Goal: Task Accomplishment & Management: Manage account settings

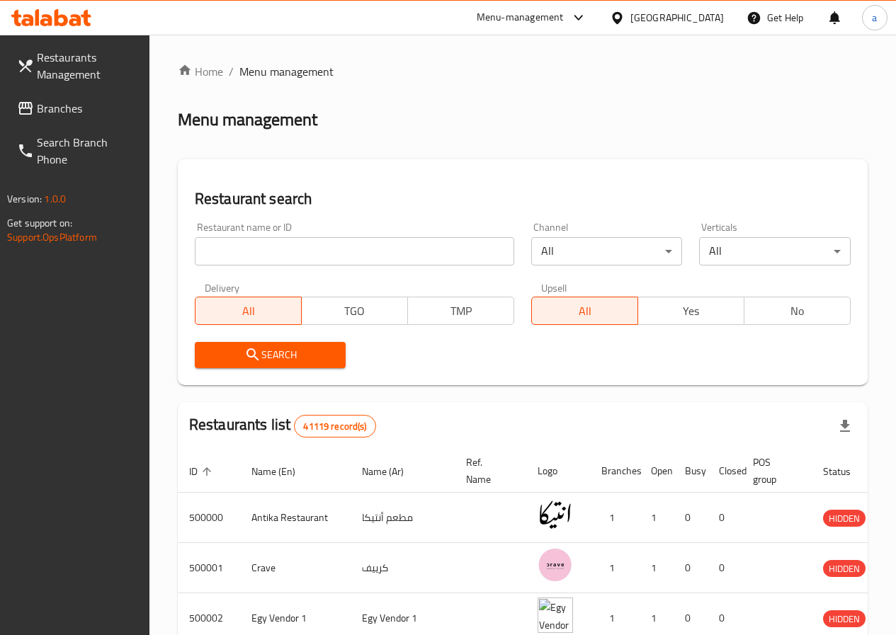
click at [705, 21] on div "Egypt" at bounding box center [676, 18] width 93 height 16
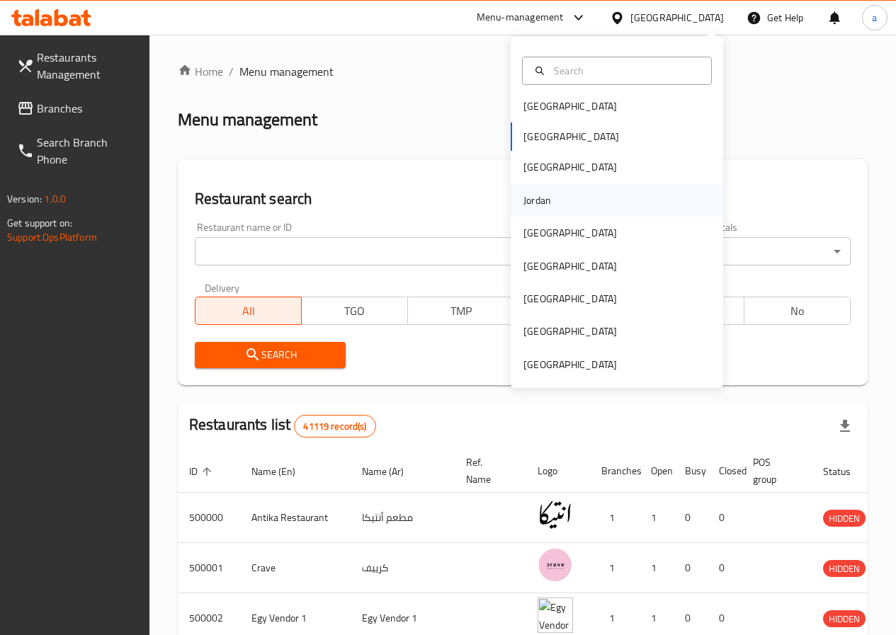
scroll to position [8, 0]
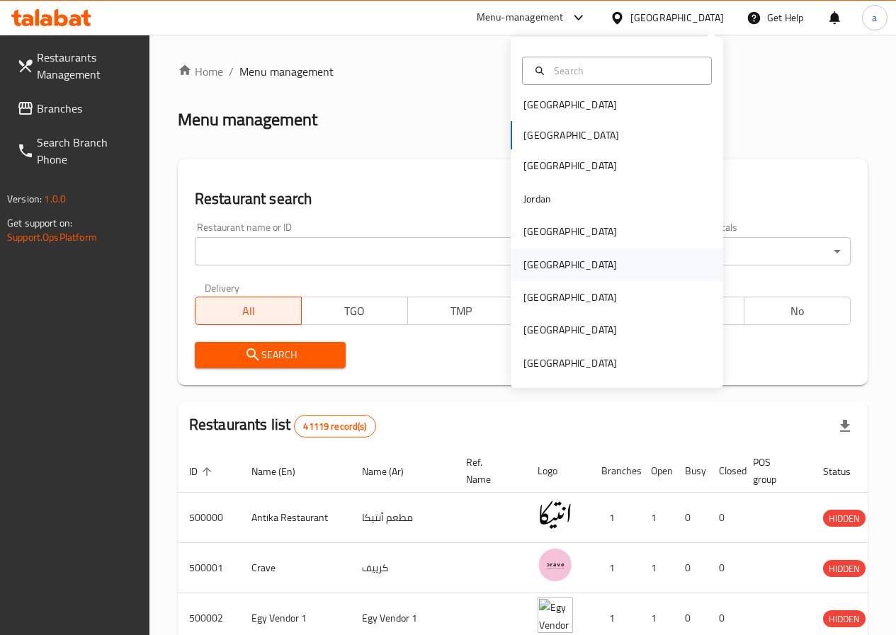
click at [571, 252] on div "[GEOGRAPHIC_DATA]" at bounding box center [617, 265] width 212 height 33
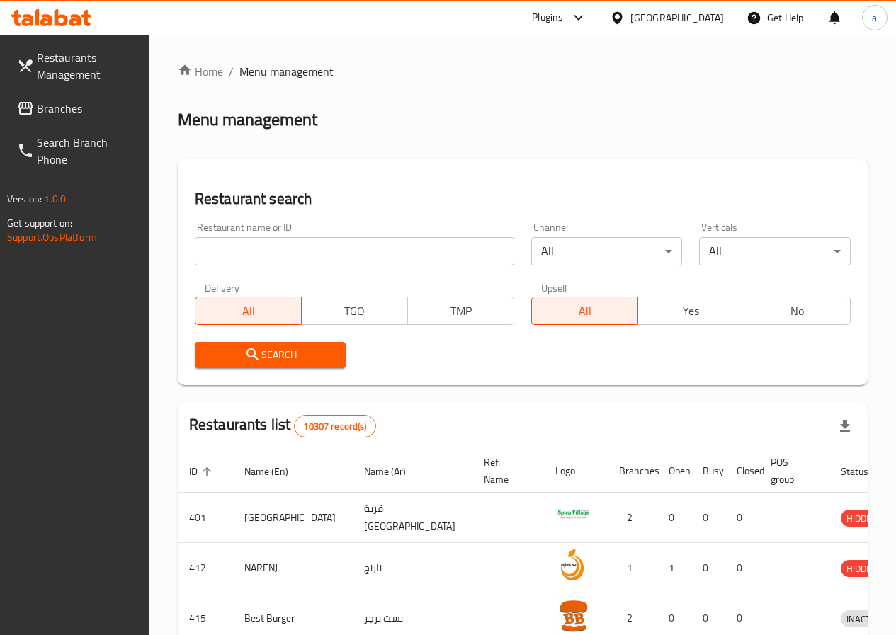
click at [67, 115] on span "Branches" at bounding box center [87, 108] width 101 height 17
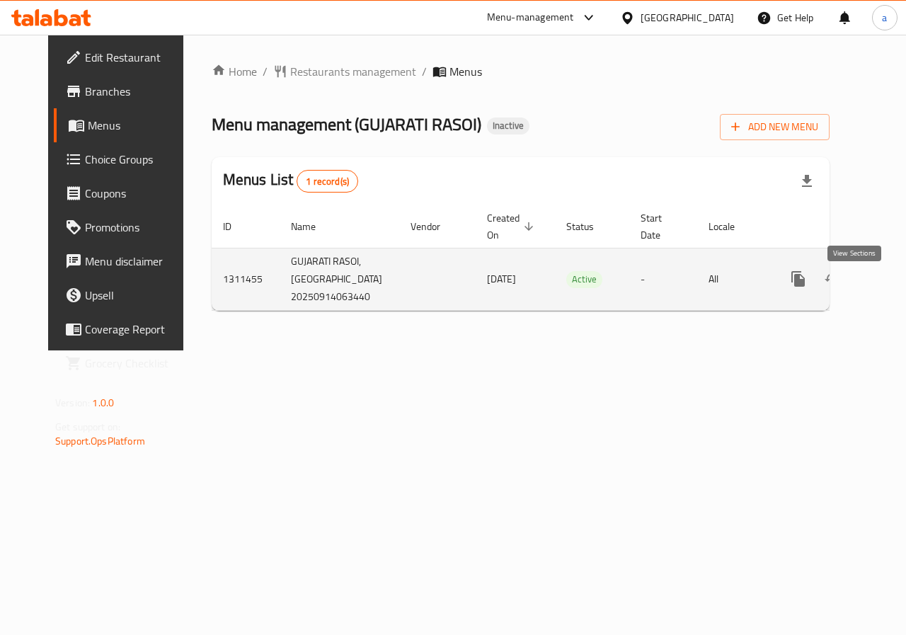
click at [892, 287] on icon "enhanced table" at bounding box center [900, 278] width 17 height 17
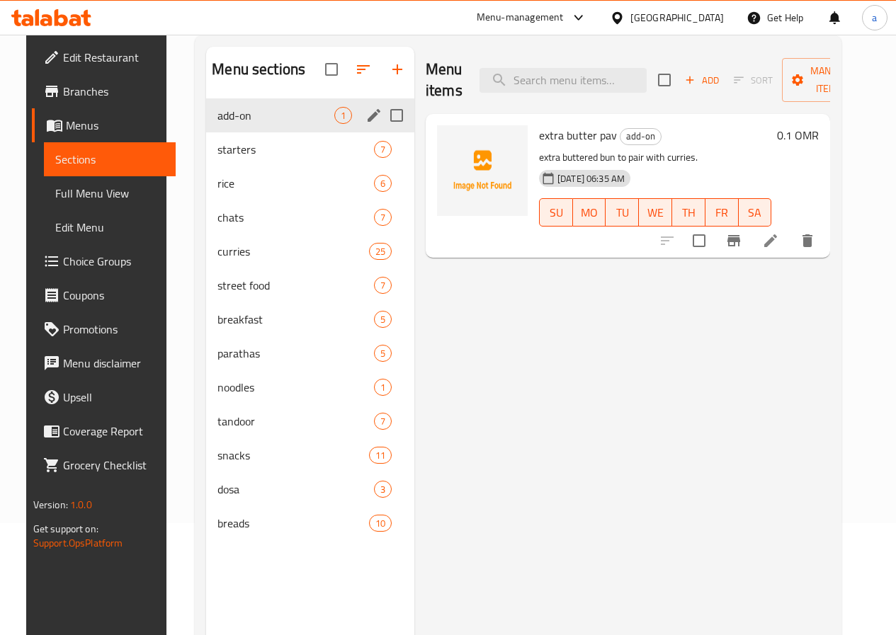
scroll to position [142, 0]
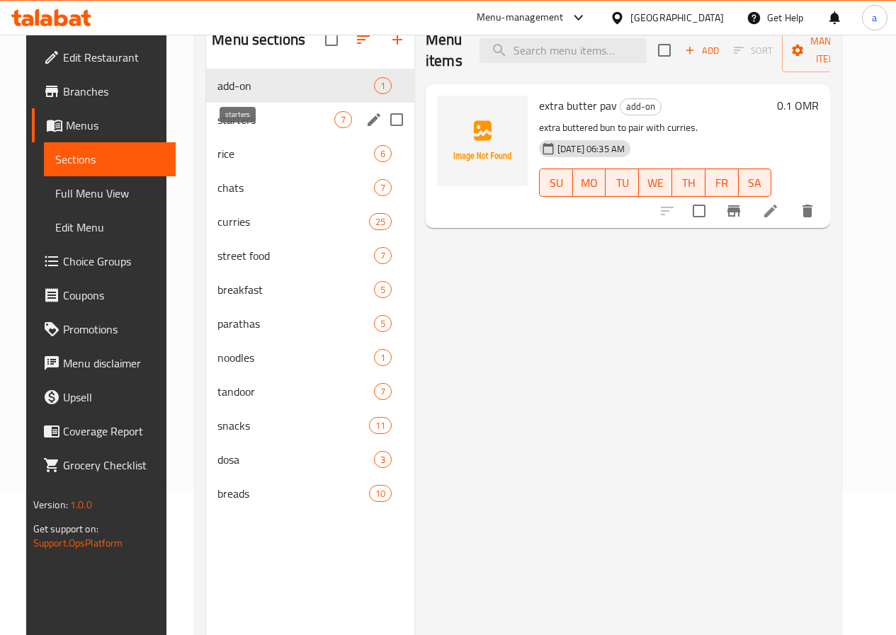
click at [258, 128] on span "starters" at bounding box center [275, 119] width 117 height 17
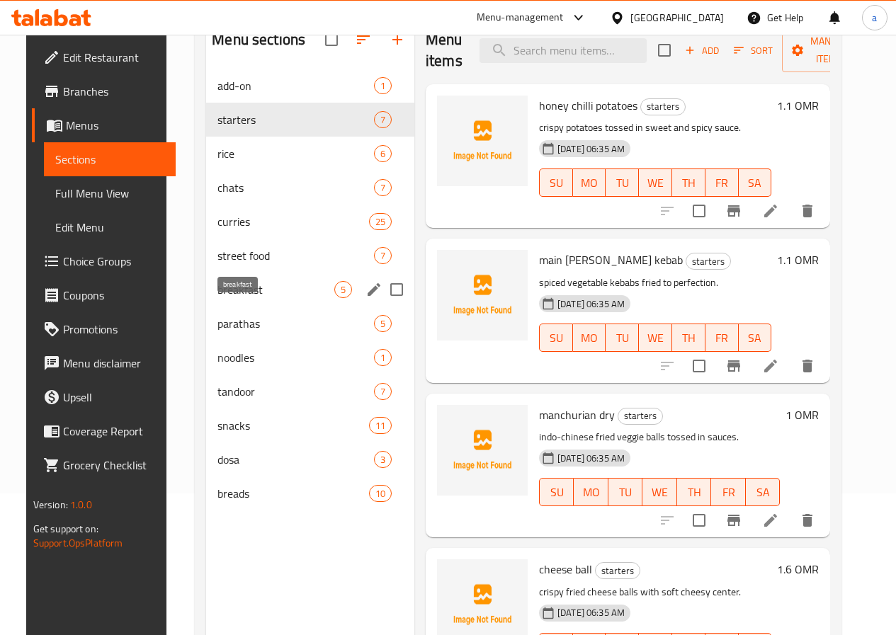
click at [244, 298] on span "breakfast" at bounding box center [275, 289] width 117 height 17
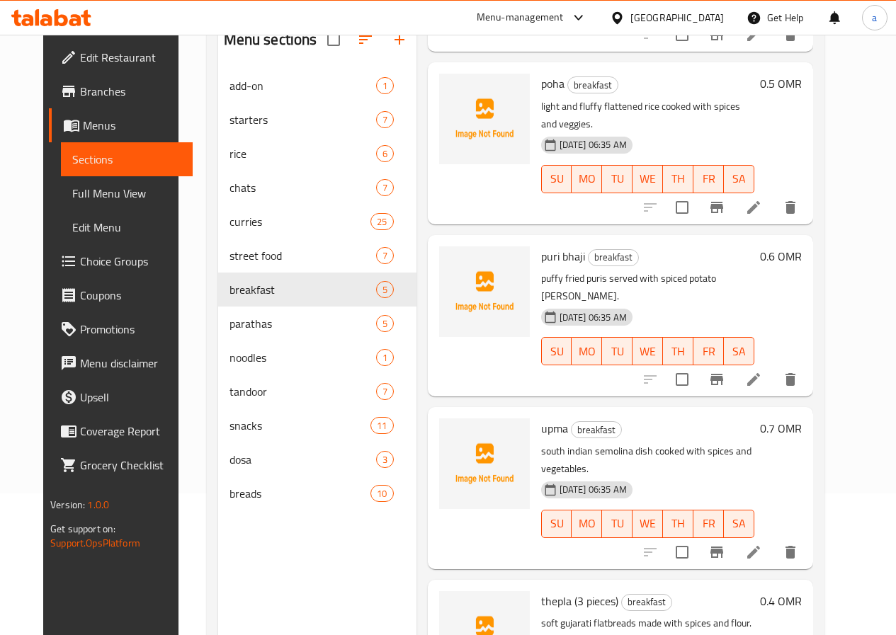
scroll to position [195, 0]
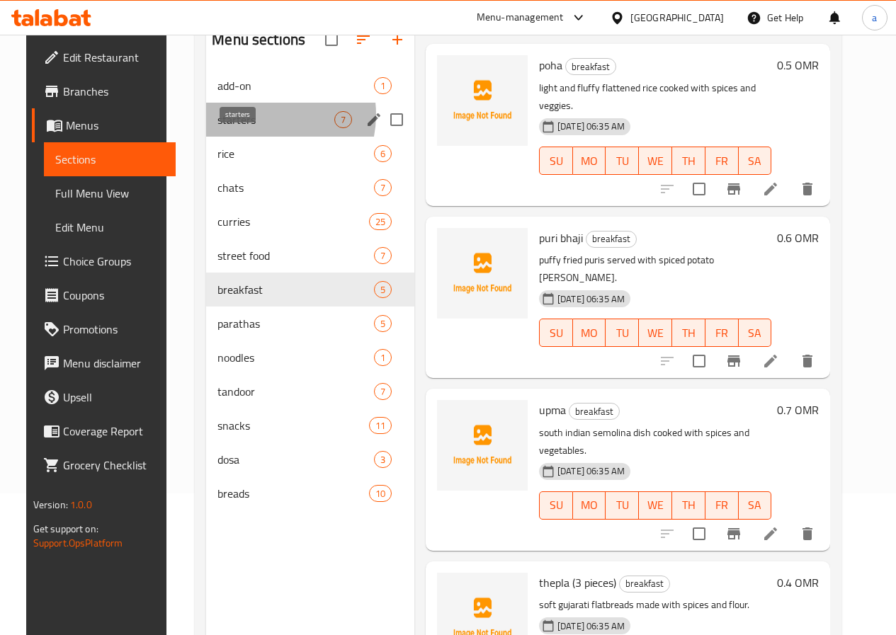
click at [245, 128] on span "starters" at bounding box center [275, 119] width 117 height 17
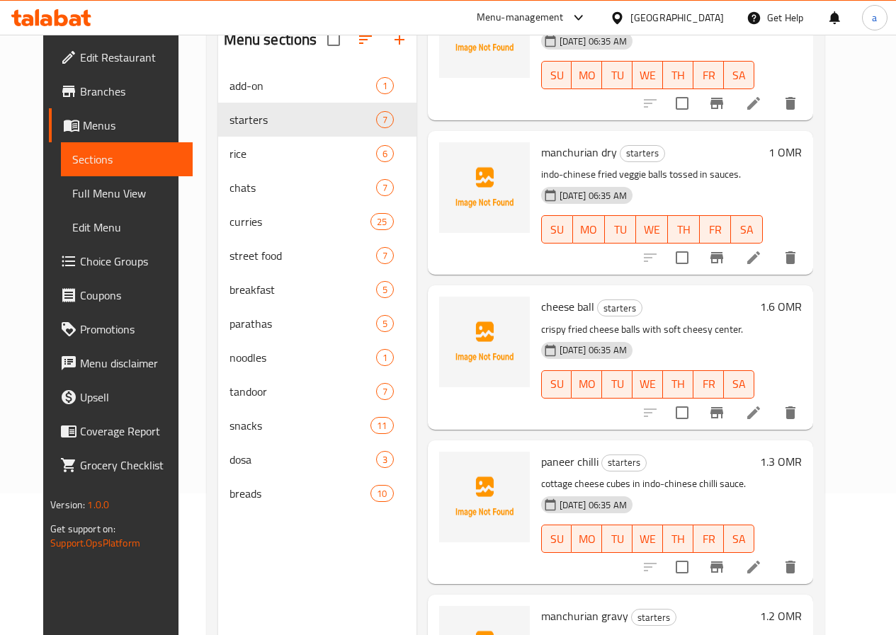
scroll to position [283, 0]
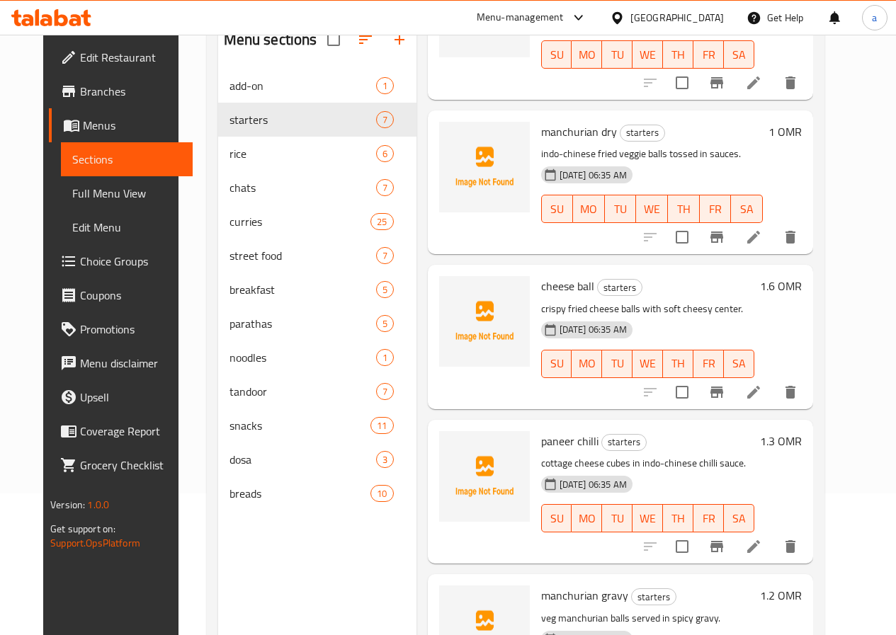
click at [83, 126] on span "Menus" at bounding box center [132, 125] width 98 height 17
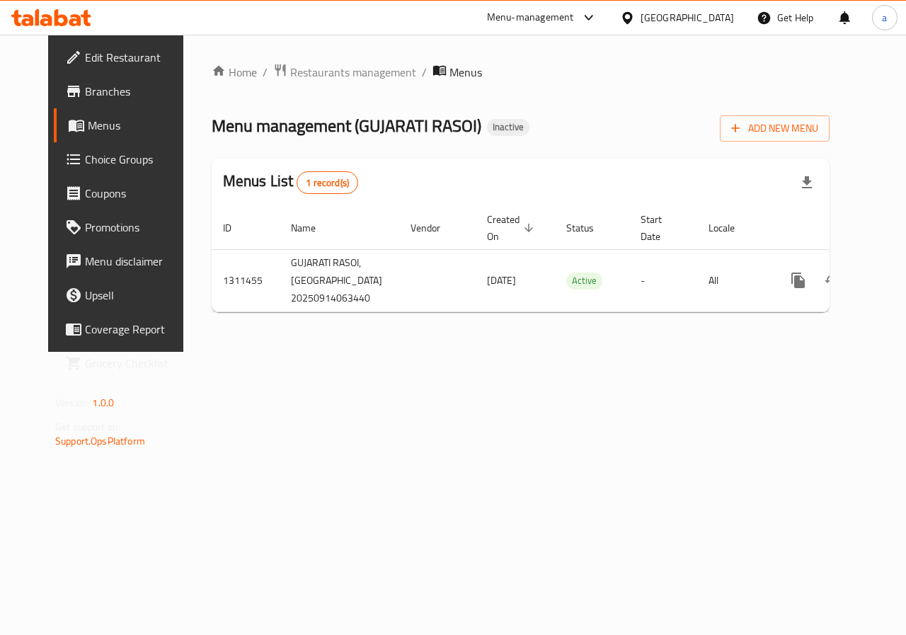
click at [85, 91] on span "Branches" at bounding box center [136, 91] width 103 height 17
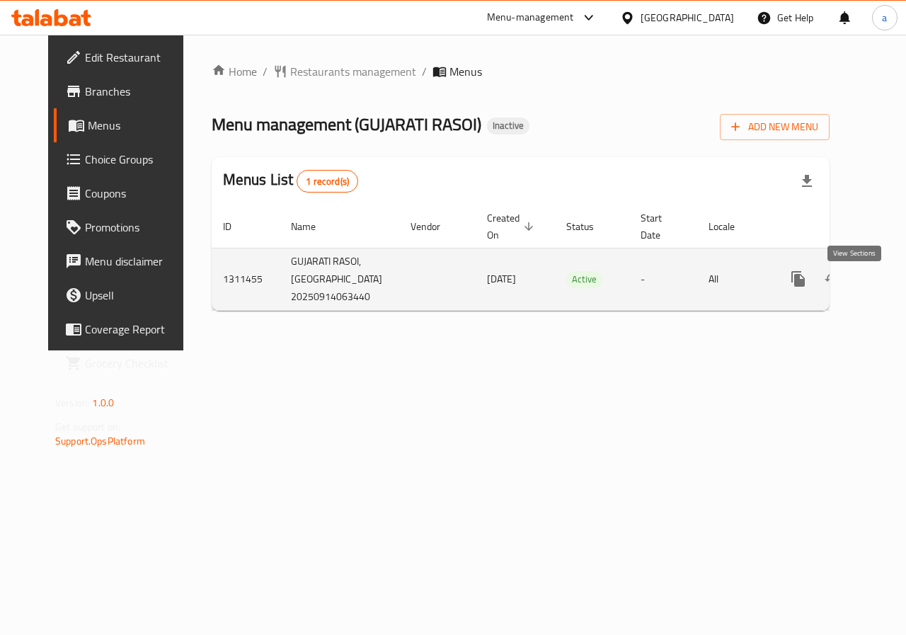
click at [892, 287] on icon "enhanced table" at bounding box center [900, 278] width 17 height 17
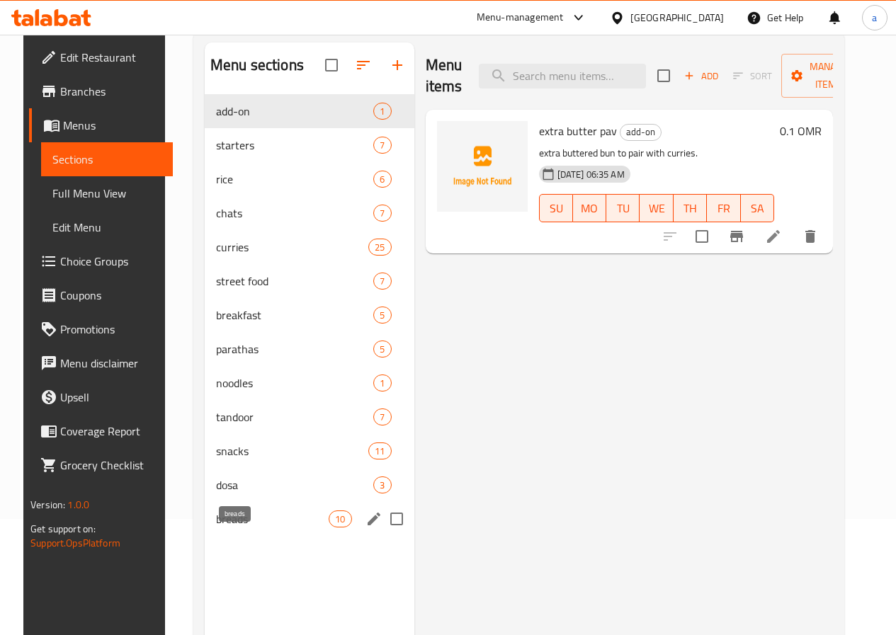
scroll to position [142, 0]
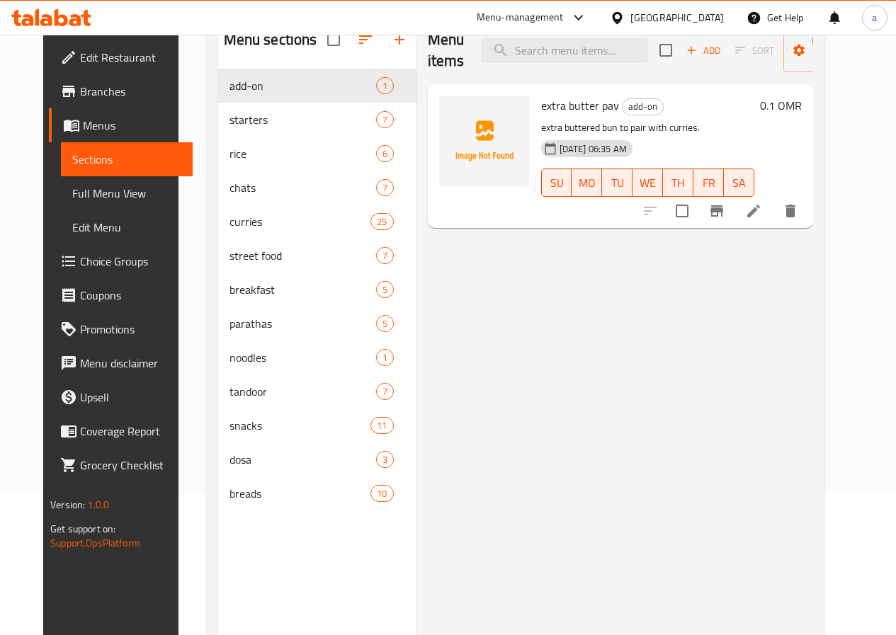
click at [77, 194] on span "Full Menu View" at bounding box center [126, 193] width 109 height 17
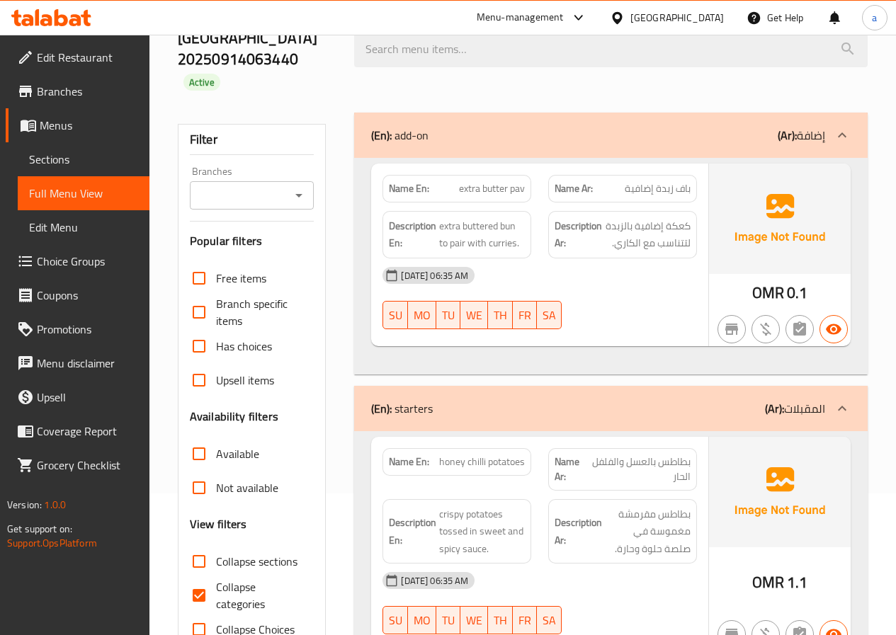
drag, startPoint x: 193, startPoint y: 600, endPoint x: 397, endPoint y: 460, distance: 247.3
click at [193, 600] on input "Collapse categories" at bounding box center [199, 596] width 34 height 34
checkbox input "false"
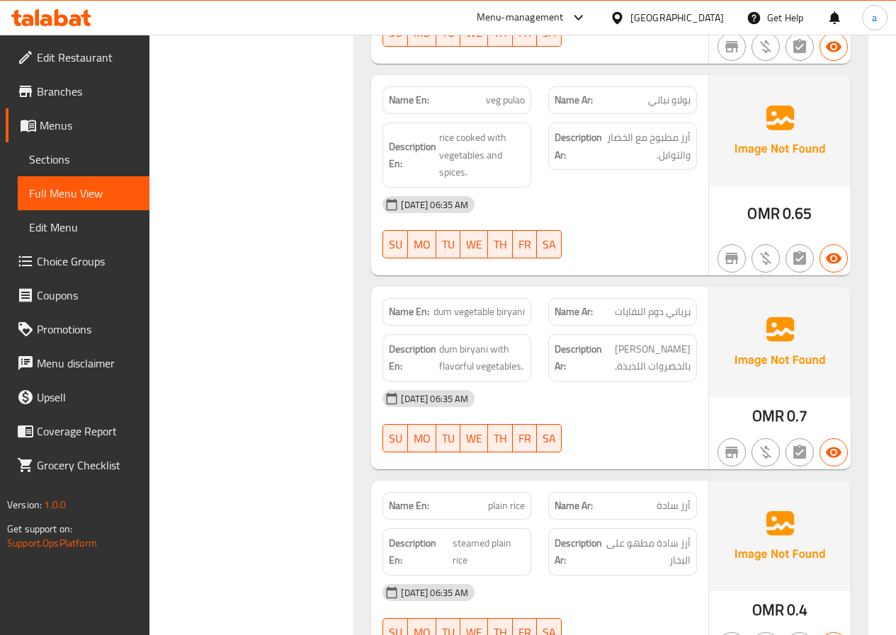
scroll to position [2974, 0]
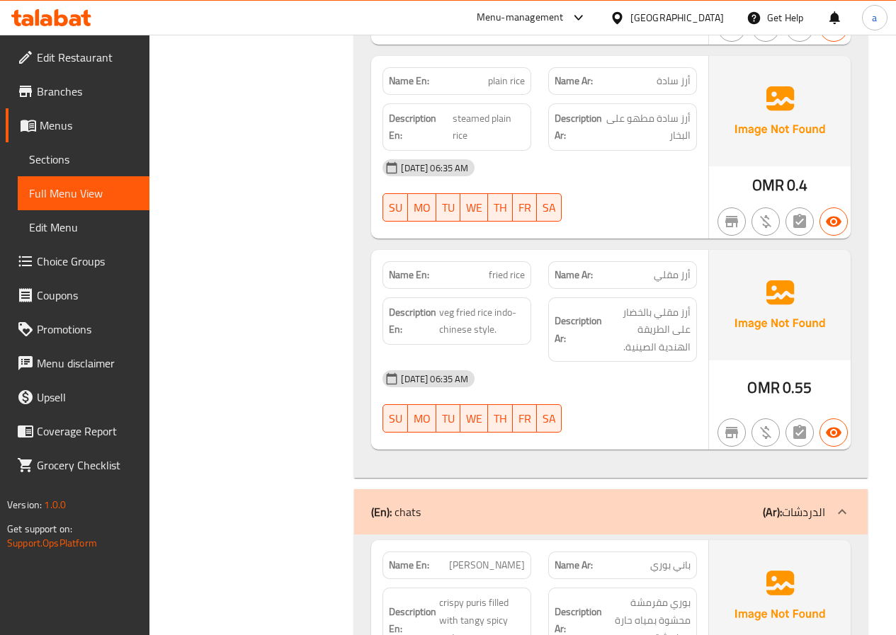
click at [61, 89] on span "Branches" at bounding box center [87, 91] width 101 height 17
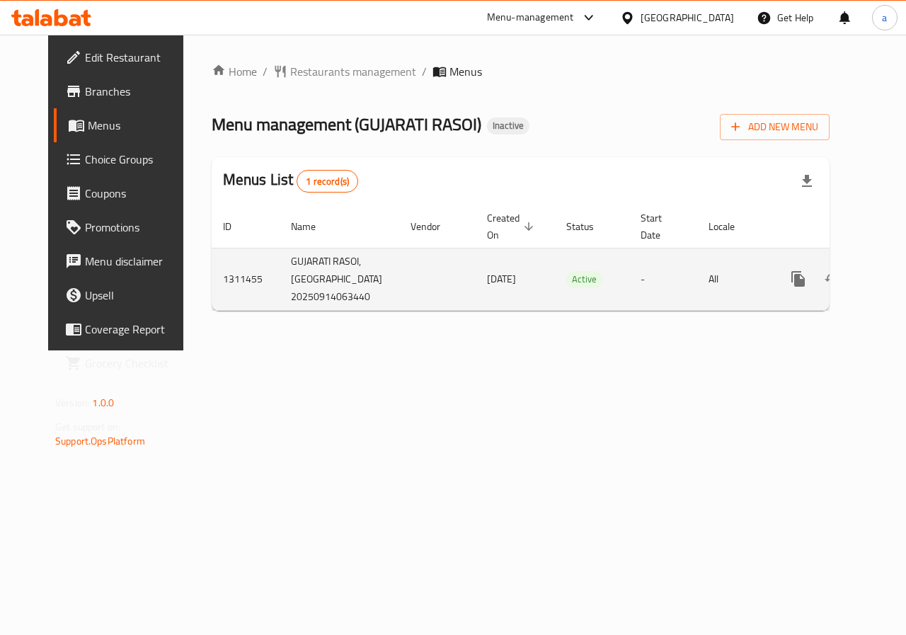
click at [892, 284] on icon "enhanced table" at bounding box center [900, 278] width 17 height 17
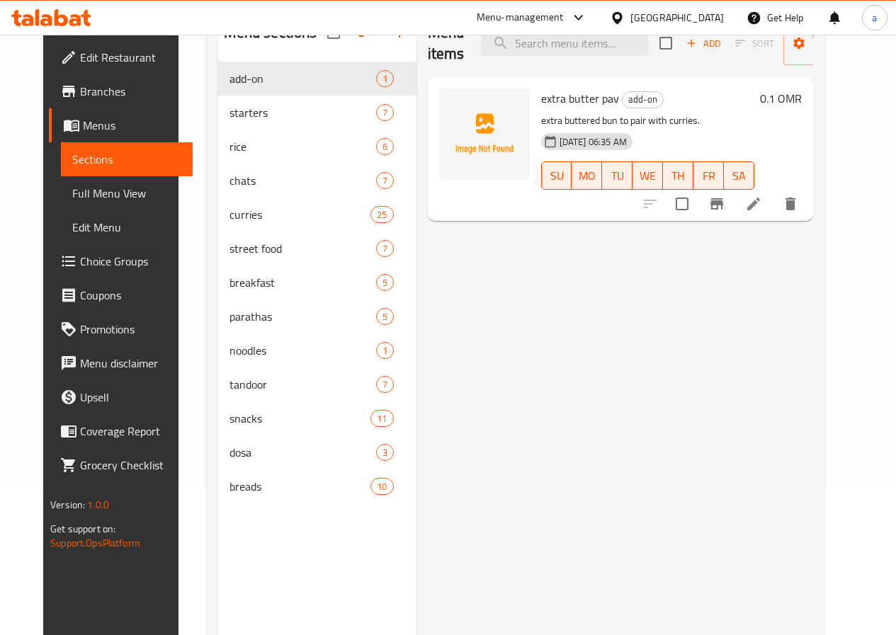
scroll to position [127, 0]
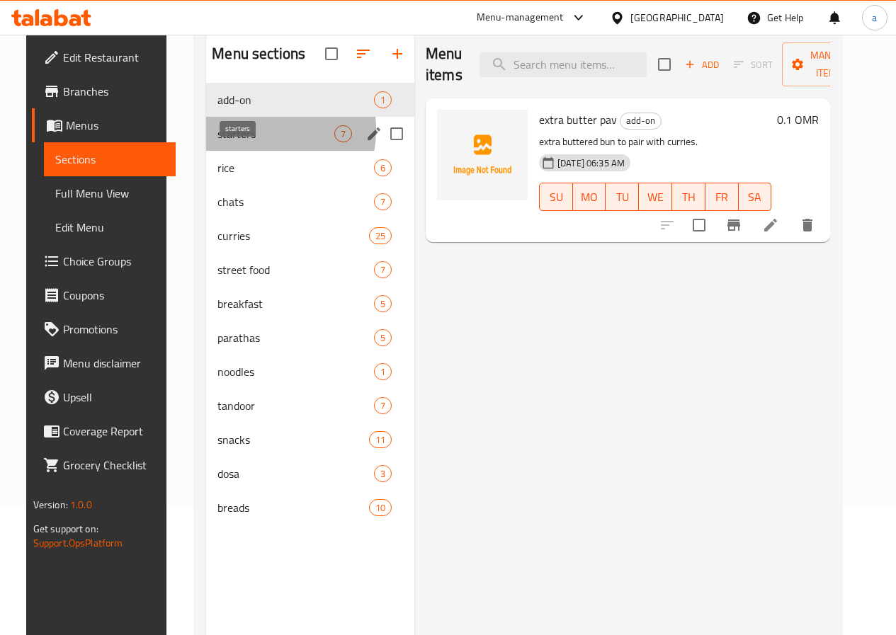
click at [231, 142] on span "starters" at bounding box center [275, 133] width 117 height 17
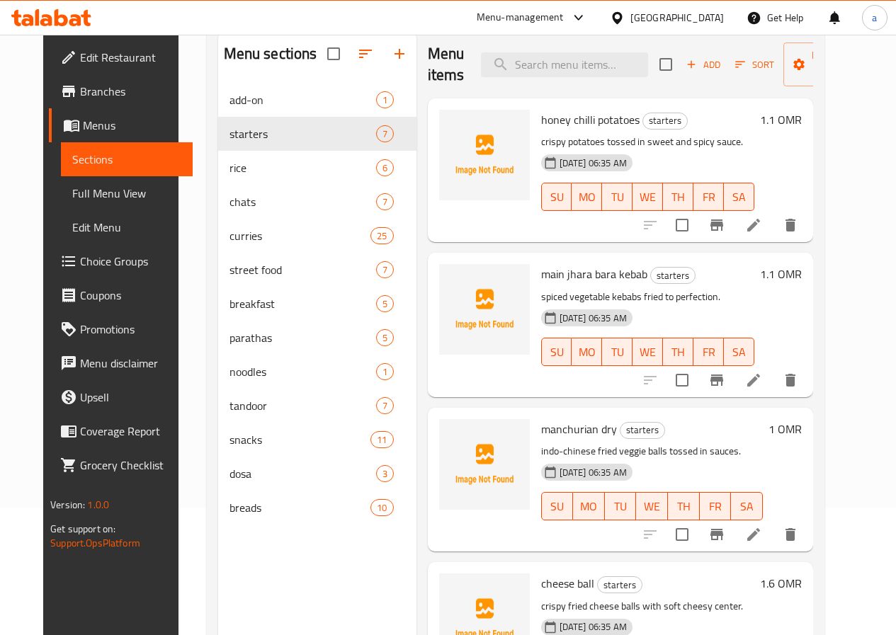
click at [72, 187] on span "Full Menu View" at bounding box center [126, 193] width 109 height 17
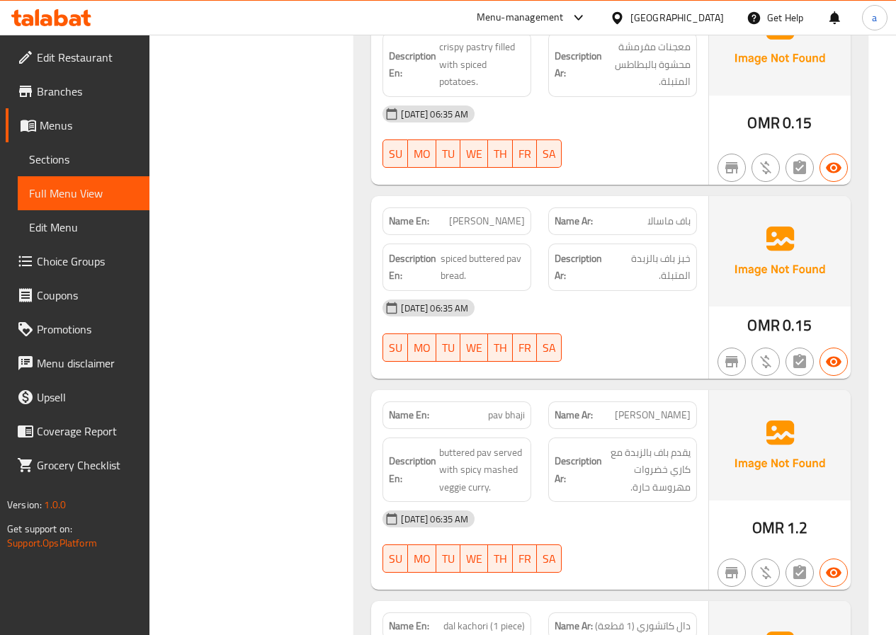
scroll to position [10108, 0]
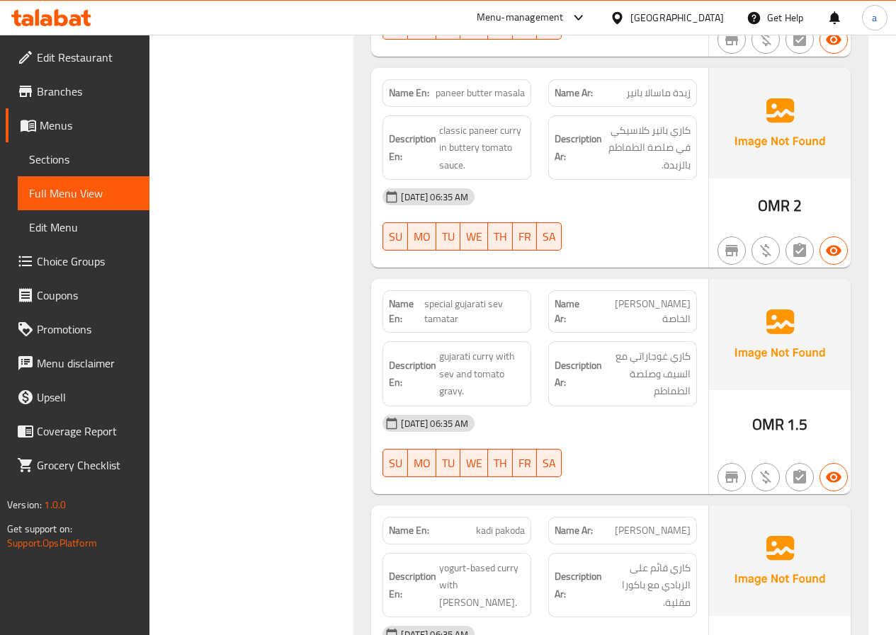
click at [63, 173] on link "Sections" at bounding box center [84, 159] width 132 height 34
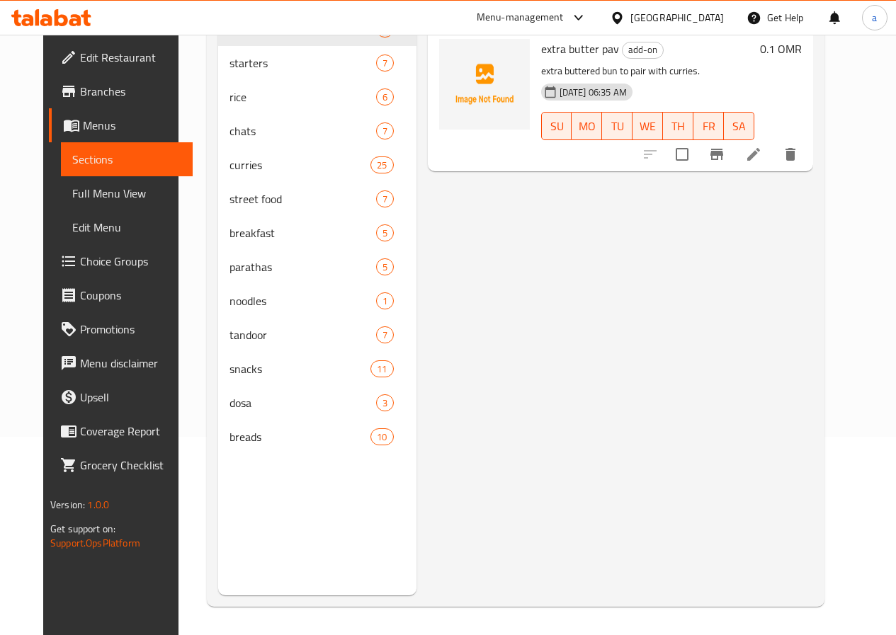
click at [72, 164] on span "Sections" at bounding box center [126, 159] width 109 height 17
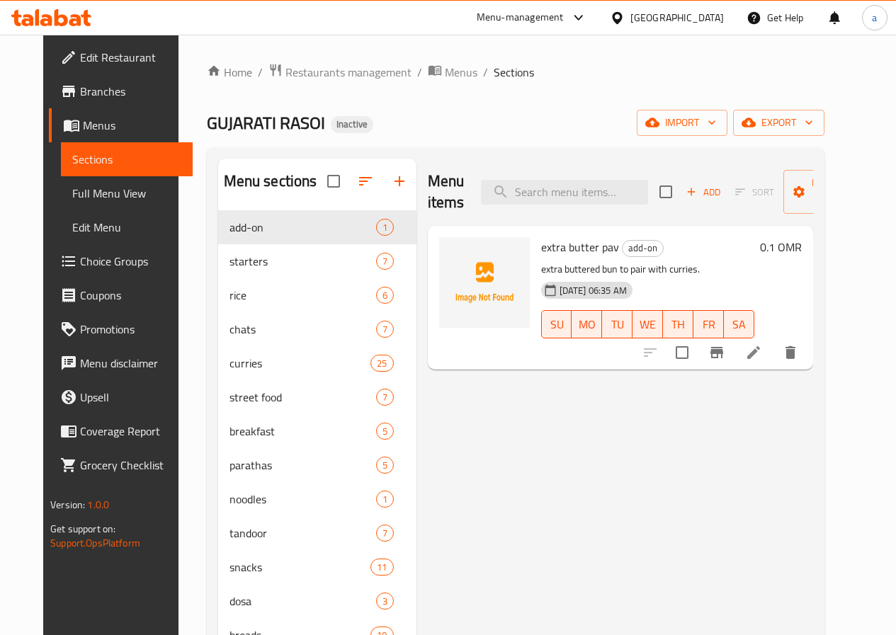
click at [83, 124] on span "Menus" at bounding box center [132, 125] width 98 height 17
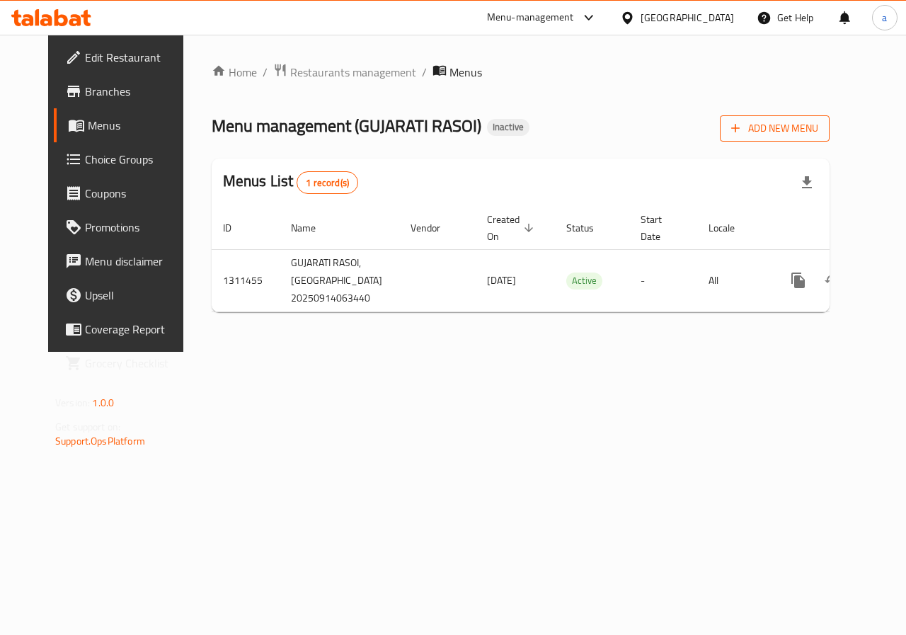
click at [796, 130] on span "Add New Menu" at bounding box center [774, 129] width 87 height 18
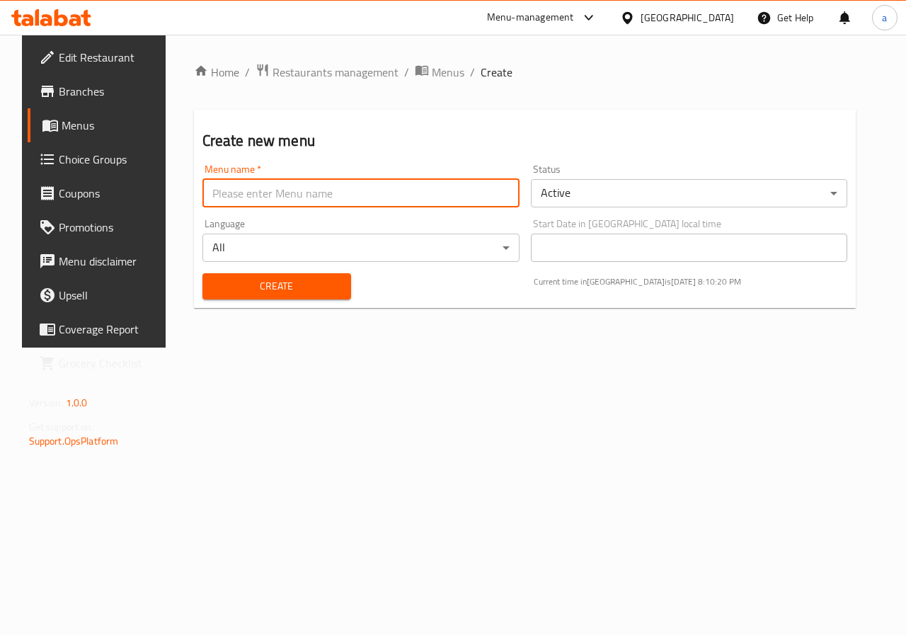
click at [366, 203] on input "text" at bounding box center [361, 193] width 317 height 28
type input "jajaaaaaaaaaaaaaaaaaaa"
click at [321, 197] on input "jajaaaaaaaaaaaaaaaaaaa" at bounding box center [361, 193] width 317 height 28
drag, startPoint x: 279, startPoint y: 197, endPoint x: 226, endPoint y: 362, distance: 173.3
click at [226, 348] on div "Home / Restaurants management / Menus / Create Create new menu Menu name   * ja…" at bounding box center [525, 191] width 719 height 313
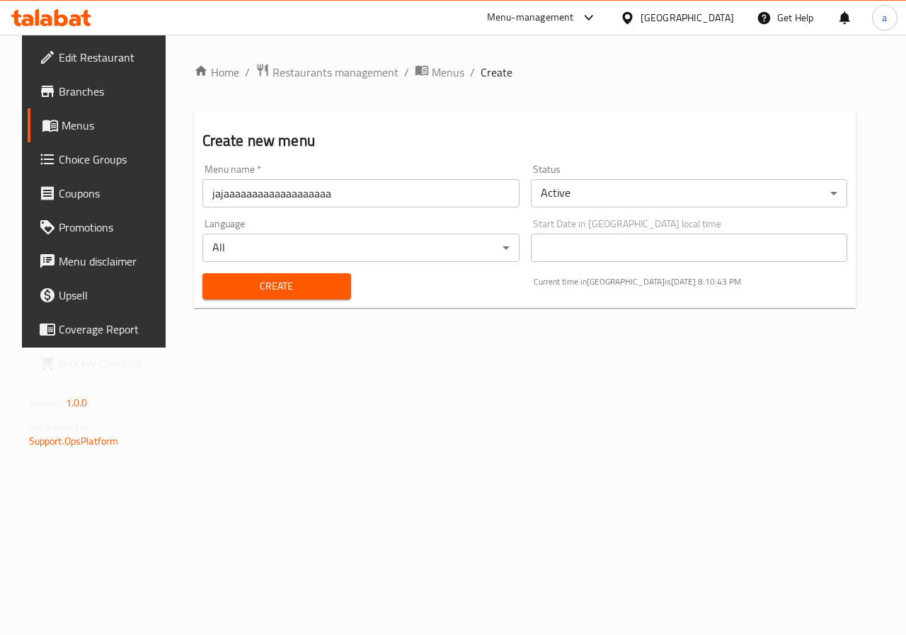
click at [234, 278] on span "Create" at bounding box center [277, 287] width 126 height 18
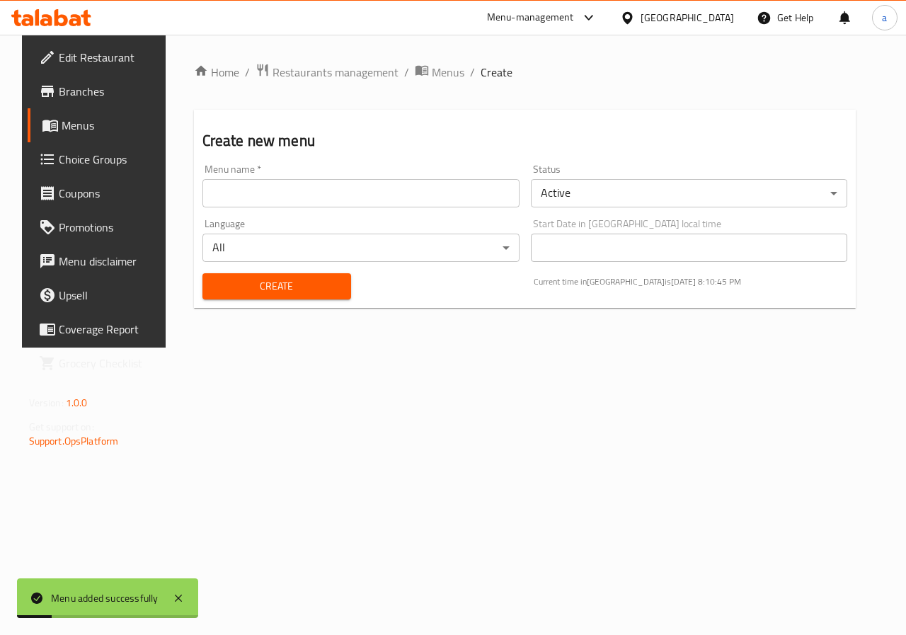
click at [62, 120] on span "Menus" at bounding box center [112, 125] width 101 height 17
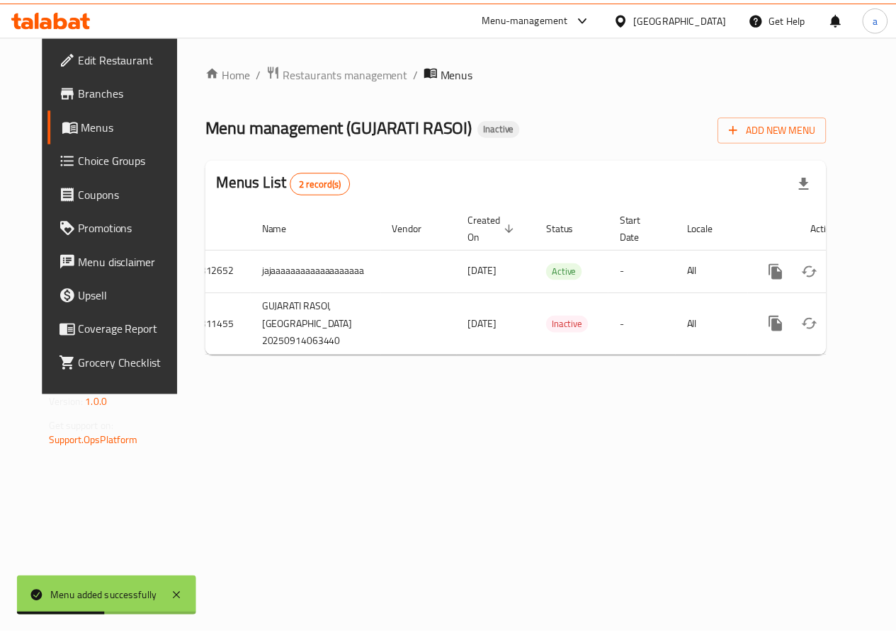
scroll to position [0, 30]
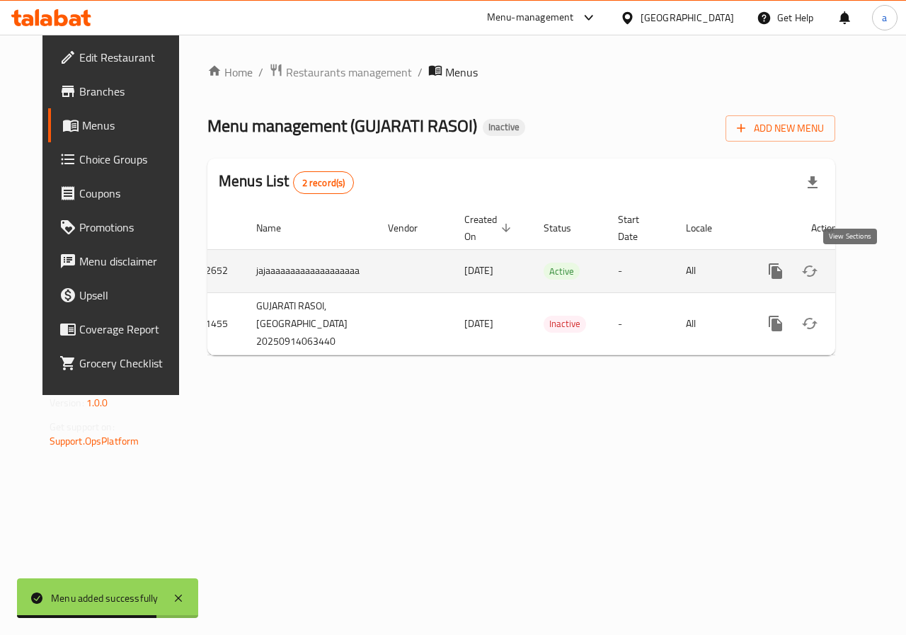
click at [870, 273] on icon "enhanced table" at bounding box center [878, 271] width 17 height 17
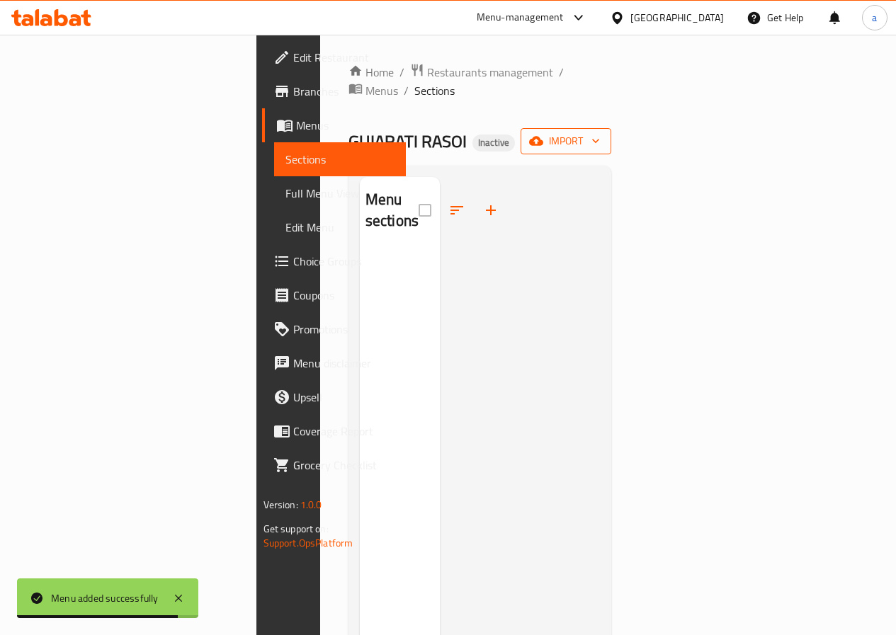
click at [600, 132] on span "import" at bounding box center [566, 141] width 68 height 18
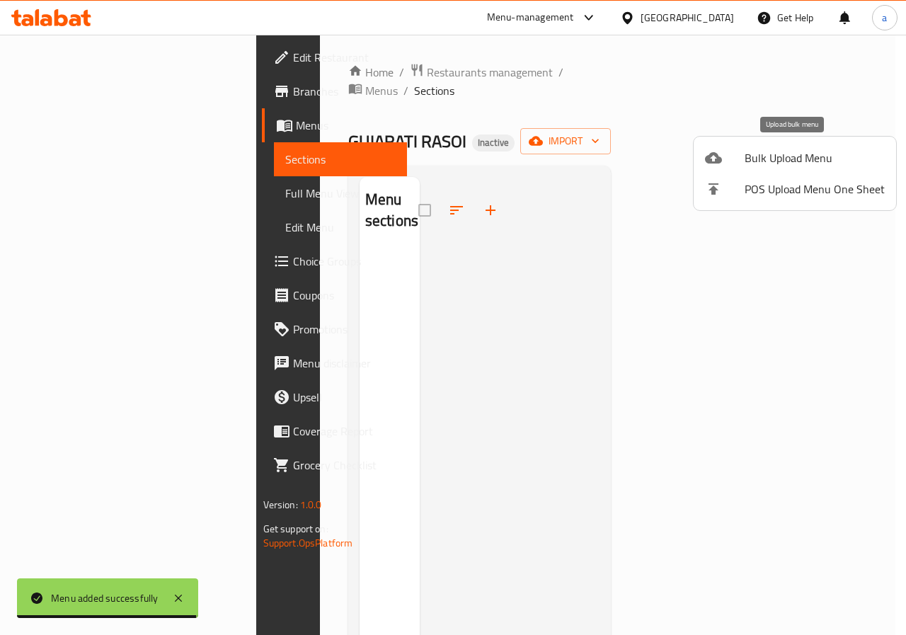
click at [798, 154] on span "Bulk Upload Menu" at bounding box center [815, 157] width 140 height 17
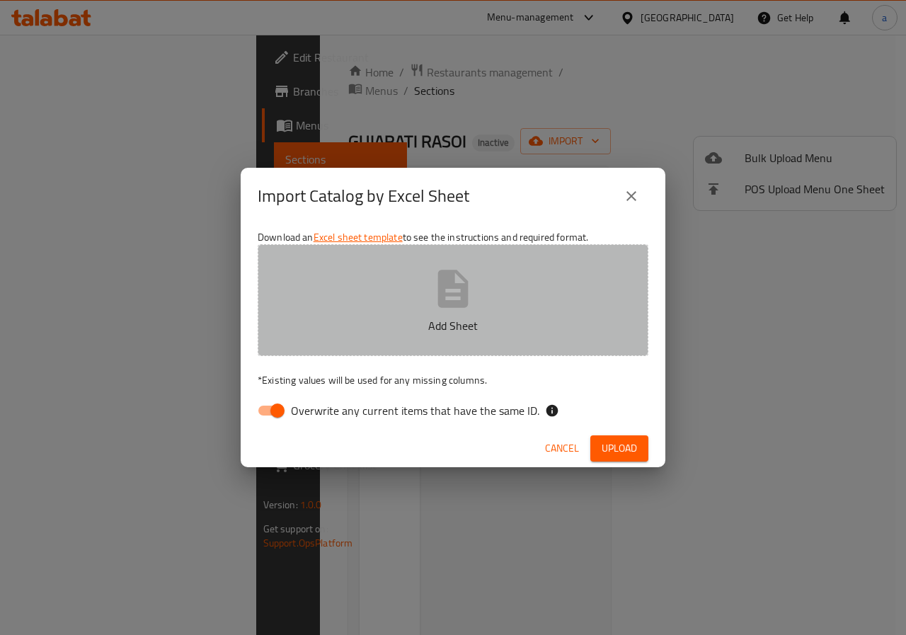
click at [507, 303] on button "Add Sheet" at bounding box center [453, 300] width 391 height 112
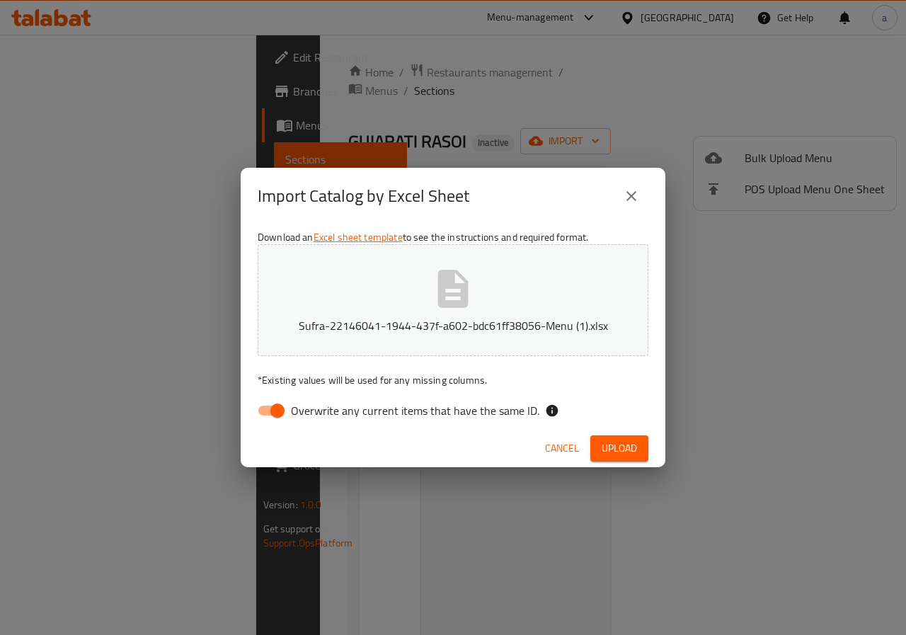
click at [282, 410] on input "Overwrite any current items that have the same ID." at bounding box center [277, 410] width 81 height 27
checkbox input "false"
click at [620, 440] on span "Upload" at bounding box center [619, 449] width 35 height 18
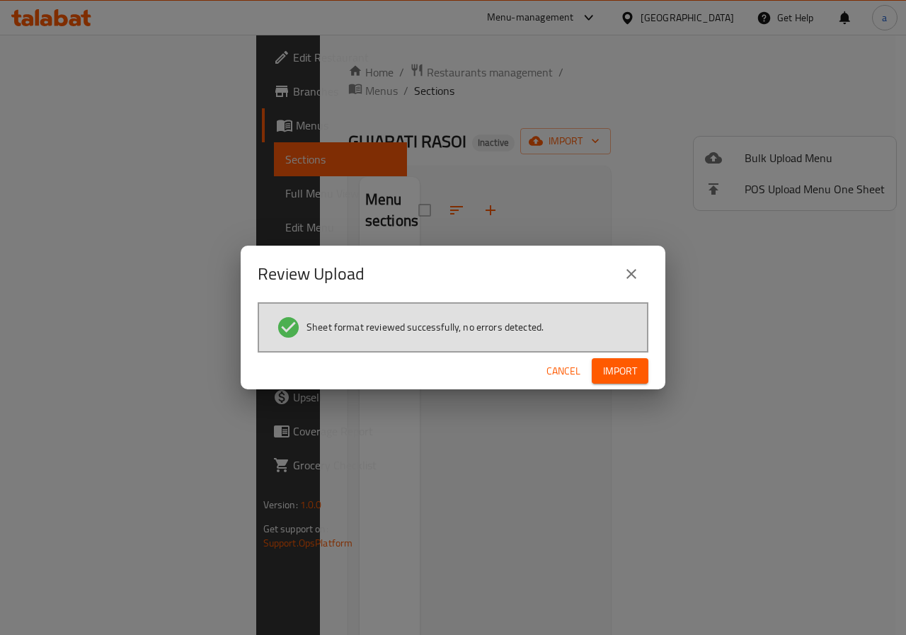
click at [632, 370] on span "Import" at bounding box center [620, 372] width 34 height 18
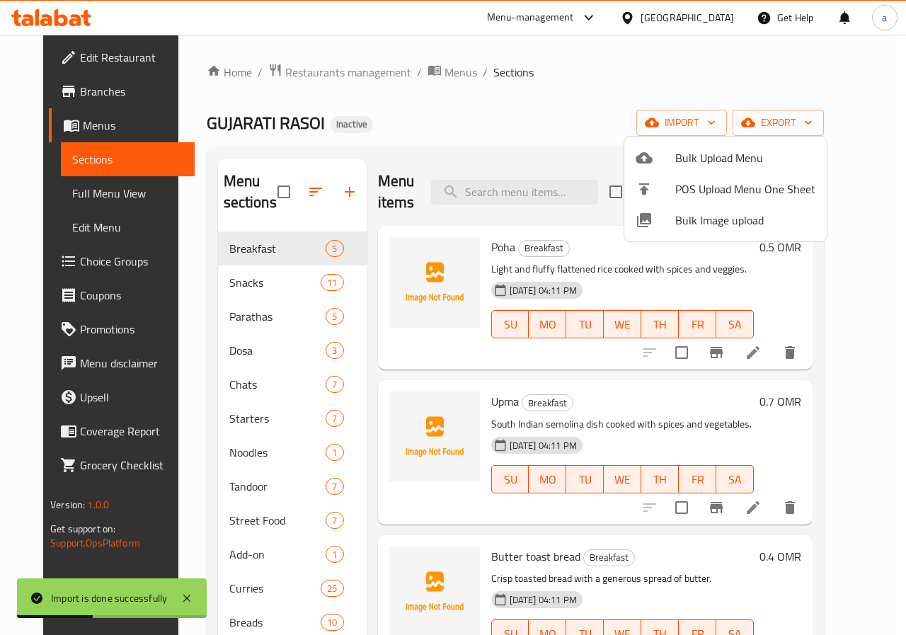
click at [54, 151] on div at bounding box center [453, 317] width 906 height 635
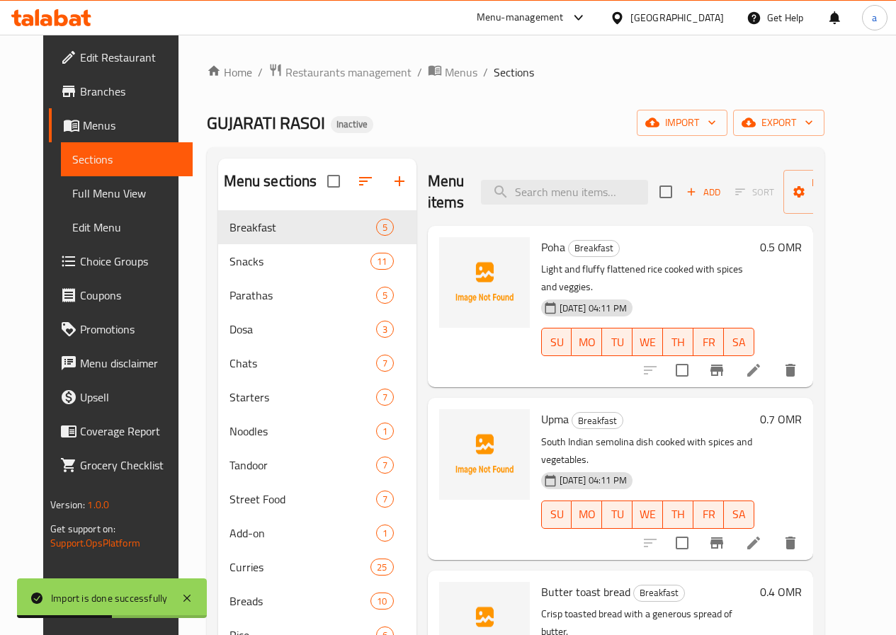
click at [83, 122] on span "Menus" at bounding box center [132, 125] width 98 height 17
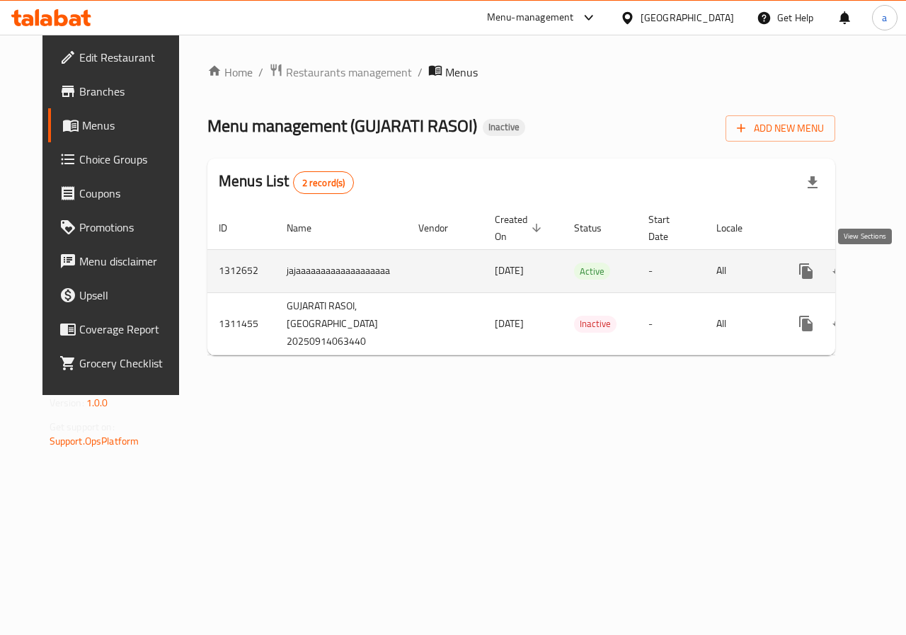
click at [900, 270] on icon "enhanced table" at bounding box center [908, 271] width 17 height 17
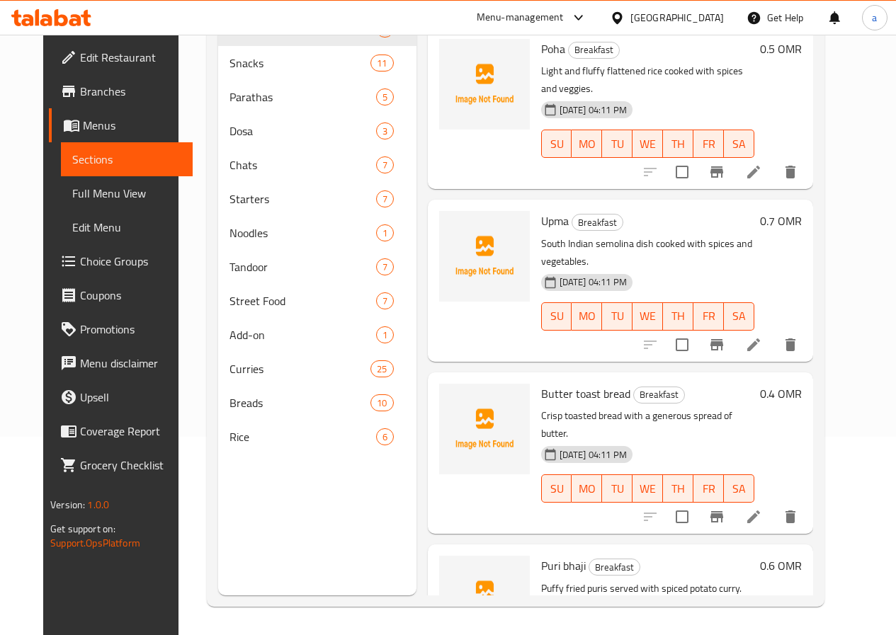
click at [80, 259] on span "Choice Groups" at bounding box center [130, 261] width 101 height 17
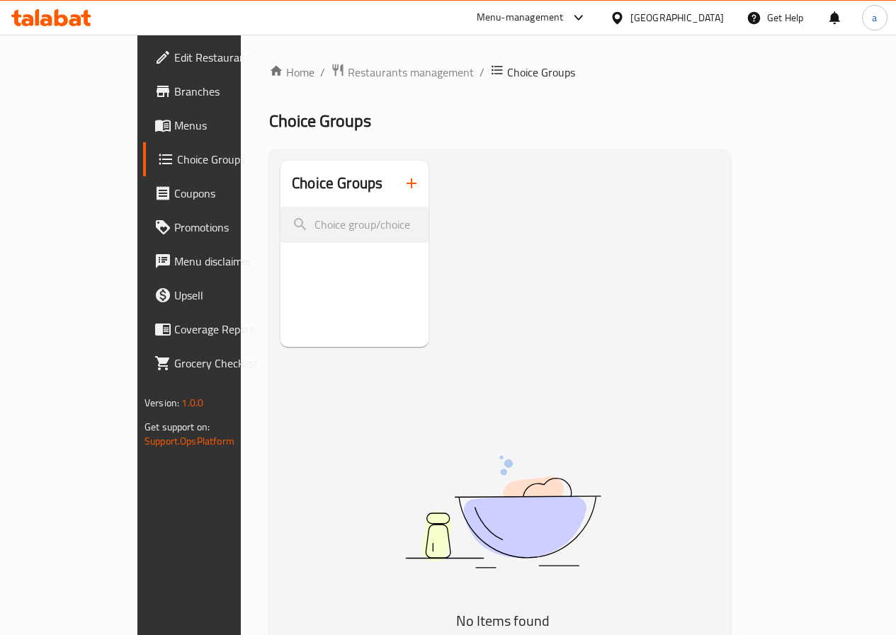
click at [174, 124] on span "Menus" at bounding box center [224, 125] width 101 height 17
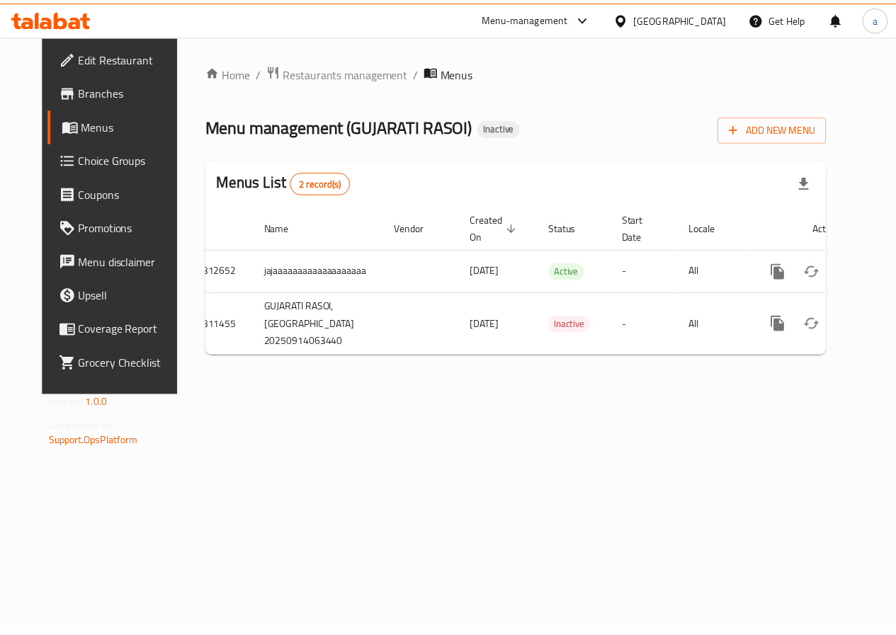
scroll to position [0, 30]
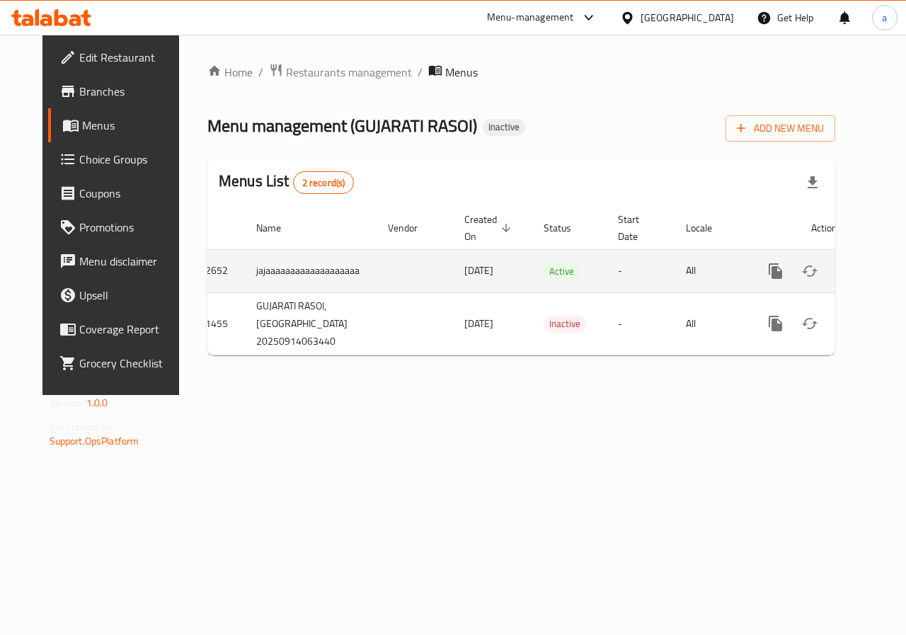
click at [834, 280] on div "enhanced table" at bounding box center [827, 271] width 136 height 34
click at [870, 272] on icon "enhanced table" at bounding box center [878, 271] width 17 height 17
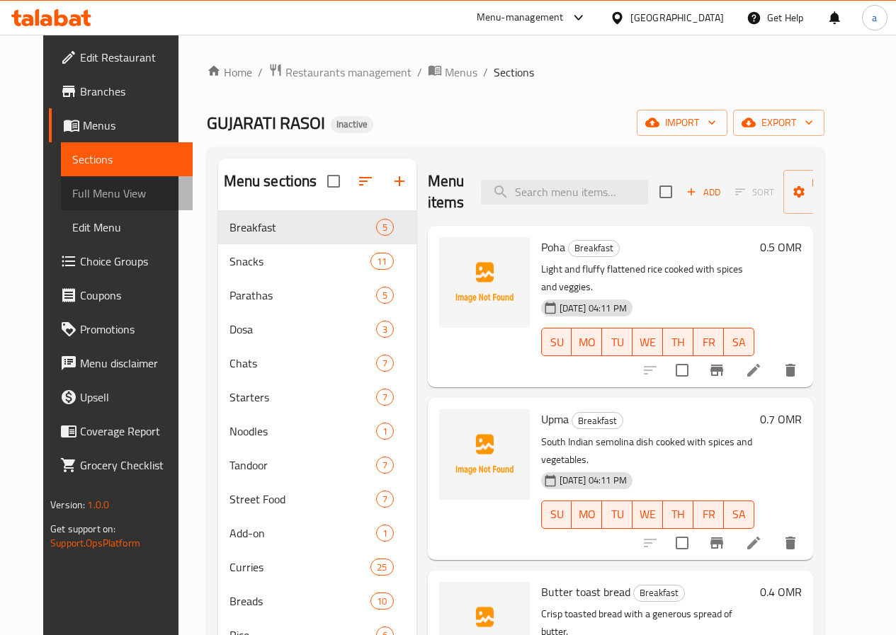
click at [72, 198] on span "Full Menu View" at bounding box center [126, 193] width 109 height 17
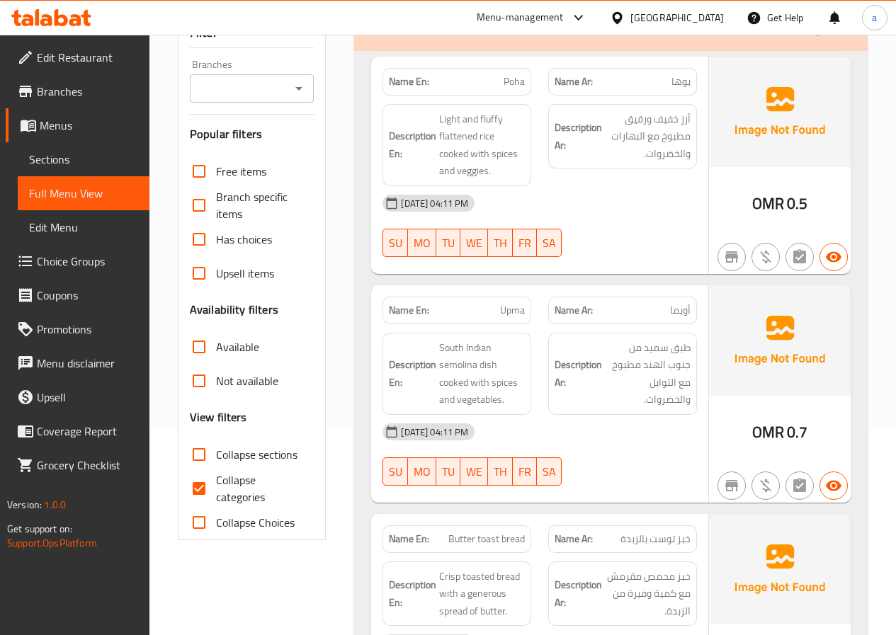
scroll to position [283, 0]
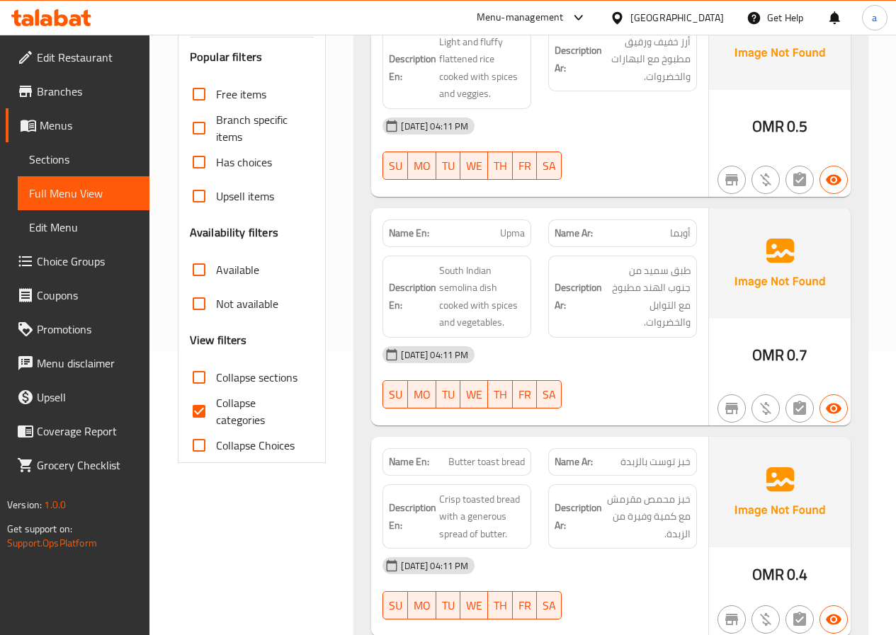
click at [221, 405] on span "Collapse categories" at bounding box center [259, 411] width 87 height 34
click at [216, 405] on input "Collapse categories" at bounding box center [199, 411] width 34 height 34
checkbox input "false"
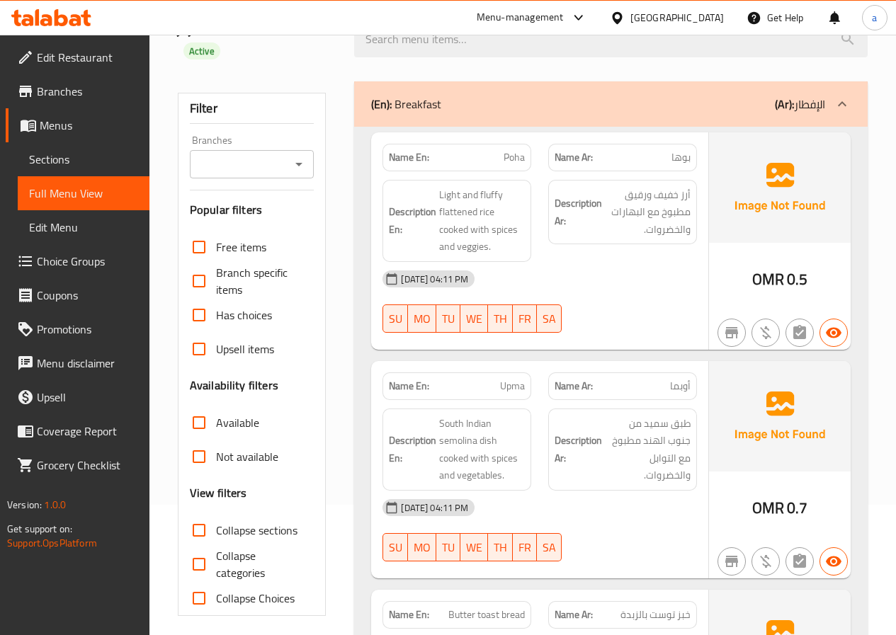
scroll to position [0, 0]
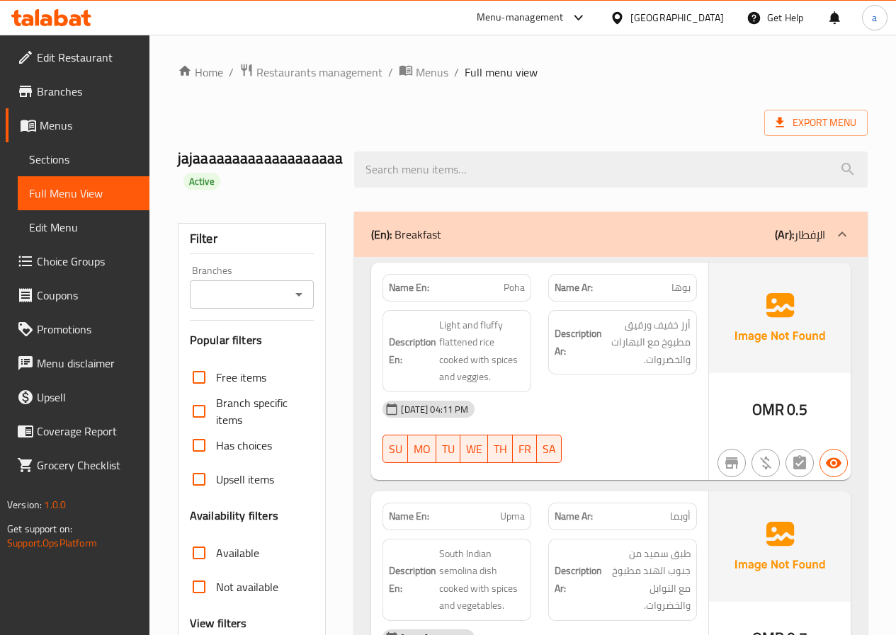
click at [83, 153] on span "Sections" at bounding box center [83, 159] width 109 height 17
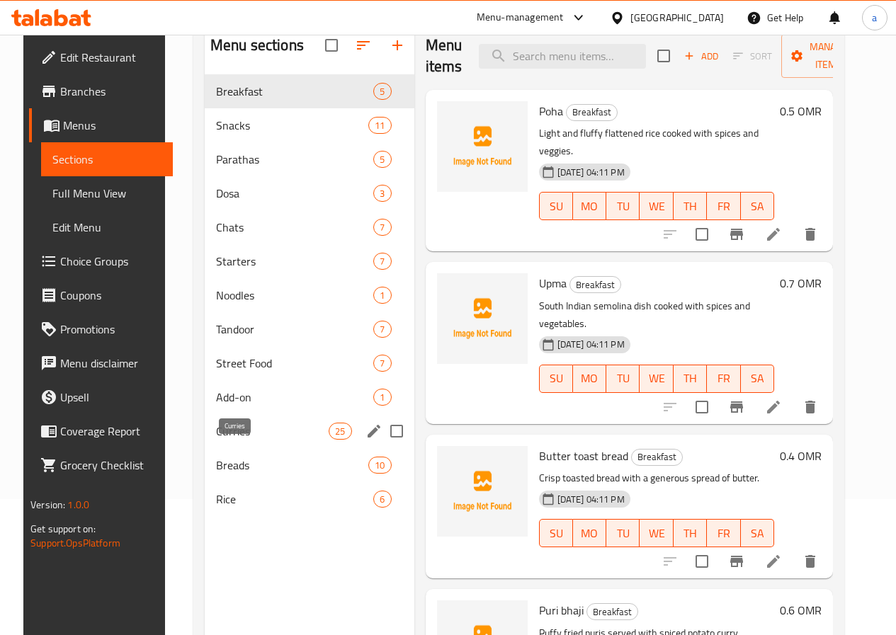
scroll to position [142, 0]
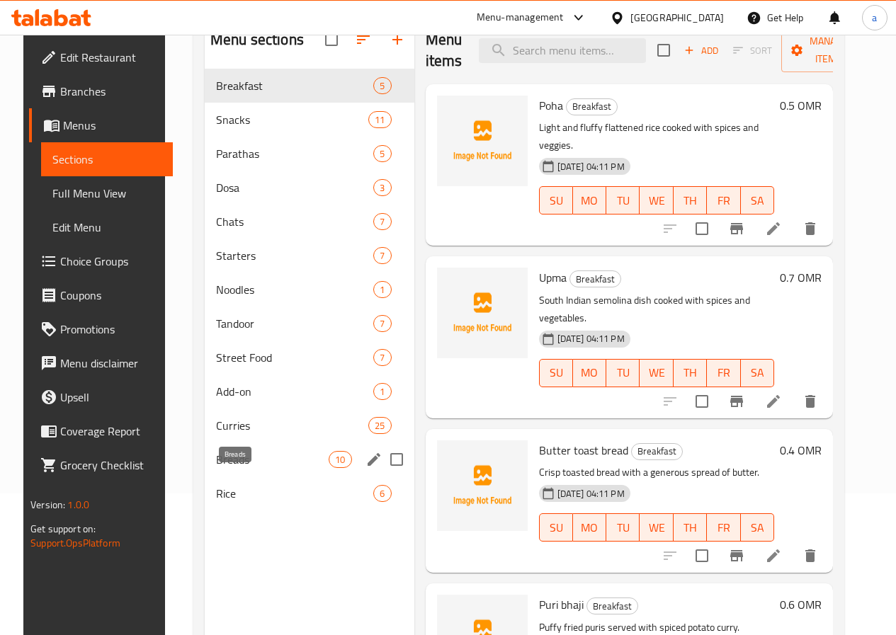
click at [220, 468] on span "Breads" at bounding box center [272, 459] width 113 height 17
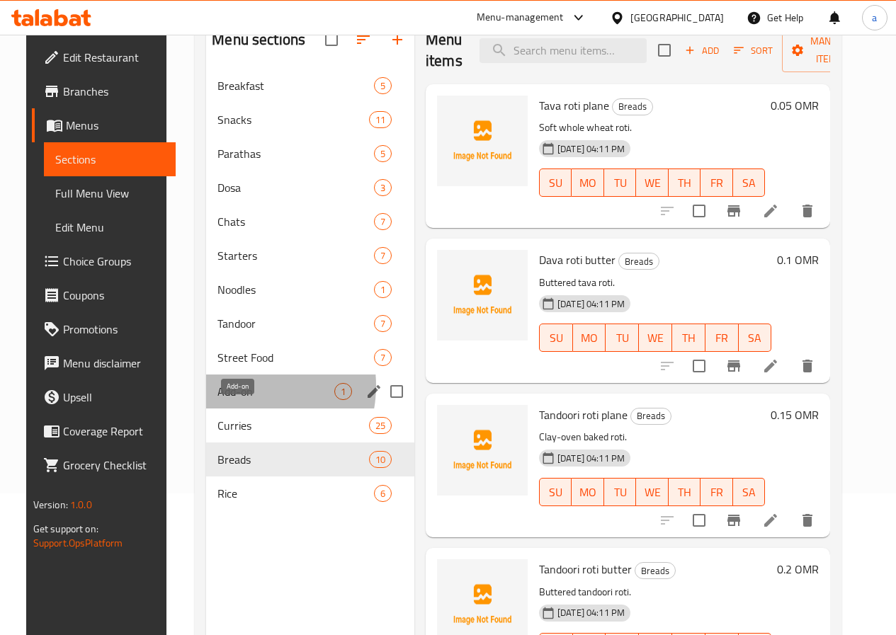
click at [227, 400] on span "Add-on" at bounding box center [275, 391] width 117 height 17
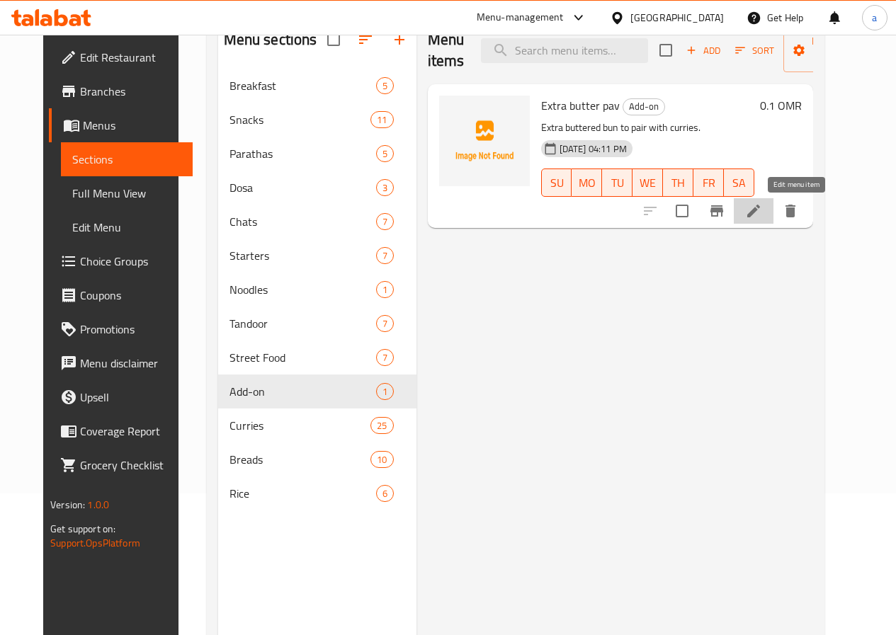
click at [762, 206] on icon at bounding box center [753, 211] width 17 height 17
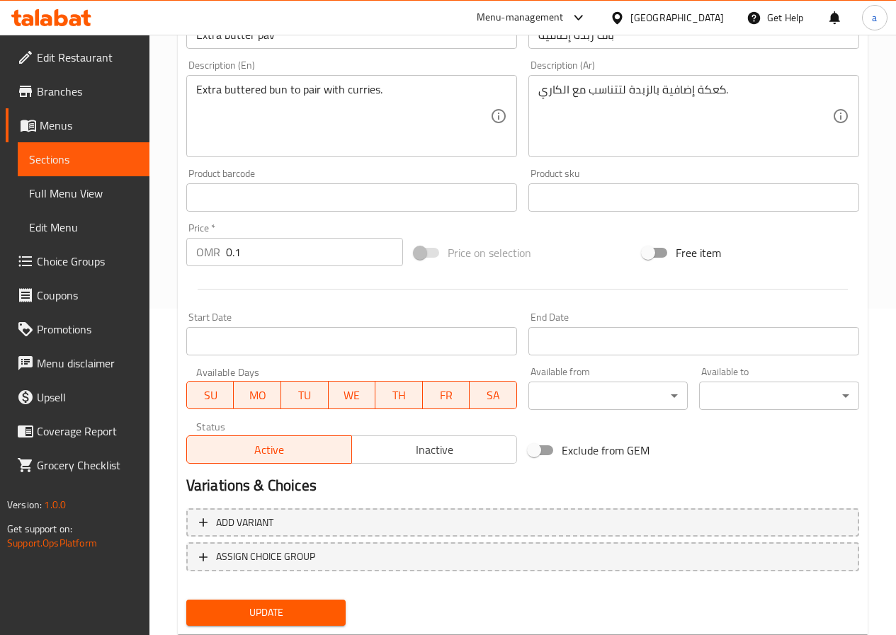
scroll to position [365, 0]
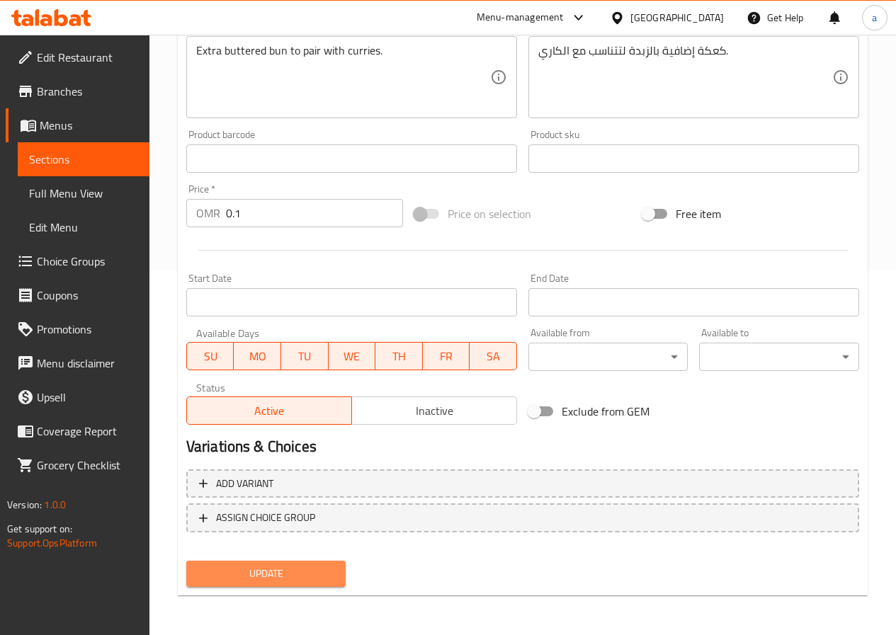
click at [249, 571] on span "Update" at bounding box center [266, 574] width 137 height 18
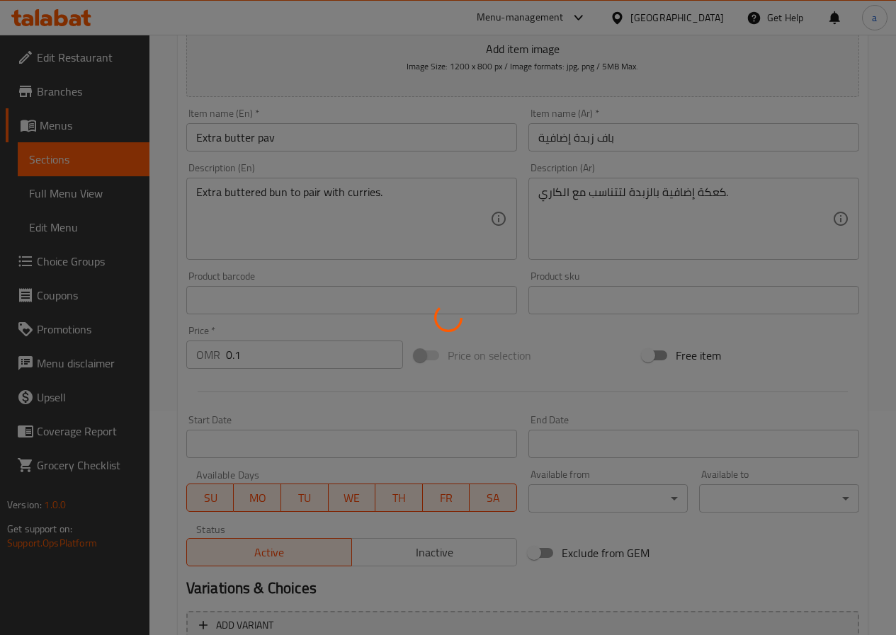
scroll to position [0, 0]
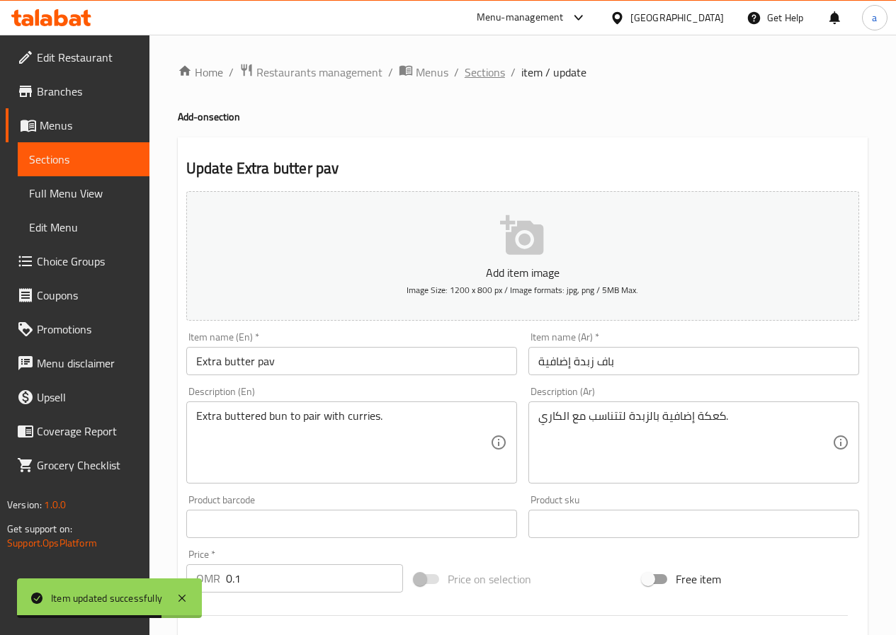
click at [491, 68] on span "Sections" at bounding box center [485, 72] width 40 height 17
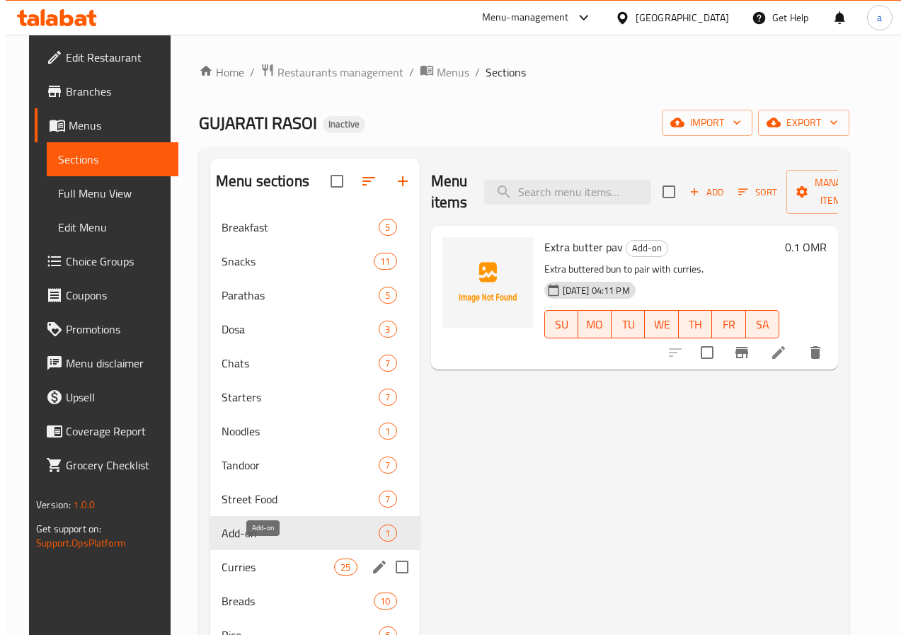
scroll to position [142, 0]
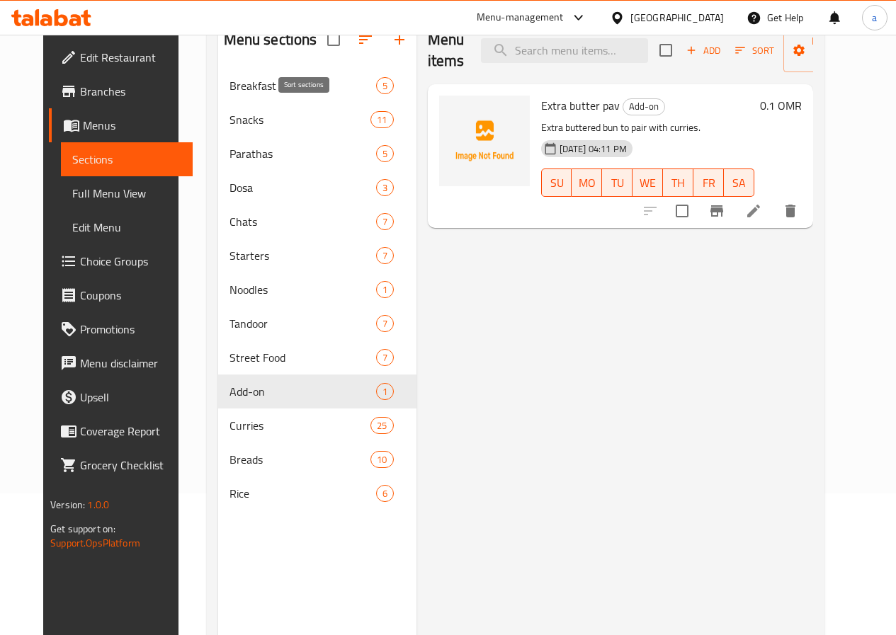
click at [348, 46] on button "button" at bounding box center [365, 40] width 34 height 34
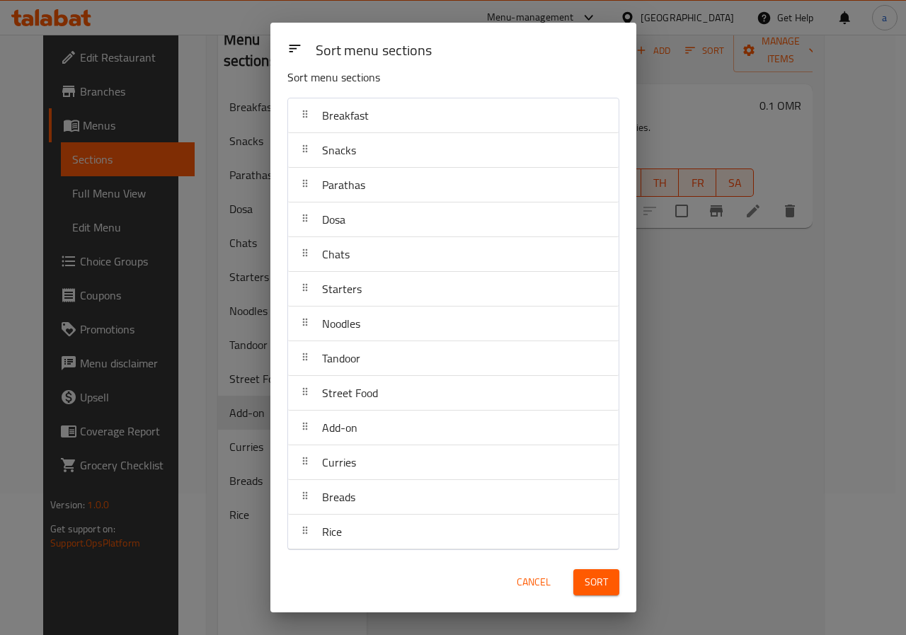
scroll to position [20, 0]
click at [310, 501] on div at bounding box center [305, 493] width 23 height 28
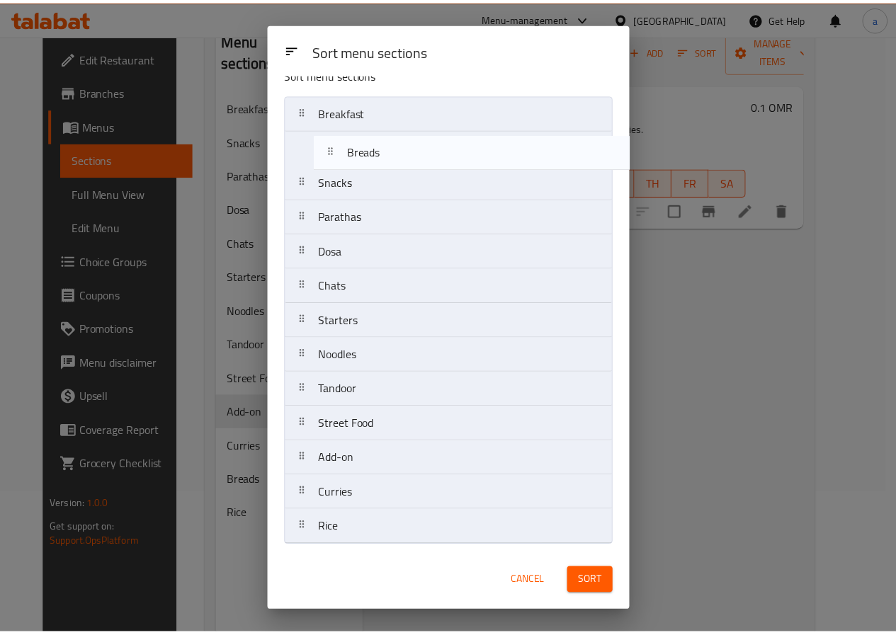
scroll to position [0, 0]
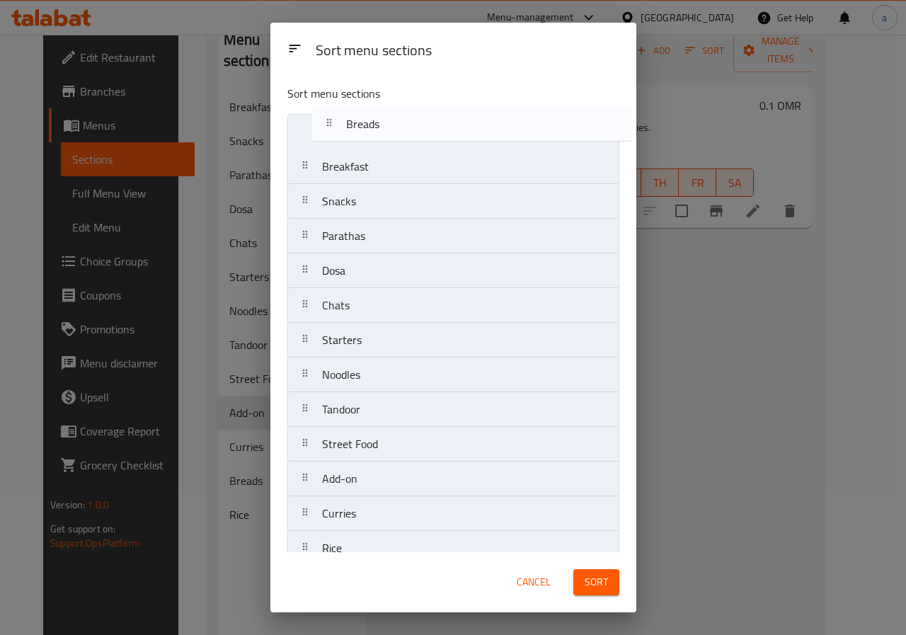
drag, startPoint x: 309, startPoint y: 500, endPoint x: 333, endPoint y: 126, distance: 374.6
click at [333, 126] on nav "Breakfast Snacks Parathas Dosa Chats Starters Noodles Tandoor Street Food Add-o…" at bounding box center [453, 340] width 332 height 452
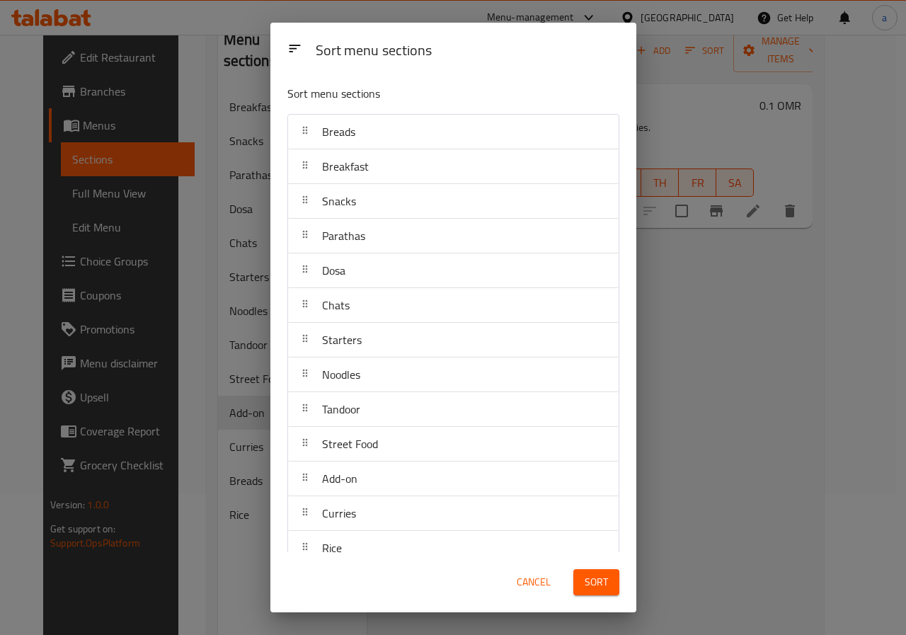
click at [537, 587] on span "Cancel" at bounding box center [534, 583] width 34 height 18
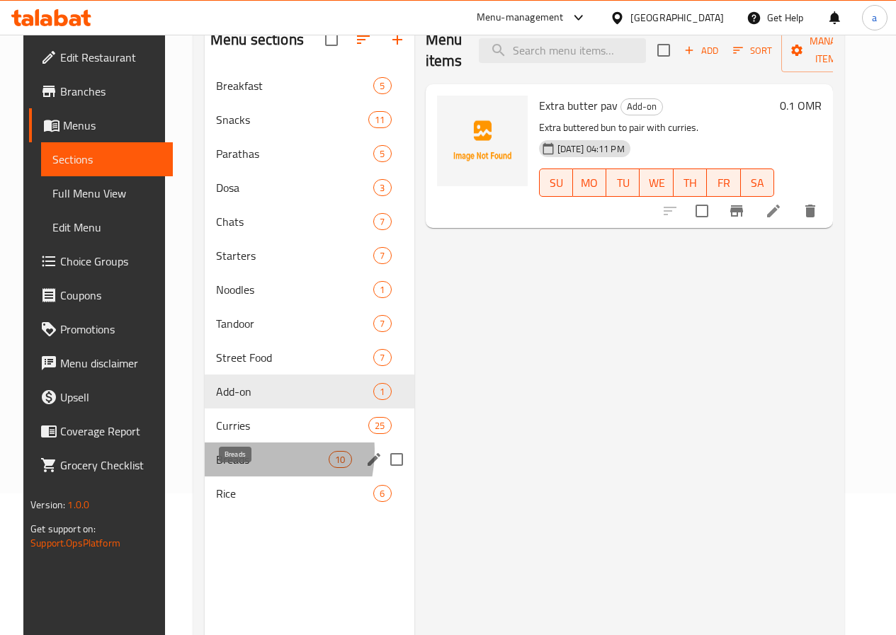
click at [229, 468] on span "Breads" at bounding box center [272, 459] width 113 height 17
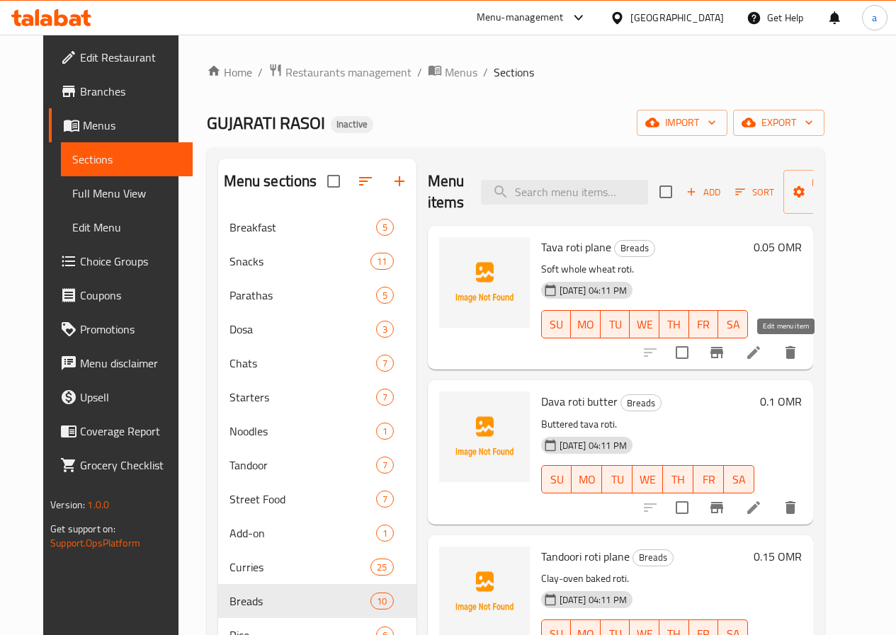
click at [762, 355] on icon at bounding box center [753, 352] width 17 height 17
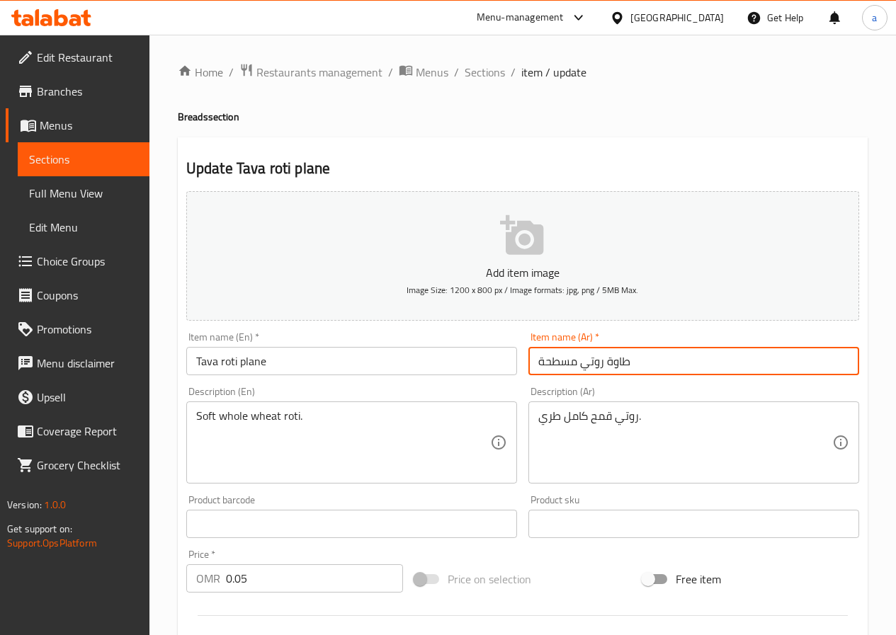
drag, startPoint x: 608, startPoint y: 363, endPoint x: 617, endPoint y: 363, distance: 9.2
click at [617, 363] on input "طاوة روتي مسطحة" at bounding box center [693, 361] width 331 height 28
type input "تافا روتي مسطحة"
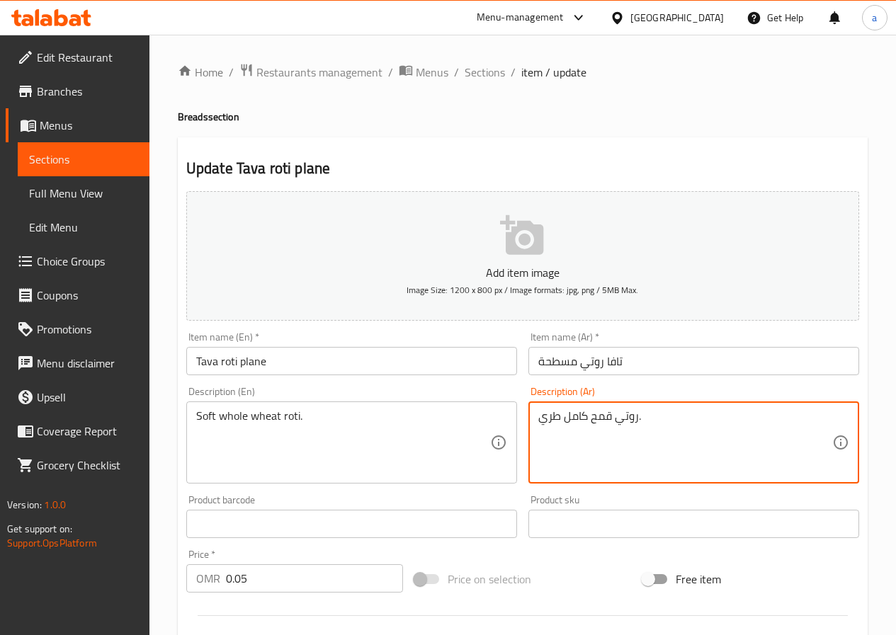
drag, startPoint x: 542, startPoint y: 416, endPoint x: 560, endPoint y: 417, distance: 17.8
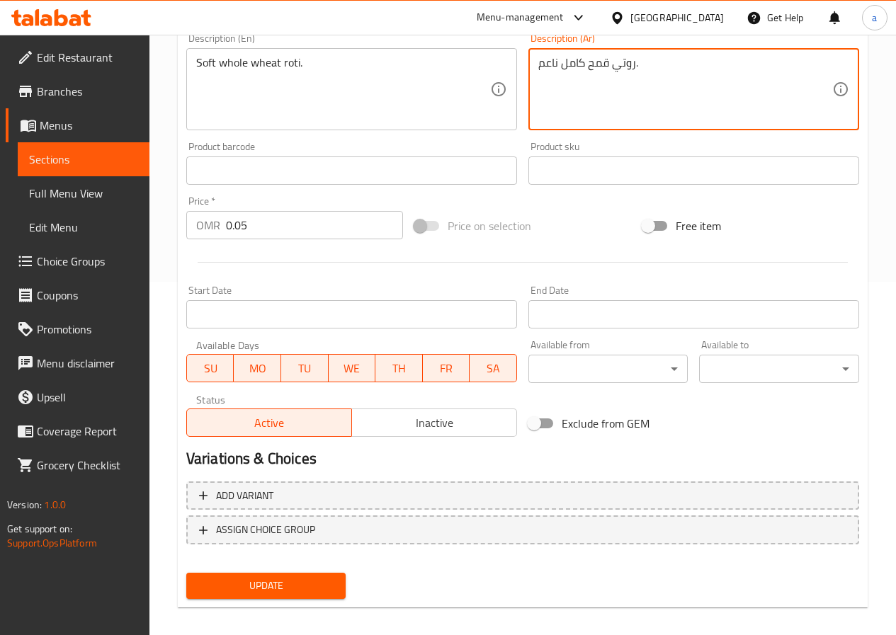
scroll to position [354, 0]
type textarea "روتي قمح كامل ناعم."
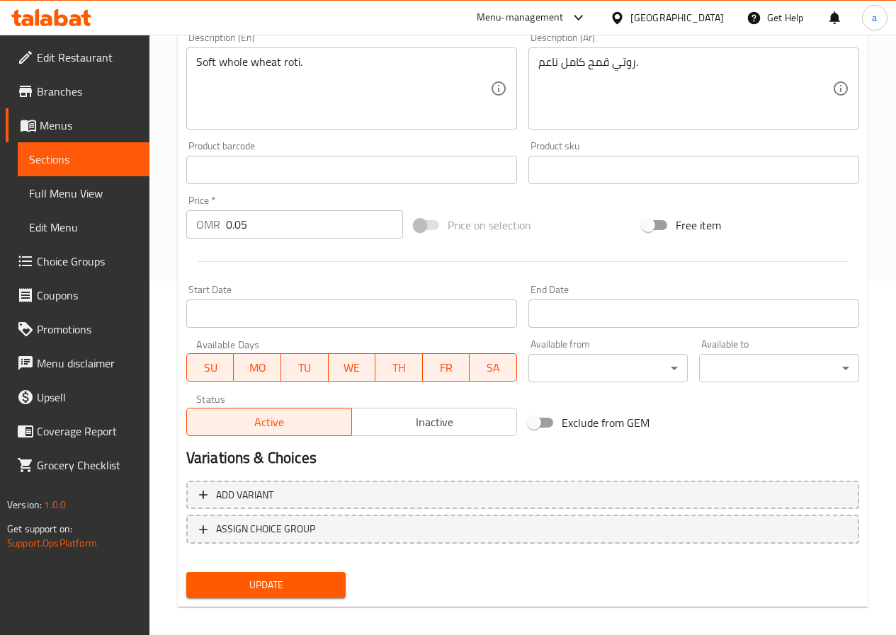
click at [269, 593] on span "Update" at bounding box center [266, 585] width 137 height 18
click at [227, 582] on span "Update" at bounding box center [266, 585] width 137 height 18
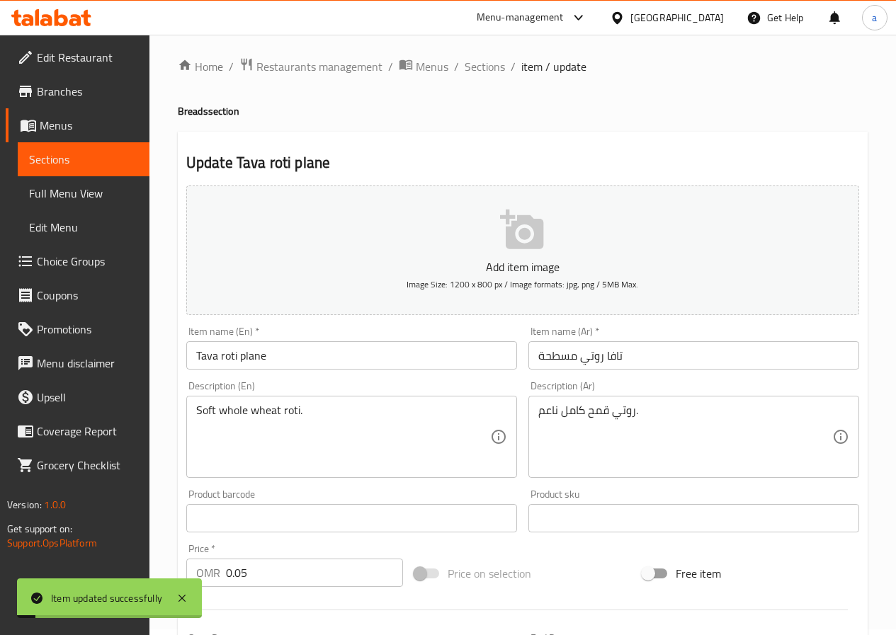
scroll to position [0, 0]
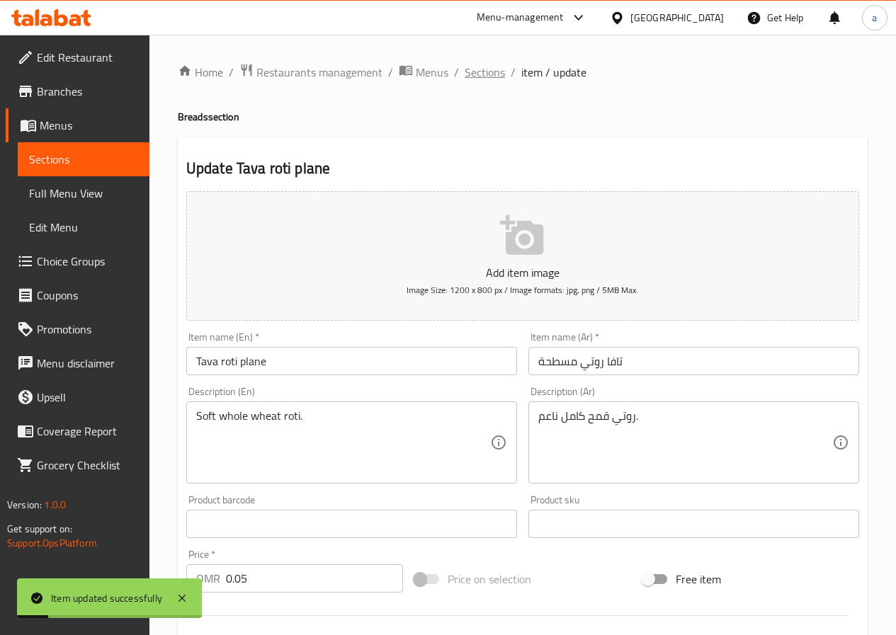
click at [477, 68] on span "Sections" at bounding box center [485, 72] width 40 height 17
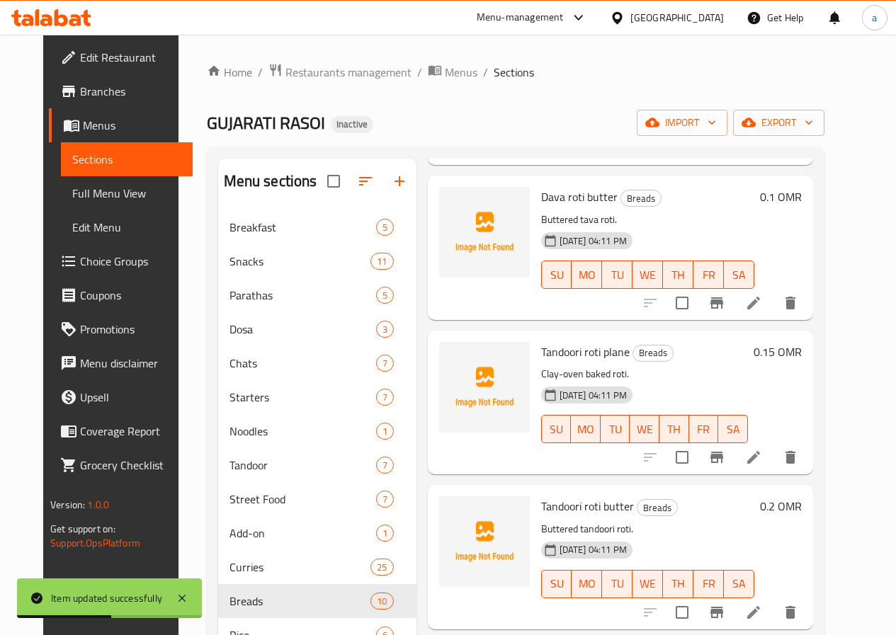
scroll to position [212, 0]
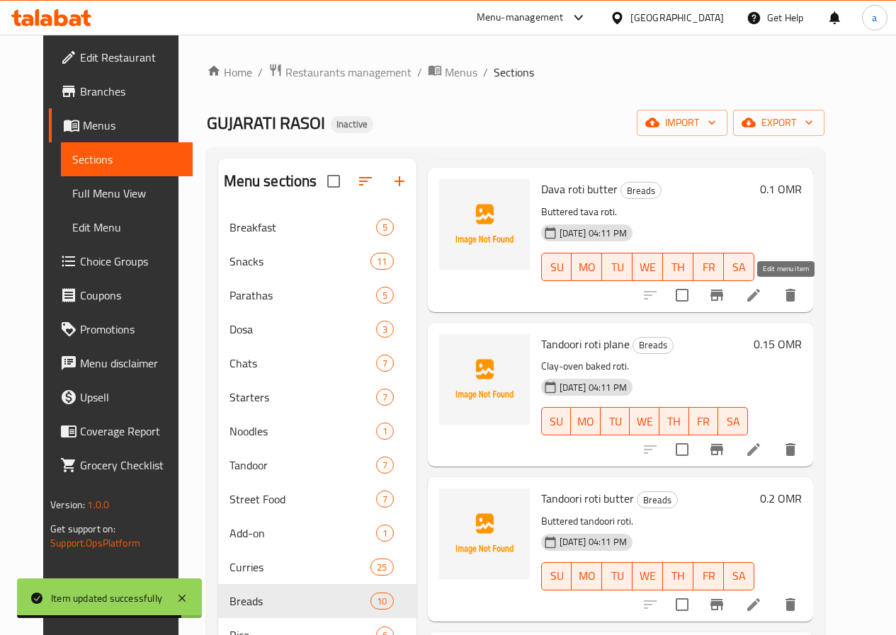
click at [762, 294] on icon at bounding box center [753, 295] width 17 height 17
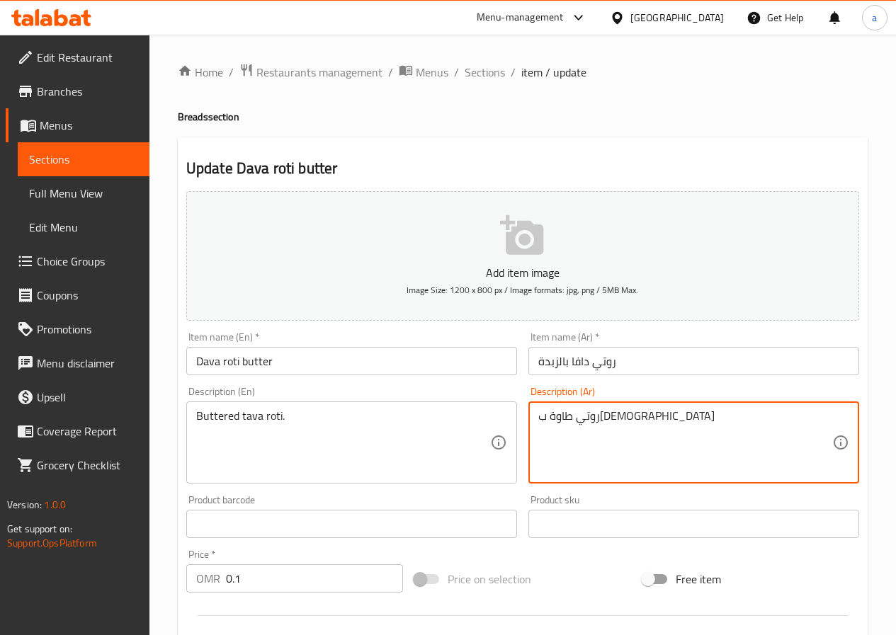
drag, startPoint x: 573, startPoint y: 416, endPoint x: 583, endPoint y: 416, distance: 9.9
click at [596, 414] on textarea "روتي وةطا بالزبدة" at bounding box center [685, 442] width 294 height 67
click at [569, 420] on textarea "روتي وةطا بالزبدة" at bounding box center [685, 442] width 294 height 67
click at [573, 416] on textarea "روتي وةطا بالزبدة" at bounding box center [685, 442] width 294 height 67
click at [571, 413] on textarea "روتي وةطا بالزبدة" at bounding box center [685, 442] width 294 height 67
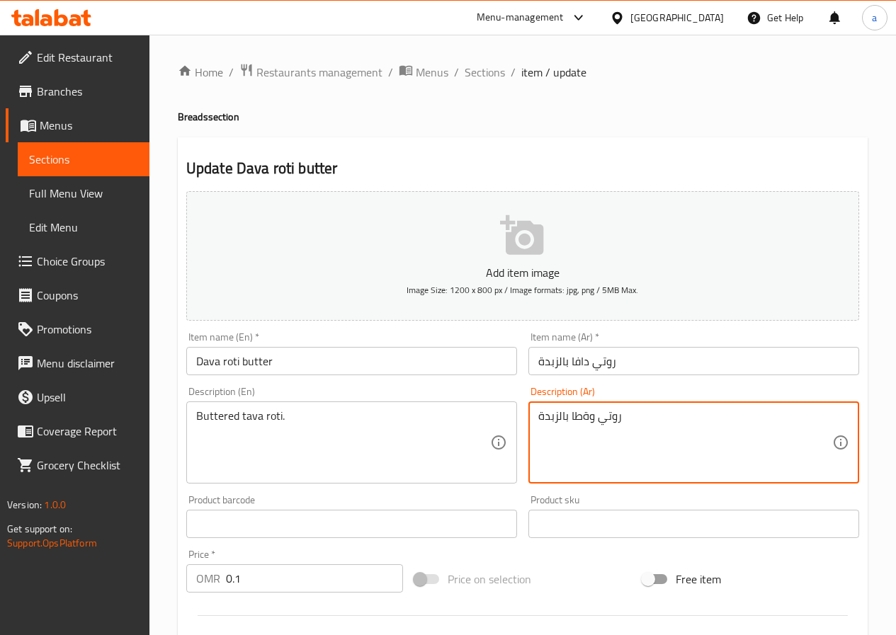
drag, startPoint x: 570, startPoint y: 415, endPoint x: 591, endPoint y: 416, distance: 21.3
click at [591, 416] on textarea "روتي وةطا بالزبدة" at bounding box center [685, 442] width 294 height 67
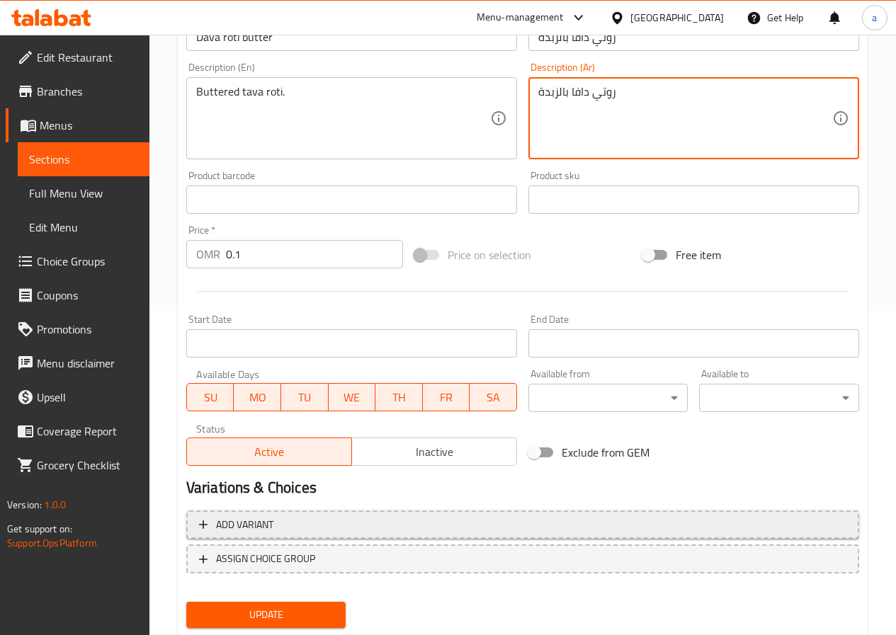
scroll to position [365, 0]
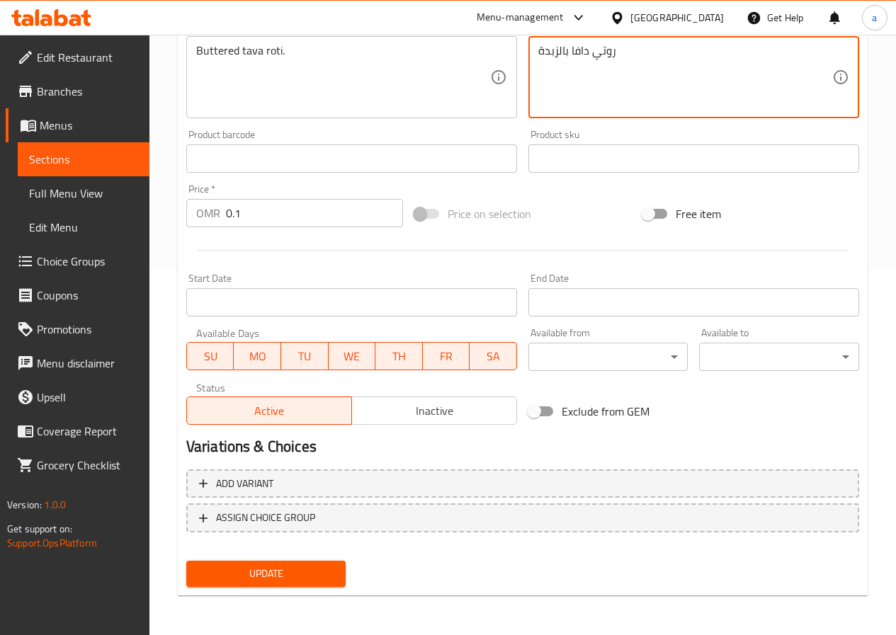
type textarea "روتي دافا بالزبدة"
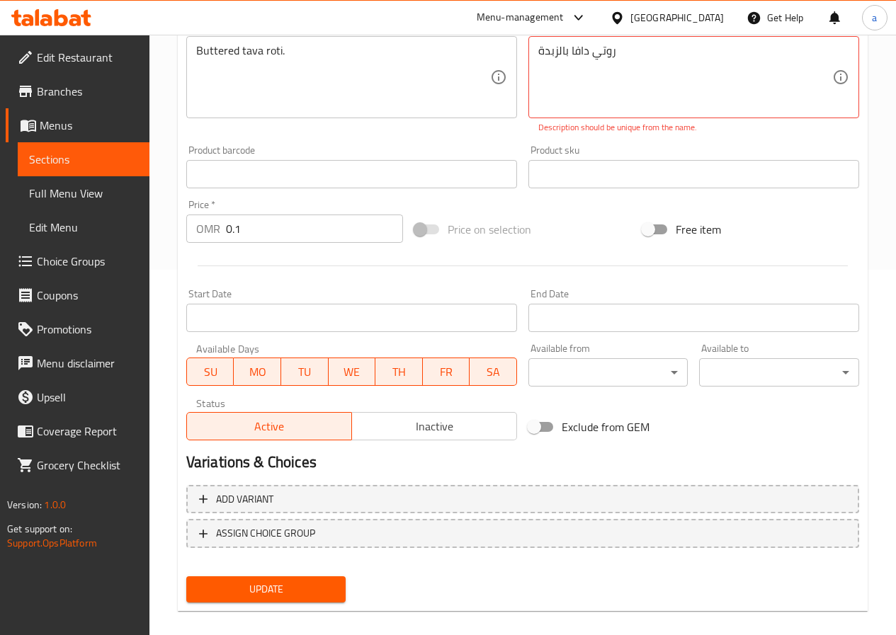
click at [304, 575] on div "Update" at bounding box center [266, 590] width 171 height 38
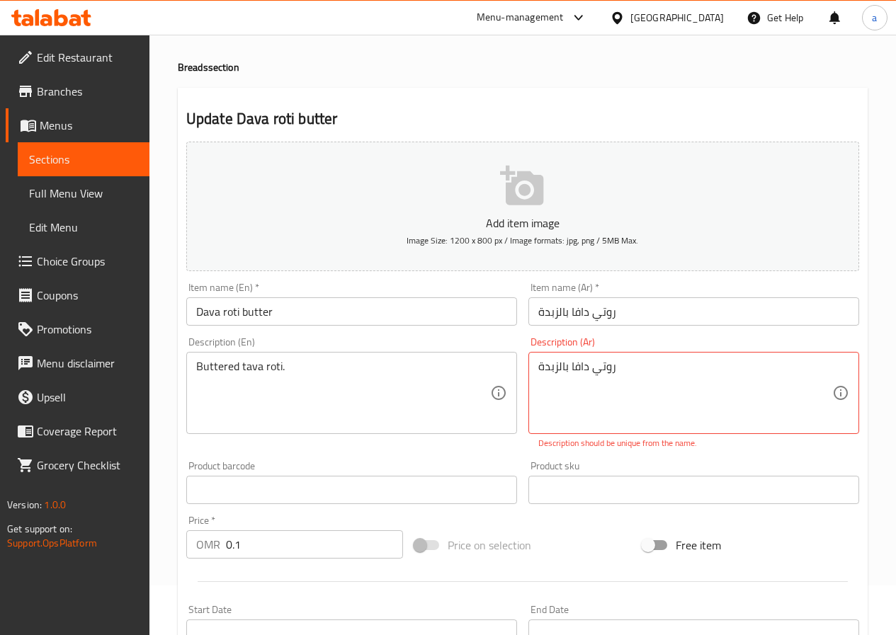
scroll to position [0, 0]
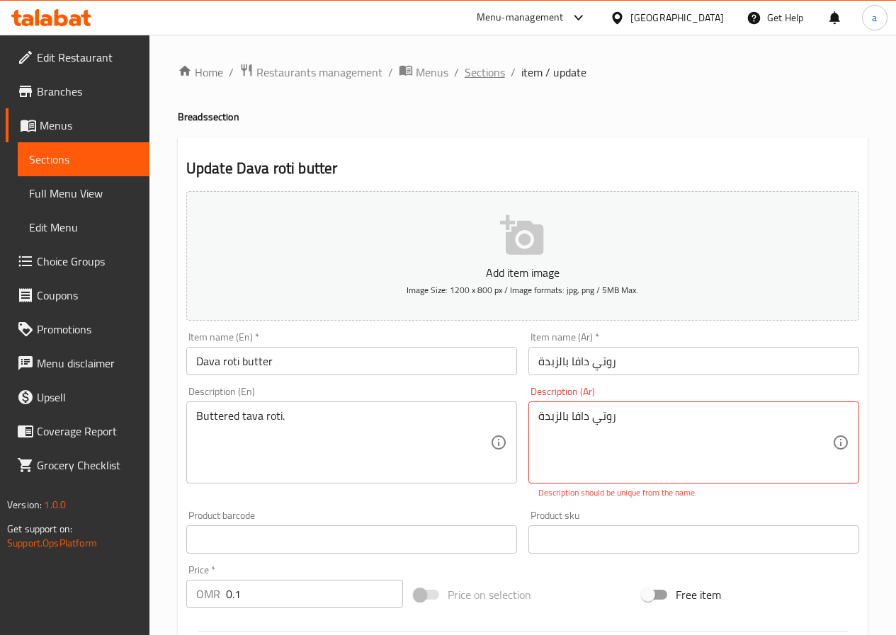
click at [486, 67] on span "Sections" at bounding box center [485, 72] width 40 height 17
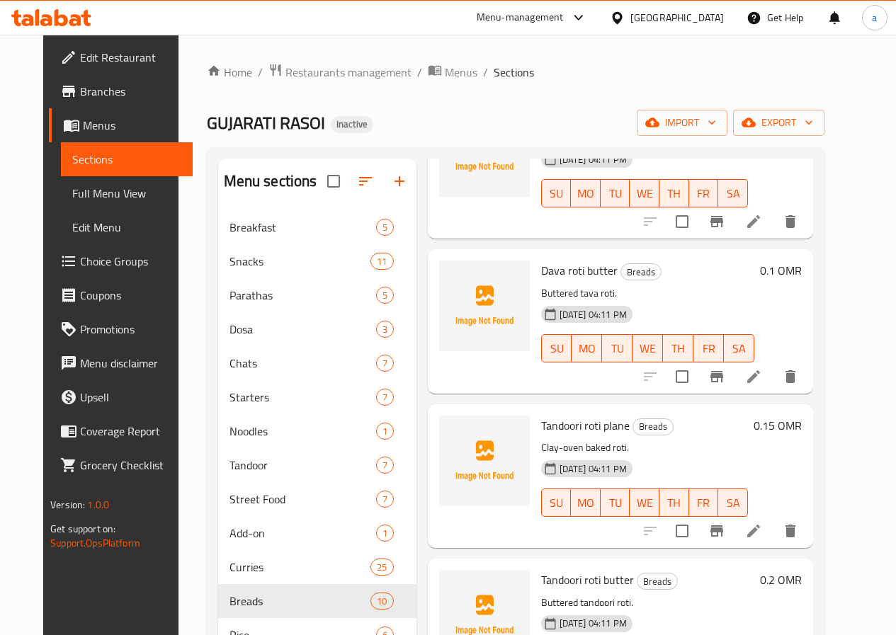
scroll to position [212, 0]
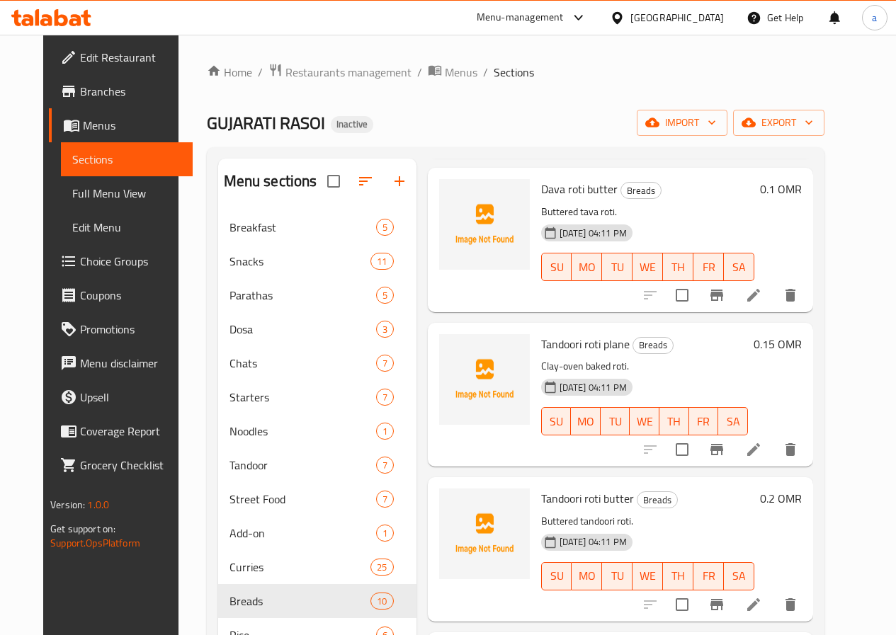
click at [762, 453] on icon at bounding box center [753, 449] width 17 height 17
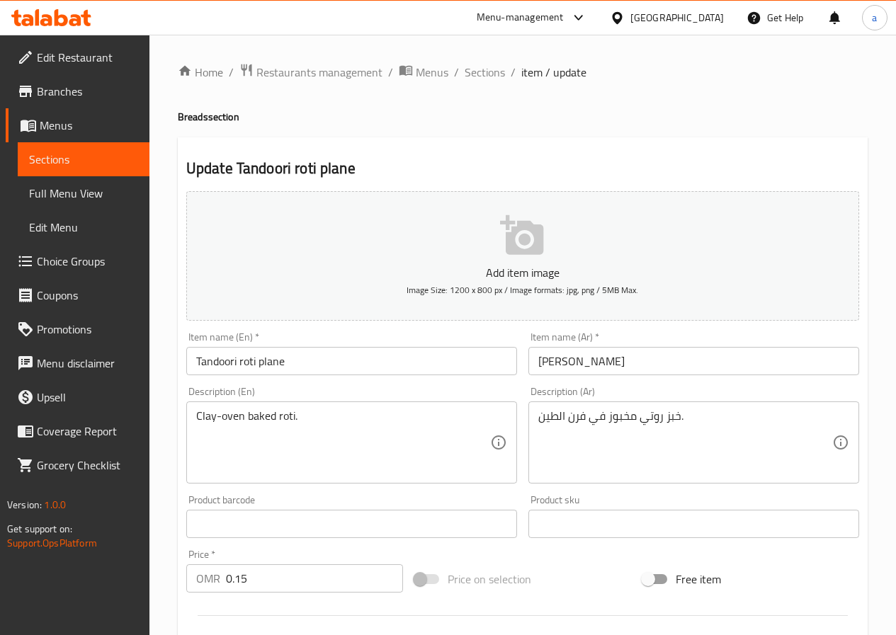
click at [540, 365] on input "روتي تندوري" at bounding box center [693, 361] width 331 height 28
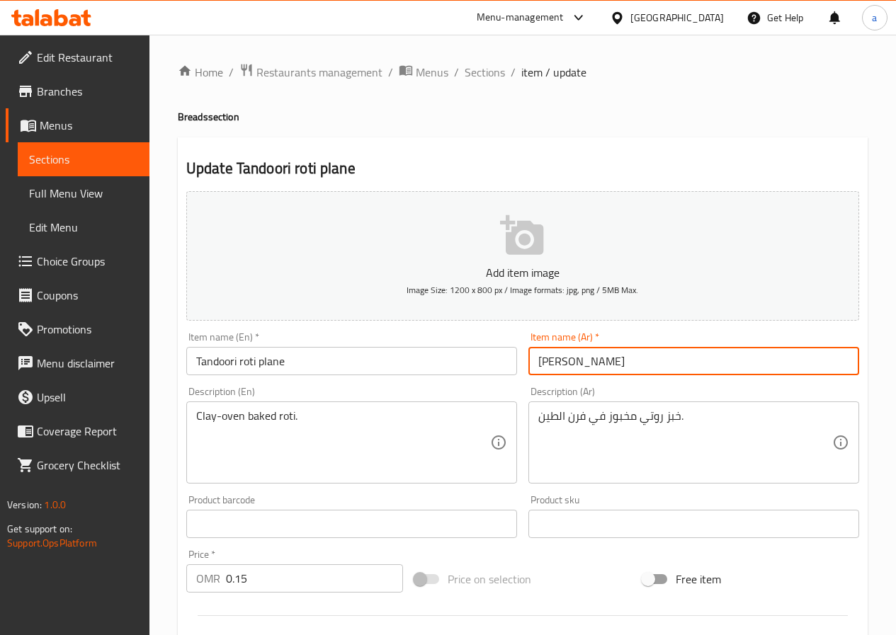
click at [627, 368] on input "روتي تندوري" at bounding box center [693, 361] width 331 height 28
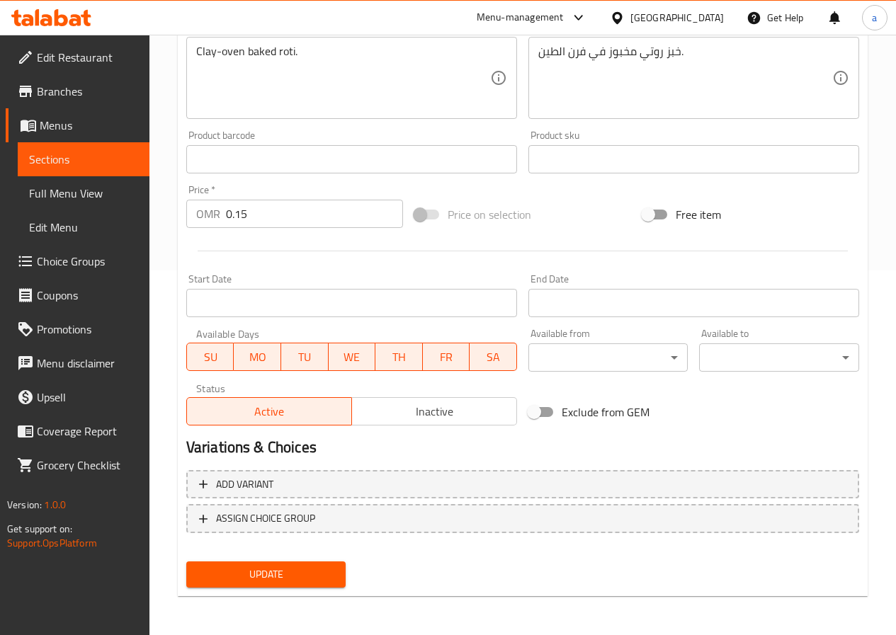
scroll to position [365, 0]
type input "روتي تندوري سادة"
click at [287, 575] on span "Update" at bounding box center [266, 574] width 137 height 18
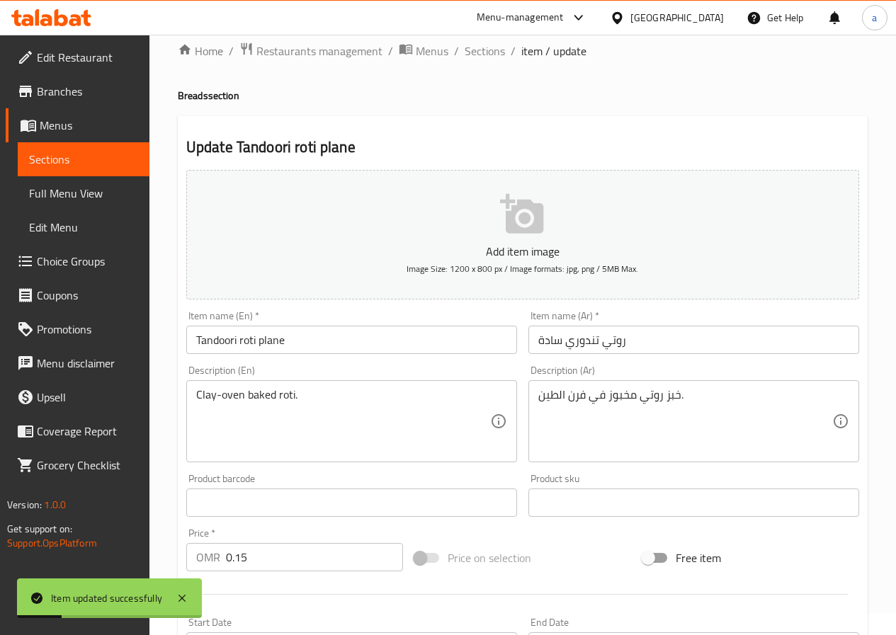
scroll to position [0, 0]
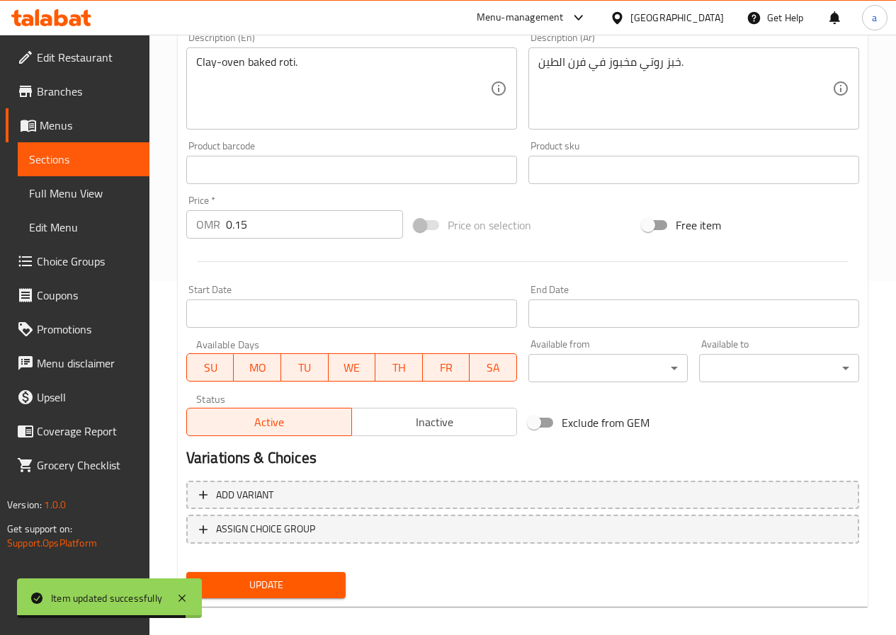
click at [275, 573] on button "Update" at bounding box center [266, 585] width 160 height 26
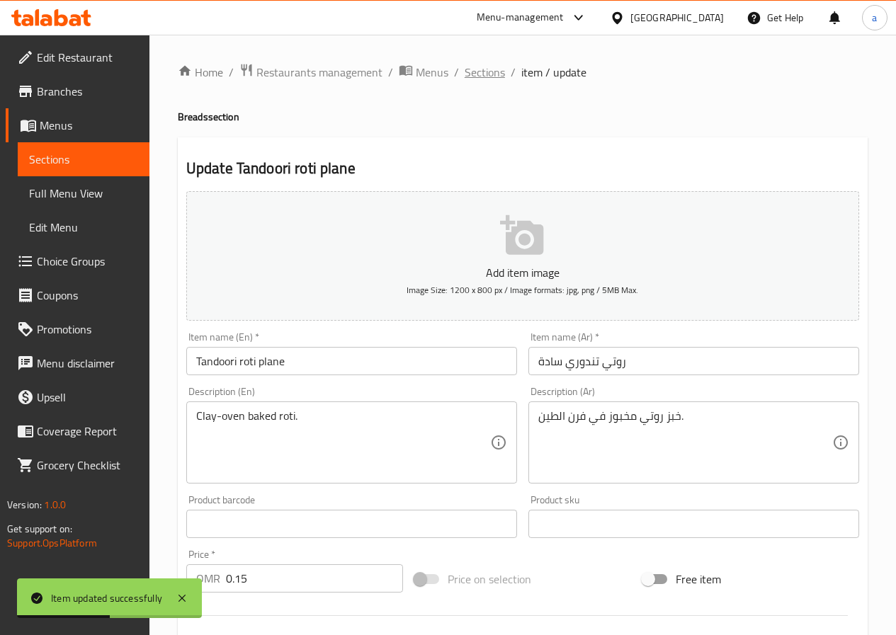
click at [496, 75] on span "Sections" at bounding box center [485, 72] width 40 height 17
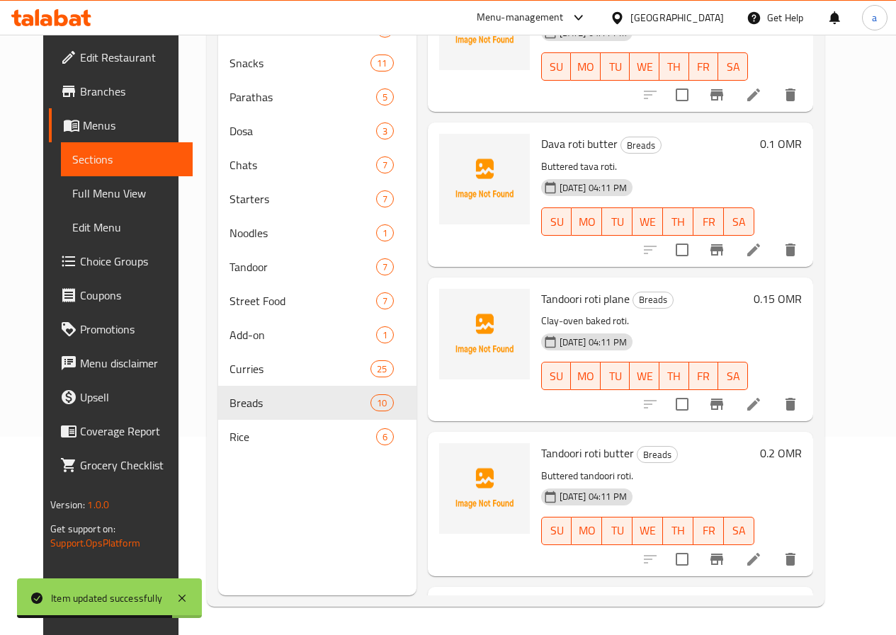
scroll to position [142, 0]
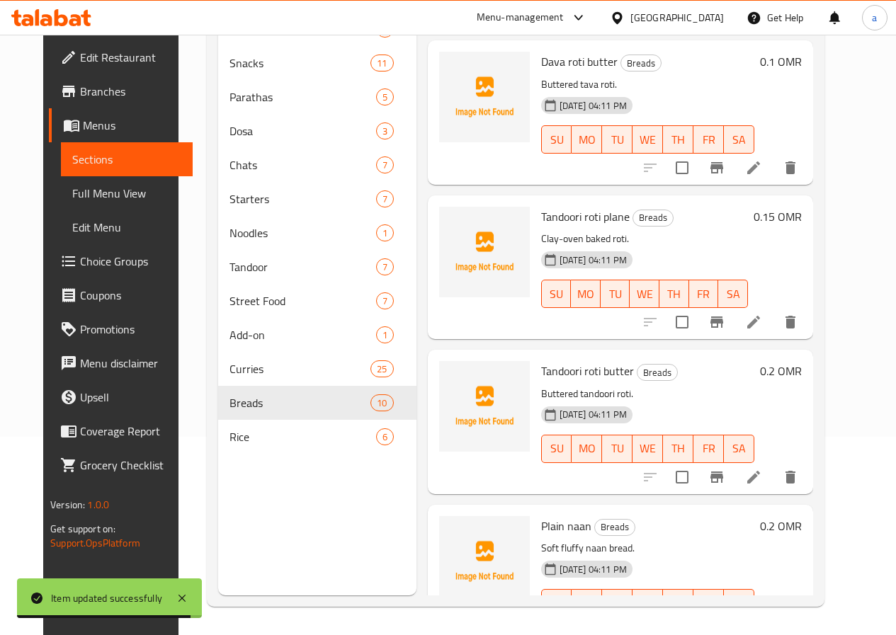
click at [773, 481] on li at bounding box center [754, 477] width 40 height 25
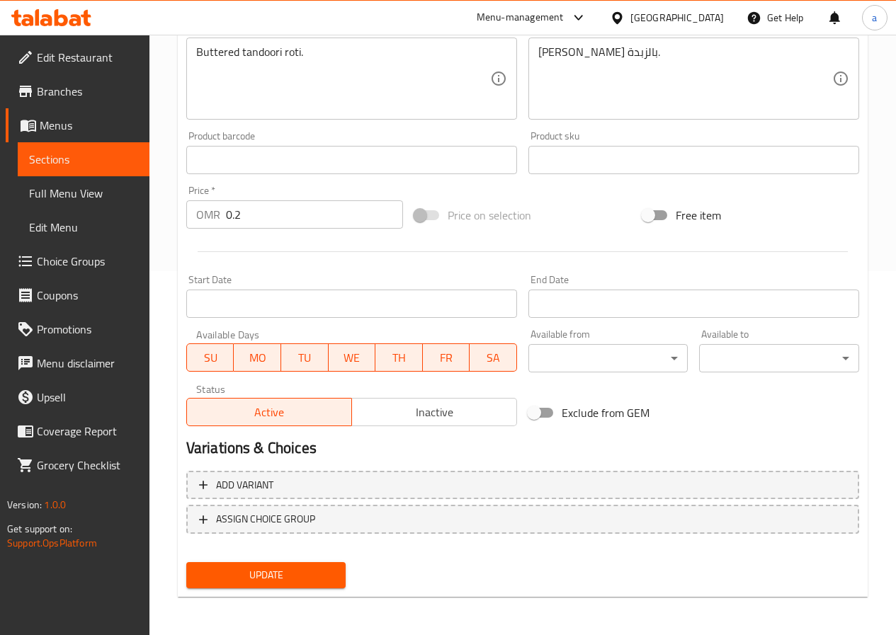
scroll to position [365, 0]
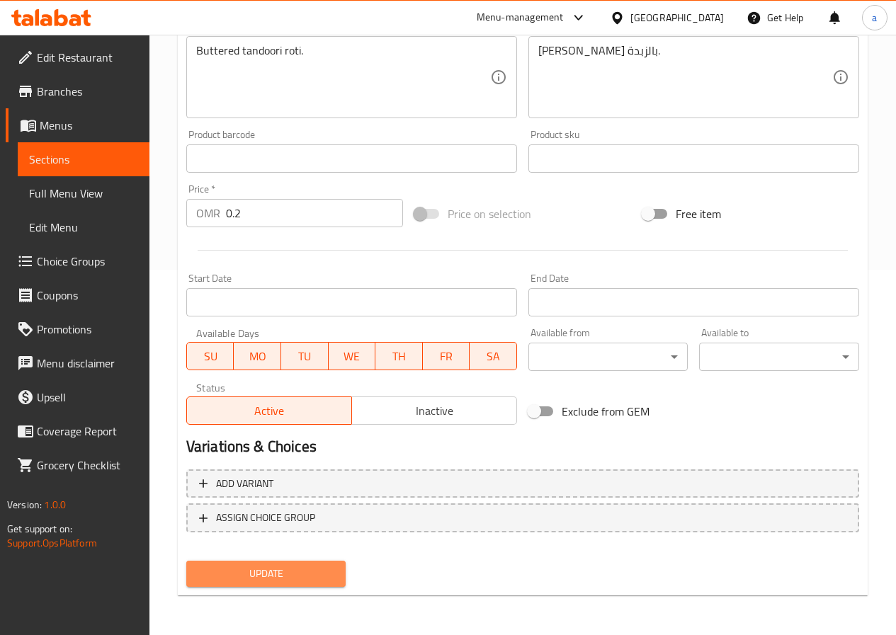
click at [306, 561] on button "Update" at bounding box center [266, 574] width 160 height 26
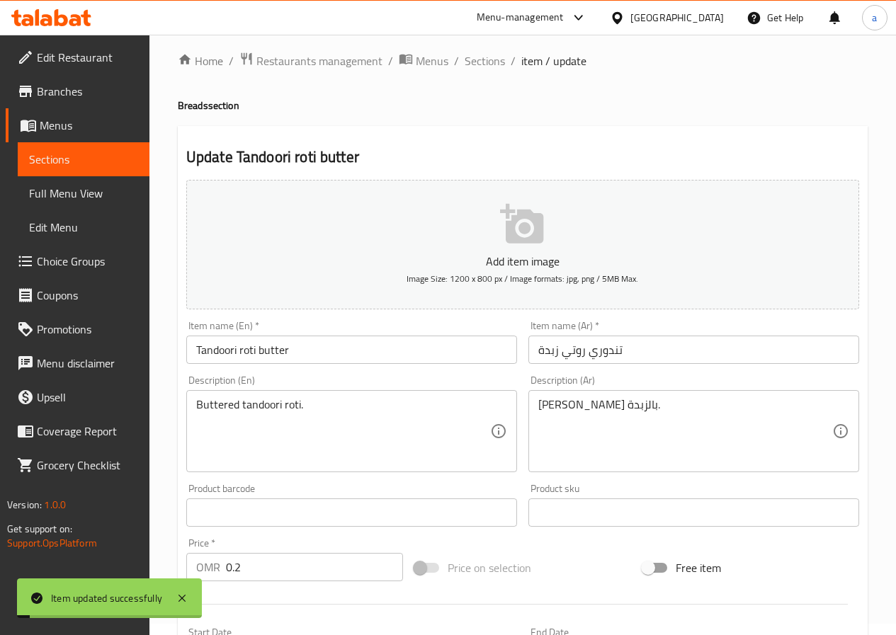
scroll to position [0, 0]
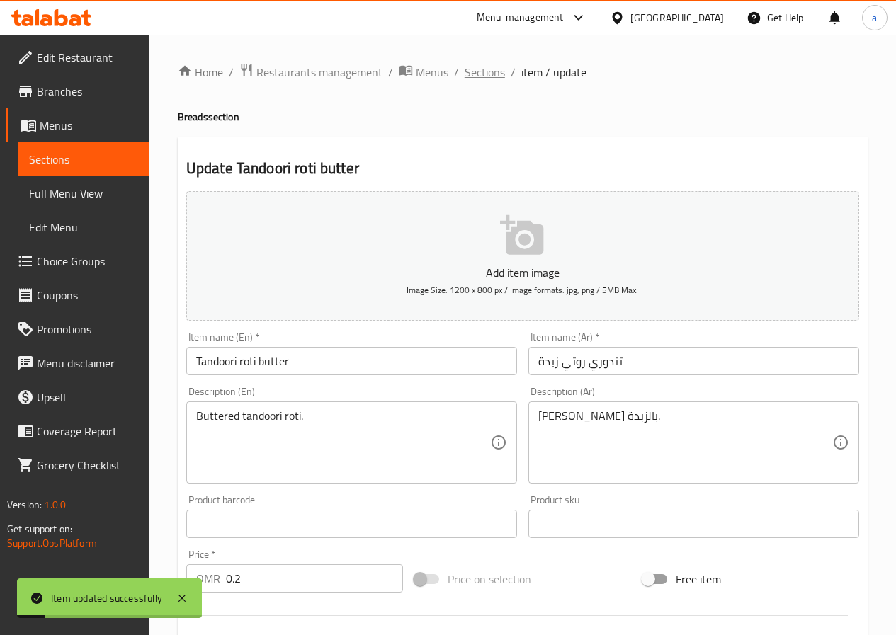
click at [481, 72] on span "Sections" at bounding box center [485, 72] width 40 height 17
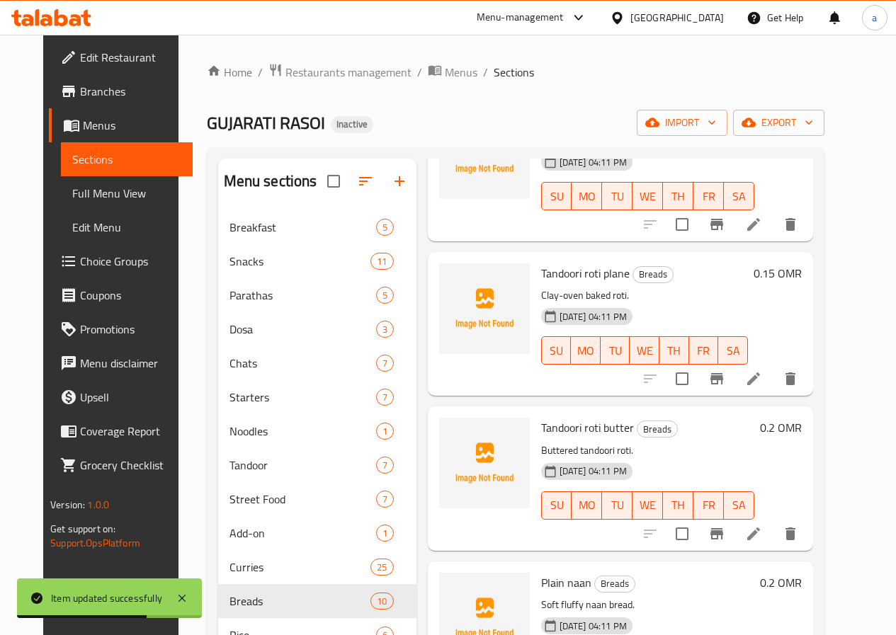
scroll to position [496, 0]
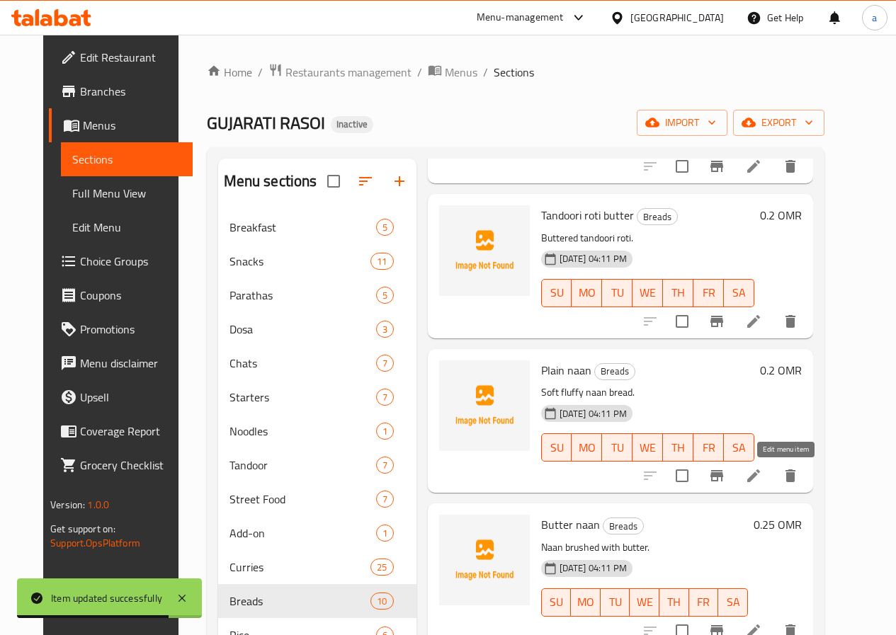
click at [762, 473] on icon at bounding box center [753, 475] width 17 height 17
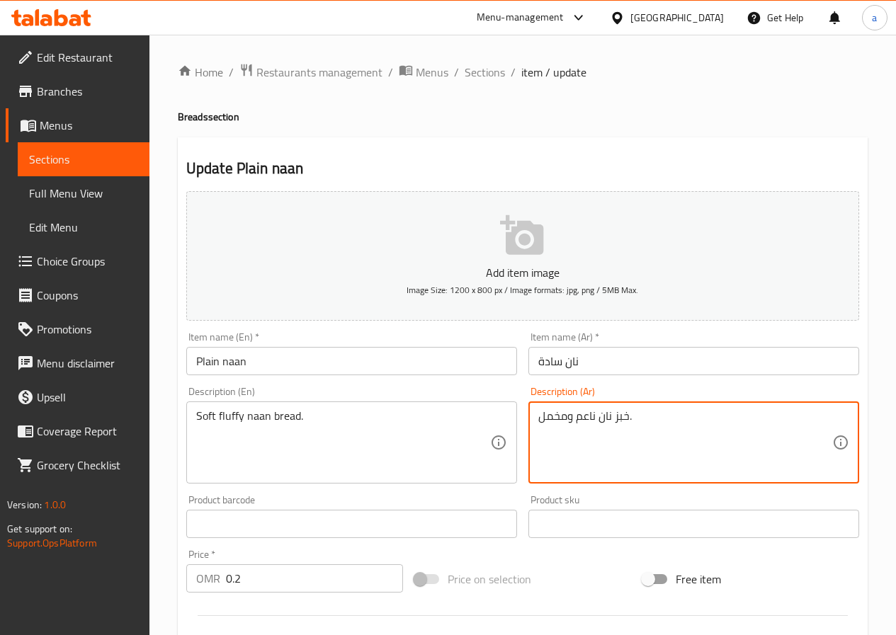
drag, startPoint x: 539, startPoint y: 418, endPoint x: 564, endPoint y: 421, distance: 25.6
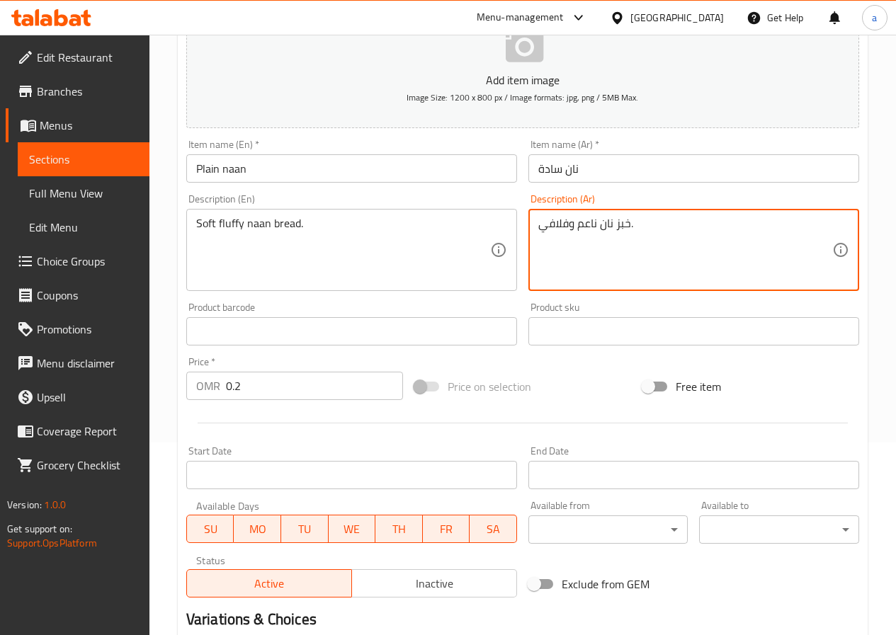
scroll to position [354, 0]
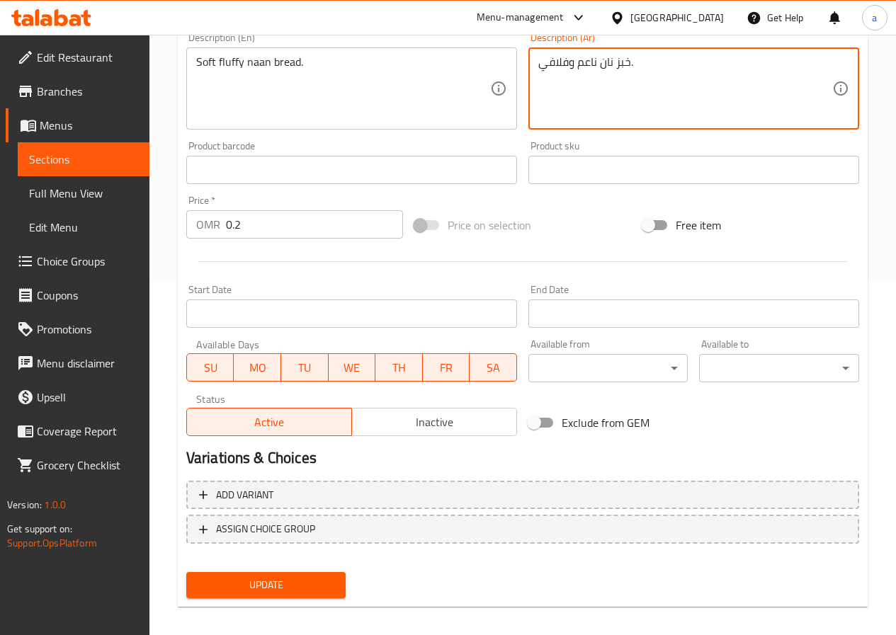
type textarea "خبز نان ناعم وفلافي."
click at [310, 581] on span "Update" at bounding box center [266, 585] width 137 height 18
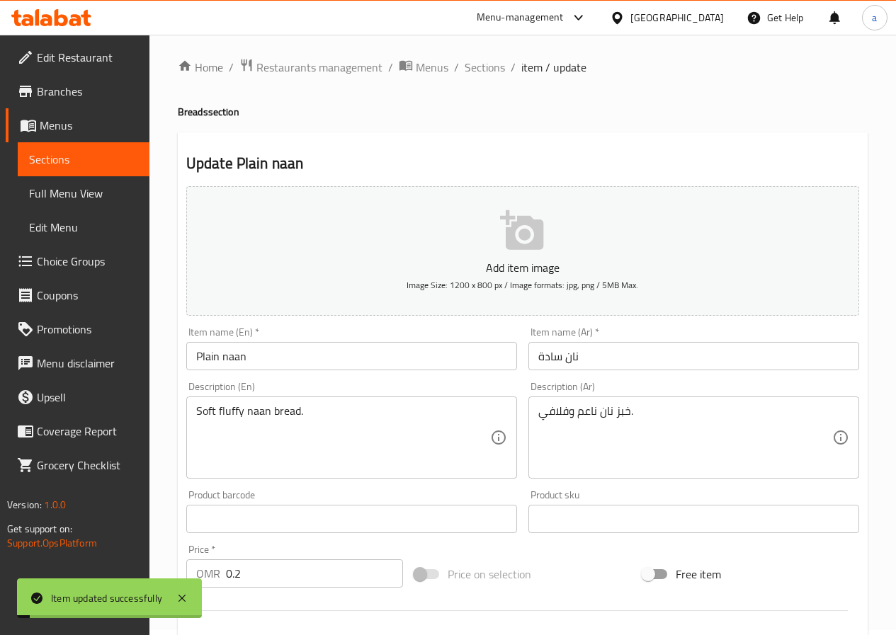
scroll to position [0, 0]
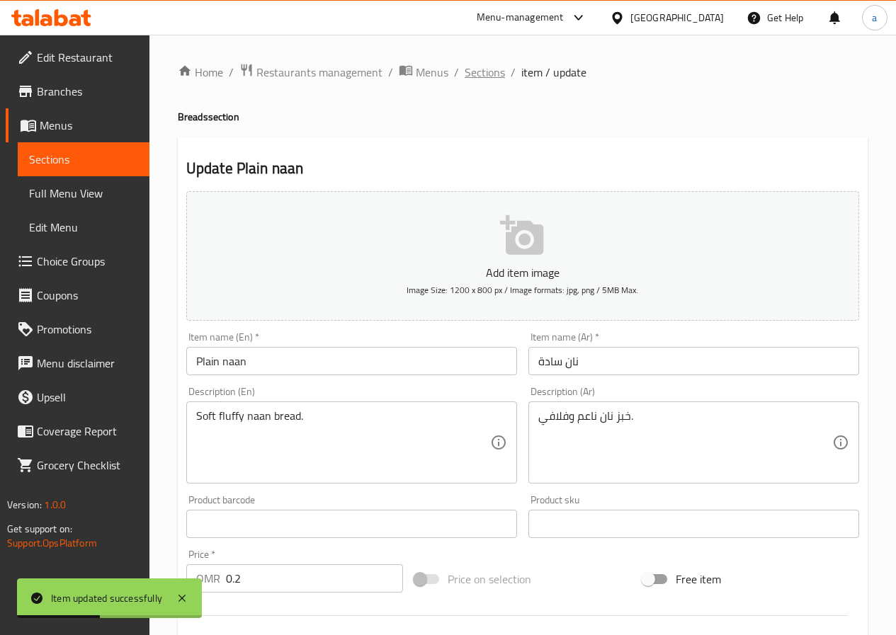
click at [485, 76] on span "Sections" at bounding box center [485, 72] width 40 height 17
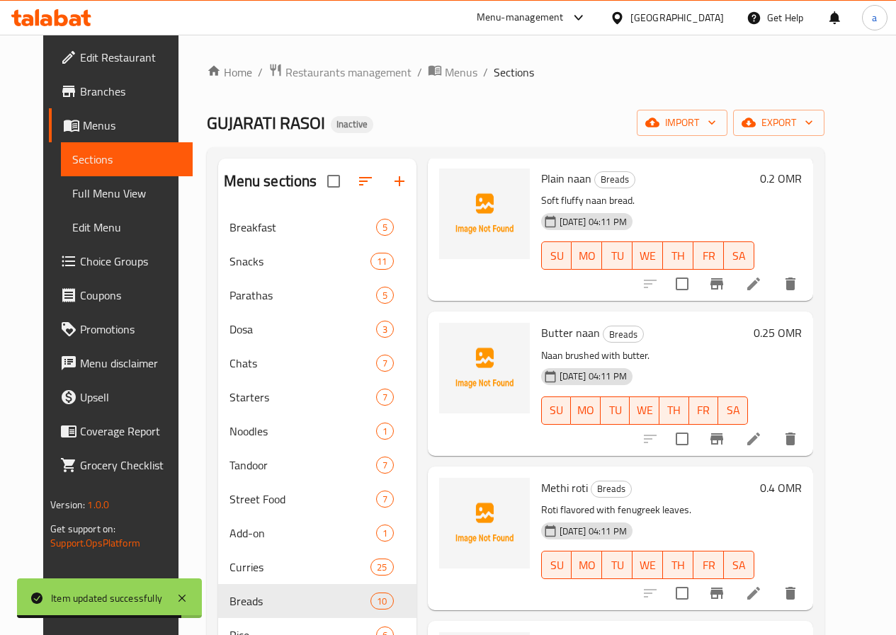
scroll to position [708, 0]
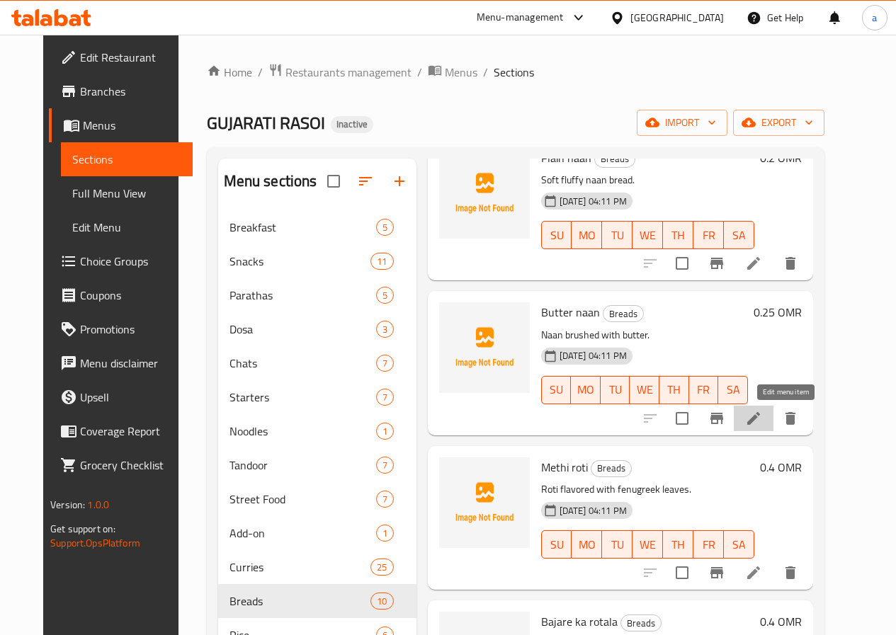
click at [762, 418] on icon at bounding box center [753, 418] width 17 height 17
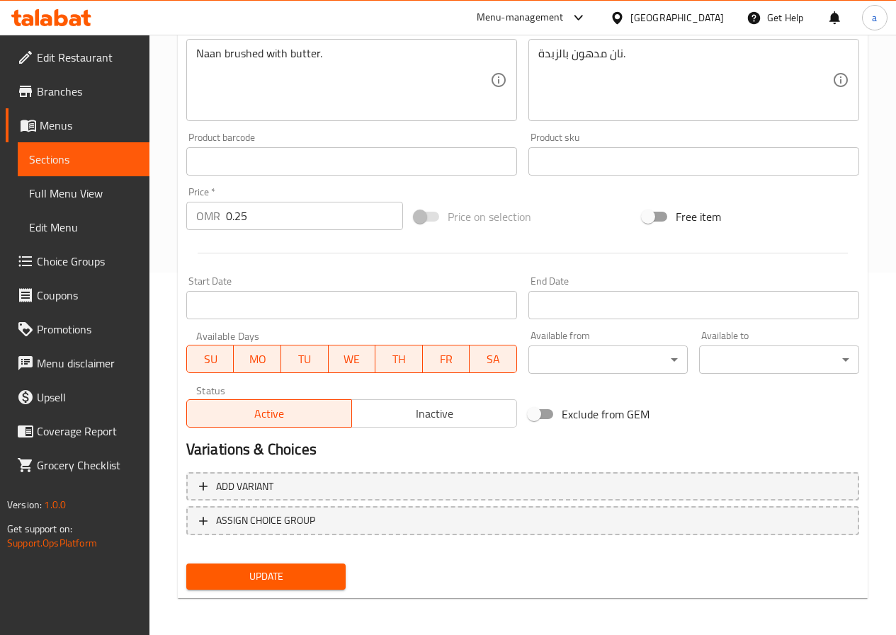
scroll to position [365, 0]
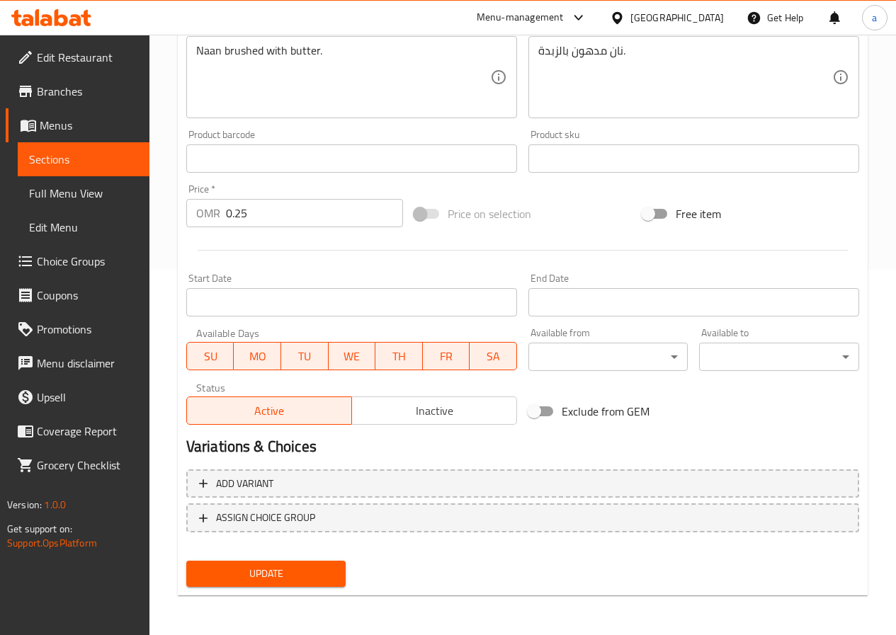
click at [288, 575] on span "Update" at bounding box center [266, 574] width 137 height 18
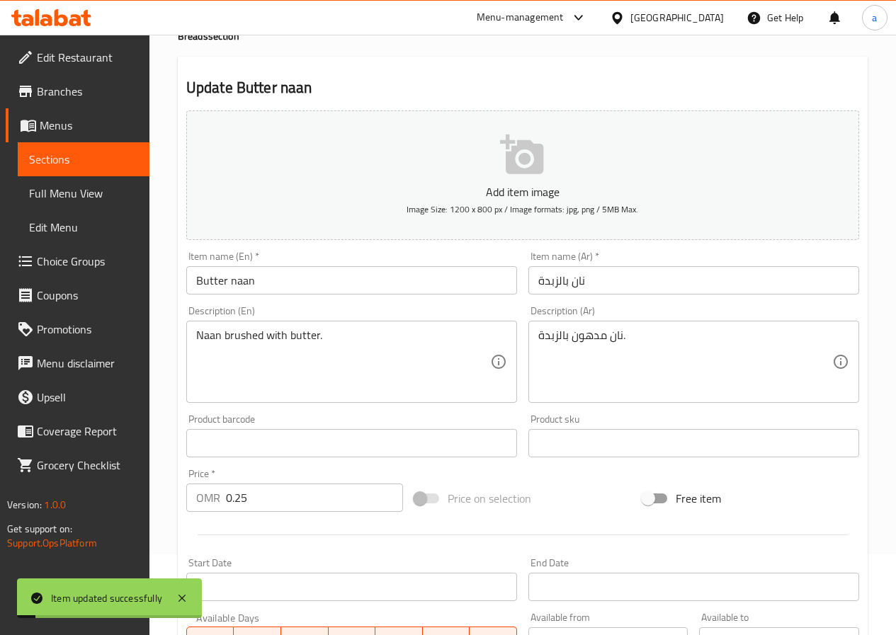
scroll to position [0, 0]
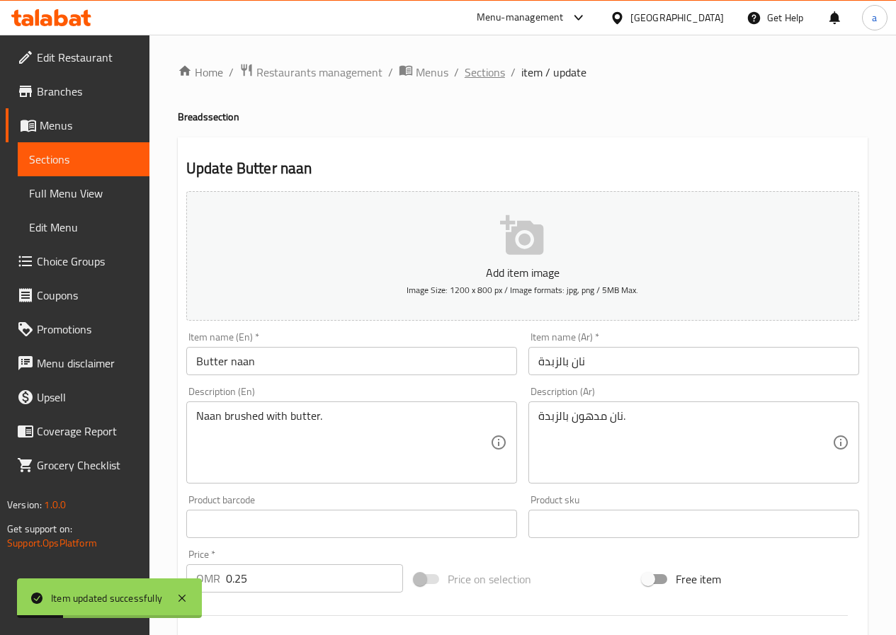
click at [467, 78] on span "Sections" at bounding box center [485, 72] width 40 height 17
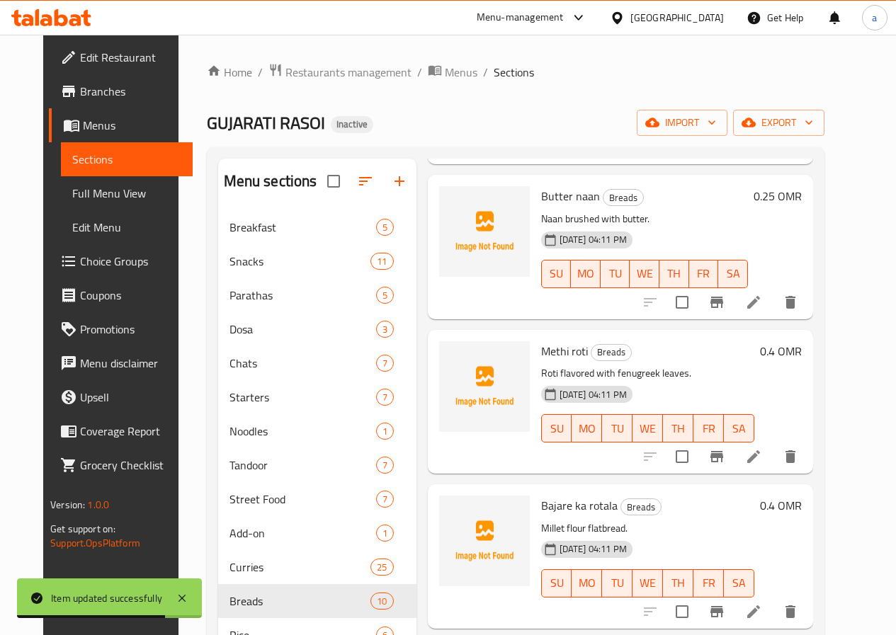
scroll to position [850, 0]
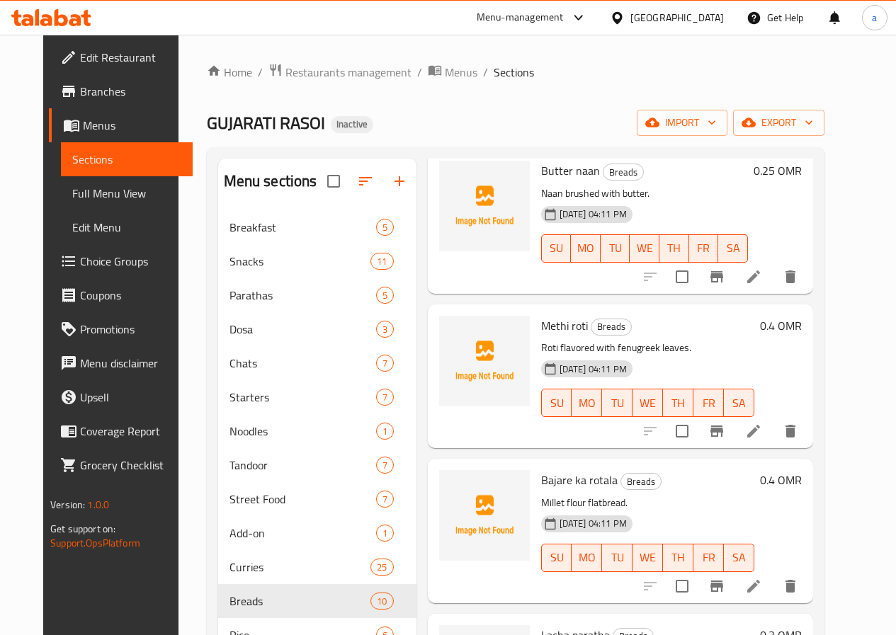
click at [762, 431] on icon at bounding box center [753, 431] width 17 height 17
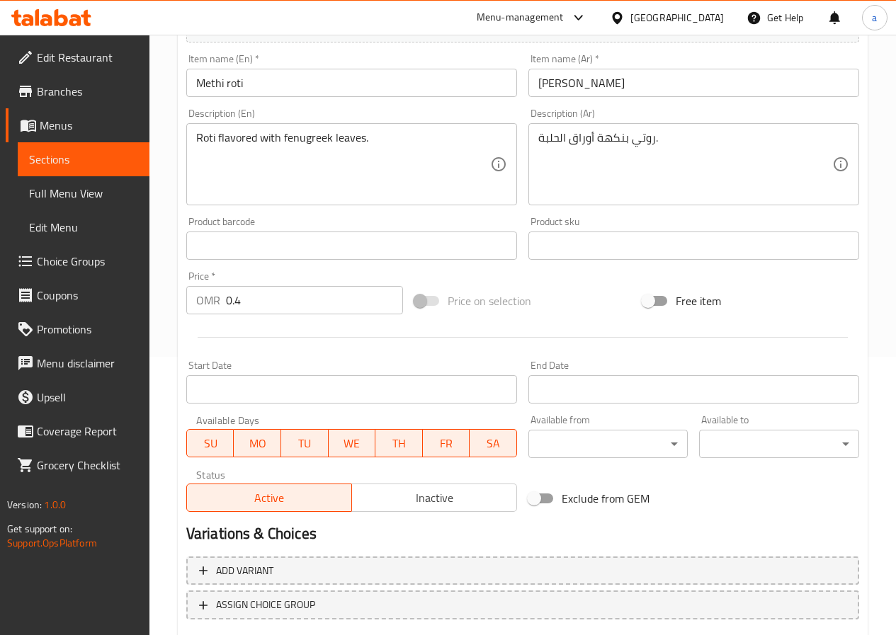
scroll to position [365, 0]
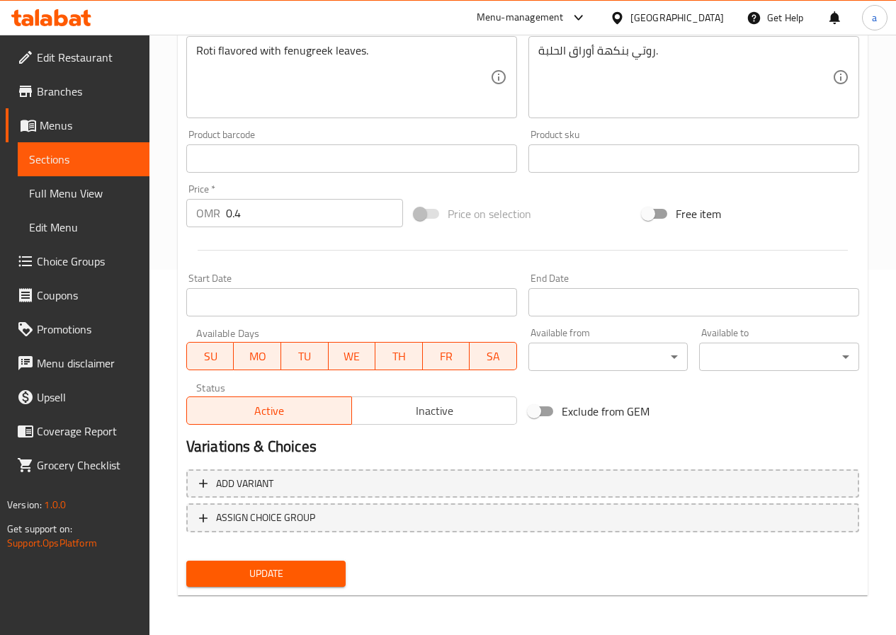
click at [223, 568] on span "Update" at bounding box center [266, 574] width 137 height 18
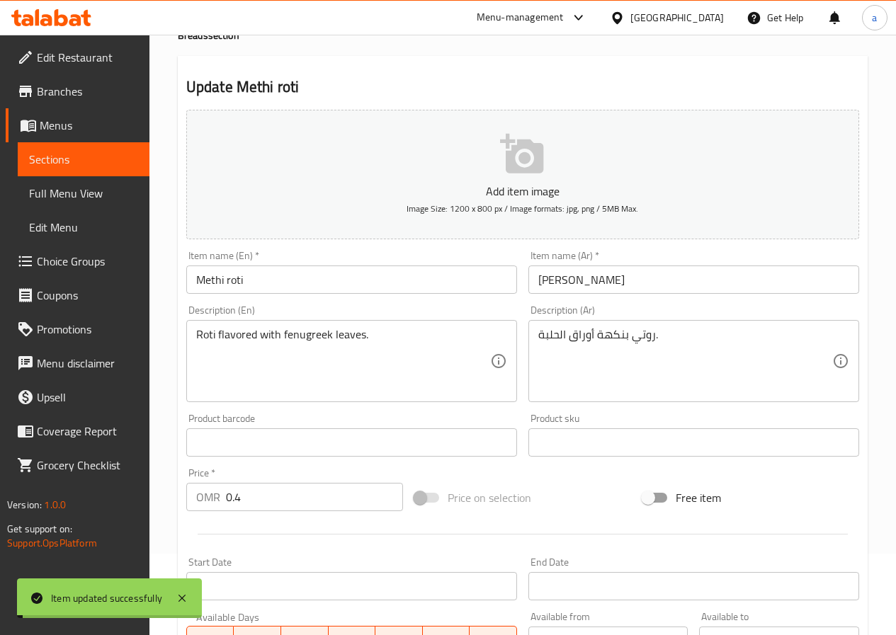
scroll to position [0, 0]
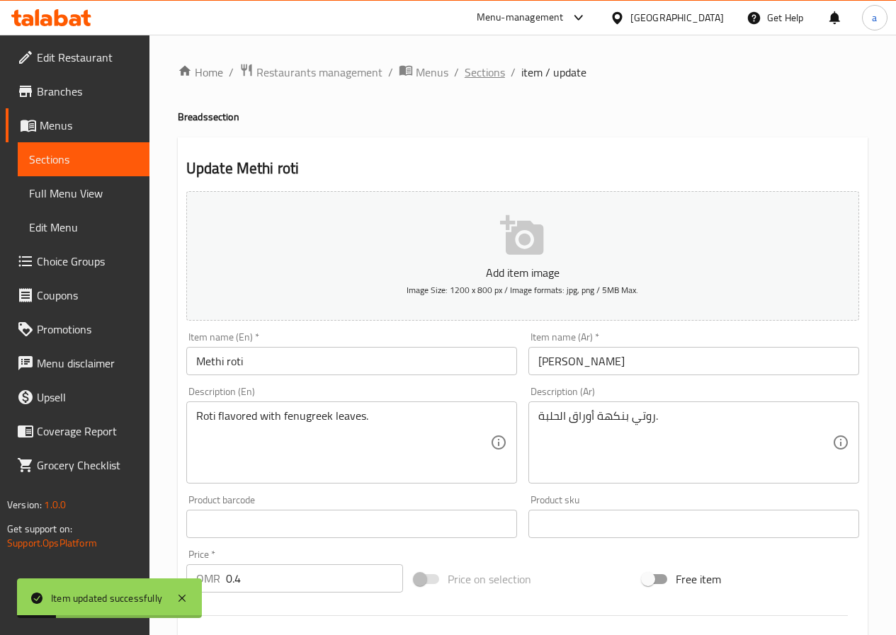
click at [486, 69] on span "Sections" at bounding box center [485, 72] width 40 height 17
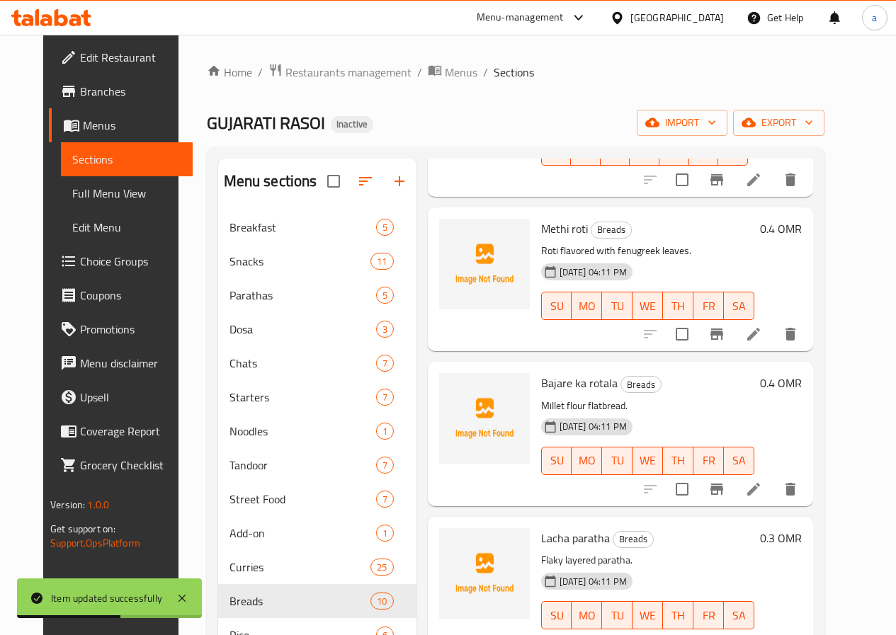
scroll to position [969, 0]
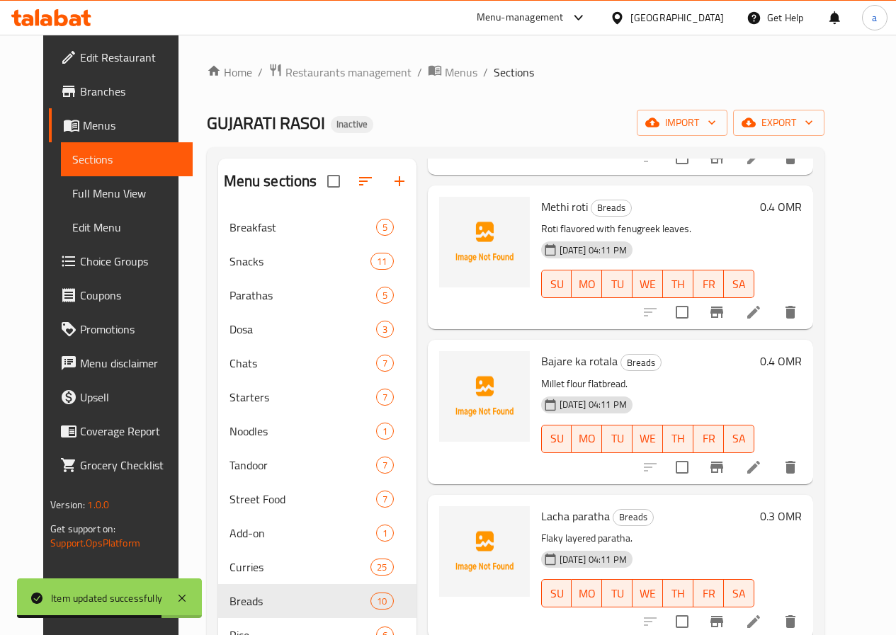
click at [773, 470] on li at bounding box center [754, 467] width 40 height 25
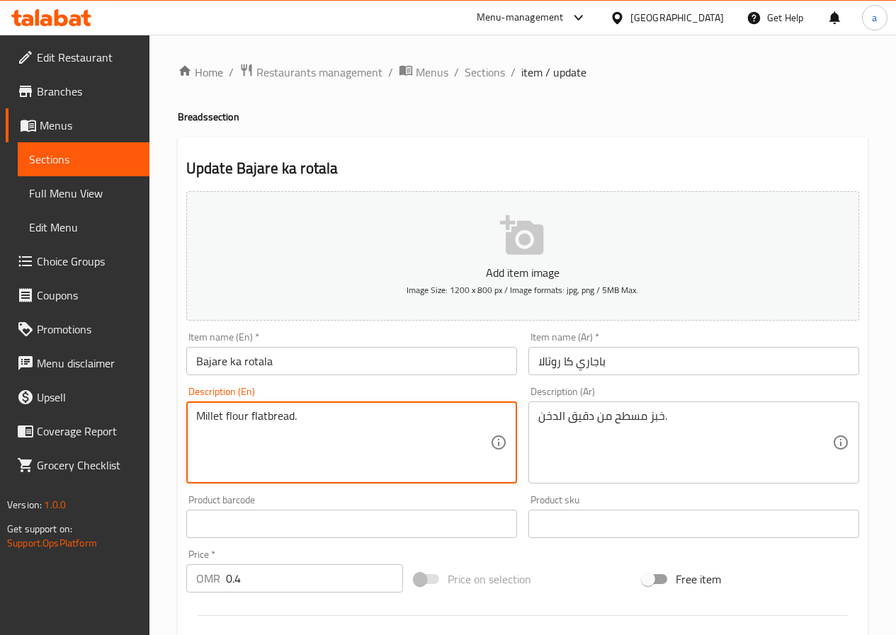
click at [261, 416] on textarea "Millet flour flatbread." at bounding box center [343, 442] width 294 height 67
click at [255, 414] on textarea "Millet flour flatbread." at bounding box center [343, 442] width 294 height 67
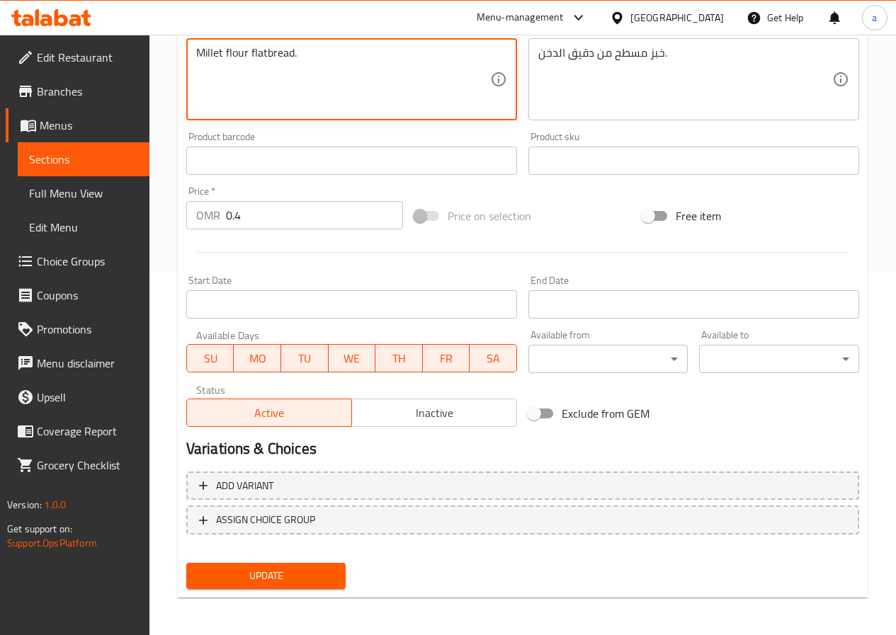
scroll to position [365, 0]
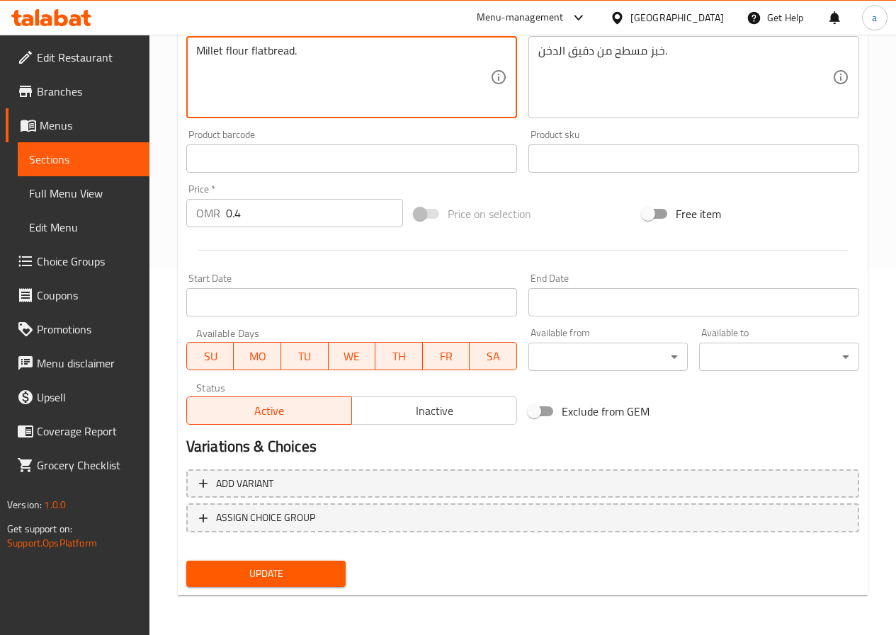
click at [203, 571] on span "Update" at bounding box center [266, 574] width 137 height 18
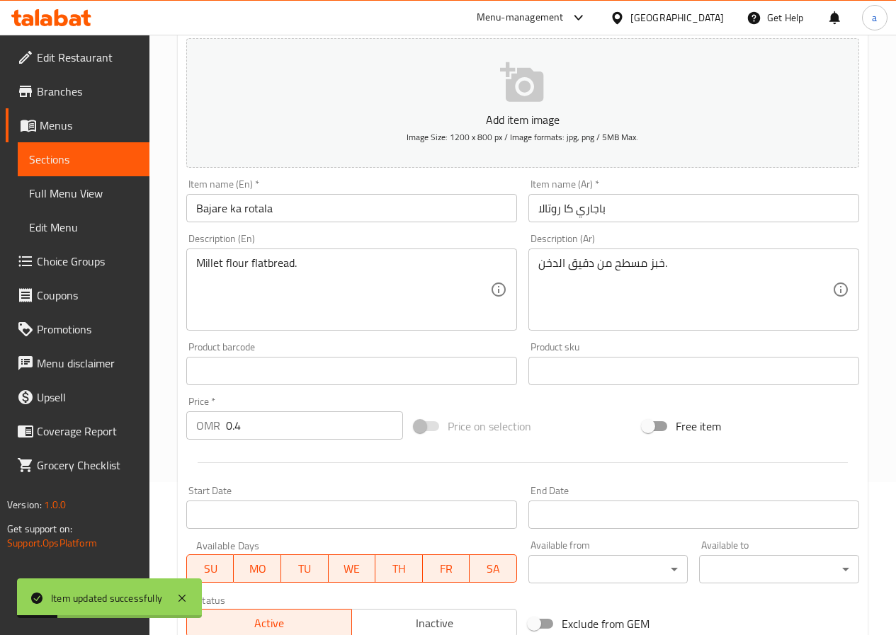
scroll to position [0, 0]
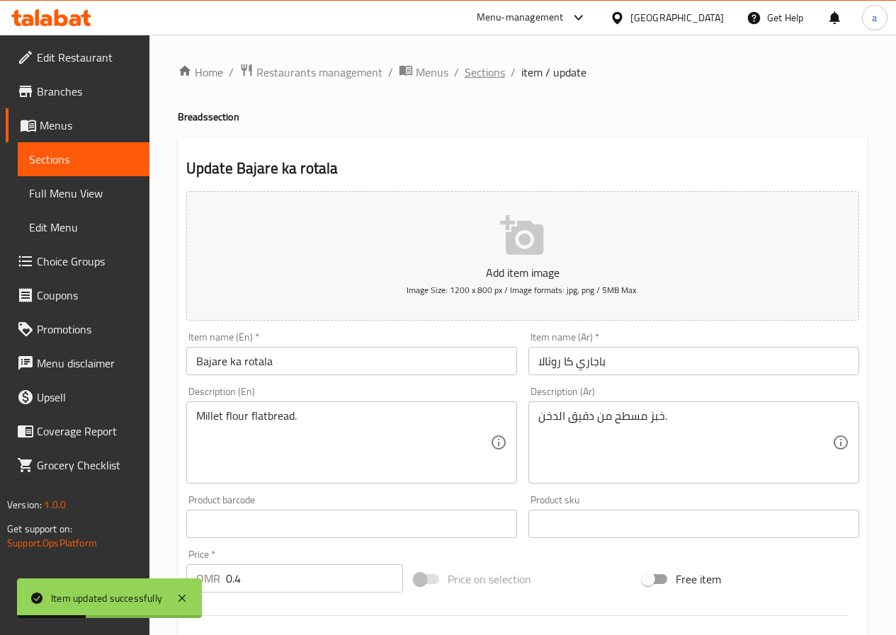
click at [472, 67] on span "Sections" at bounding box center [485, 72] width 40 height 17
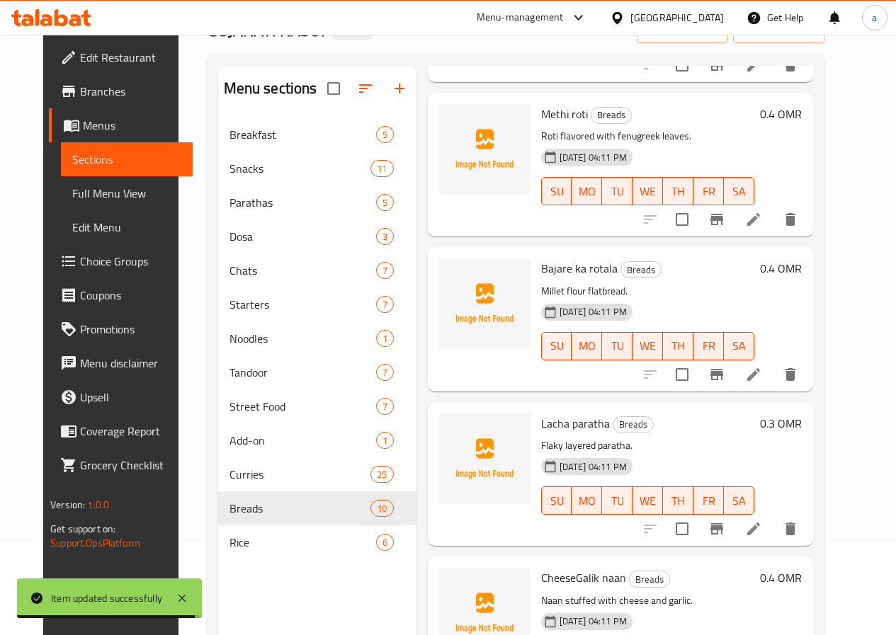
scroll to position [198, 0]
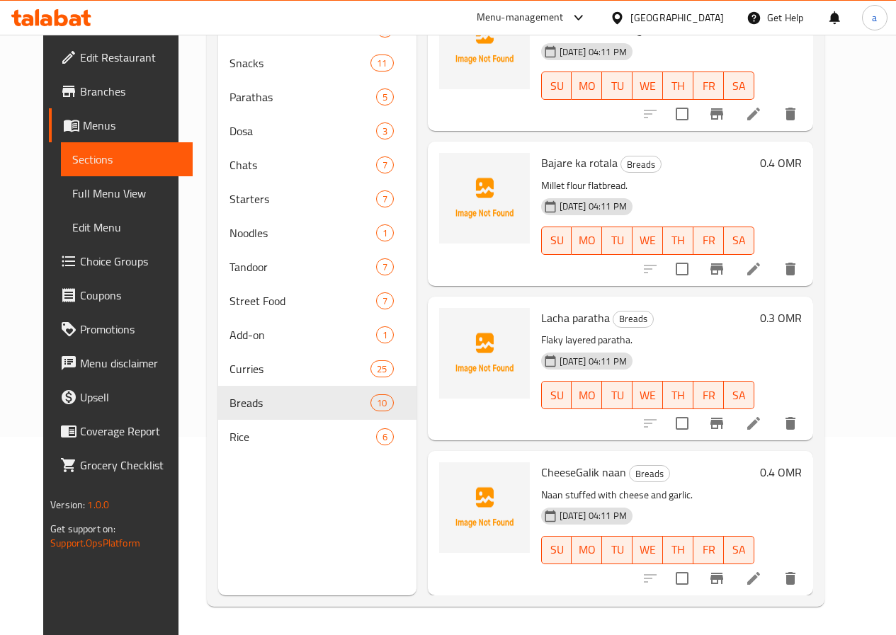
click at [773, 433] on li at bounding box center [754, 423] width 40 height 25
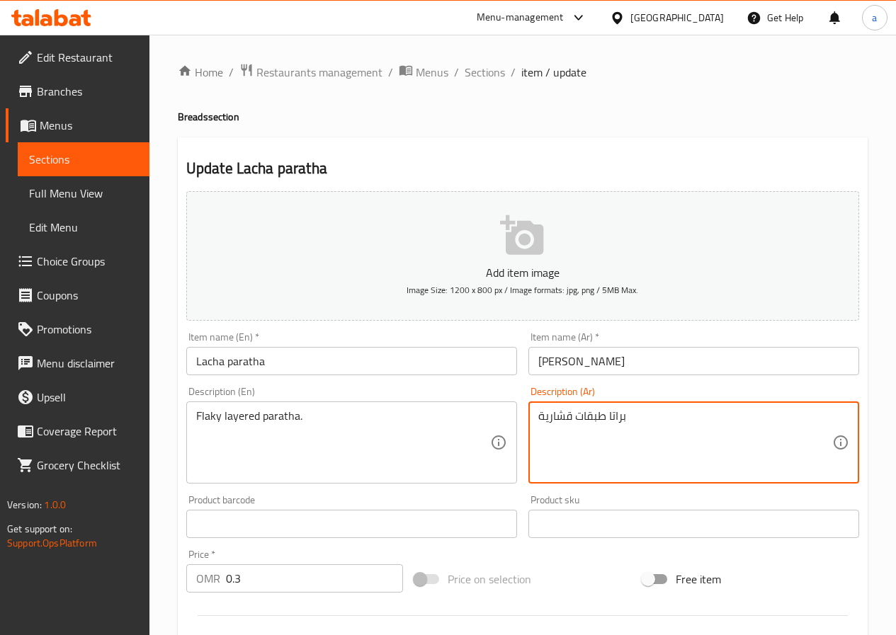
drag, startPoint x: 603, startPoint y: 419, endPoint x: 576, endPoint y: 418, distance: 27.6
click at [611, 423] on textarea "براتا قشارية" at bounding box center [685, 442] width 294 height 67
paste textarea "طبقات"
drag, startPoint x: 571, startPoint y: 419, endPoint x: 607, endPoint y: 412, distance: 36.1
click at [607, 412] on textarea "براتا قشارية طبقات" at bounding box center [685, 442] width 294 height 67
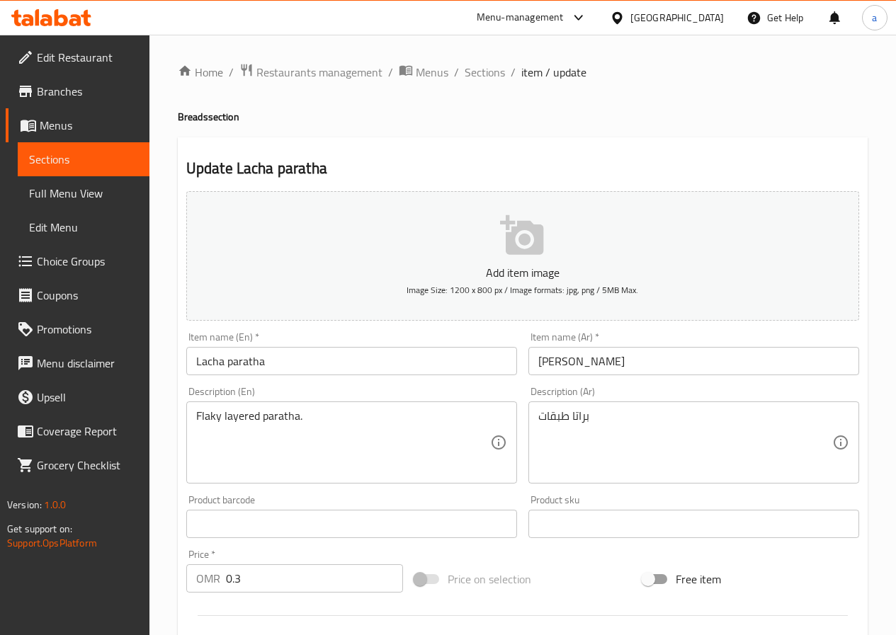
click at [523, 418] on div "Description (Ar) براتا طبقات Description (Ar)" at bounding box center [694, 435] width 342 height 108
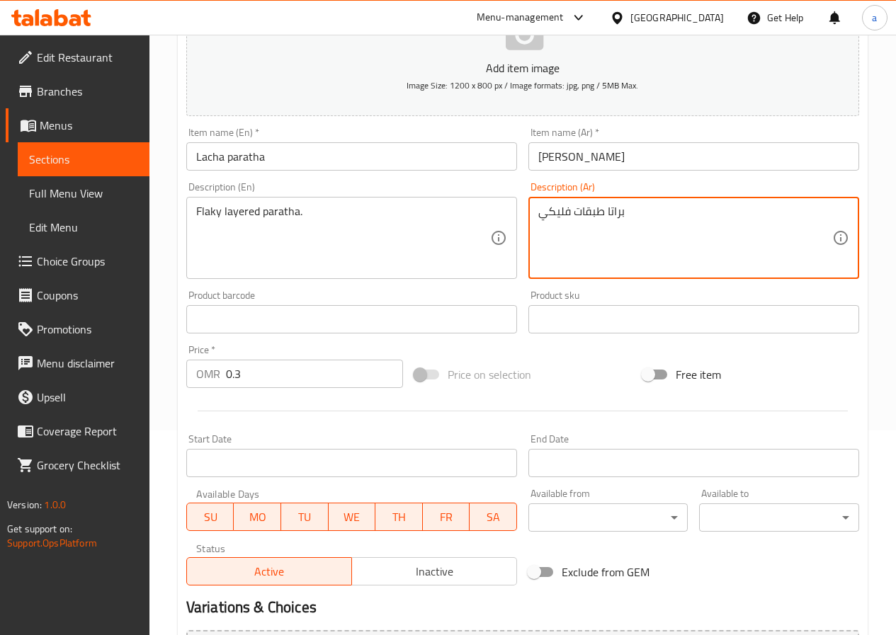
scroll to position [212, 0]
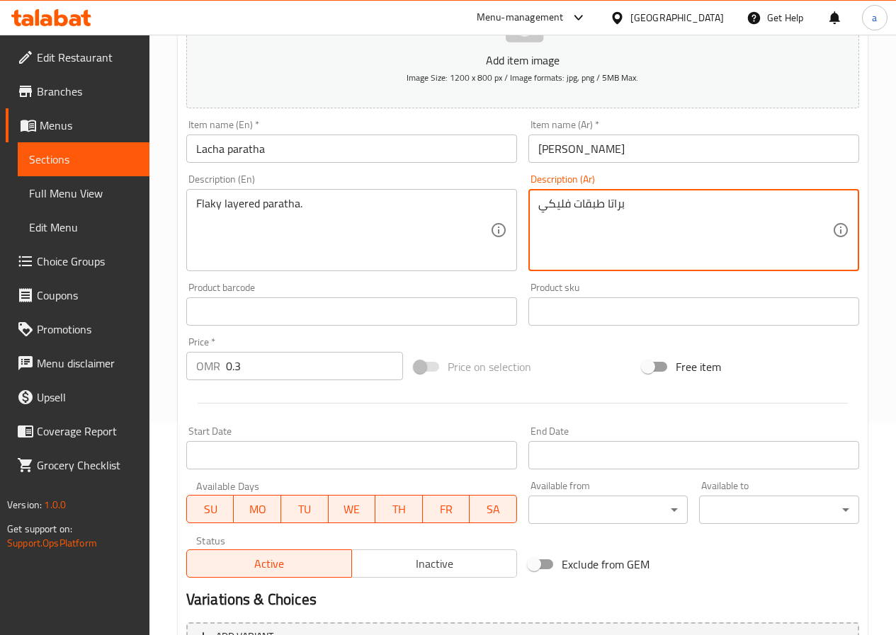
click at [618, 203] on textarea "براتا طبقات فليكي" at bounding box center [685, 230] width 294 height 67
click at [620, 203] on textarea "براتا طبقات فليكي" at bounding box center [685, 230] width 294 height 67
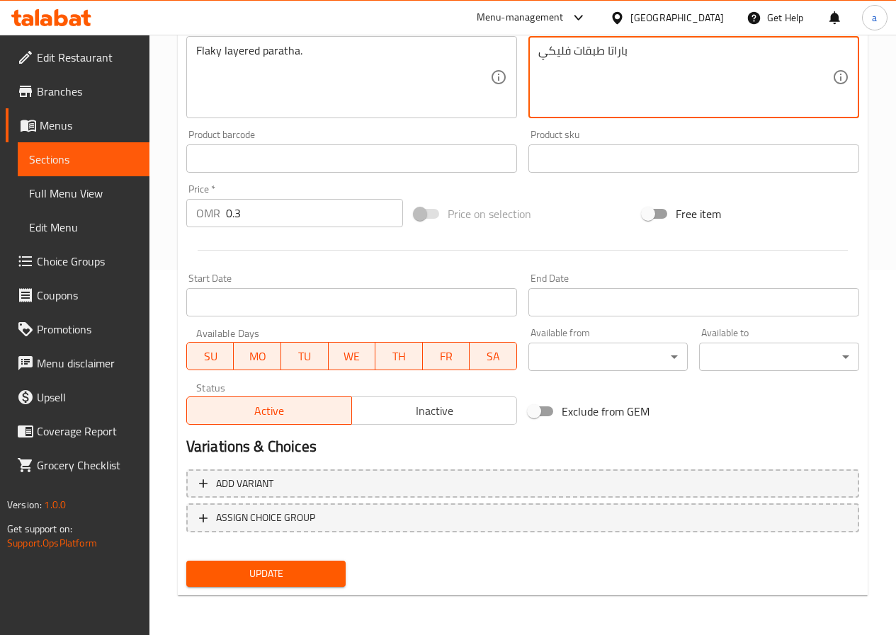
type textarea "باراتا طبقات فليكي"
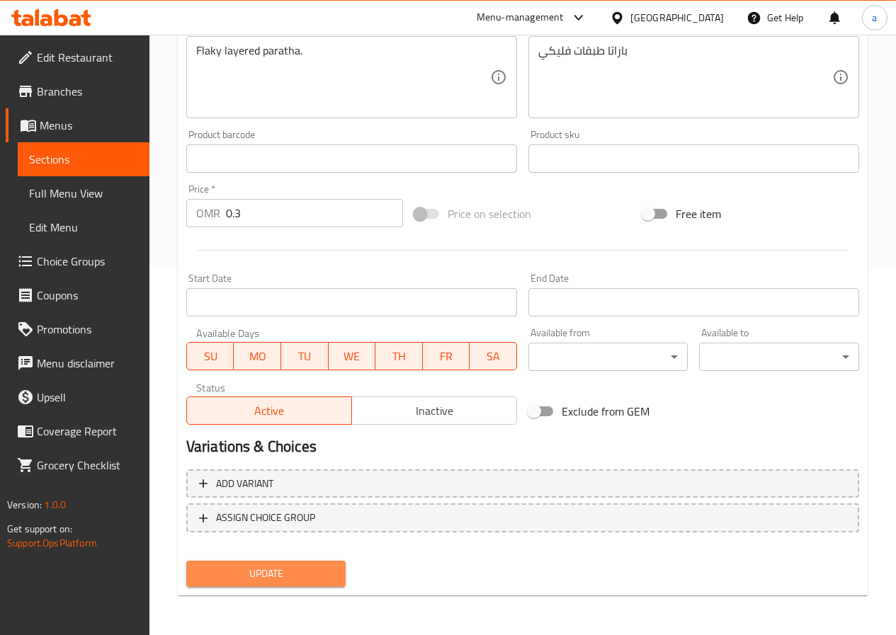
click at [255, 569] on span "Update" at bounding box center [266, 574] width 137 height 18
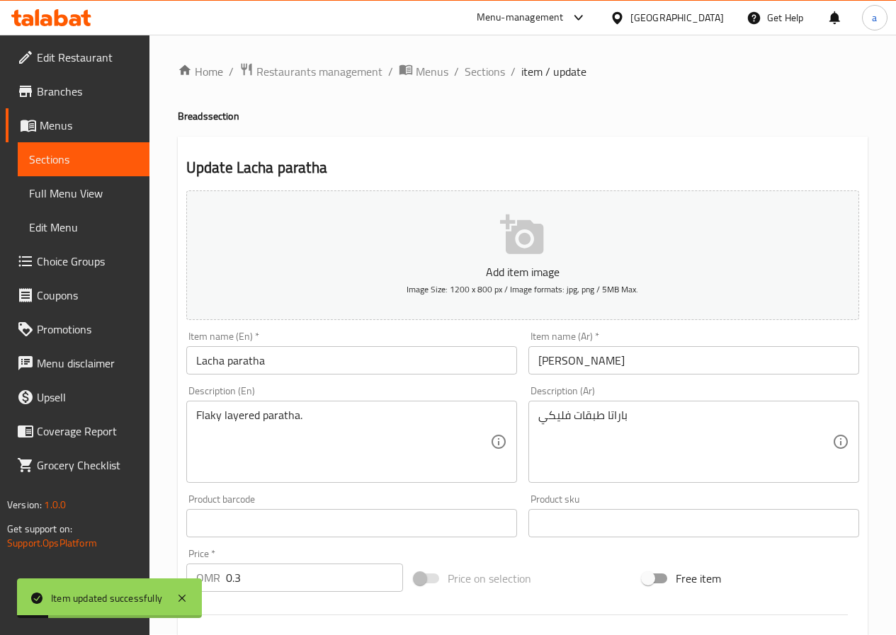
scroll to position [0, 0]
click at [472, 72] on span "Sections" at bounding box center [485, 72] width 40 height 17
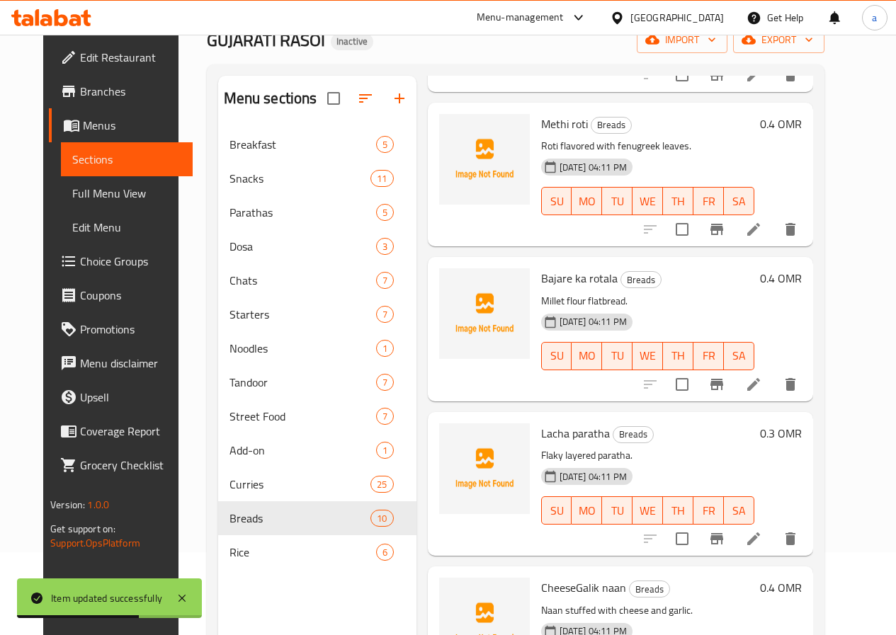
scroll to position [198, 0]
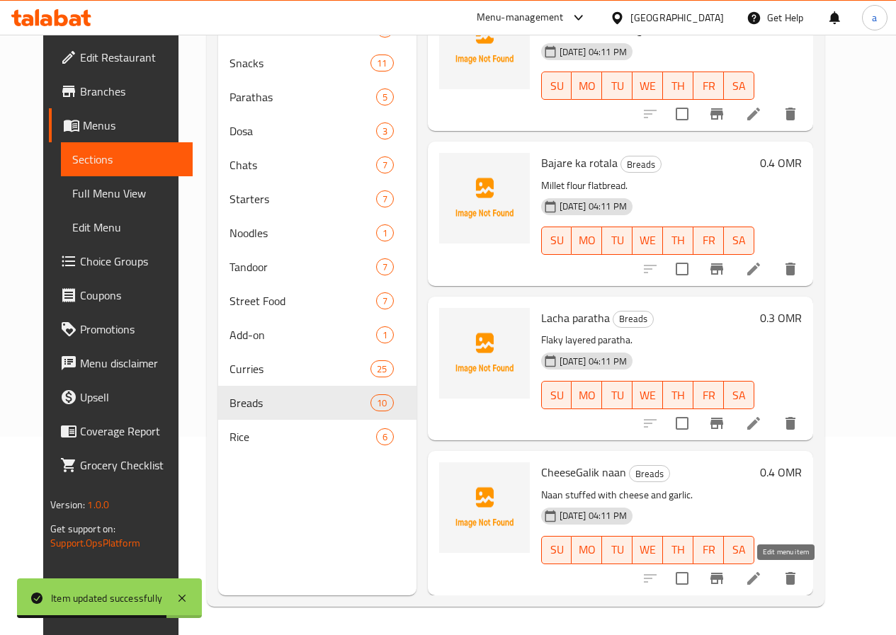
click at [760, 574] on icon at bounding box center [753, 578] width 13 height 13
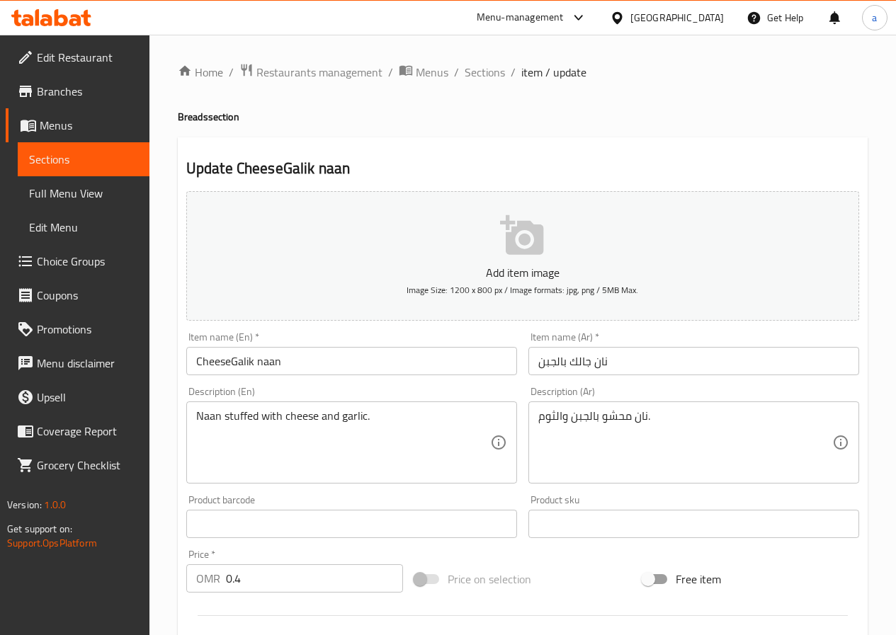
click at [576, 366] on input "نان جالك بالجبن" at bounding box center [693, 361] width 331 height 28
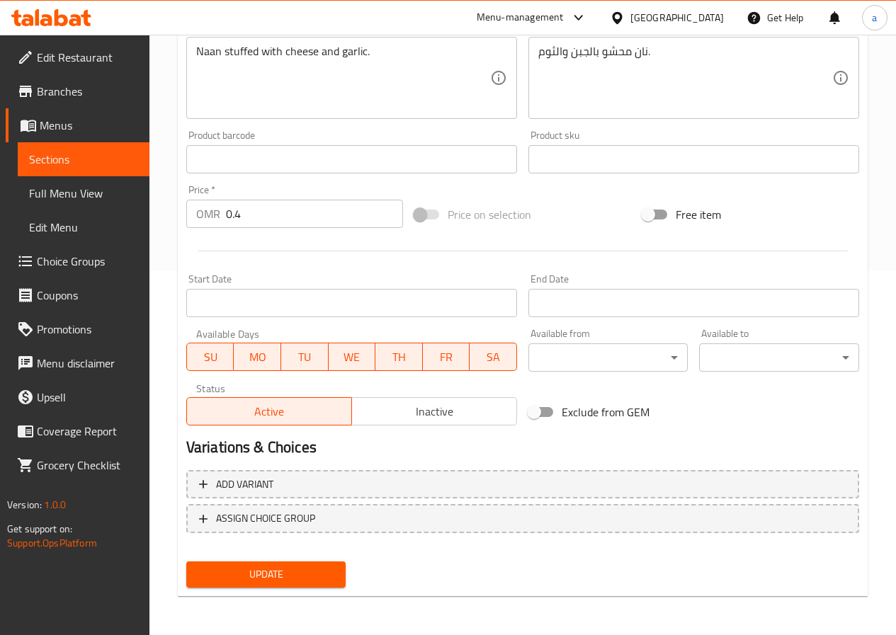
scroll to position [365, 0]
type input "نان جاليك بالجبن"
click at [313, 575] on span "Update" at bounding box center [266, 574] width 137 height 18
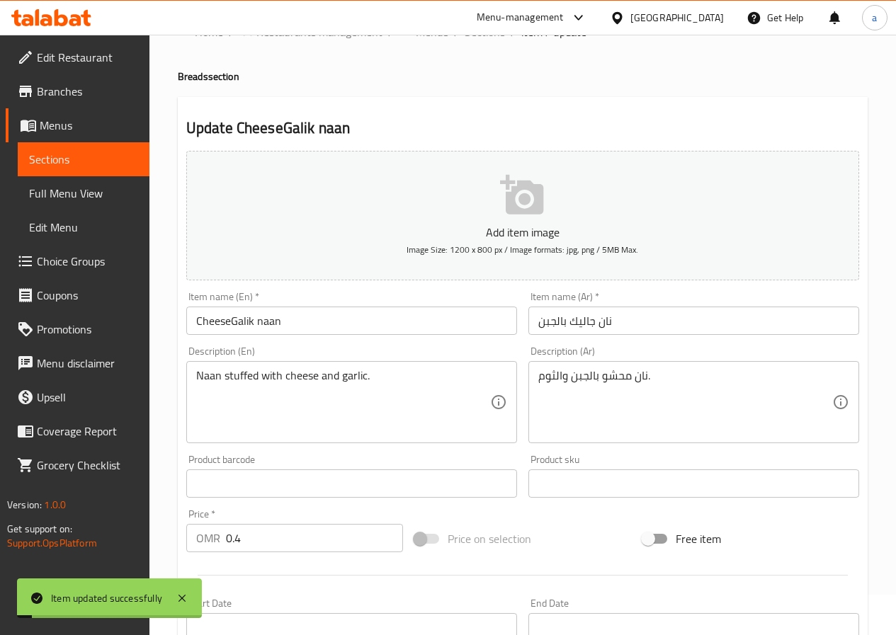
scroll to position [0, 0]
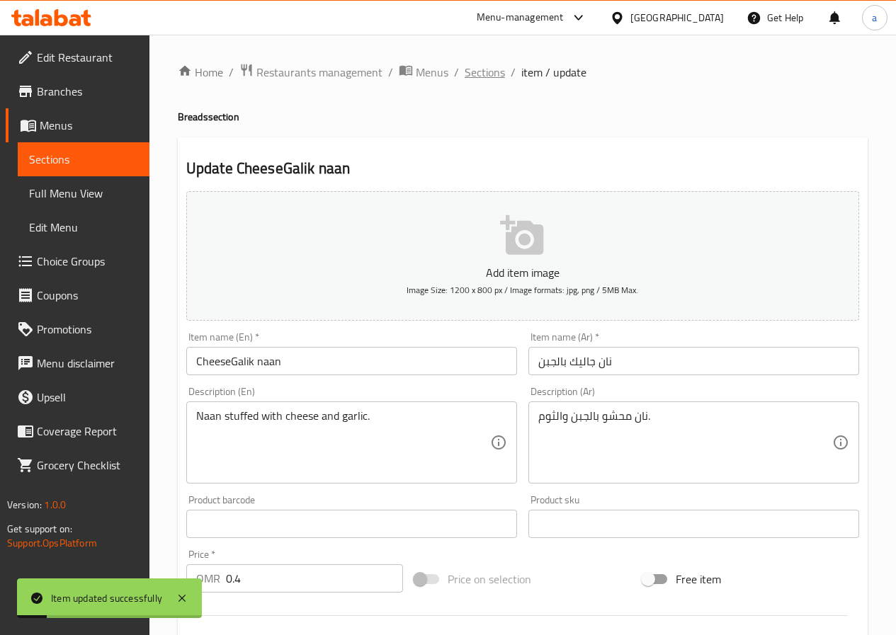
click at [480, 76] on span "Sections" at bounding box center [485, 72] width 40 height 17
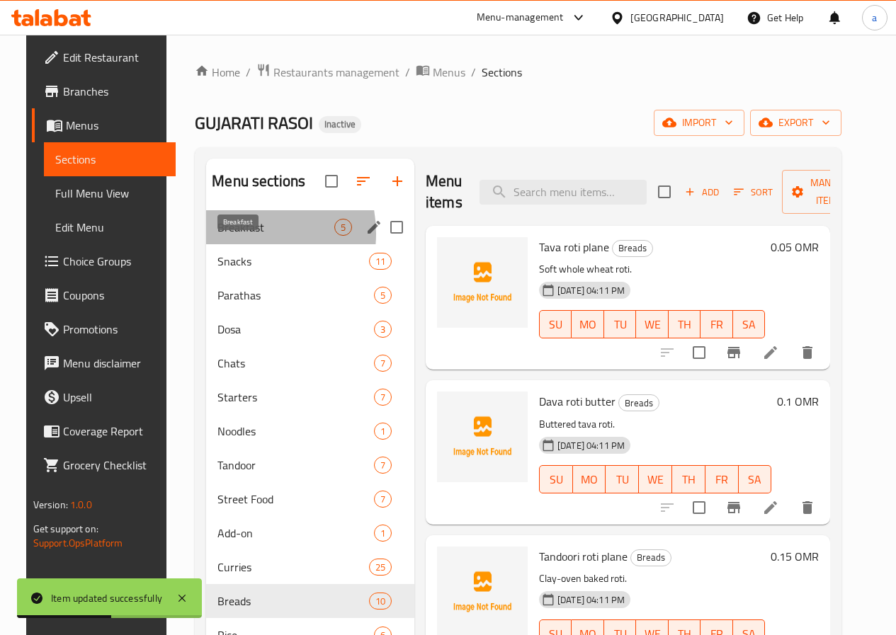
click at [220, 236] on span "Breakfast" at bounding box center [275, 227] width 117 height 17
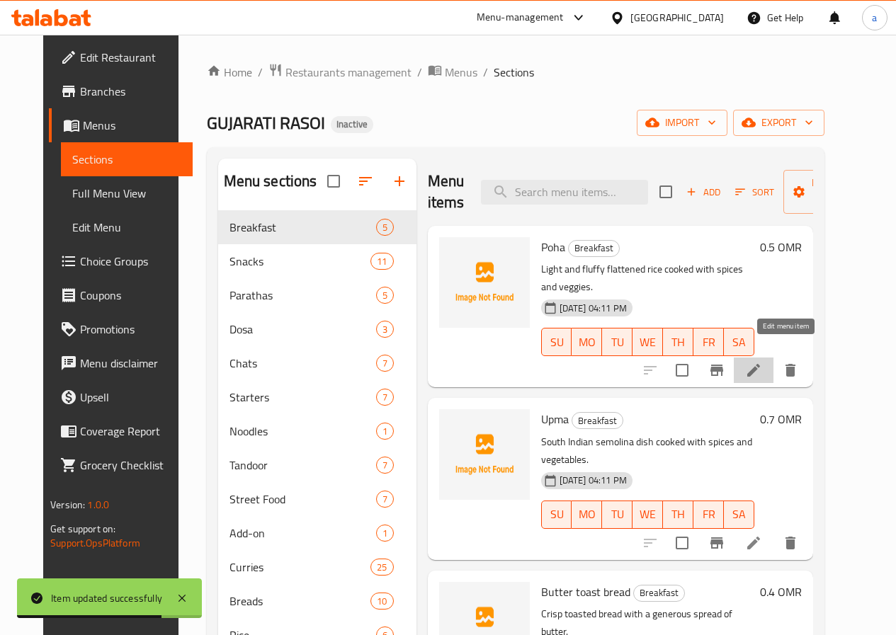
click at [760, 364] on icon at bounding box center [753, 370] width 13 height 13
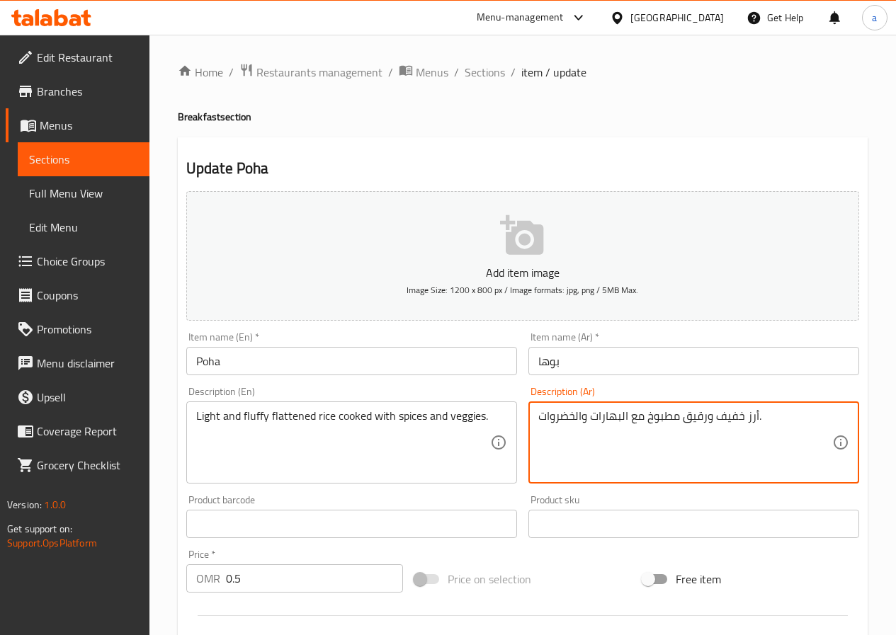
drag, startPoint x: 686, startPoint y: 416, endPoint x: 707, endPoint y: 414, distance: 20.6
type textarea "أرز خفيف وفلافي مطبوخ مع البهارات والخضروات."
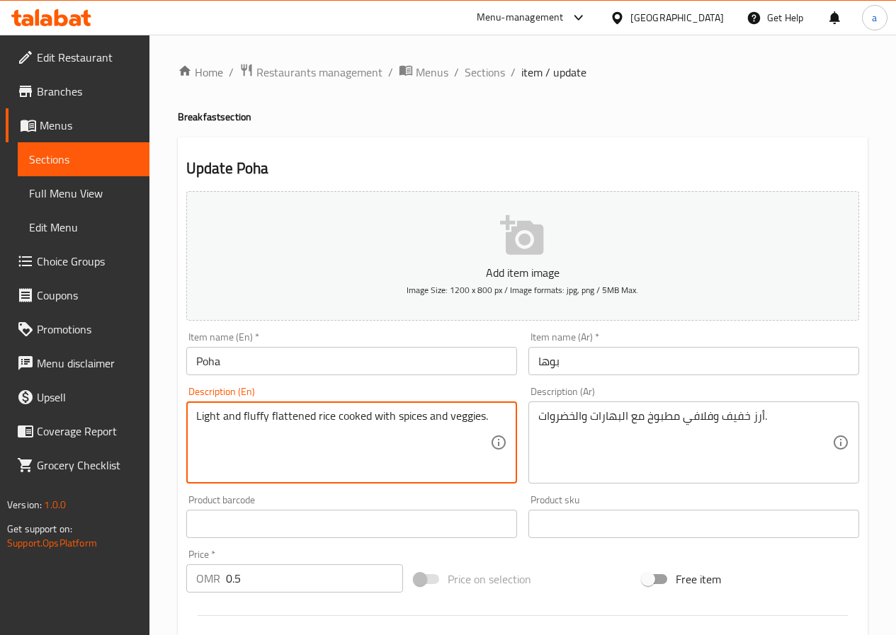
click at [283, 414] on textarea "Light and fluffy flattened rice cooked with spices and veggies." at bounding box center [343, 442] width 294 height 67
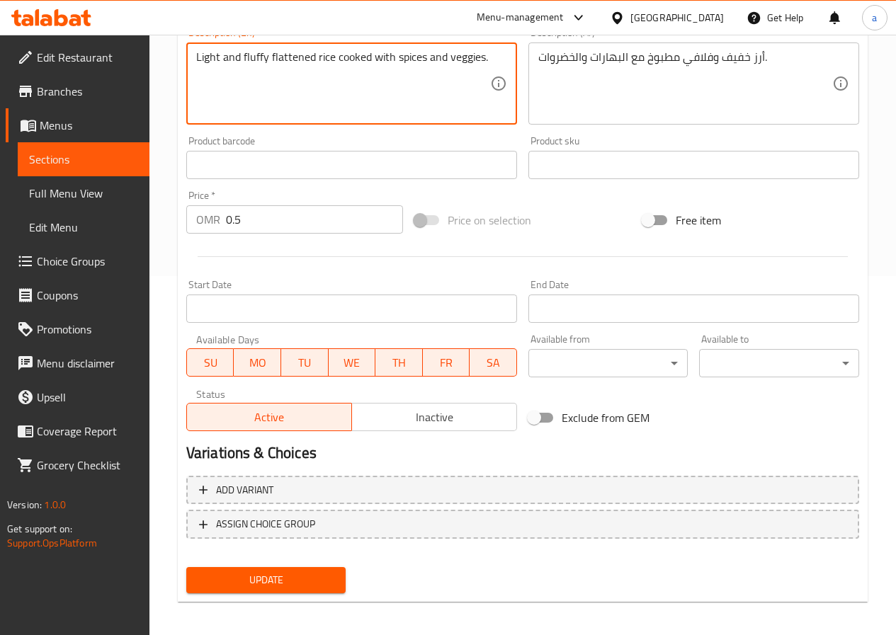
scroll to position [365, 0]
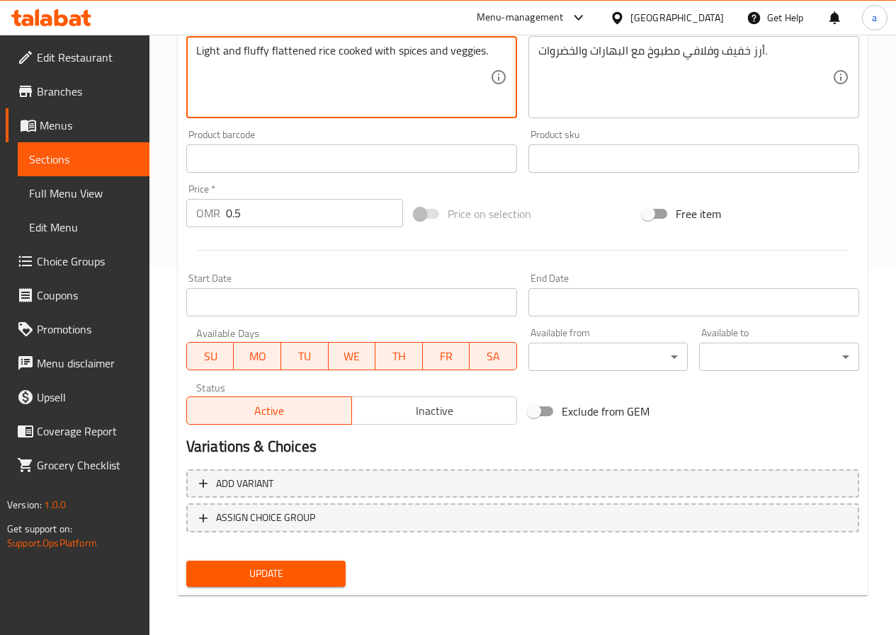
click at [302, 564] on button "Update" at bounding box center [266, 574] width 160 height 26
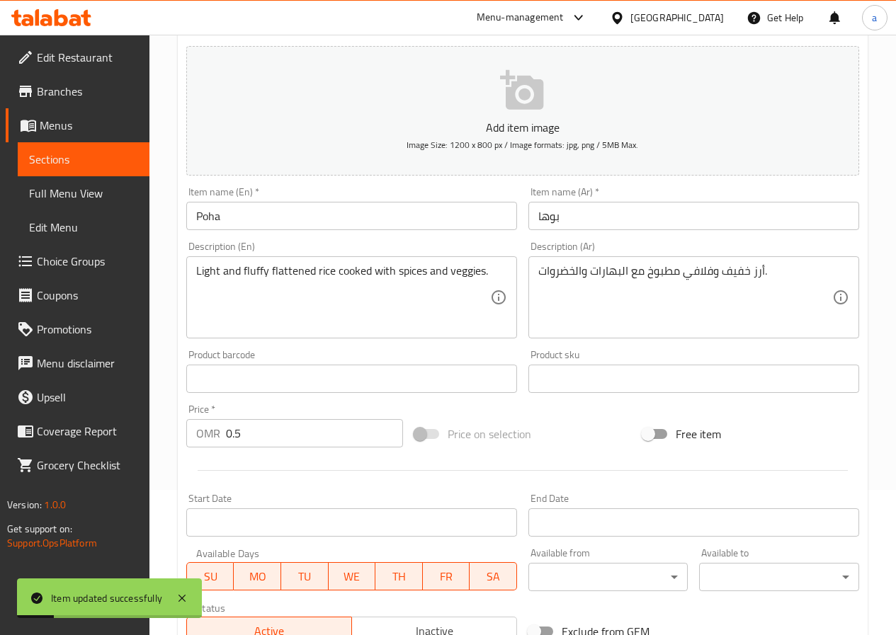
scroll to position [11, 0]
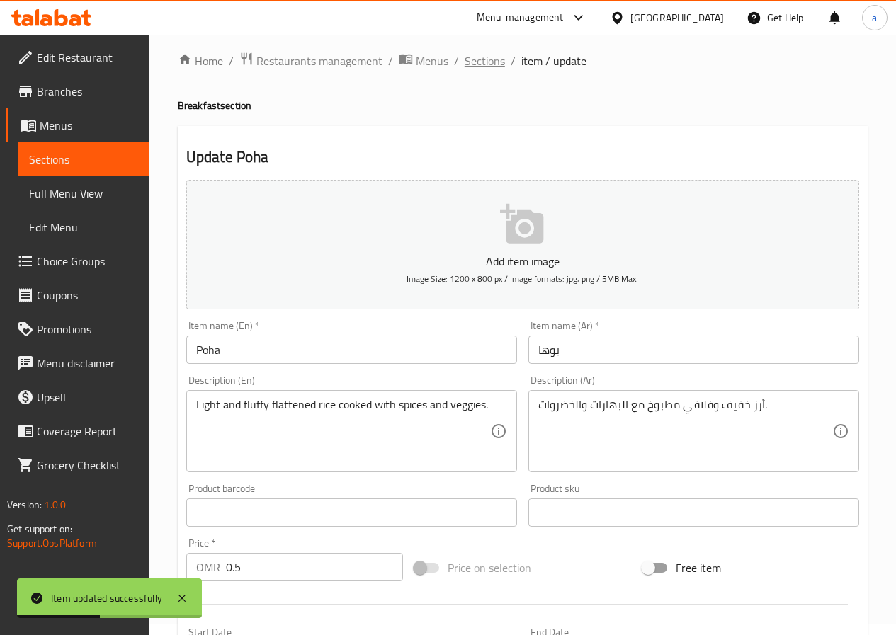
click at [475, 63] on span "Sections" at bounding box center [485, 60] width 40 height 17
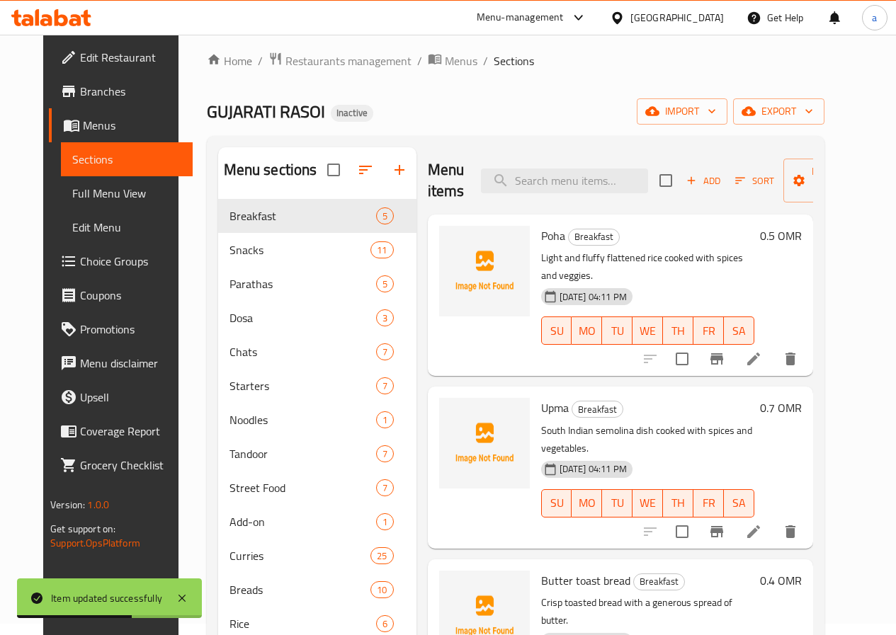
click at [773, 519] on li at bounding box center [754, 531] width 40 height 25
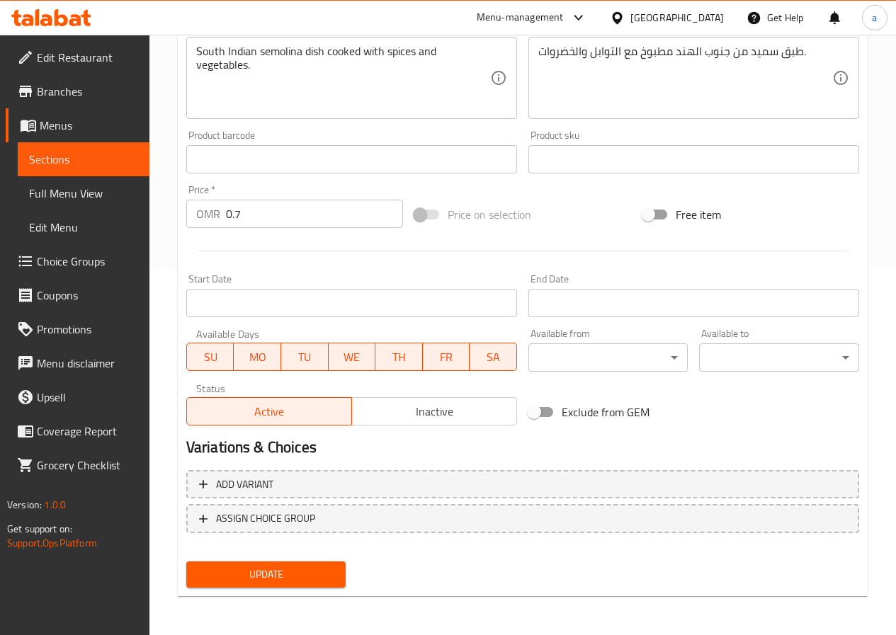
scroll to position [365, 0]
click at [222, 562] on button "Update" at bounding box center [266, 574] width 160 height 26
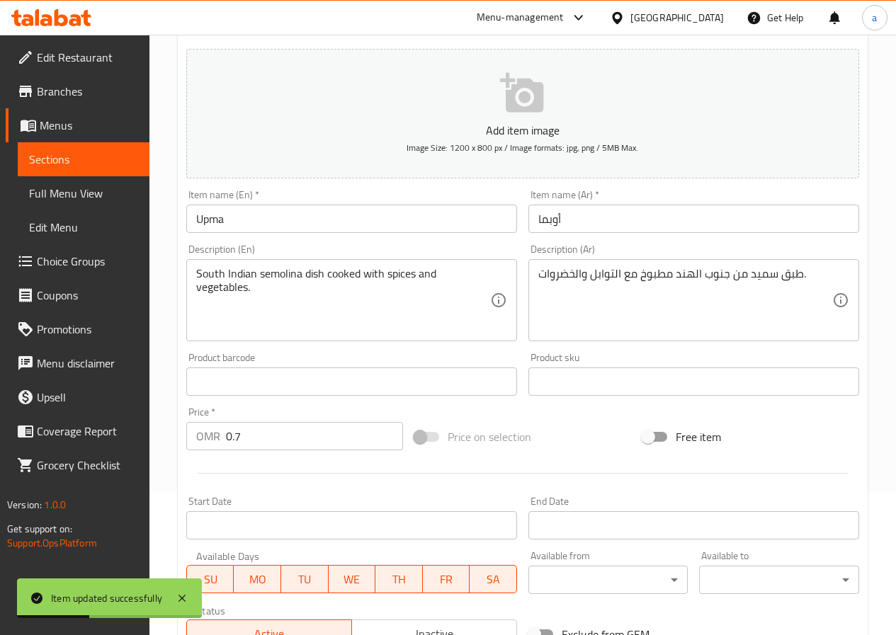
scroll to position [11, 0]
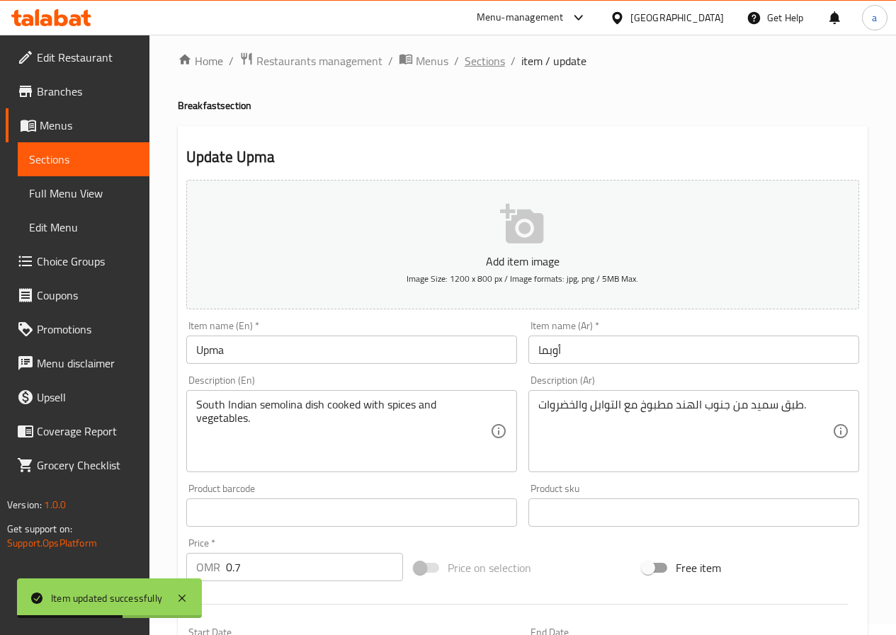
click at [487, 56] on span "Sections" at bounding box center [485, 60] width 40 height 17
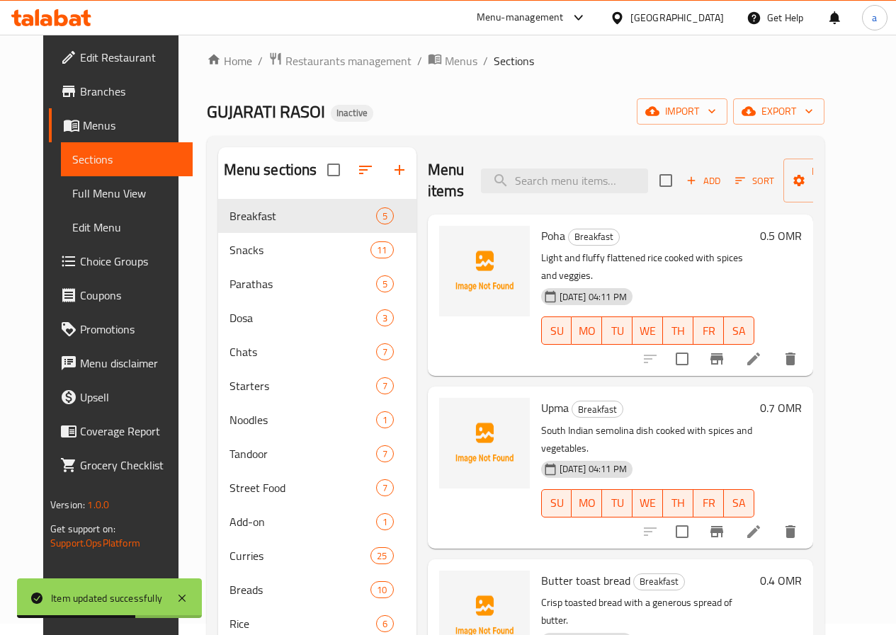
scroll to position [195, 0]
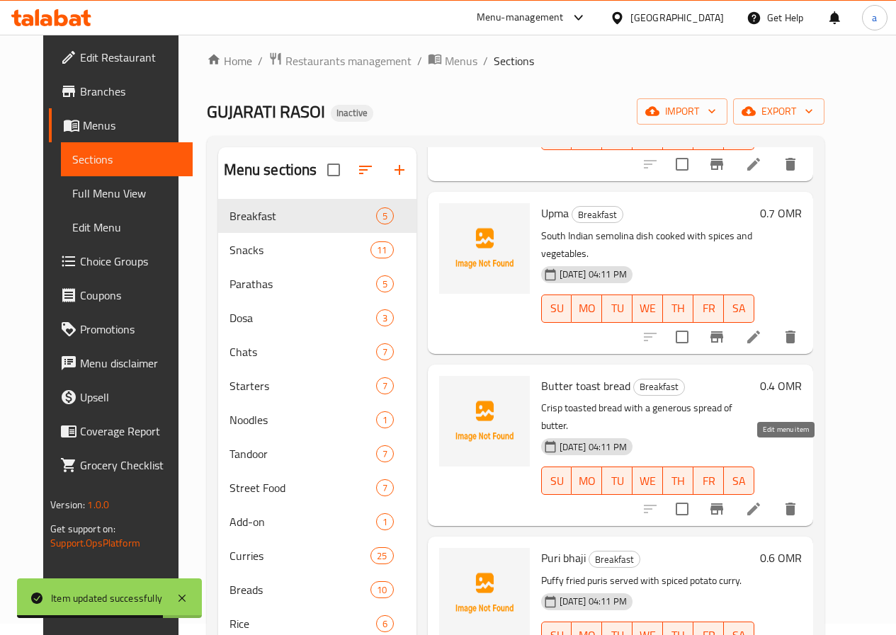
click at [762, 501] on icon at bounding box center [753, 509] width 17 height 17
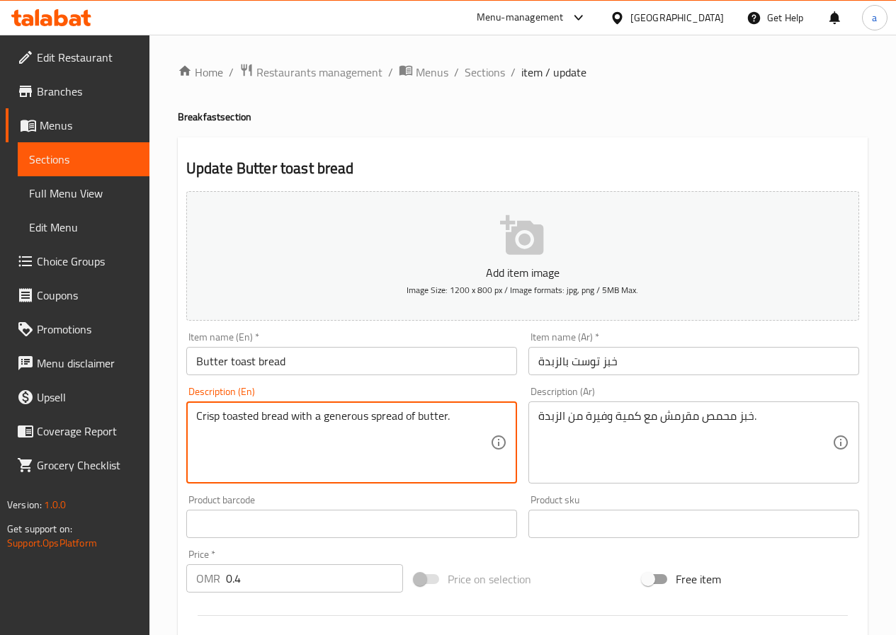
drag, startPoint x: 325, startPoint y: 418, endPoint x: 399, endPoint y: 412, distance: 74.6
click at [399, 412] on textarea "Crisp toasted bread with a generous spread of butter." at bounding box center [343, 442] width 294 height 67
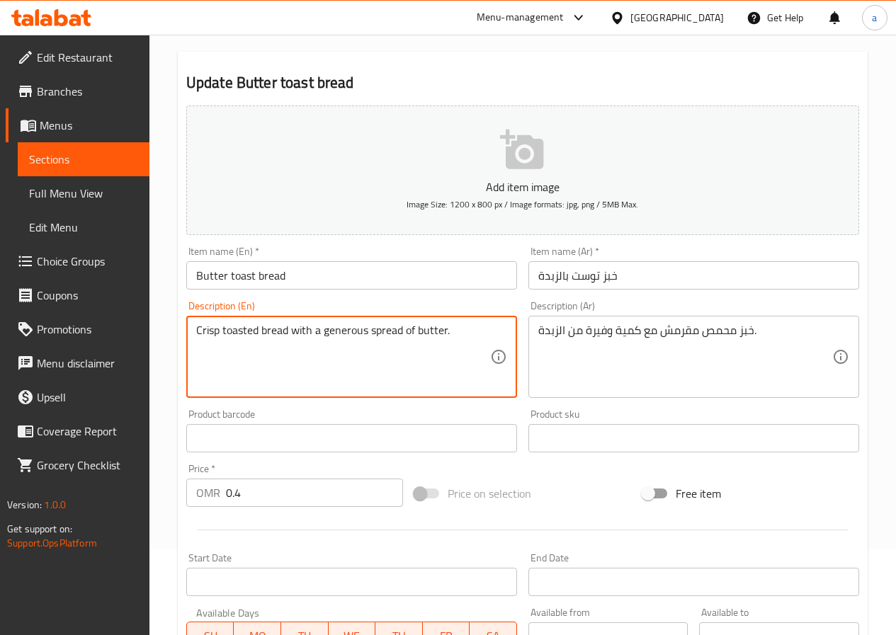
scroll to position [354, 0]
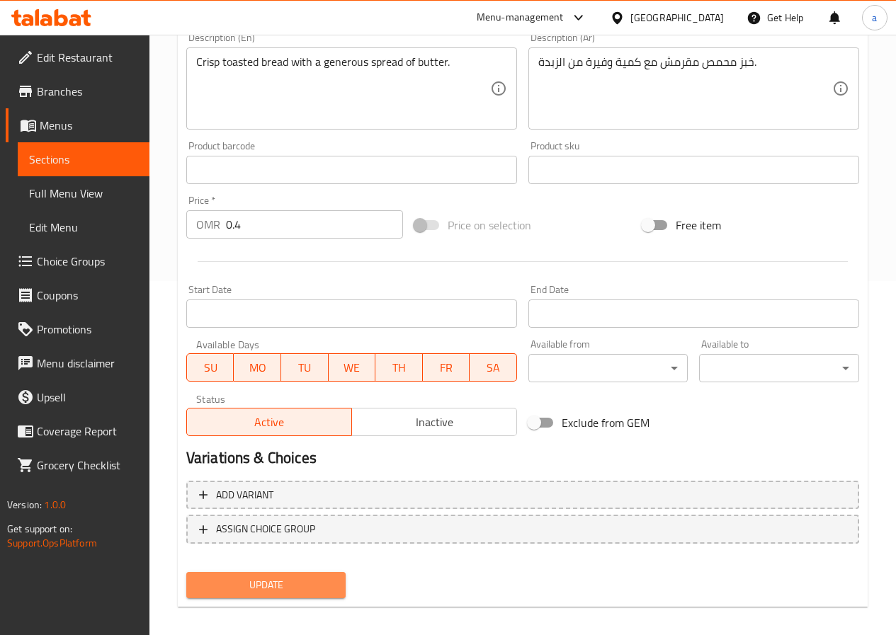
click at [285, 588] on span "Update" at bounding box center [266, 585] width 137 height 18
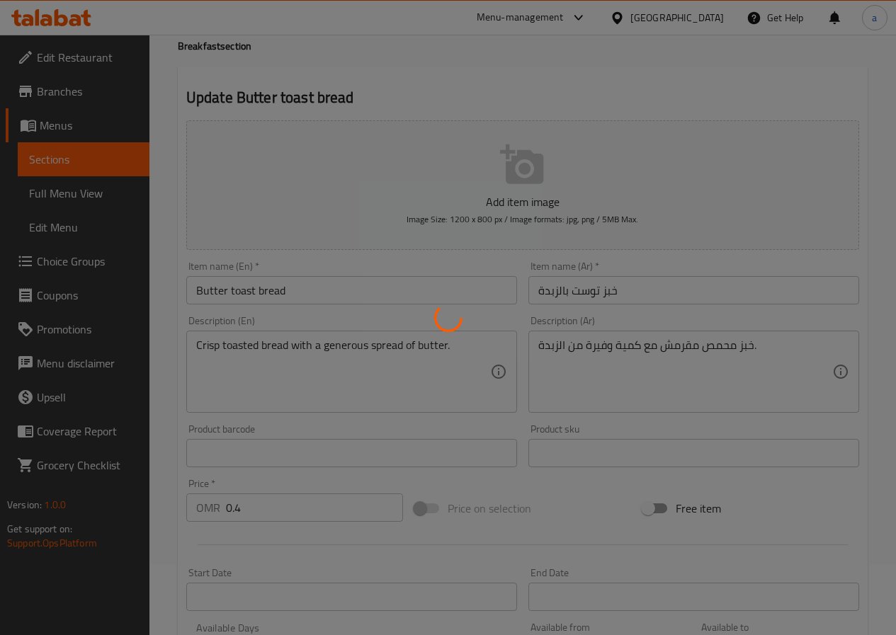
scroll to position [0, 0]
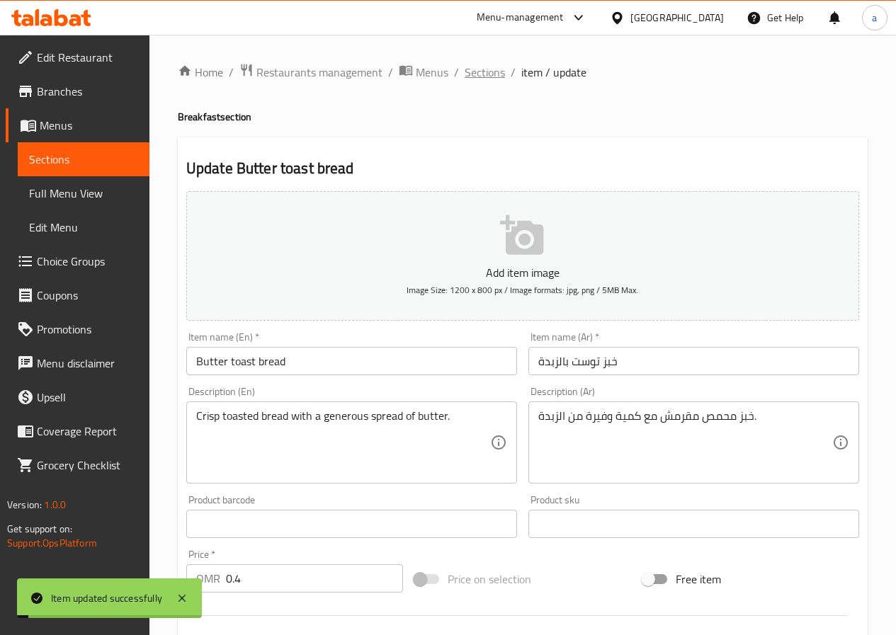
click at [472, 74] on span "Sections" at bounding box center [485, 72] width 40 height 17
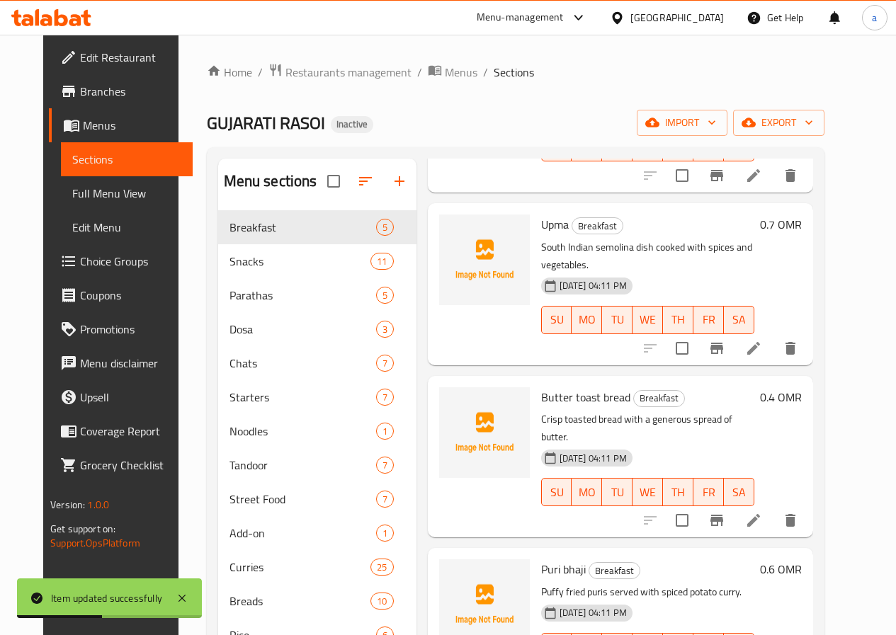
scroll to position [142, 0]
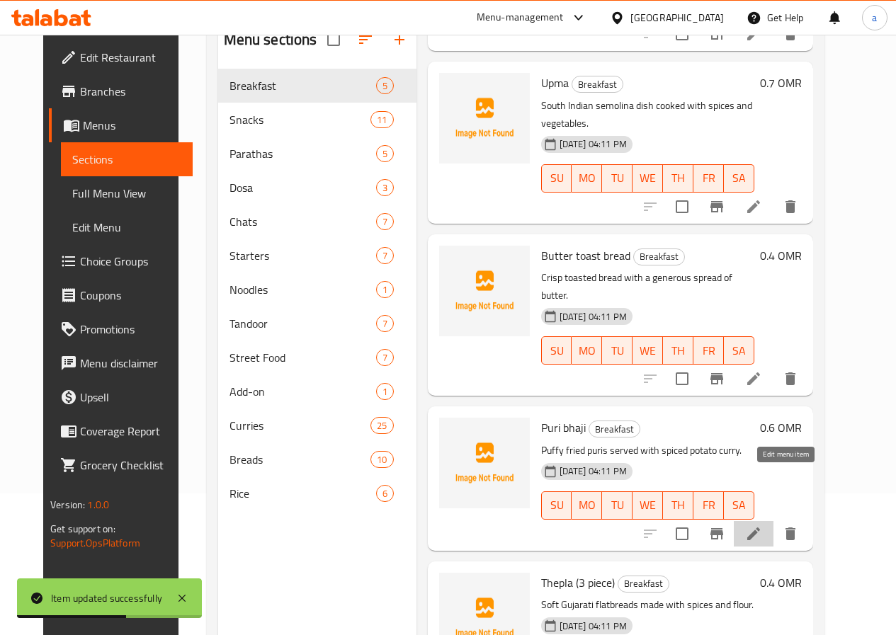
click at [762, 525] on icon at bounding box center [753, 533] width 17 height 17
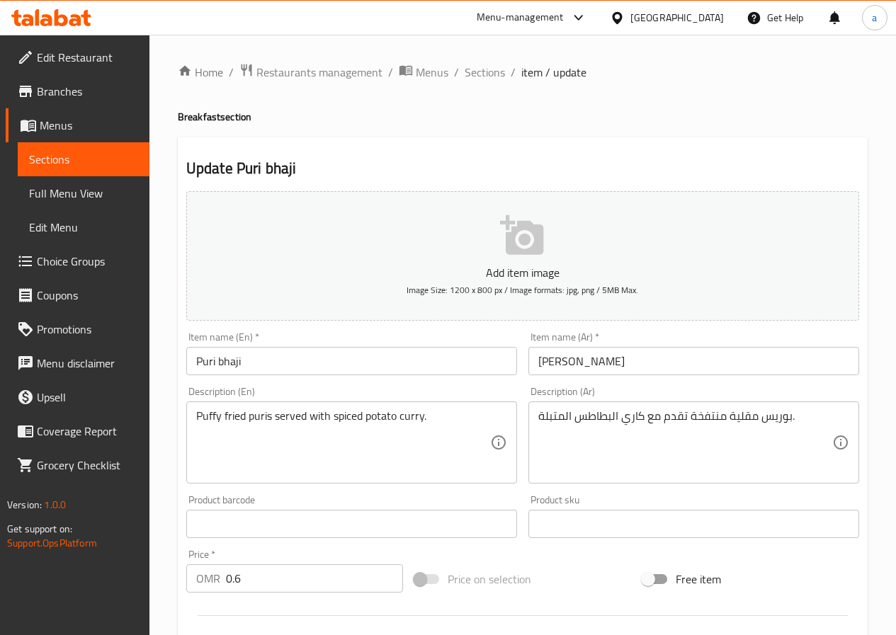
click at [557, 365] on input "بوري باجي" at bounding box center [693, 361] width 331 height 28
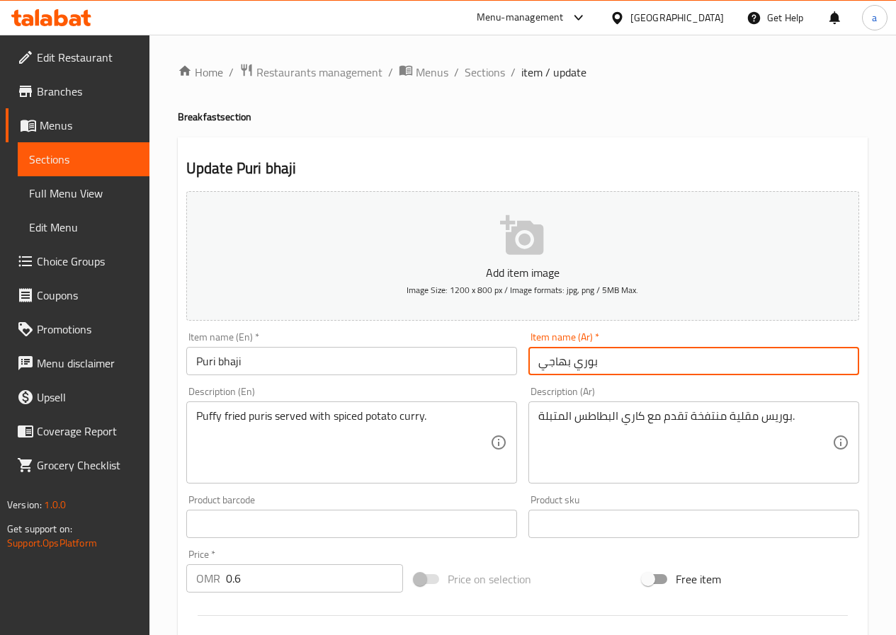
type input "بوري بهاجي"
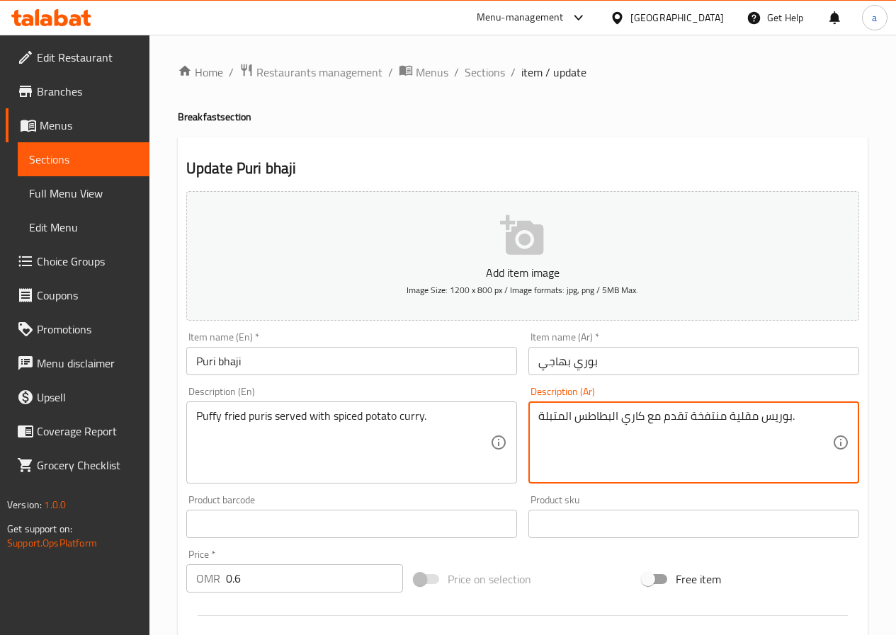
click at [714, 417] on textarea "بوريس مقلية منتفخة تقدم مع كاري البطاطس المتبلة." at bounding box center [685, 442] width 294 height 67
click at [705, 422] on textarea "بوريس مقلية منتفخة تقدم مع كاري البطاطس المتبلة." at bounding box center [685, 442] width 294 height 67
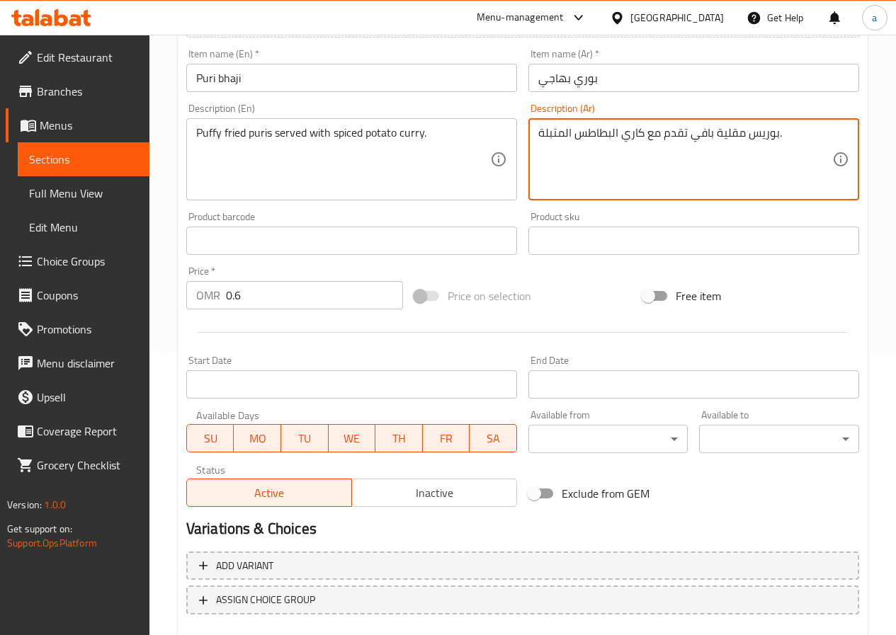
scroll to position [365, 0]
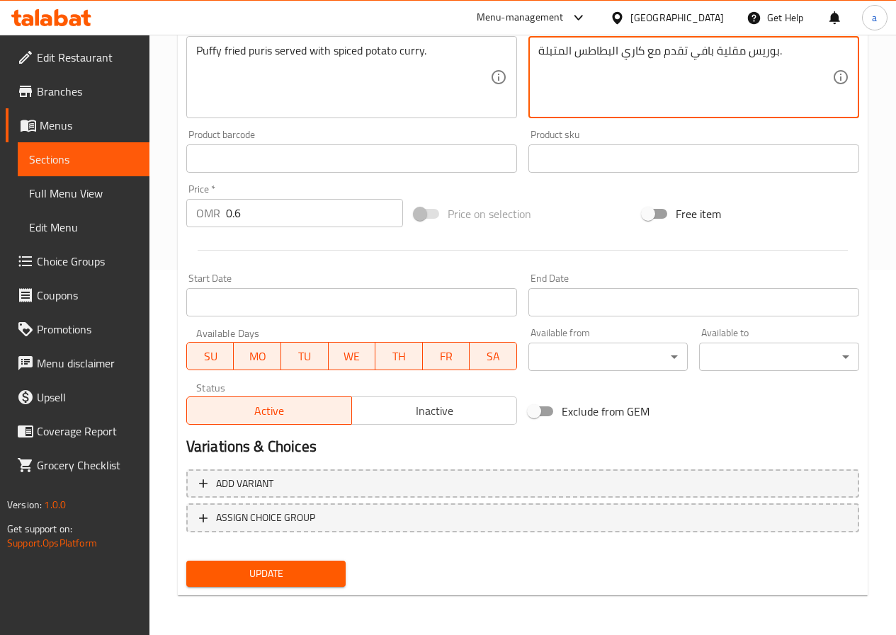
type textarea "بوريس مقلية بافي تقدم مع كاري البطاطس المتبلة."
click at [272, 569] on span "Update" at bounding box center [266, 574] width 137 height 18
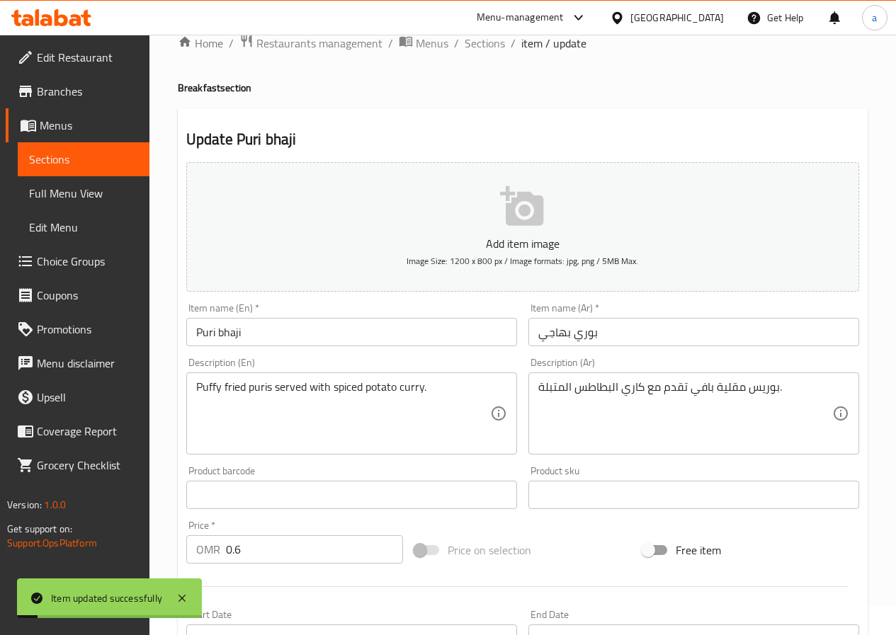
scroll to position [11, 0]
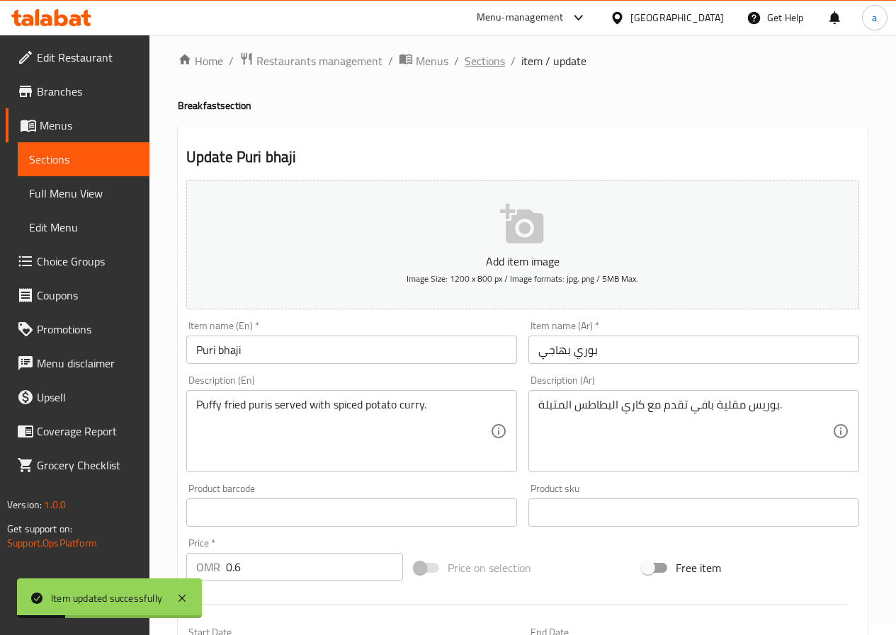
click at [486, 62] on span "Sections" at bounding box center [485, 60] width 40 height 17
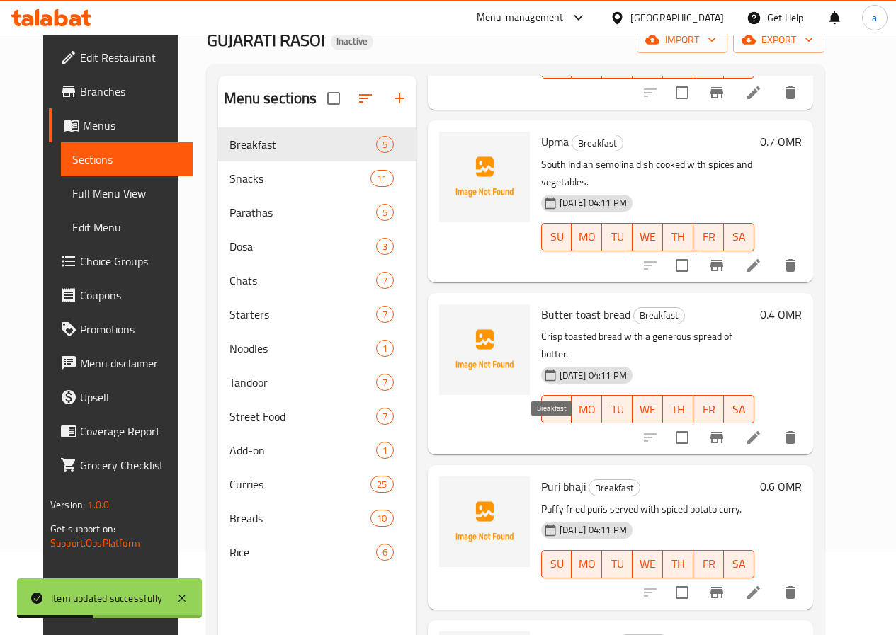
scroll to position [198, 0]
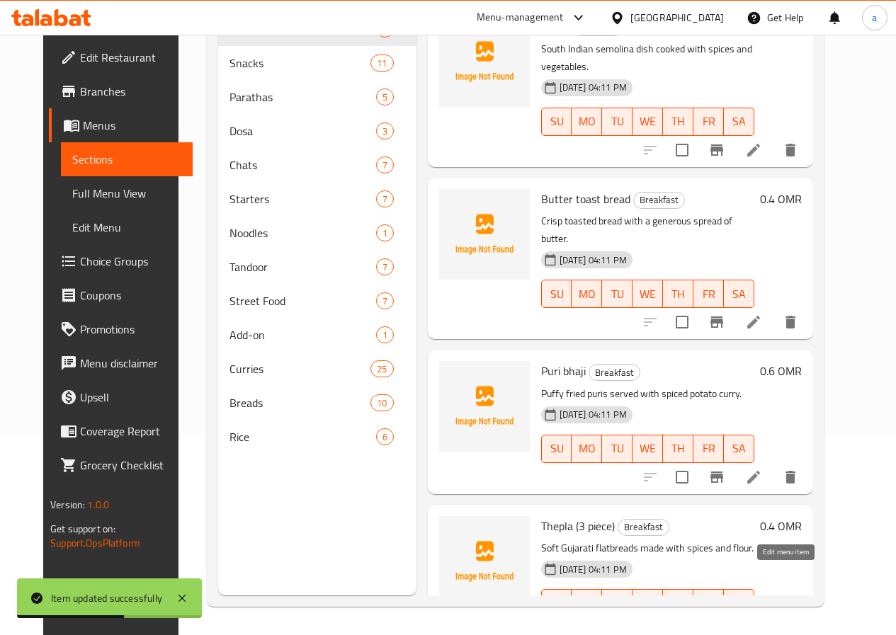
click at [762, 623] on icon at bounding box center [753, 631] width 17 height 17
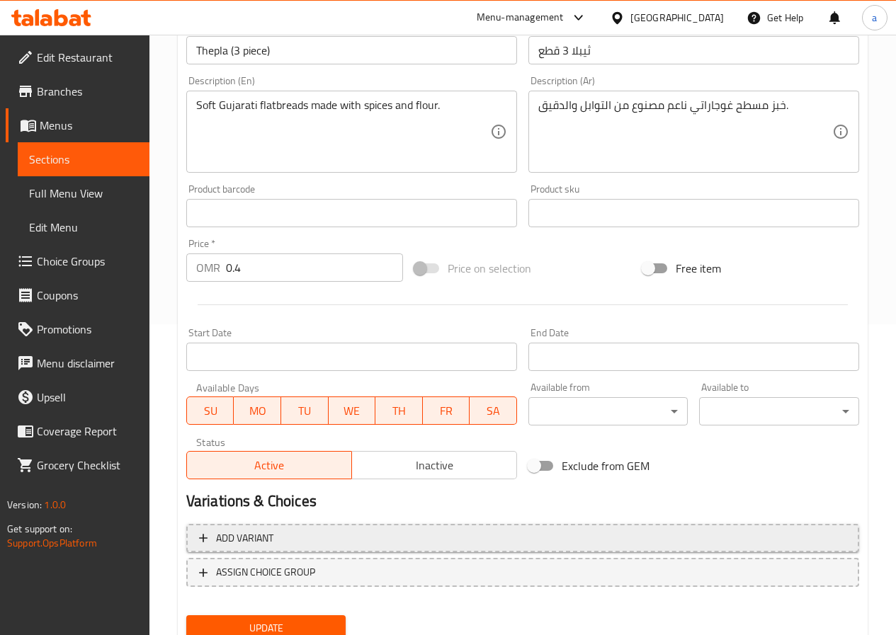
scroll to position [354, 0]
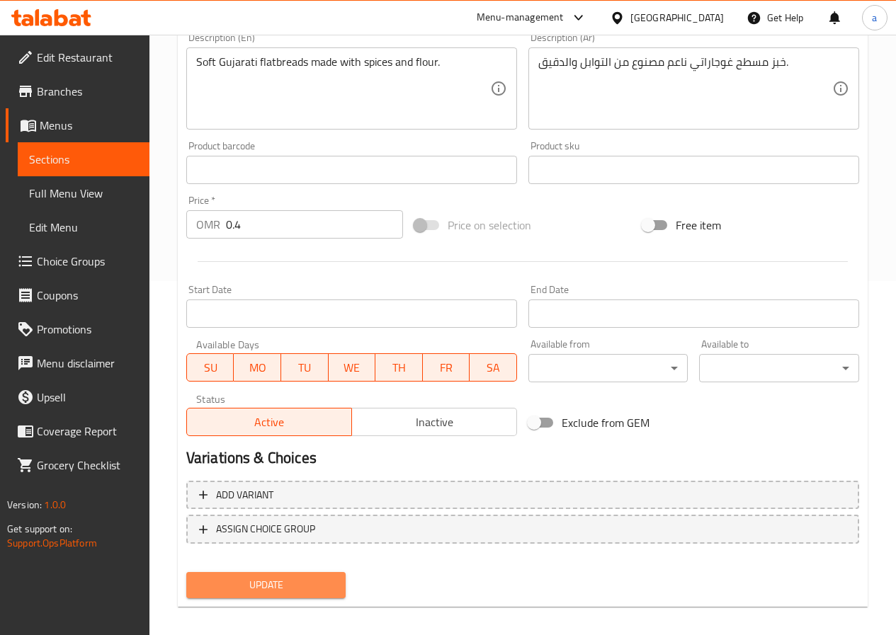
click at [266, 591] on span "Update" at bounding box center [266, 585] width 137 height 18
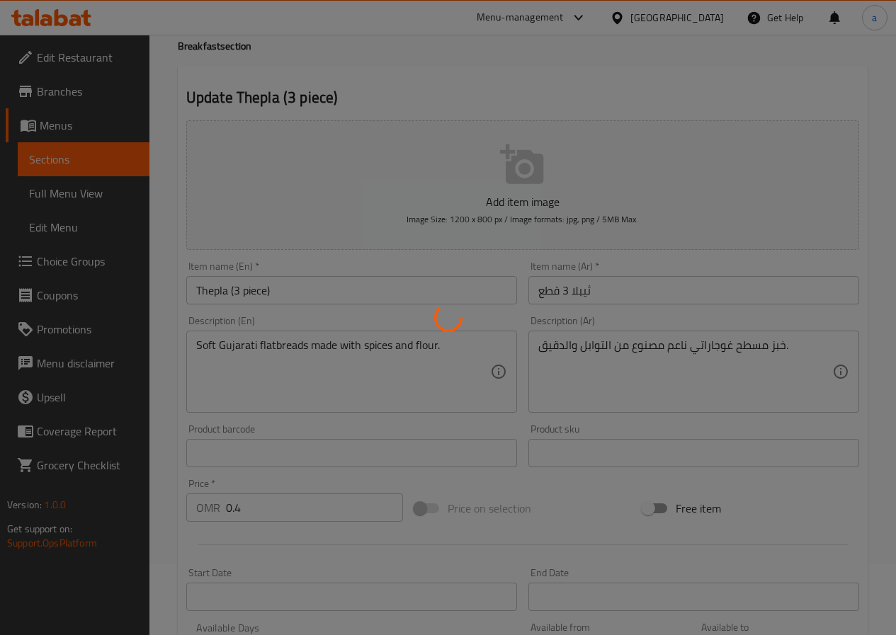
scroll to position [0, 0]
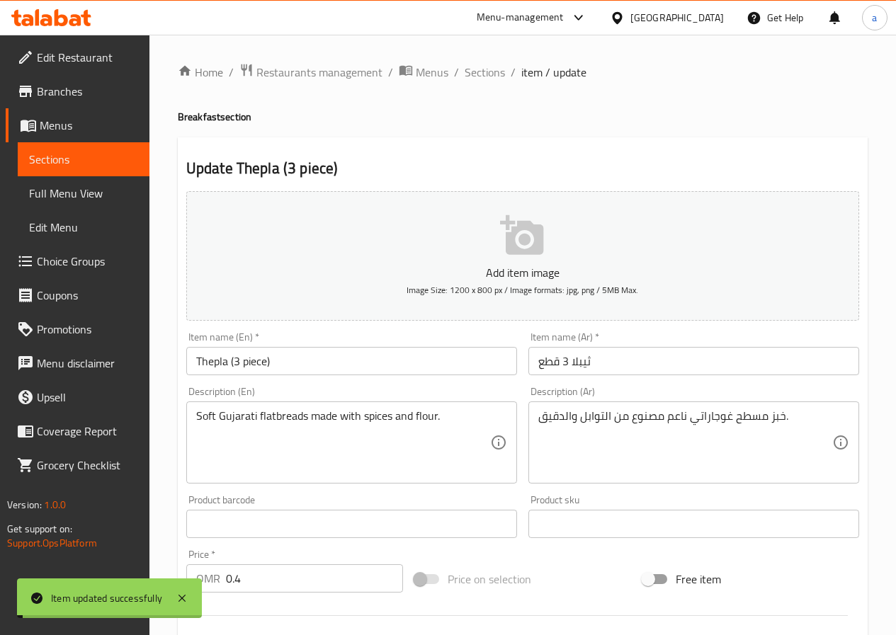
click at [479, 72] on span "Sections" at bounding box center [485, 72] width 40 height 17
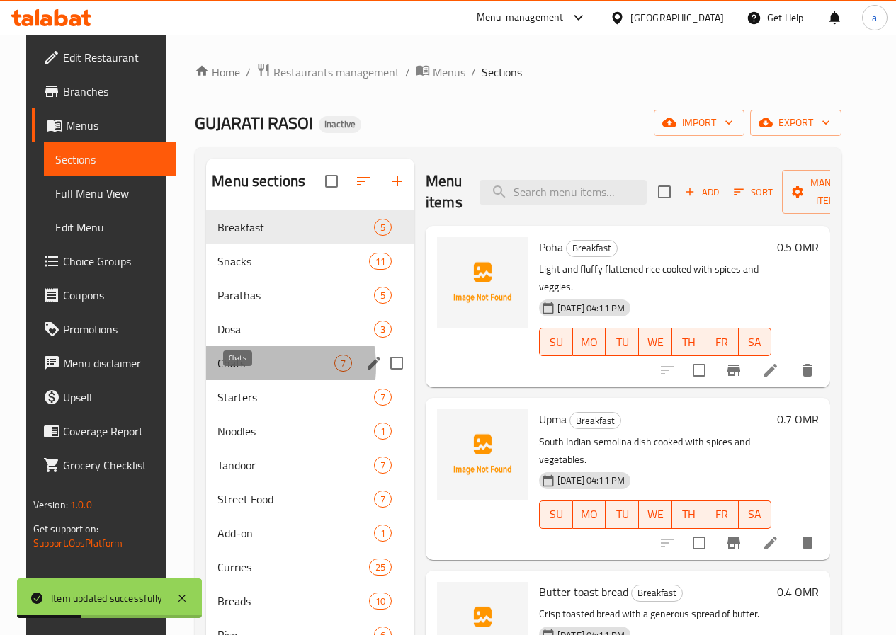
click at [231, 372] on span "Chats" at bounding box center [275, 363] width 117 height 17
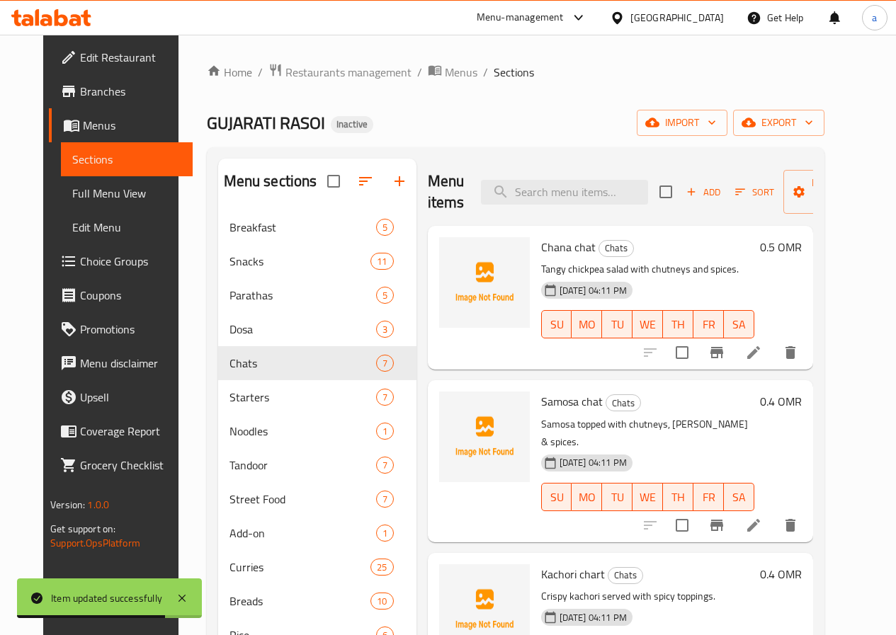
click at [762, 353] on icon at bounding box center [753, 352] width 17 height 17
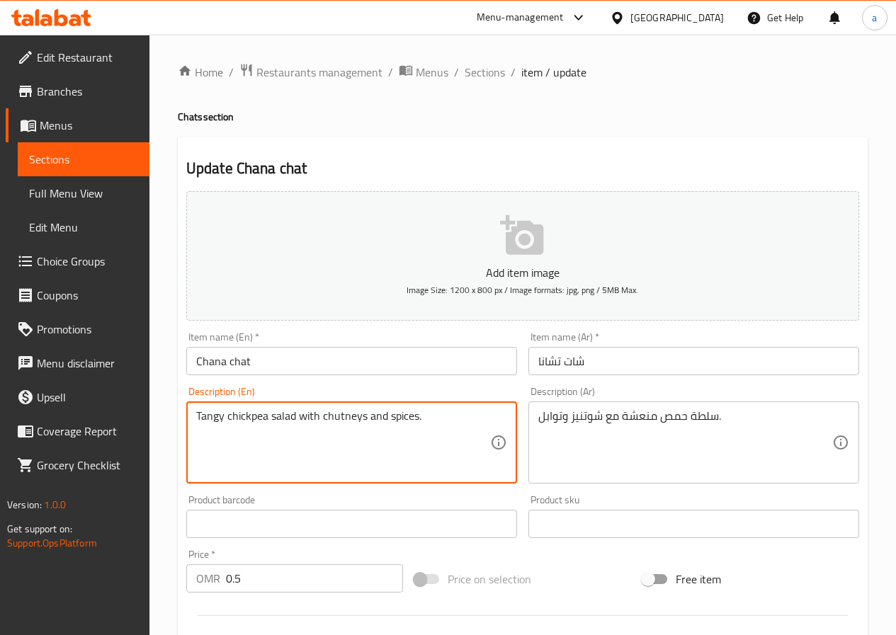
click at [339, 414] on textarea "Tangy chickpea salad with chutneys and spices." at bounding box center [343, 442] width 294 height 67
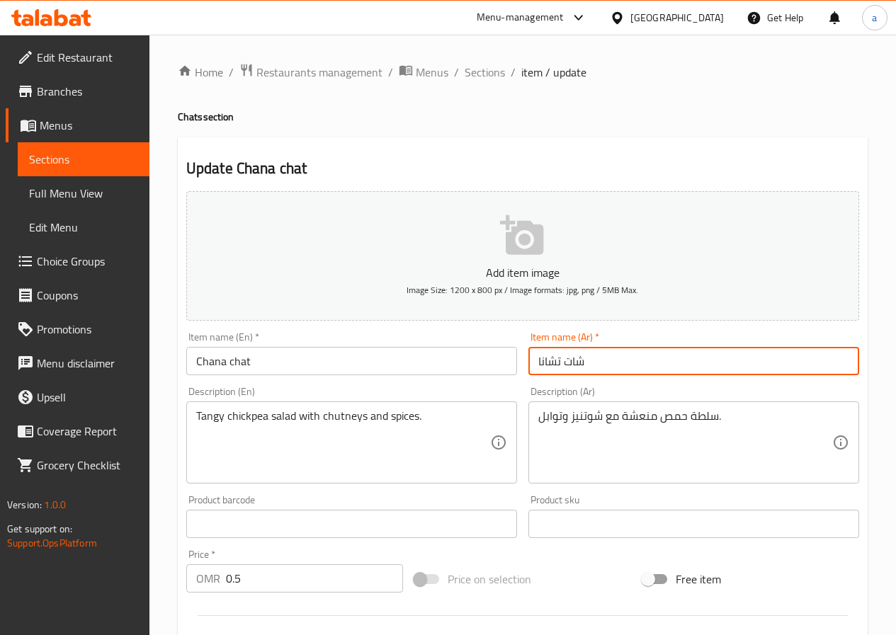
drag, startPoint x: 596, startPoint y: 358, endPoint x: 508, endPoint y: 360, distance: 87.8
click at [508, 360] on div "Add item image Image Size: 1200 x 800 px / Image formats: jpg, png / 5MB Max. I…" at bounding box center [523, 491] width 684 height 610
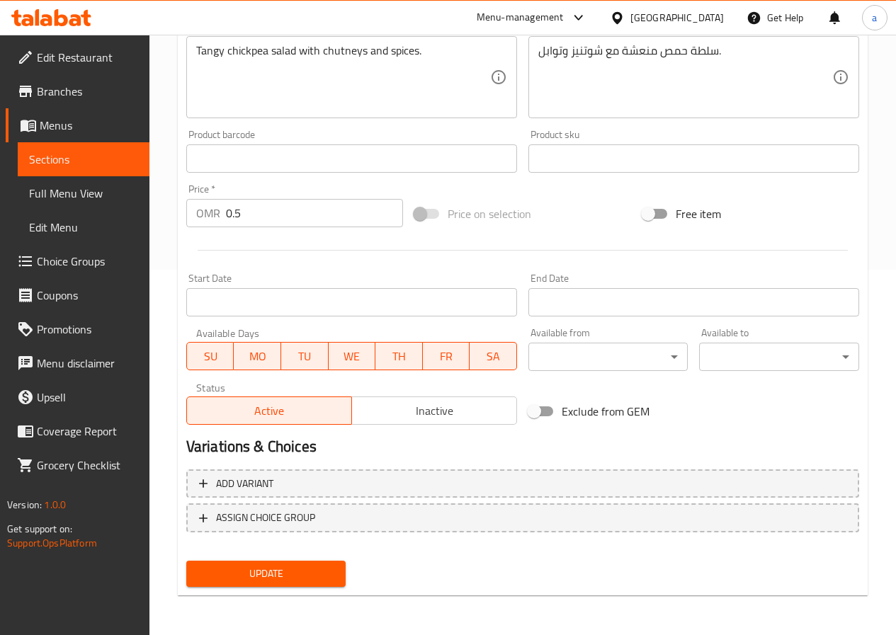
type input "تشانا شات"
click at [250, 569] on span "Update" at bounding box center [266, 574] width 137 height 18
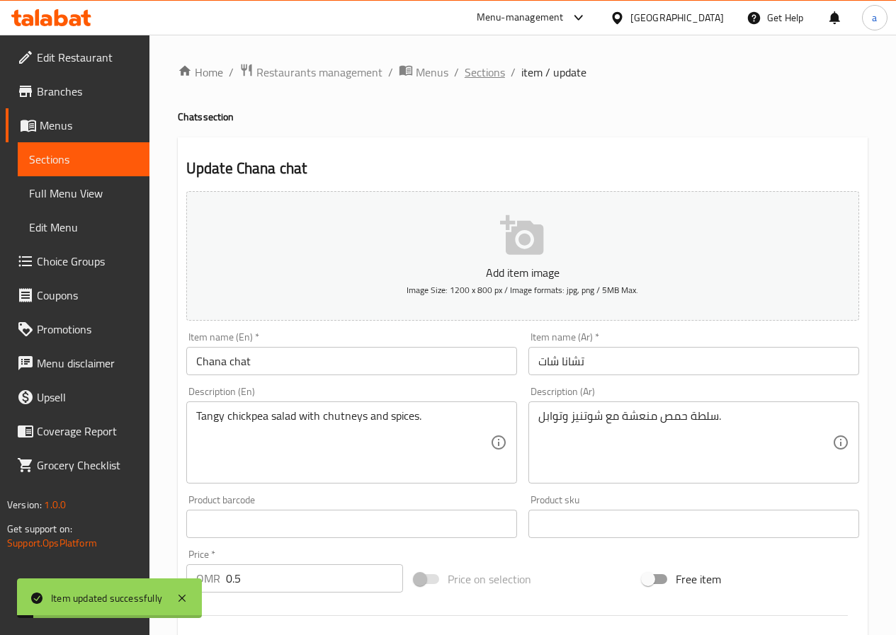
click at [483, 70] on span "Sections" at bounding box center [485, 72] width 40 height 17
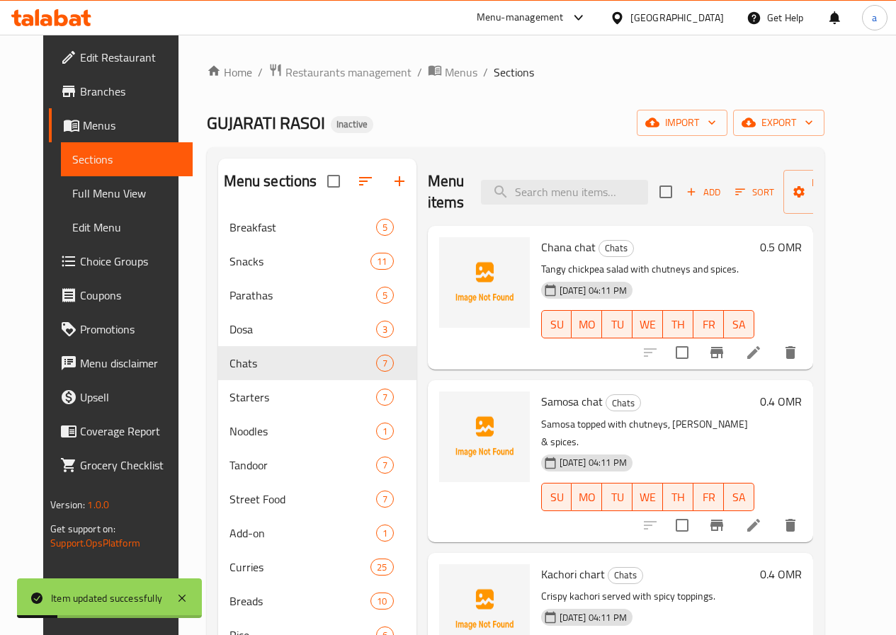
click at [762, 517] on icon at bounding box center [753, 525] width 17 height 17
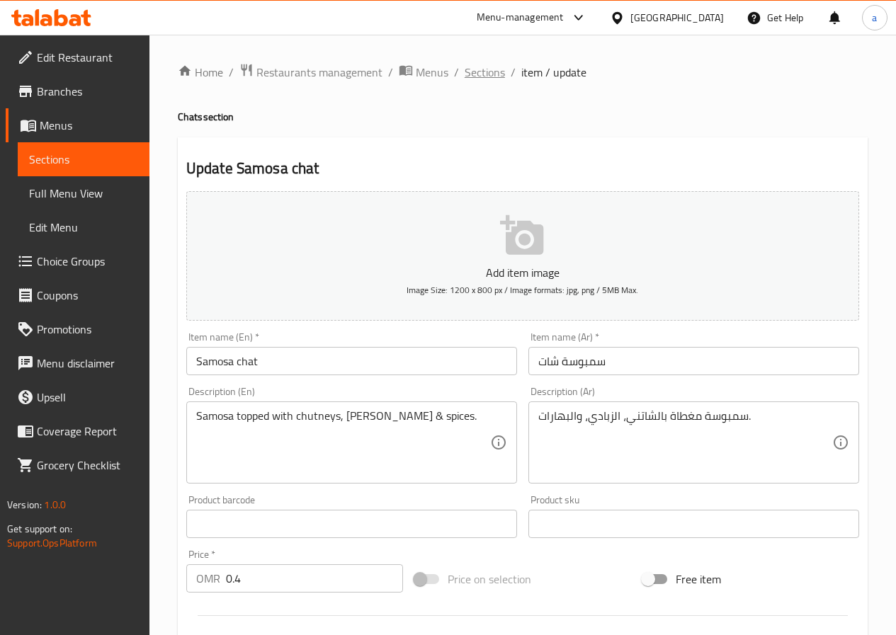
click at [472, 75] on span "Sections" at bounding box center [485, 72] width 40 height 17
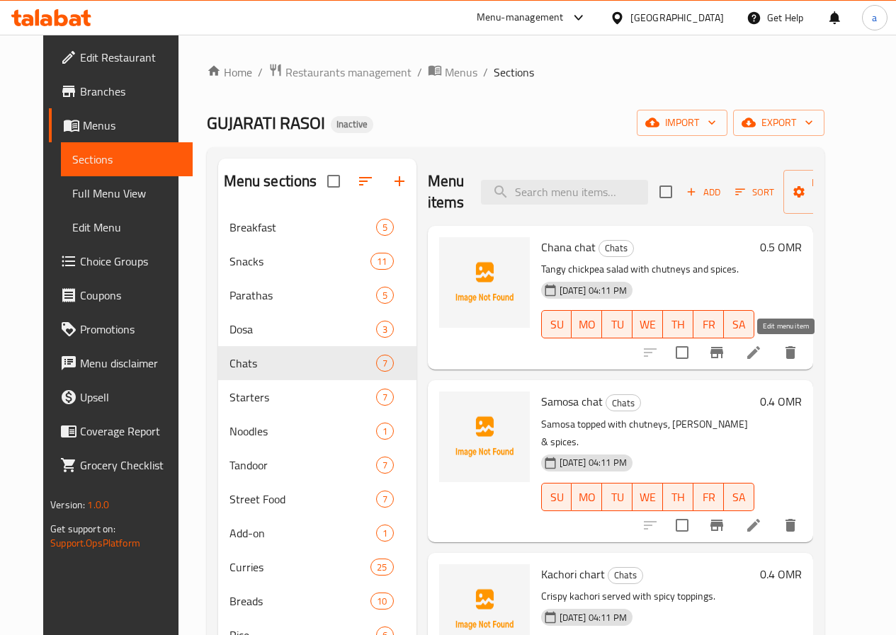
click at [762, 356] on icon at bounding box center [753, 352] width 17 height 17
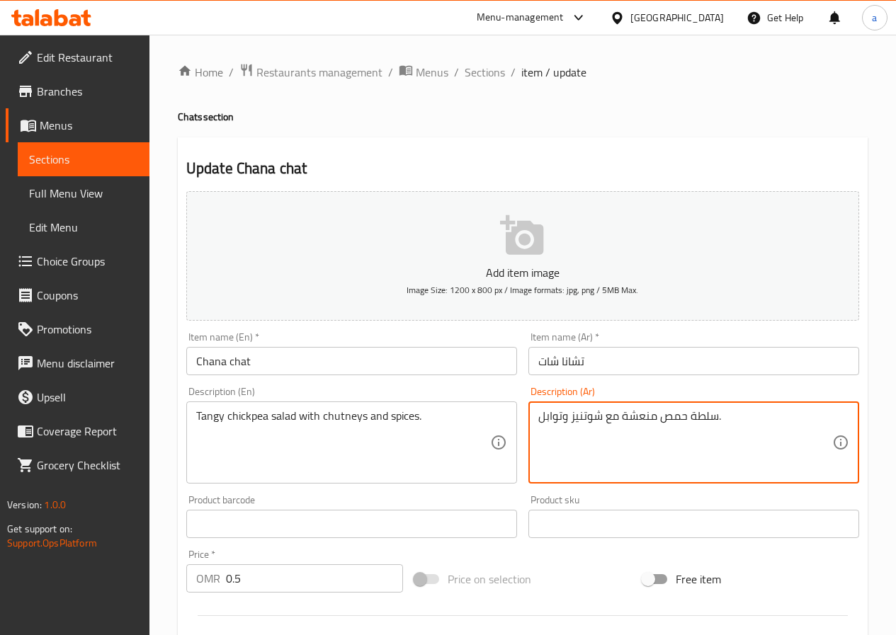
drag, startPoint x: 570, startPoint y: 417, endPoint x: 599, endPoint y: 418, distance: 29.1
click at [599, 418] on textarea "سلطة حمص منعشة مع شوتنيز وتوابل." at bounding box center [685, 442] width 294 height 67
paste textarea
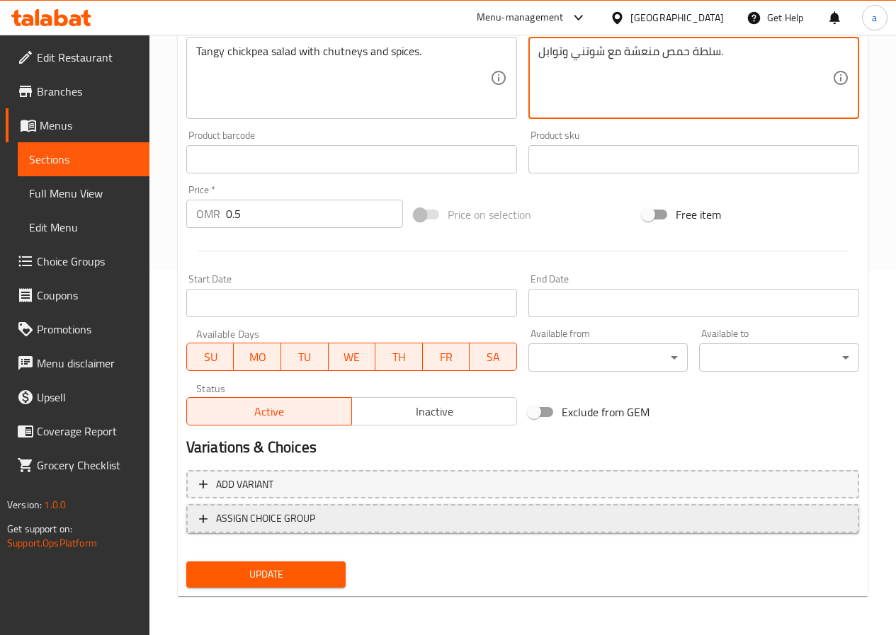
scroll to position [365, 0]
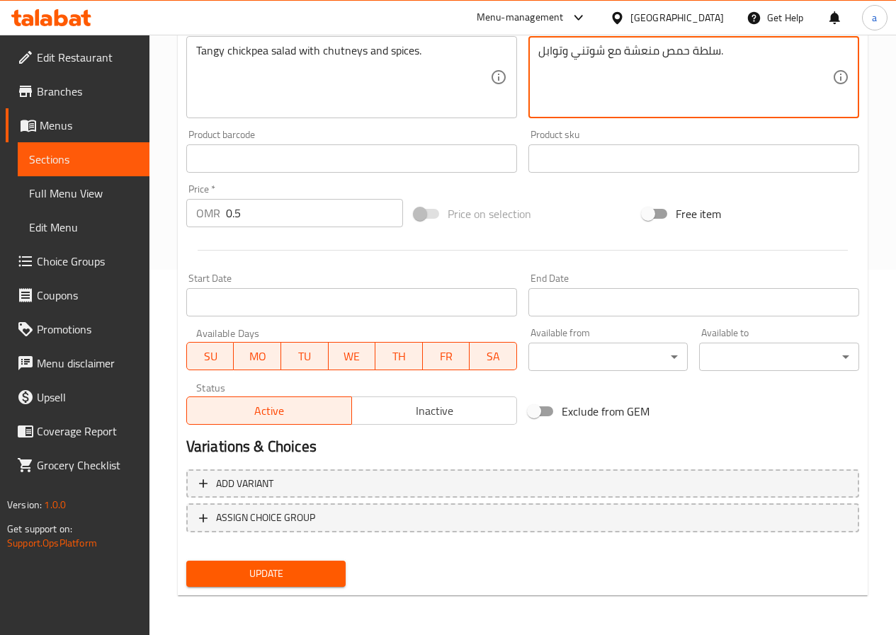
type textarea "سلطة حمص منعشة مع شوتني وتوابل."
click at [276, 566] on span "Update" at bounding box center [266, 574] width 137 height 18
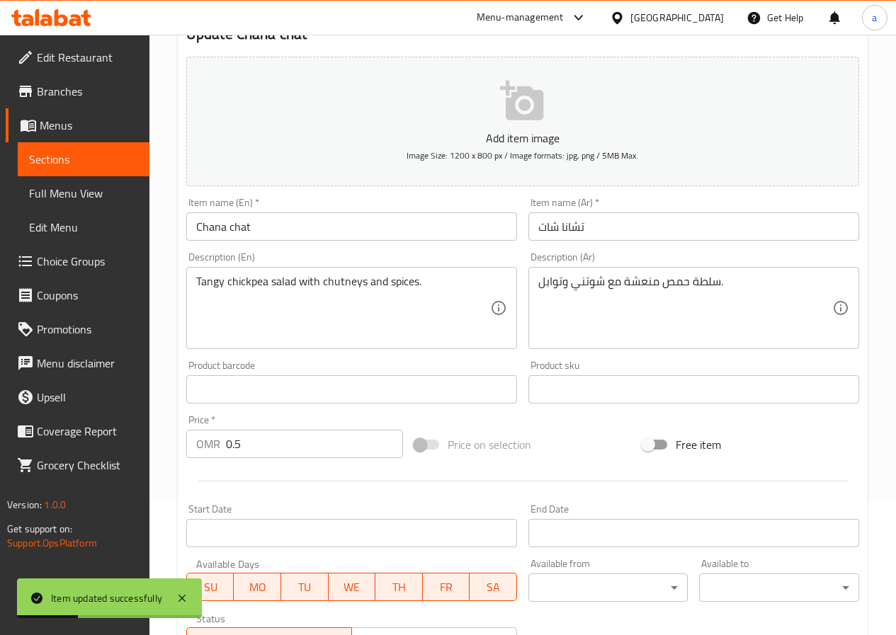
scroll to position [0, 0]
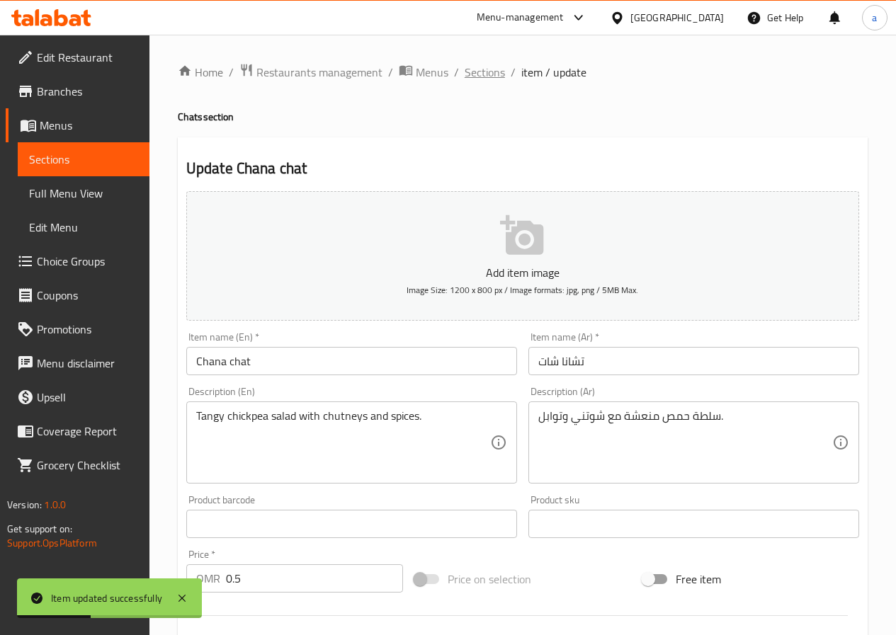
click at [482, 70] on span "Sections" at bounding box center [485, 72] width 40 height 17
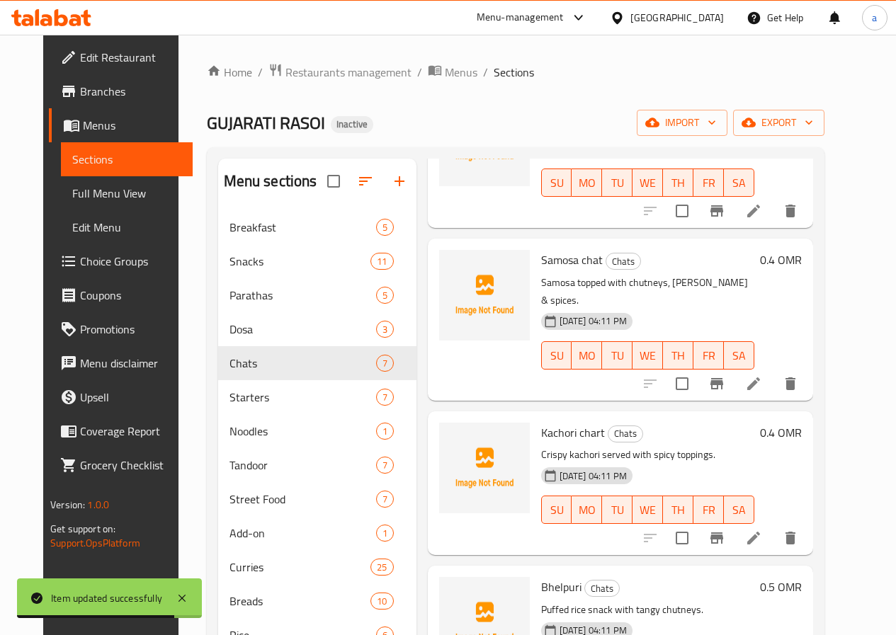
scroll to position [212, 0]
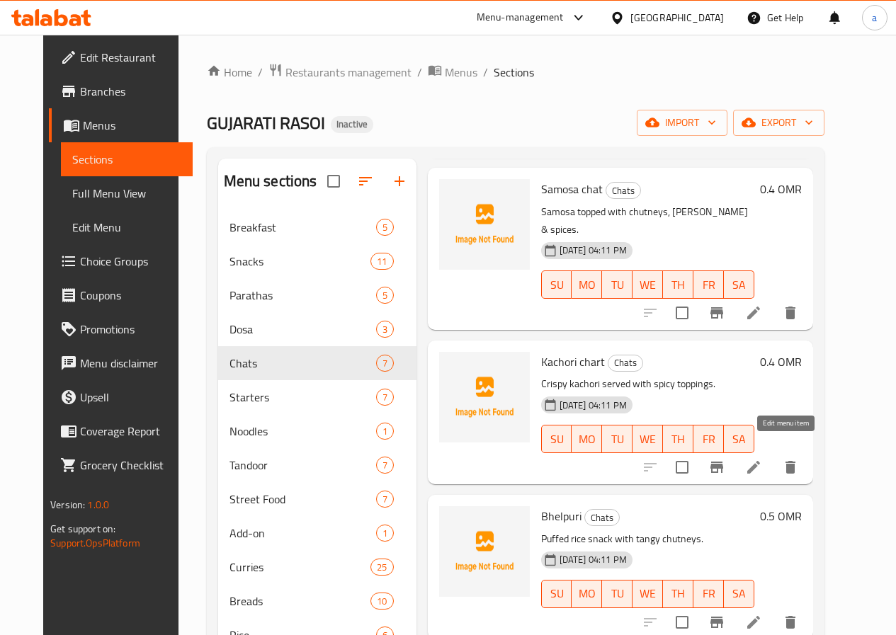
click at [762, 459] on icon at bounding box center [753, 467] width 17 height 17
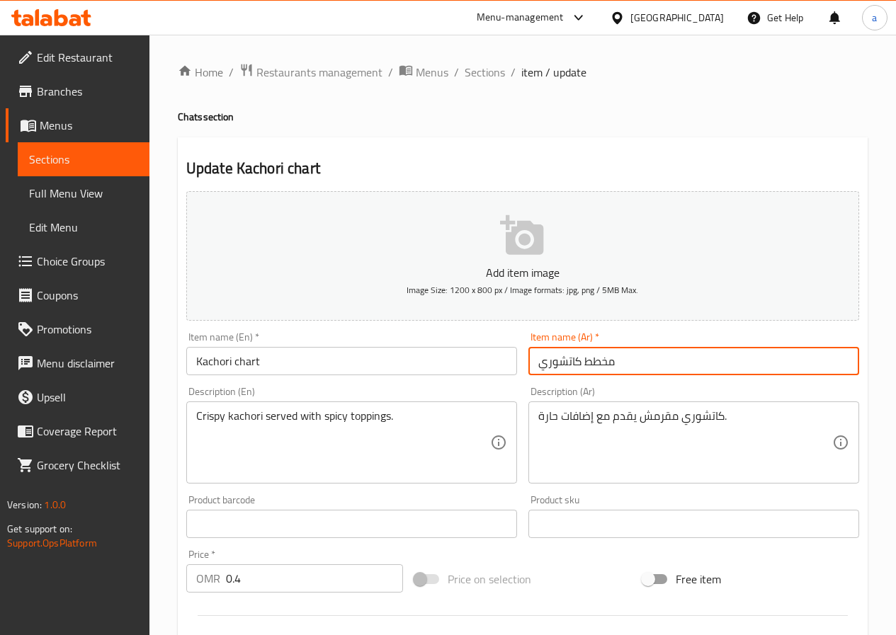
drag, startPoint x: 583, startPoint y: 360, endPoint x: 630, endPoint y: 358, distance: 46.8
click at [630, 358] on input "مخطط كاتشوري" at bounding box center [693, 361] width 331 height 28
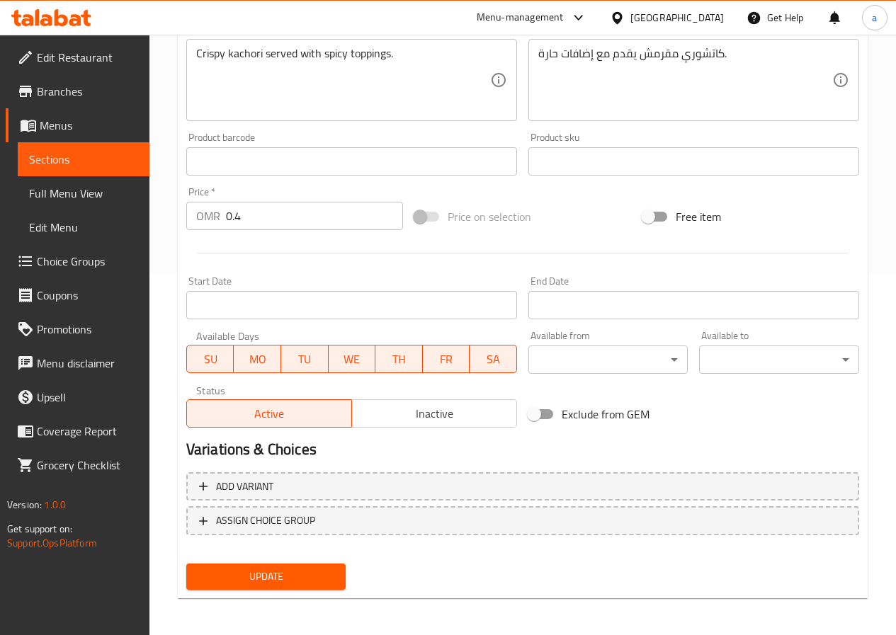
scroll to position [365, 0]
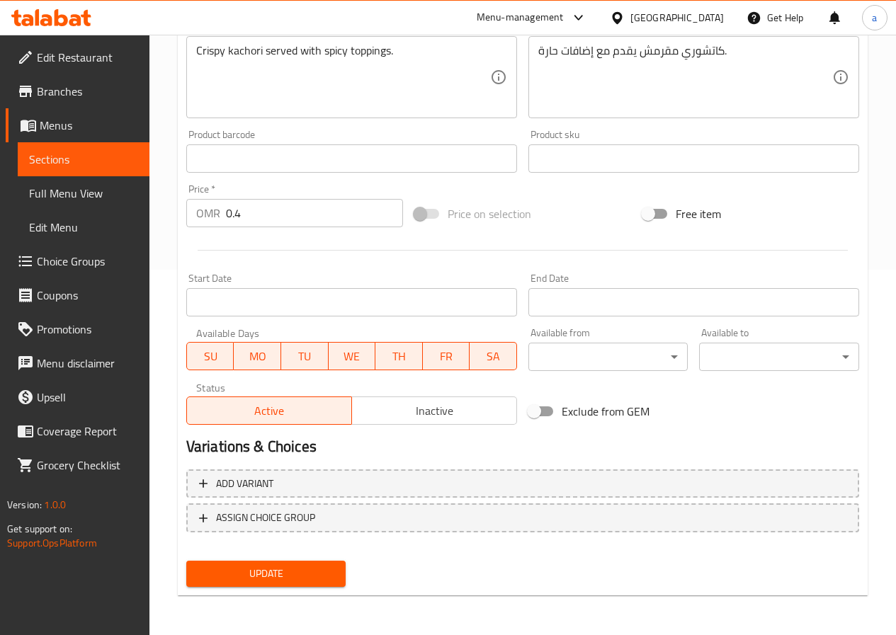
type input "كاتشوري شارت"
click at [287, 569] on span "Update" at bounding box center [266, 574] width 137 height 18
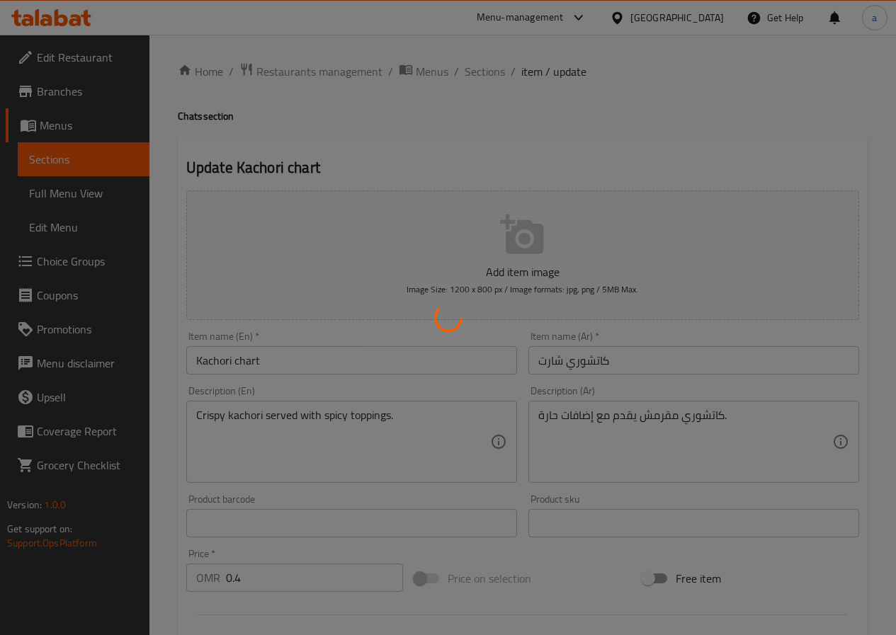
scroll to position [0, 0]
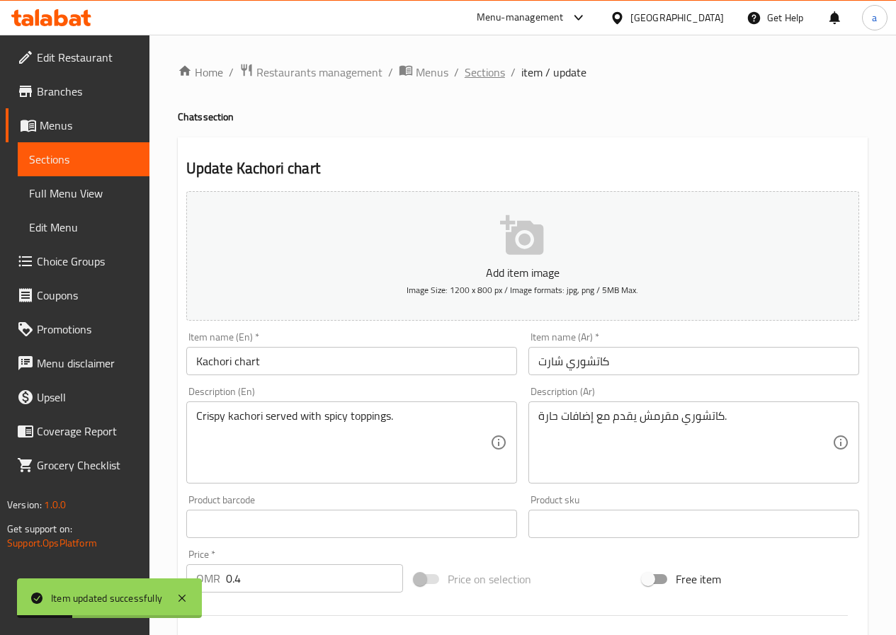
click at [486, 74] on span "Sections" at bounding box center [485, 72] width 40 height 17
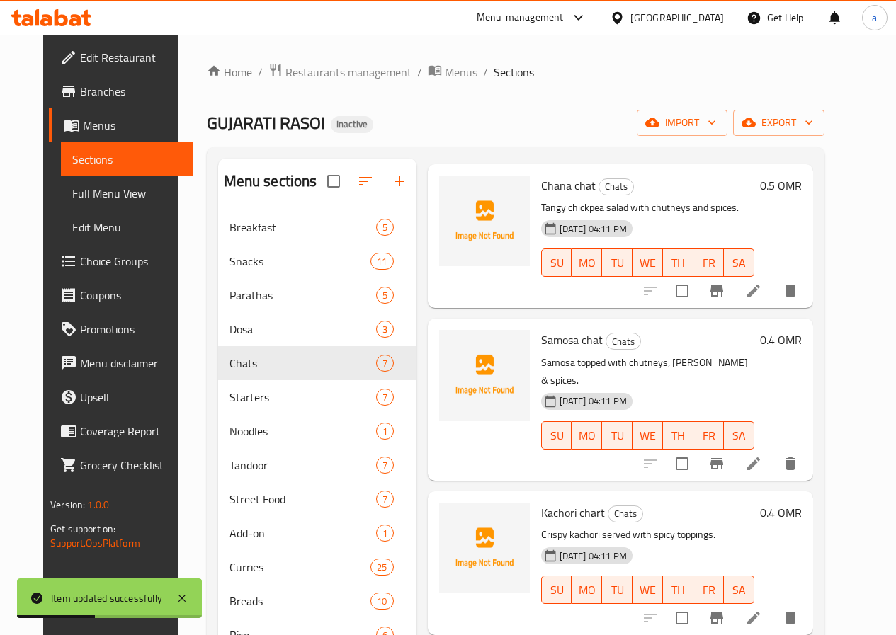
scroll to position [71, 0]
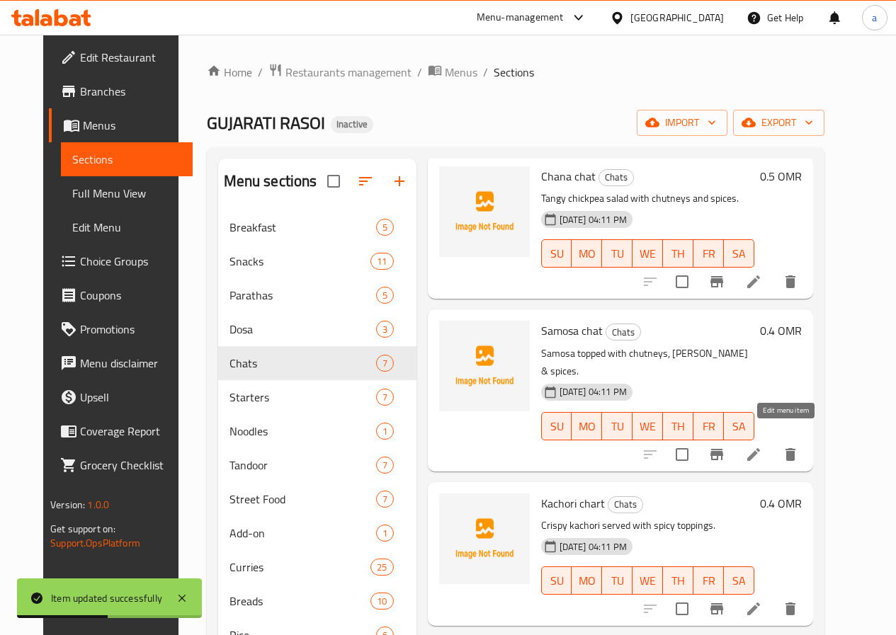
click at [760, 448] on icon at bounding box center [753, 454] width 13 height 13
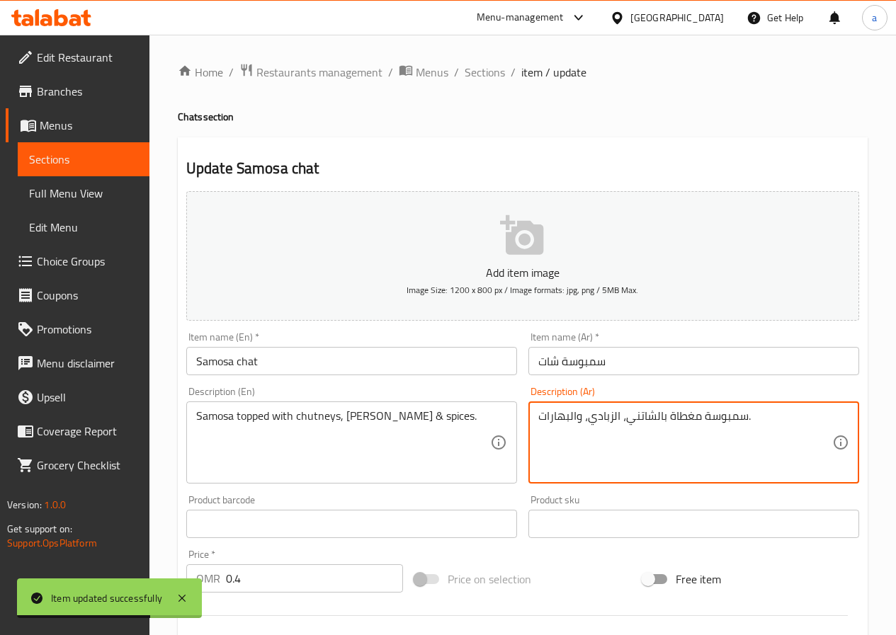
click at [651, 418] on textarea "سمبوسة مغطاة بالشاتني، الزبادي، والبهارات." at bounding box center [685, 442] width 294 height 67
paste textarea "و"
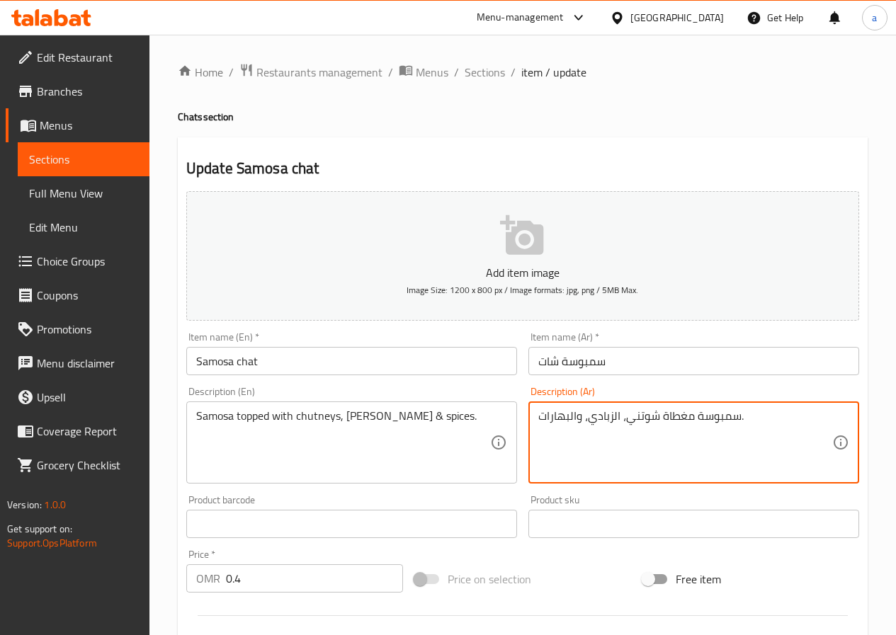
click at [658, 416] on textarea "سمبوسة مغطاة شوتني، الزبادي، والبهارات." at bounding box center [685, 442] width 294 height 67
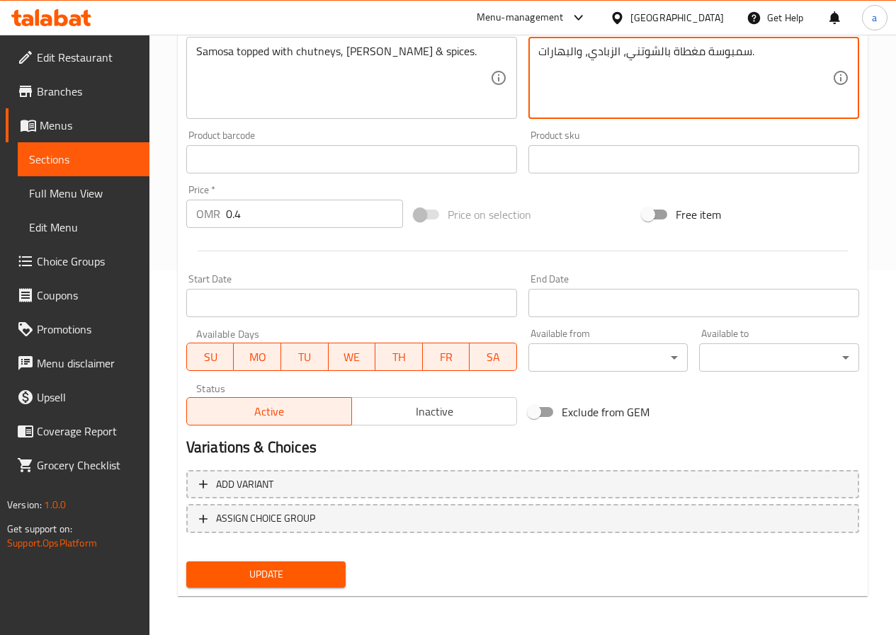
scroll to position [365, 0]
type textarea "سمبوسة مغطاة بالشوتني، الزبادي، والبهارات."
click at [279, 568] on span "Update" at bounding box center [266, 574] width 137 height 18
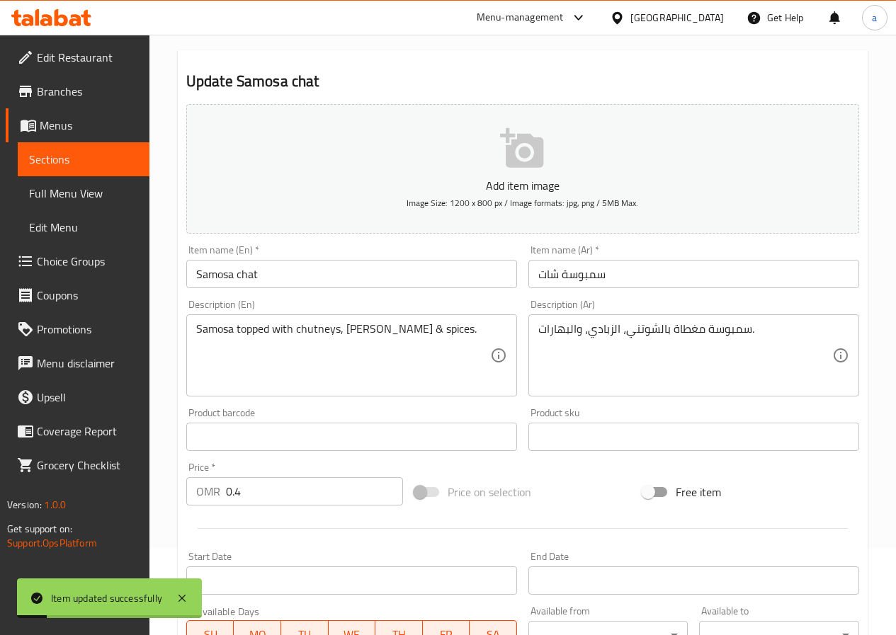
scroll to position [0, 0]
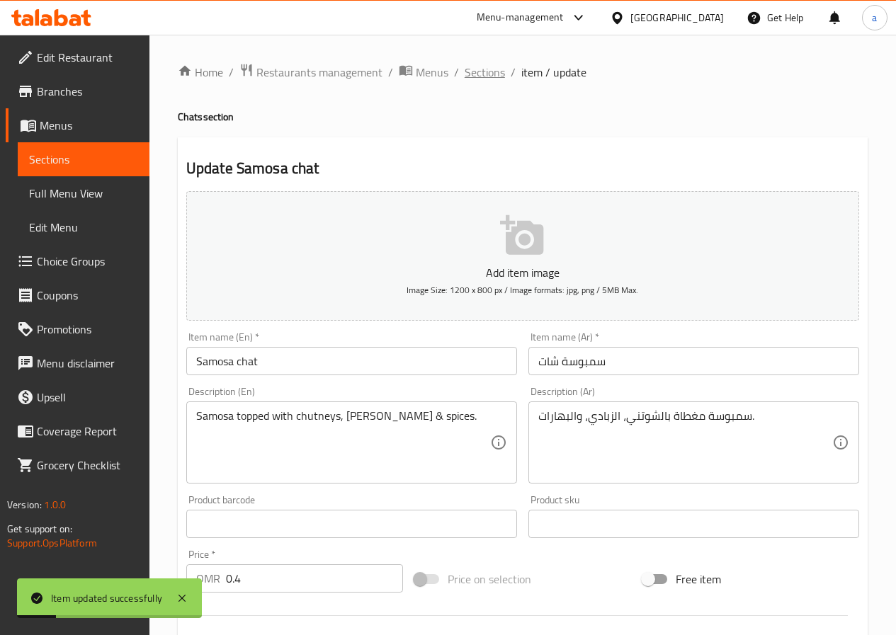
click at [491, 79] on span "Sections" at bounding box center [485, 72] width 40 height 17
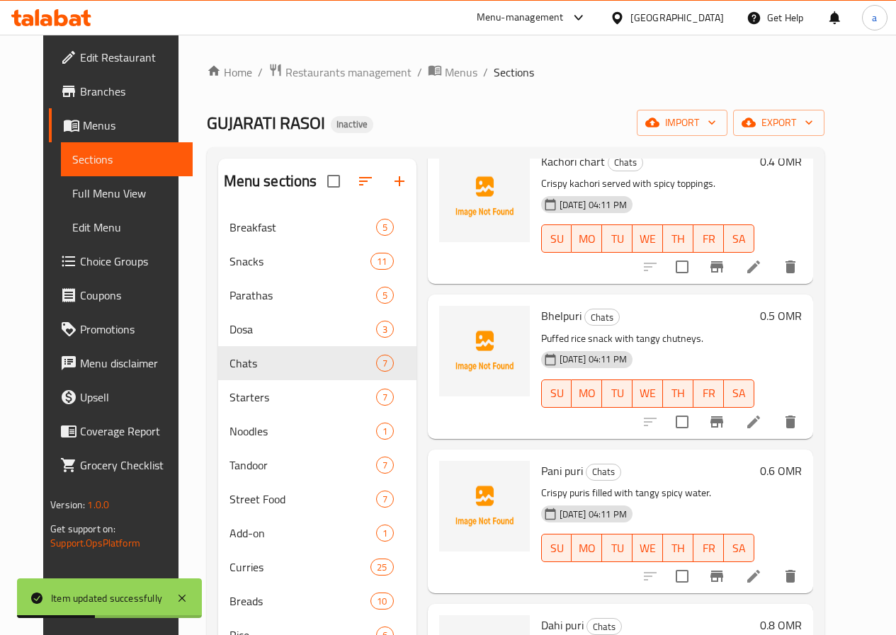
scroll to position [425, 0]
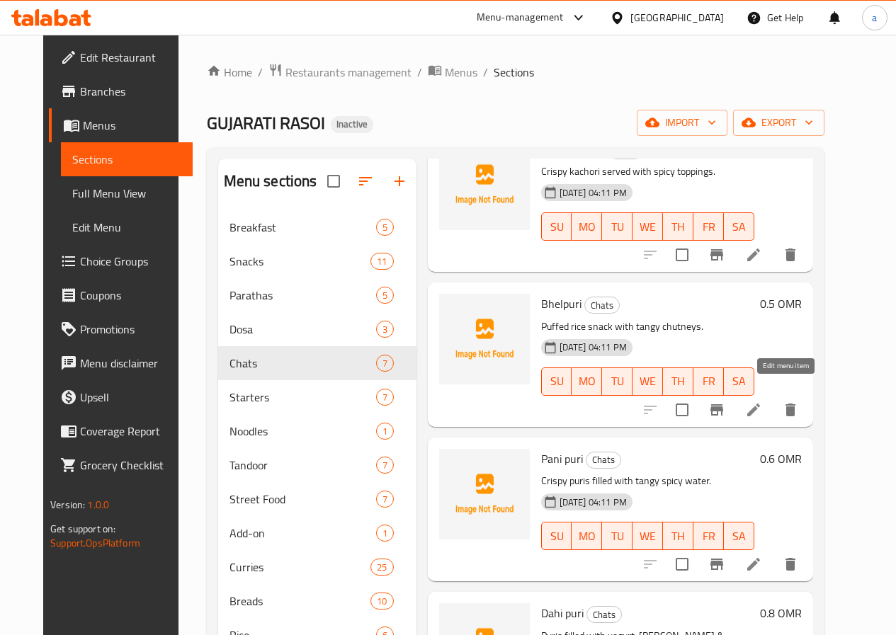
click at [760, 404] on icon at bounding box center [753, 410] width 13 height 13
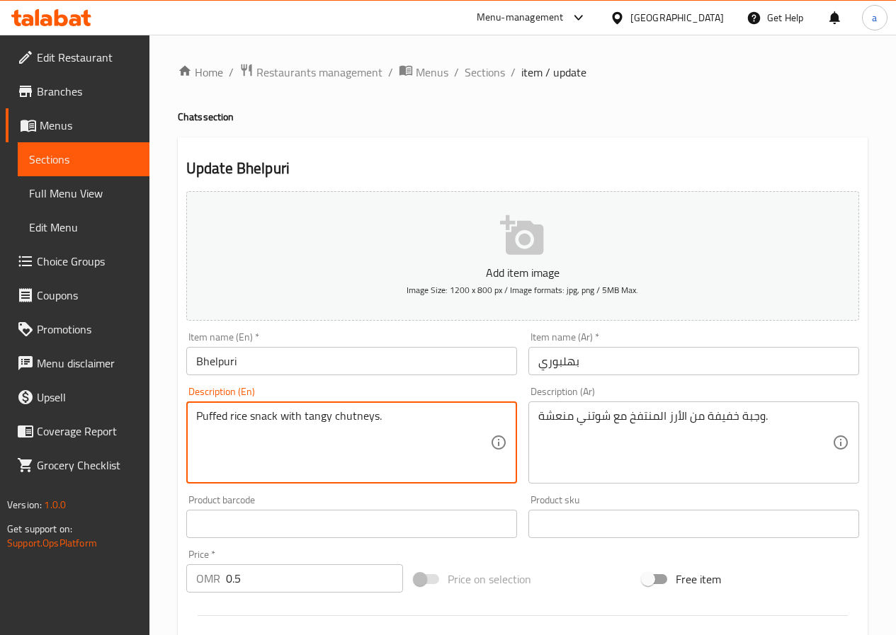
click at [212, 418] on textarea "Puffed rice snack with tangy chutneys." at bounding box center [343, 442] width 294 height 67
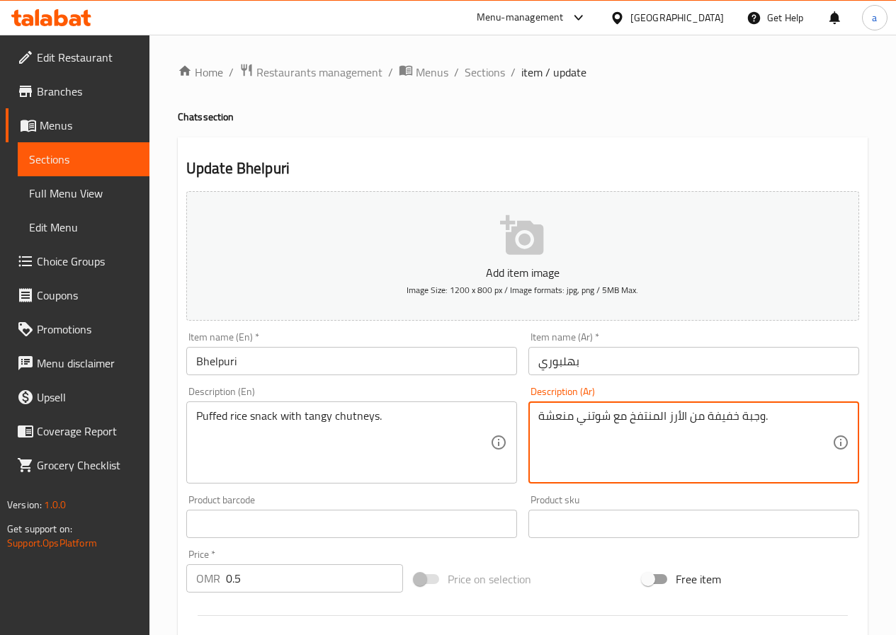
click at [639, 413] on textarea "وجبة خفيفة من الأرز المنتفخ مع شوتني منعشة." at bounding box center [685, 442] width 294 height 67
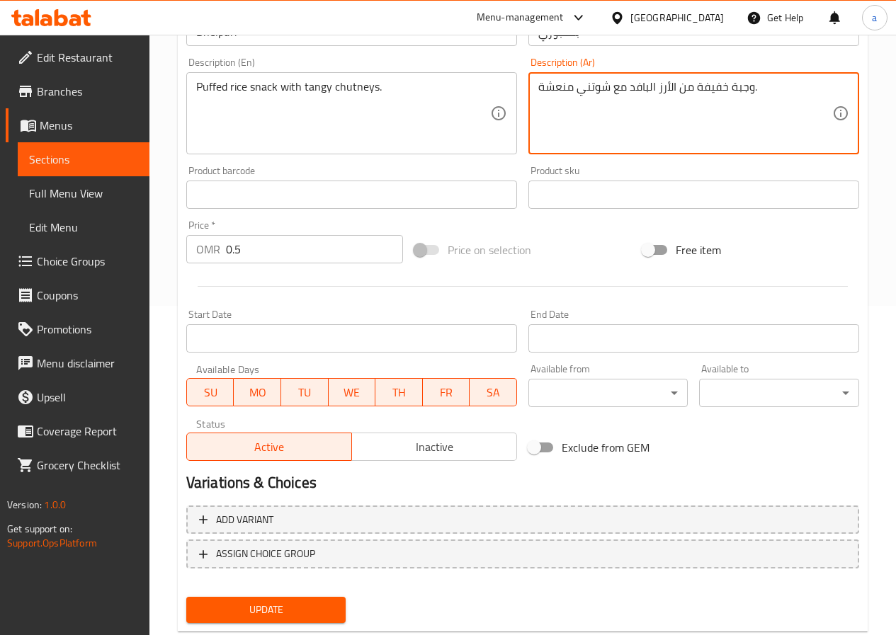
scroll to position [354, 0]
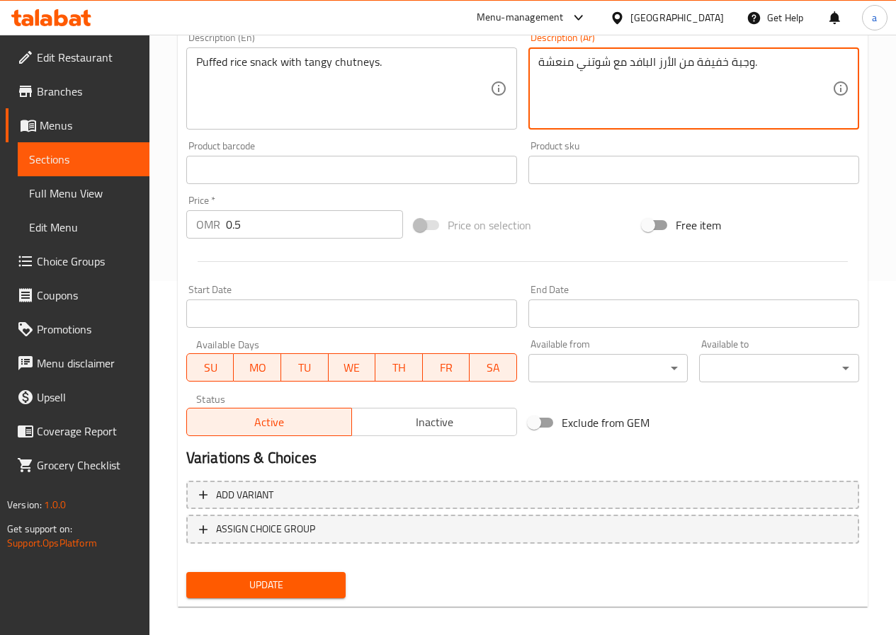
click at [611, 64] on textarea "وجبة خفيفة من الأرز البافد مع شوتني منعشة." at bounding box center [685, 88] width 294 height 67
click at [610, 63] on textarea "وجبة خفيفة من الأرز البافد مع شوتني منعشة." at bounding box center [685, 88] width 294 height 67
click at [605, 65] on textarea "وجبة خفيفة من الأرز البافد مع الشوتني منعشة." at bounding box center [685, 88] width 294 height 67
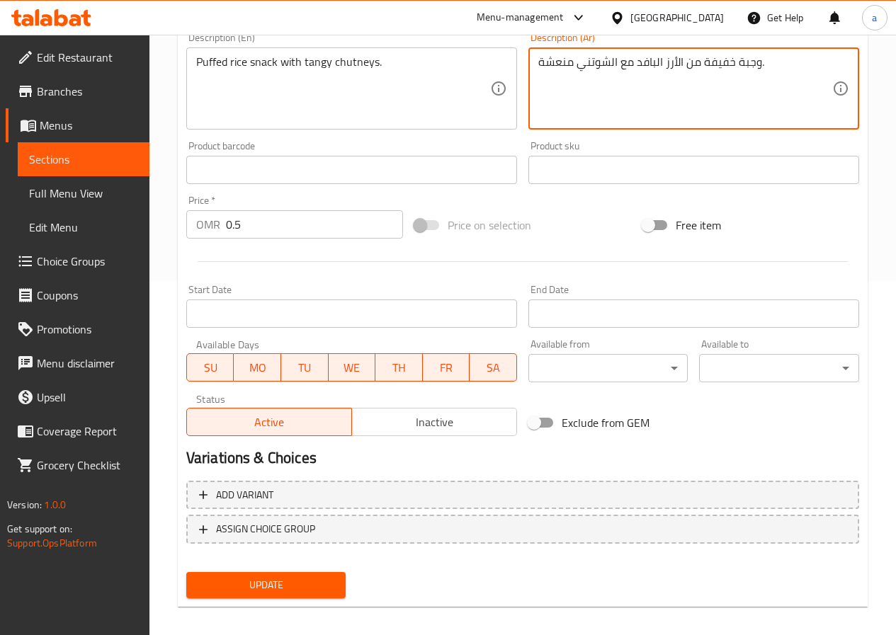
drag, startPoint x: 576, startPoint y: 63, endPoint x: 617, endPoint y: 62, distance: 40.4
click at [617, 62] on textarea "وجبة خفيفة من الأرز البافد مع الشوتني منعشة." at bounding box center [685, 88] width 294 height 67
paste textarea "Puffed"
click at [610, 85] on textarea "وجبة خفيفة من الأرز البافد مع الشوتني منعشة." at bounding box center [685, 88] width 294 height 67
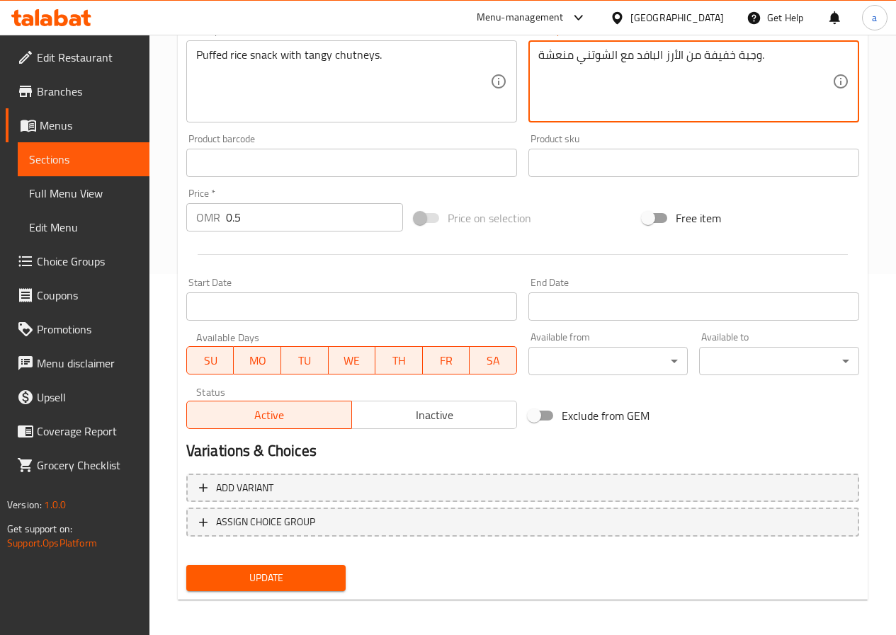
scroll to position [365, 0]
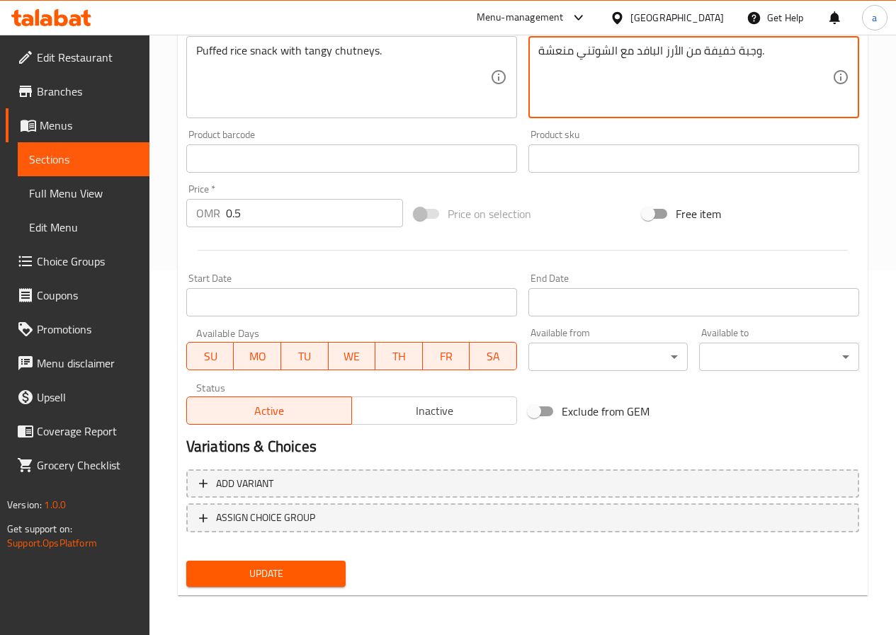
type textarea "وجبة خفيفة من الأرز البافد مع الشوتني منعشة."
click at [264, 566] on span "Update" at bounding box center [266, 574] width 137 height 18
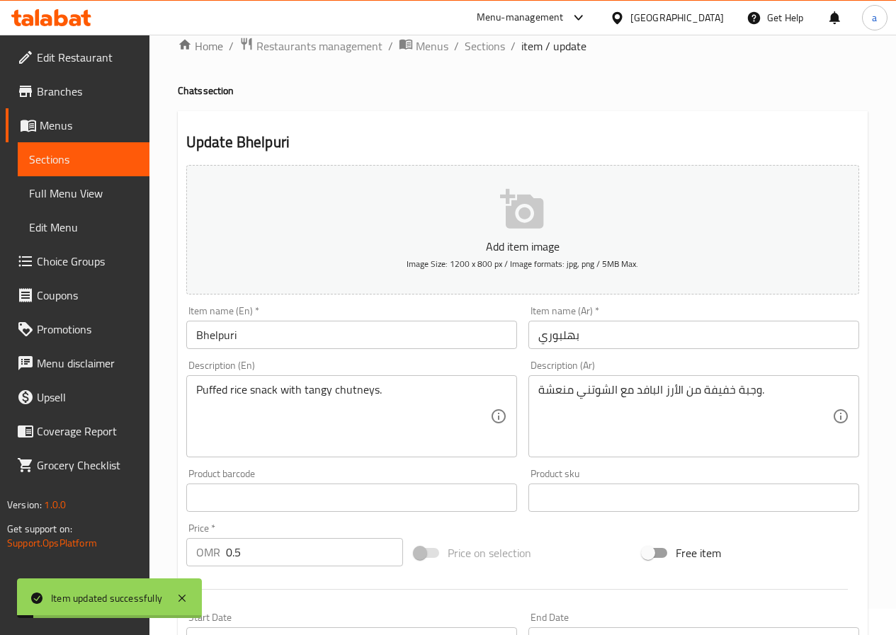
scroll to position [0, 0]
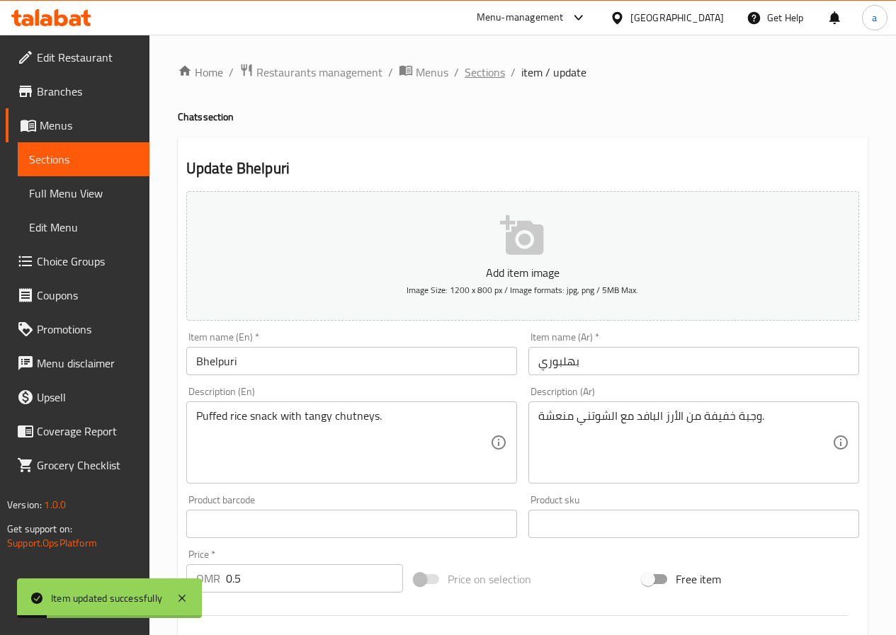
click at [483, 79] on span "Sections" at bounding box center [485, 72] width 40 height 17
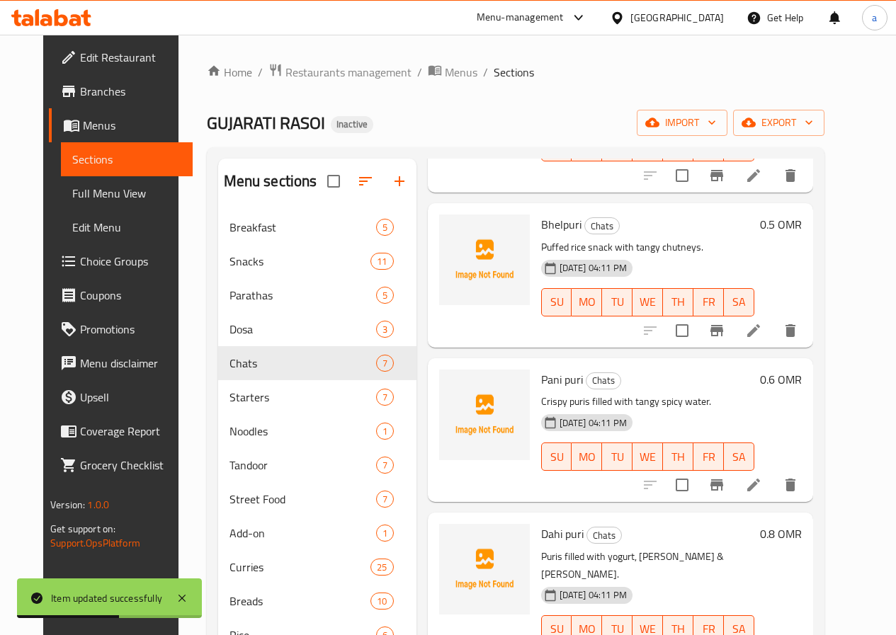
scroll to position [198, 0]
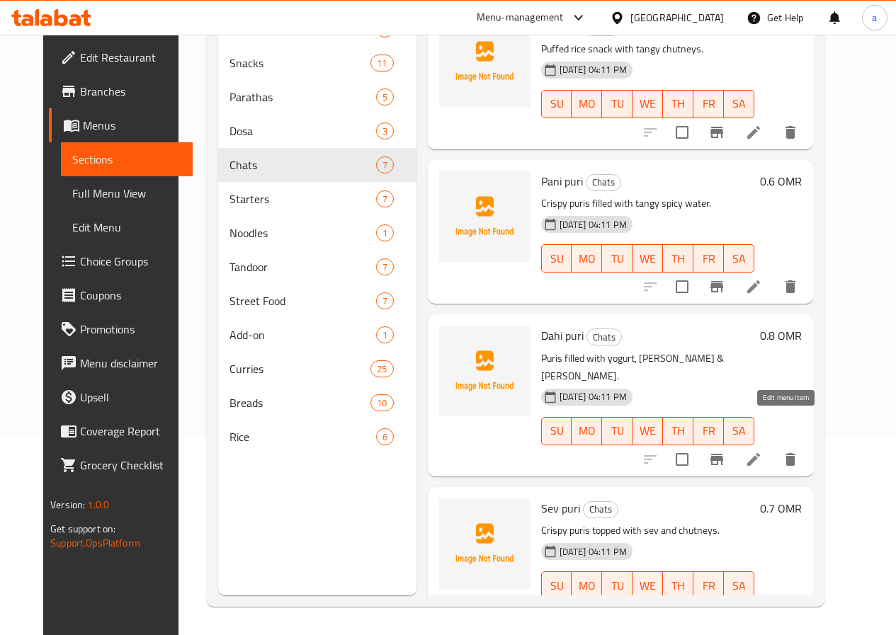
click at [762, 451] on icon at bounding box center [753, 459] width 17 height 17
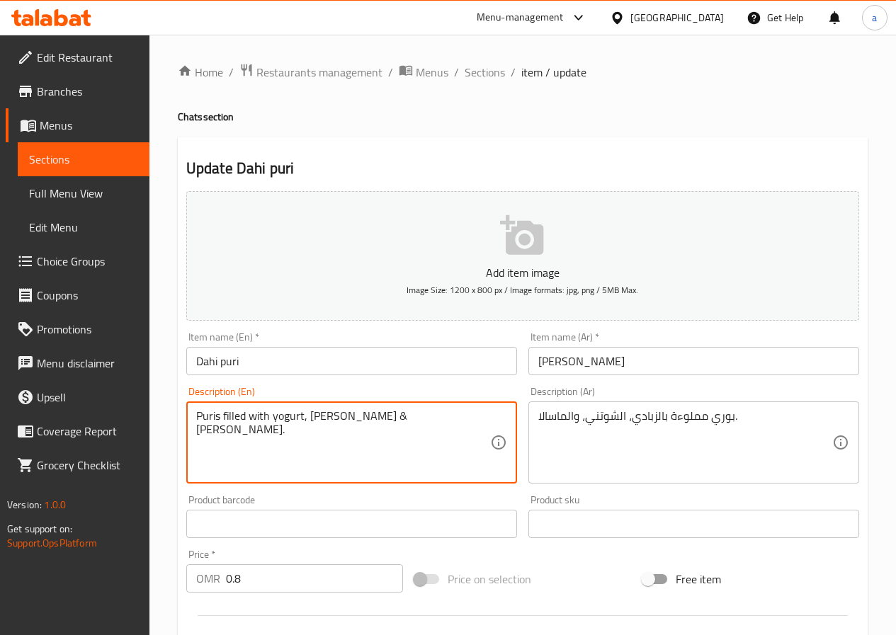
click at [203, 418] on textarea "Puris filled with yogurt, chutneys & masala." at bounding box center [343, 442] width 294 height 67
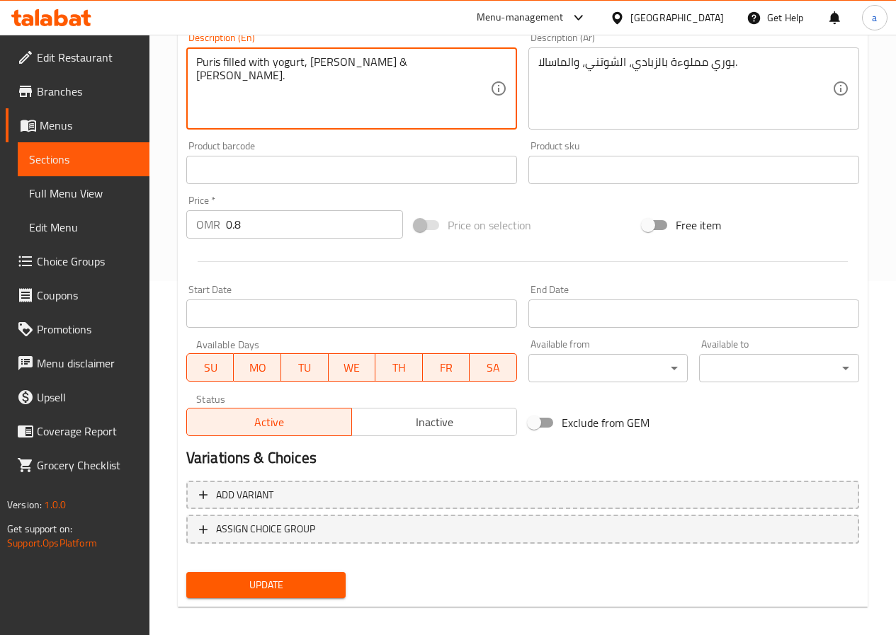
click at [268, 579] on span "Update" at bounding box center [266, 585] width 137 height 18
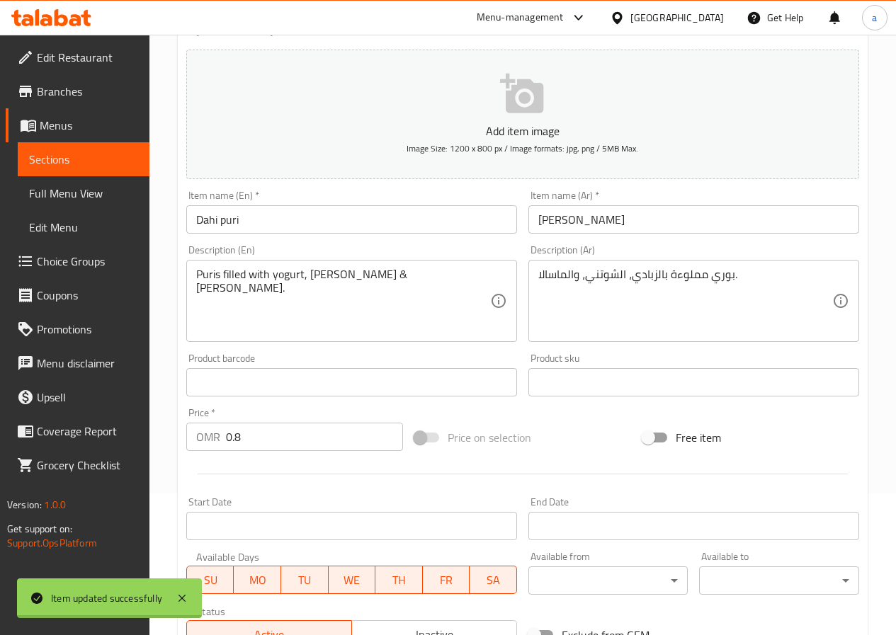
scroll to position [0, 0]
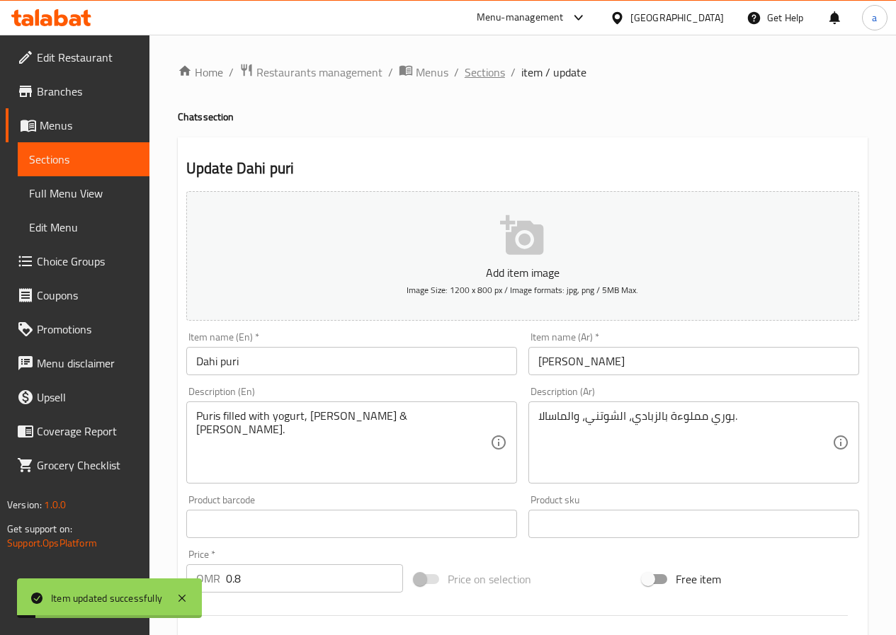
click at [494, 81] on span "Sections" at bounding box center [485, 72] width 40 height 17
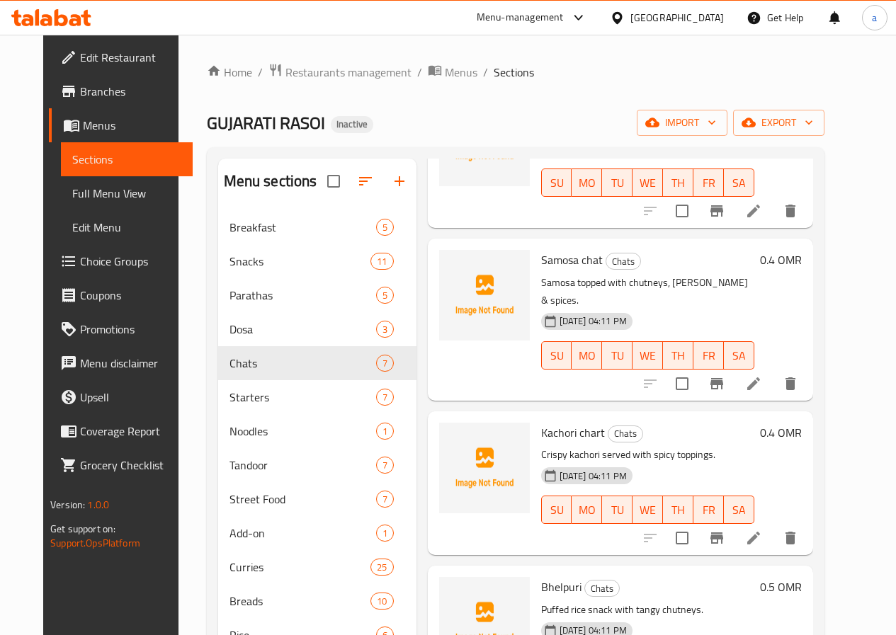
scroll to position [212, 0]
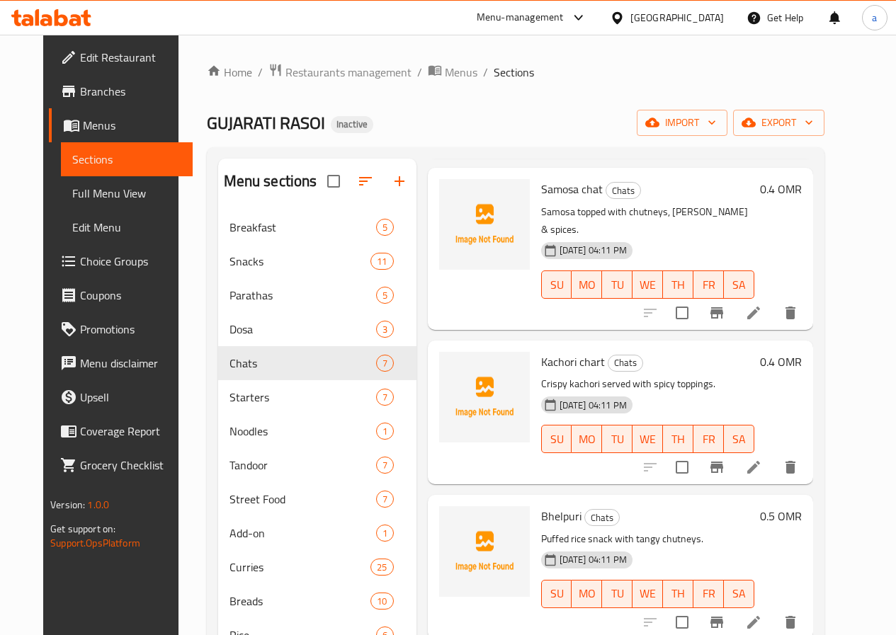
click at [760, 461] on icon at bounding box center [753, 467] width 13 height 13
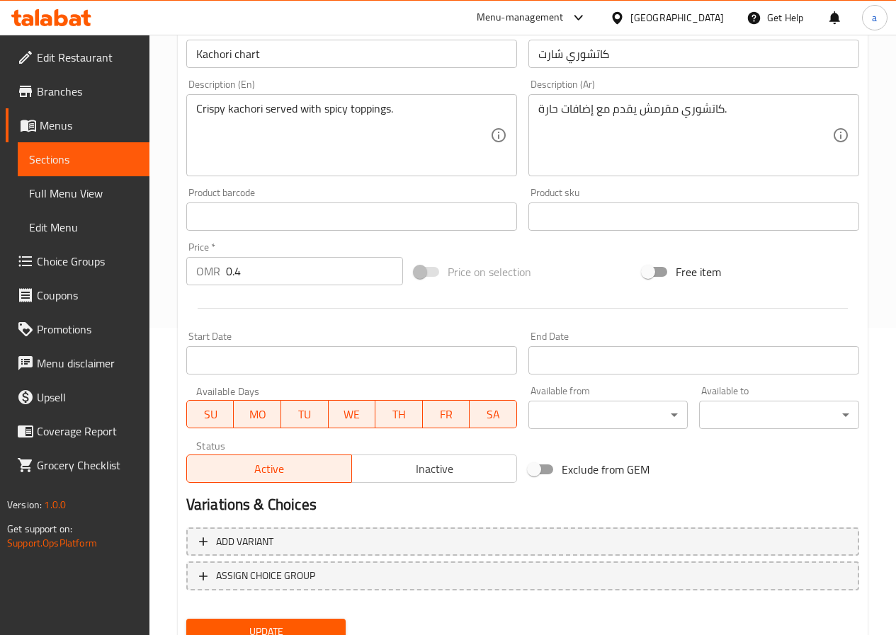
scroll to position [354, 0]
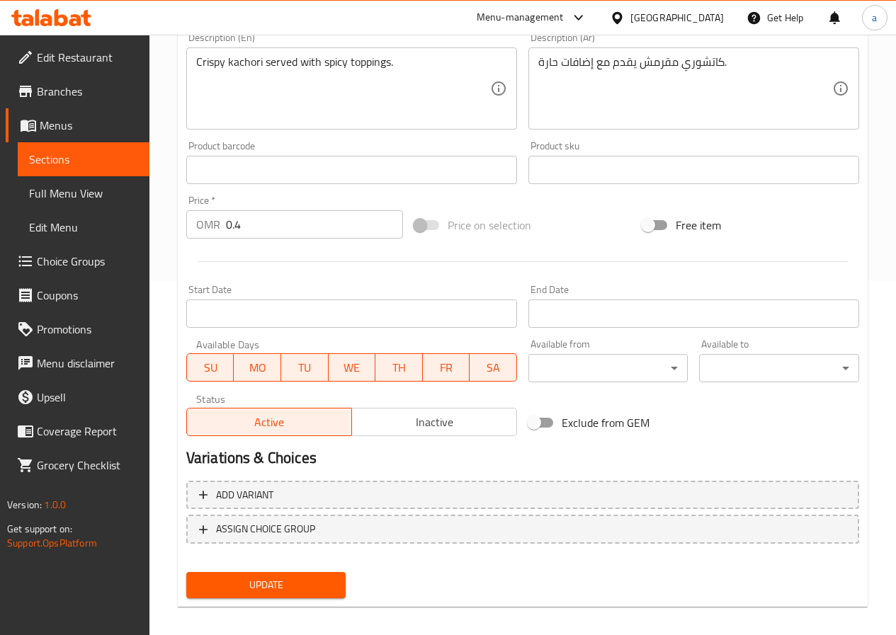
click at [235, 577] on span "Update" at bounding box center [266, 585] width 137 height 18
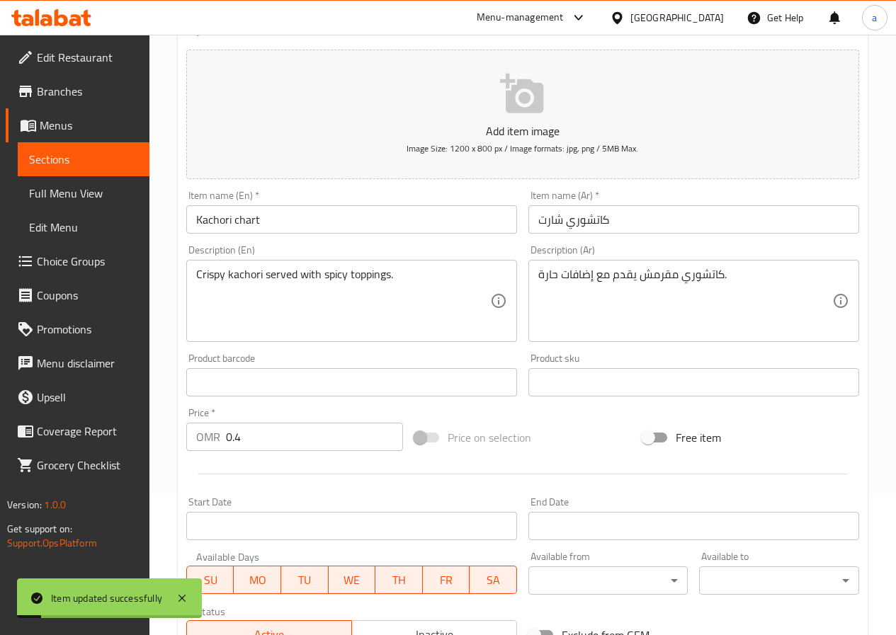
scroll to position [0, 0]
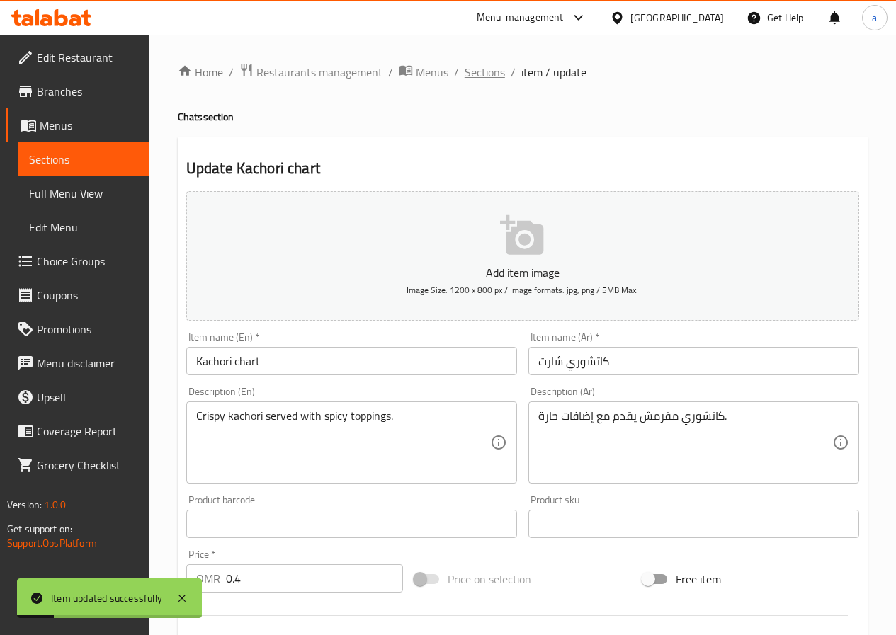
click at [491, 71] on span "Sections" at bounding box center [485, 72] width 40 height 17
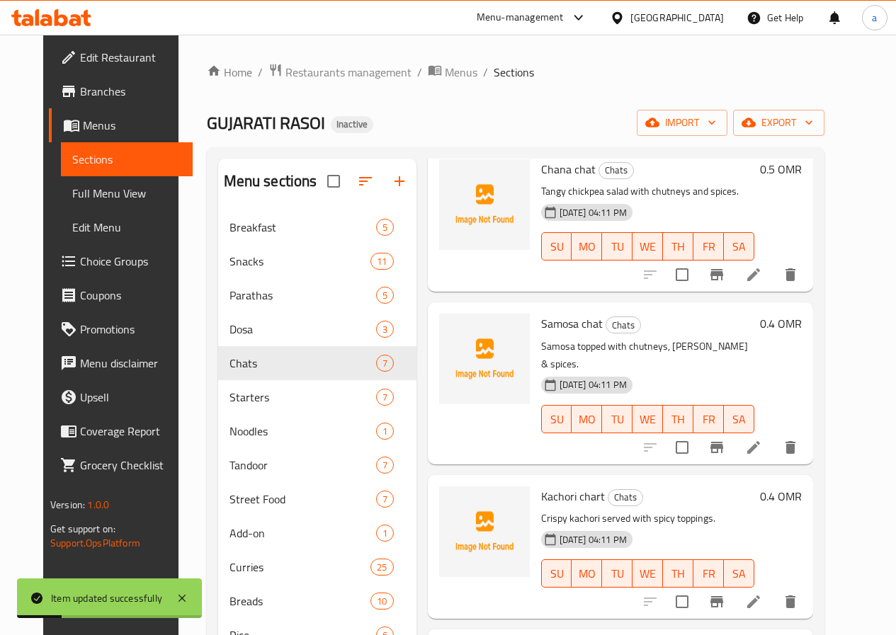
scroll to position [212, 0]
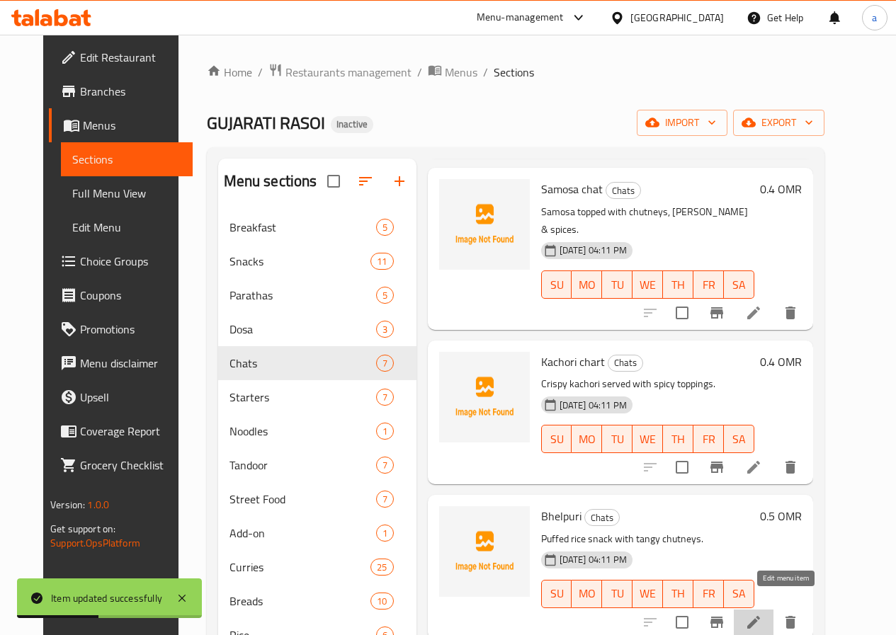
click at [762, 614] on icon at bounding box center [753, 622] width 17 height 17
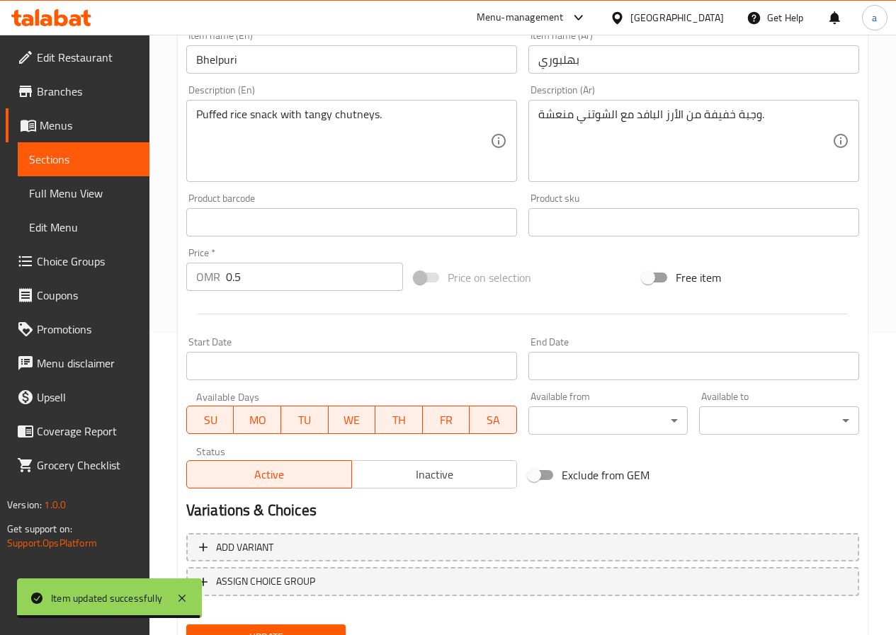
scroll to position [224, 0]
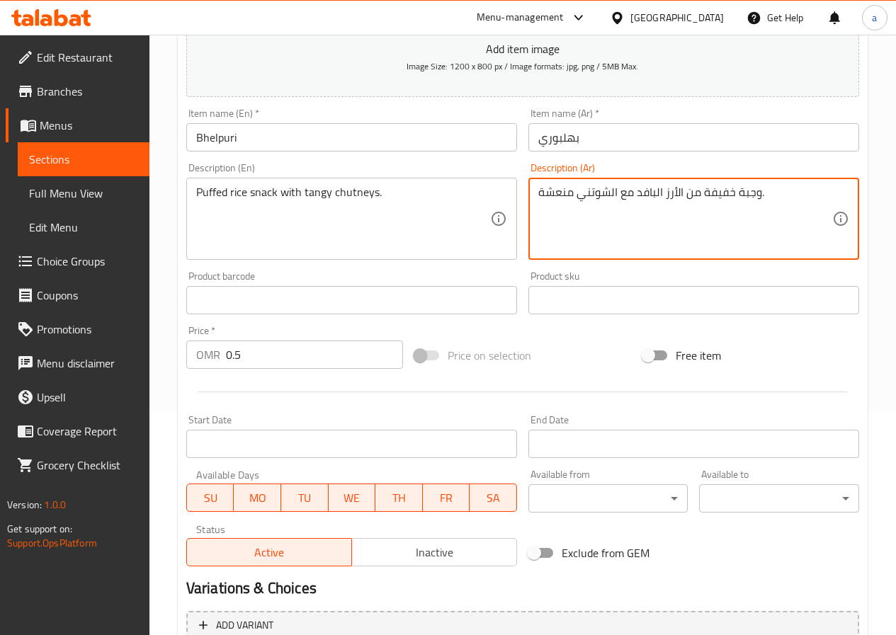
click at [560, 195] on textarea "وجبة خفيفة من الأرز البافد مع الشوتني منعشة." at bounding box center [685, 219] width 294 height 67
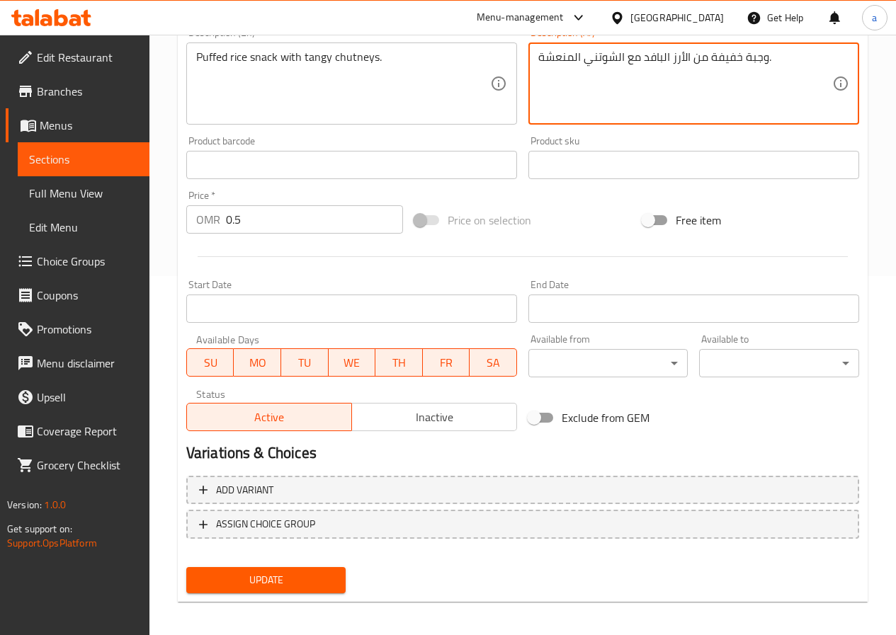
scroll to position [365, 0]
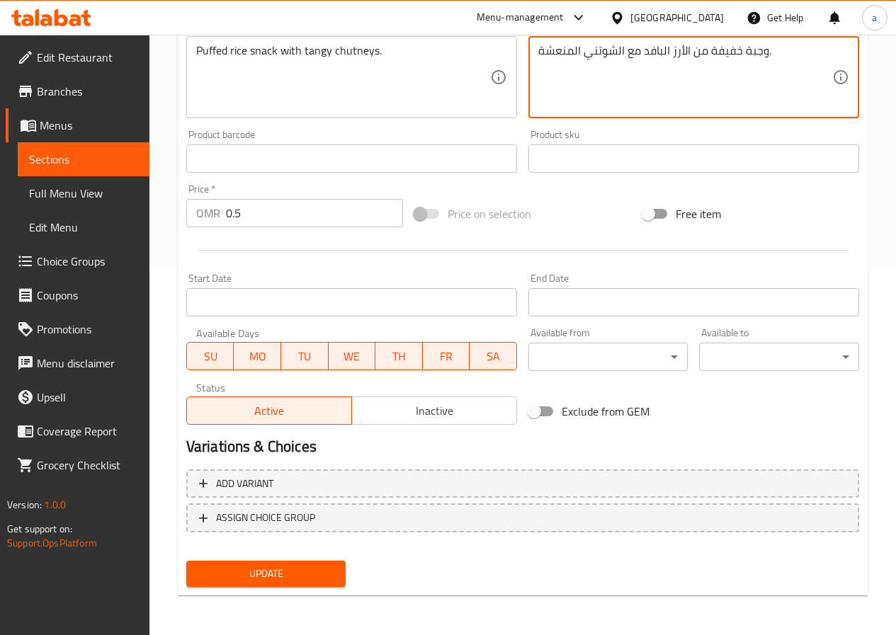
type textarea "وجبة خفيفة من الأرز البافد مع الشوتني المنعشة."
click at [289, 579] on span "Update" at bounding box center [266, 574] width 137 height 18
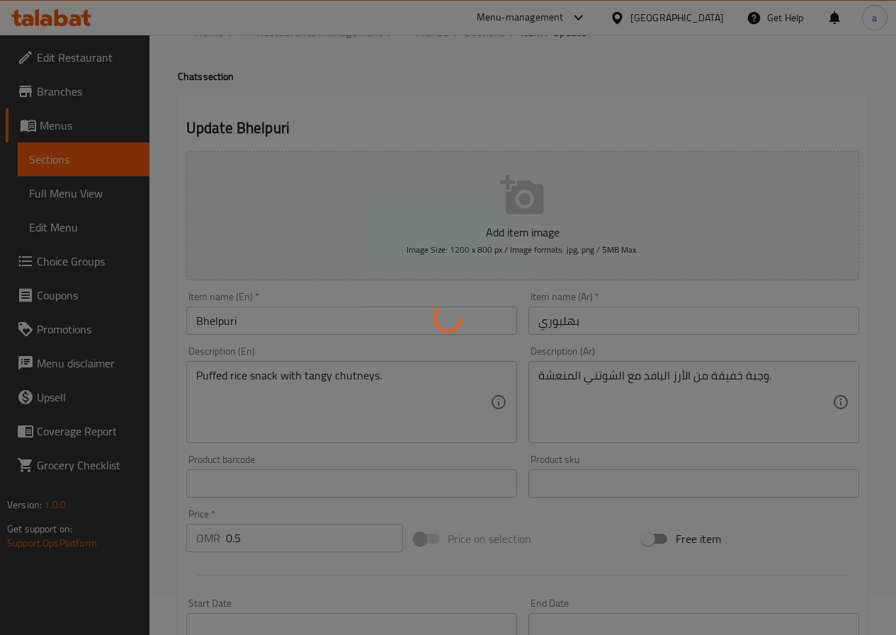
scroll to position [0, 0]
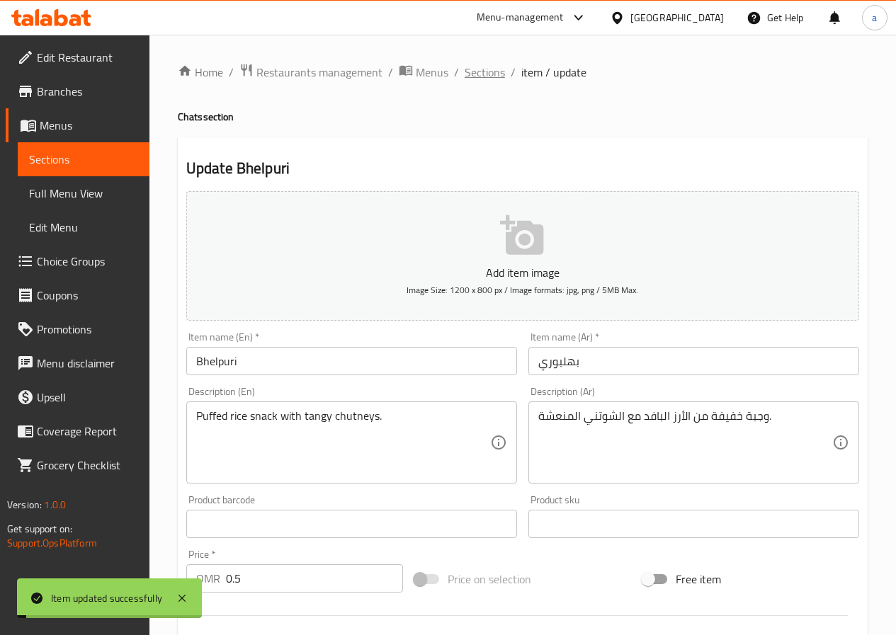
click at [476, 76] on span "Sections" at bounding box center [485, 72] width 40 height 17
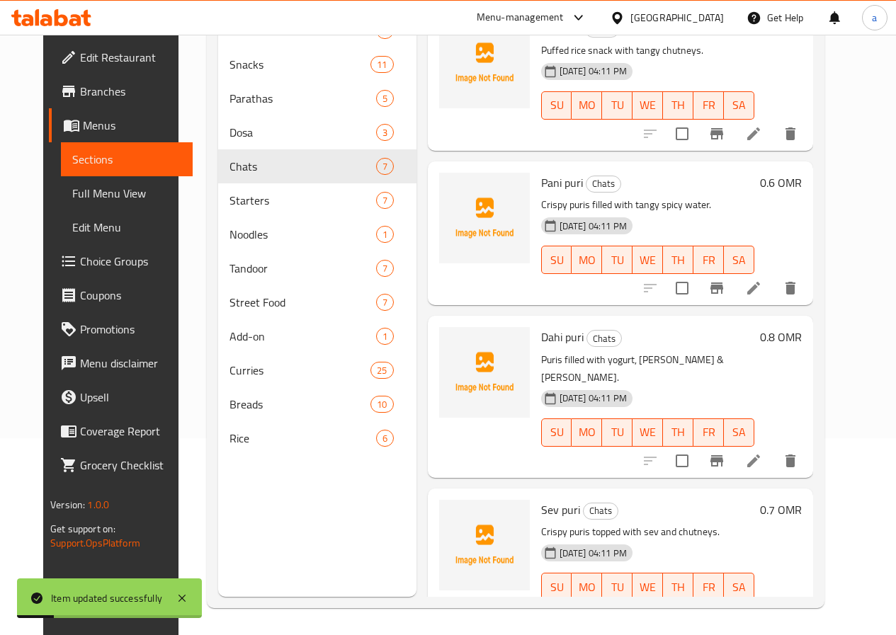
scroll to position [198, 0]
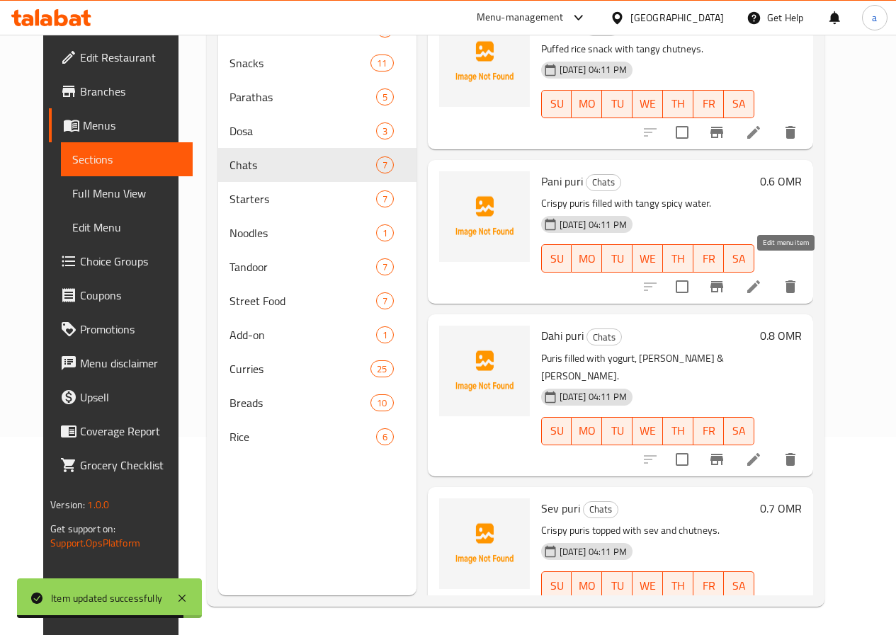
click at [762, 278] on icon at bounding box center [753, 286] width 17 height 17
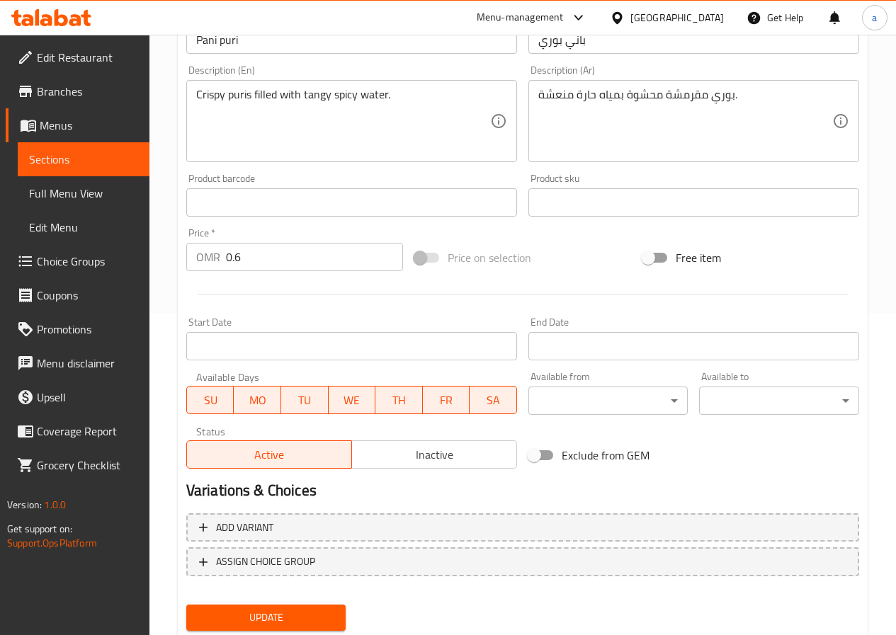
scroll to position [354, 0]
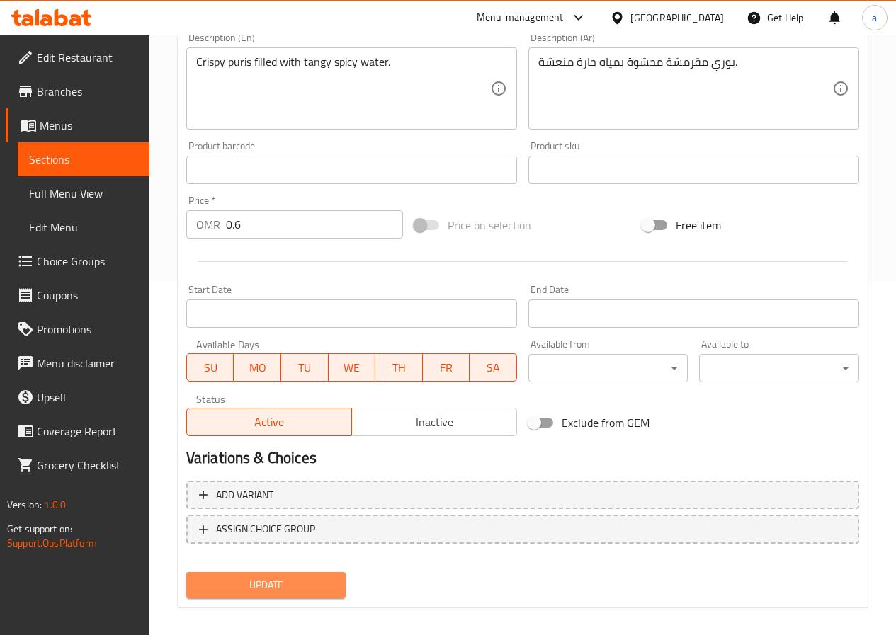
click at [283, 576] on span "Update" at bounding box center [266, 585] width 137 height 18
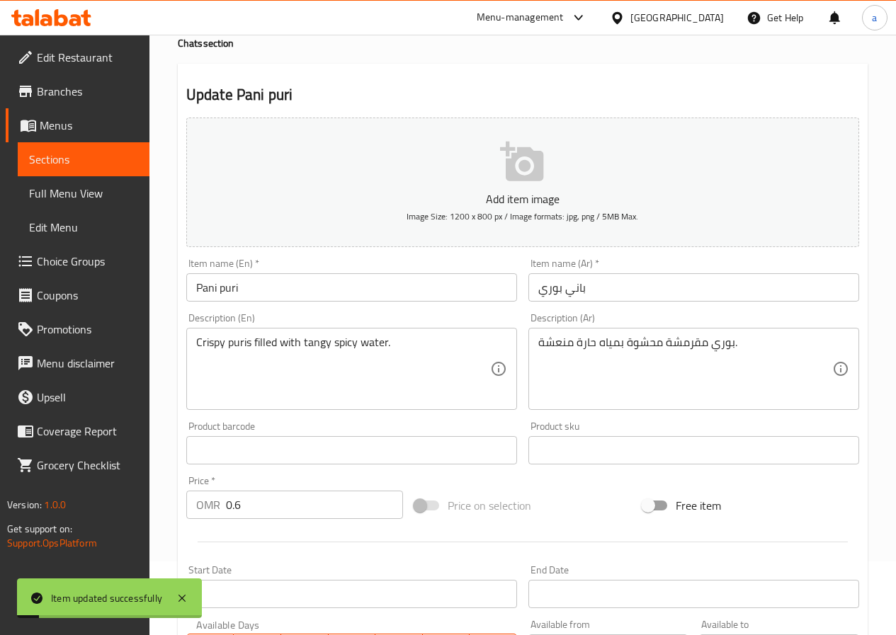
scroll to position [0, 0]
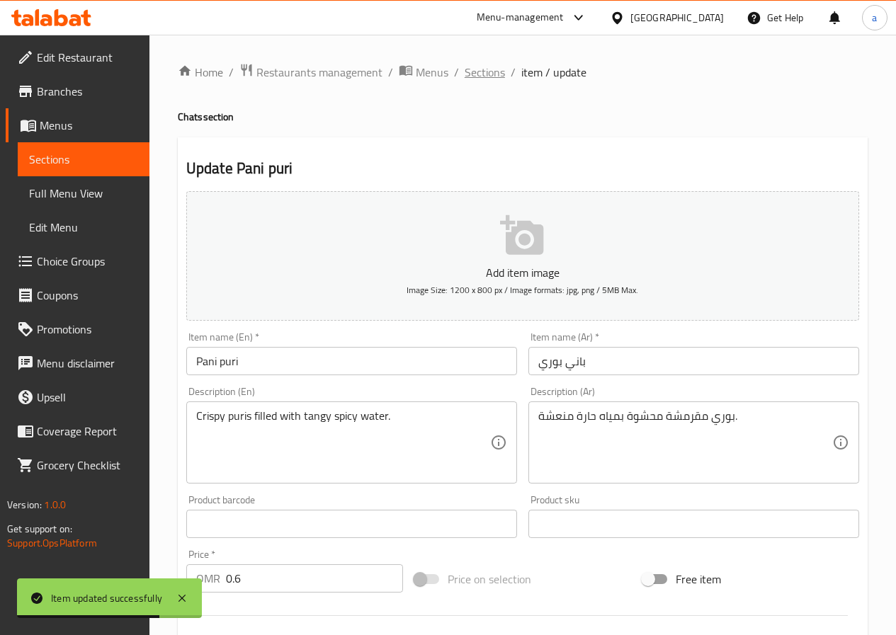
click at [481, 69] on span "Sections" at bounding box center [485, 72] width 40 height 17
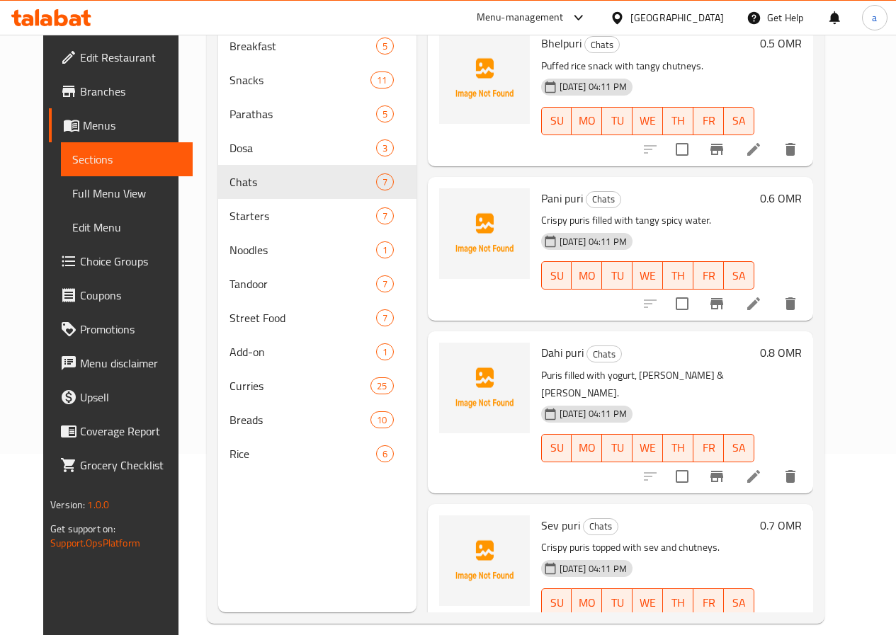
scroll to position [198, 0]
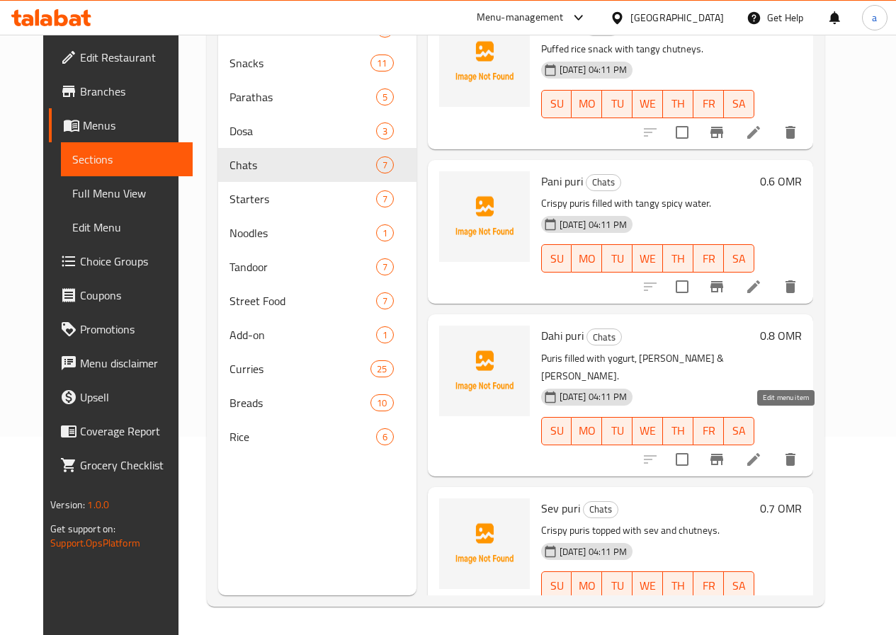
click at [762, 451] on icon at bounding box center [753, 459] width 17 height 17
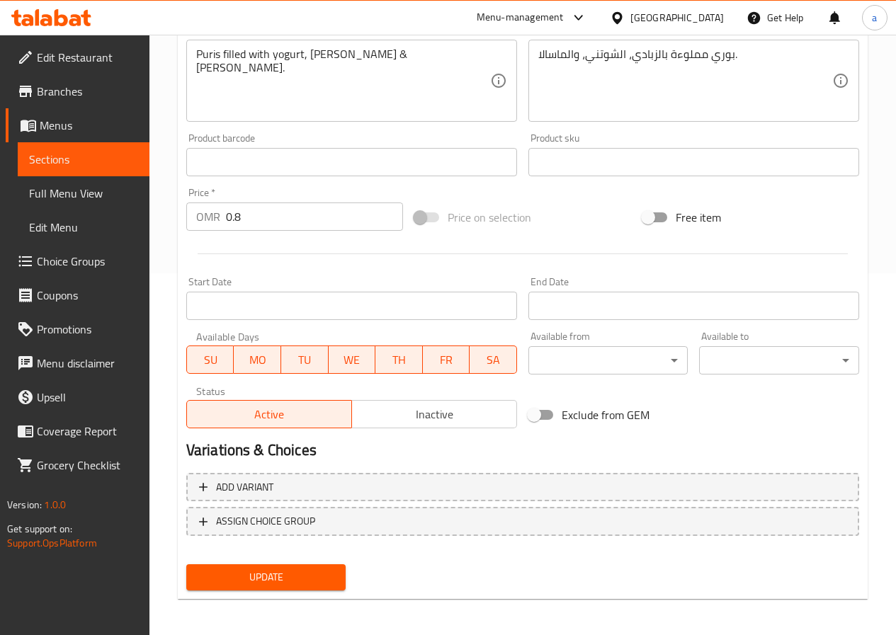
scroll to position [365, 0]
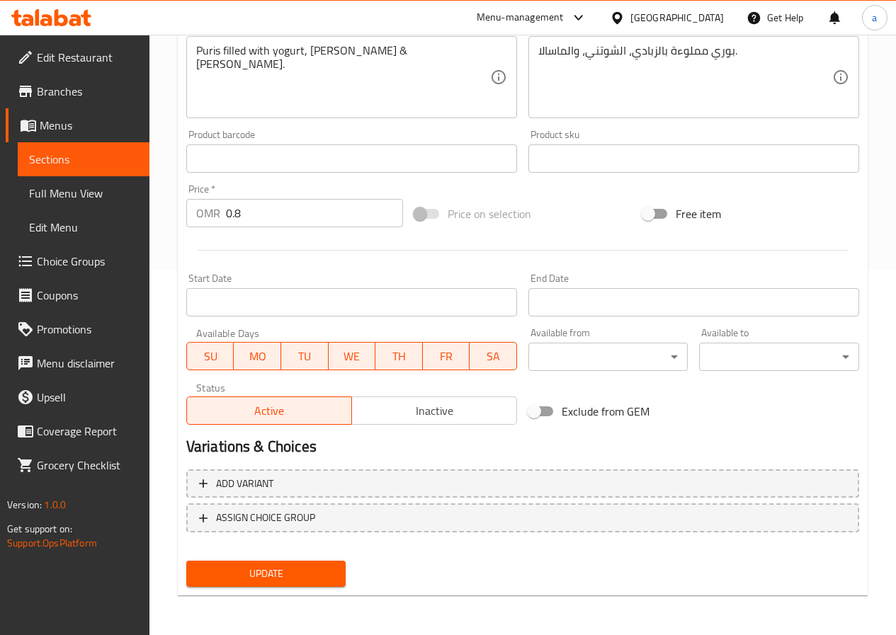
click at [252, 552] on div "Add variant ASSIGN CHOICE GROUP" at bounding box center [523, 510] width 684 height 92
click at [255, 569] on span "Update" at bounding box center [266, 574] width 137 height 18
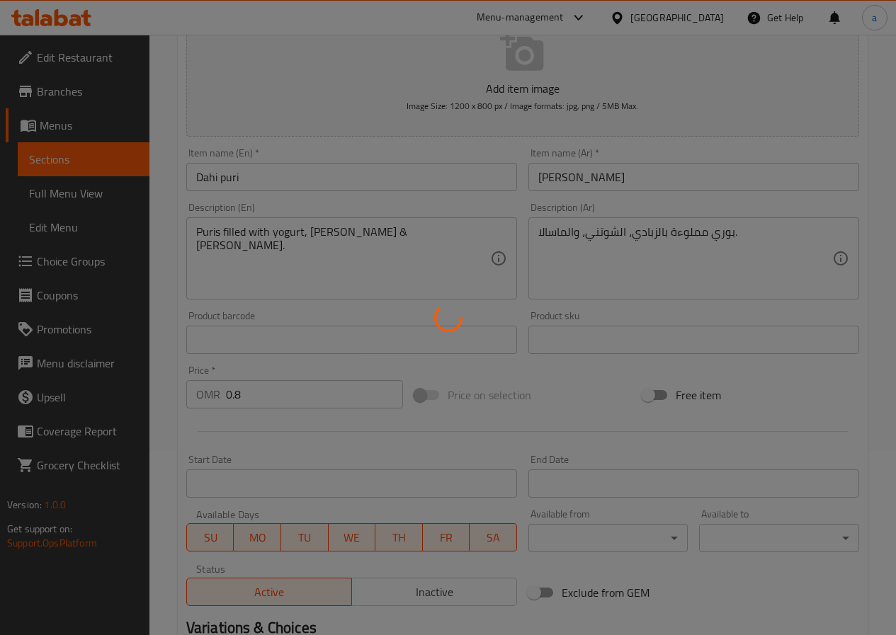
scroll to position [0, 0]
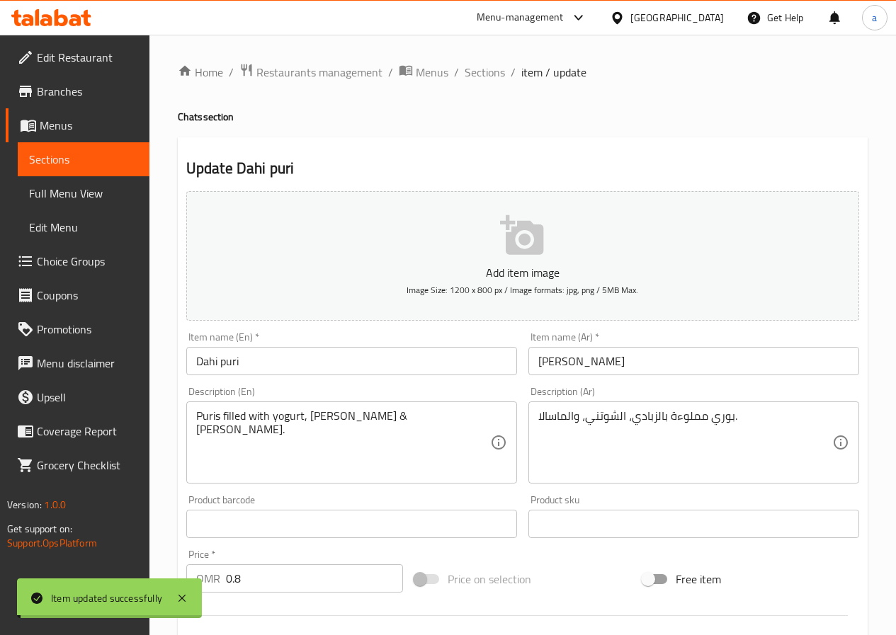
click at [486, 71] on span "Sections" at bounding box center [485, 72] width 40 height 17
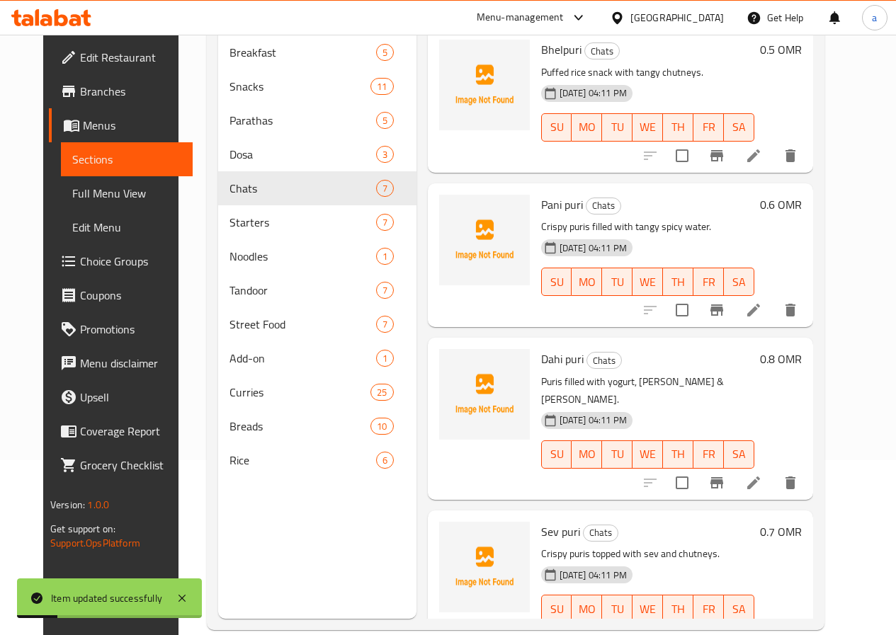
scroll to position [198, 0]
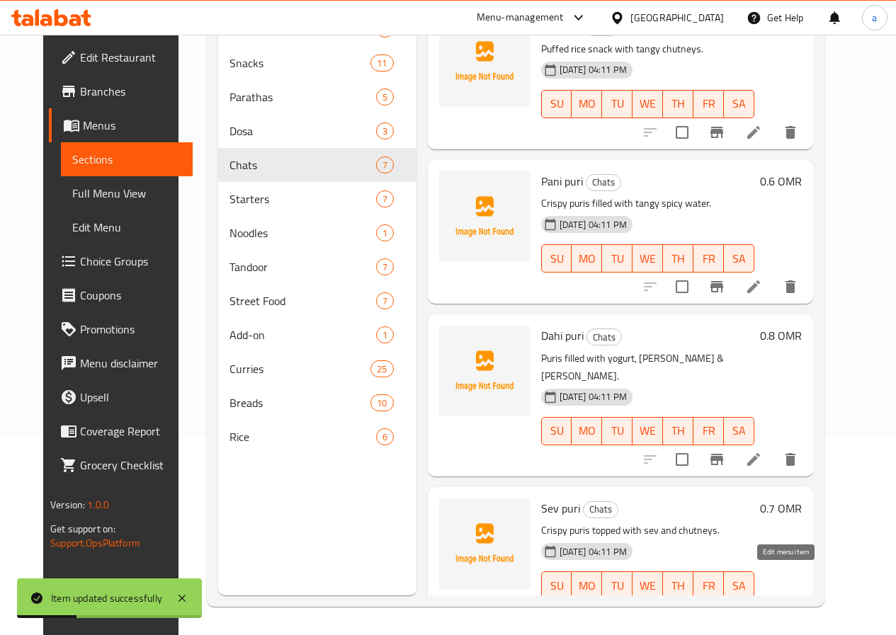
click at [762, 605] on icon at bounding box center [753, 613] width 17 height 17
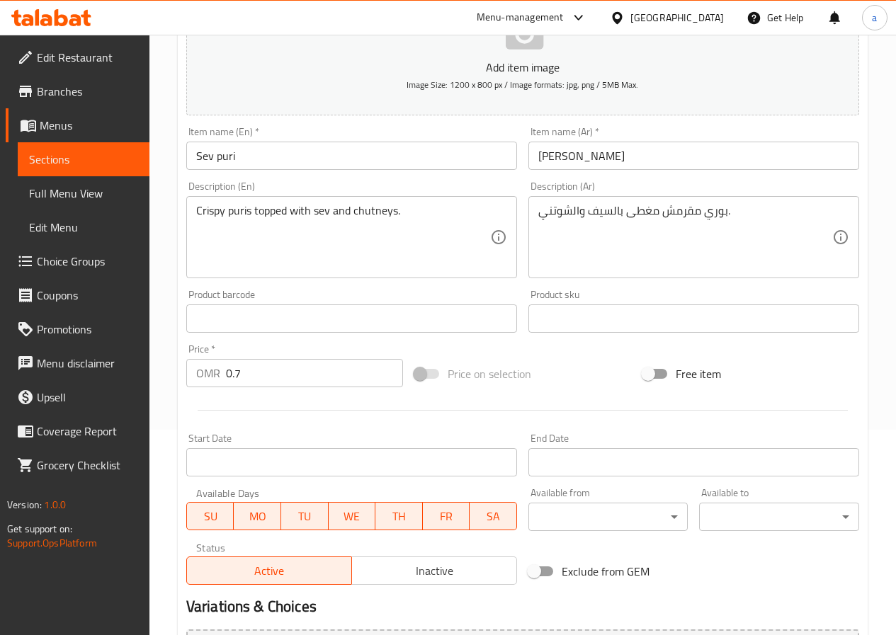
scroll to position [354, 0]
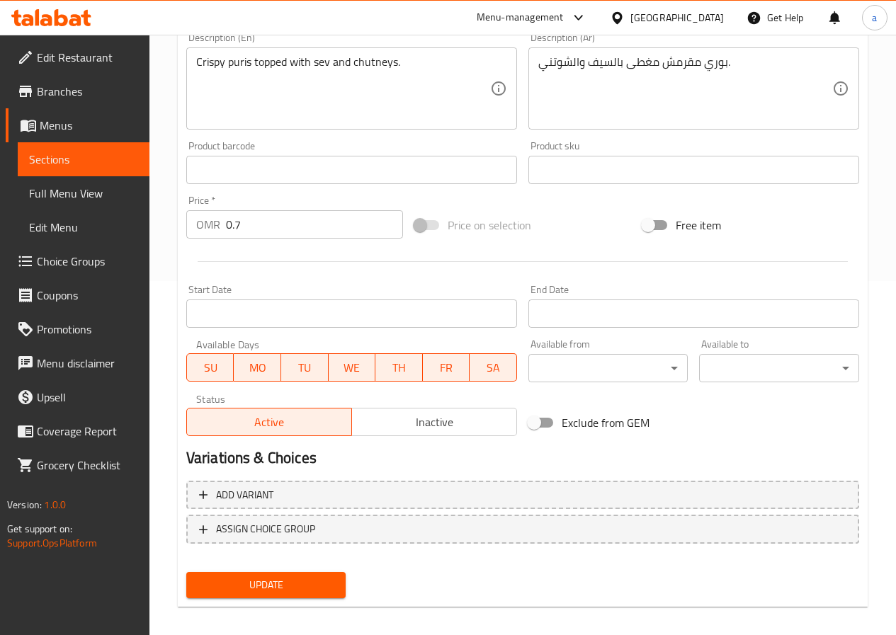
click at [274, 579] on span "Update" at bounding box center [266, 585] width 137 height 18
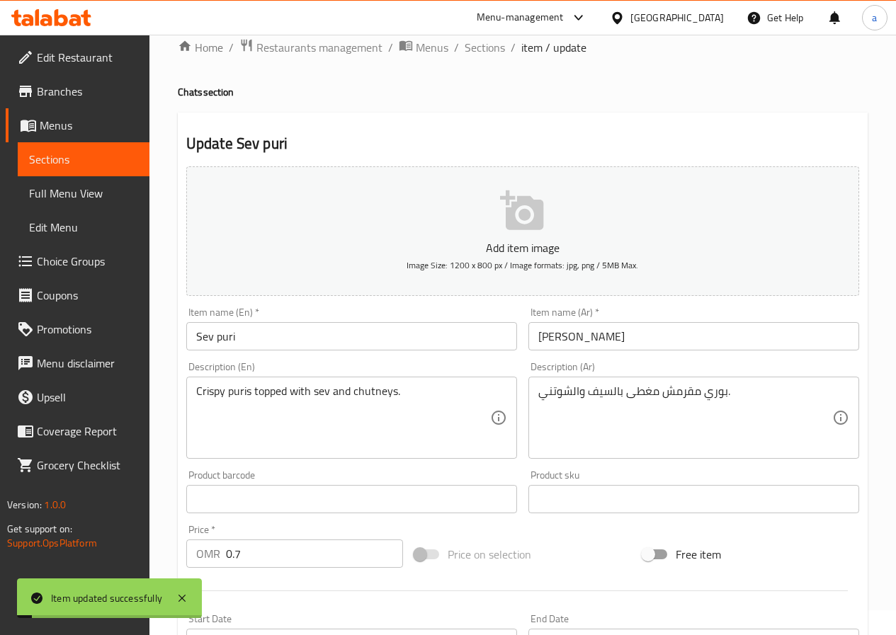
scroll to position [0, 0]
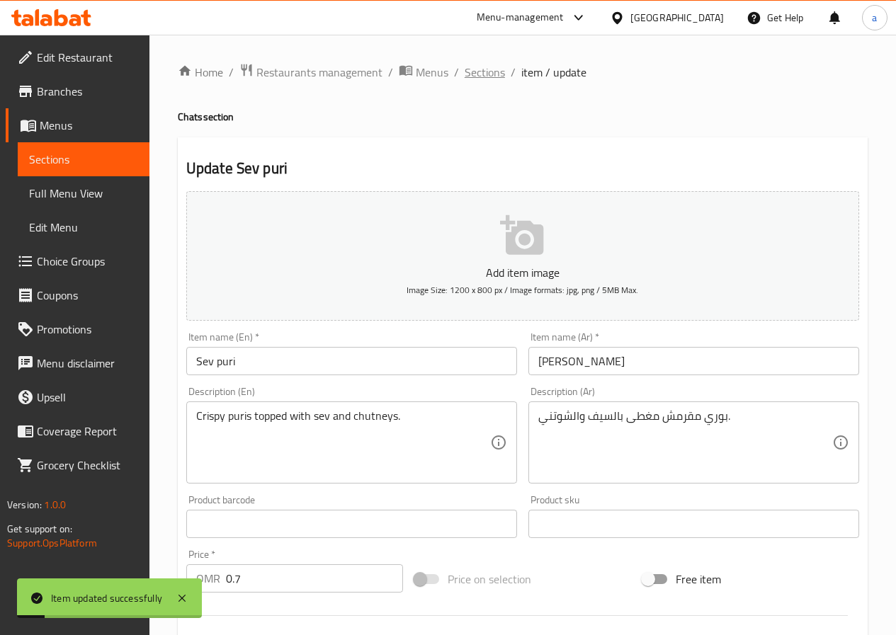
click at [488, 67] on span "Sections" at bounding box center [485, 72] width 40 height 17
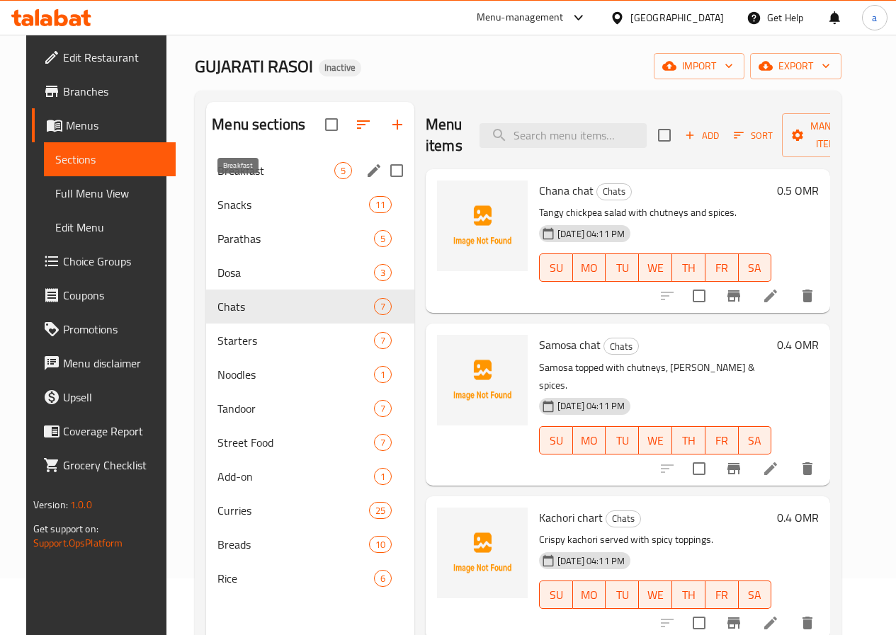
scroll to position [127, 0]
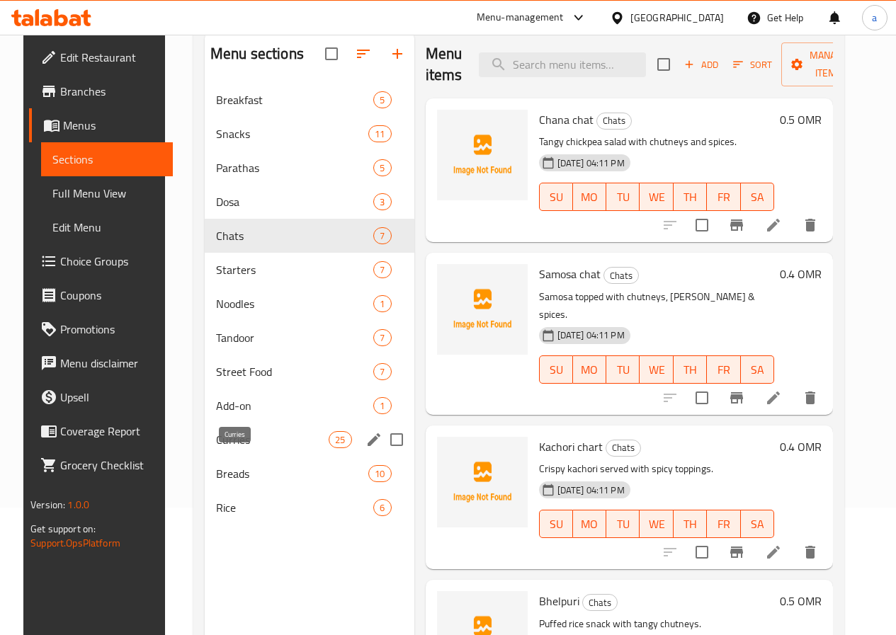
click at [241, 448] on span "Curries" at bounding box center [272, 439] width 113 height 17
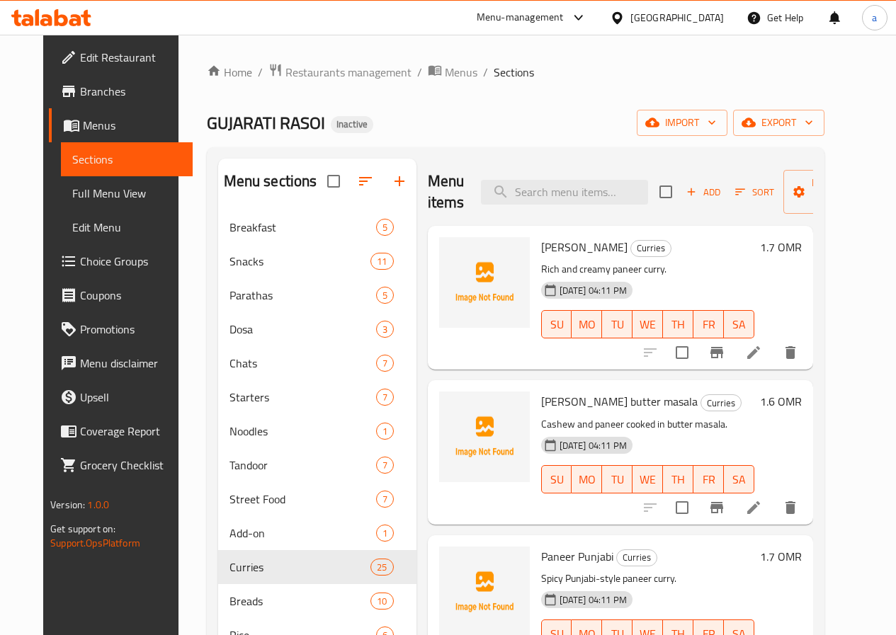
click at [762, 353] on icon at bounding box center [753, 352] width 17 height 17
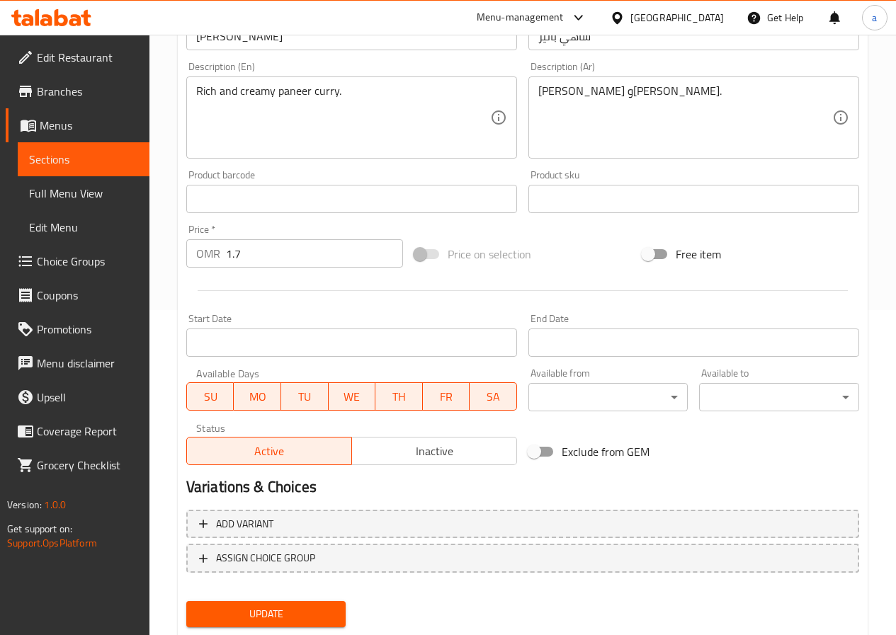
scroll to position [365, 0]
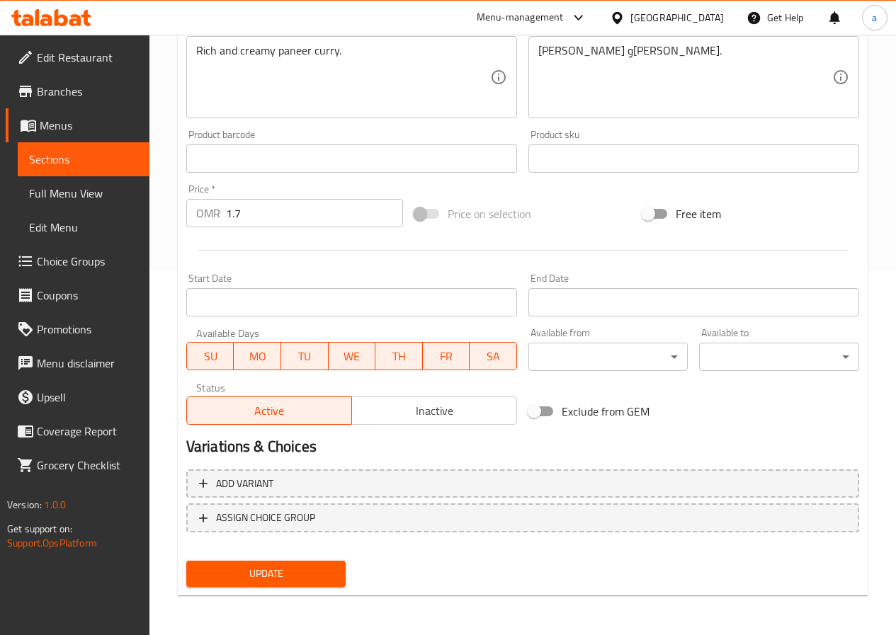
click at [334, 581] on span "Update" at bounding box center [266, 574] width 137 height 18
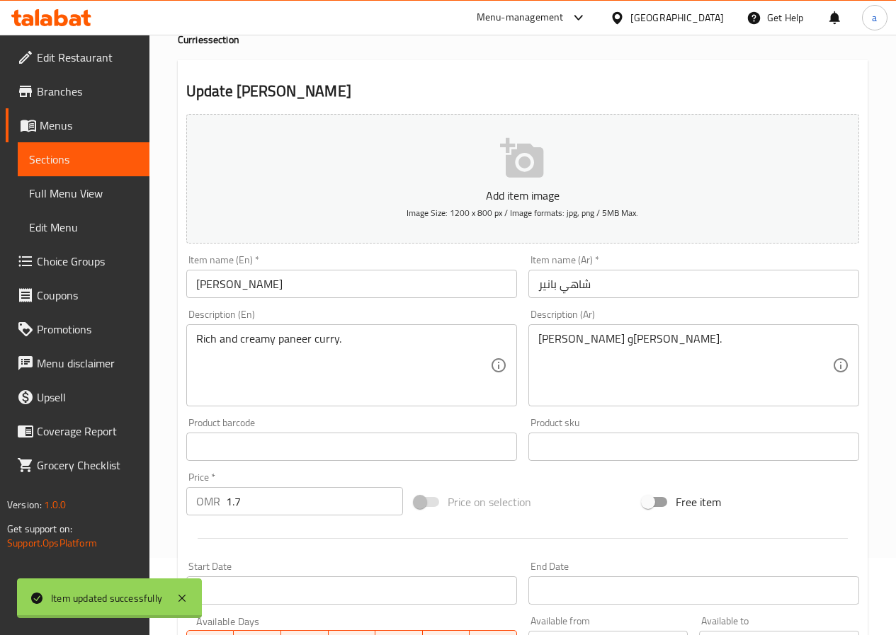
scroll to position [0, 0]
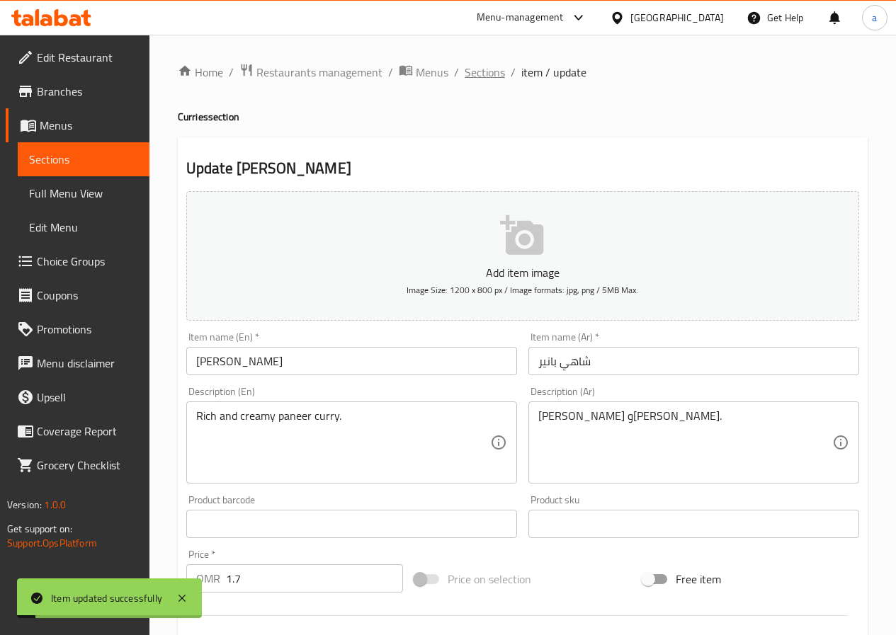
click at [467, 69] on span "Sections" at bounding box center [485, 72] width 40 height 17
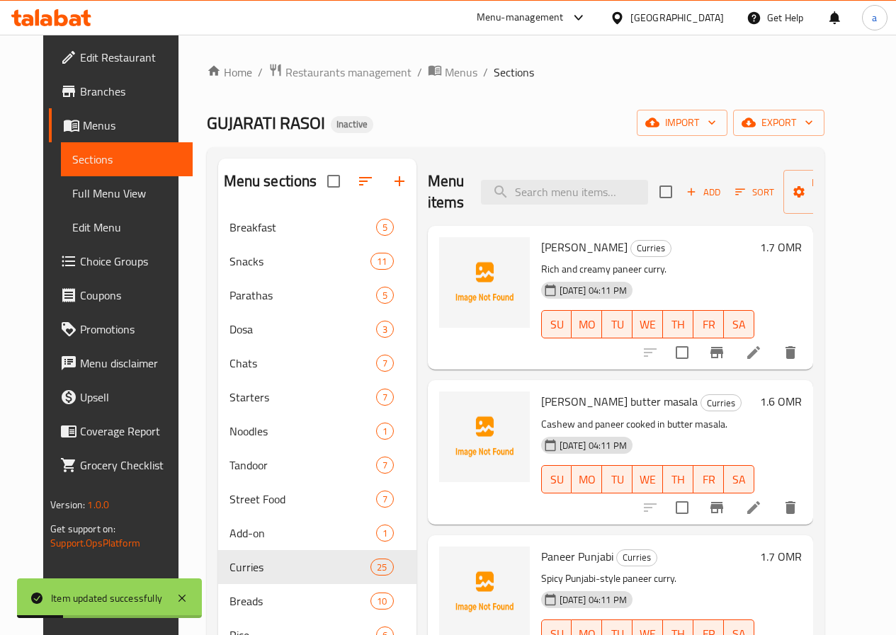
click at [773, 508] on li at bounding box center [754, 507] width 40 height 25
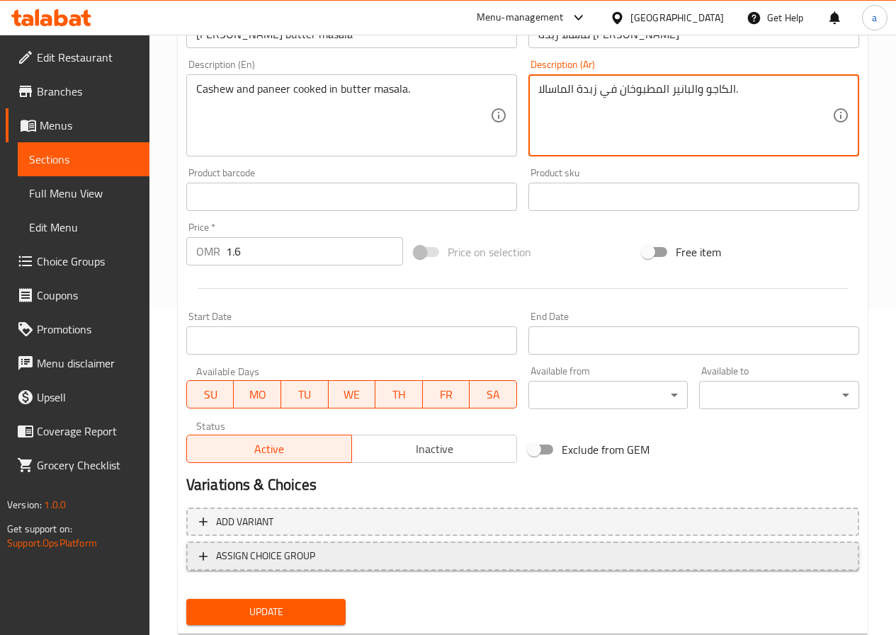
scroll to position [365, 0]
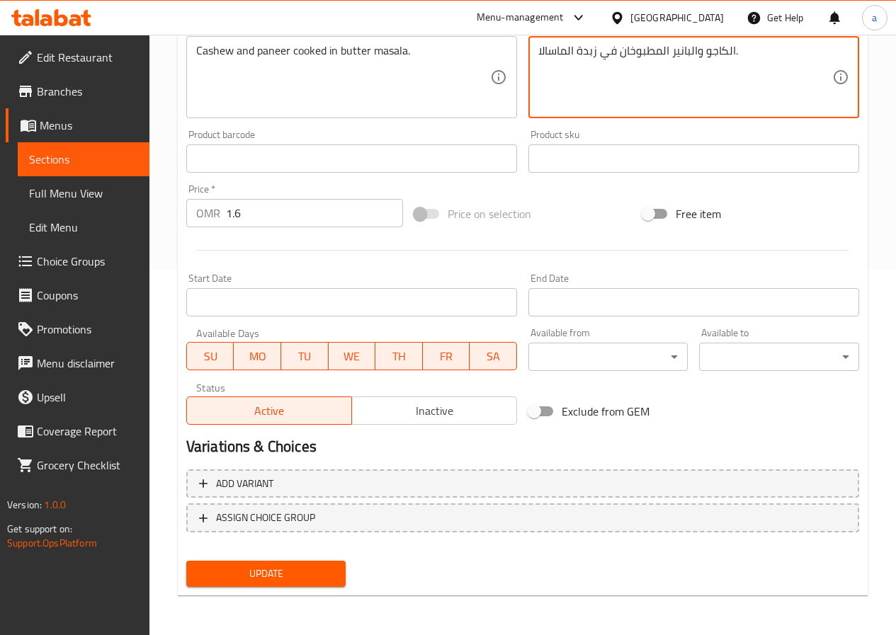
type textarea "الكاجو والبانير المطبوخان في زبدة الماسالا."
click at [336, 569] on button "Update" at bounding box center [266, 574] width 160 height 26
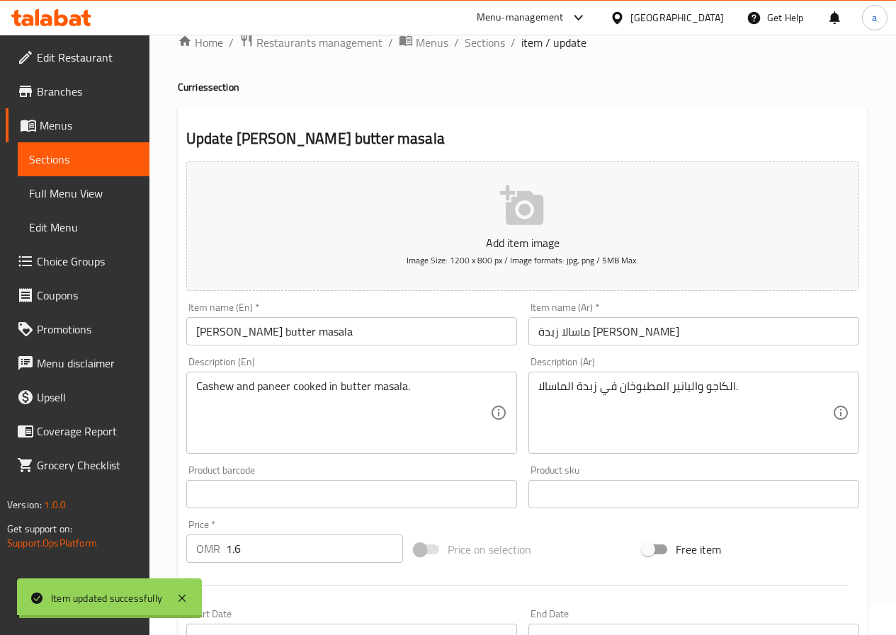
scroll to position [0, 0]
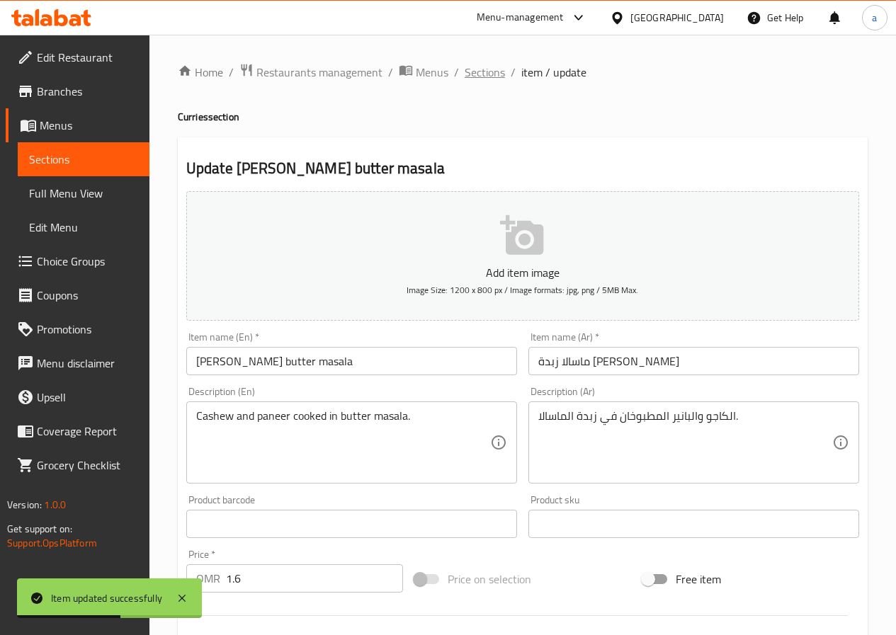
click at [482, 69] on span "Sections" at bounding box center [485, 72] width 40 height 17
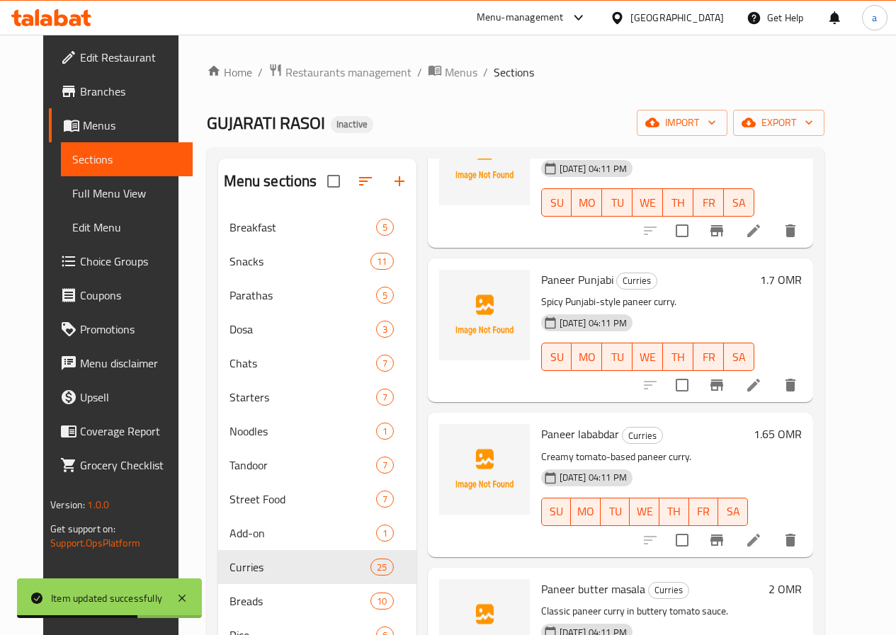
scroll to position [283, 0]
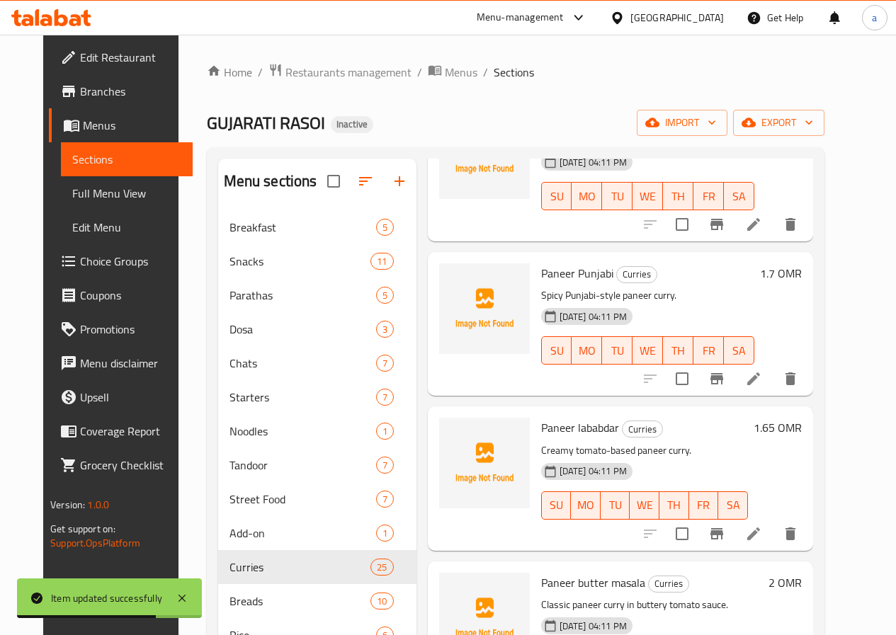
click at [760, 382] on icon at bounding box center [753, 378] width 13 height 13
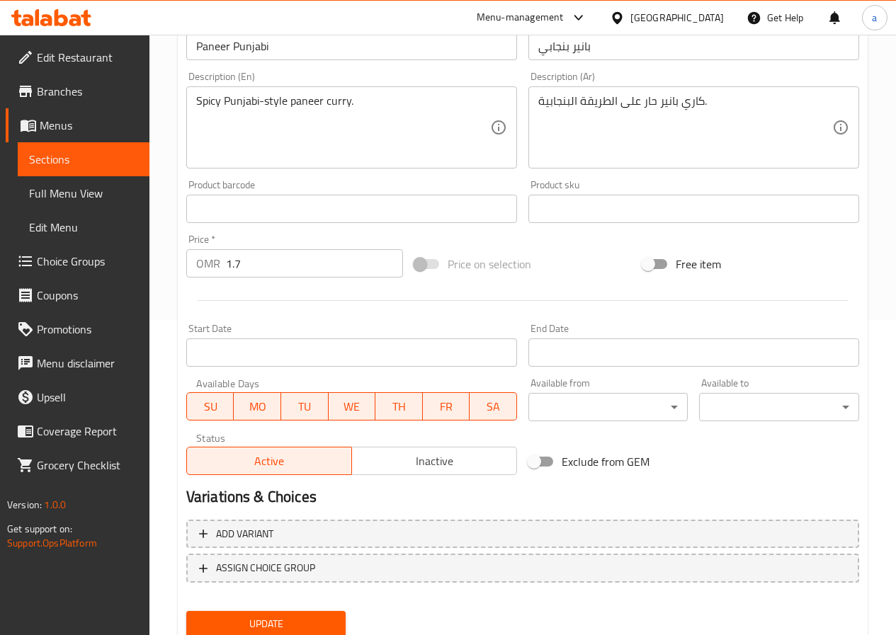
scroll to position [354, 0]
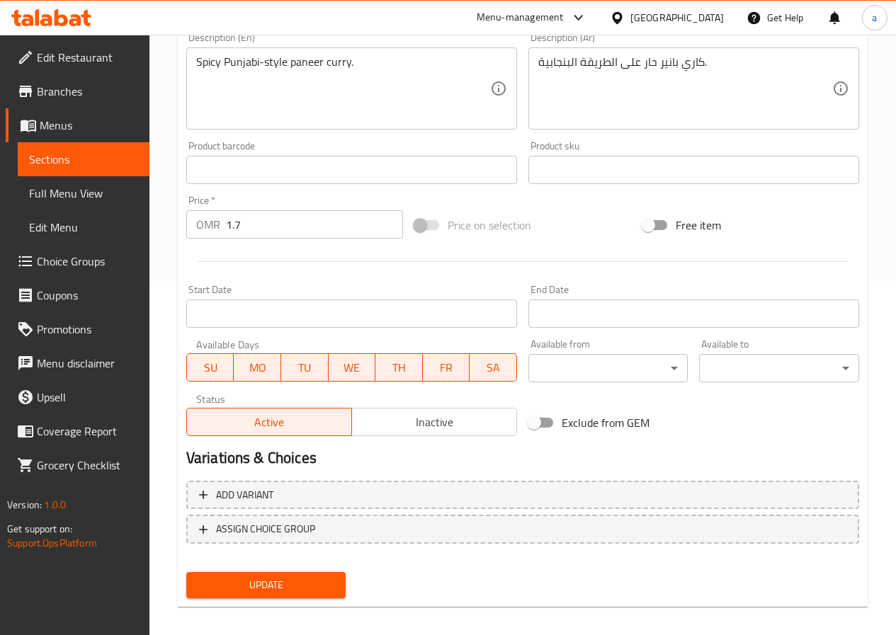
click at [258, 586] on span "Update" at bounding box center [266, 585] width 137 height 18
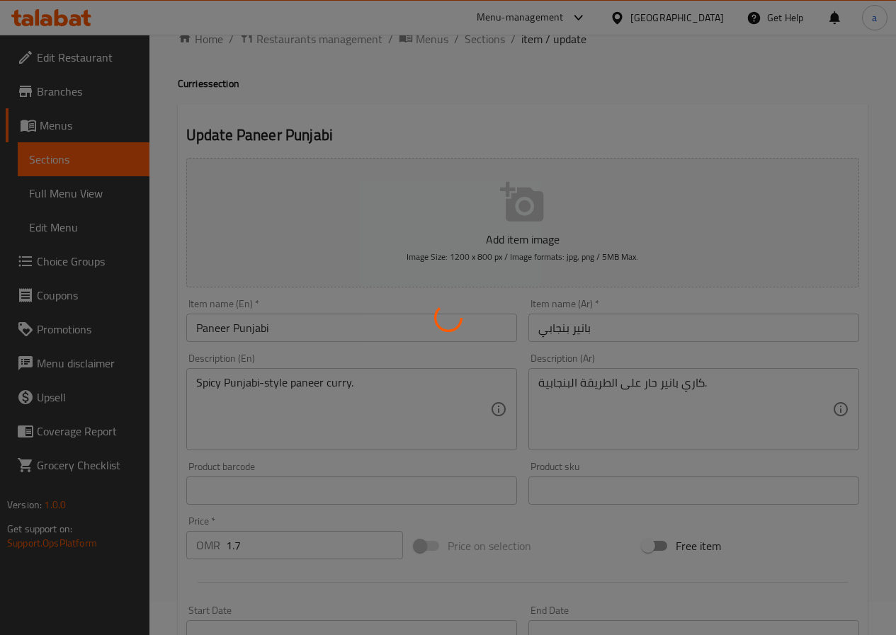
scroll to position [0, 0]
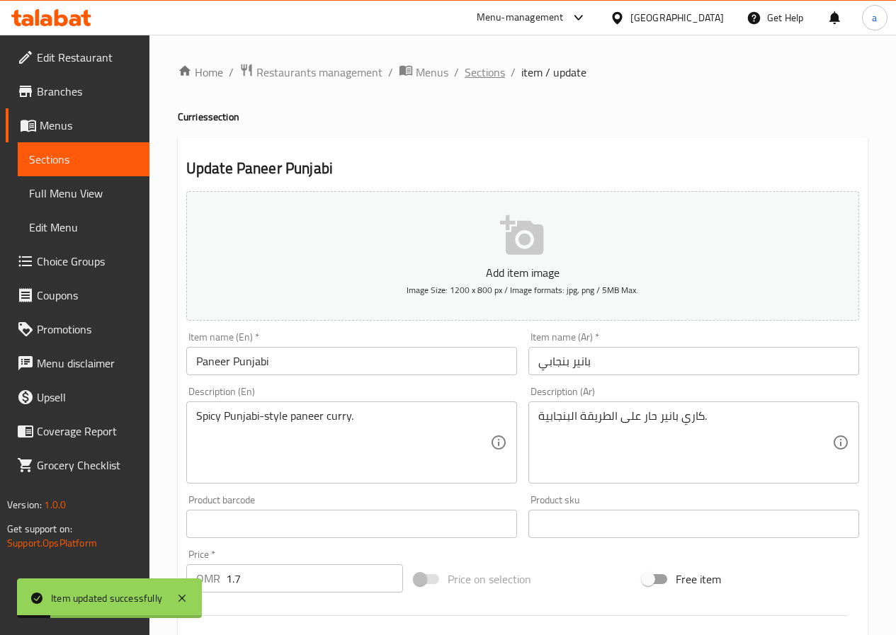
click at [467, 66] on span "Sections" at bounding box center [485, 72] width 40 height 17
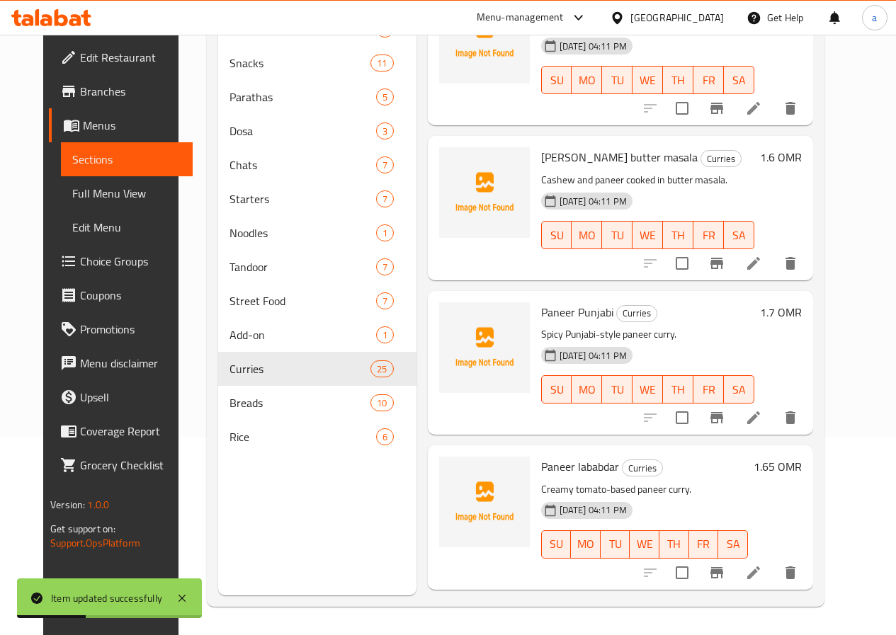
scroll to position [71, 0]
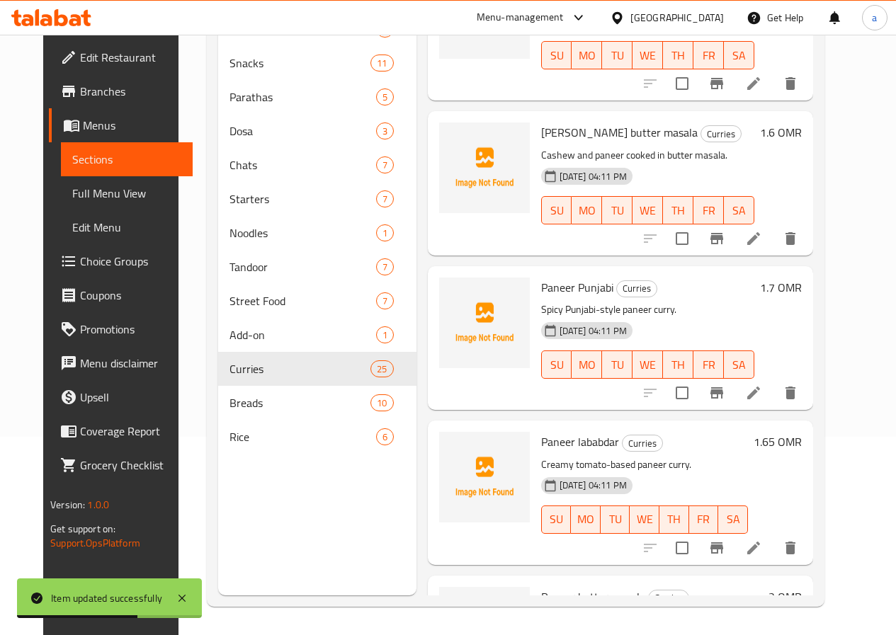
click at [762, 546] on icon at bounding box center [753, 548] width 17 height 17
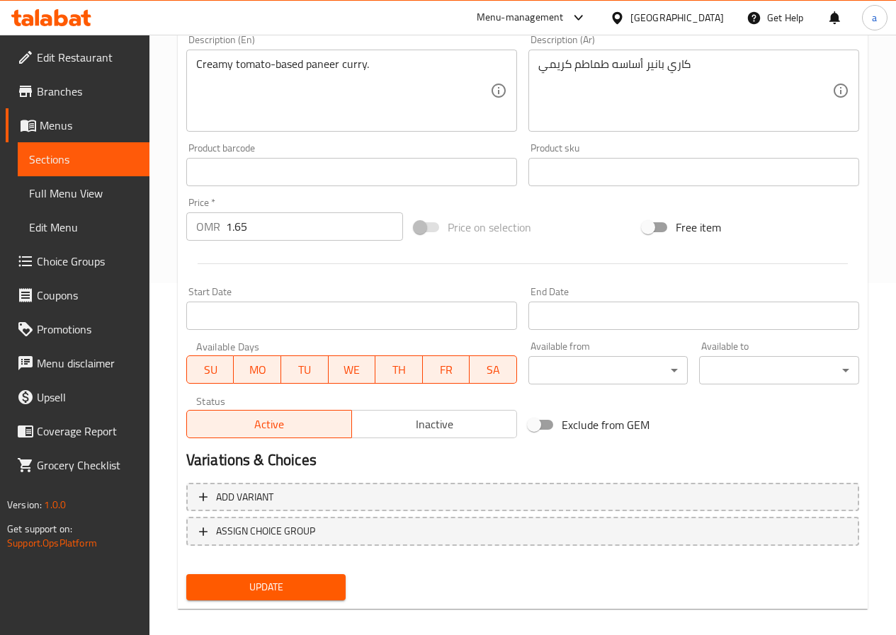
scroll to position [354, 0]
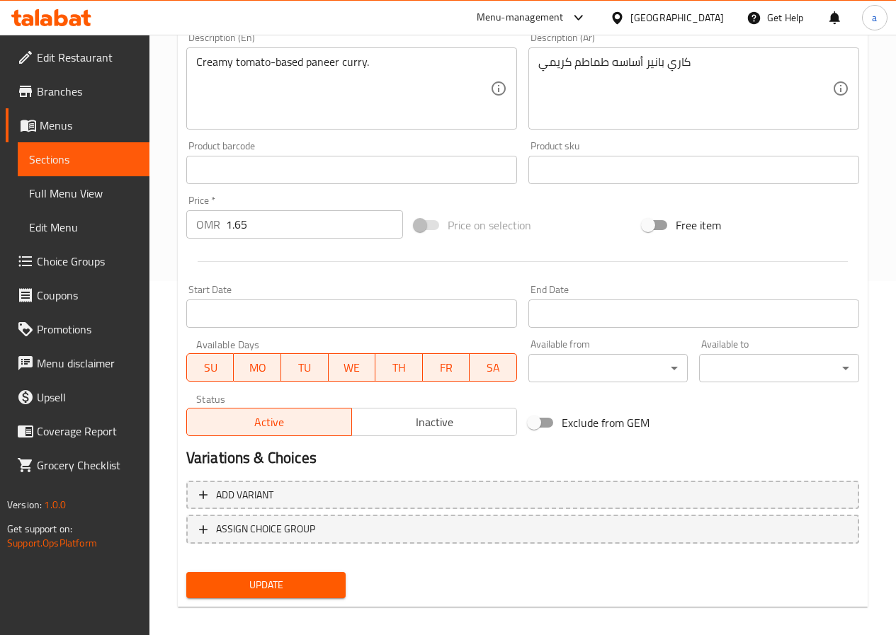
click at [280, 576] on span "Update" at bounding box center [266, 585] width 137 height 18
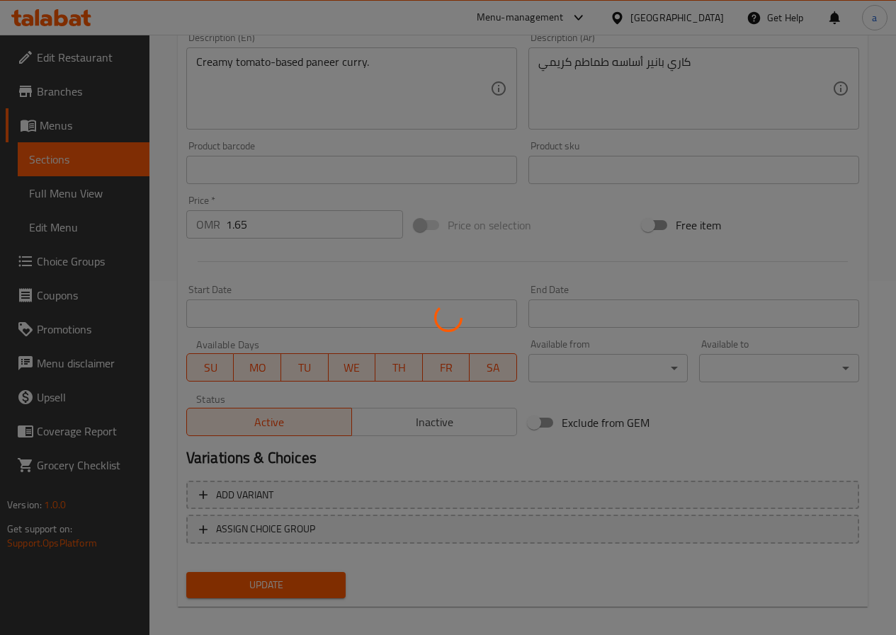
scroll to position [0, 0]
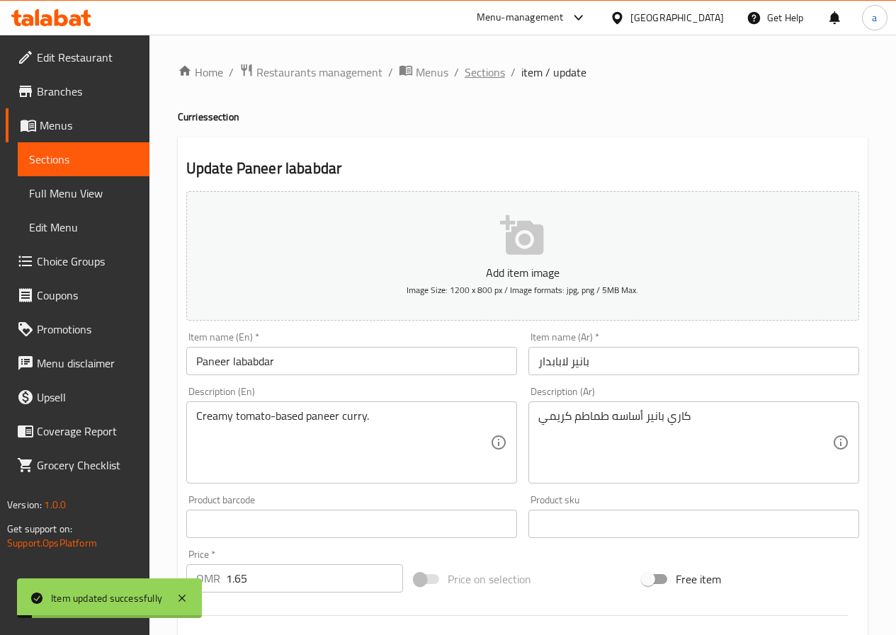
click at [497, 79] on span "Sections" at bounding box center [485, 72] width 40 height 17
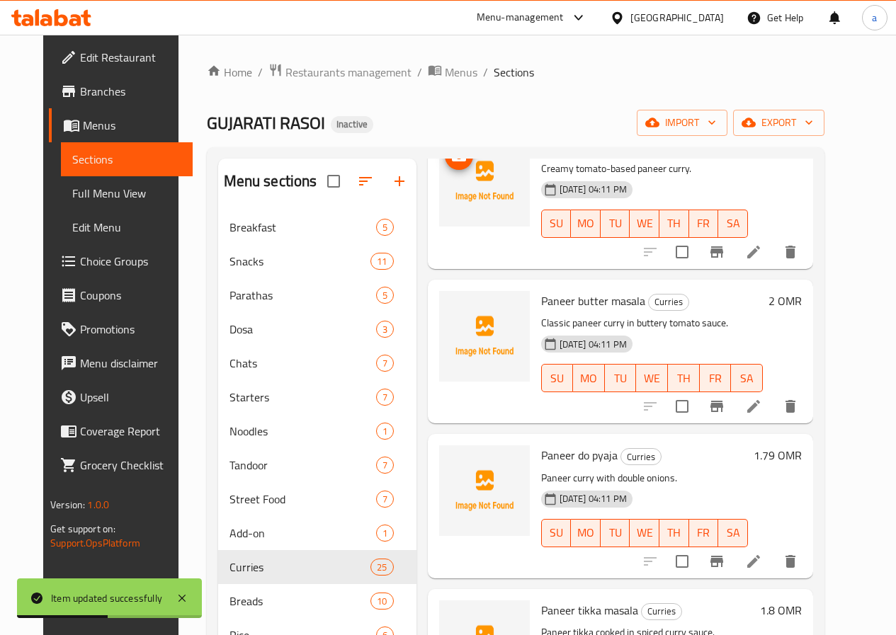
scroll to position [566, 0]
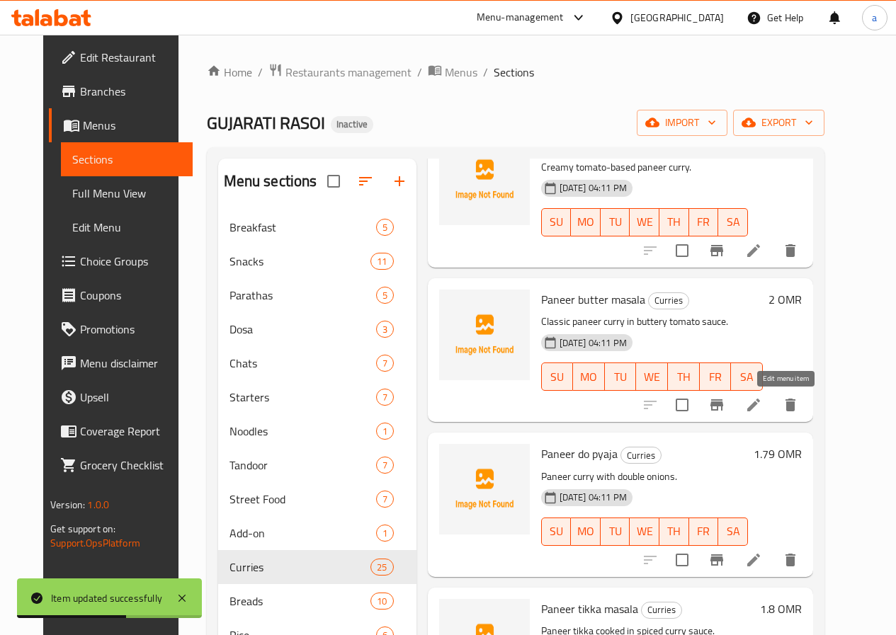
click at [760, 409] on icon at bounding box center [753, 405] width 13 height 13
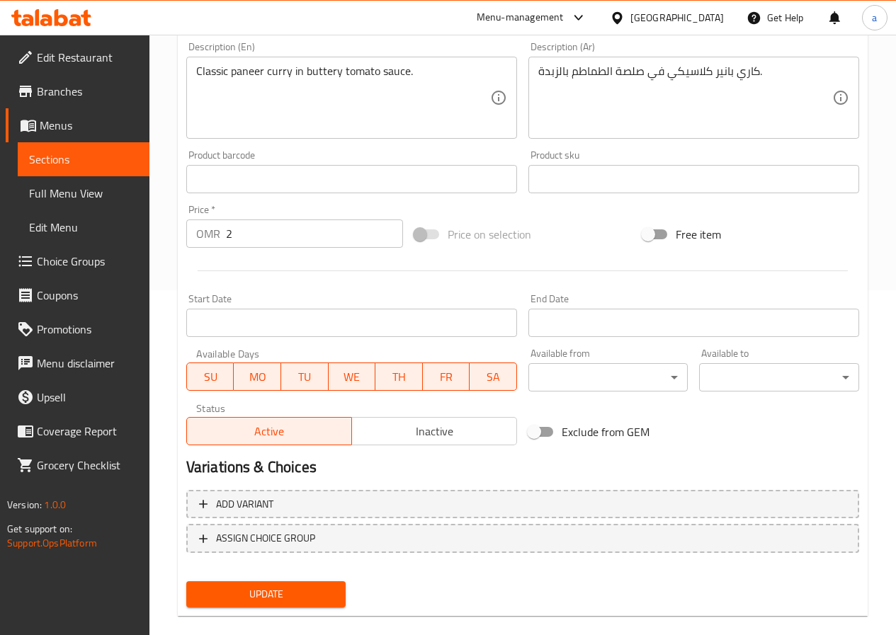
scroll to position [365, 0]
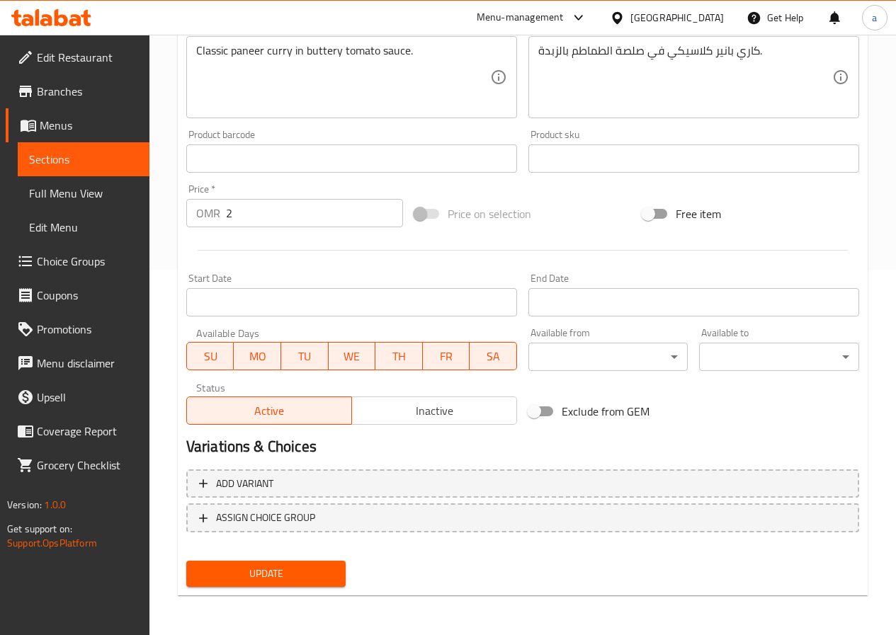
click at [246, 578] on span "Update" at bounding box center [266, 574] width 137 height 18
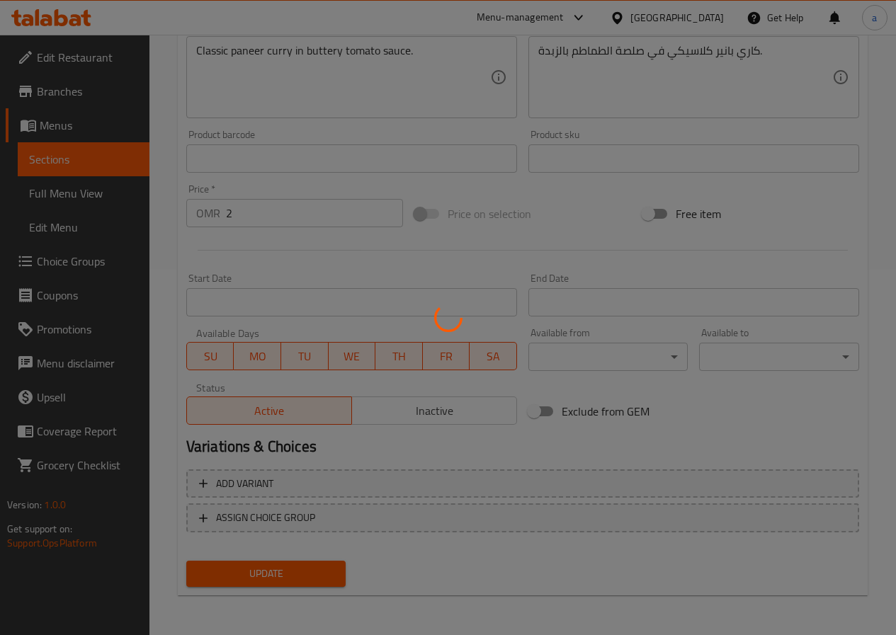
scroll to position [11, 0]
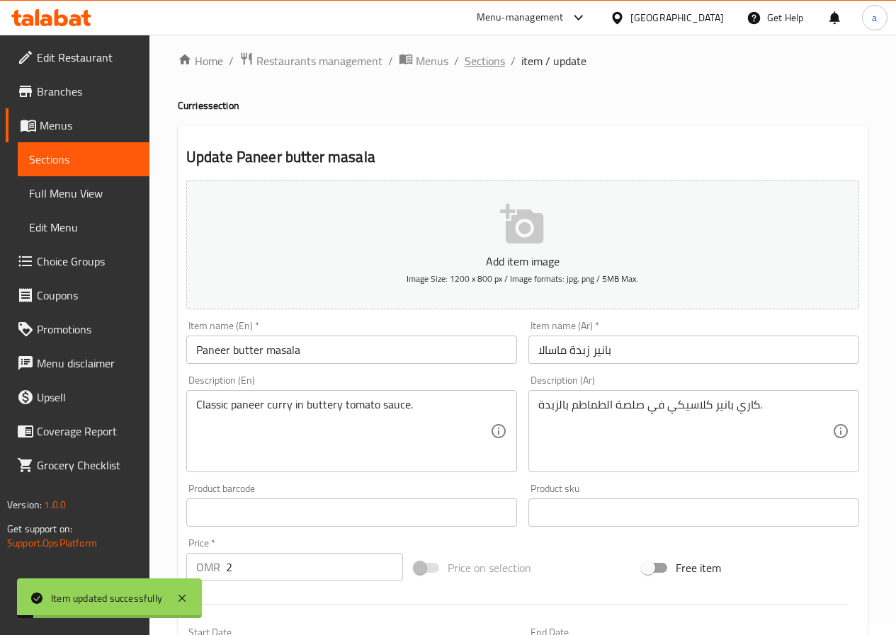
click at [492, 62] on span "Sections" at bounding box center [485, 60] width 40 height 17
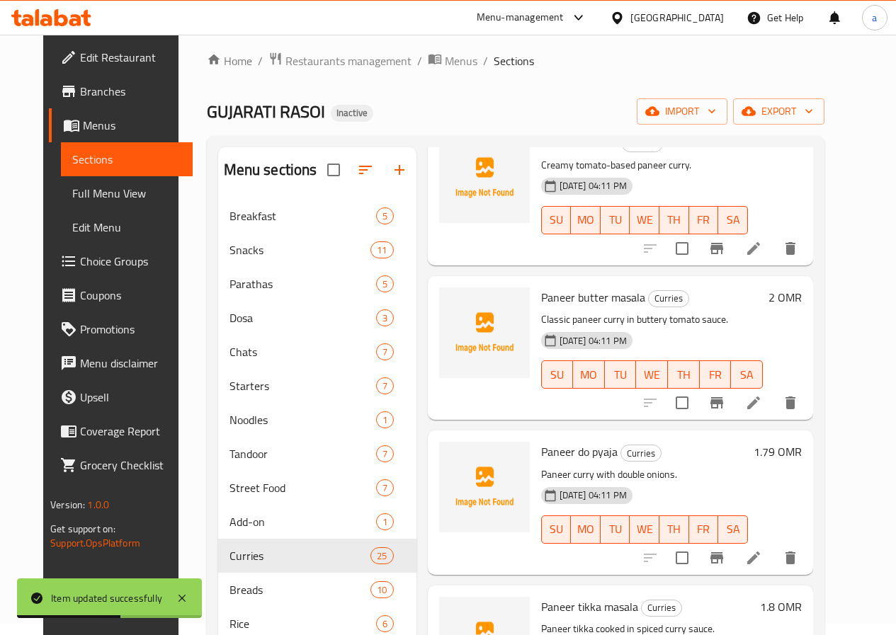
scroll to position [566, 0]
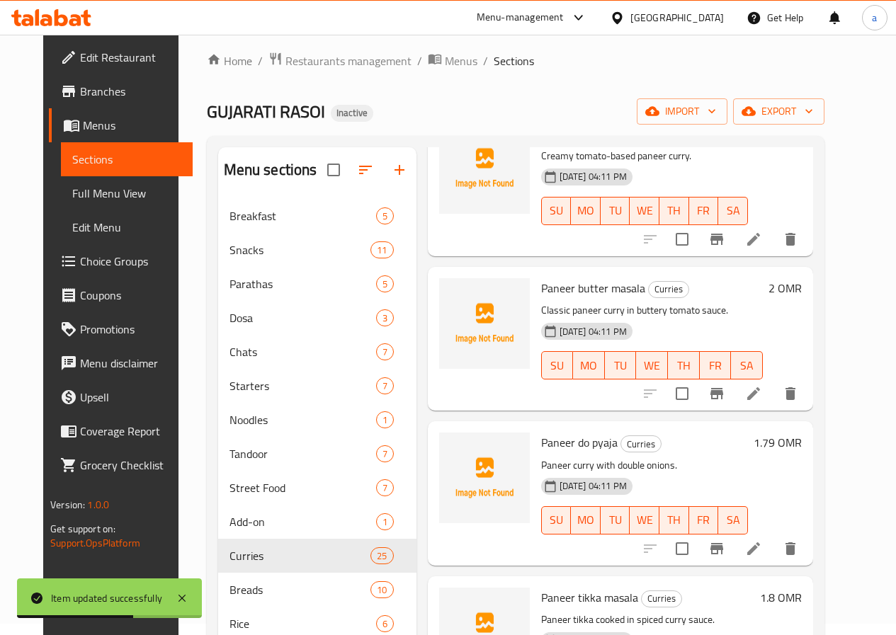
click at [762, 540] on icon at bounding box center [753, 548] width 17 height 17
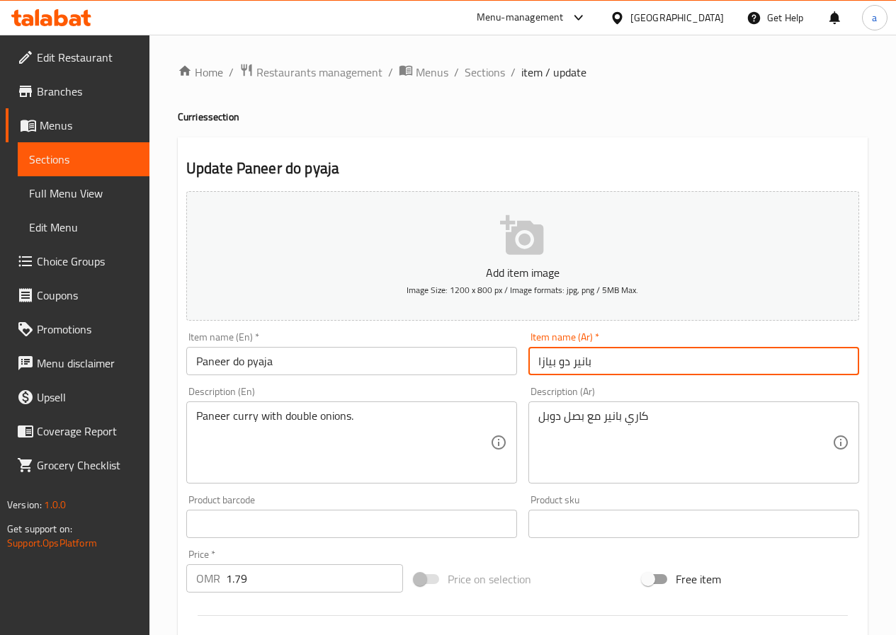
click at [542, 360] on input "بانير دو بيازا" at bounding box center [693, 361] width 331 height 28
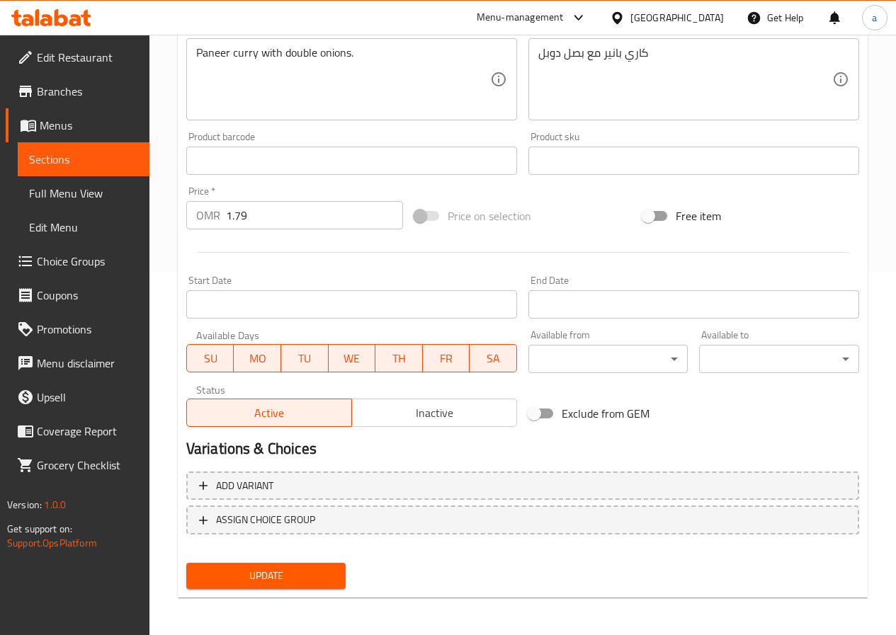
scroll to position [365, 0]
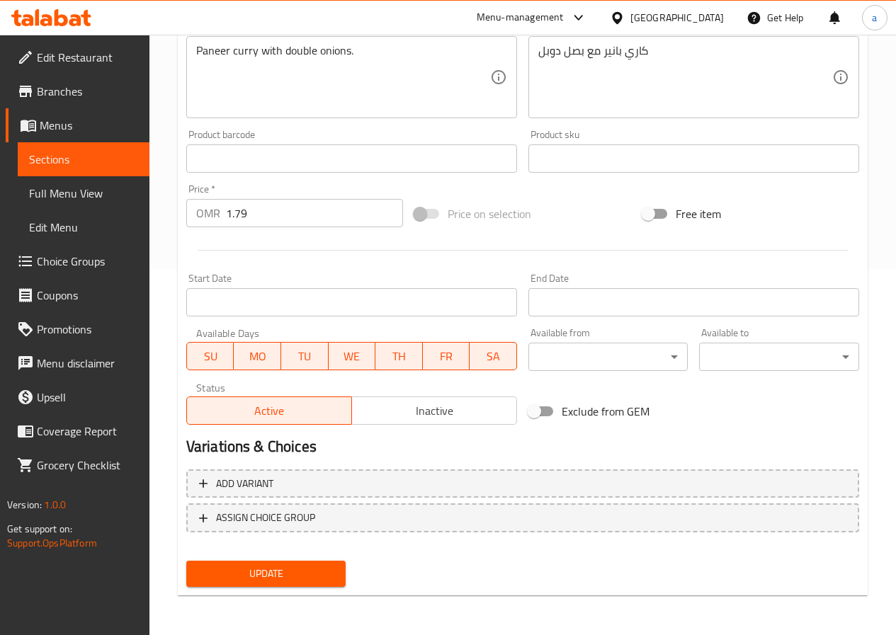
type input "بانير دو بياجا"
click at [258, 566] on span "Update" at bounding box center [266, 574] width 137 height 18
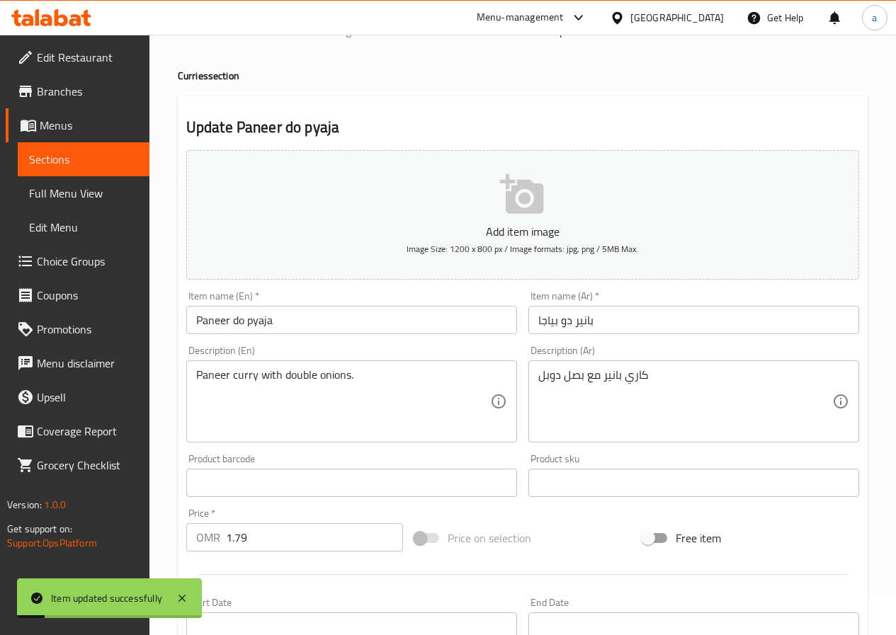
scroll to position [0, 0]
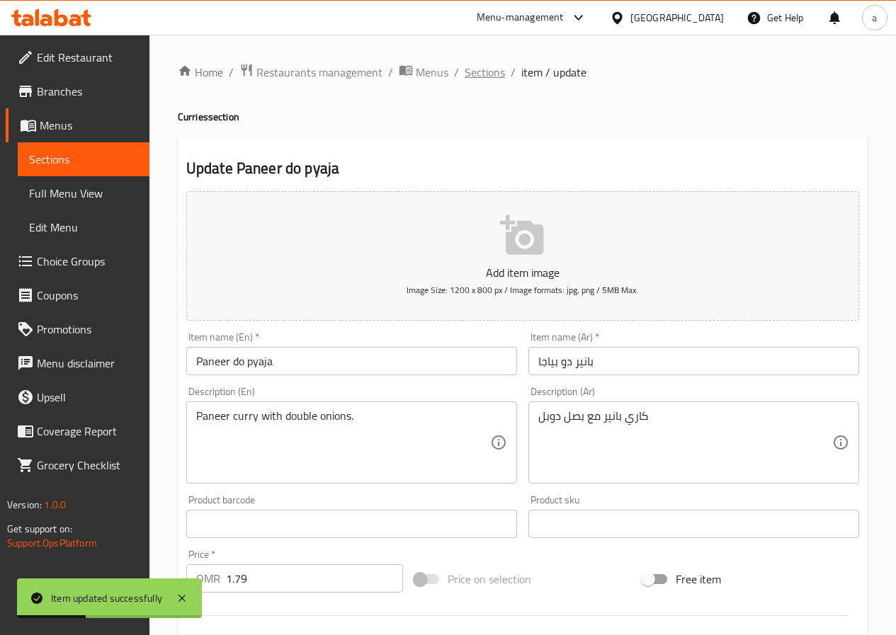
click at [477, 72] on span "Sections" at bounding box center [485, 72] width 40 height 17
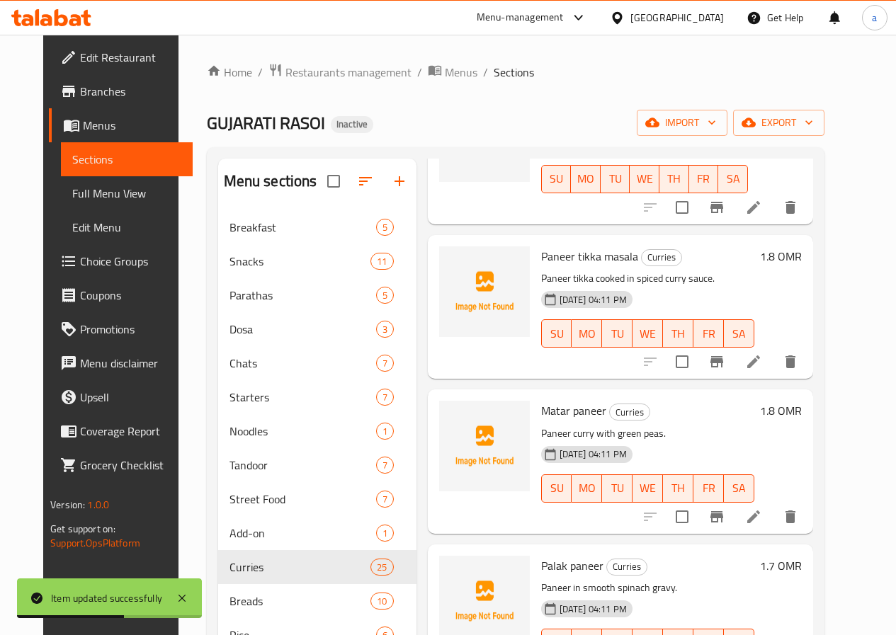
scroll to position [921, 0]
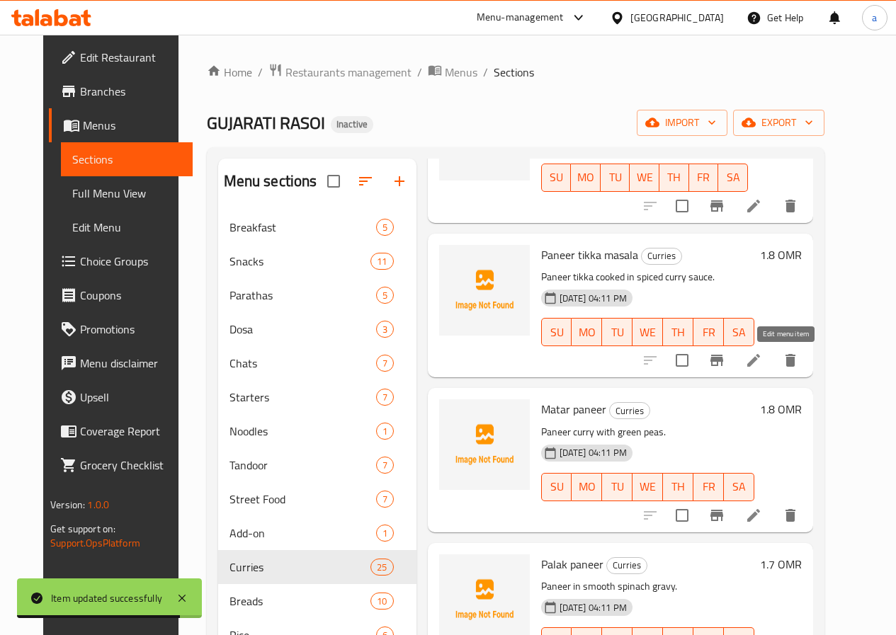
click at [762, 361] on icon at bounding box center [753, 360] width 17 height 17
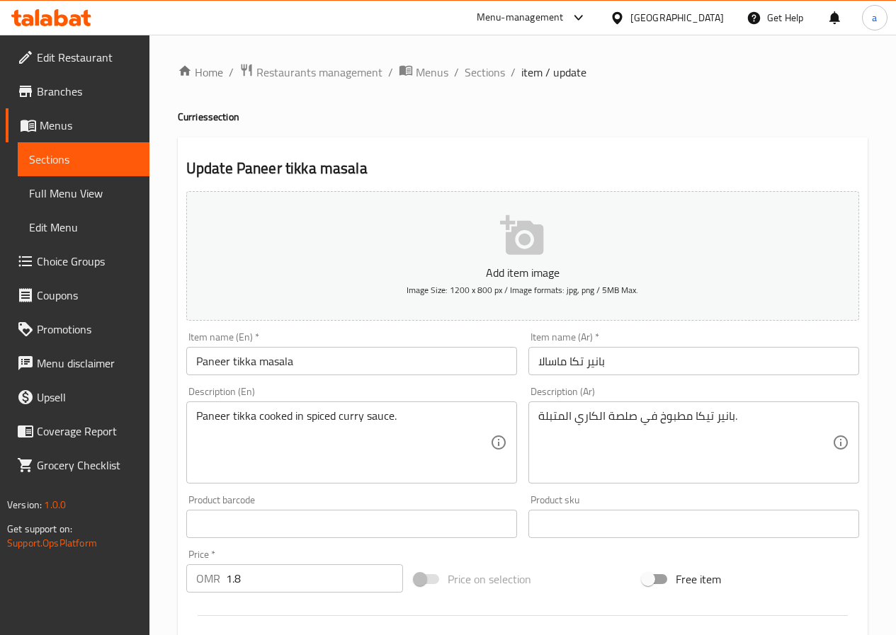
click at [581, 366] on input "بانير تكا ماسالا" at bounding box center [693, 361] width 331 height 28
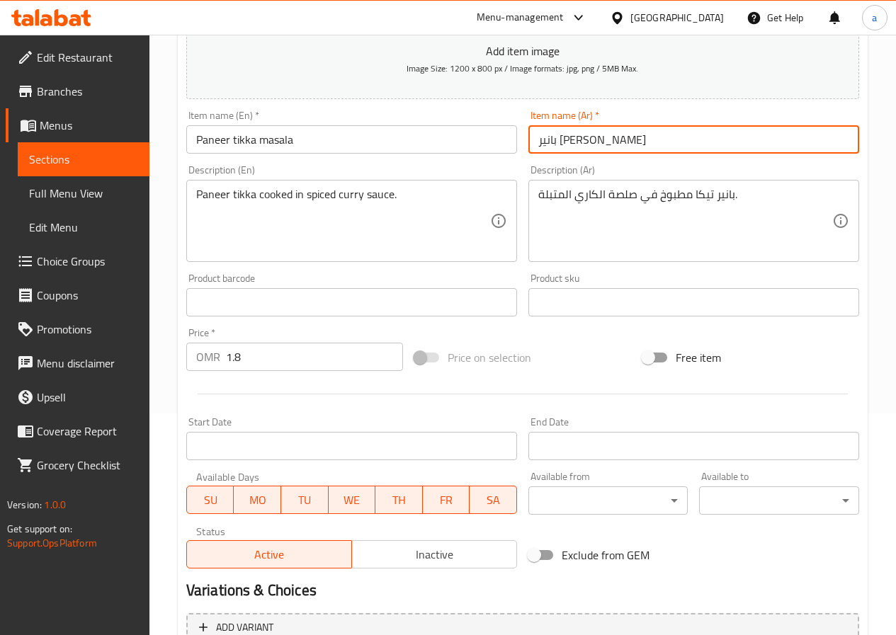
scroll to position [365, 0]
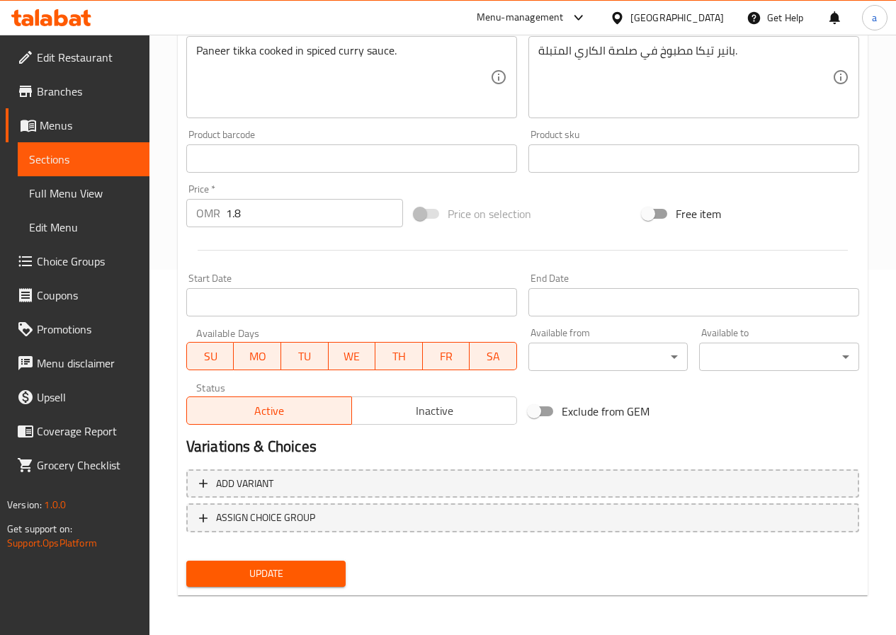
type input "بانير تيكا ماسالا"
click at [271, 569] on span "Update" at bounding box center [266, 574] width 137 height 18
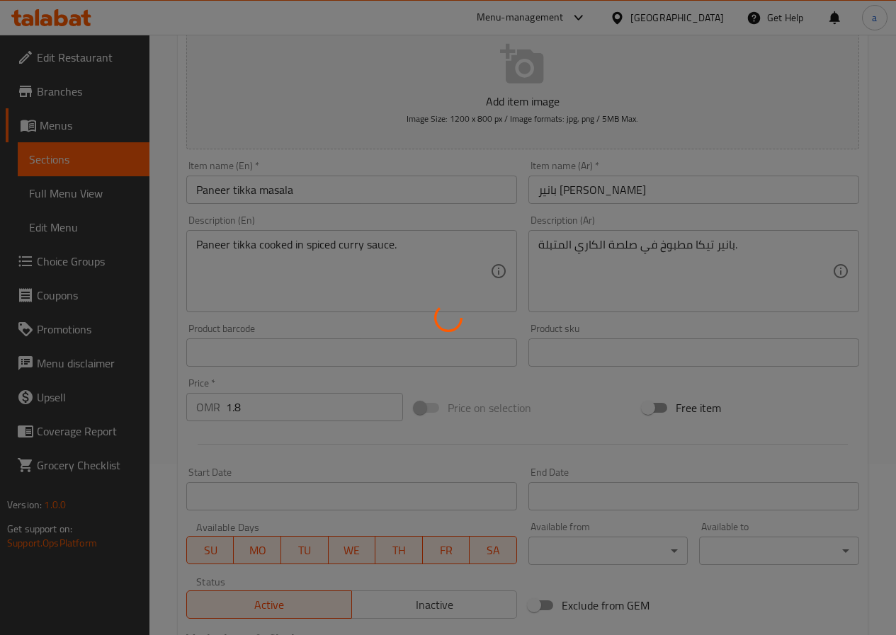
scroll to position [0, 0]
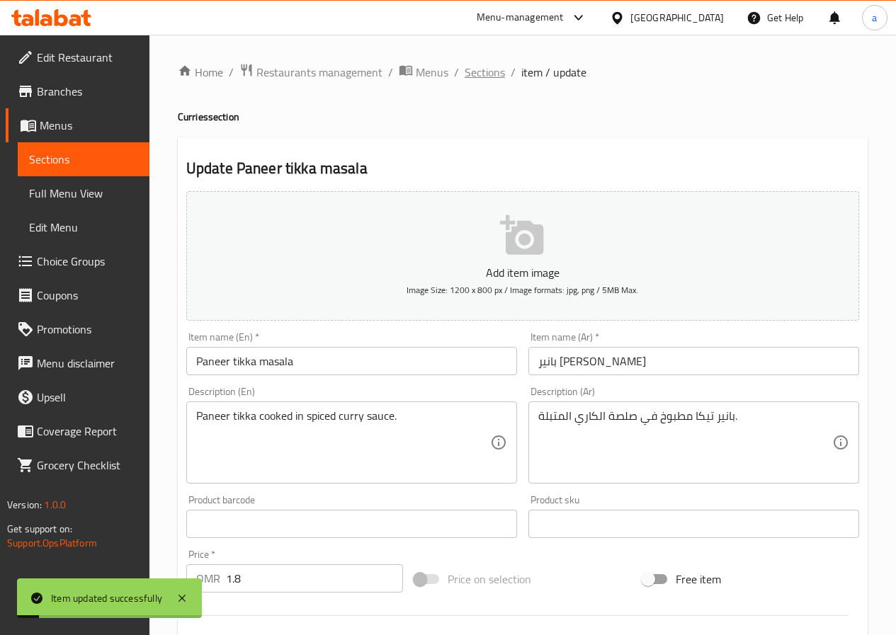
click at [481, 69] on span "Sections" at bounding box center [485, 72] width 40 height 17
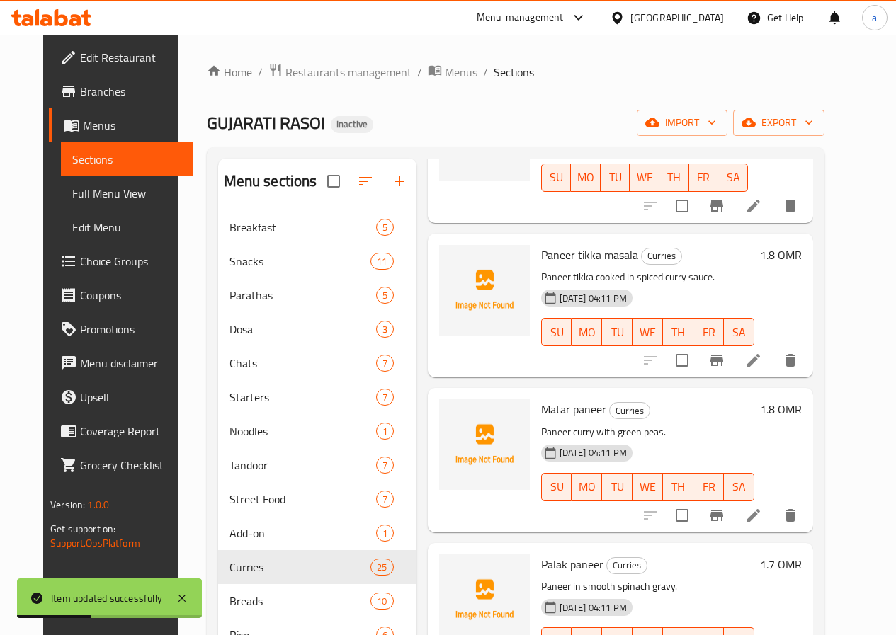
scroll to position [1133, 0]
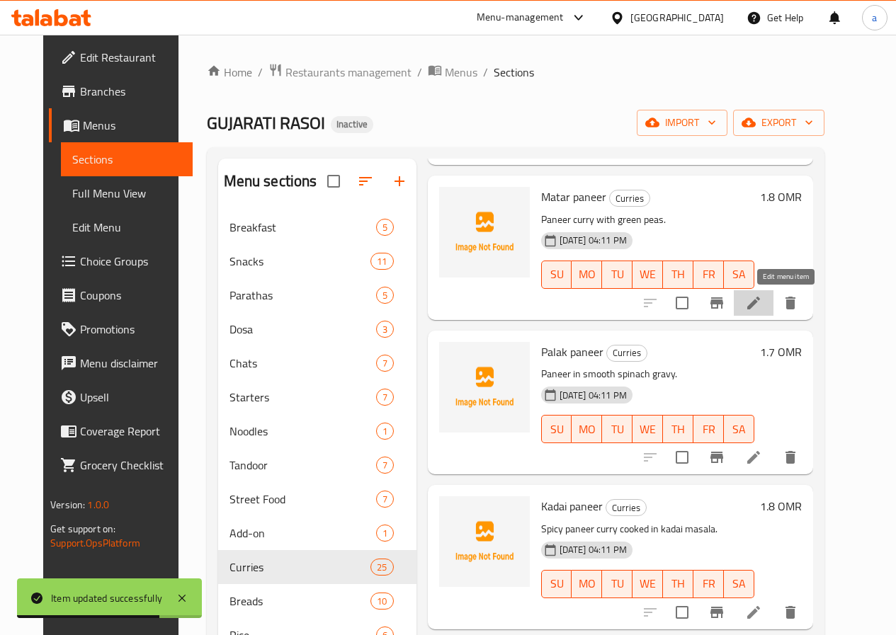
click at [760, 309] on icon at bounding box center [753, 303] width 13 height 13
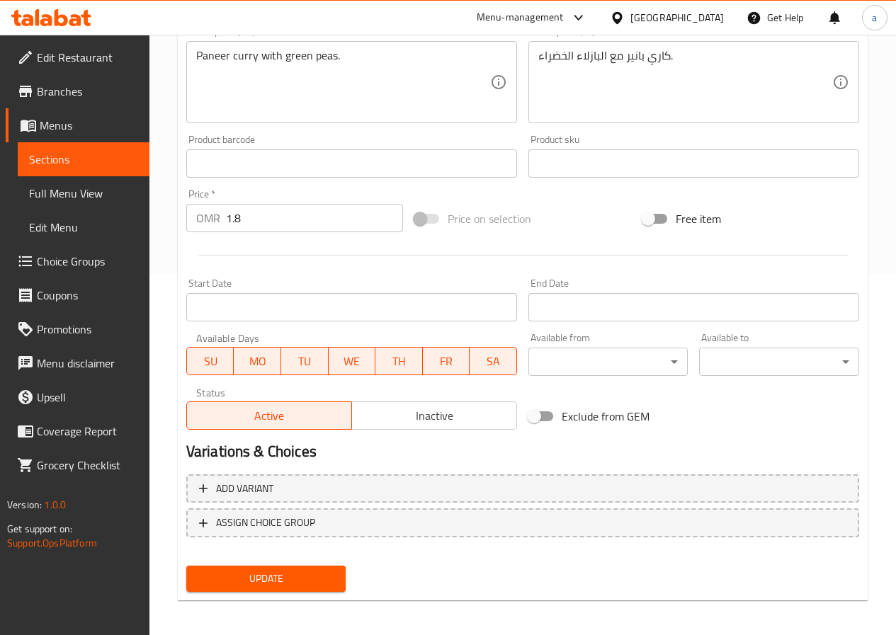
scroll to position [365, 0]
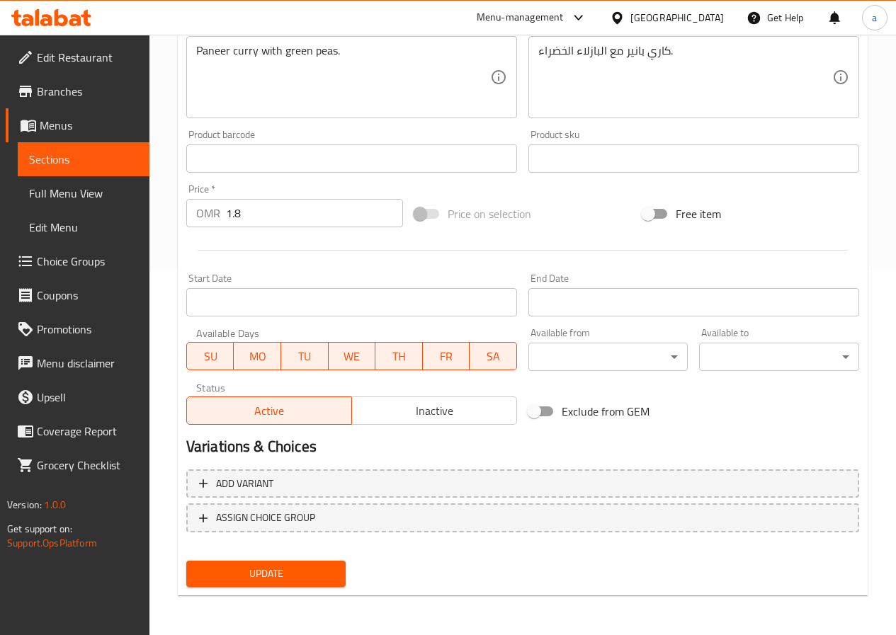
click at [319, 569] on span "Update" at bounding box center [266, 574] width 137 height 18
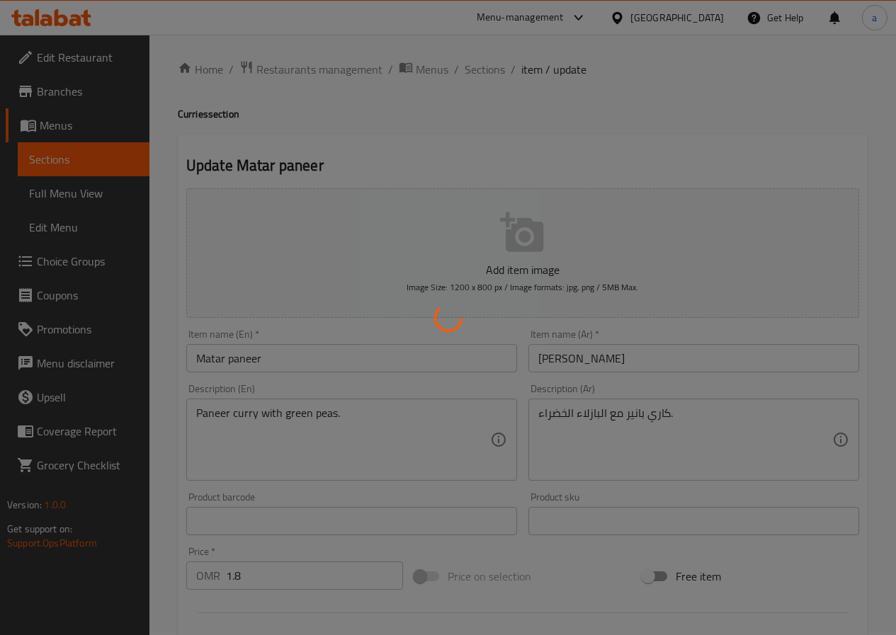
scroll to position [0, 0]
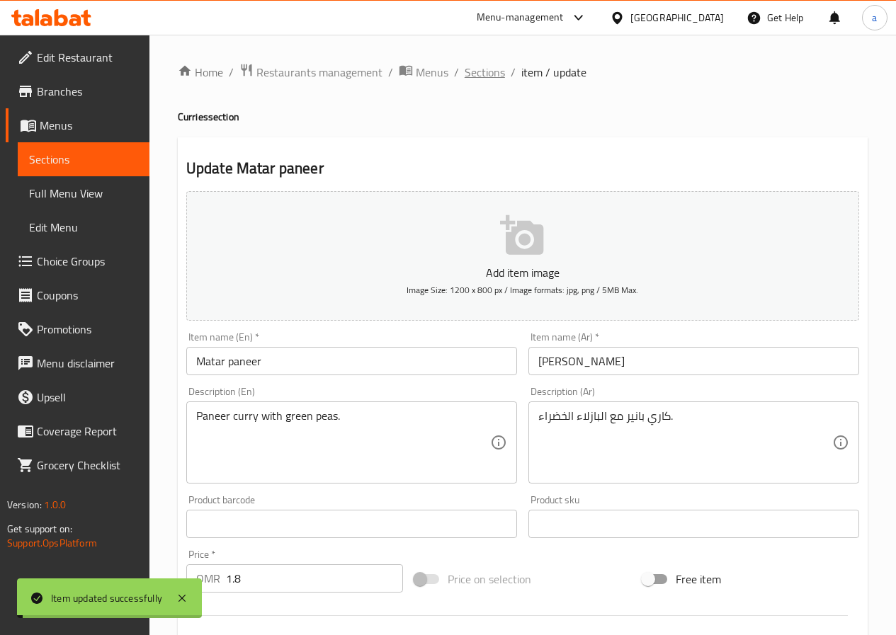
click at [476, 74] on span "Sections" at bounding box center [485, 72] width 40 height 17
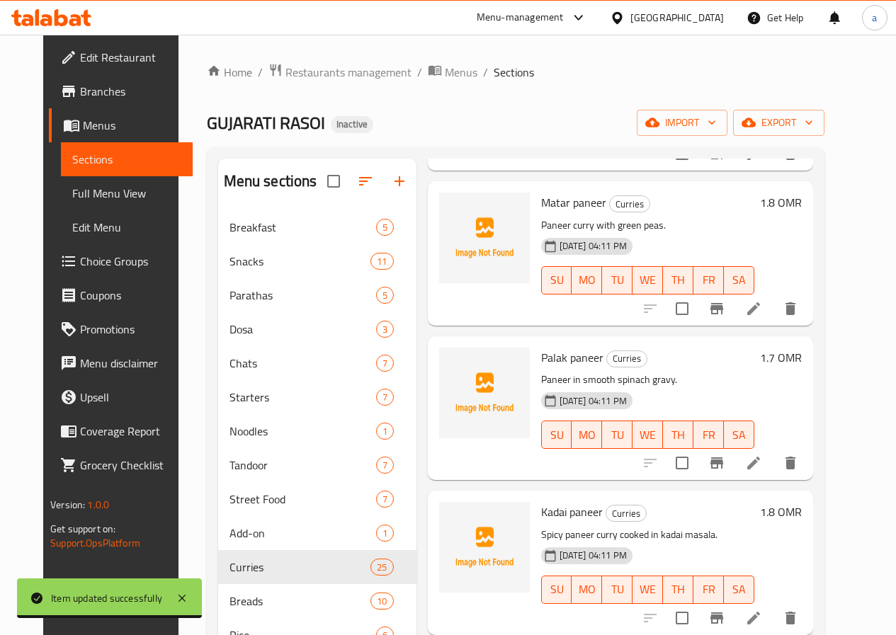
scroll to position [1133, 0]
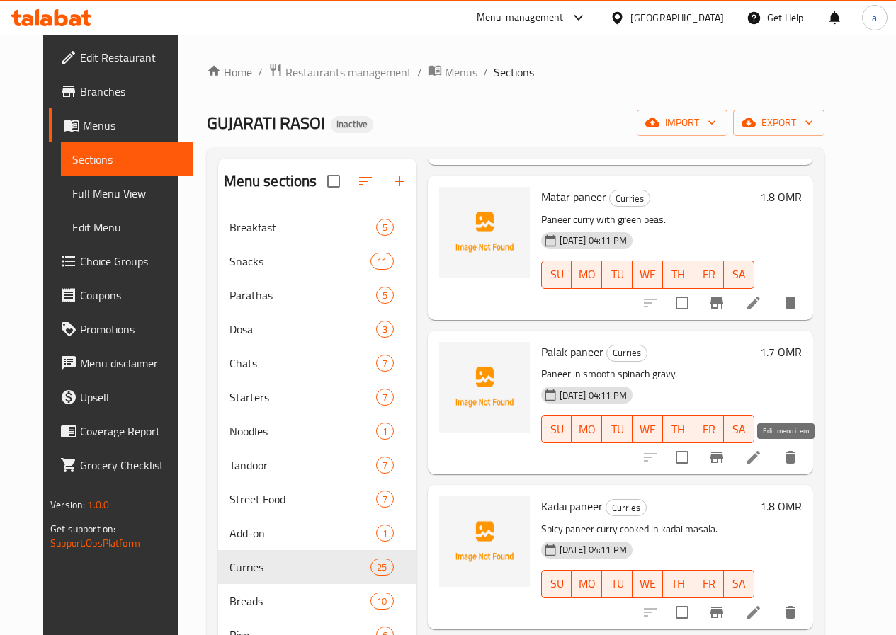
click at [762, 456] on icon at bounding box center [753, 457] width 17 height 17
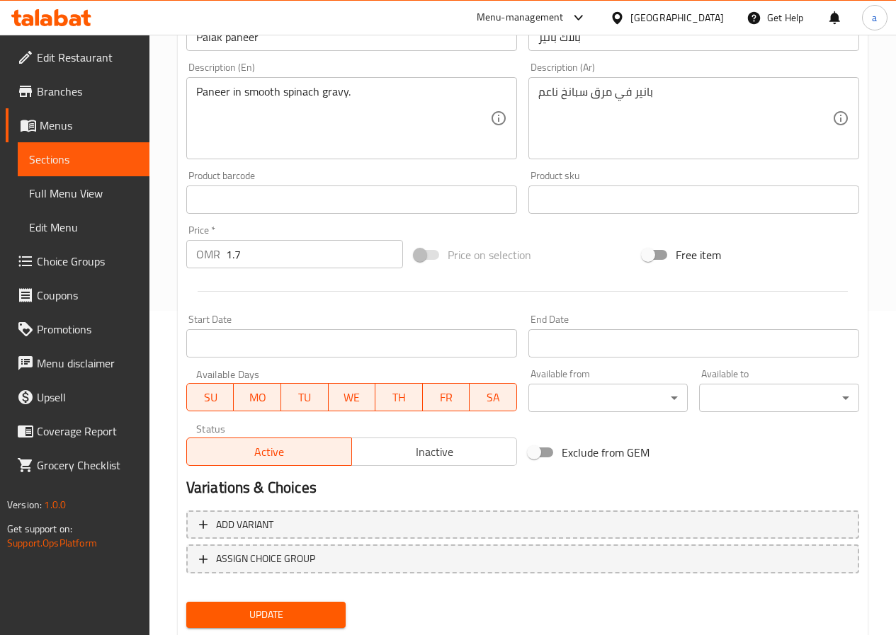
scroll to position [365, 0]
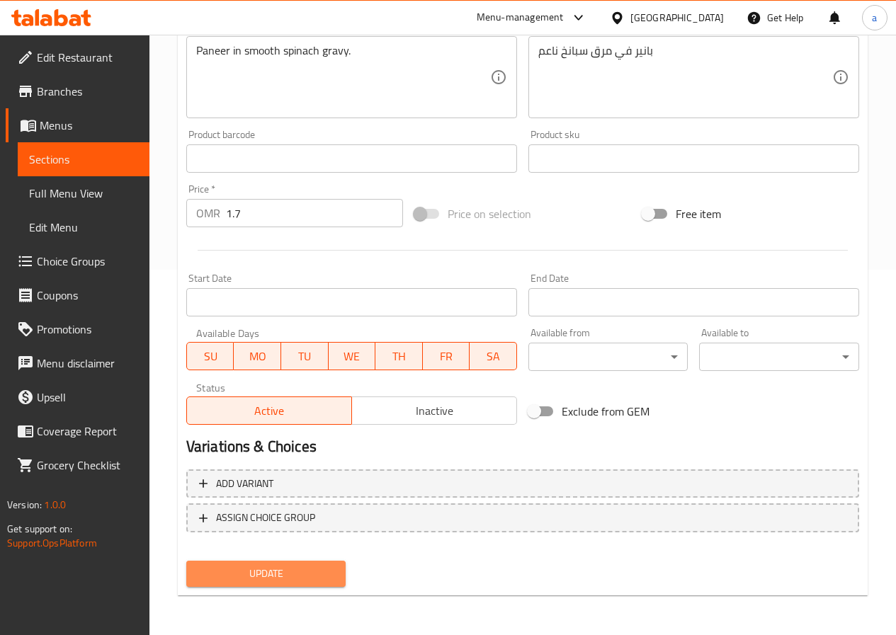
click at [298, 570] on span "Update" at bounding box center [266, 574] width 137 height 18
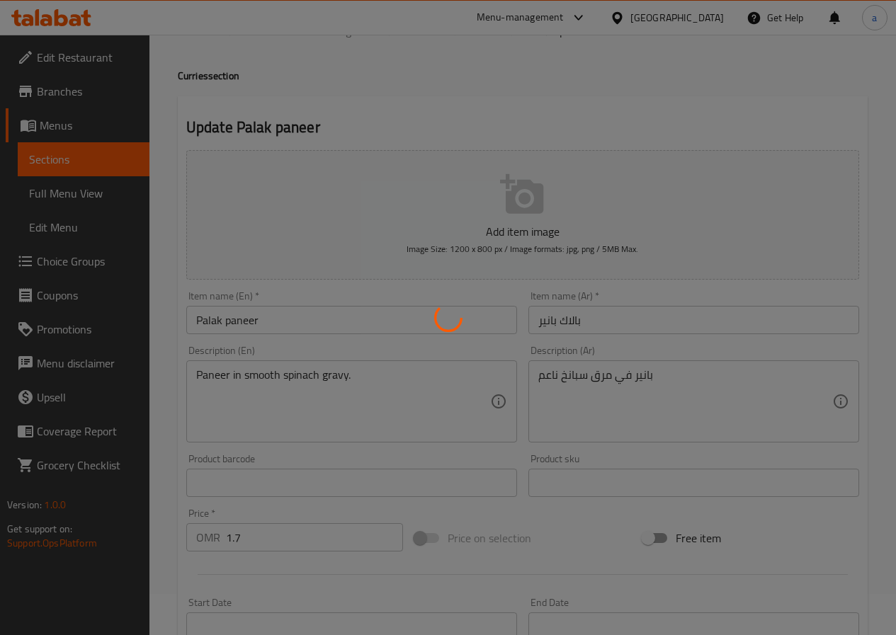
scroll to position [0, 0]
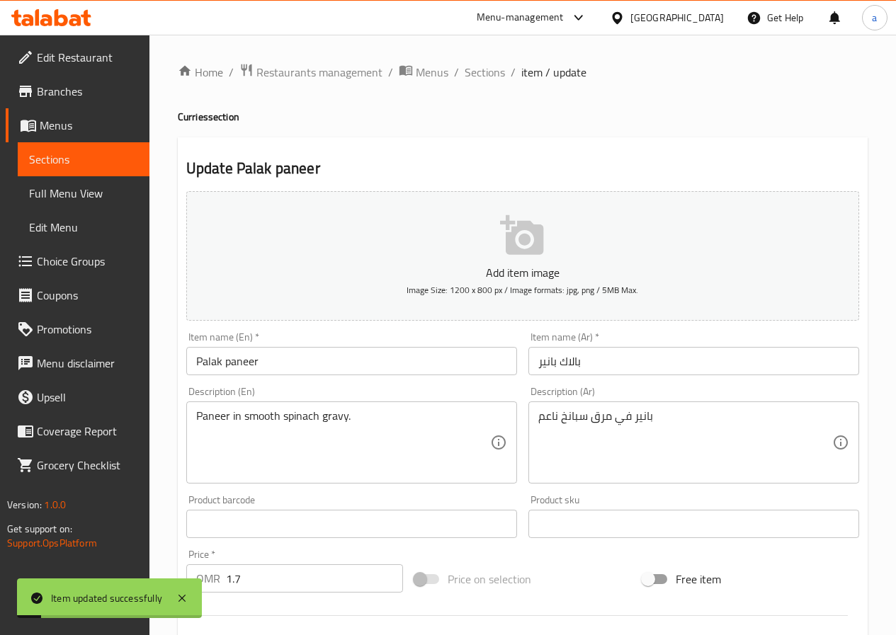
click at [487, 72] on span "Sections" at bounding box center [485, 72] width 40 height 17
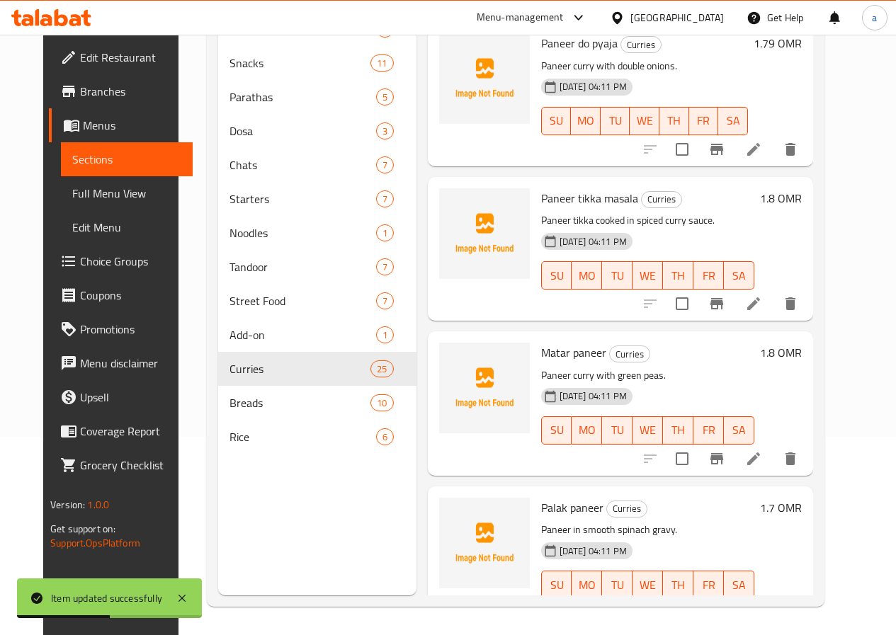
scroll to position [991, 0]
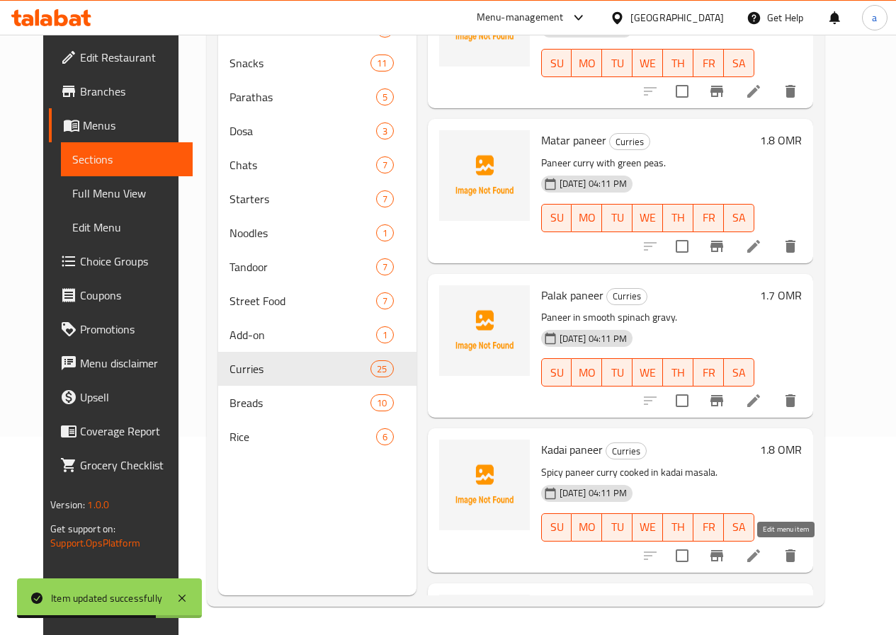
click at [762, 557] on icon at bounding box center [753, 555] width 17 height 17
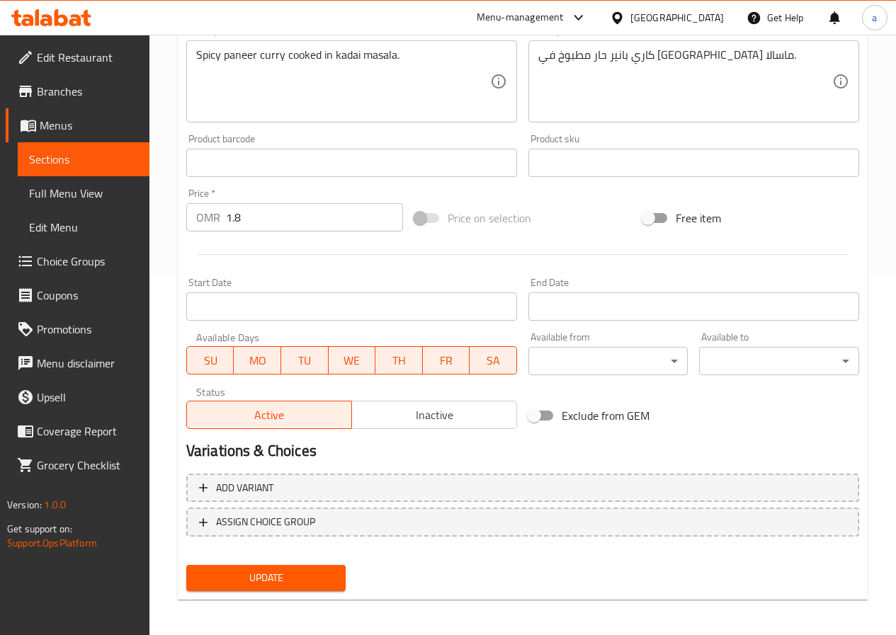
scroll to position [365, 0]
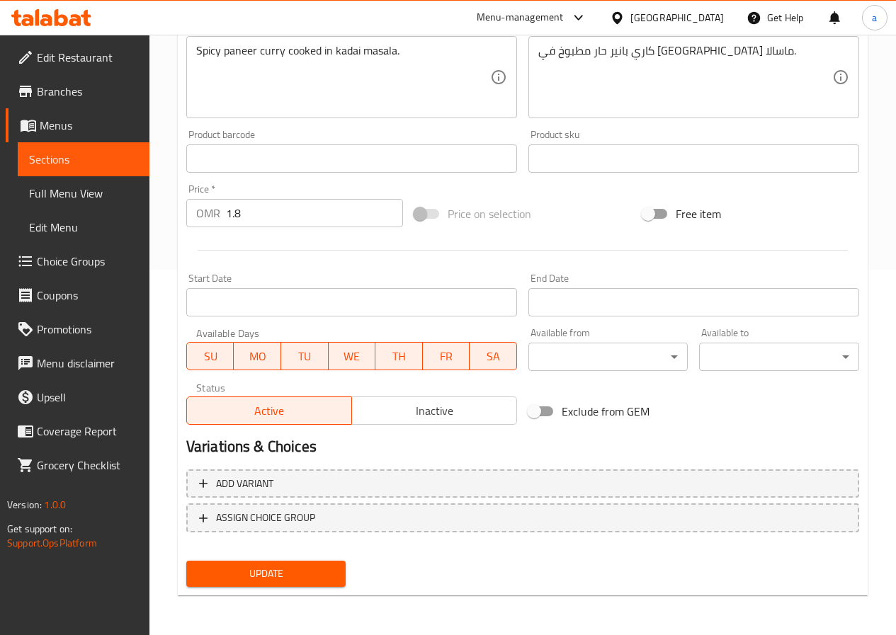
click at [283, 595] on div "Update Kadai paneer Add item image Image Size: 1200 x 800 px / Image formats: j…" at bounding box center [523, 184] width 690 height 824
click at [308, 579] on span "Update" at bounding box center [266, 574] width 137 height 18
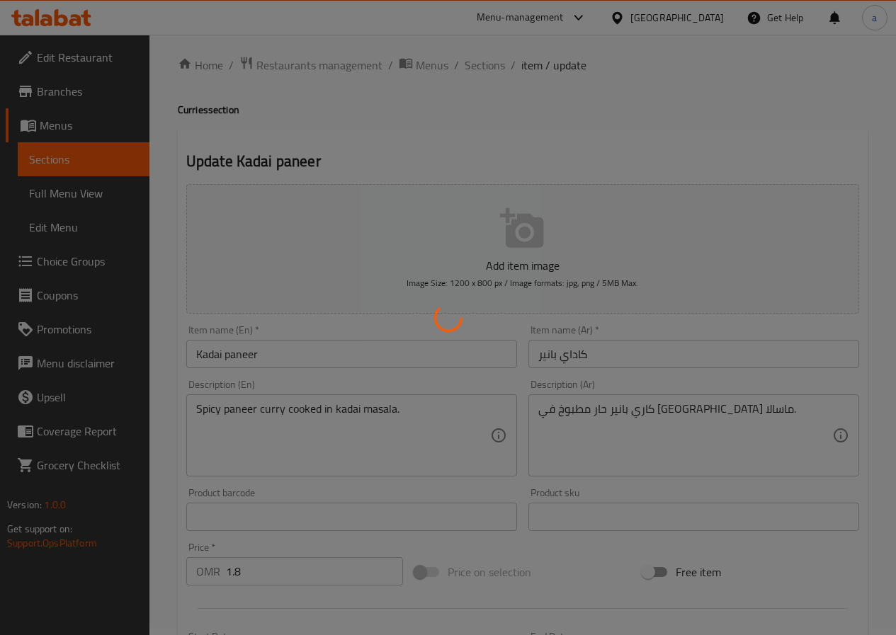
scroll to position [0, 0]
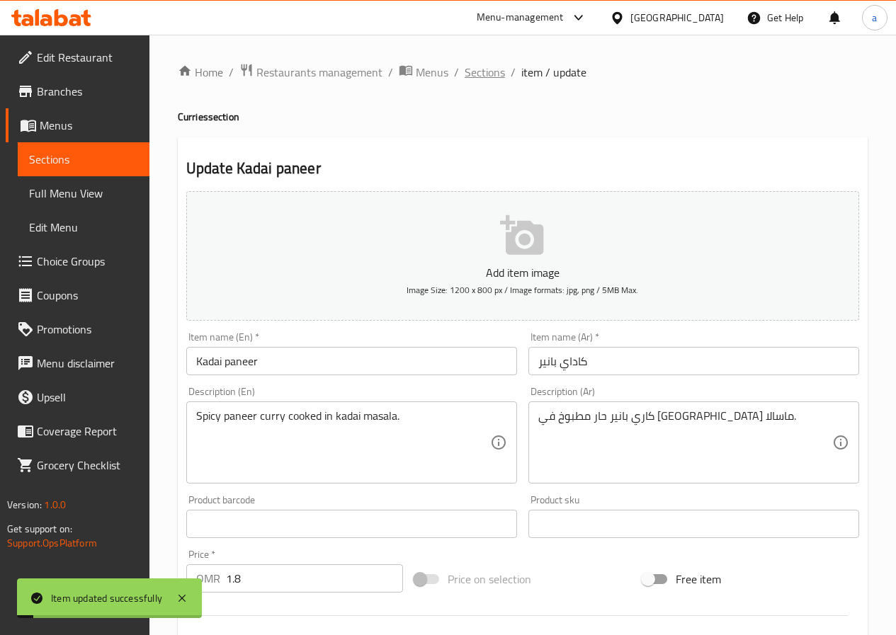
click at [478, 76] on span "Sections" at bounding box center [485, 72] width 40 height 17
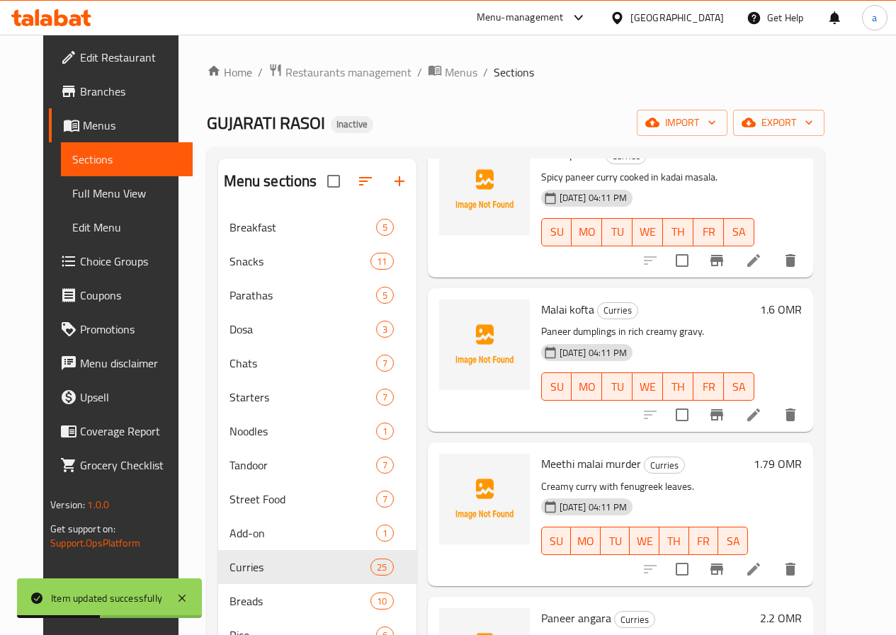
scroll to position [1487, 0]
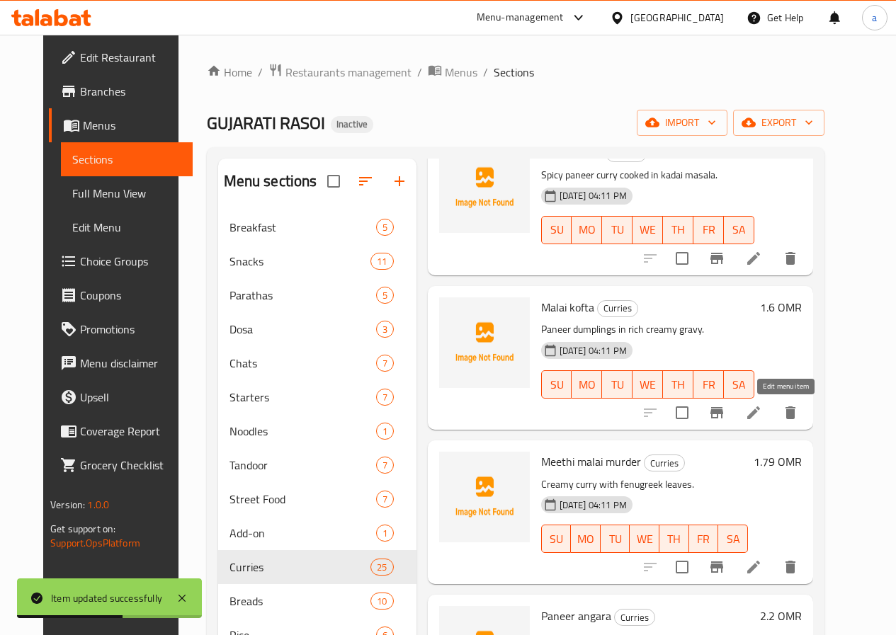
click at [762, 421] on icon at bounding box center [753, 412] width 17 height 17
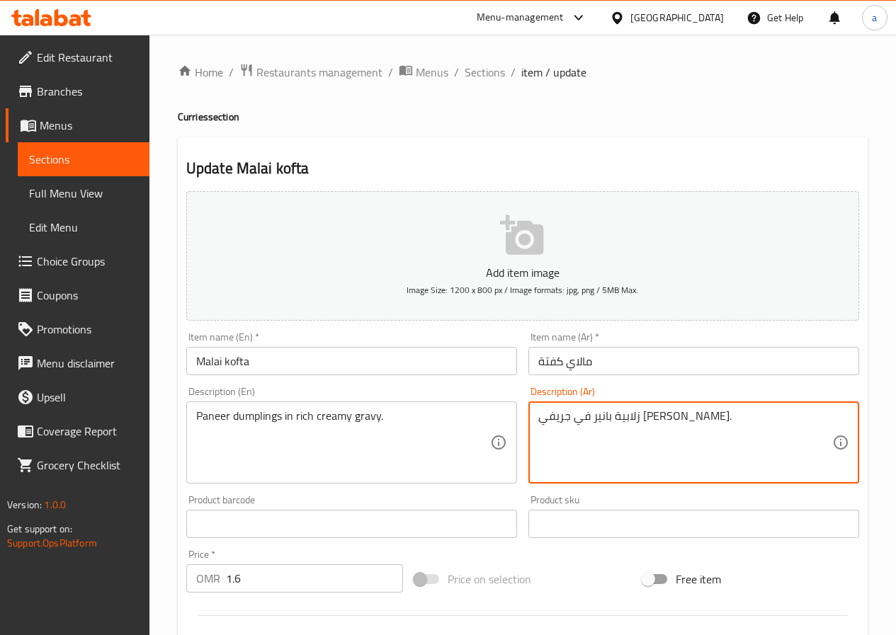
drag, startPoint x: 673, startPoint y: 418, endPoint x: 697, endPoint y: 414, distance: 23.6
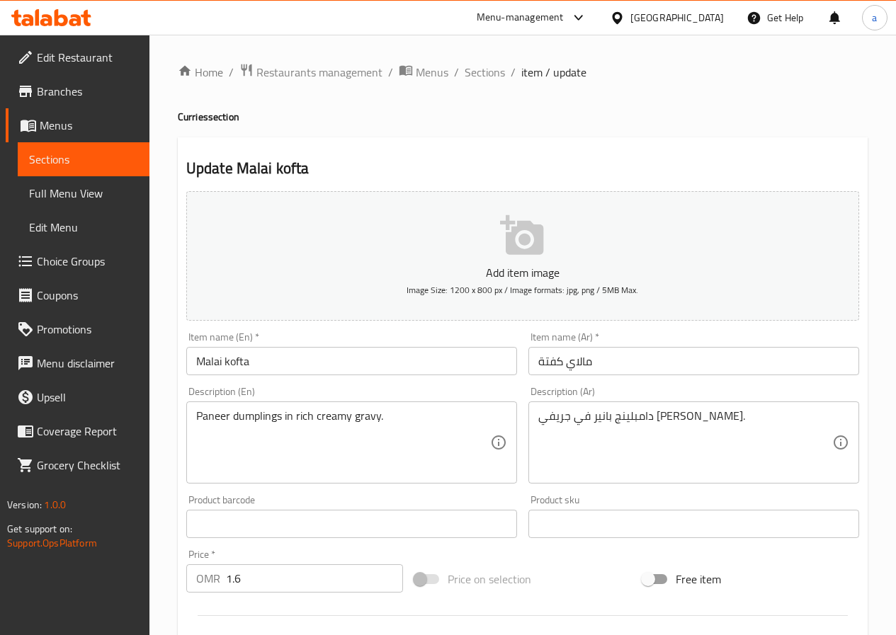
click at [613, 418] on textarea "دامبلينج بانير في جريفي كريمي غني." at bounding box center [685, 442] width 294 height 67
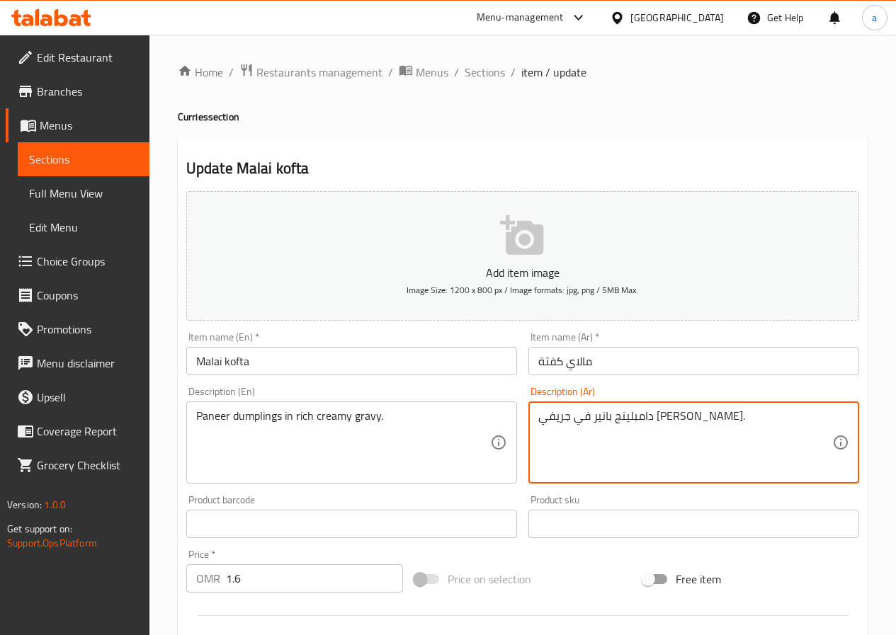
click at [613, 418] on textarea "دامبلينج بانير في جريفي كريمي غني." at bounding box center [685, 442] width 294 height 67
click at [624, 422] on textarea "دامبلينج بانير في جريفي كريمي غني." at bounding box center [685, 442] width 294 height 67
drag, startPoint x: 627, startPoint y: 416, endPoint x: 598, endPoint y: 413, distance: 28.5
click at [598, 413] on textarea "دامبلينج بانير في جريفي كريمي غني." at bounding box center [685, 442] width 294 height 67
paste textarea "مرق"
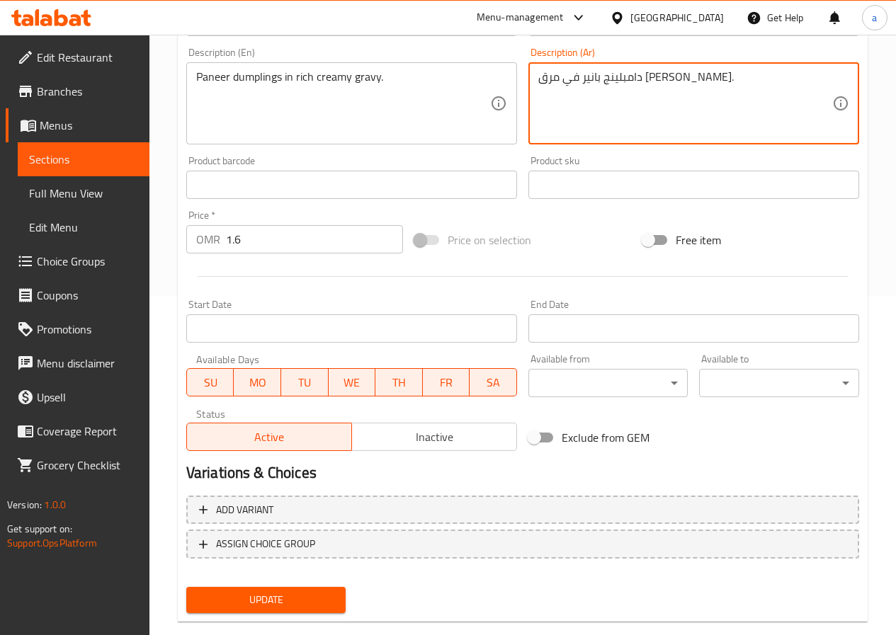
scroll to position [365, 0]
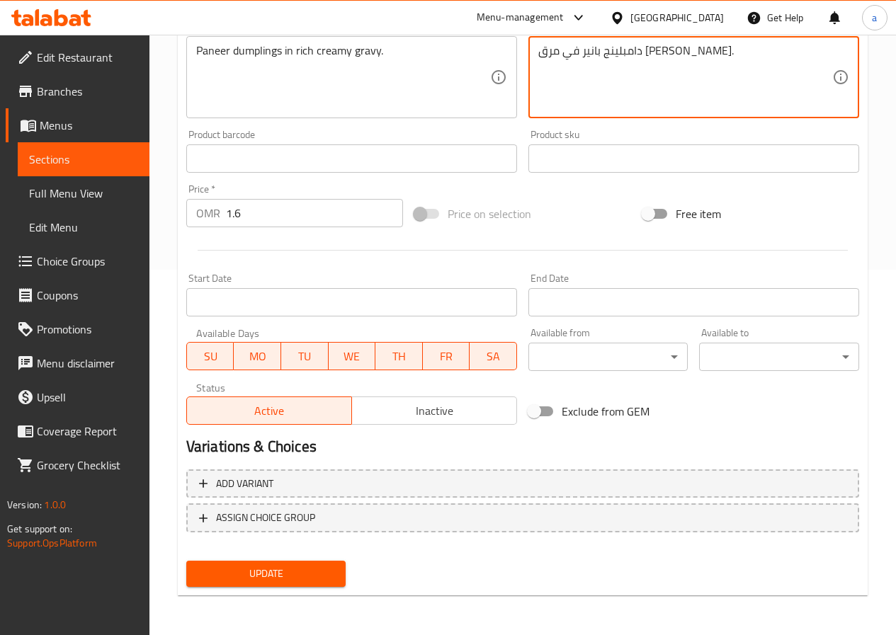
type textarea "دامبلينج بانير في مرق كريمي غني."
click at [240, 571] on span "Update" at bounding box center [266, 574] width 137 height 18
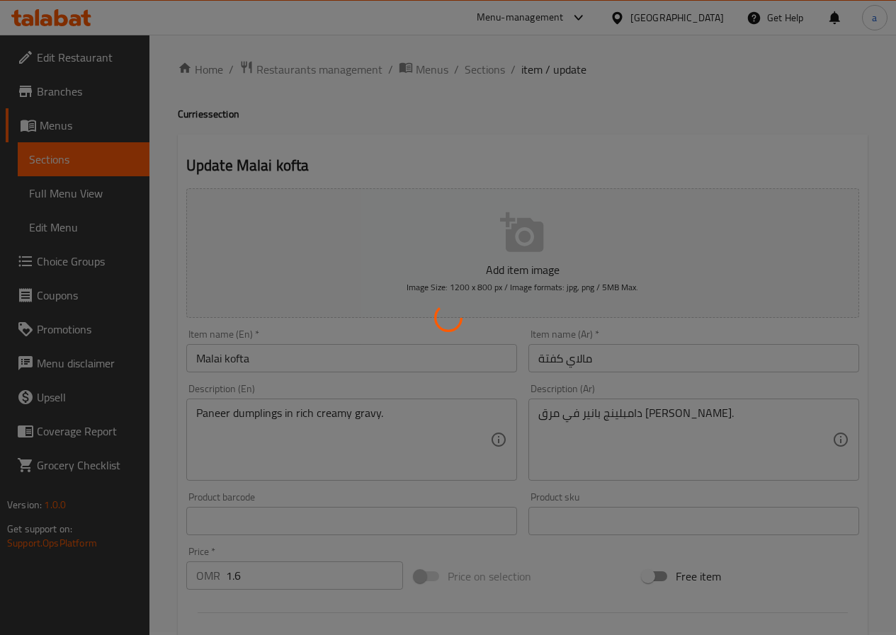
scroll to position [0, 0]
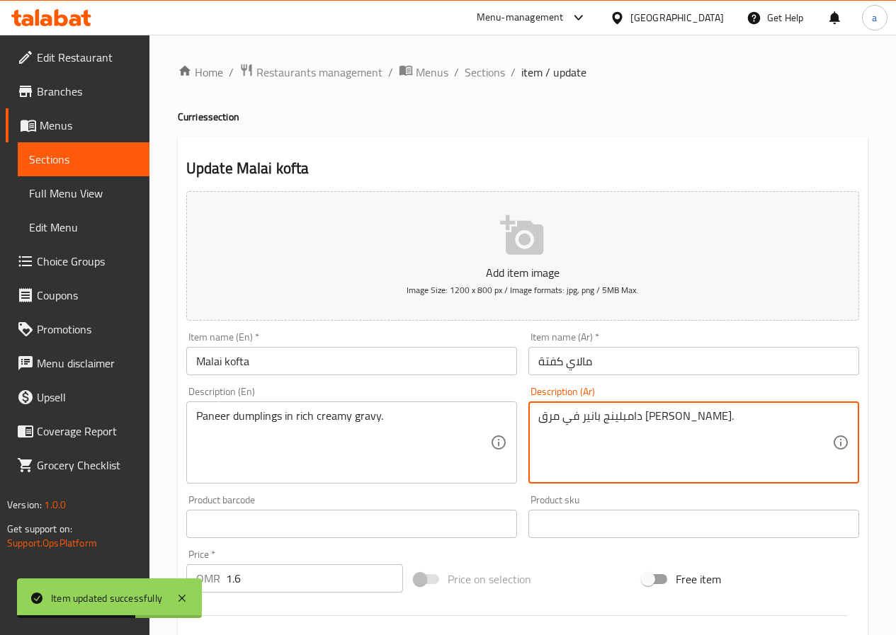
click at [603, 416] on textarea "دامبلينج بانير في مرق كريمي غني." at bounding box center [685, 442] width 294 height 67
click at [608, 417] on textarea "دامبلينج بانير في مرق كريمي غني." at bounding box center [685, 442] width 294 height 67
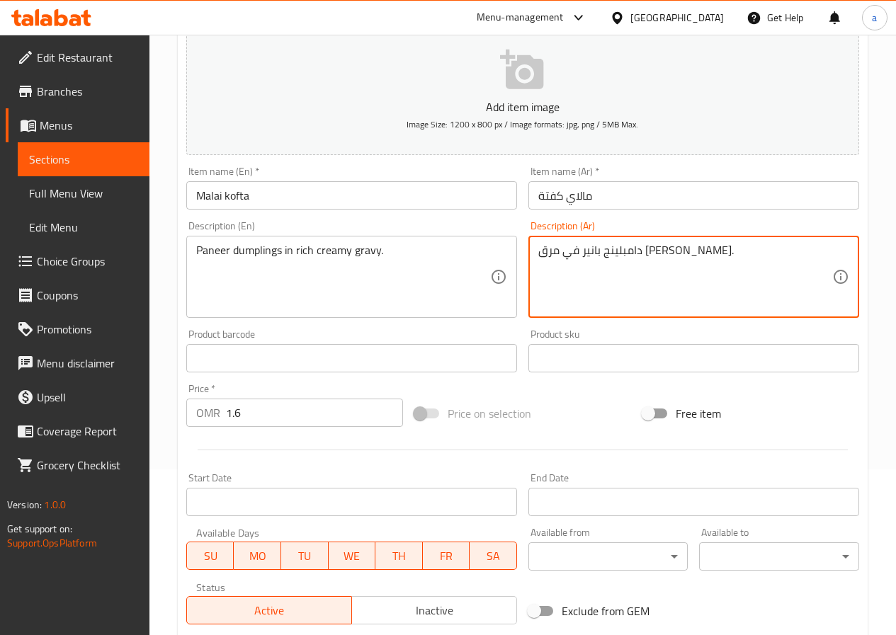
scroll to position [365, 0]
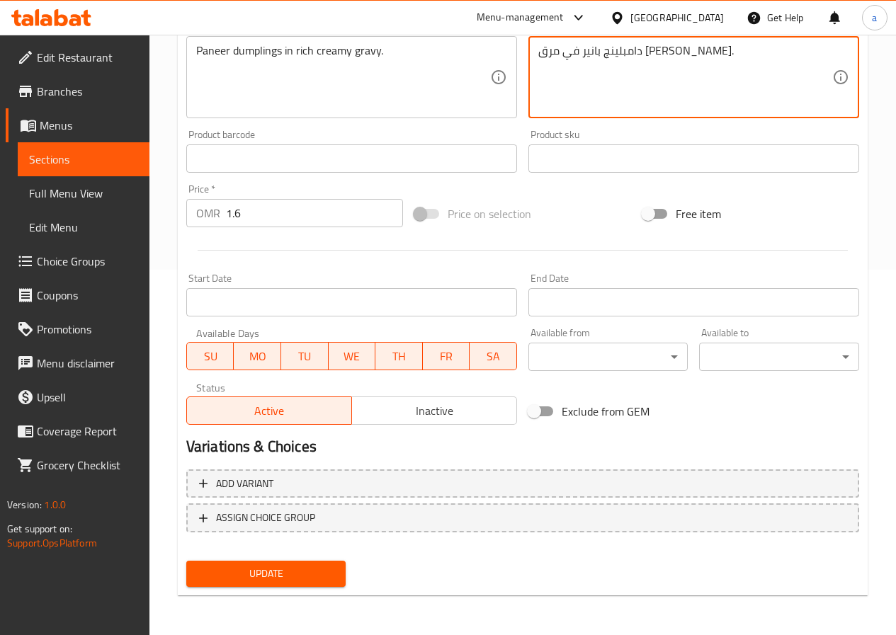
click at [295, 575] on span "Update" at bounding box center [266, 574] width 137 height 18
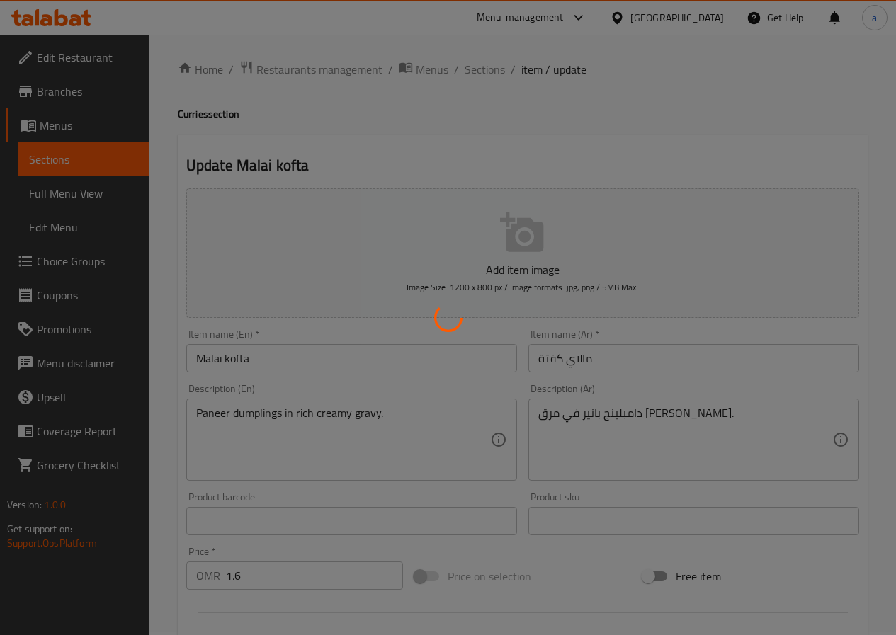
scroll to position [0, 0]
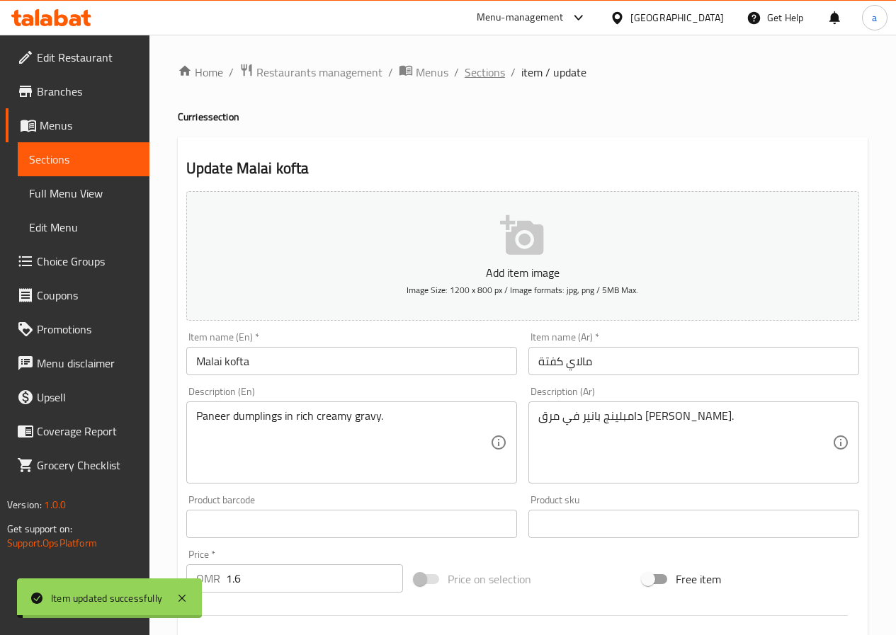
click at [475, 69] on span "Sections" at bounding box center [485, 72] width 40 height 17
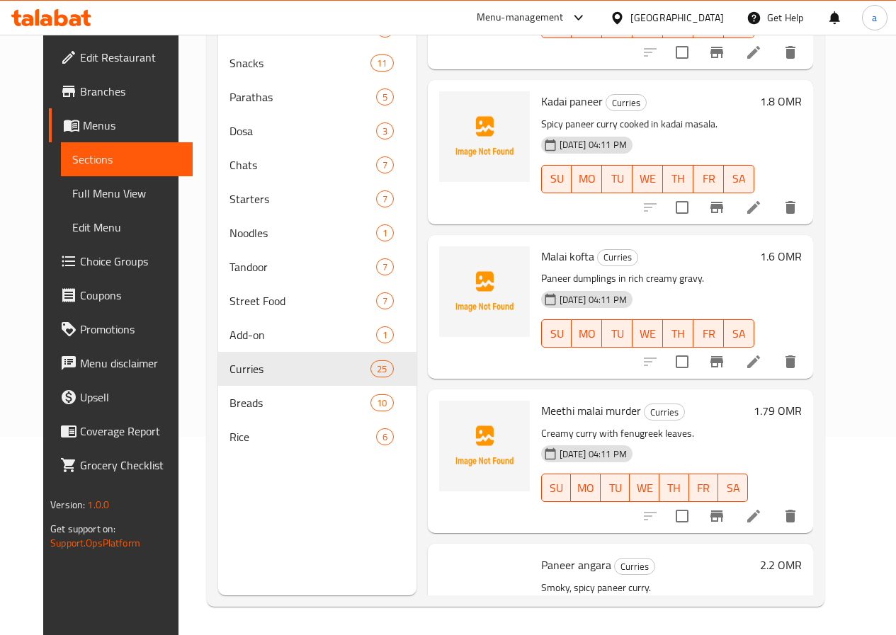
scroll to position [1345, 0]
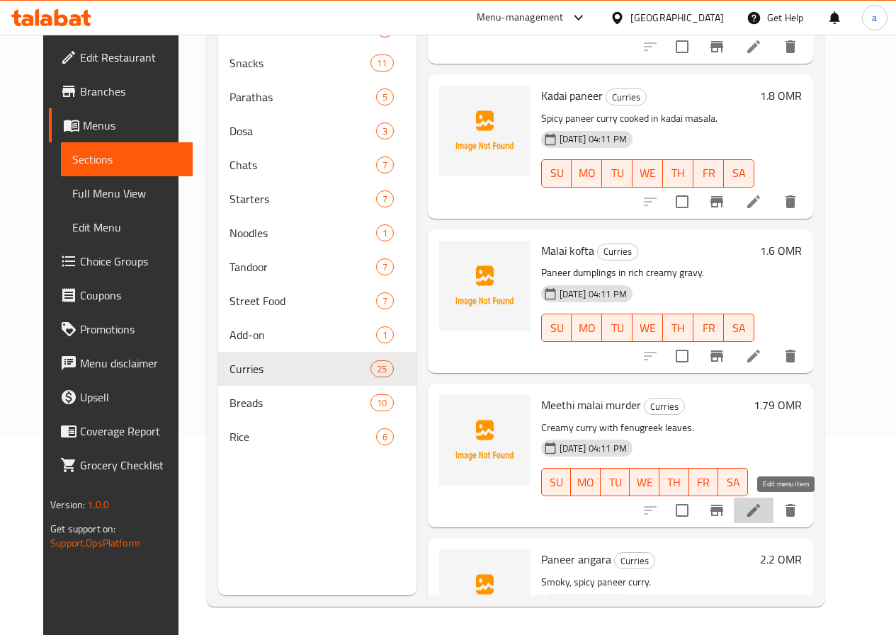
click at [762, 513] on icon at bounding box center [753, 510] width 17 height 17
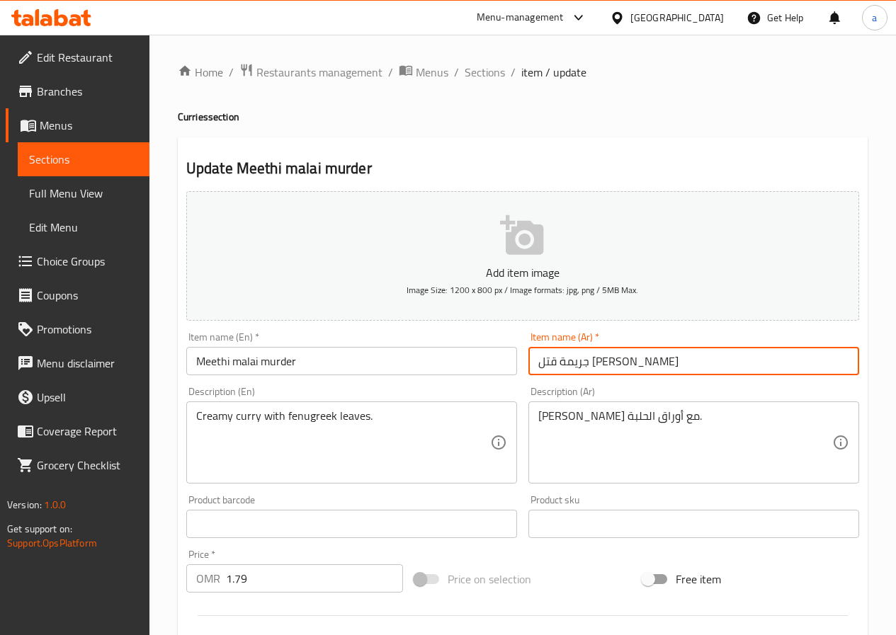
click at [602, 362] on input "جريمة قتل ميثي مالاي" at bounding box center [693, 361] width 331 height 28
drag, startPoint x: 596, startPoint y: 360, endPoint x: 646, endPoint y: 358, distance: 50.3
click at [646, 358] on input "جريمة قتل ميثي مالاي" at bounding box center [693, 361] width 331 height 28
drag, startPoint x: 626, startPoint y: 358, endPoint x: 597, endPoint y: 358, distance: 29.0
click at [597, 358] on input "موردر ميثي مالاي" at bounding box center [693, 361] width 331 height 28
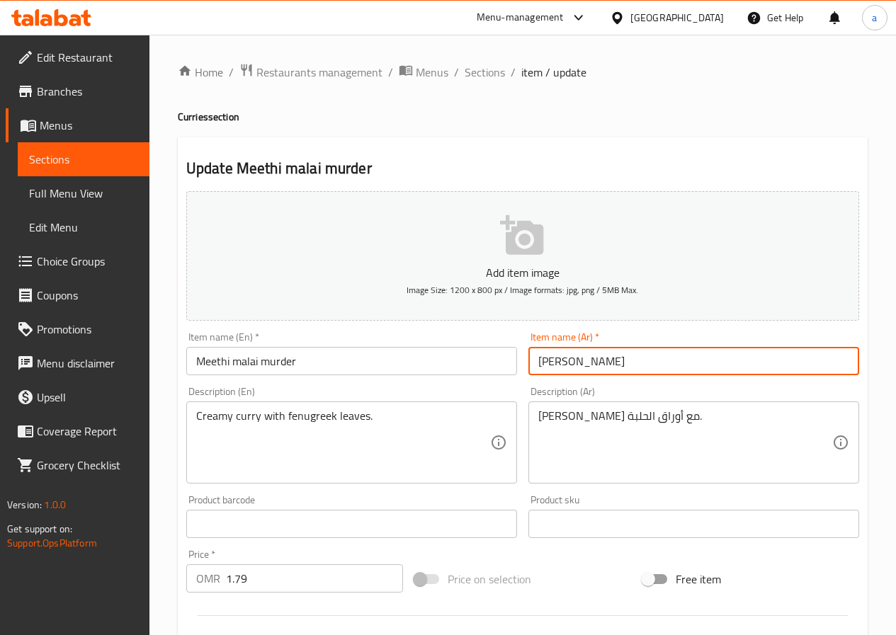
click at [532, 360] on input "ميثي مالاي" at bounding box center [693, 361] width 331 height 28
paste input "موردر"
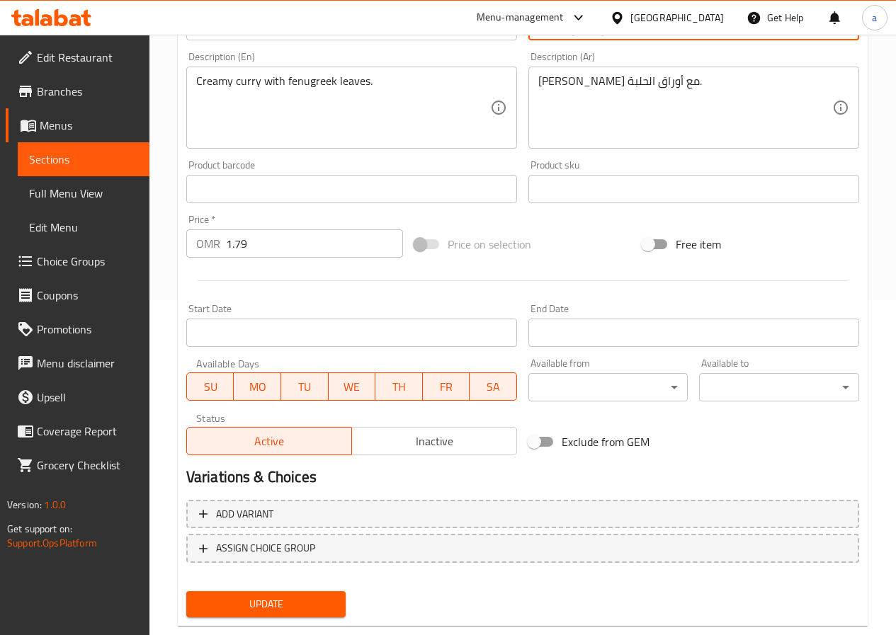
scroll to position [365, 0]
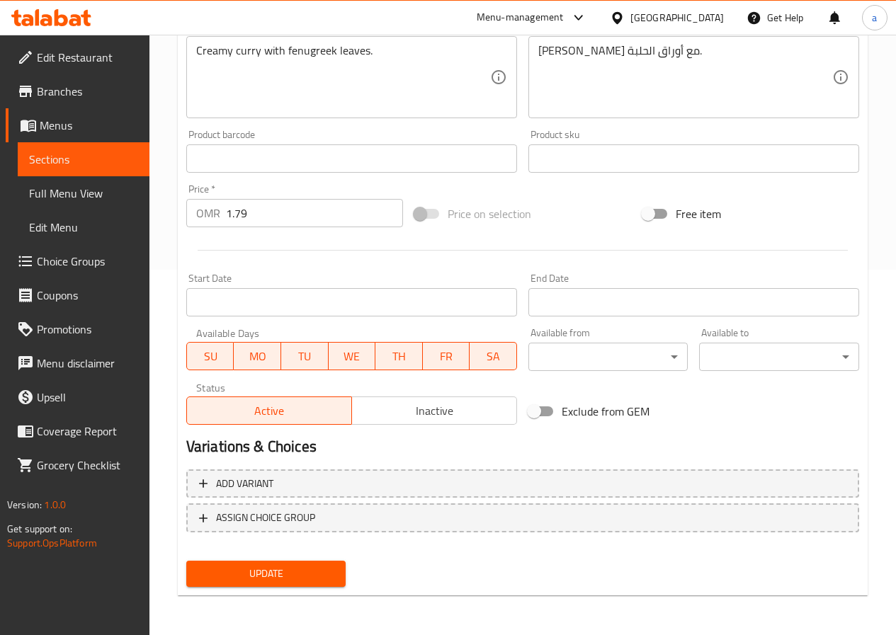
type input "ميثي مالاي موردر"
click at [287, 566] on span "Update" at bounding box center [266, 574] width 137 height 18
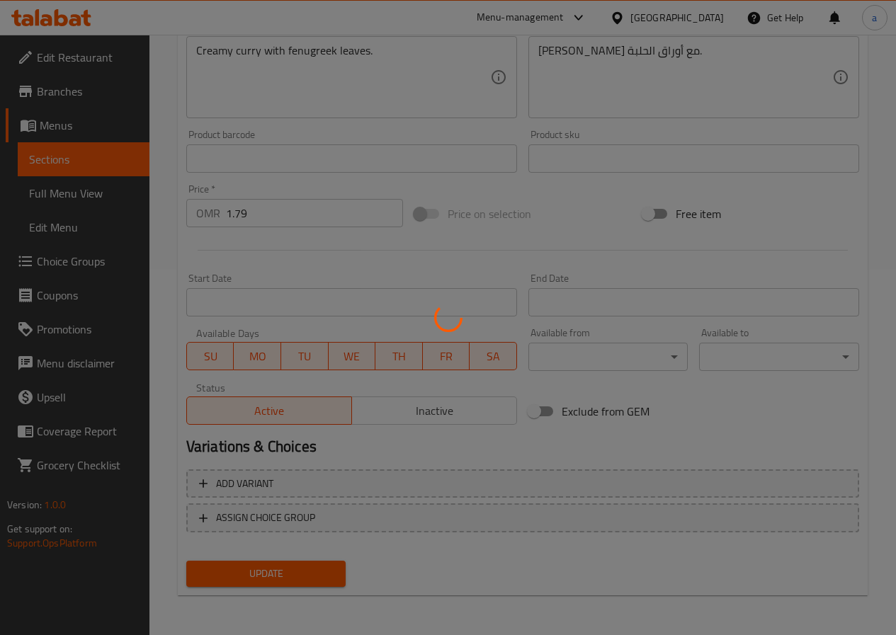
scroll to position [11, 0]
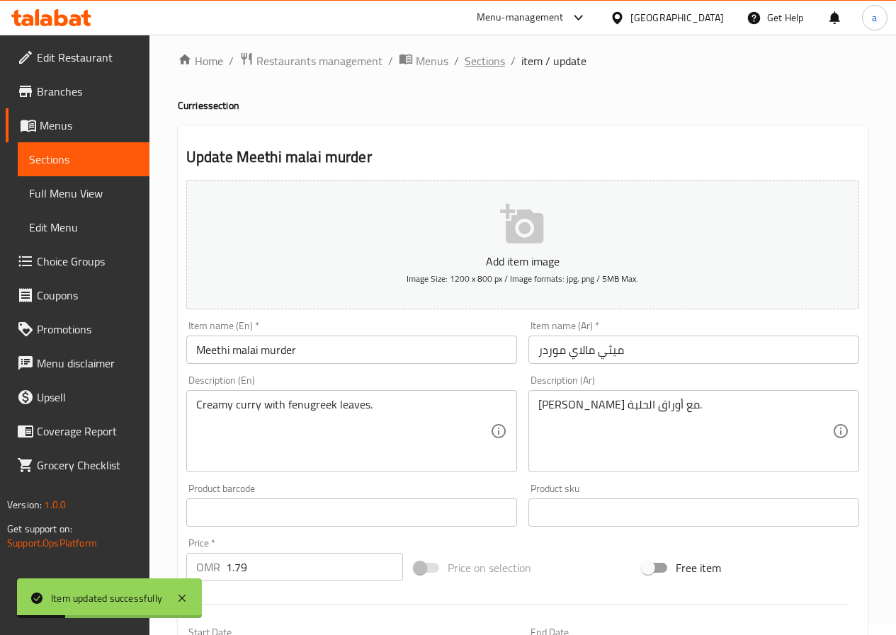
click at [494, 56] on span "Sections" at bounding box center [485, 60] width 40 height 17
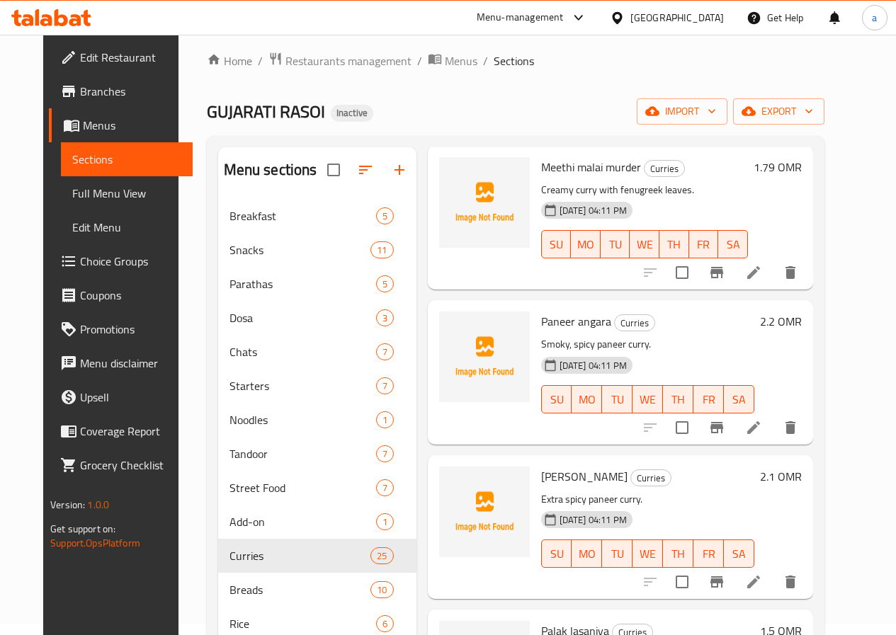
scroll to position [1841, 0]
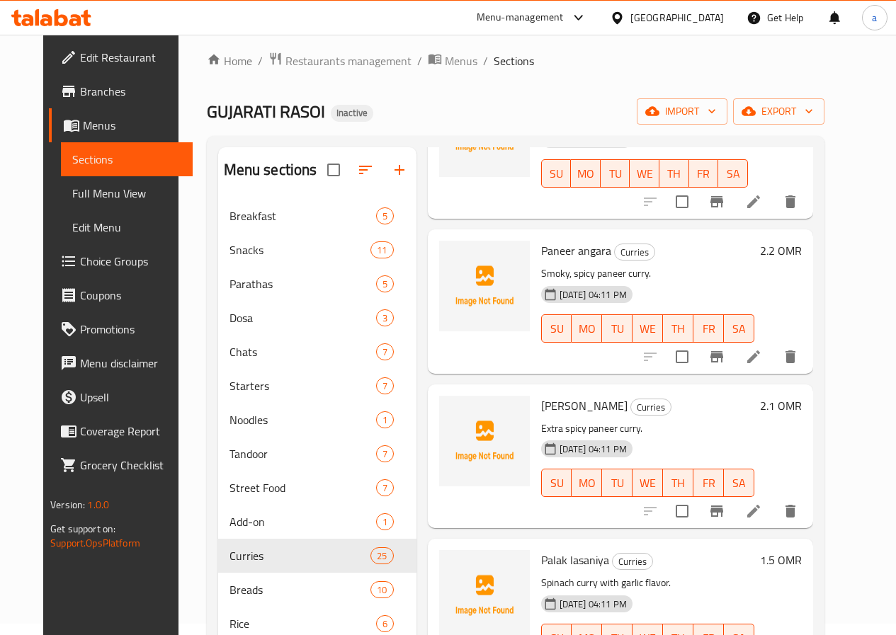
click at [773, 356] on li at bounding box center [754, 356] width 40 height 25
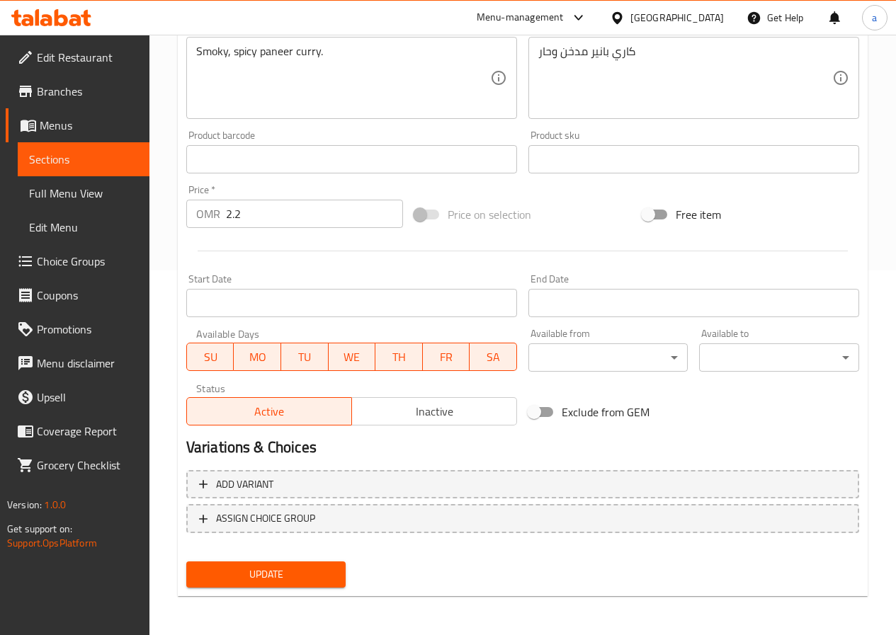
scroll to position [365, 0]
drag, startPoint x: 283, startPoint y: 572, endPoint x: 287, endPoint y: 514, distance: 58.2
click at [279, 571] on span "Update" at bounding box center [266, 574] width 137 height 18
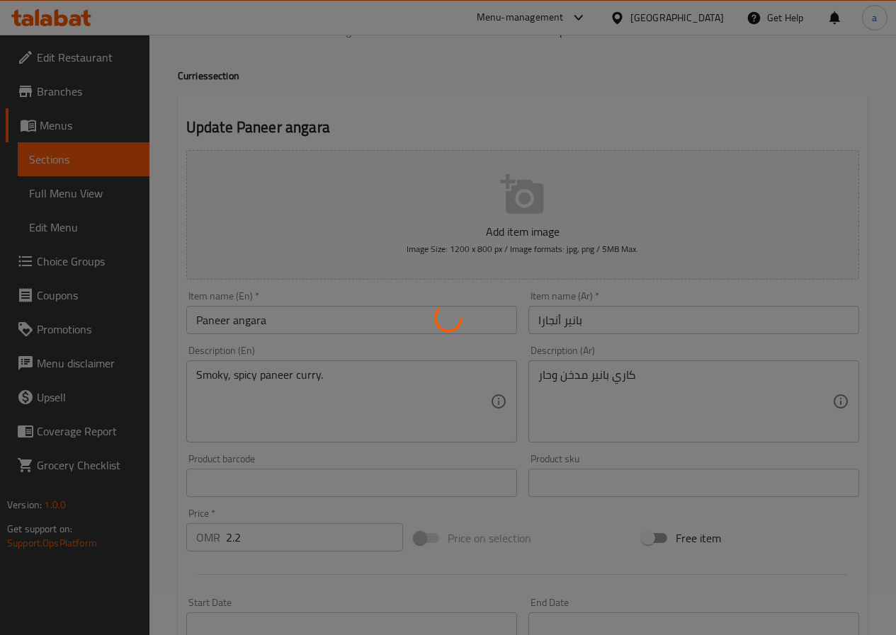
scroll to position [0, 0]
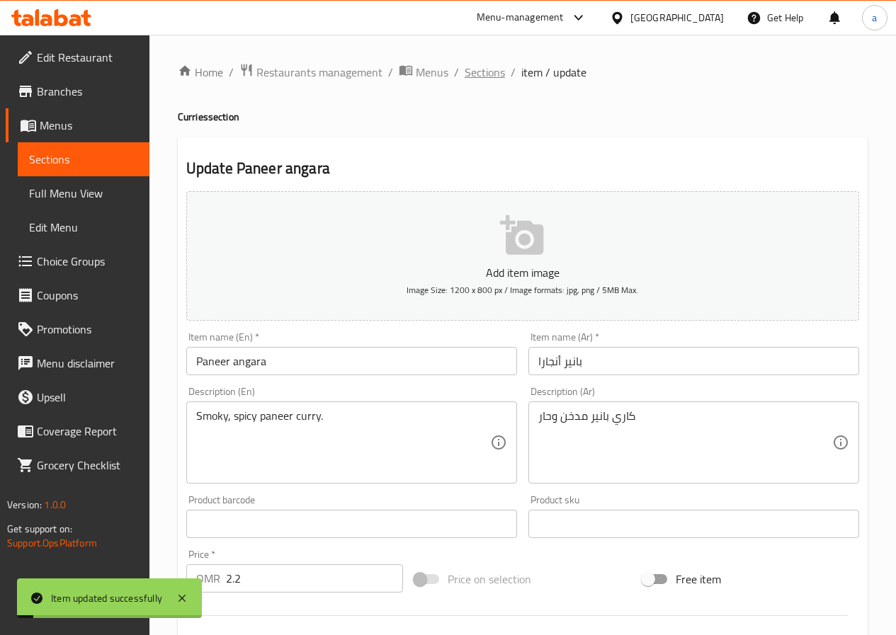
click at [494, 76] on span "Sections" at bounding box center [485, 72] width 40 height 17
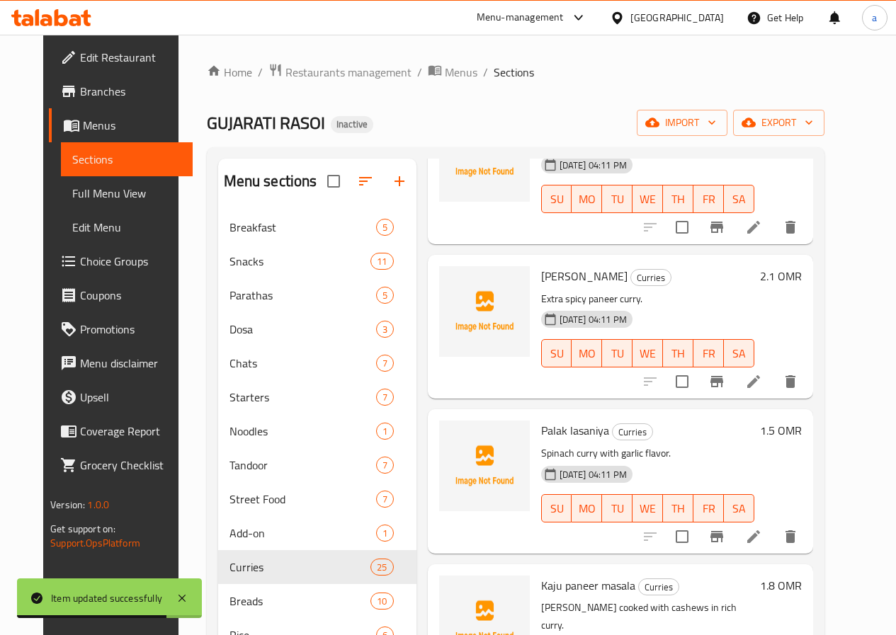
scroll to position [1983, 0]
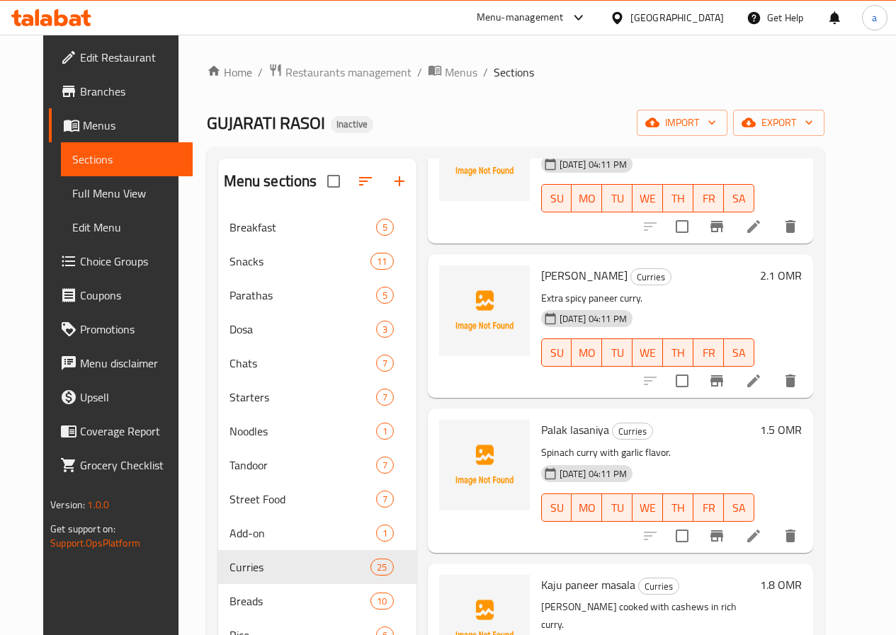
click at [762, 374] on icon at bounding box center [753, 380] width 17 height 17
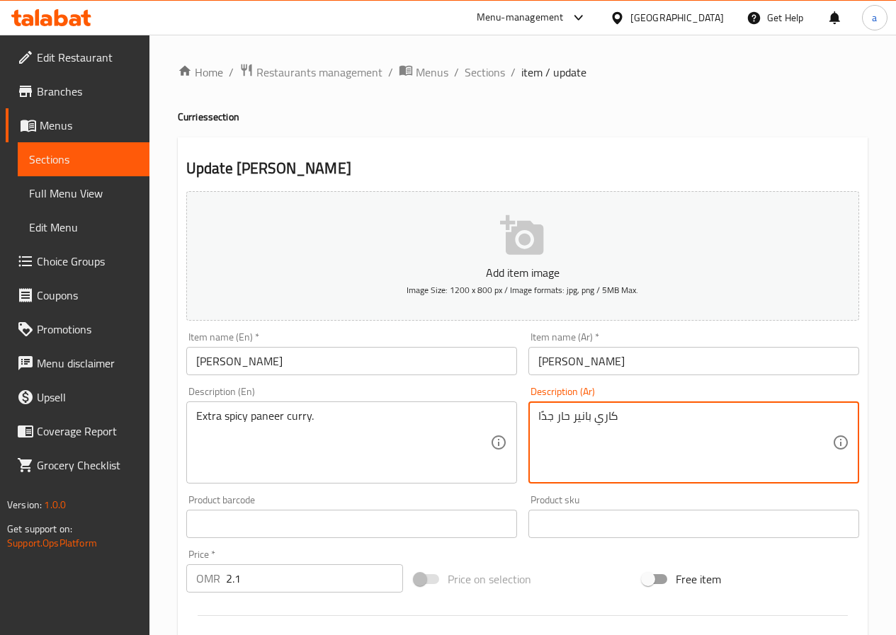
click at [540, 416] on textarea "كاري بانير حار جدًا" at bounding box center [685, 442] width 294 height 67
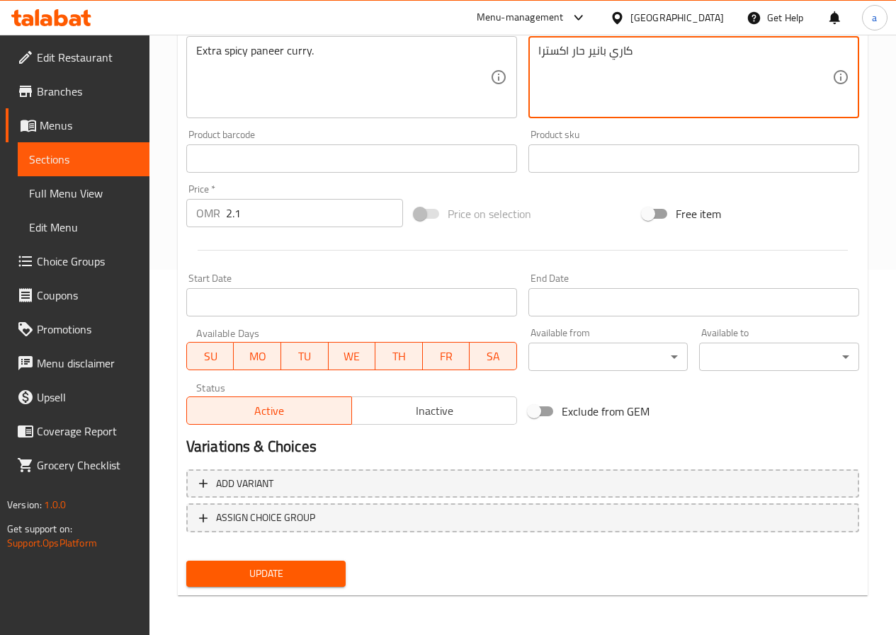
click at [229, 580] on span "Update" at bounding box center [266, 574] width 137 height 18
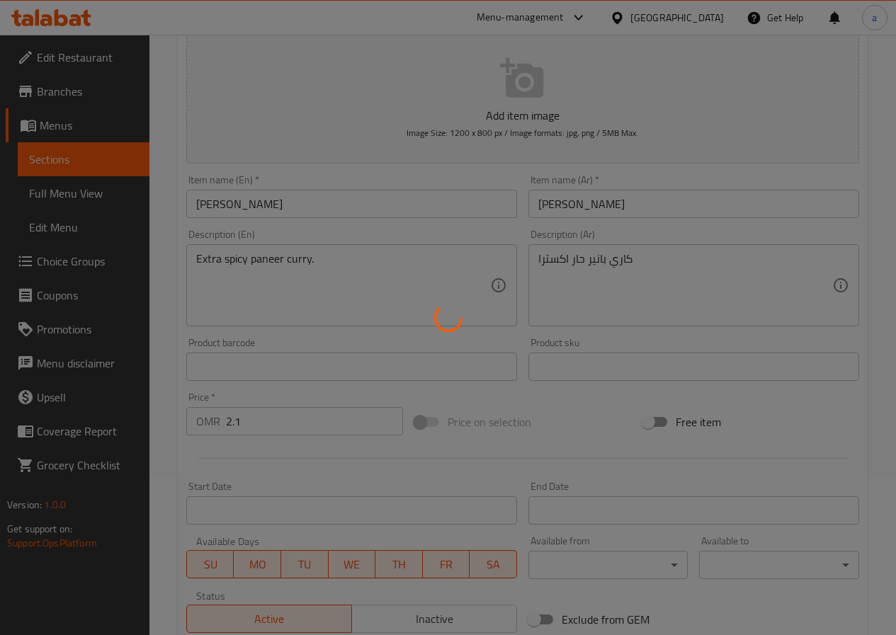
scroll to position [153, 0]
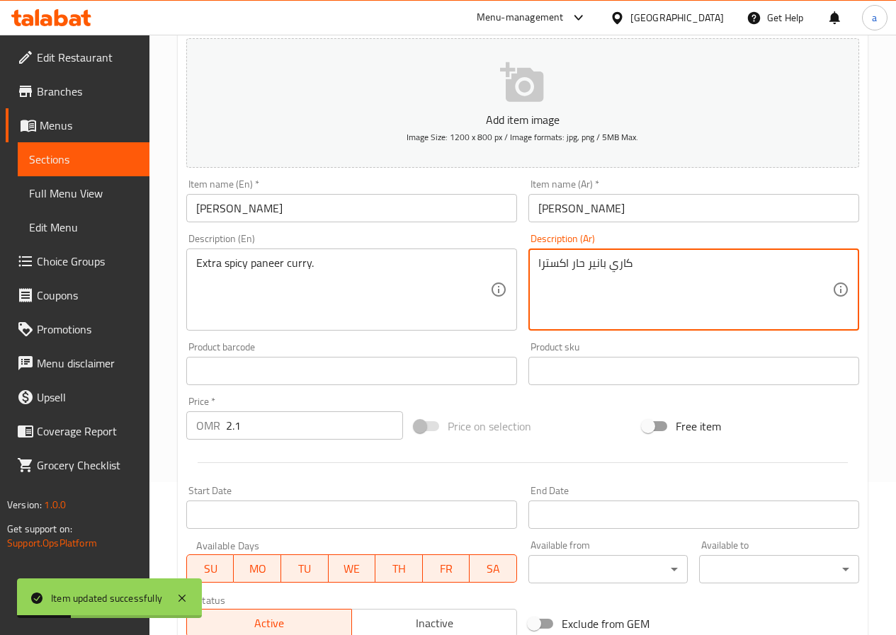
drag, startPoint x: 537, startPoint y: 261, endPoint x: 569, endPoint y: 268, distance: 32.5
click at [554, 265] on textarea "كاري بانير حار" at bounding box center [685, 289] width 294 height 67
paste textarea "اكسترا"
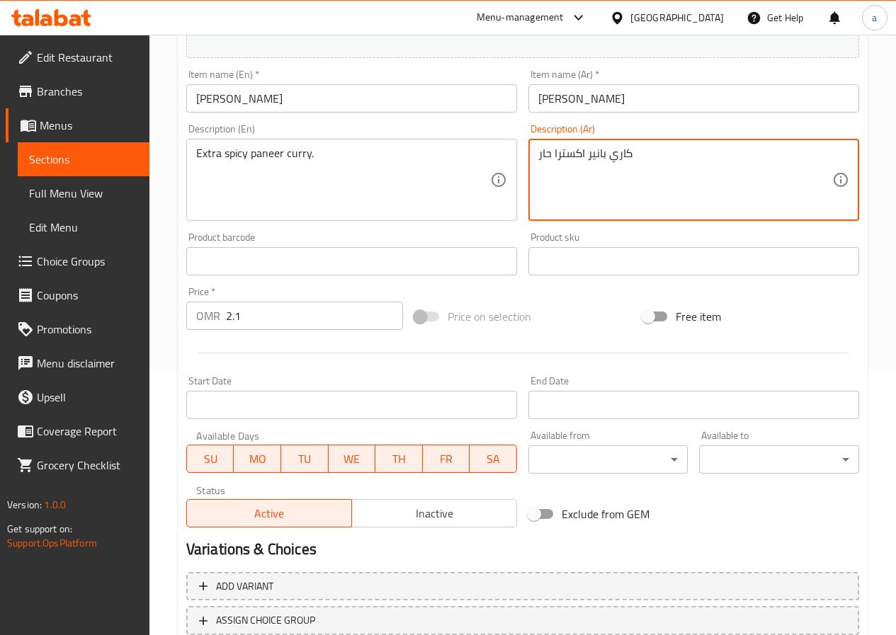
scroll to position [365, 0]
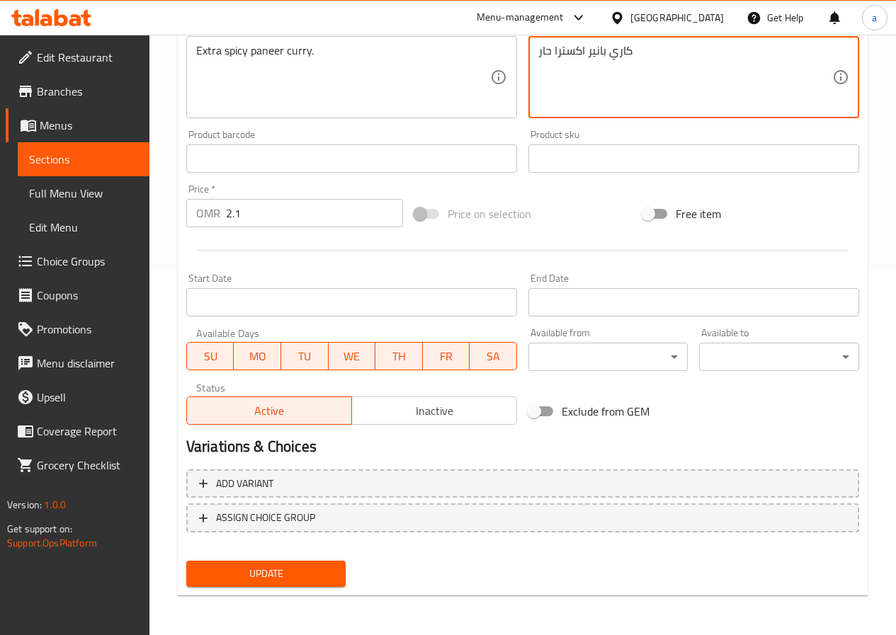
type textarea "كاري بانير اكسترا حار"
click at [253, 569] on span "Update" at bounding box center [266, 574] width 137 height 18
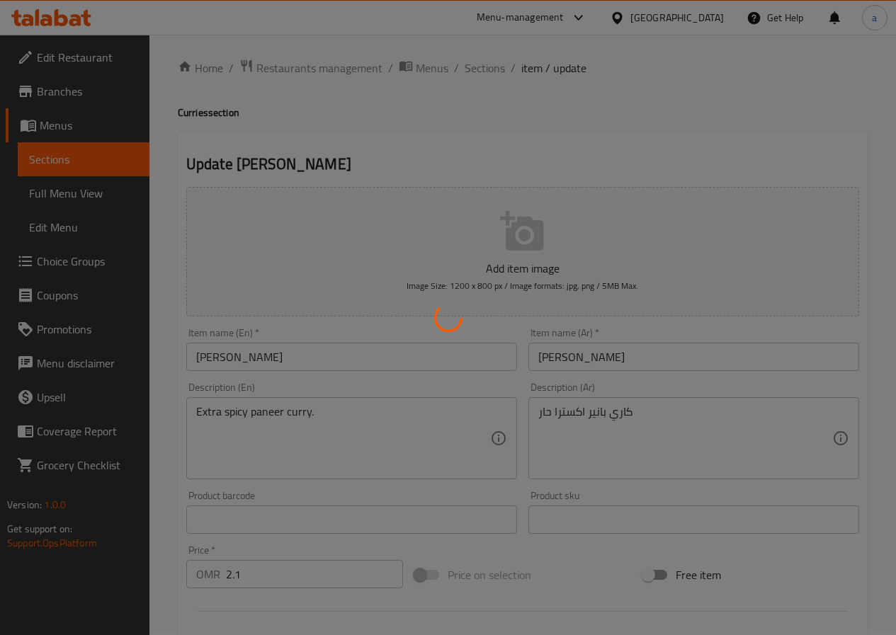
scroll to position [0, 0]
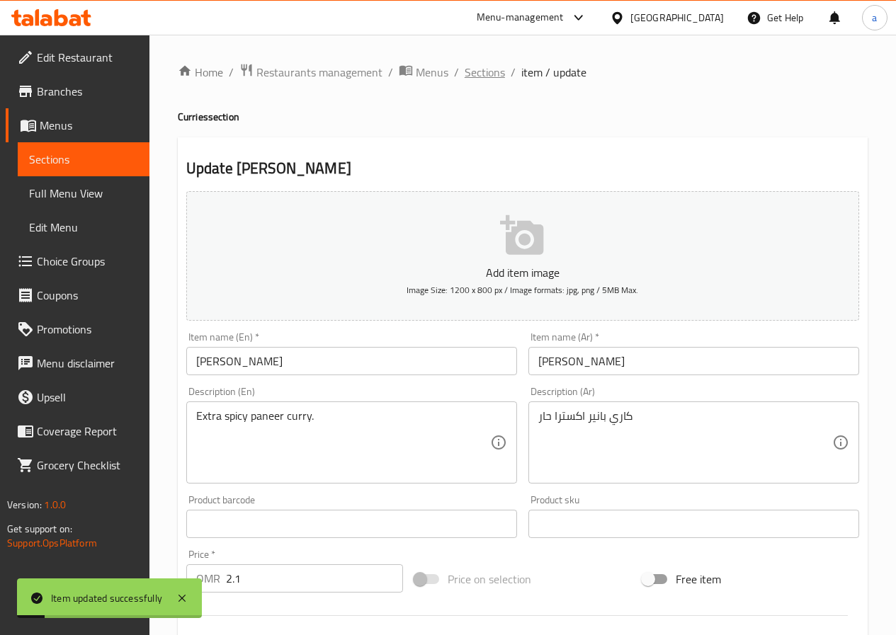
click at [470, 72] on span "Sections" at bounding box center [485, 72] width 40 height 17
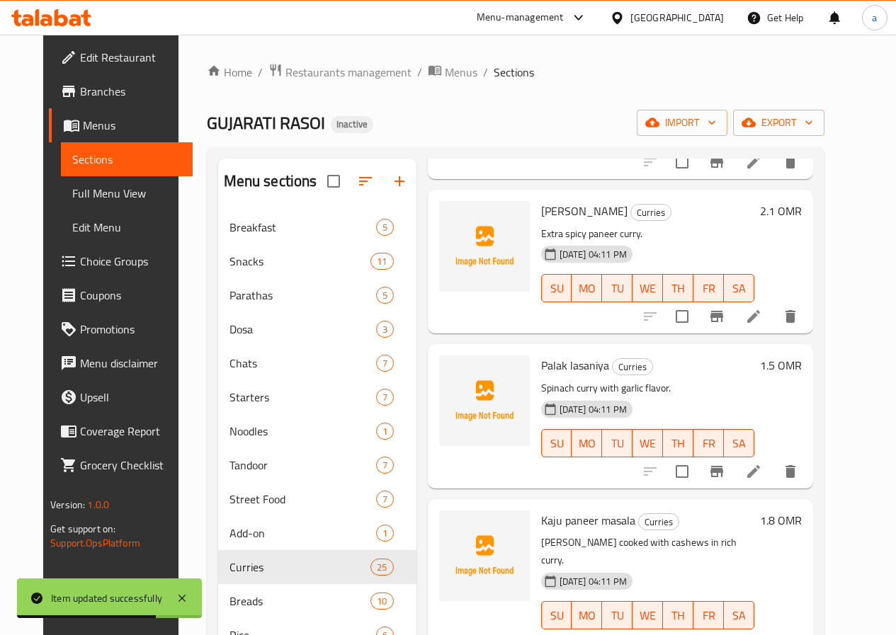
scroll to position [2053, 0]
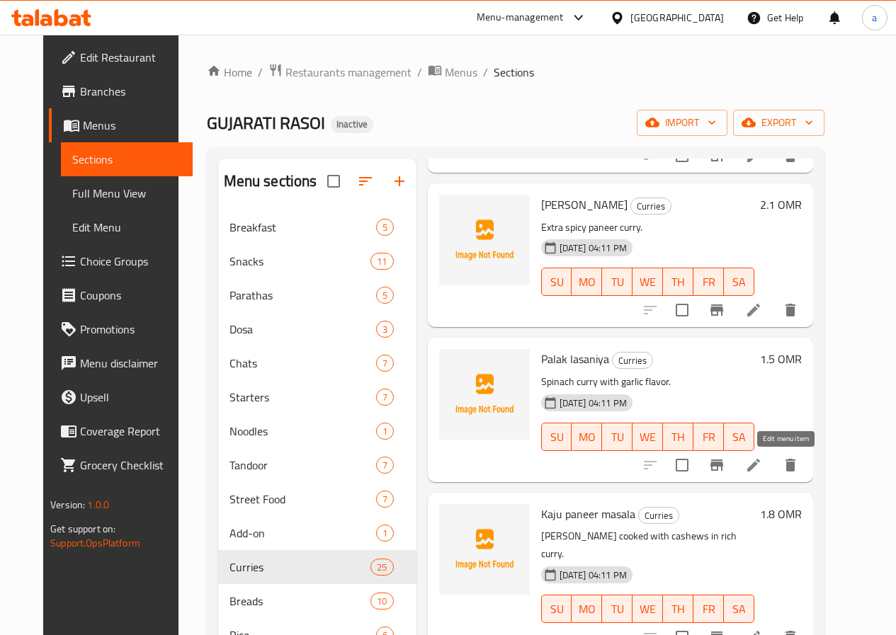
click at [762, 466] on icon at bounding box center [753, 465] width 17 height 17
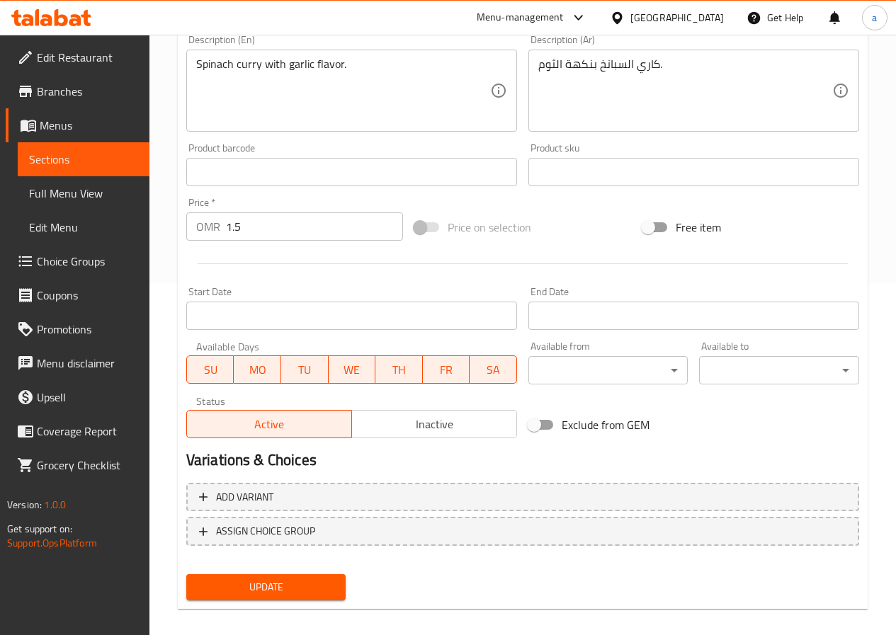
scroll to position [354, 0]
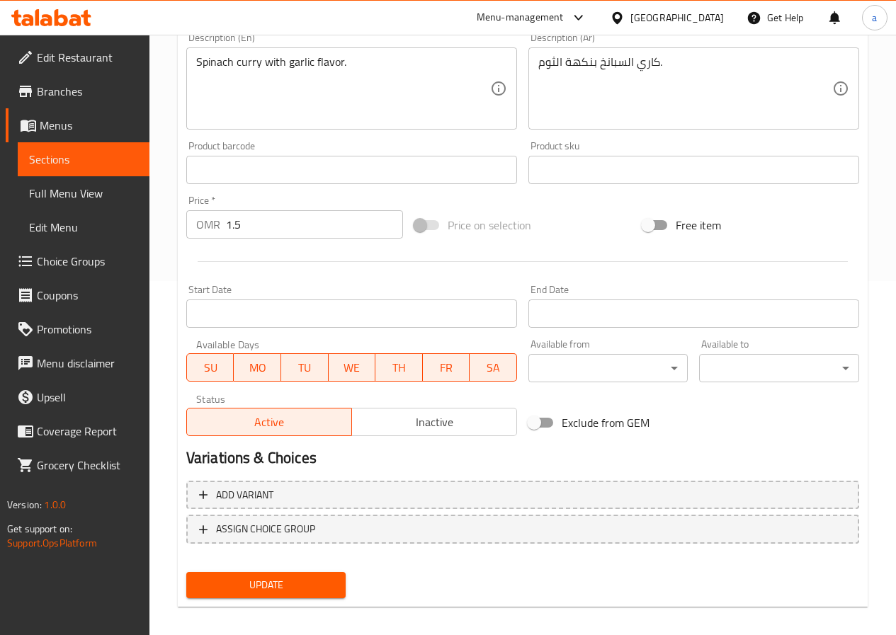
click at [297, 574] on button "Update" at bounding box center [266, 585] width 160 height 26
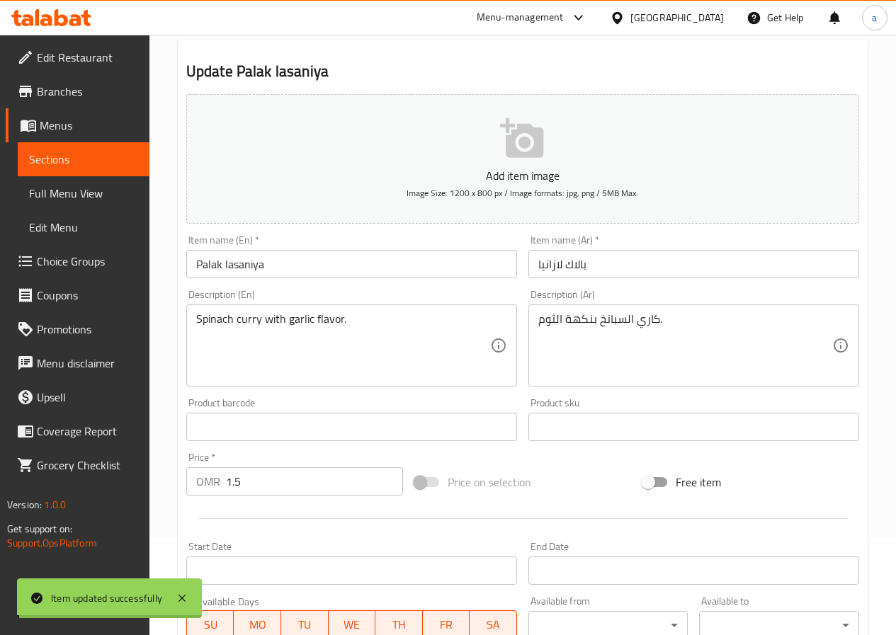
scroll to position [0, 0]
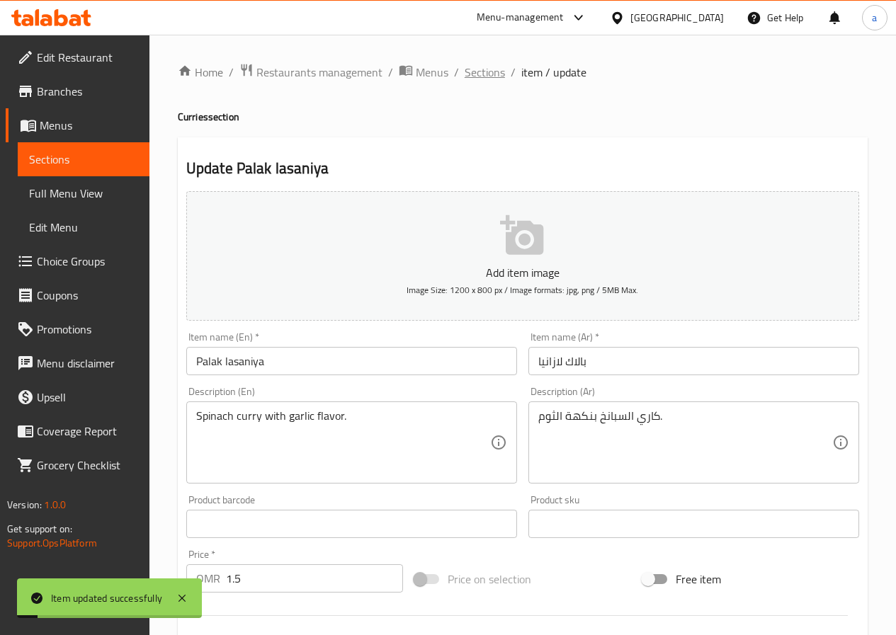
click at [477, 76] on span "Sections" at bounding box center [485, 72] width 40 height 17
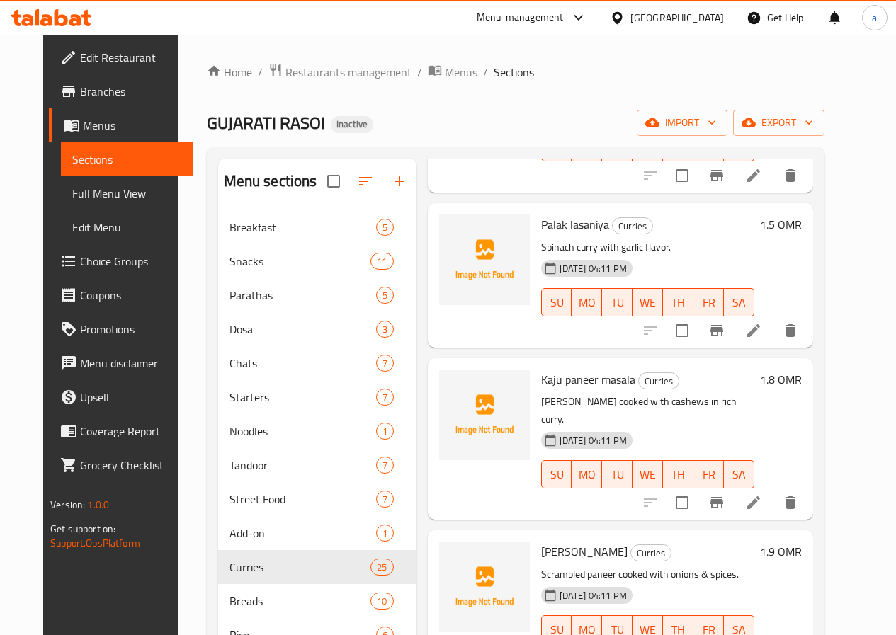
scroll to position [2195, 0]
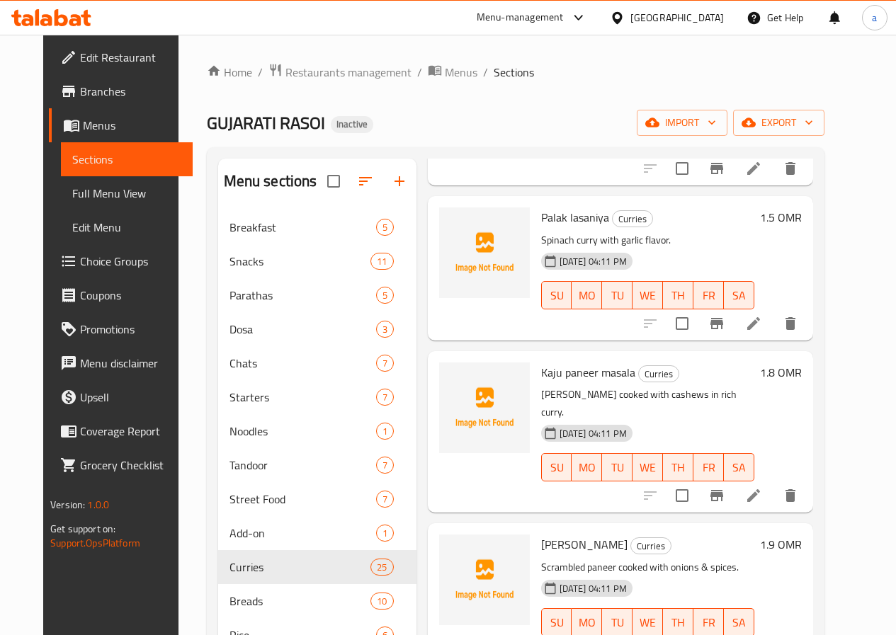
click at [773, 483] on li at bounding box center [754, 495] width 40 height 25
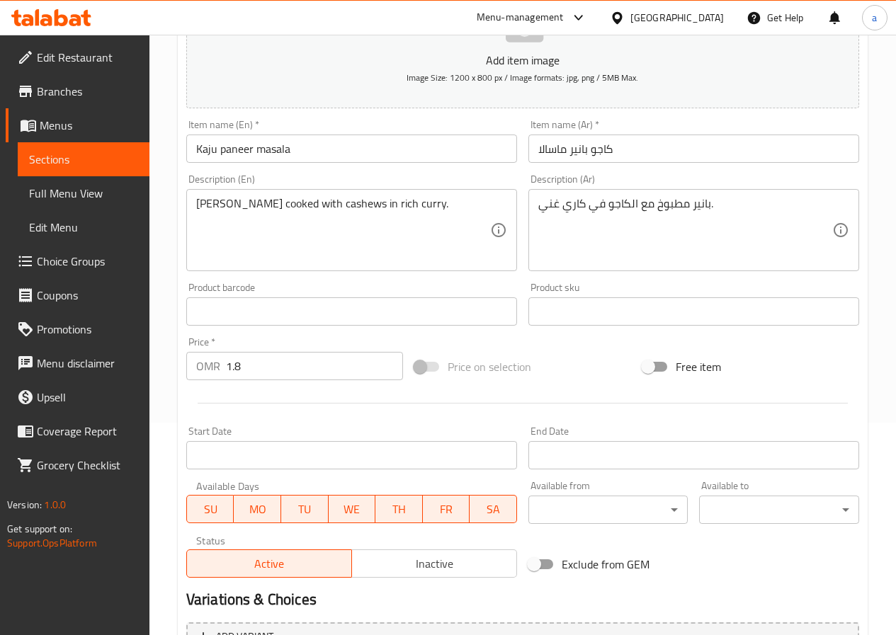
scroll to position [365, 0]
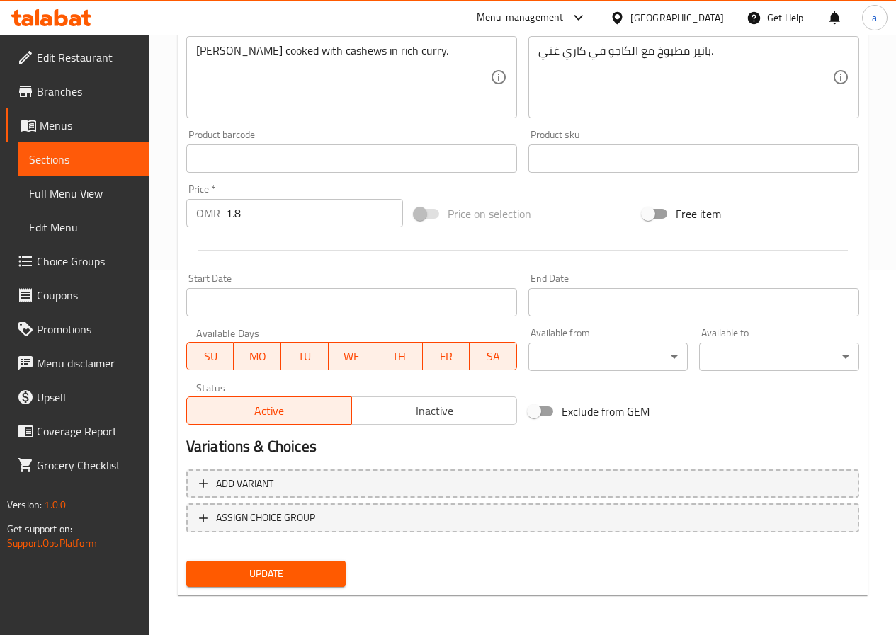
click at [258, 563] on button "Update" at bounding box center [266, 574] width 160 height 26
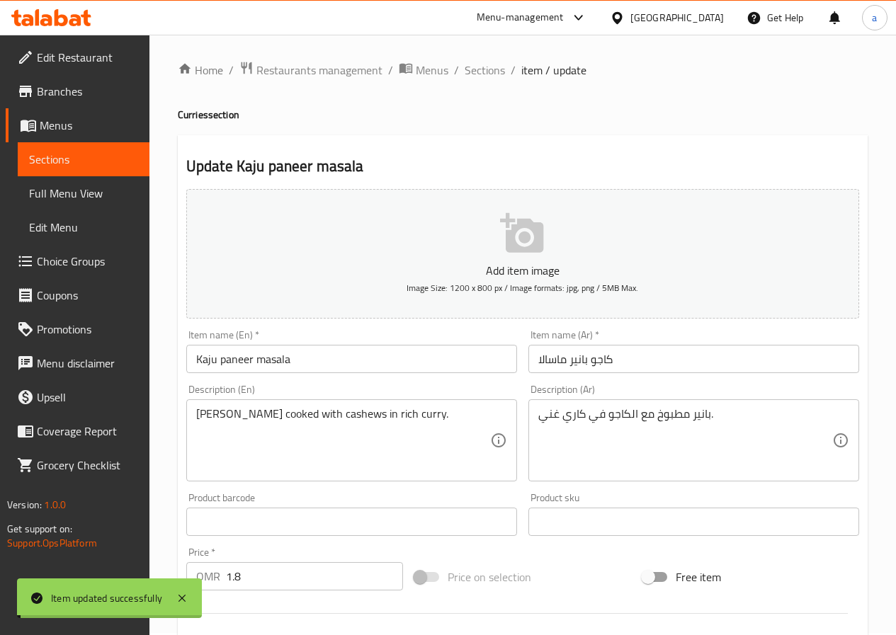
scroll to position [0, 0]
click at [494, 72] on span "Sections" at bounding box center [485, 72] width 40 height 17
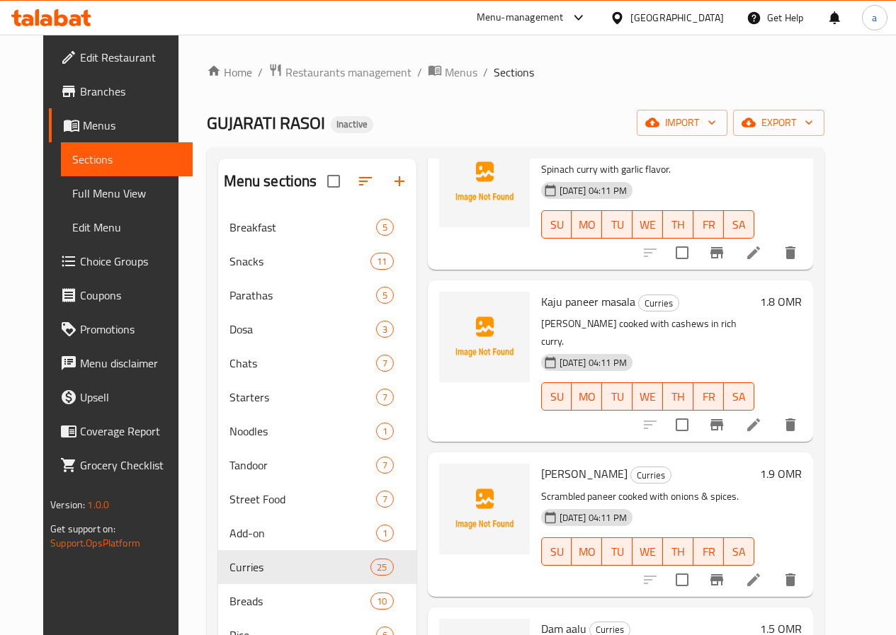
scroll to position [2337, 0]
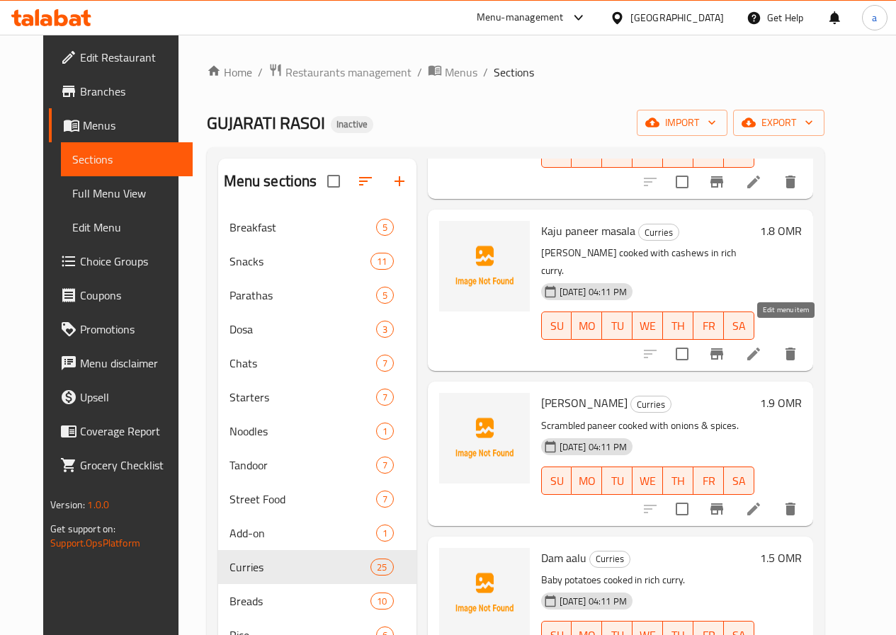
click at [762, 346] on icon at bounding box center [753, 354] width 17 height 17
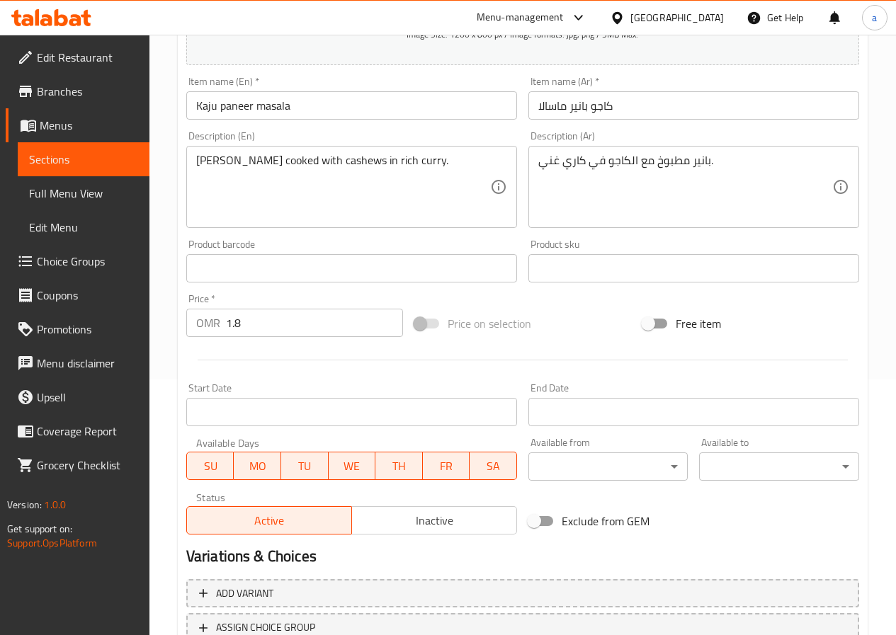
scroll to position [365, 0]
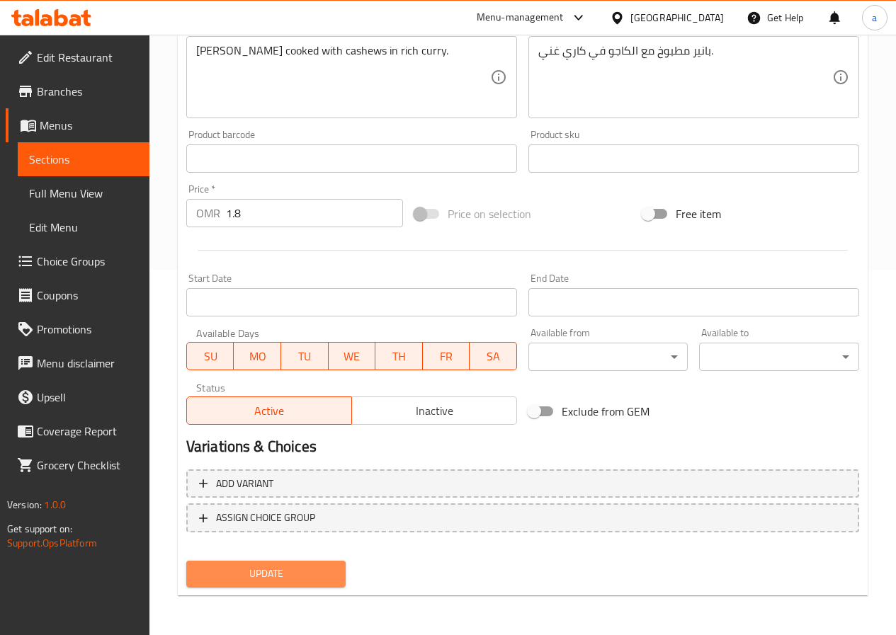
click at [243, 583] on span "Update" at bounding box center [266, 574] width 137 height 18
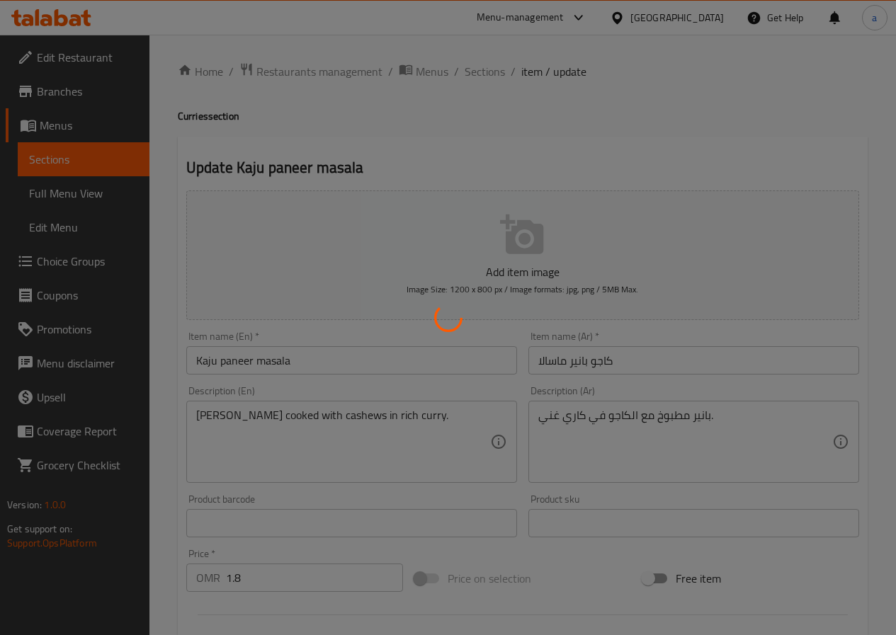
scroll to position [0, 0]
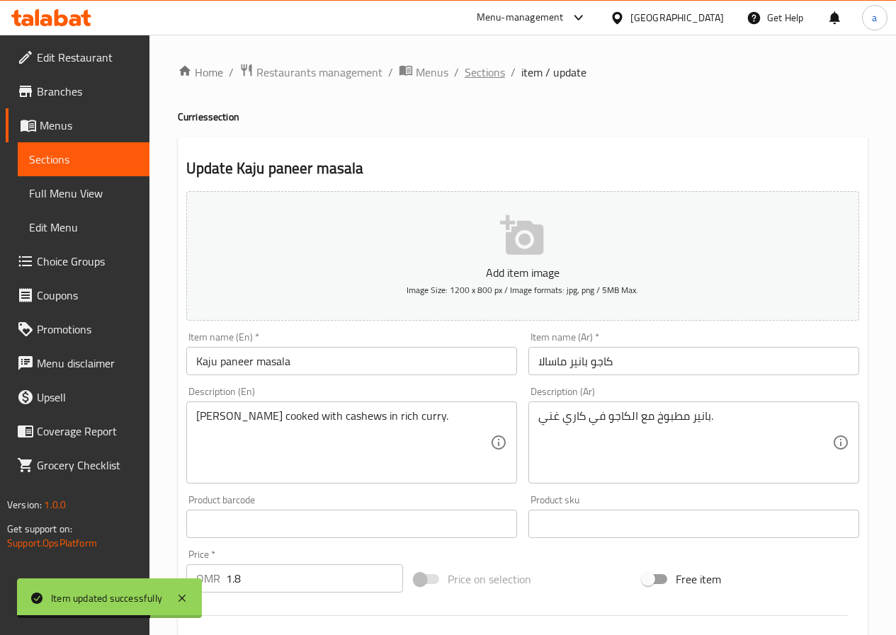
click at [494, 73] on span "Sections" at bounding box center [485, 72] width 40 height 17
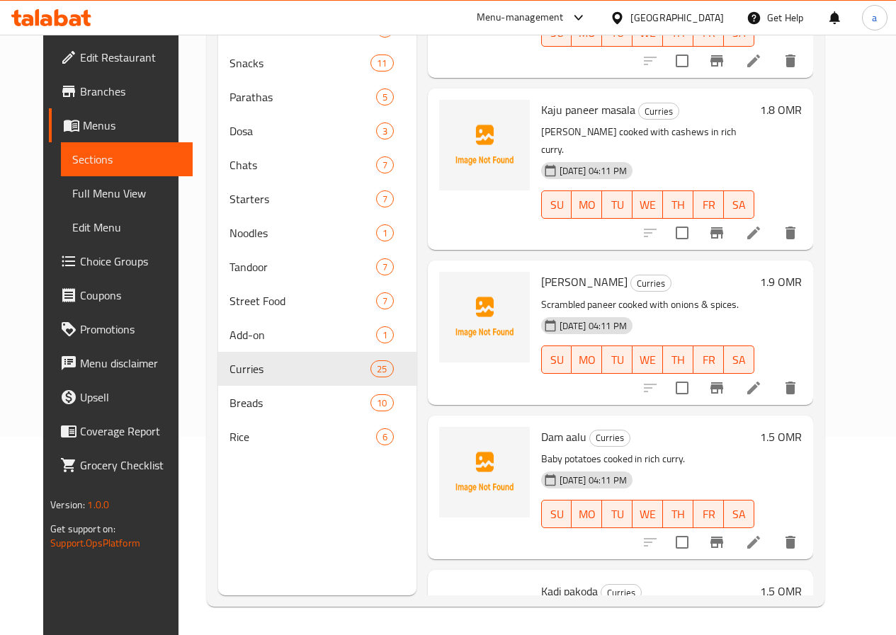
scroll to position [2266, 0]
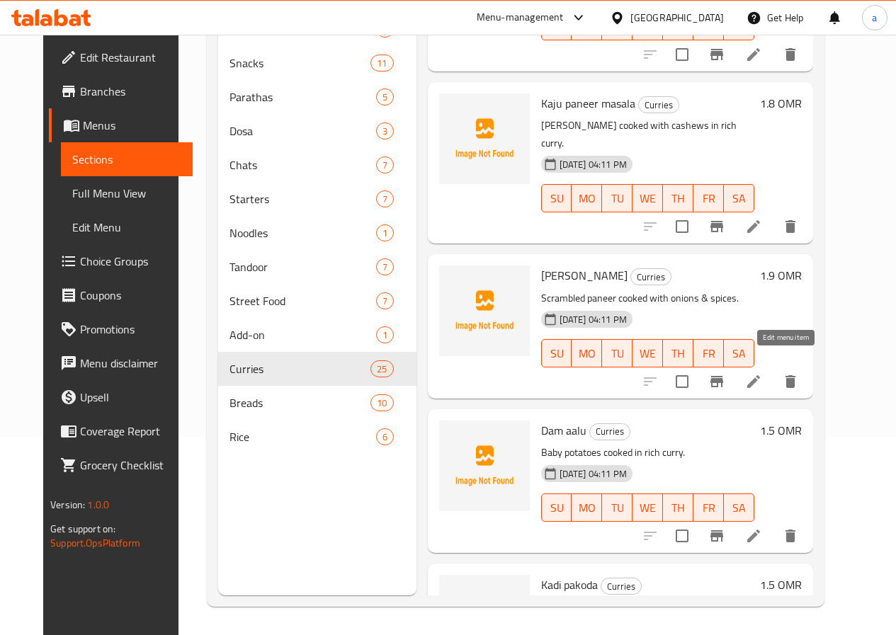
click at [762, 373] on icon at bounding box center [753, 381] width 17 height 17
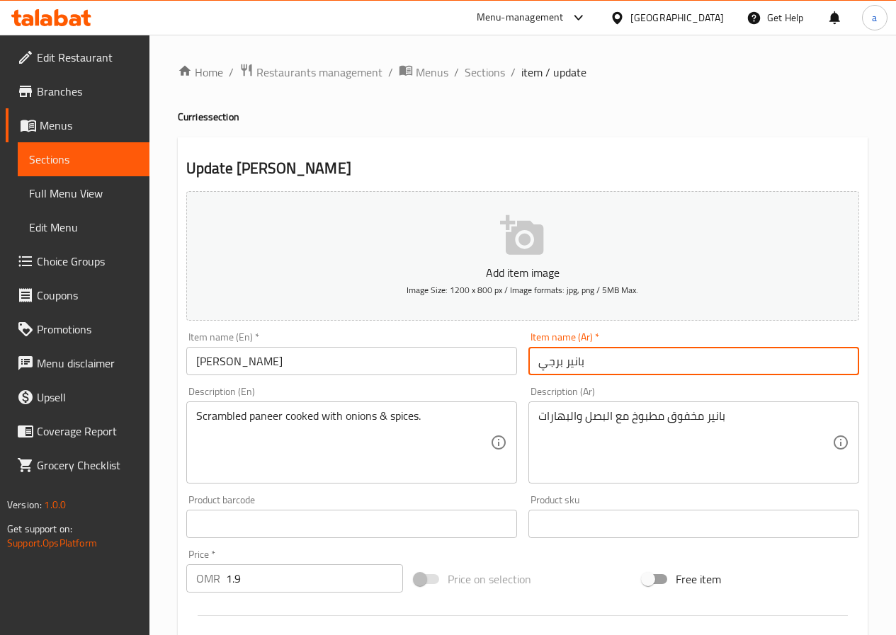
click at [558, 365] on input "بانير برجي" at bounding box center [693, 361] width 331 height 28
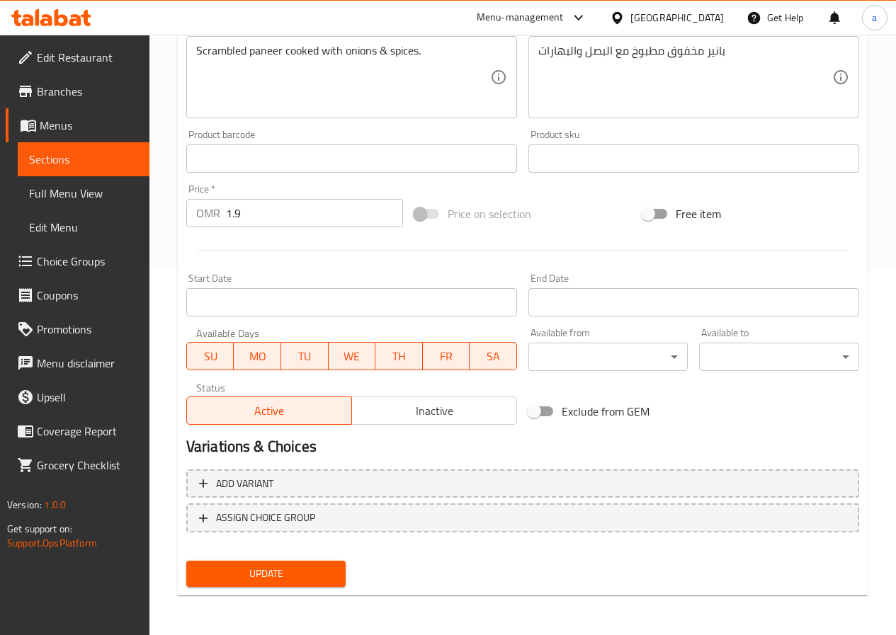
type input "بانير بهورجي"
click at [265, 568] on span "Update" at bounding box center [266, 574] width 137 height 18
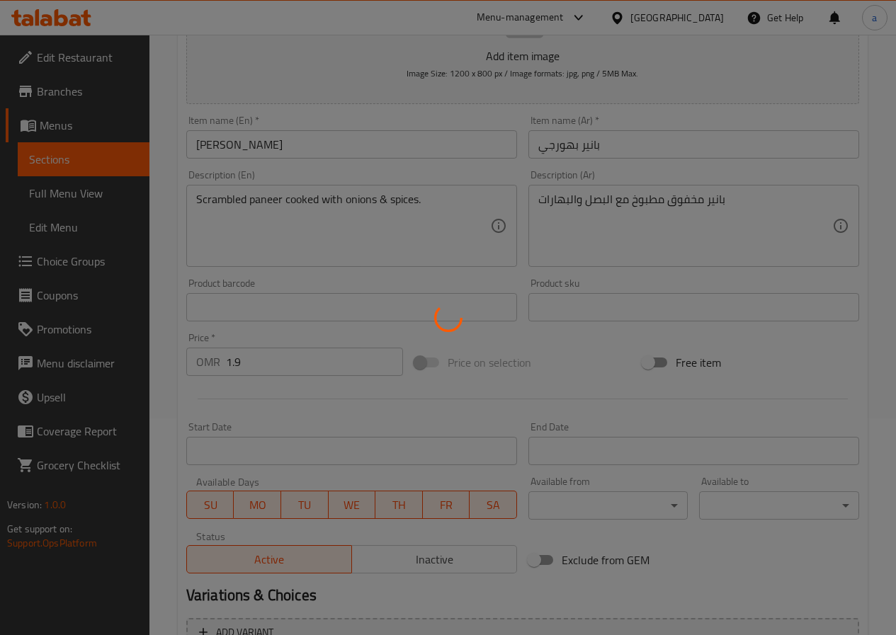
scroll to position [11, 0]
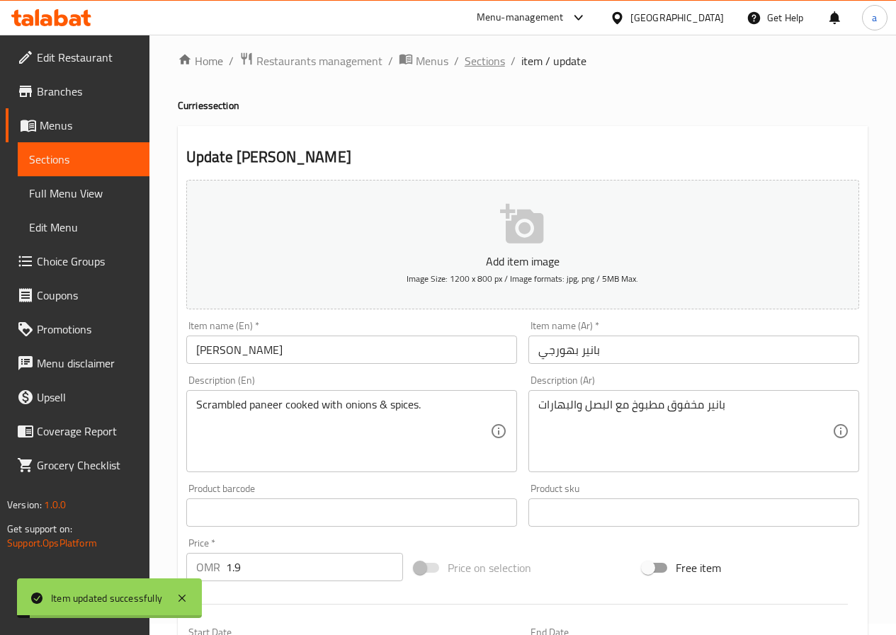
click at [486, 56] on span "Sections" at bounding box center [485, 60] width 40 height 17
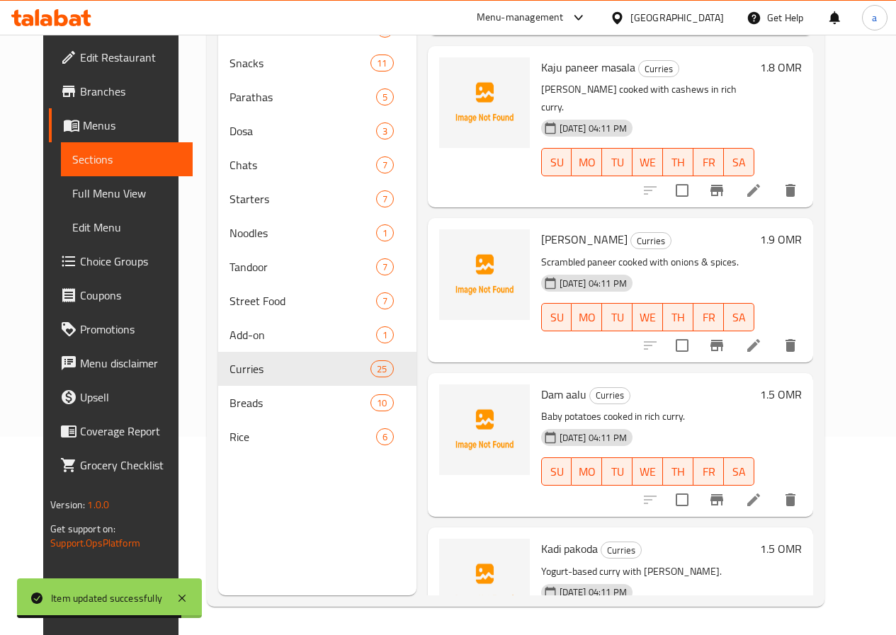
scroll to position [2478, 0]
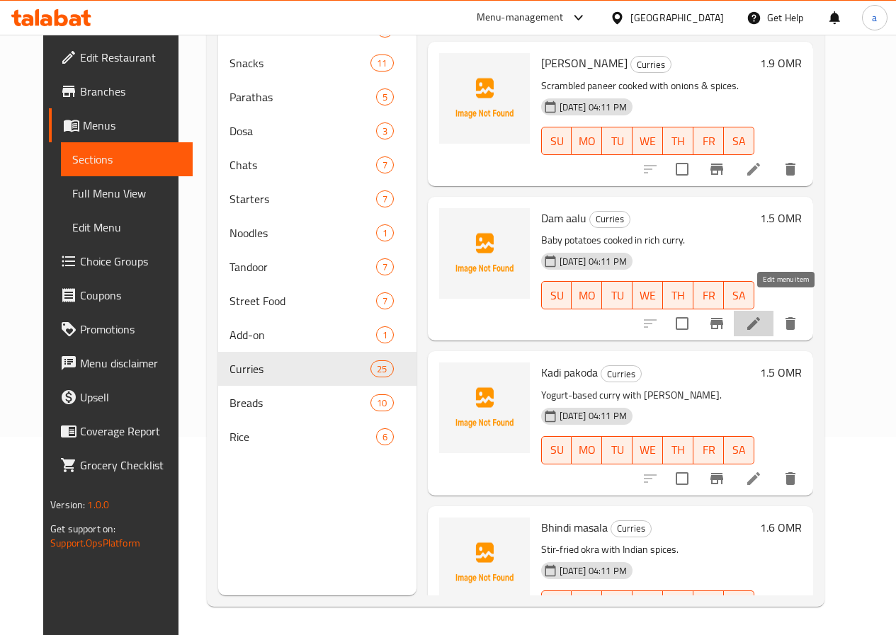
click at [762, 315] on icon at bounding box center [753, 323] width 17 height 17
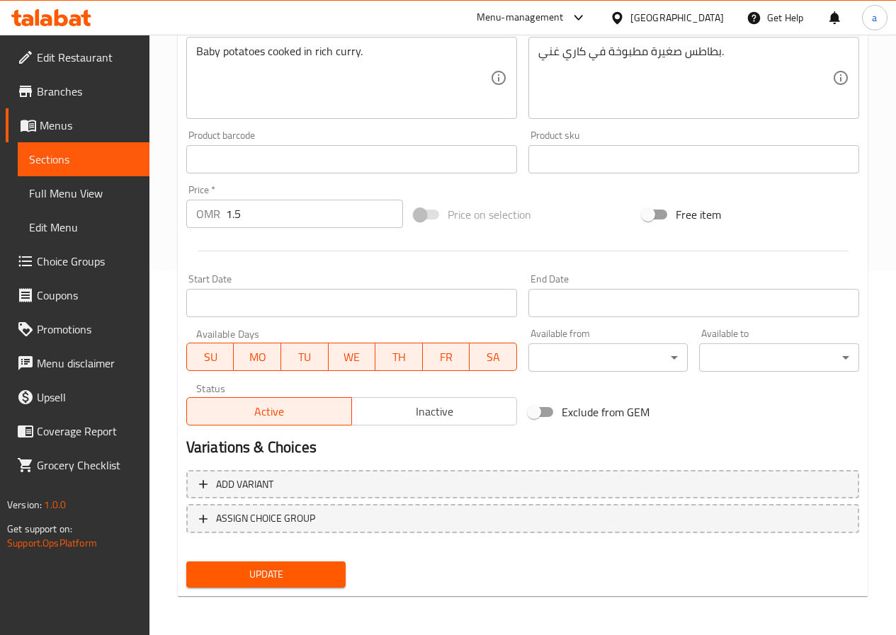
scroll to position [365, 0]
drag, startPoint x: 232, startPoint y: 571, endPoint x: 217, endPoint y: 561, distance: 18.5
click at [232, 573] on span "Update" at bounding box center [266, 574] width 137 height 18
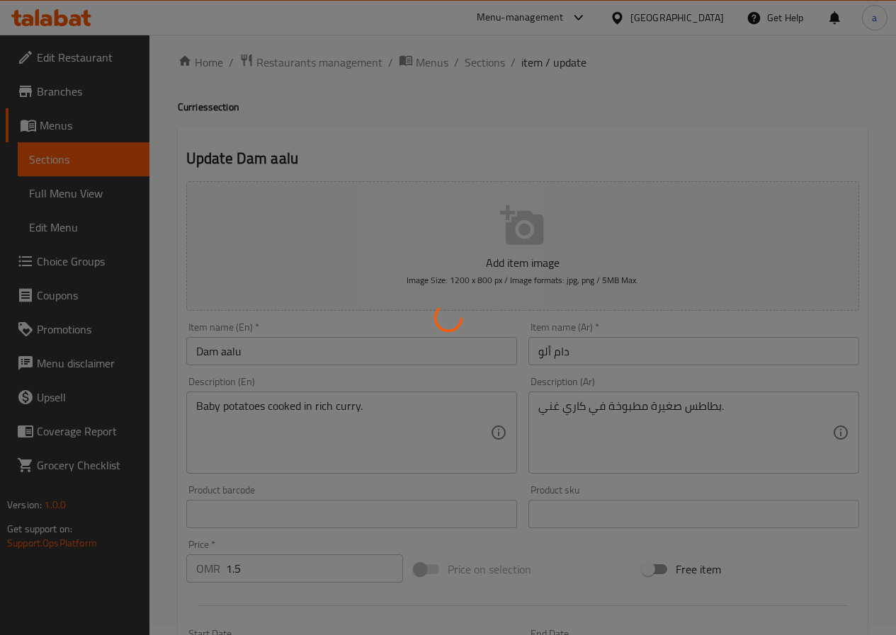
scroll to position [0, 0]
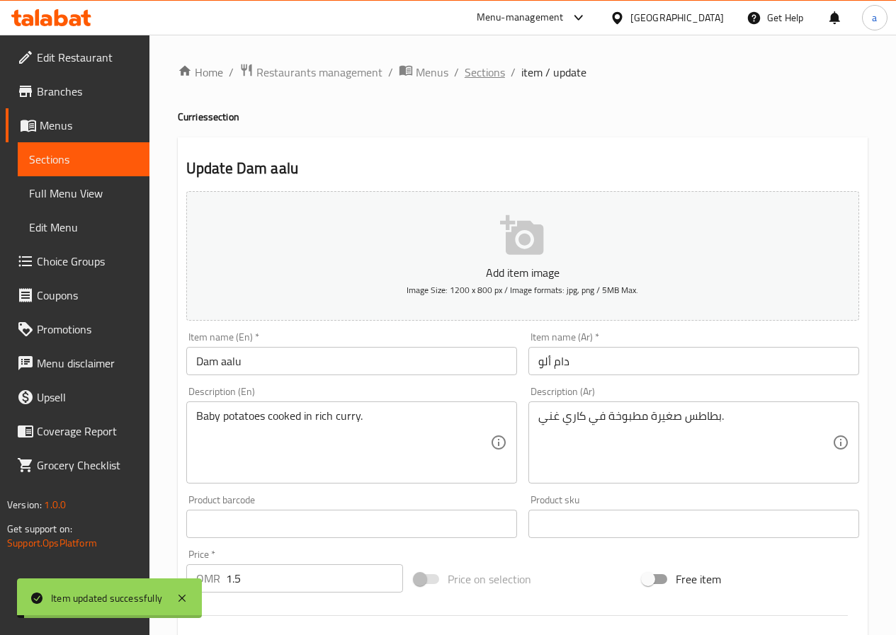
click at [467, 67] on span "Sections" at bounding box center [485, 72] width 40 height 17
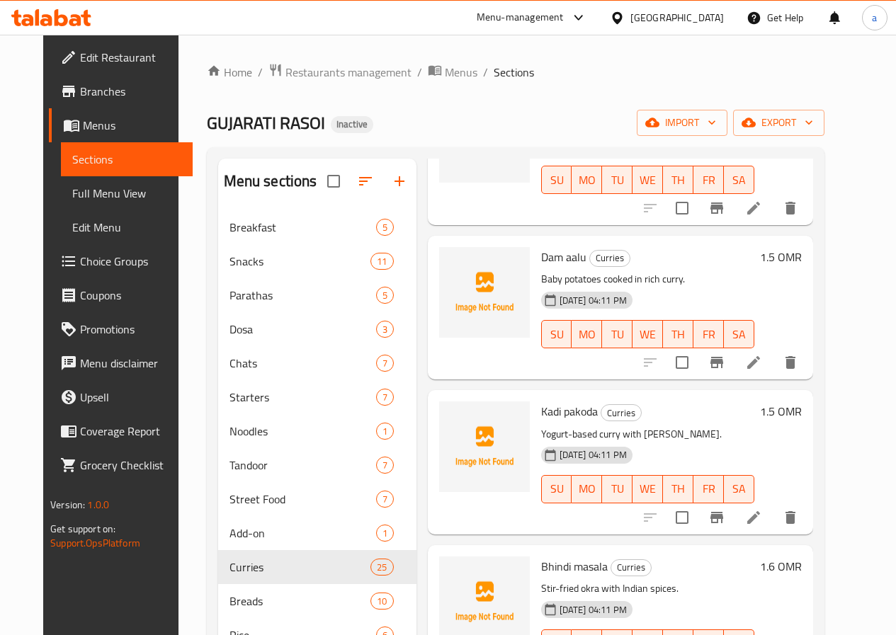
scroll to position [2620, 0]
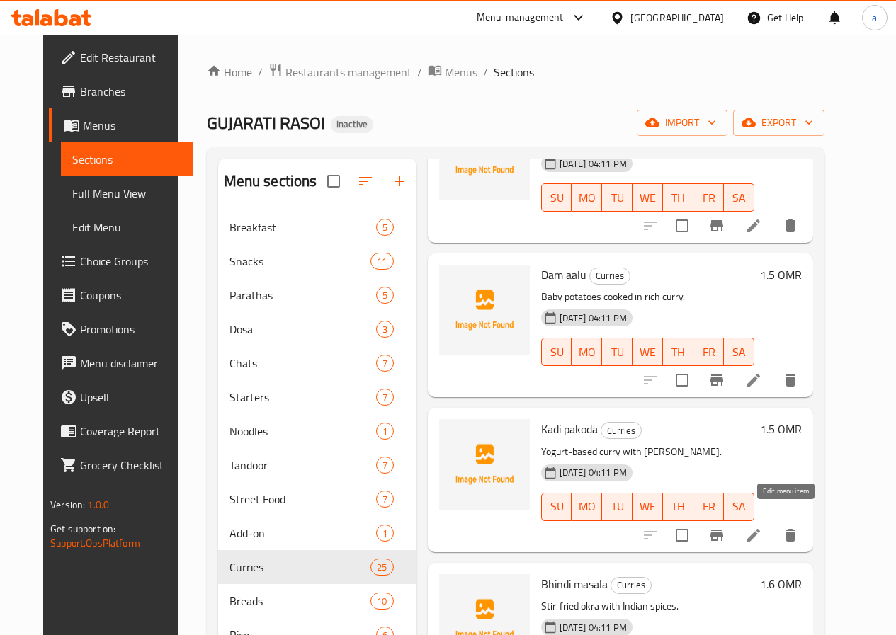
click at [762, 527] on icon at bounding box center [753, 535] width 17 height 17
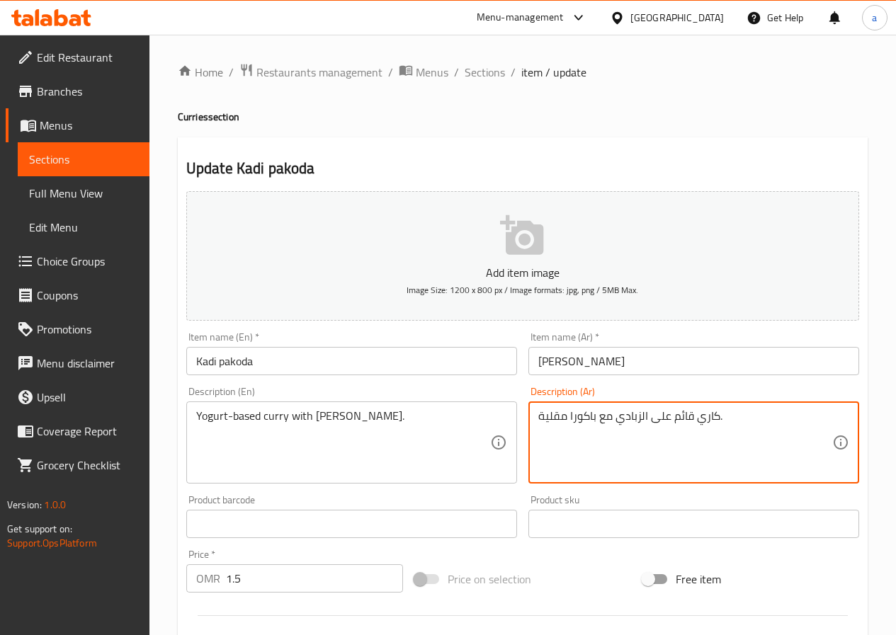
drag, startPoint x: 652, startPoint y: 420, endPoint x: 692, endPoint y: 417, distance: 39.8
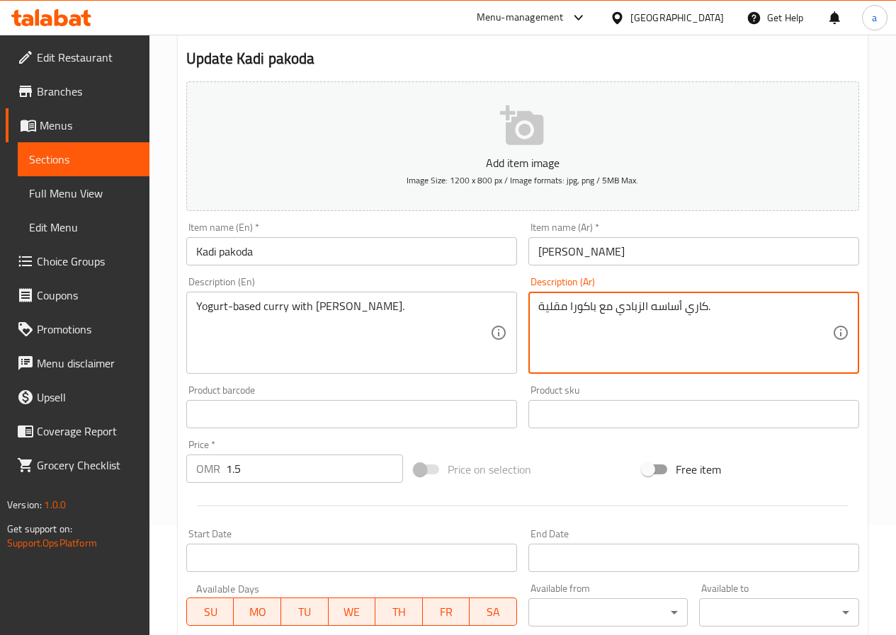
scroll to position [354, 0]
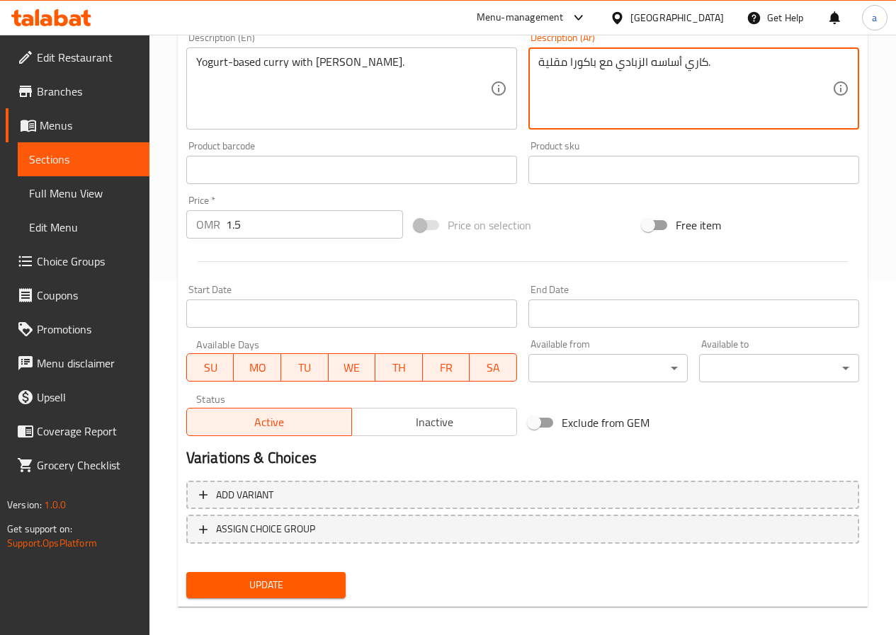
type textarea "كاري أساسه الزبادي مع باكورا مقلية."
click at [321, 593] on span "Update" at bounding box center [266, 585] width 137 height 18
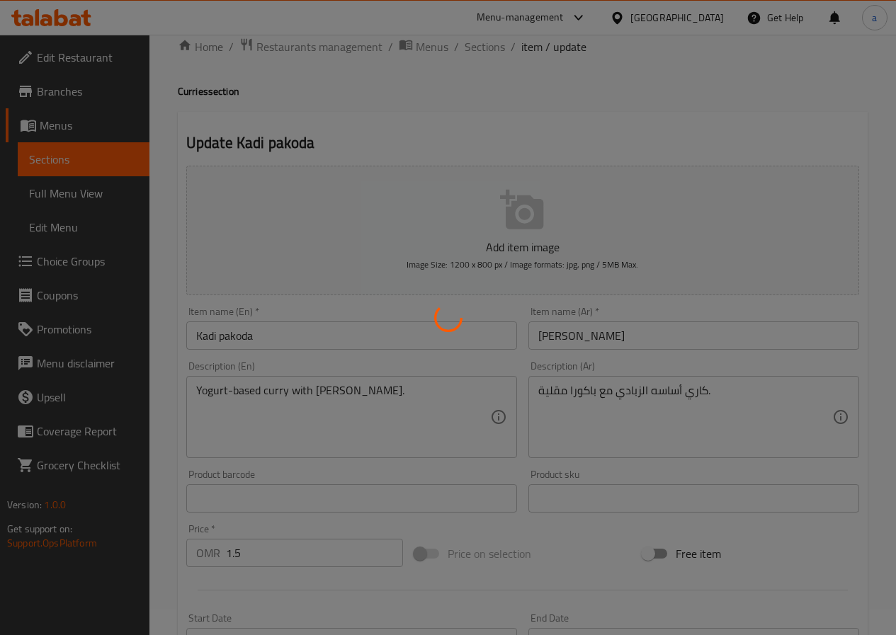
scroll to position [0, 0]
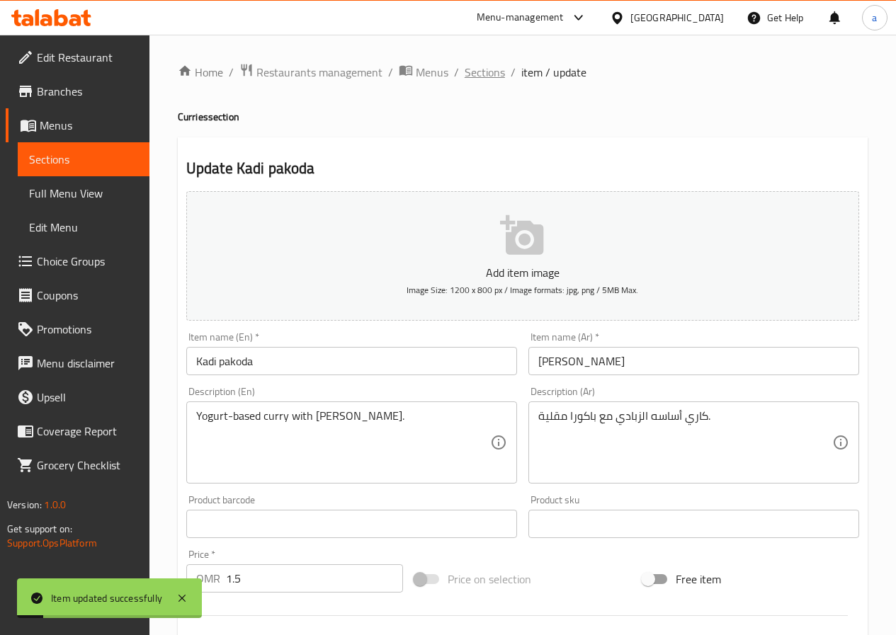
click at [477, 68] on span "Sections" at bounding box center [485, 72] width 40 height 17
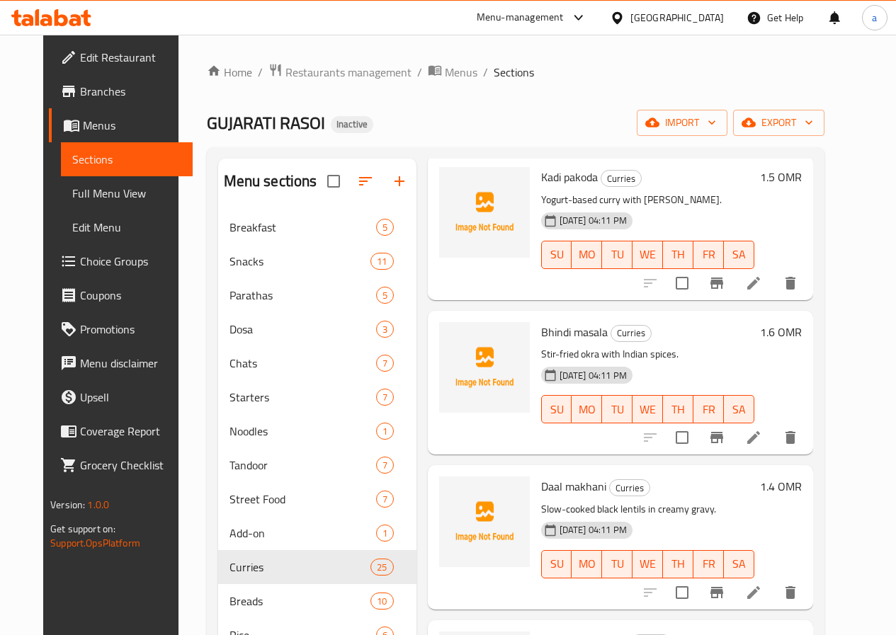
scroll to position [2903, 0]
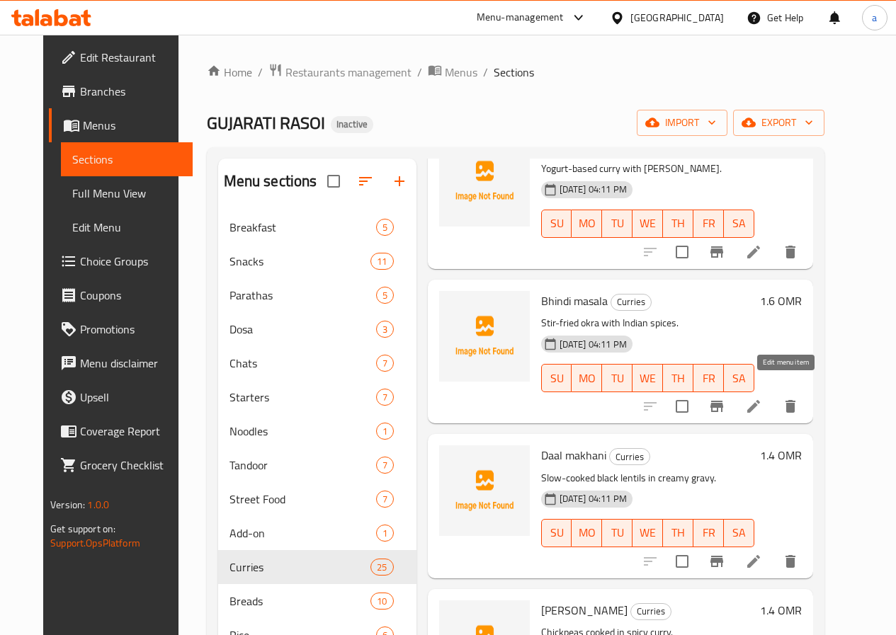
click at [762, 398] on icon at bounding box center [753, 406] width 17 height 17
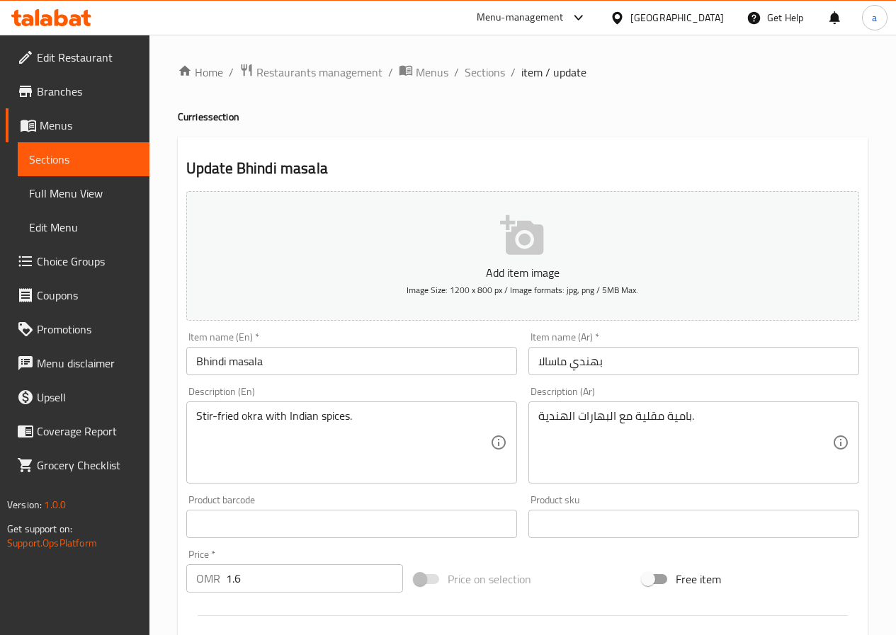
scroll to position [365, 0]
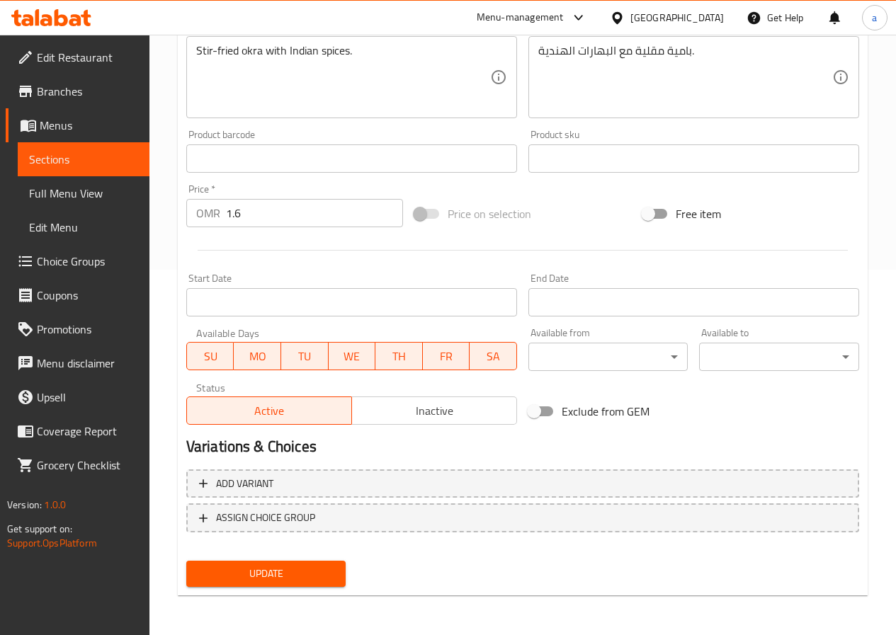
click at [264, 578] on span "Update" at bounding box center [266, 574] width 137 height 18
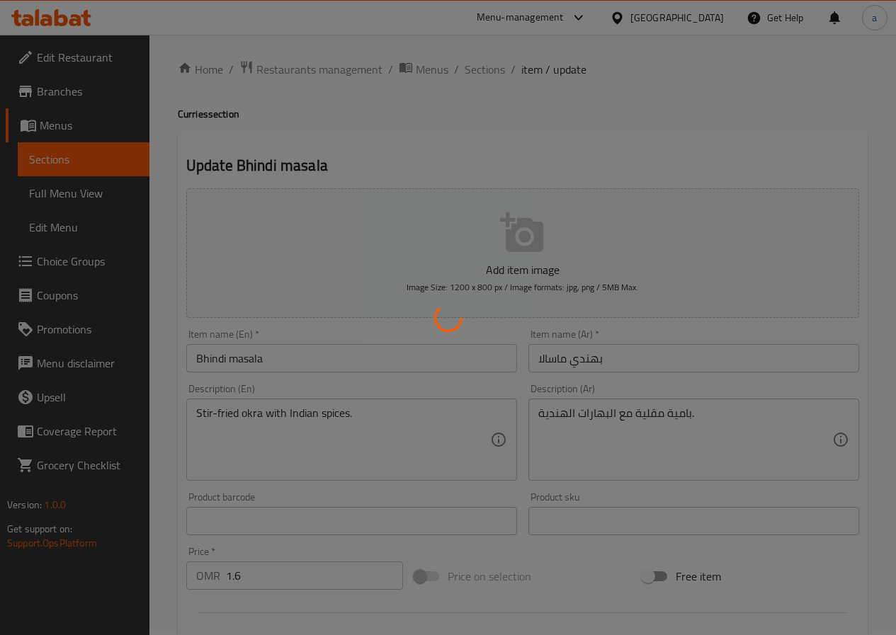
scroll to position [0, 0]
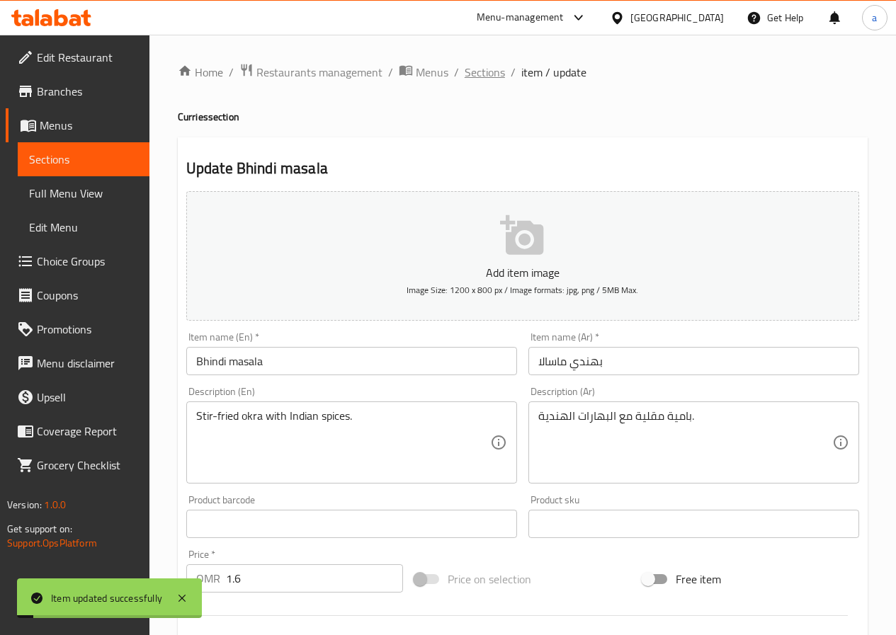
click at [491, 71] on span "Sections" at bounding box center [485, 72] width 40 height 17
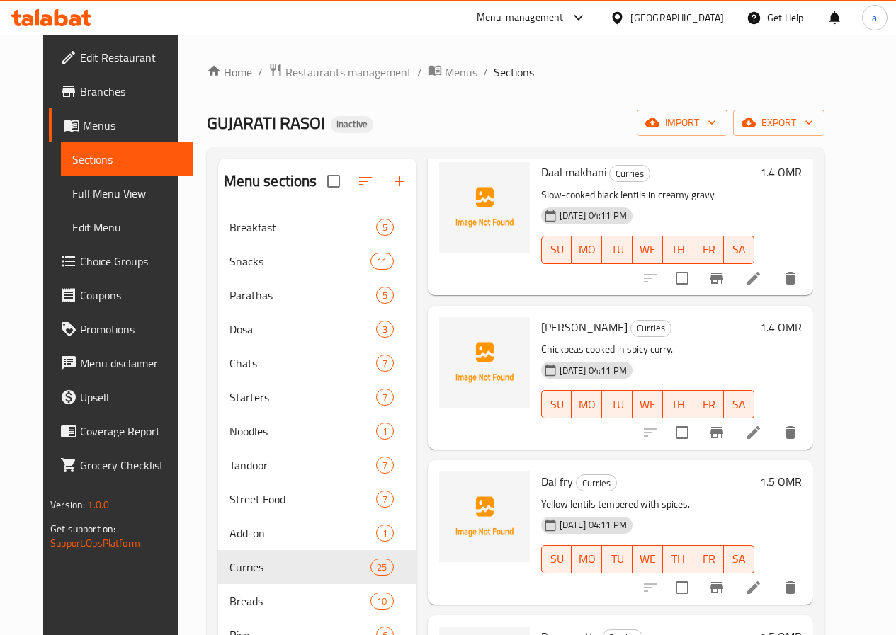
scroll to position [3116, 0]
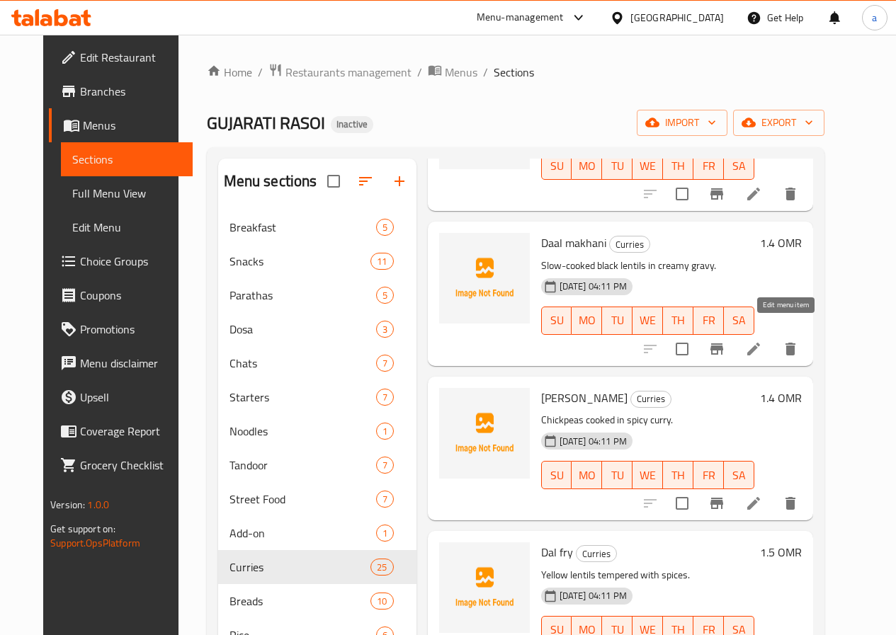
click at [762, 341] on icon at bounding box center [753, 349] width 17 height 17
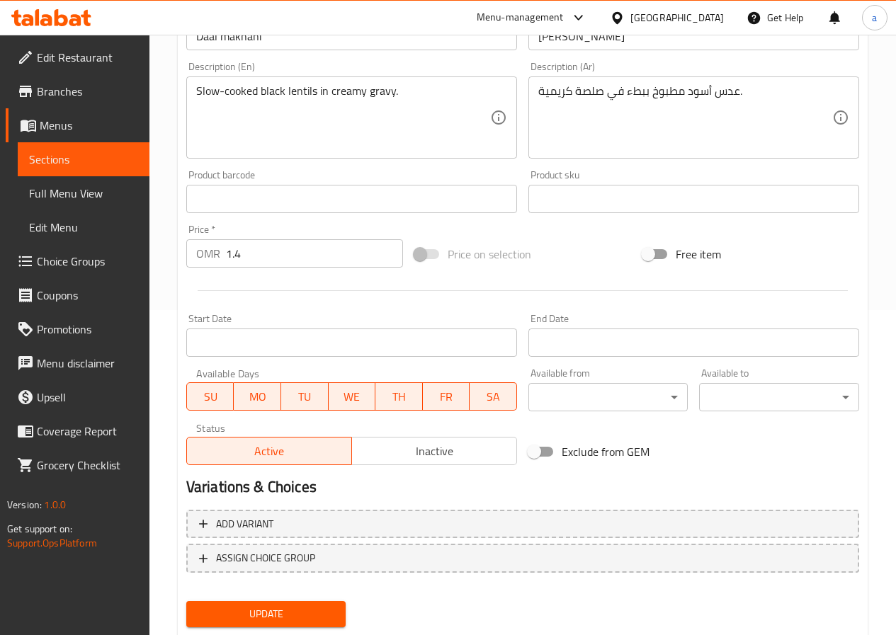
scroll to position [365, 0]
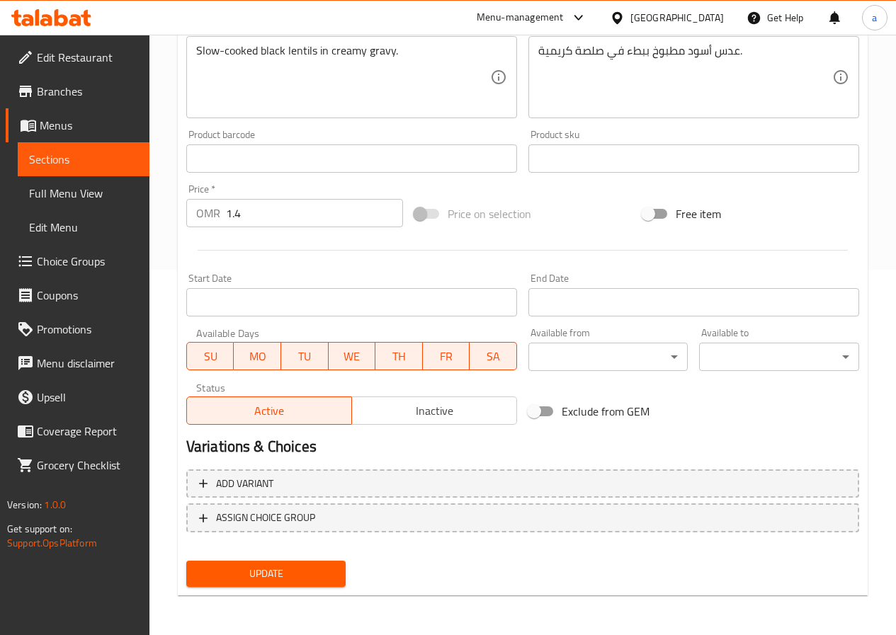
click at [246, 571] on span "Update" at bounding box center [266, 574] width 137 height 18
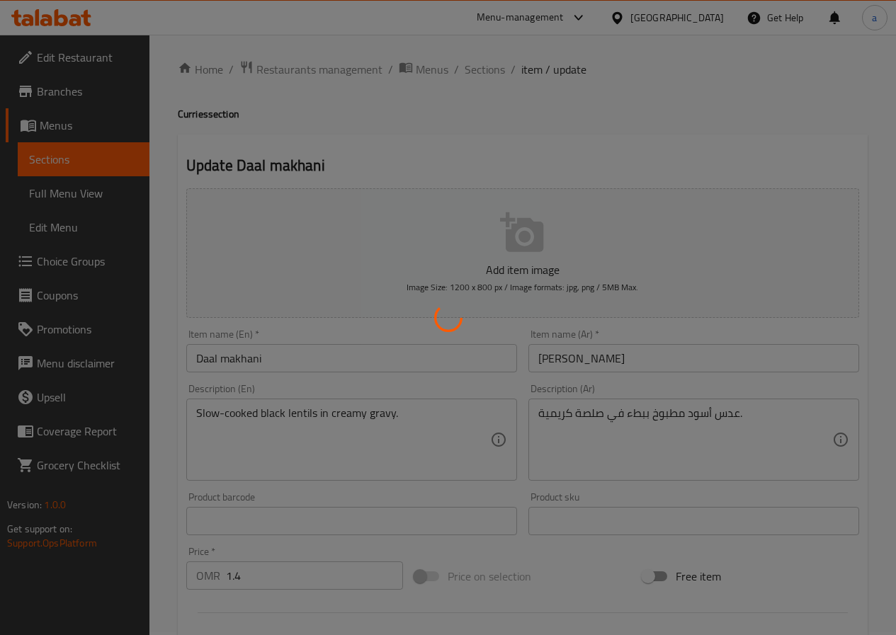
scroll to position [0, 0]
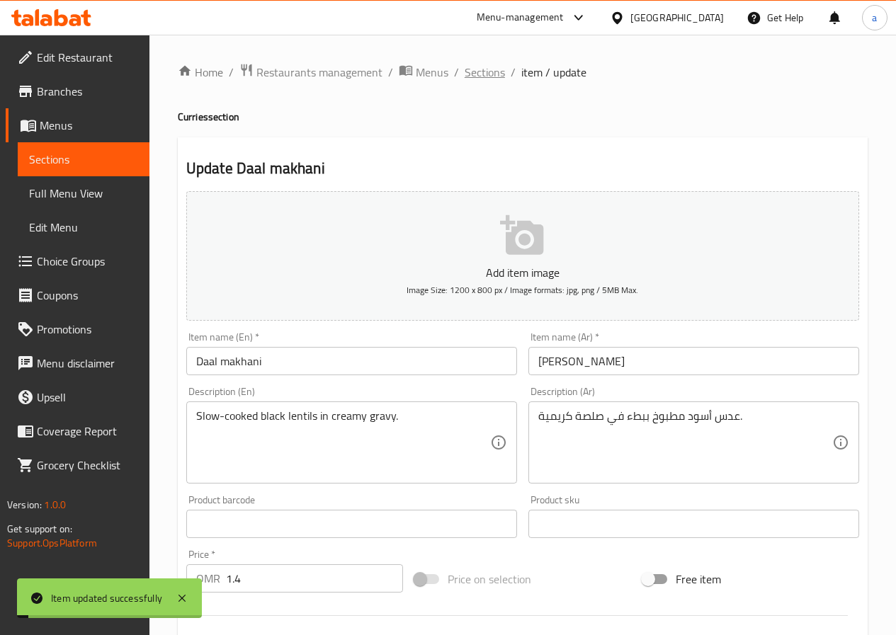
click at [496, 72] on span "Sections" at bounding box center [485, 72] width 40 height 17
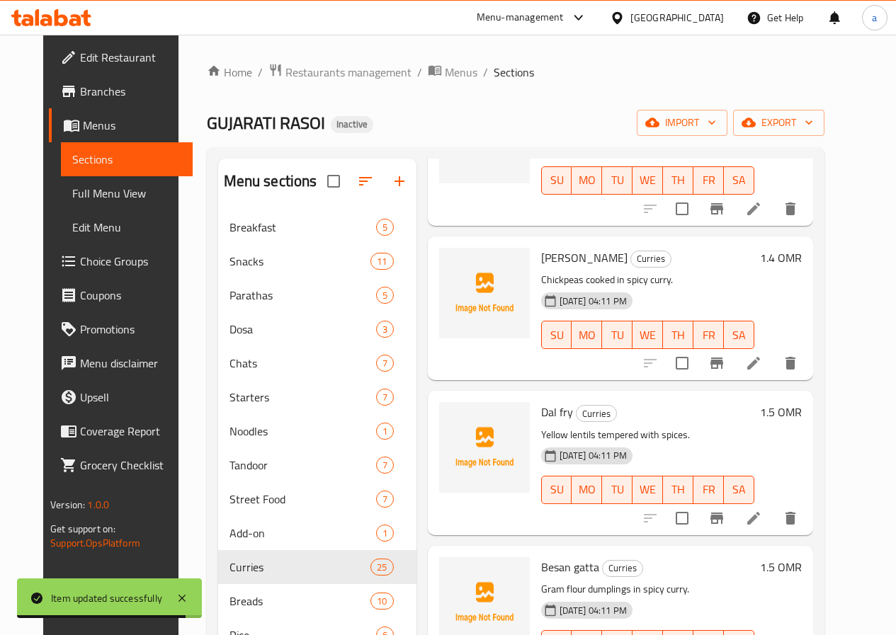
scroll to position [3257, 0]
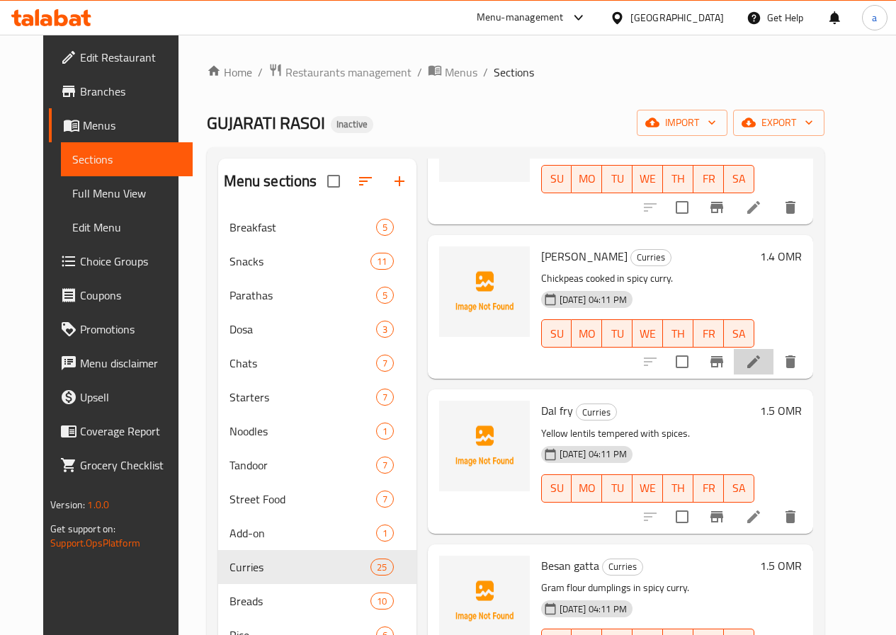
click at [773, 349] on li at bounding box center [754, 361] width 40 height 25
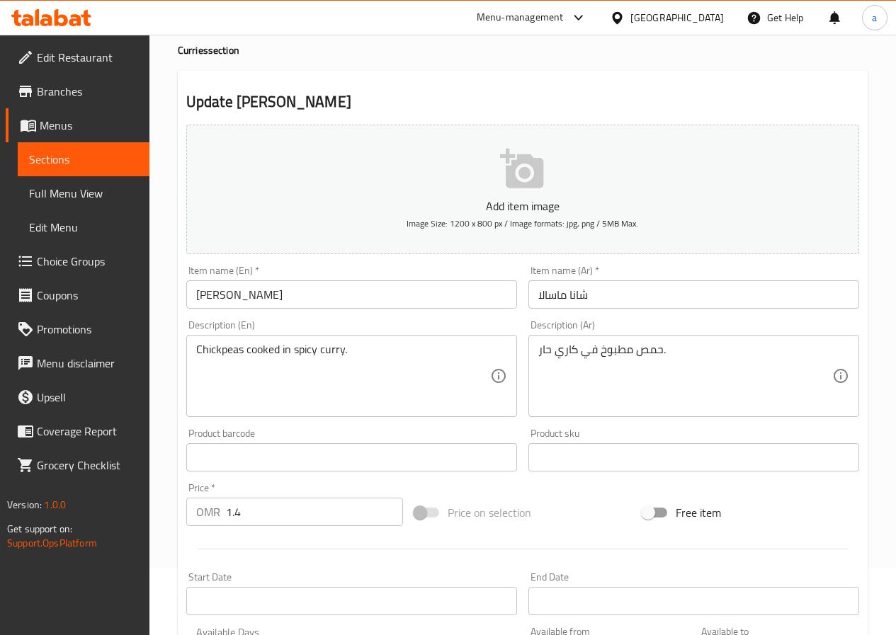
scroll to position [354, 0]
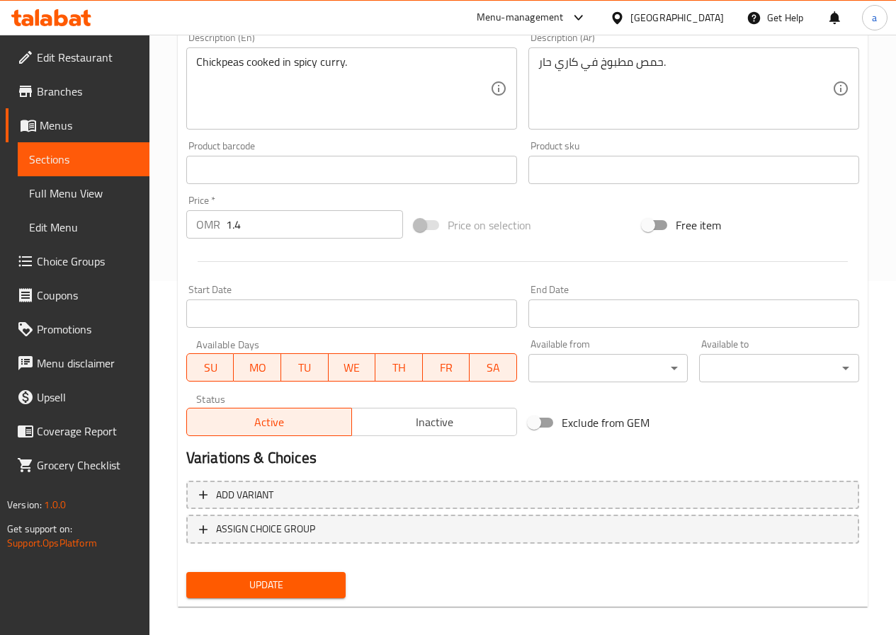
click at [263, 573] on button "Update" at bounding box center [266, 585] width 160 height 26
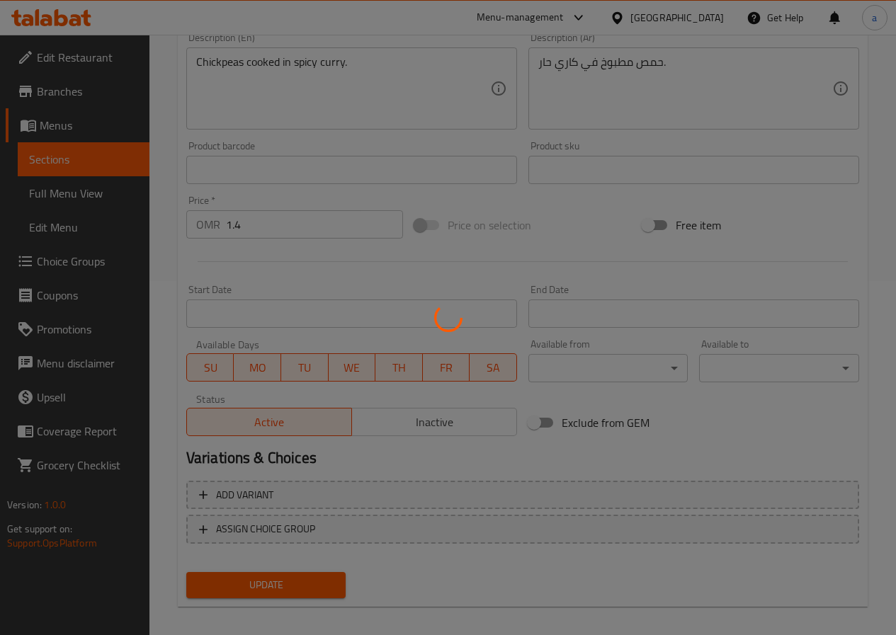
scroll to position [0, 0]
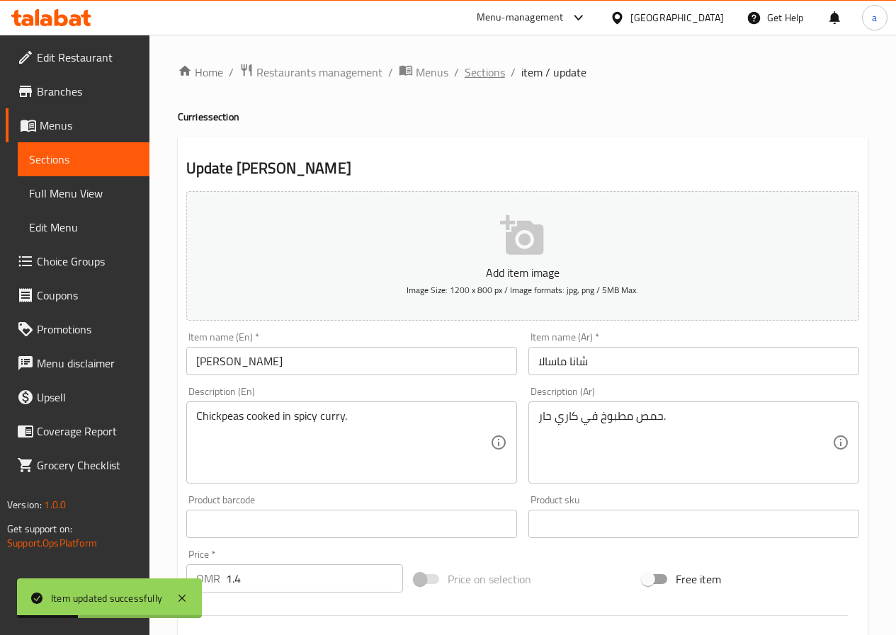
click at [494, 78] on span "Sections" at bounding box center [485, 72] width 40 height 17
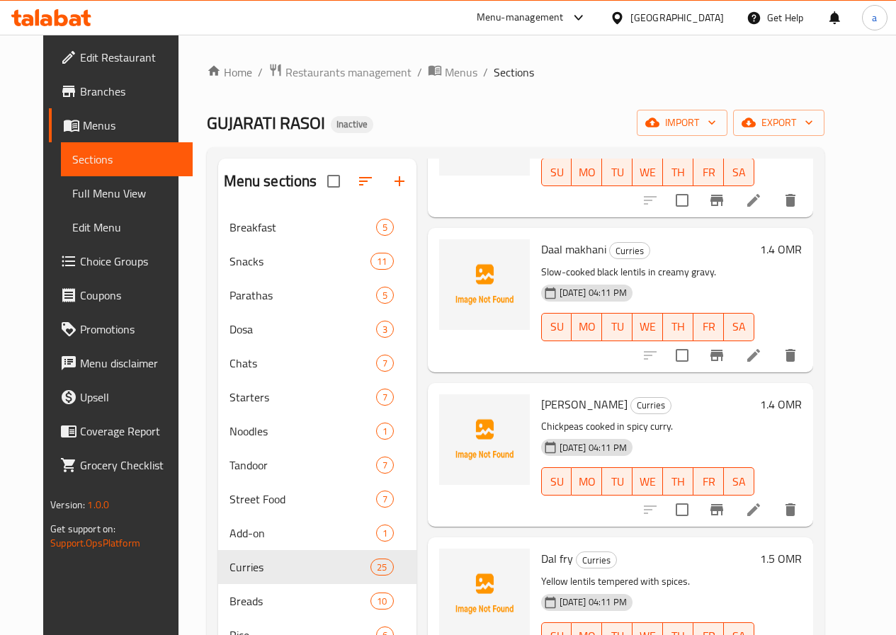
scroll to position [3289, 0]
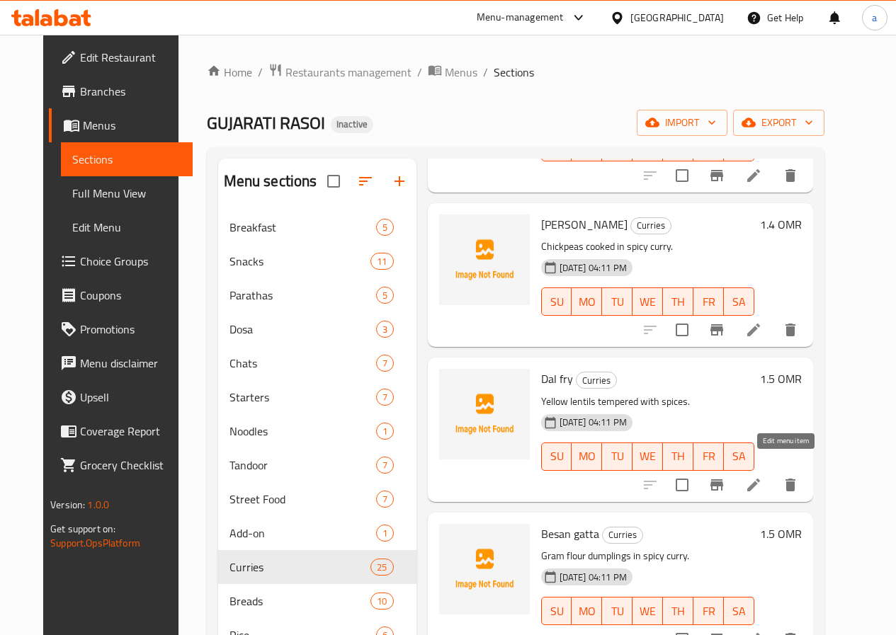
click at [762, 477] on icon at bounding box center [753, 485] width 17 height 17
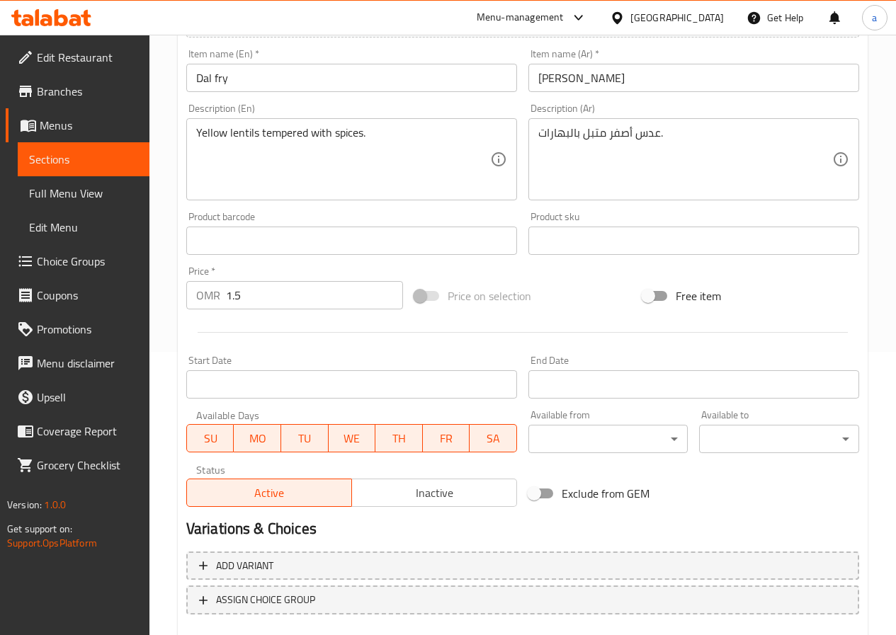
scroll to position [365, 0]
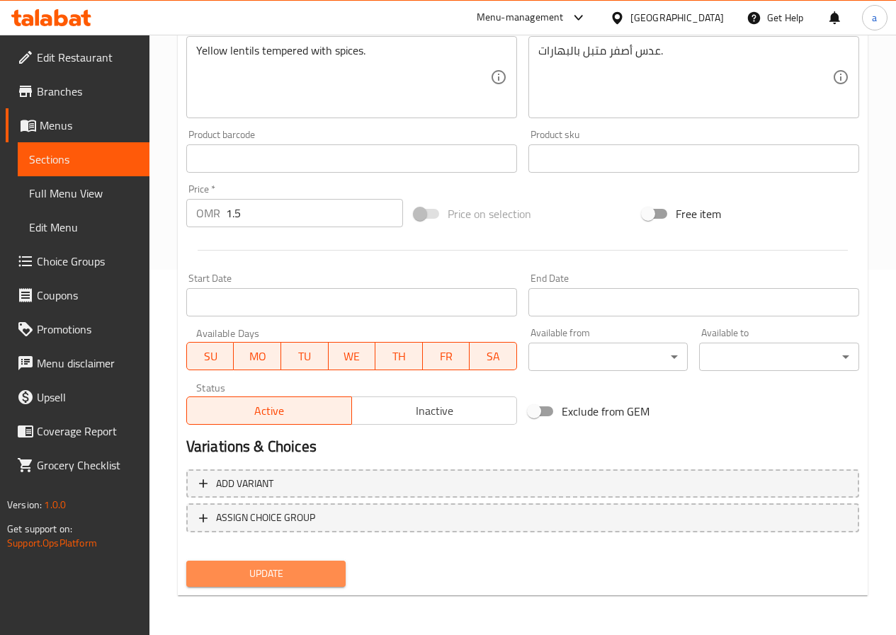
click at [288, 564] on button "Update" at bounding box center [266, 574] width 160 height 26
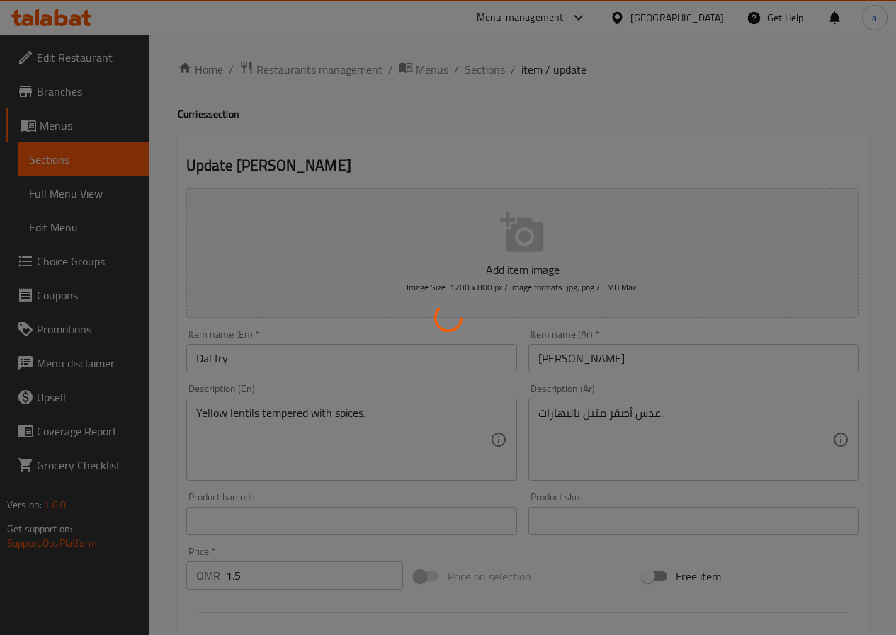
scroll to position [0, 0]
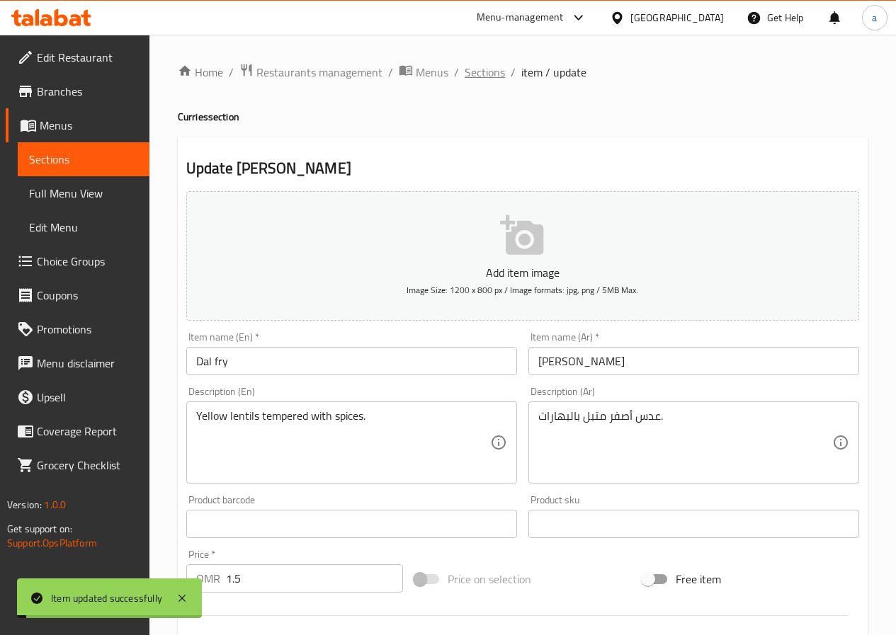
click at [491, 76] on span "Sections" at bounding box center [485, 72] width 40 height 17
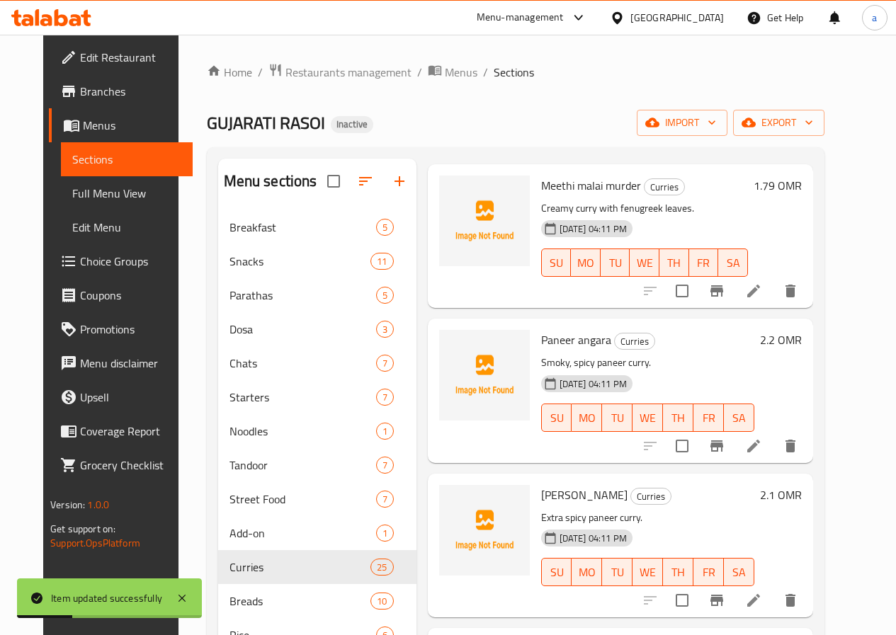
scroll to position [2034, 0]
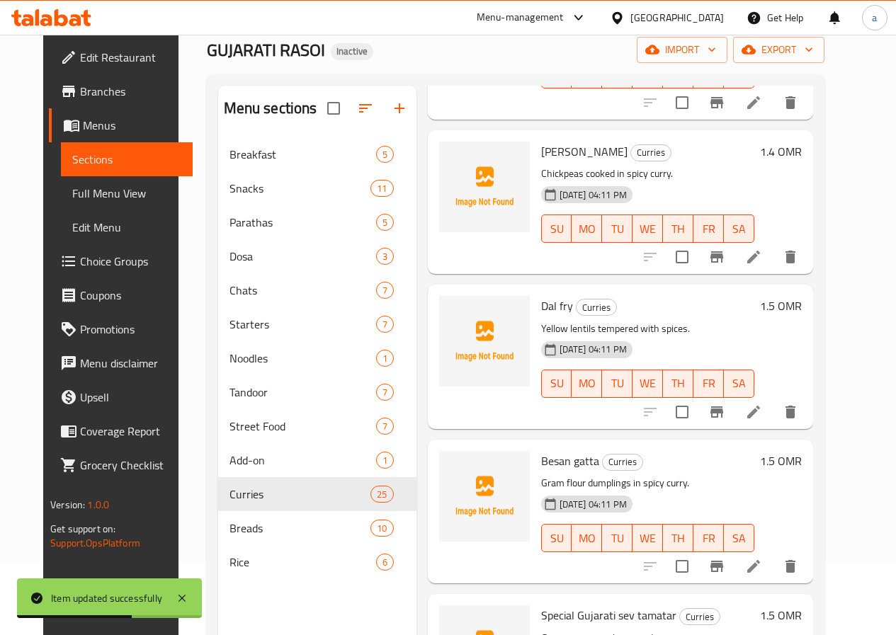
scroll to position [198, 0]
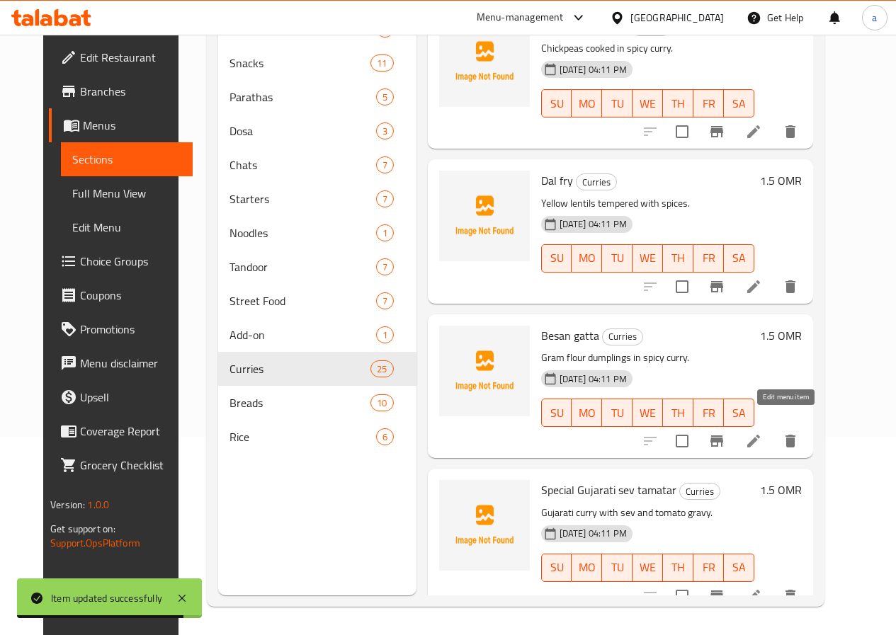
click at [760, 435] on icon at bounding box center [753, 441] width 13 height 13
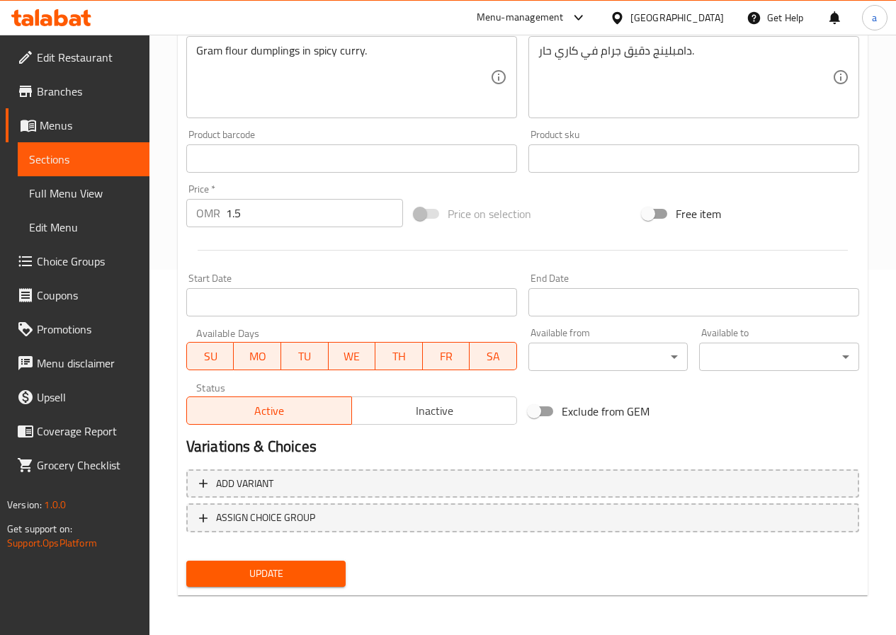
click at [304, 579] on span "Update" at bounding box center [266, 574] width 137 height 18
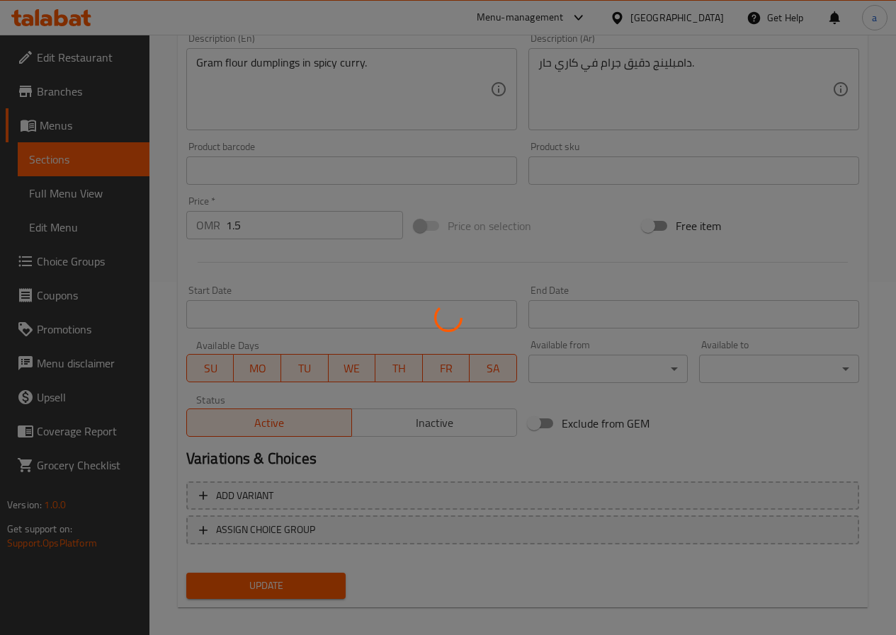
scroll to position [11, 0]
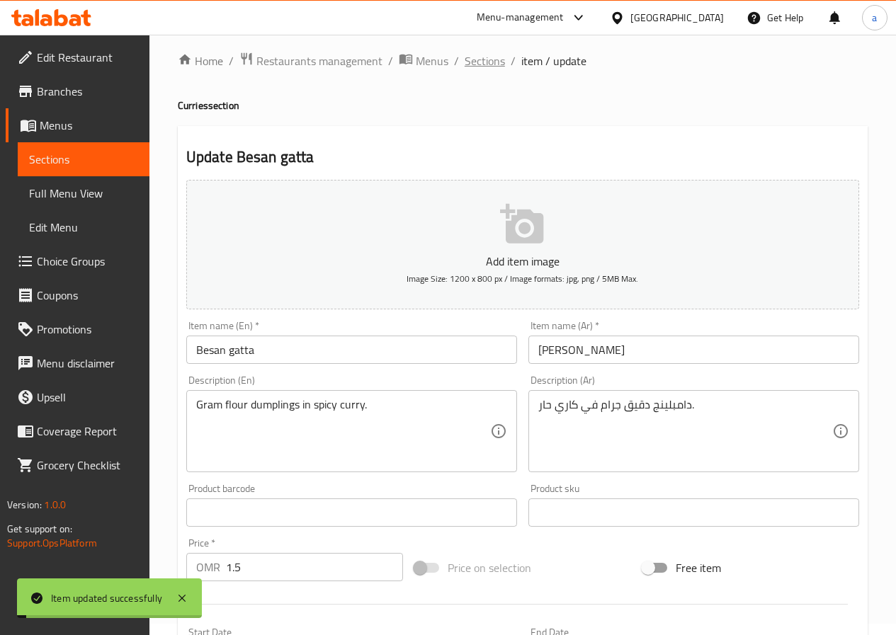
click at [484, 59] on span "Sections" at bounding box center [485, 60] width 40 height 17
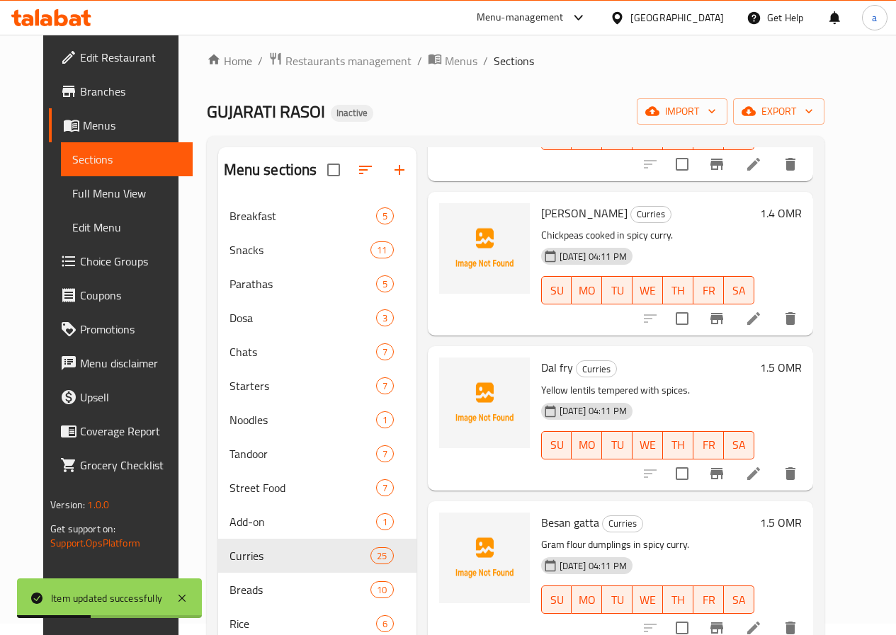
scroll to position [198, 0]
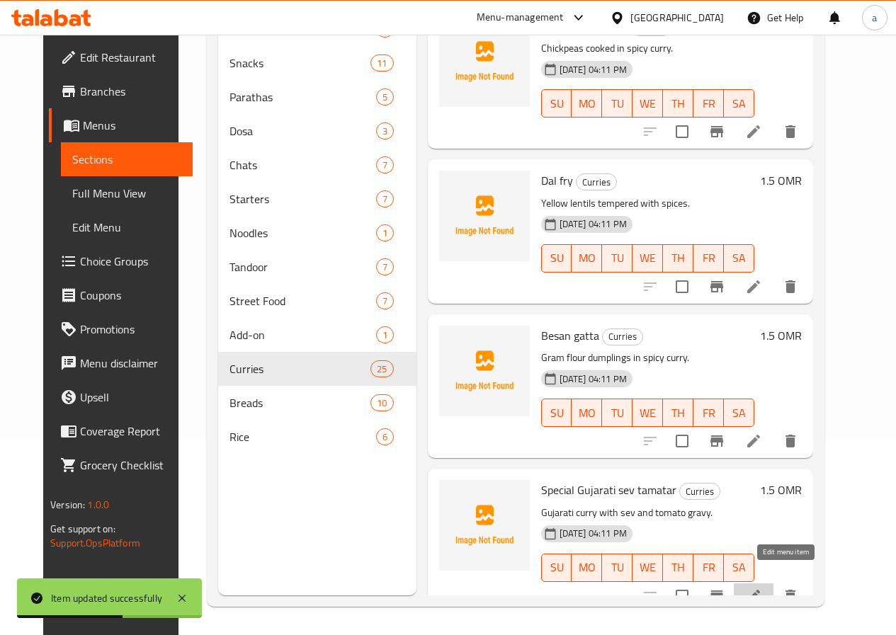
click at [760, 590] on icon at bounding box center [753, 596] width 13 height 13
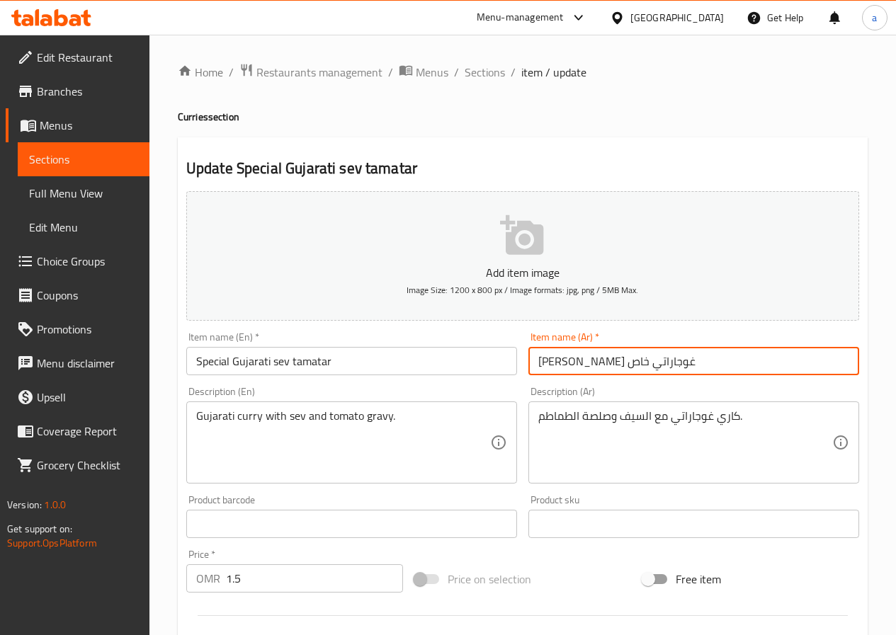
click at [542, 363] on input "سيف تماتار غوجاراتي خاص" at bounding box center [693, 361] width 331 height 28
click at [547, 362] on input "سيف تماتار غوجاراتي خاص" at bounding box center [693, 361] width 331 height 28
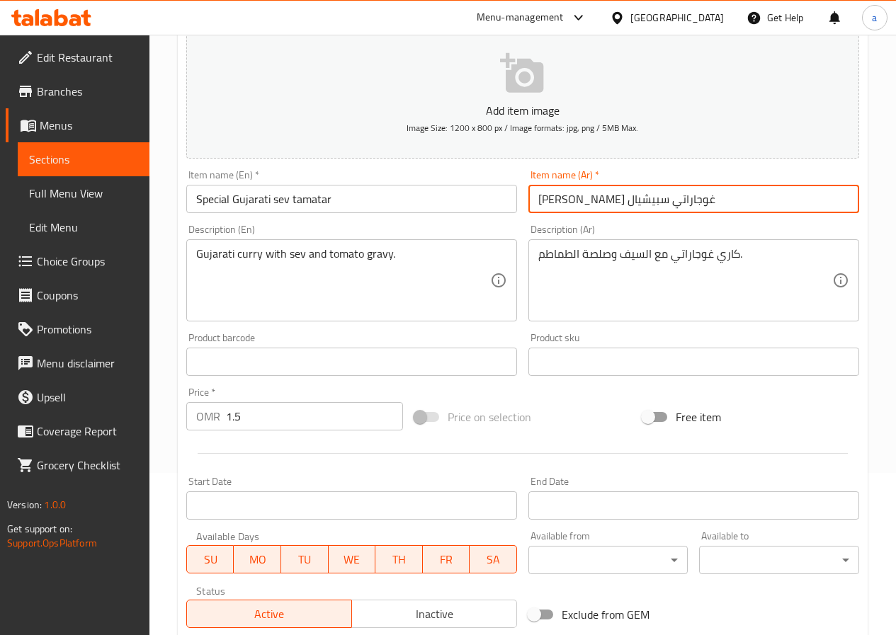
scroll to position [365, 0]
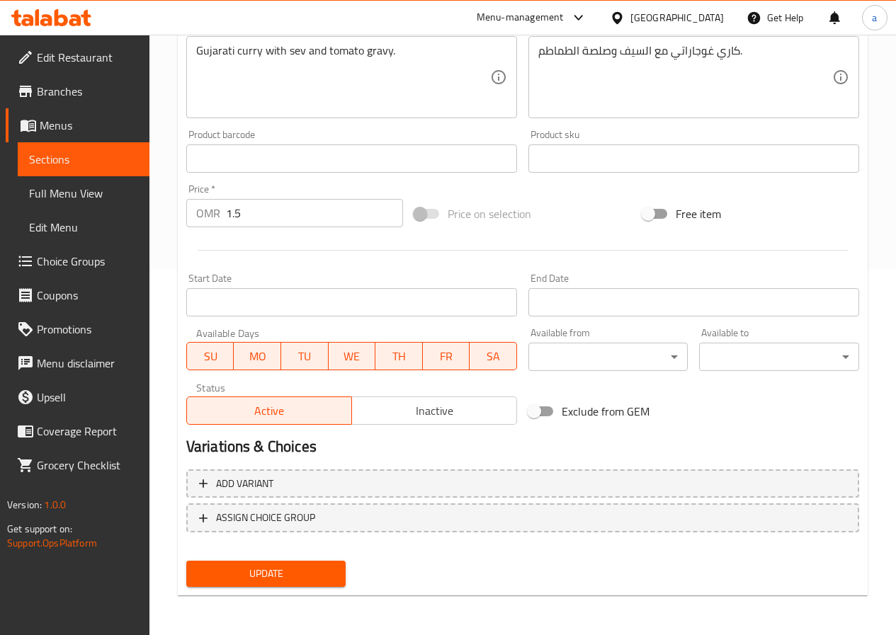
type input "سيف تماتار غوجاراتي سبيشيال"
click at [284, 571] on span "Update" at bounding box center [266, 574] width 137 height 18
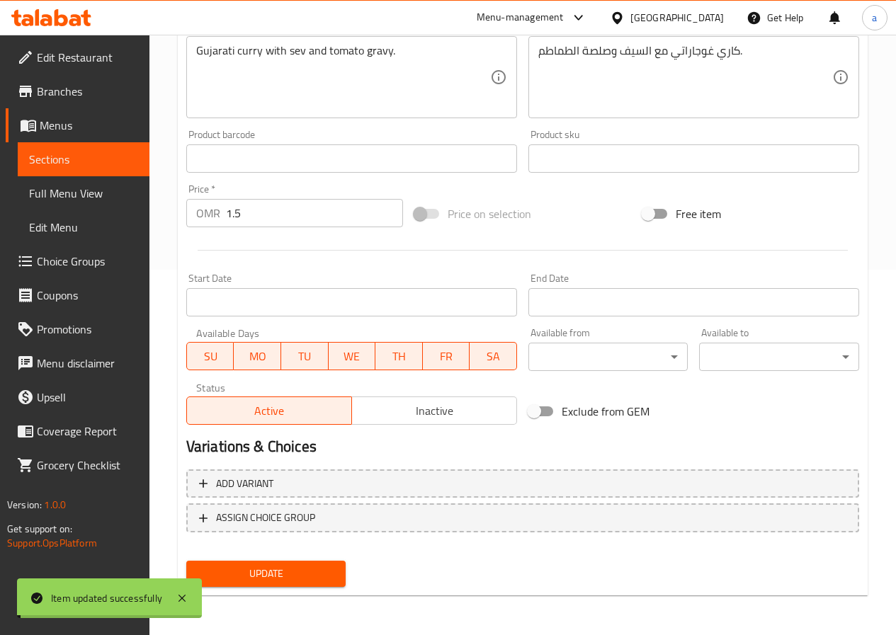
scroll to position [0, 0]
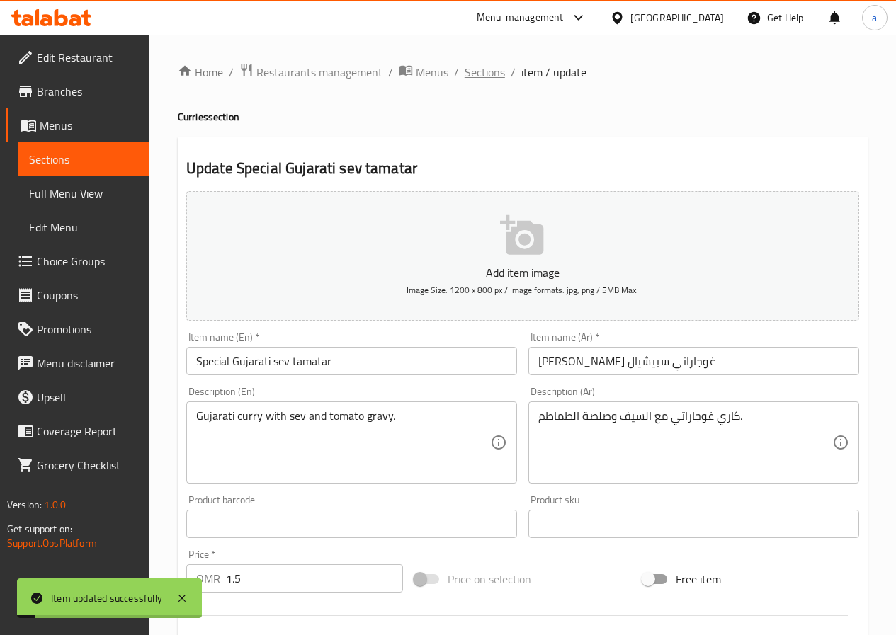
click at [491, 76] on span "Sections" at bounding box center [485, 72] width 40 height 17
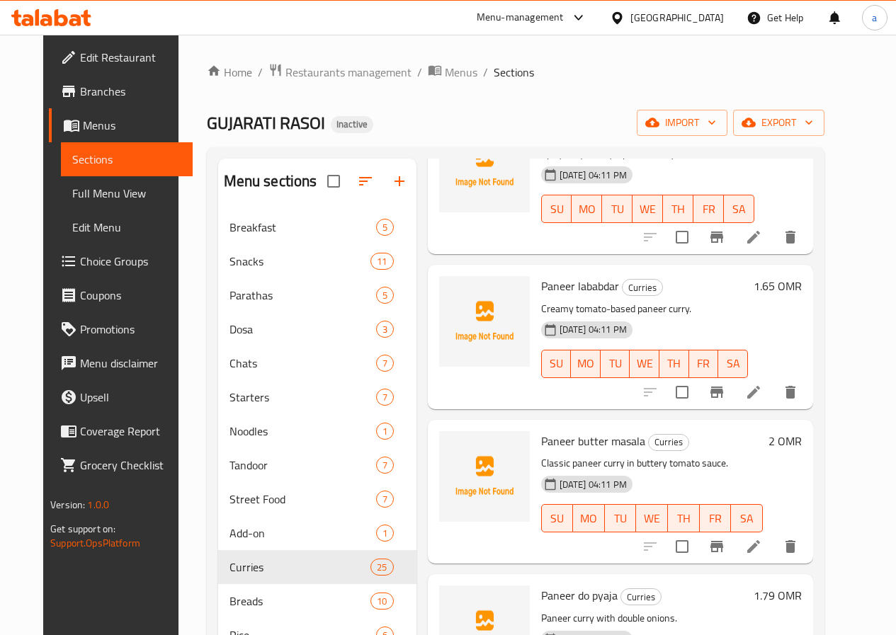
scroll to position [1031, 0]
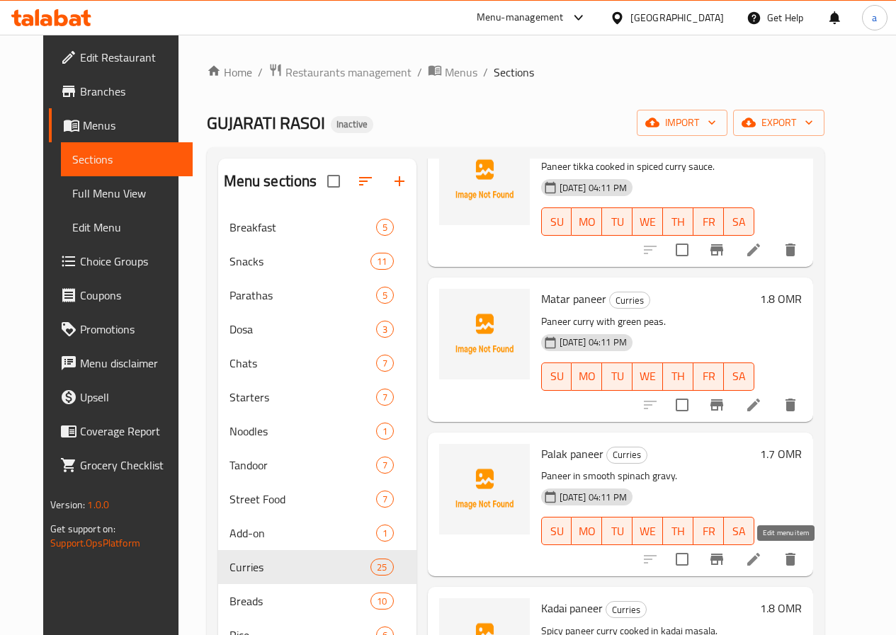
click at [762, 559] on icon at bounding box center [753, 559] width 17 height 17
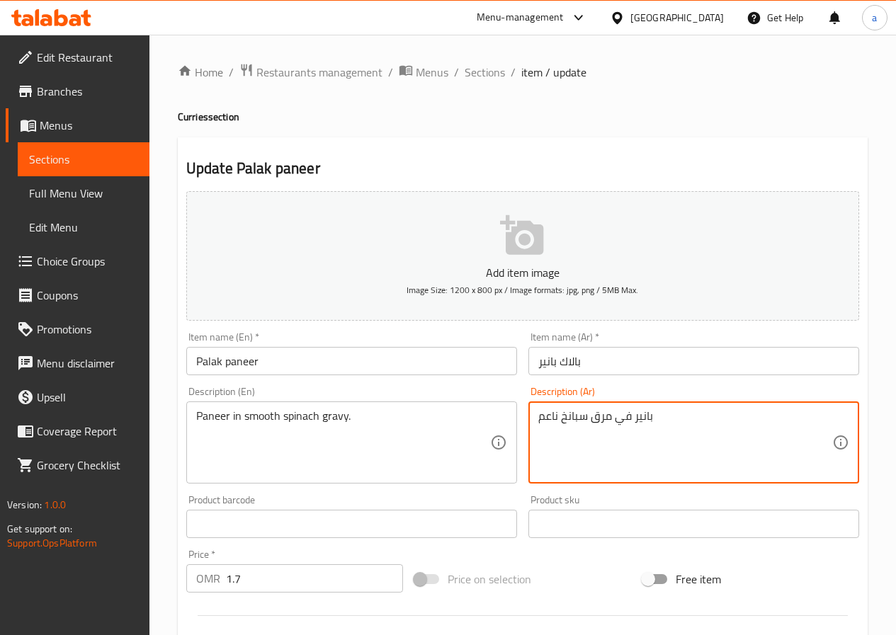
drag, startPoint x: 598, startPoint y: 418, endPoint x: 610, endPoint y: 419, distance: 12.1
click at [540, 417] on textarea "بانير في صلصة سبانخ ناعم" at bounding box center [685, 442] width 294 height 67
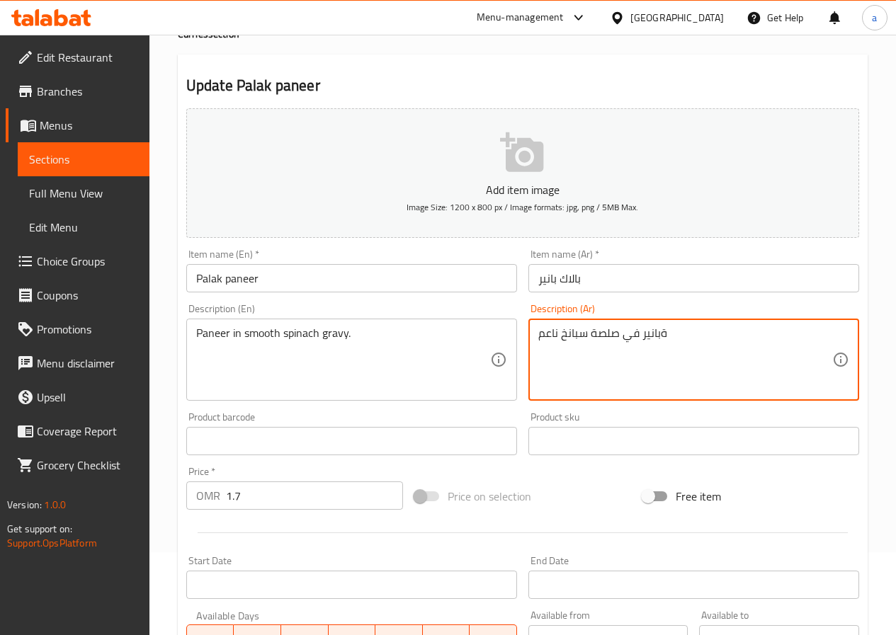
scroll to position [212, 0]
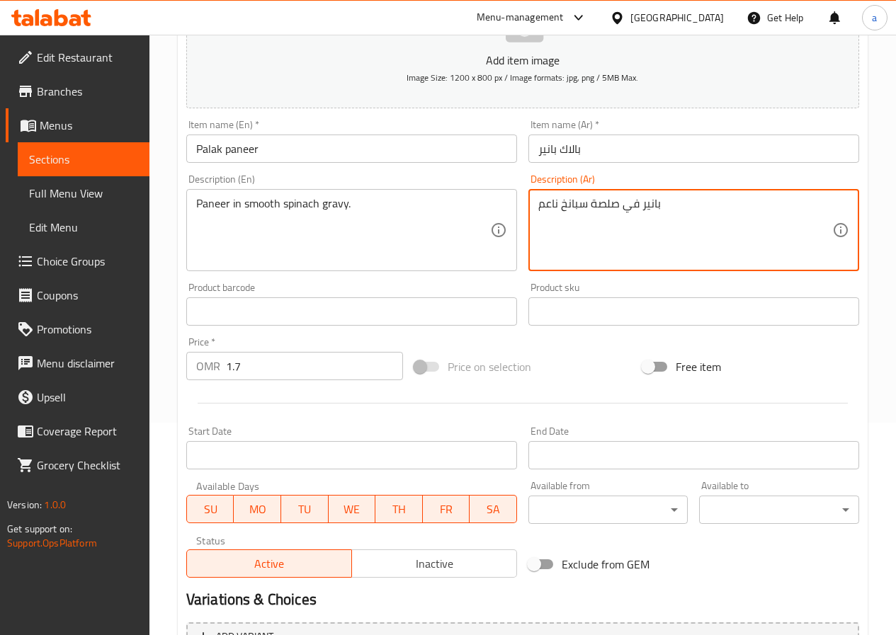
click at [660, 200] on textarea "بانير في صلصة سبانخ ناعم" at bounding box center [685, 230] width 294 height 67
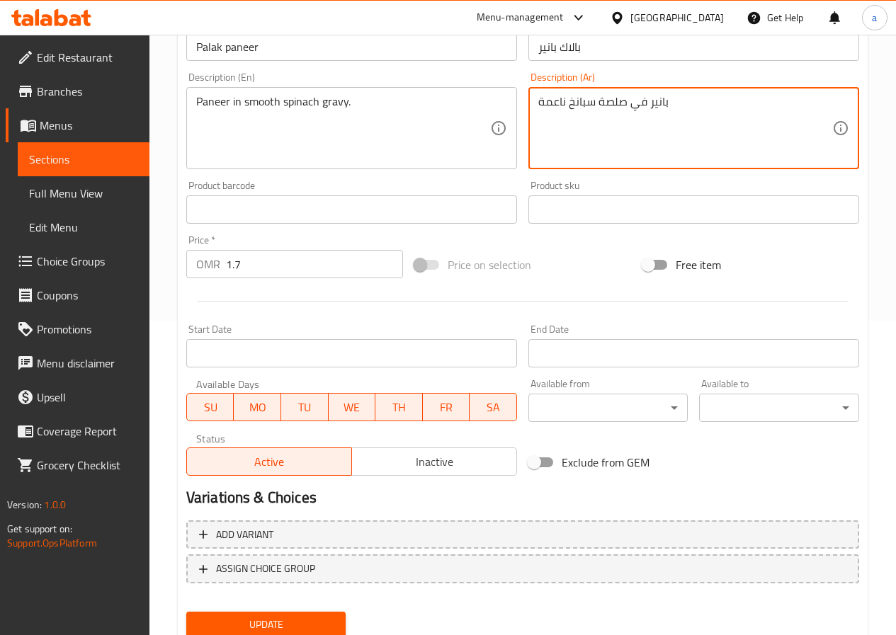
scroll to position [365, 0]
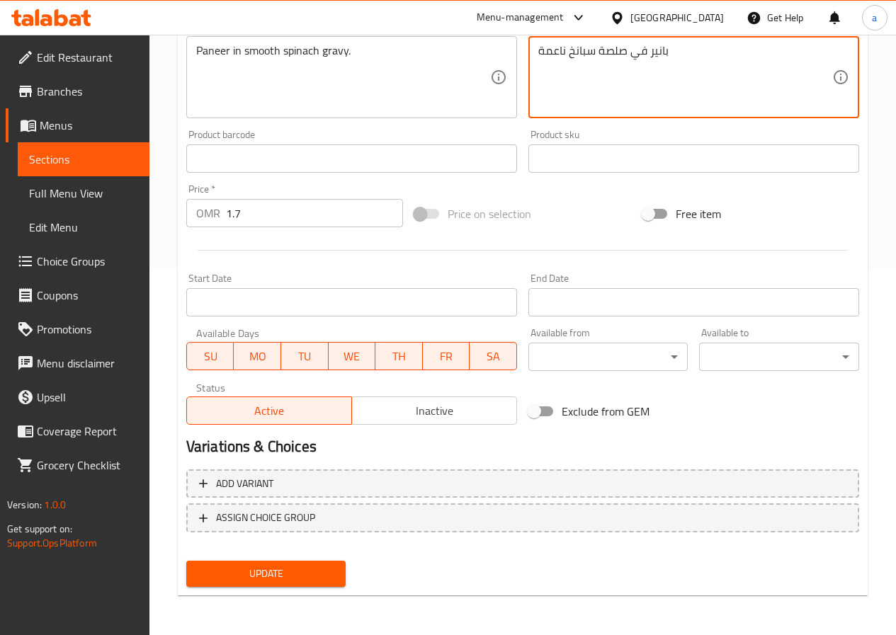
type textarea "بانير في صلصة سبانخ ناعمة"
click at [244, 559] on div "Update" at bounding box center [266, 574] width 171 height 38
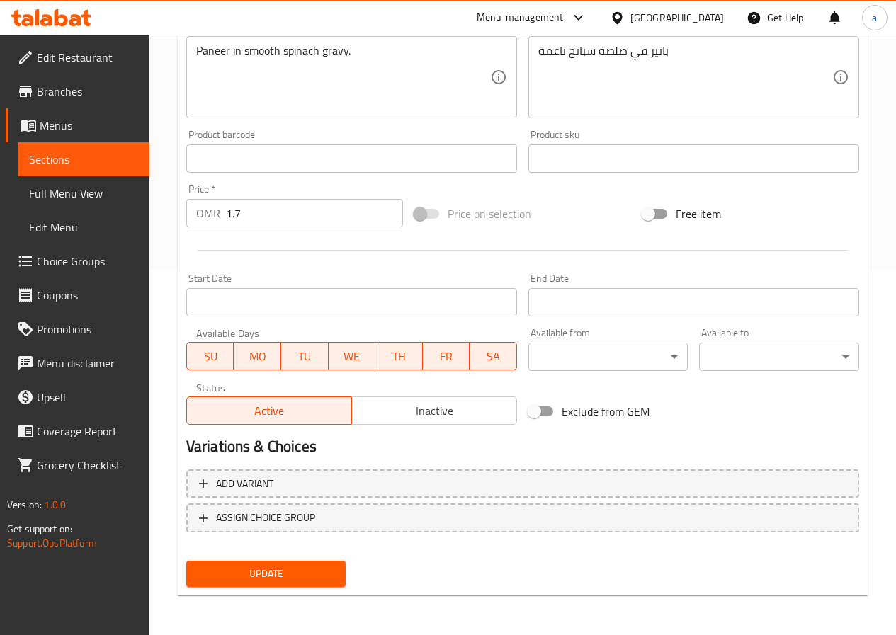
click at [242, 572] on span "Update" at bounding box center [266, 574] width 137 height 18
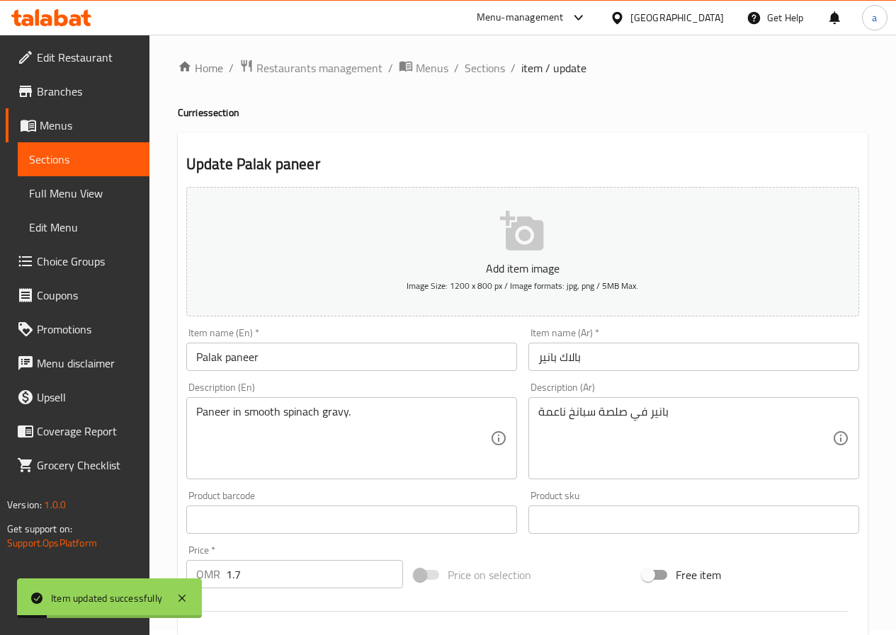
scroll to position [0, 0]
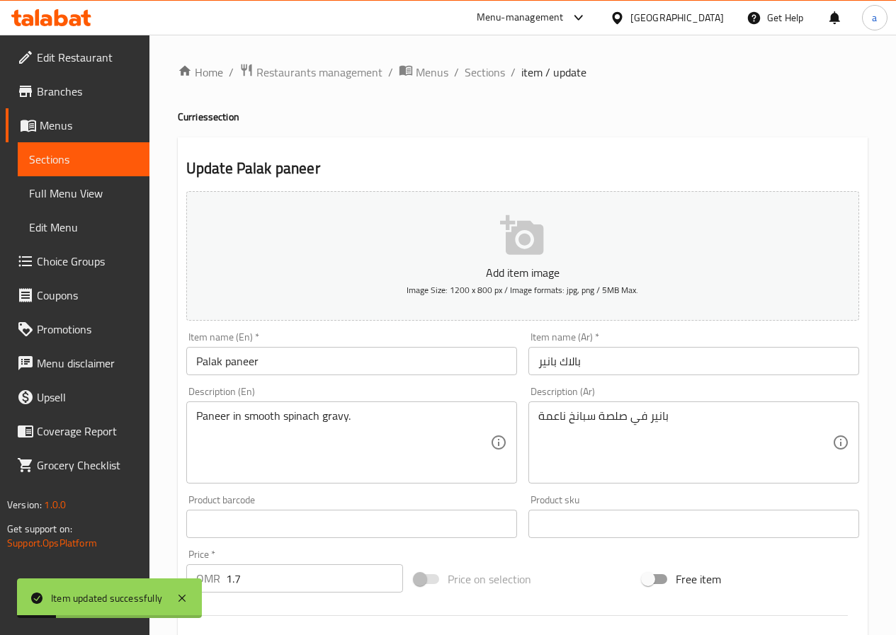
click at [459, 68] on ol "Home / Restaurants management / Menus / Sections / item / update" at bounding box center [523, 72] width 690 height 18
click at [465, 69] on span "Sections" at bounding box center [485, 72] width 40 height 17
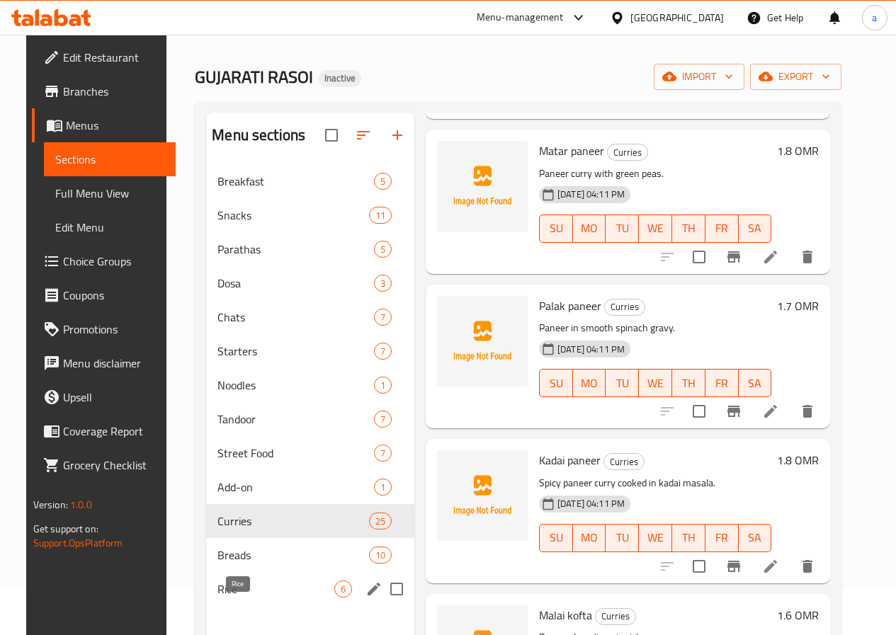
scroll to position [142, 0]
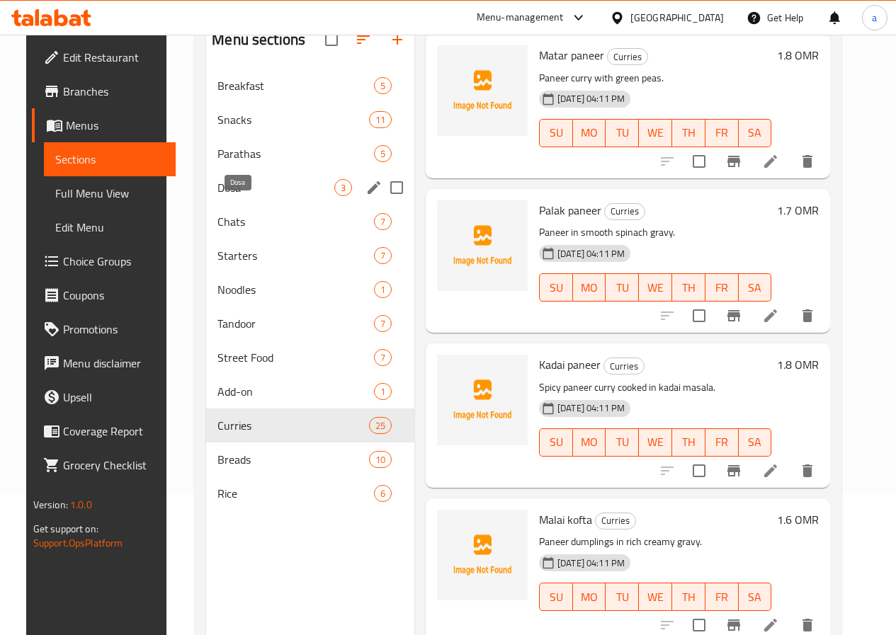
click at [226, 196] on span "Dosa" at bounding box center [275, 187] width 117 height 17
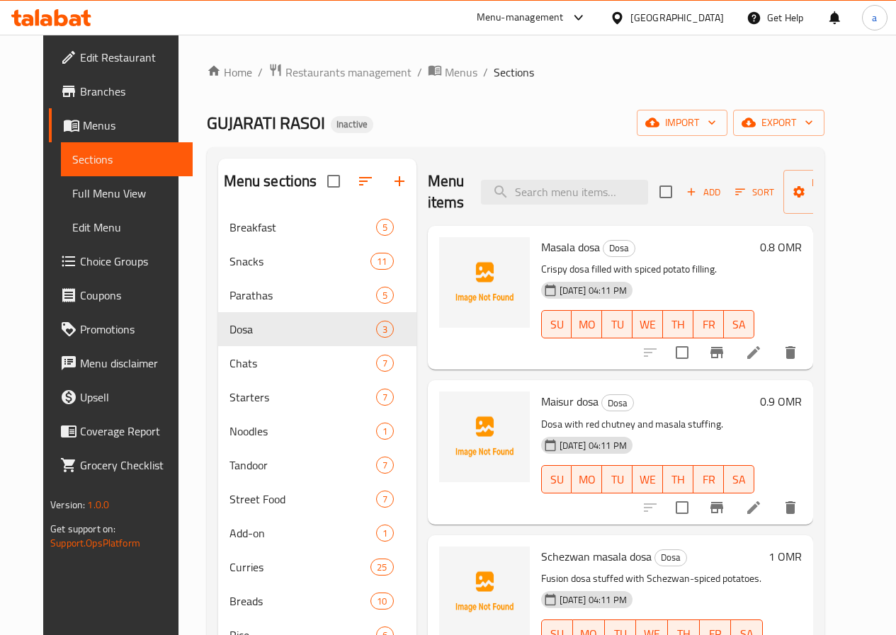
click at [773, 355] on li at bounding box center [754, 352] width 40 height 25
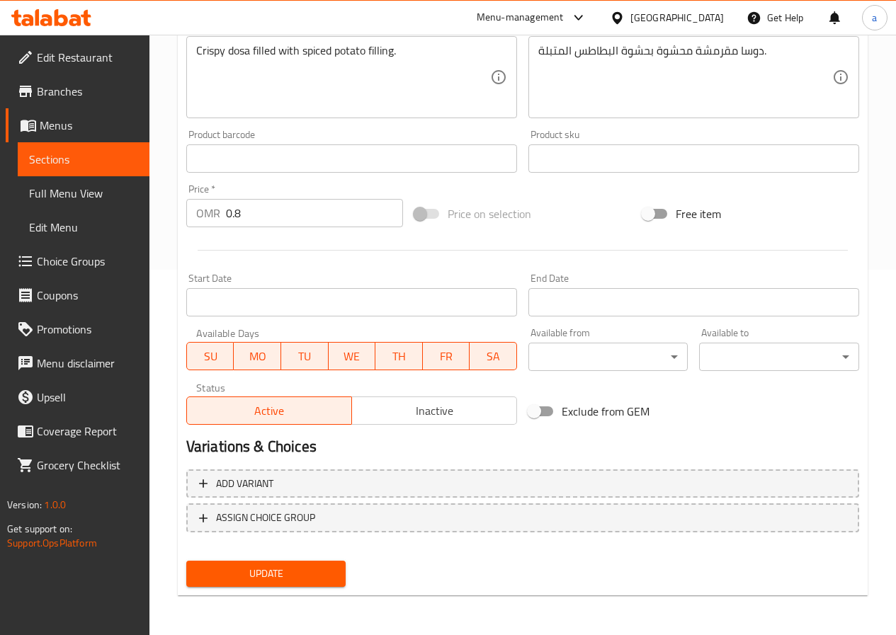
click at [260, 568] on span "Update" at bounding box center [266, 574] width 137 height 18
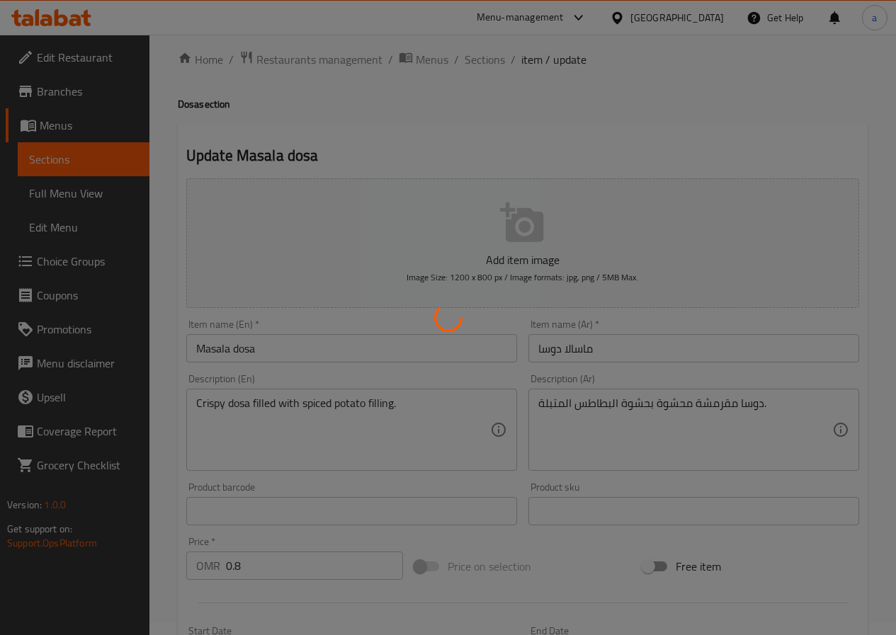
scroll to position [11, 0]
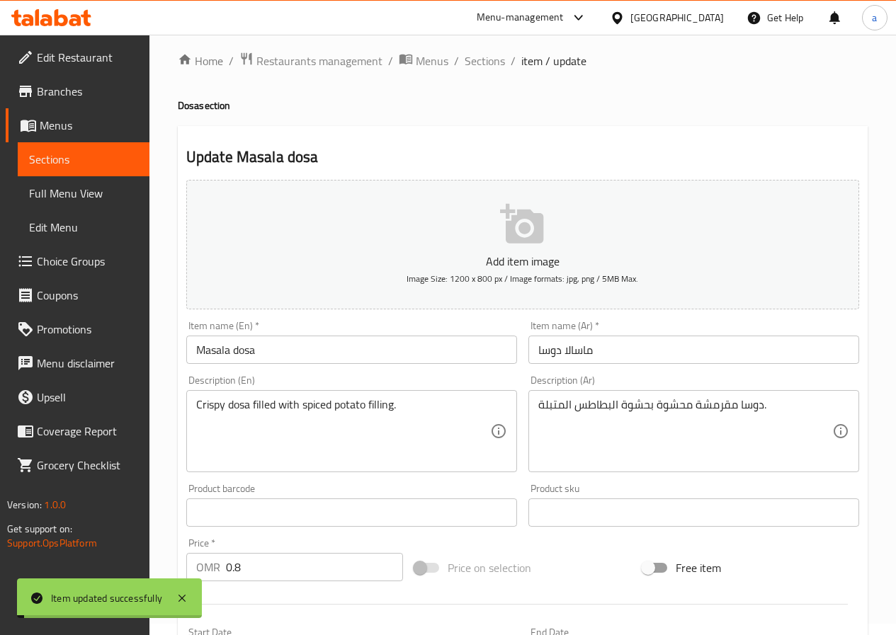
click at [492, 61] on span "Sections" at bounding box center [485, 60] width 40 height 17
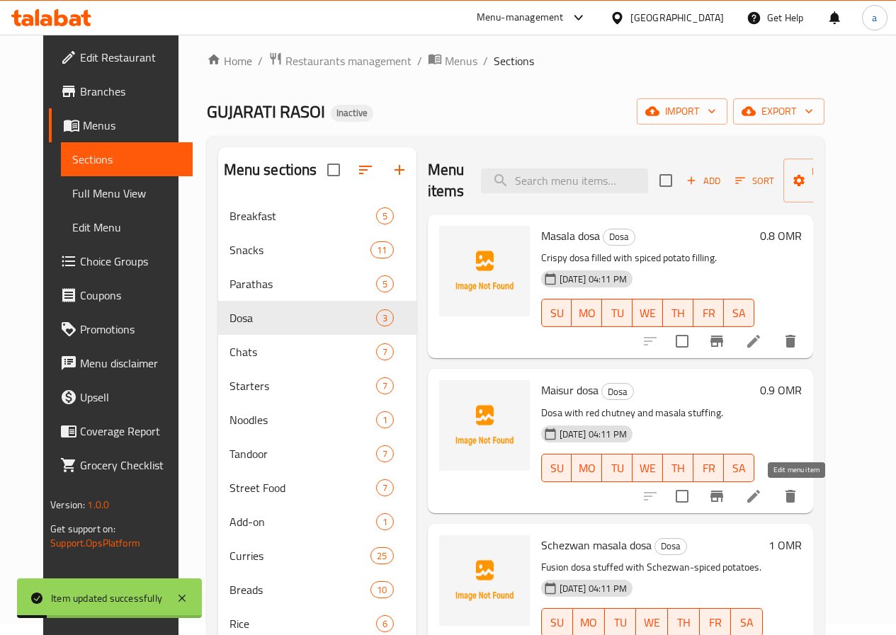
click at [760, 500] on icon at bounding box center [753, 496] width 13 height 13
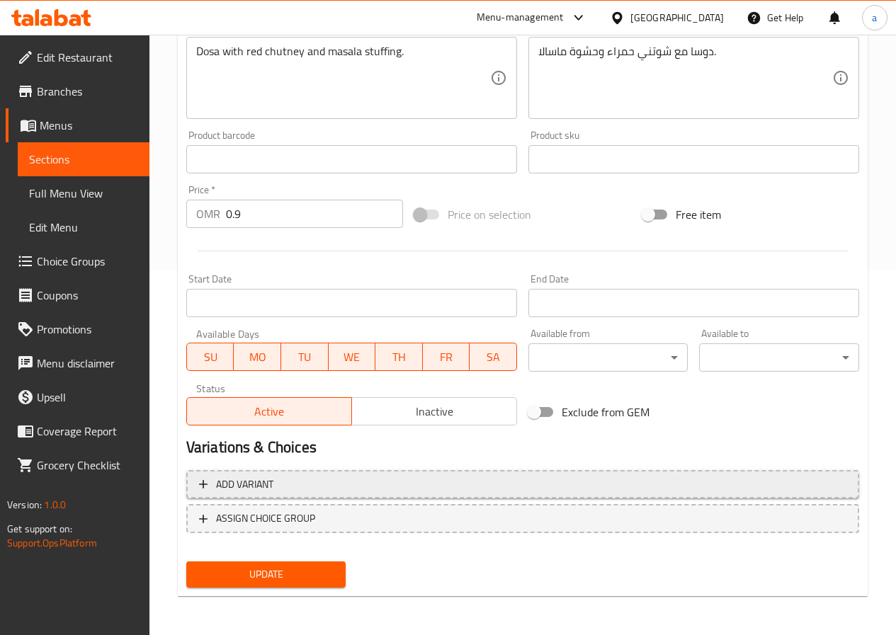
scroll to position [365, 0]
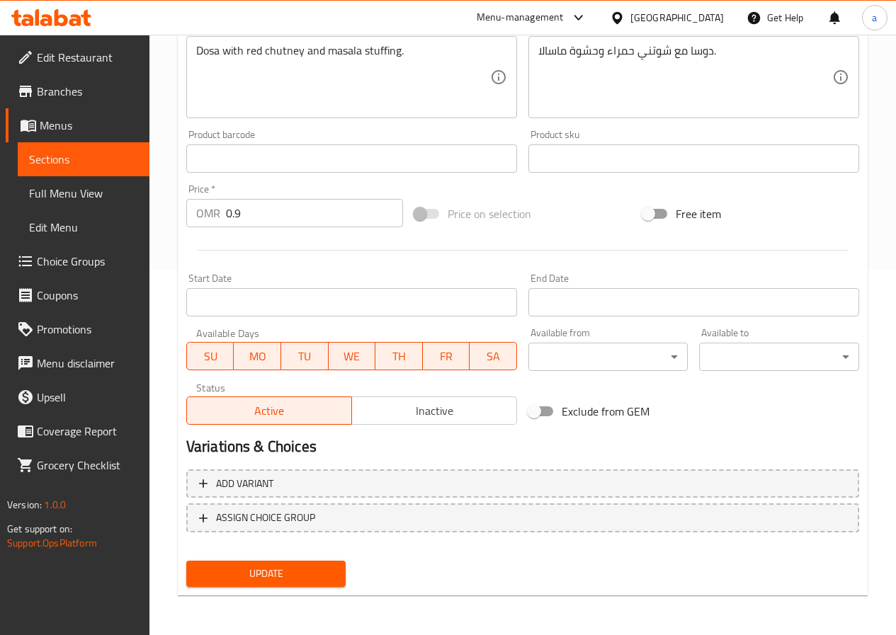
click at [306, 565] on span "Update" at bounding box center [266, 574] width 137 height 18
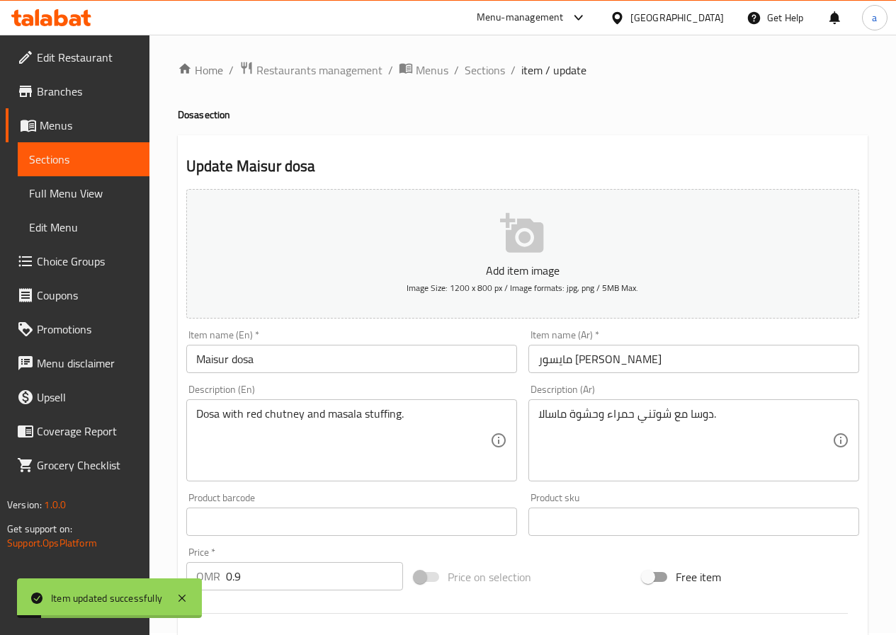
scroll to position [0, 0]
click at [479, 65] on span "Sections" at bounding box center [485, 72] width 40 height 17
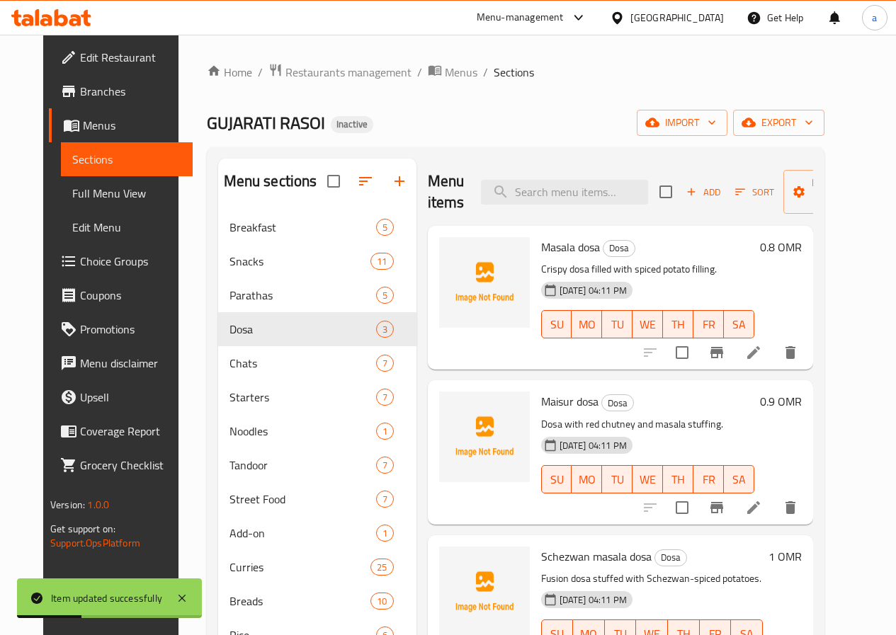
scroll to position [198, 0]
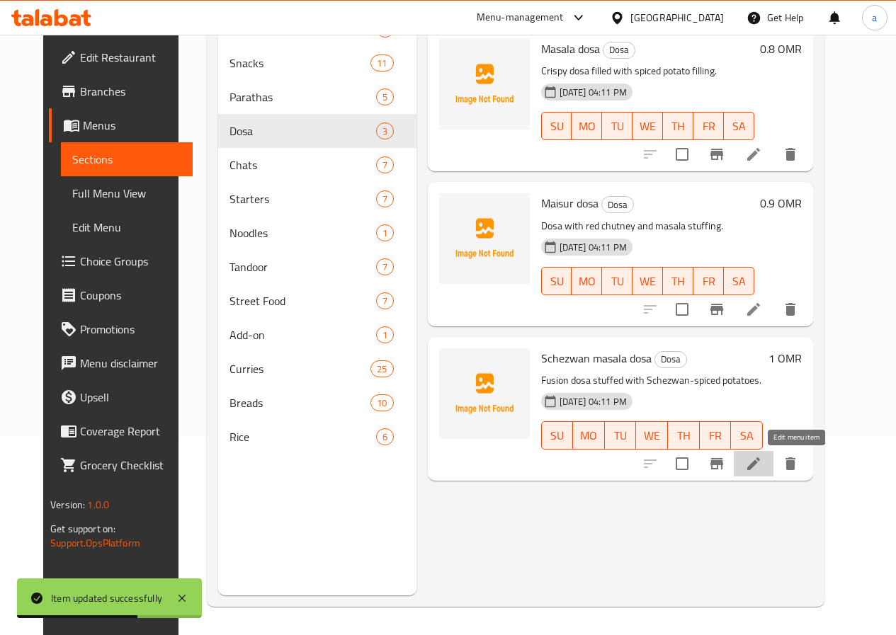
click at [762, 466] on icon at bounding box center [753, 463] width 17 height 17
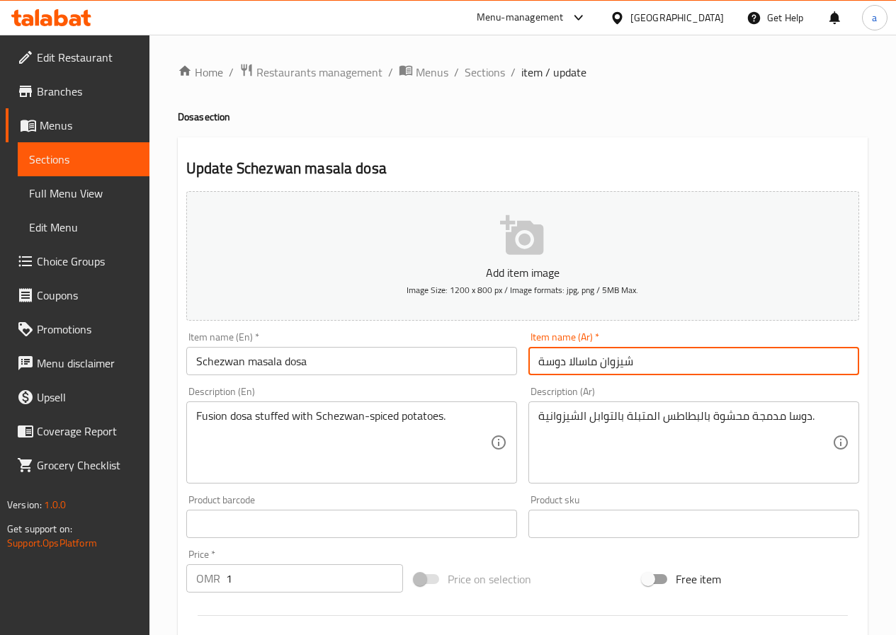
click at [545, 362] on input "شيزوان ماسالا دوسة" at bounding box center [693, 361] width 331 height 28
type input "شيزوان ماسالا دوسا"
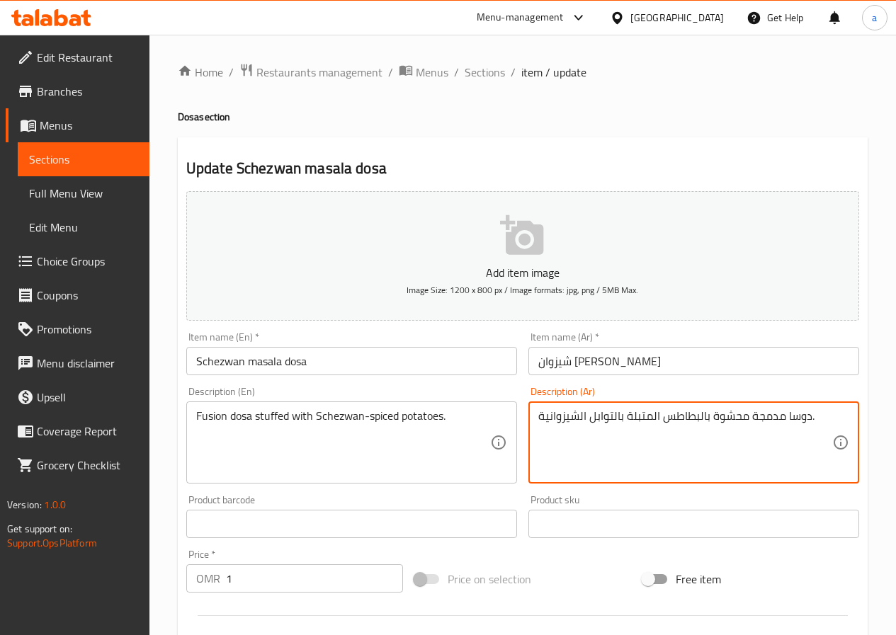
click at [770, 416] on textarea "دوسا مدمجة محشوة بالبطاطس المتبلة بالتوابل الشيزوانية." at bounding box center [685, 442] width 294 height 67
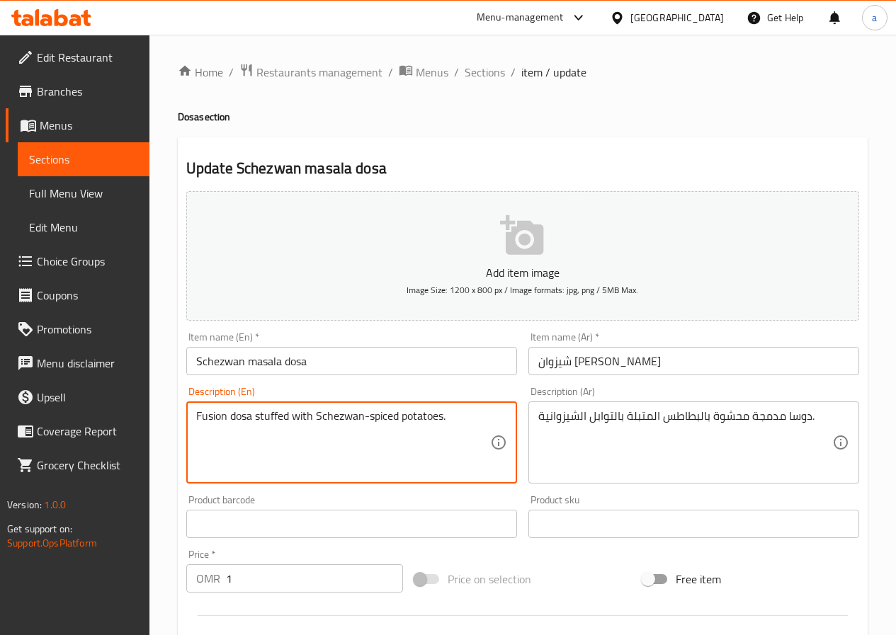
click at [222, 418] on textarea "Fusion dosa stuffed with Schezwan-spiced potatoes." at bounding box center [343, 442] width 294 height 67
drag, startPoint x: 196, startPoint y: 412, endPoint x: 228, endPoint y: 418, distance: 32.5
click at [228, 418] on textarea "Fusion dosa stuffed with Schezwan-spiced potatoes." at bounding box center [343, 442] width 294 height 67
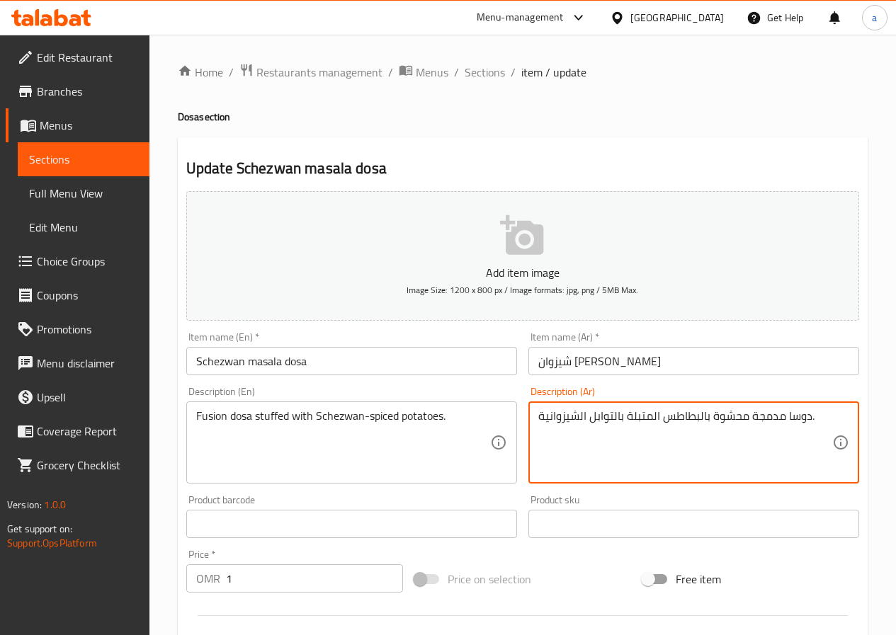
click at [775, 417] on textarea "دوسا مدمجة محشوة بالبطاطس المتبلة بالتوابل الشيزوانية." at bounding box center [685, 442] width 294 height 67
click at [767, 418] on textarea "دوسا مدمجة محشوة بالبطاطس المتبلة بالتوابل الشيزوانية." at bounding box center [685, 442] width 294 height 67
drag, startPoint x: 749, startPoint y: 420, endPoint x: 784, endPoint y: 417, distance: 34.8
click at [784, 417] on textarea "دوسا مدمجة محشوة بالبطاطس المتبلة بالتوابل الشيزوانية." at bounding box center [685, 442] width 294 height 67
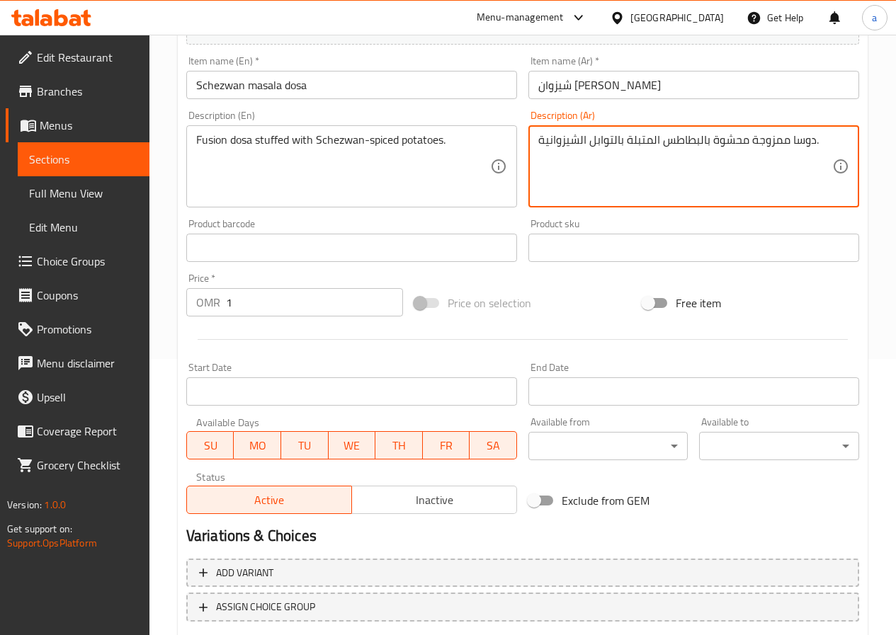
scroll to position [354, 0]
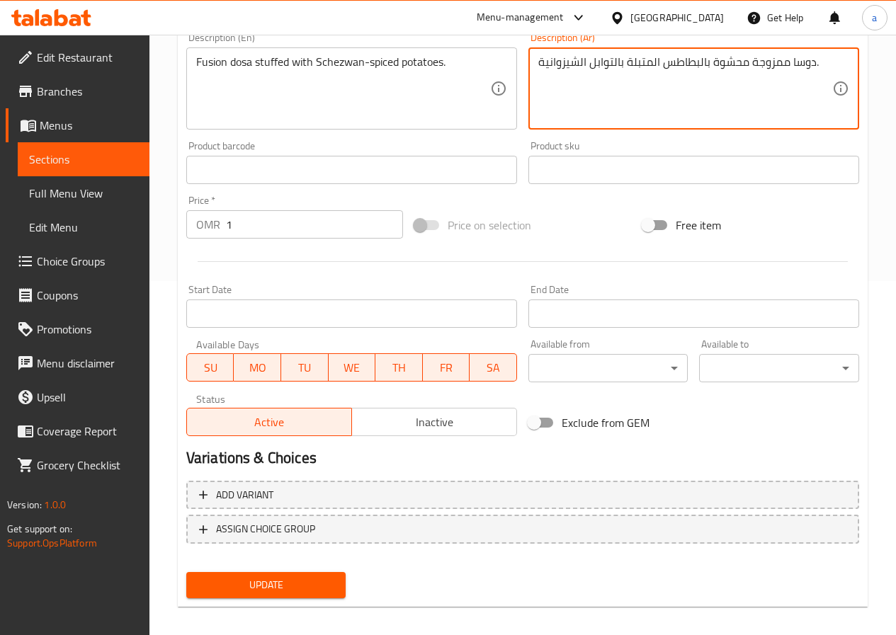
type textarea "دوسا ممزوجة محشوة بالبطاطس المتبلة بالتوابل الشيزوانية."
click at [298, 591] on span "Update" at bounding box center [266, 585] width 137 height 18
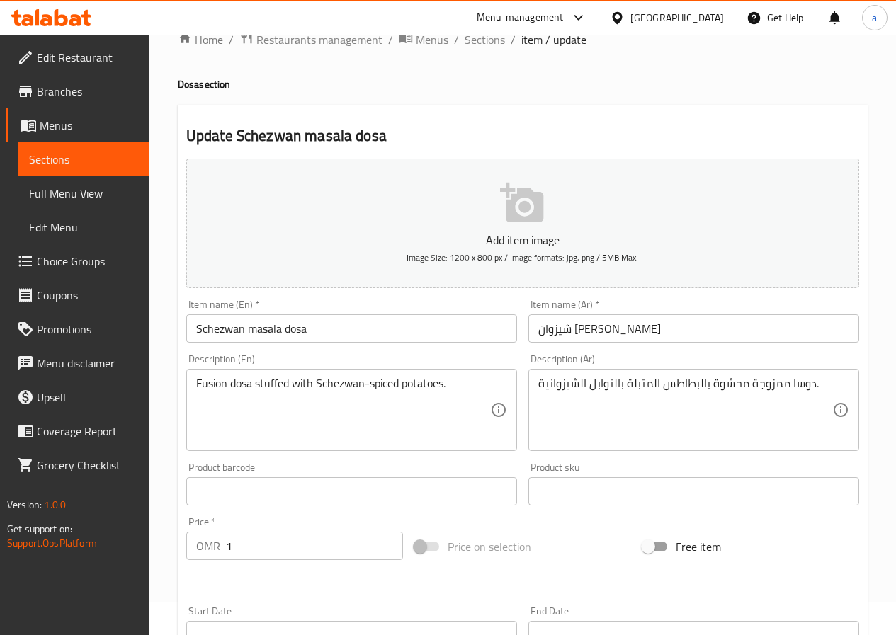
scroll to position [0, 0]
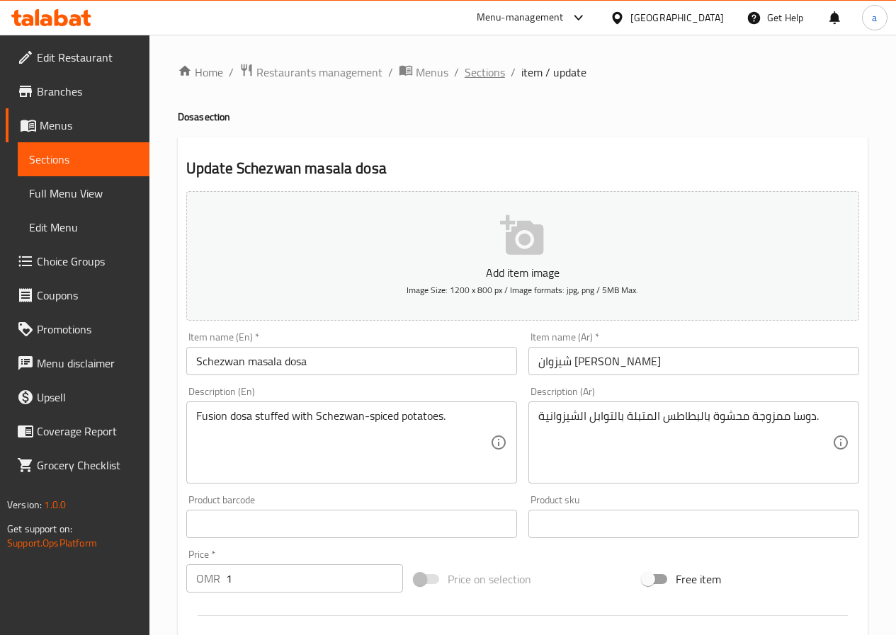
click at [496, 73] on span "Sections" at bounding box center [485, 72] width 40 height 17
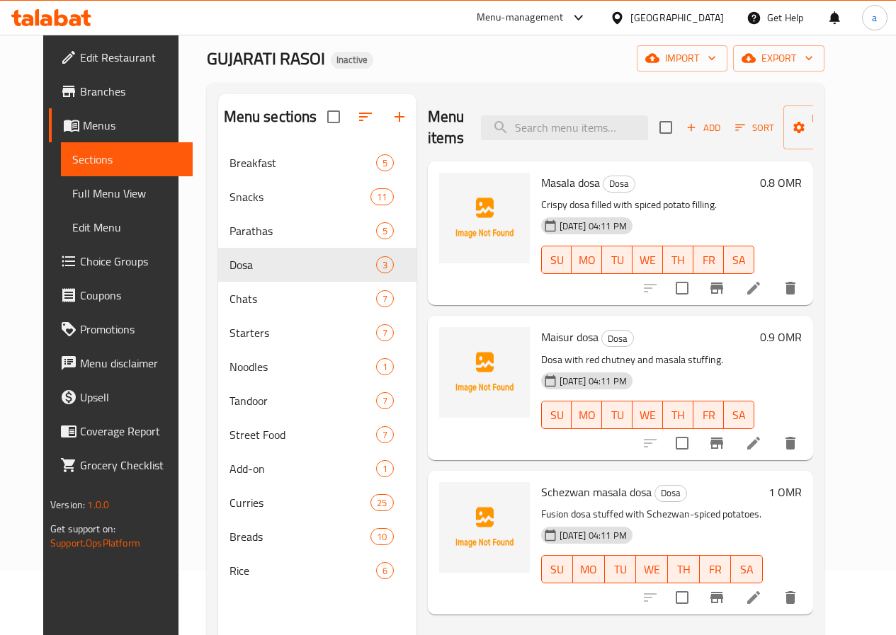
scroll to position [198, 0]
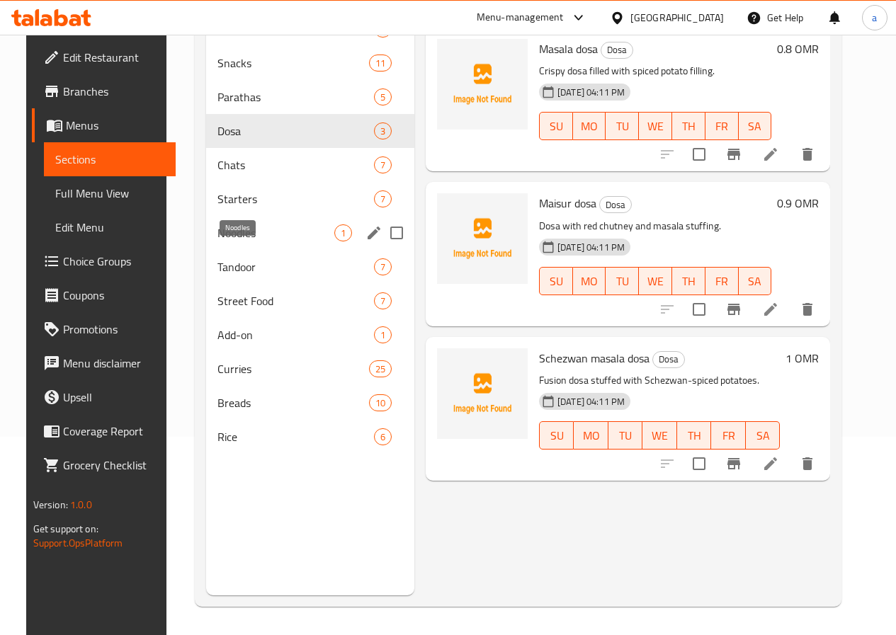
click at [233, 241] on span "Noodles" at bounding box center [275, 232] width 117 height 17
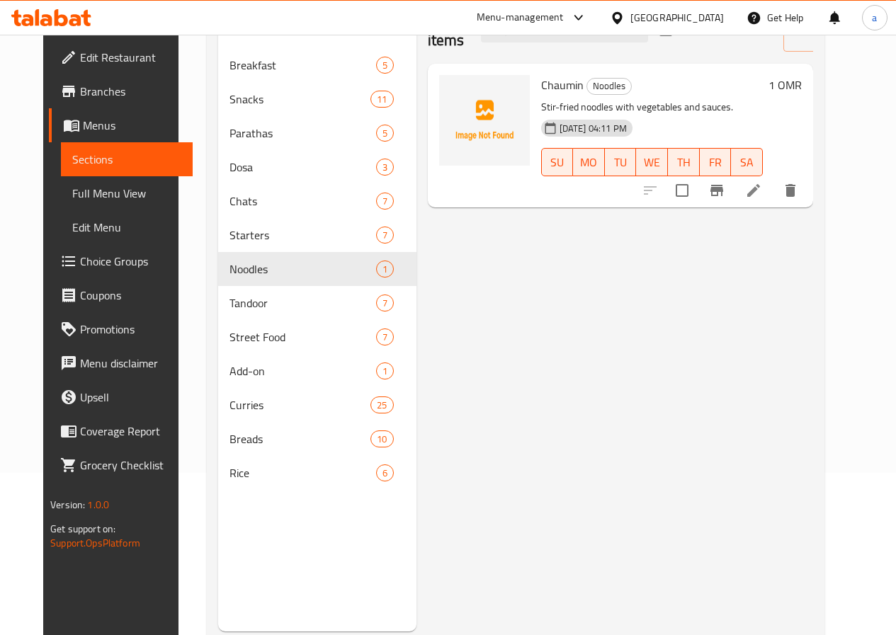
scroll to position [127, 0]
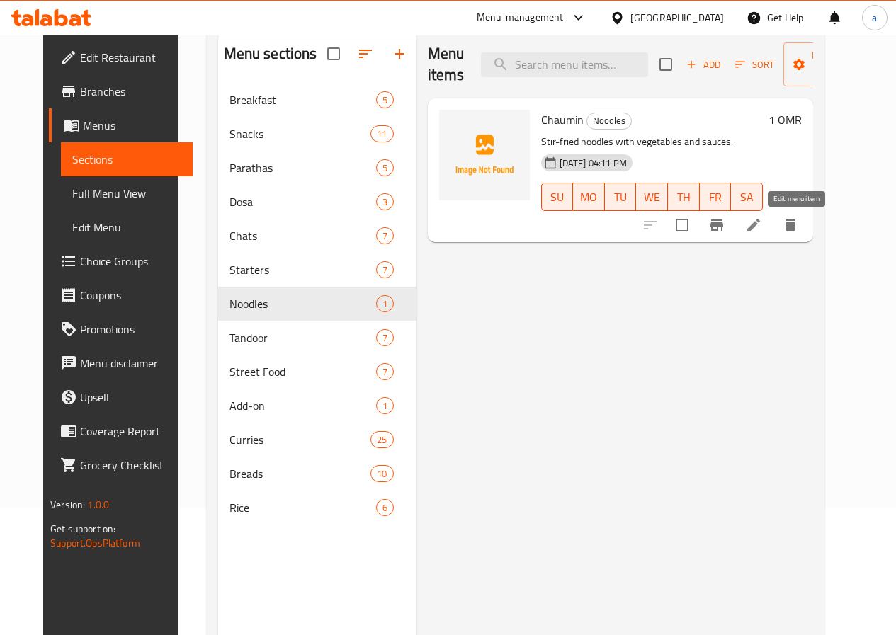
click at [762, 225] on icon at bounding box center [753, 225] width 17 height 17
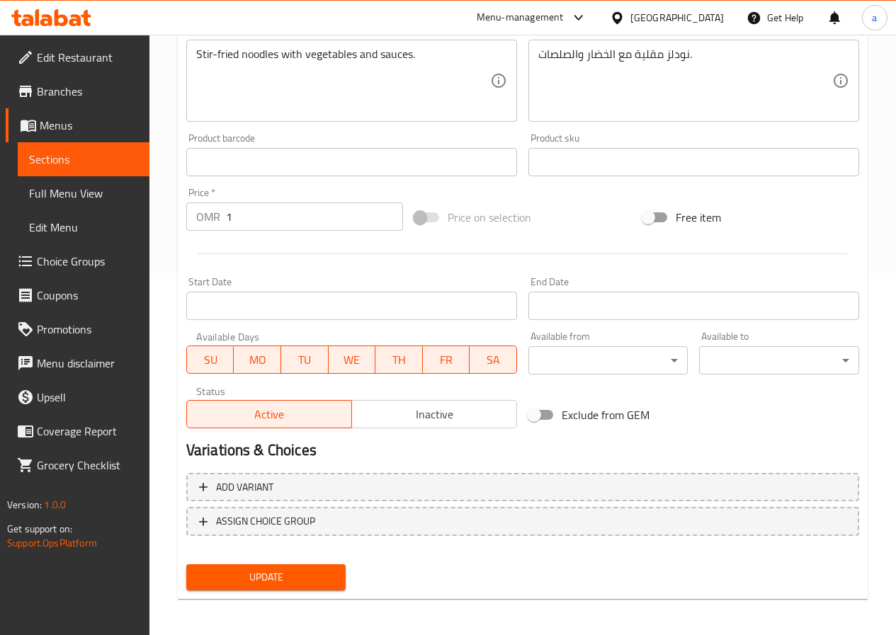
scroll to position [365, 0]
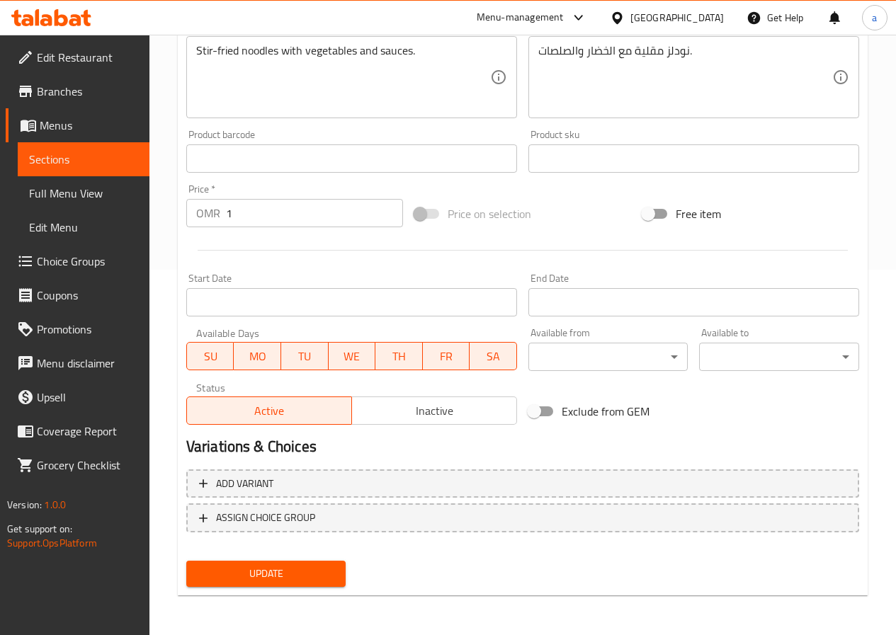
click at [309, 585] on button "Update" at bounding box center [266, 574] width 160 height 26
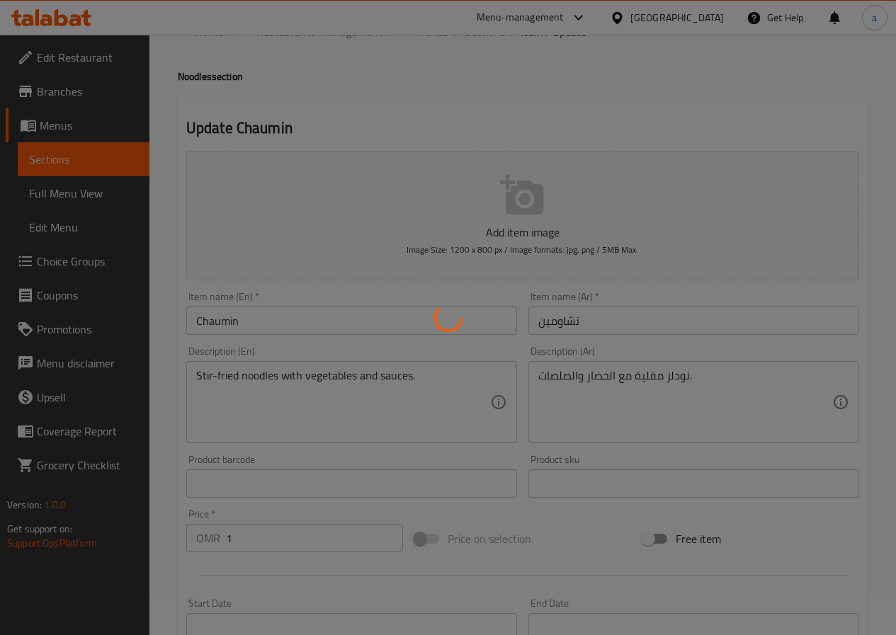
scroll to position [0, 0]
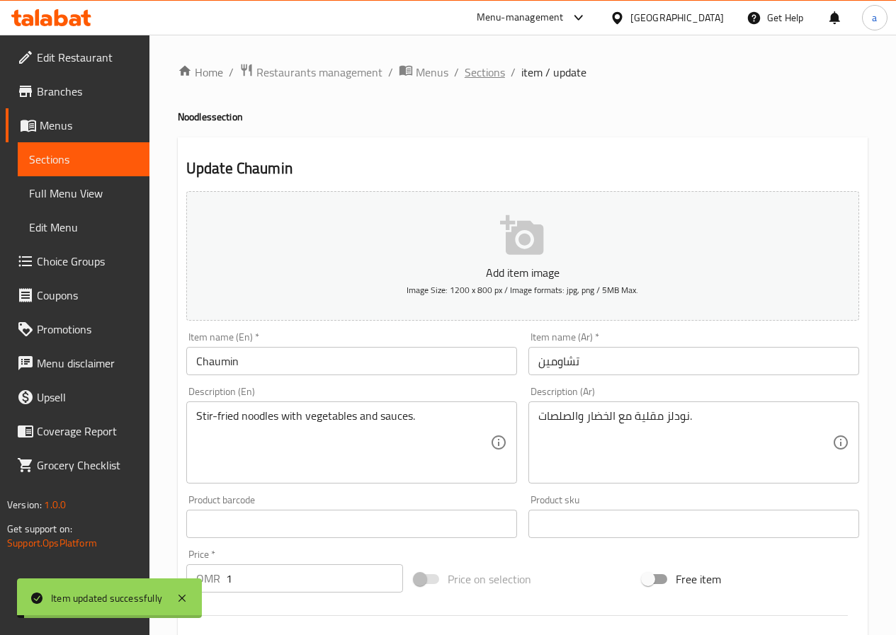
click at [479, 72] on span "Sections" at bounding box center [485, 72] width 40 height 17
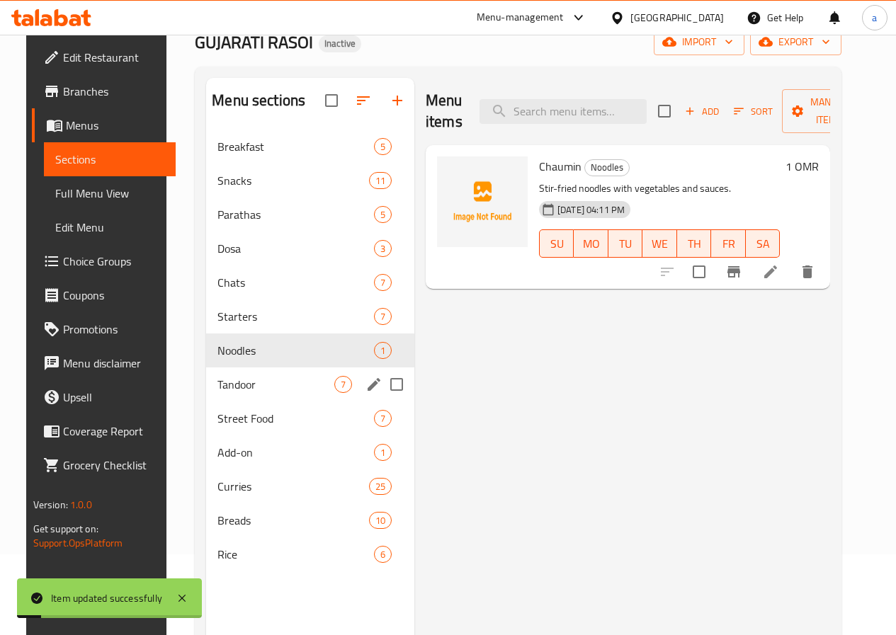
scroll to position [198, 0]
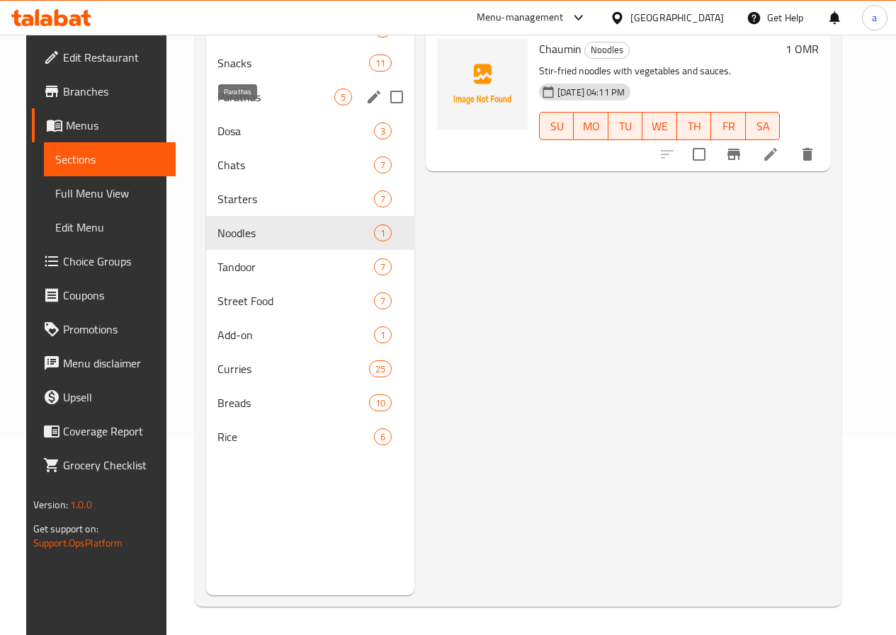
click at [247, 106] on span "Parathas" at bounding box center [275, 97] width 117 height 17
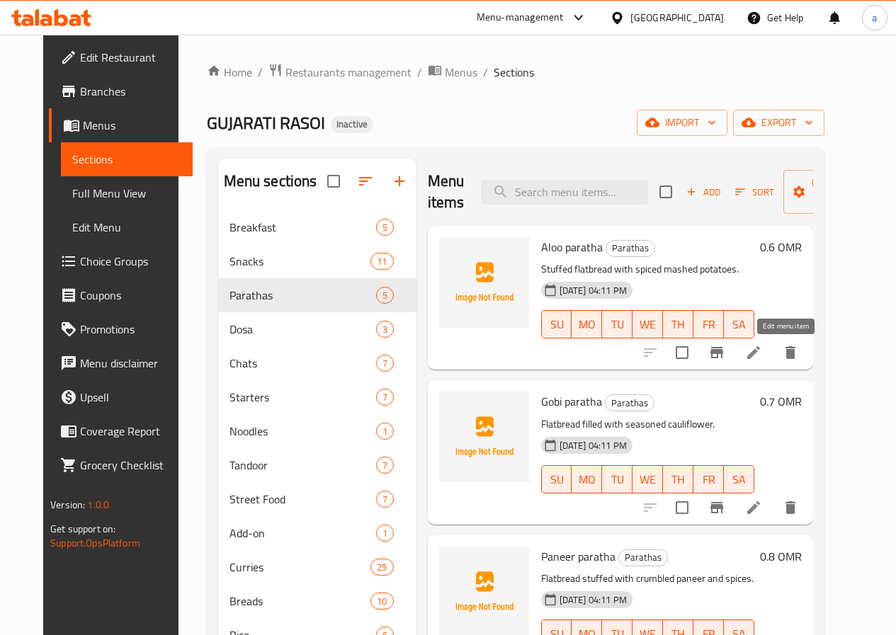
click at [762, 352] on icon at bounding box center [753, 352] width 17 height 17
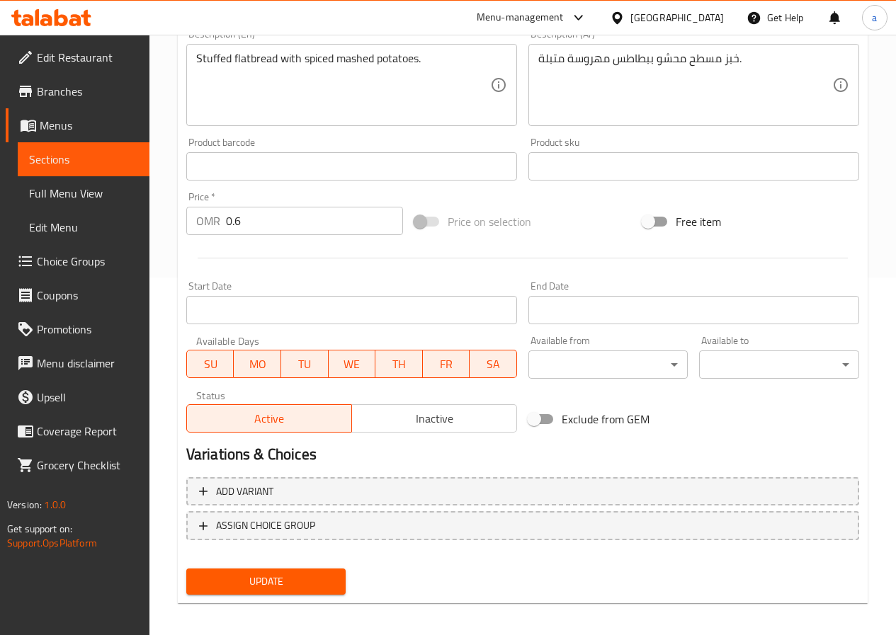
scroll to position [365, 0]
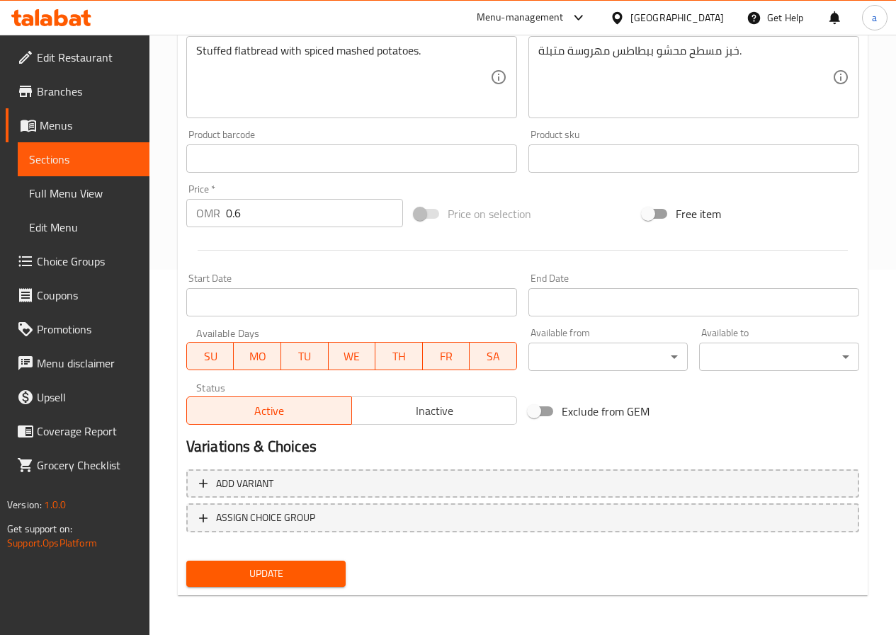
click at [289, 598] on div "Home / Restaurants management / Menus / Sections / item / update Parathas secti…" at bounding box center [523, 152] width 690 height 909
click at [291, 566] on span "Update" at bounding box center [266, 574] width 137 height 18
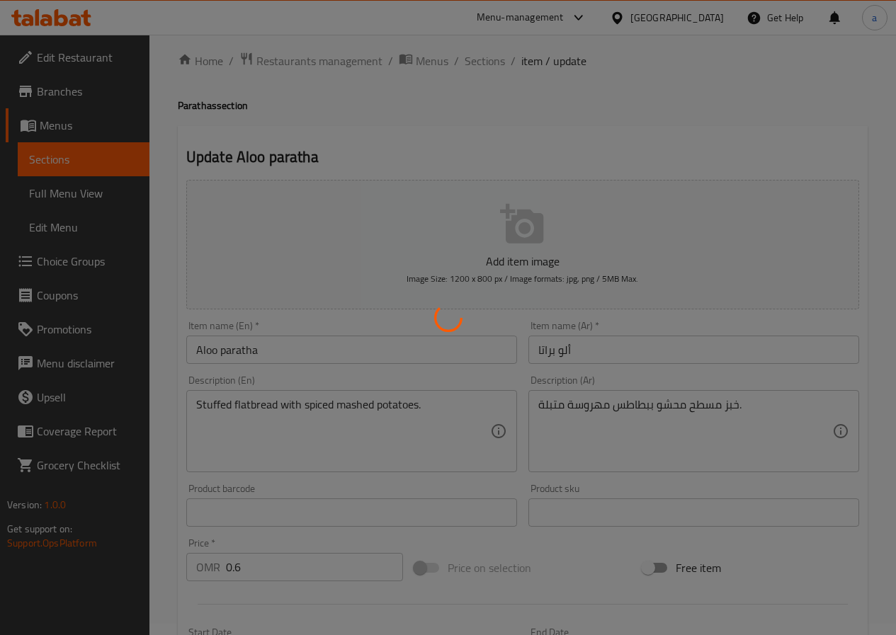
scroll to position [0, 0]
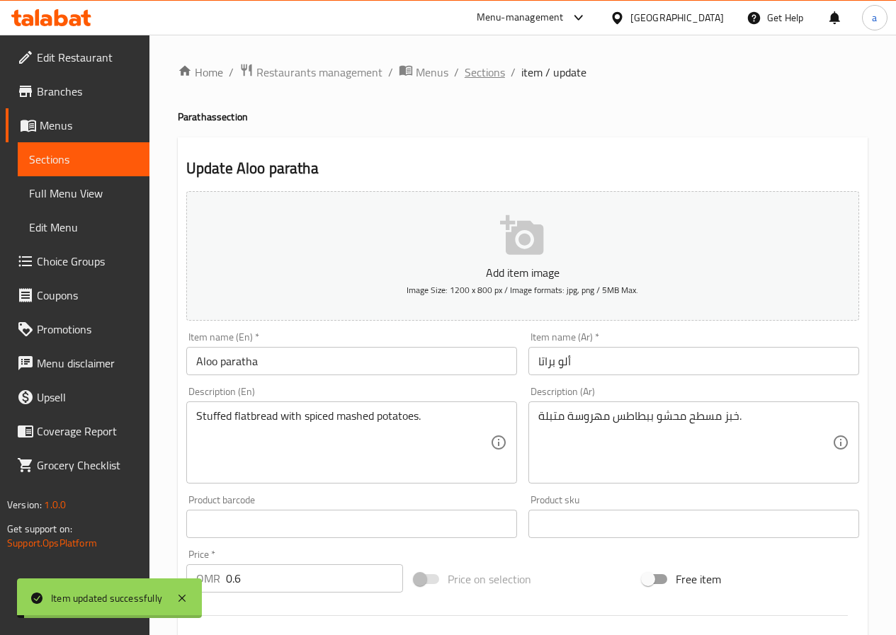
click at [484, 76] on span "Sections" at bounding box center [485, 72] width 40 height 17
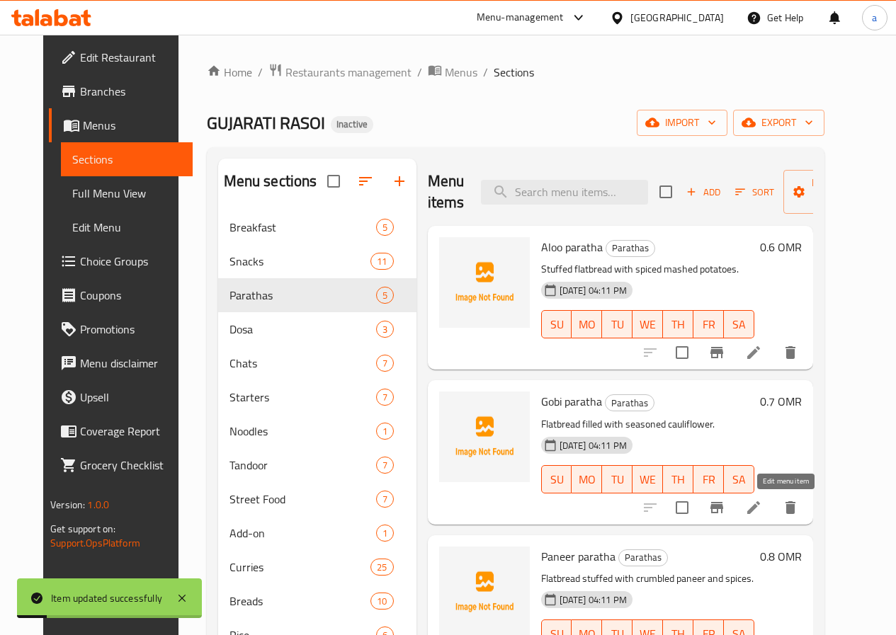
click at [762, 511] on icon at bounding box center [753, 507] width 17 height 17
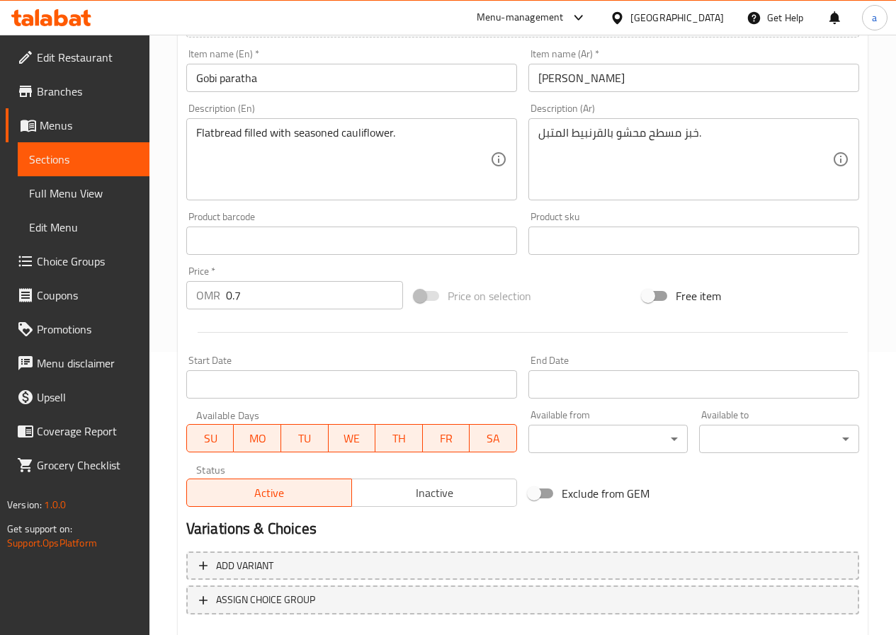
scroll to position [365, 0]
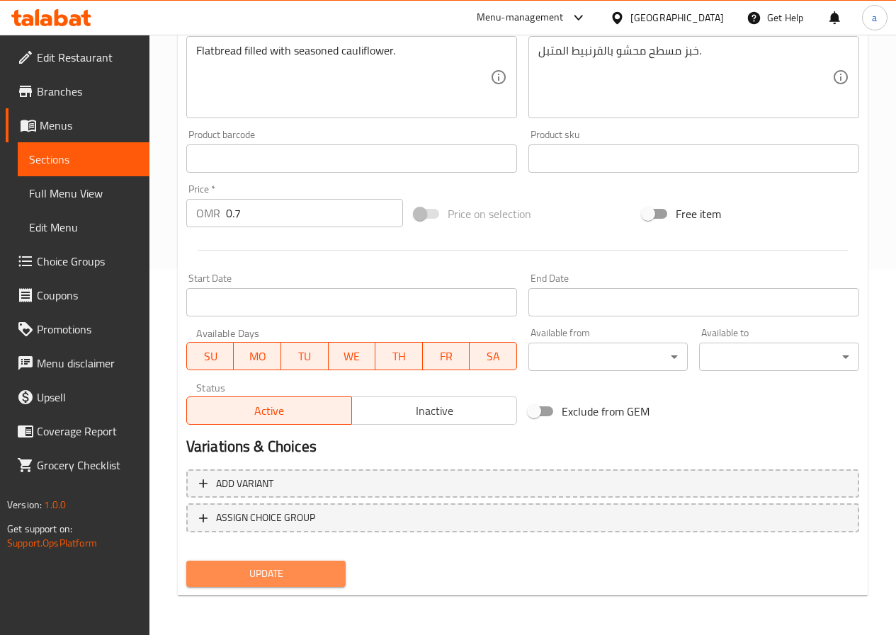
click at [248, 568] on span "Update" at bounding box center [266, 574] width 137 height 18
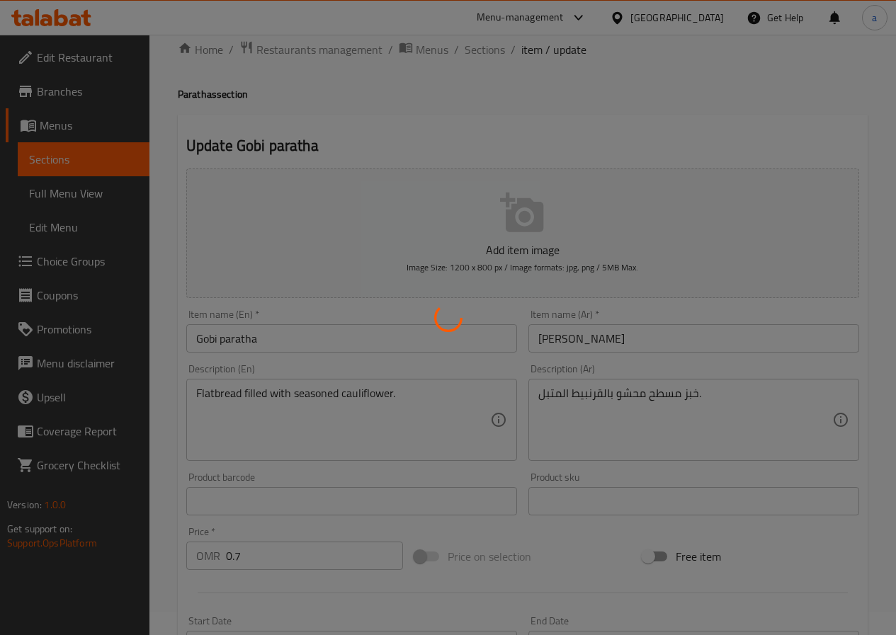
scroll to position [11, 0]
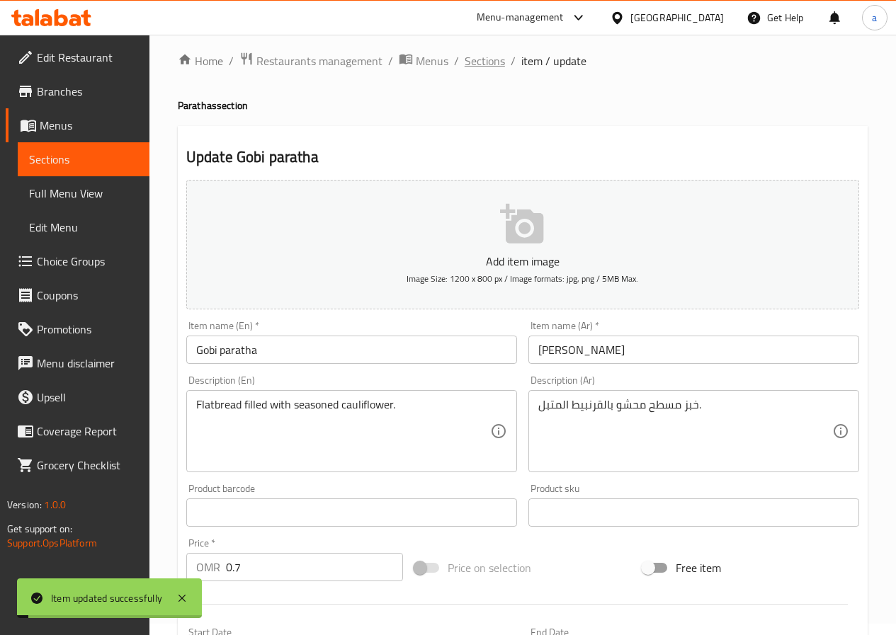
click at [491, 57] on span "Sections" at bounding box center [485, 60] width 40 height 17
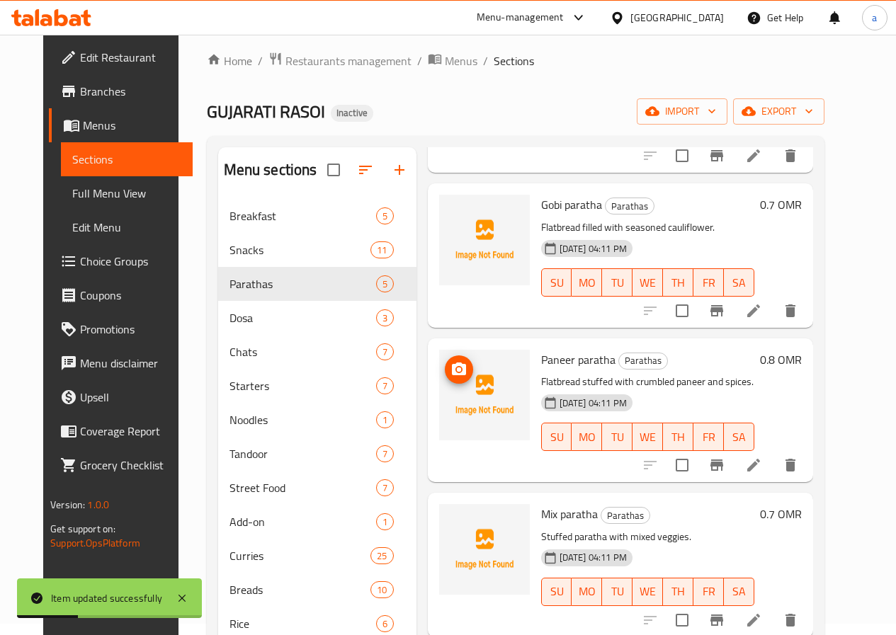
scroll to position [195, 0]
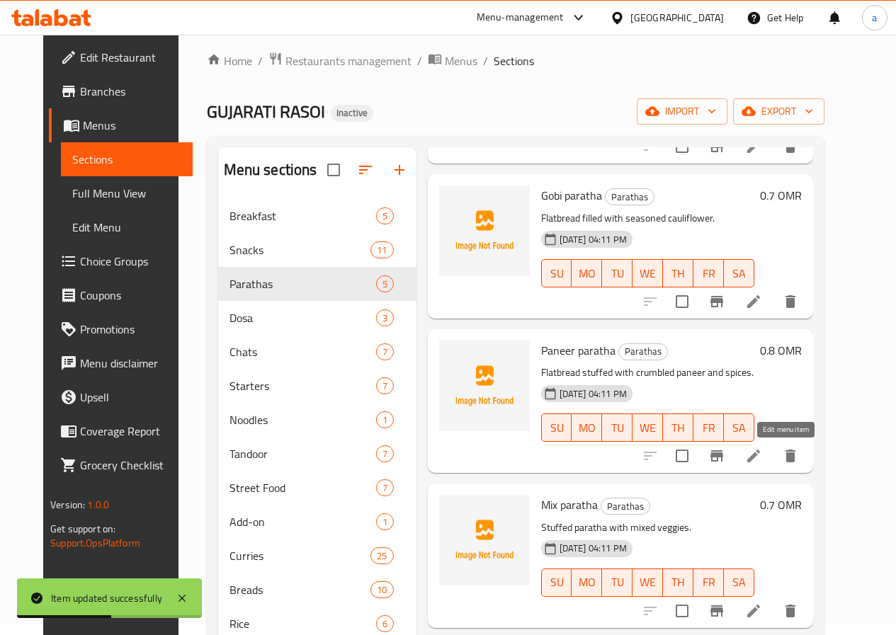
click at [760, 460] on icon at bounding box center [753, 456] width 13 height 13
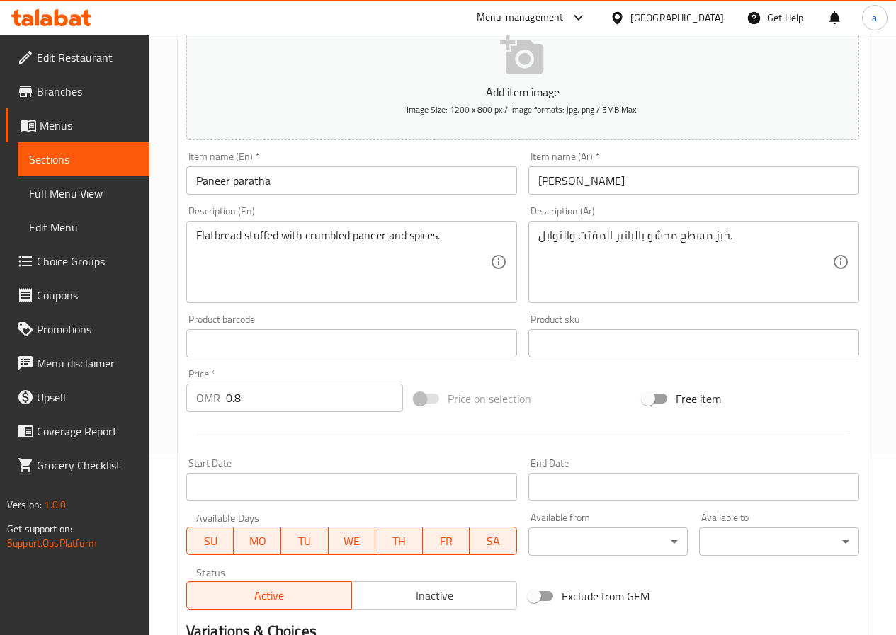
scroll to position [365, 0]
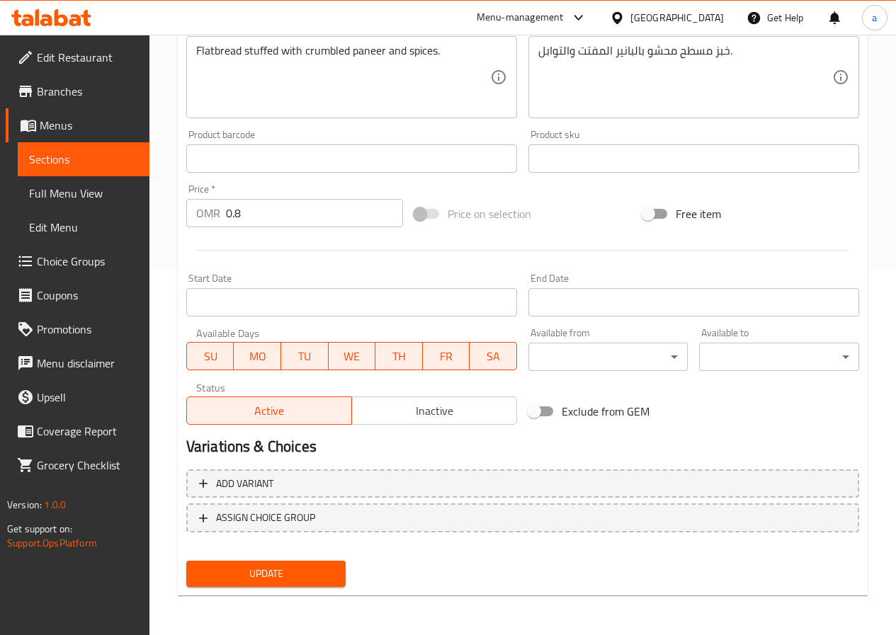
click at [273, 563] on button "Update" at bounding box center [266, 574] width 160 height 26
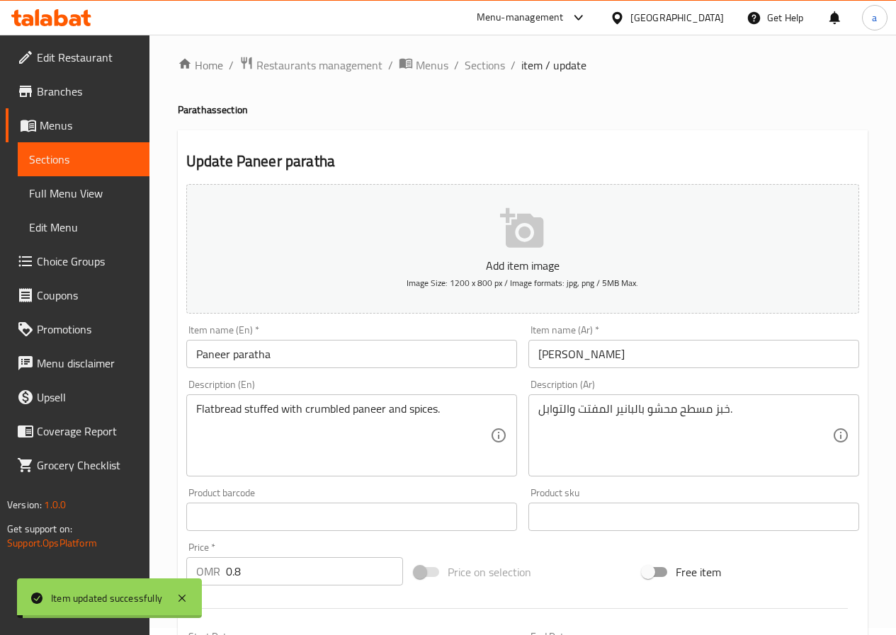
scroll to position [0, 0]
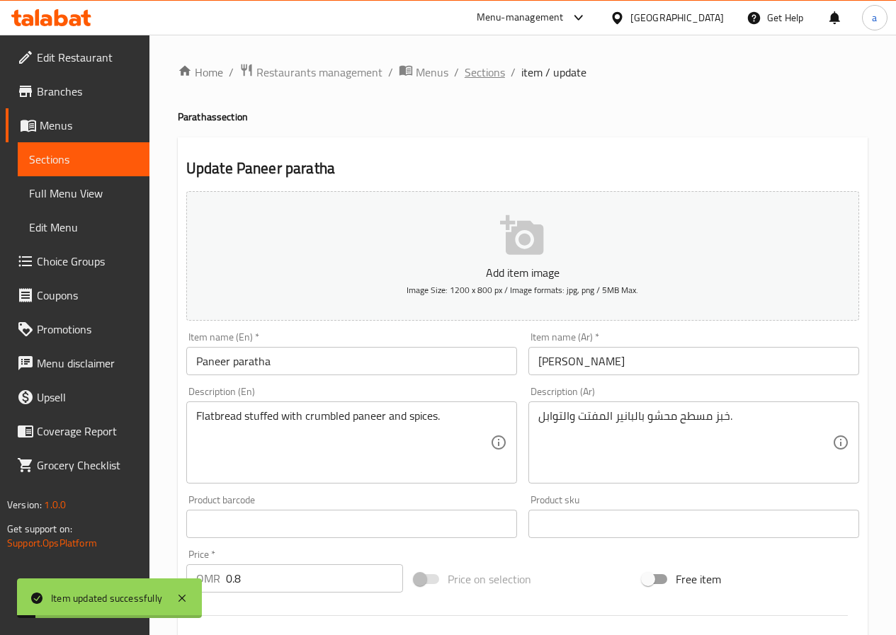
click at [483, 72] on span "Sections" at bounding box center [485, 72] width 40 height 17
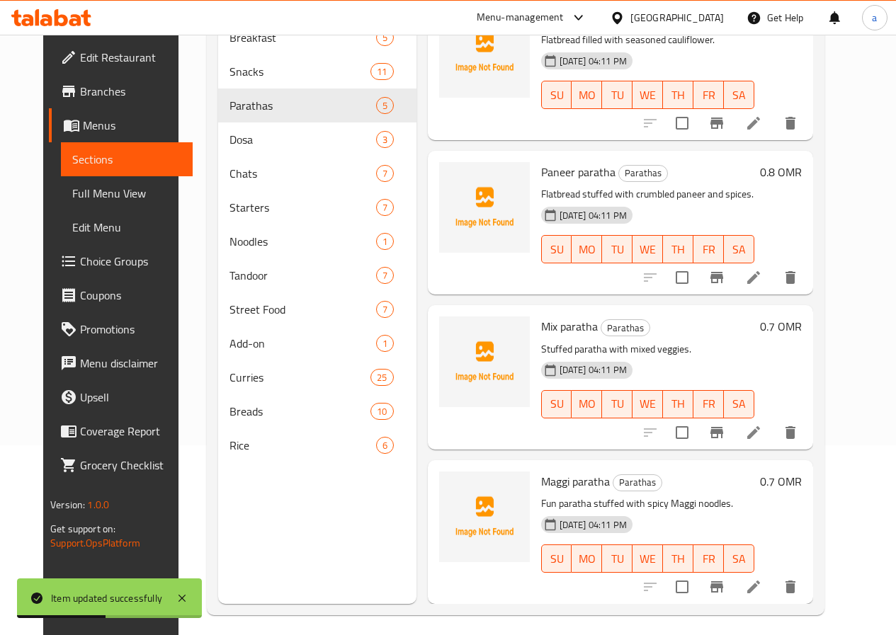
scroll to position [198, 0]
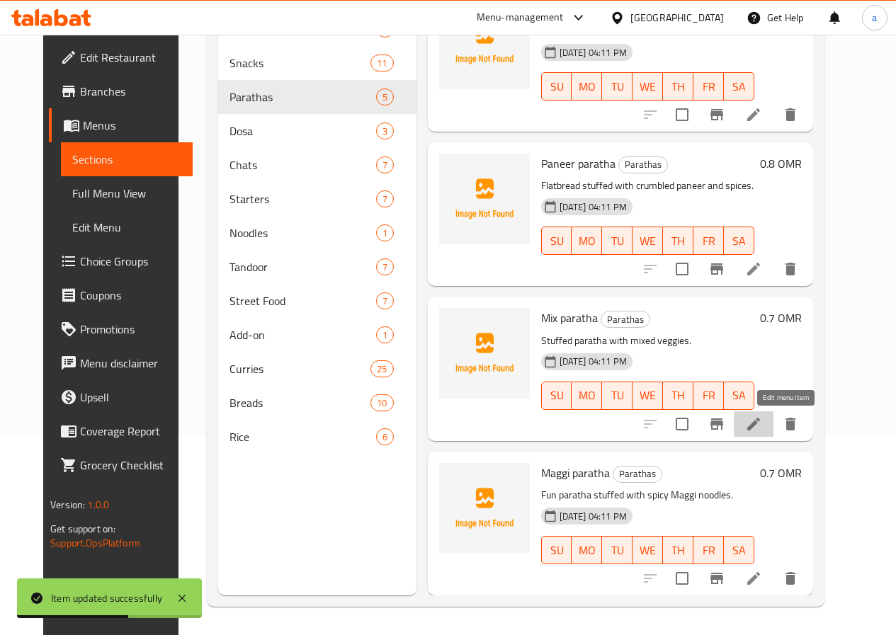
click at [762, 425] on icon at bounding box center [753, 424] width 17 height 17
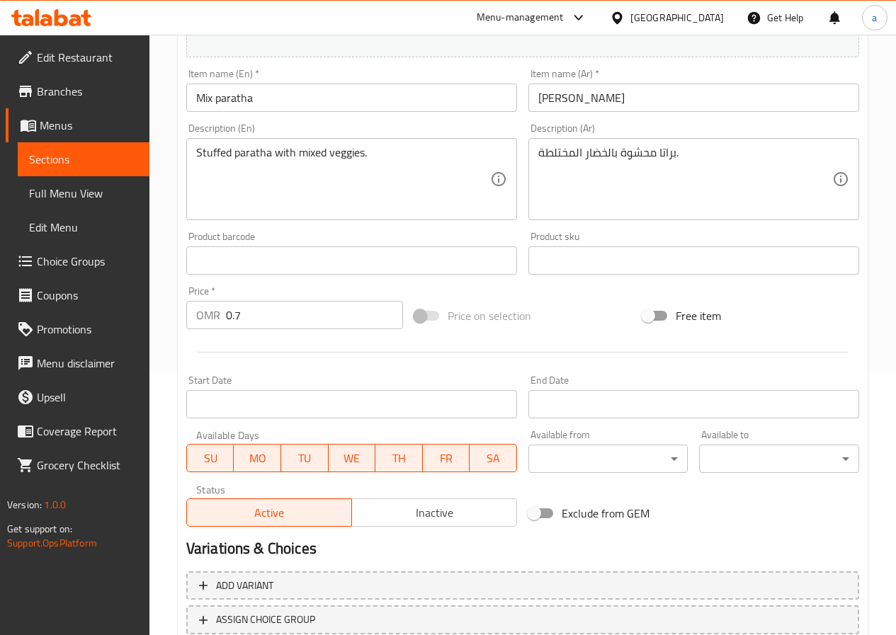
scroll to position [283, 0]
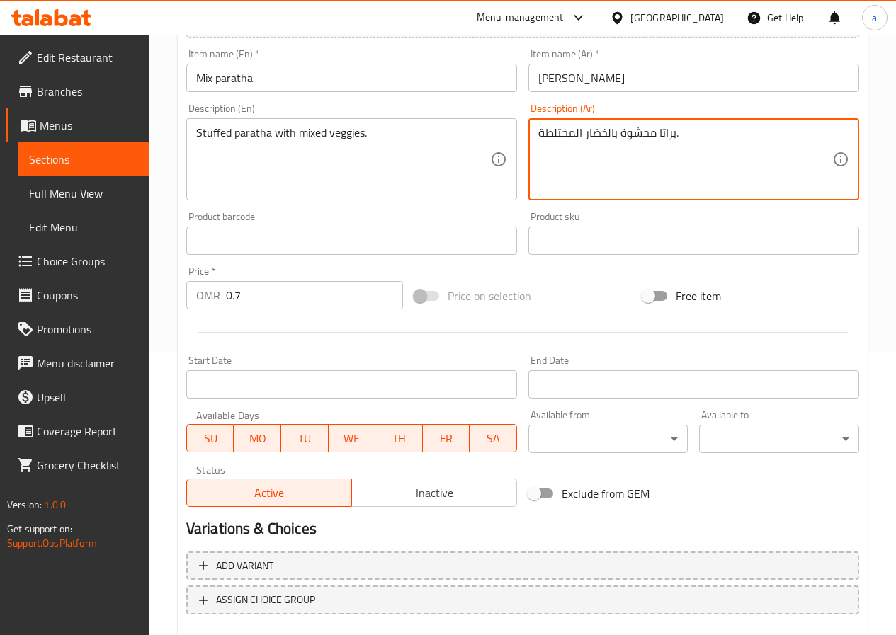
drag, startPoint x: 566, startPoint y: 132, endPoint x: 541, endPoint y: 132, distance: 24.8
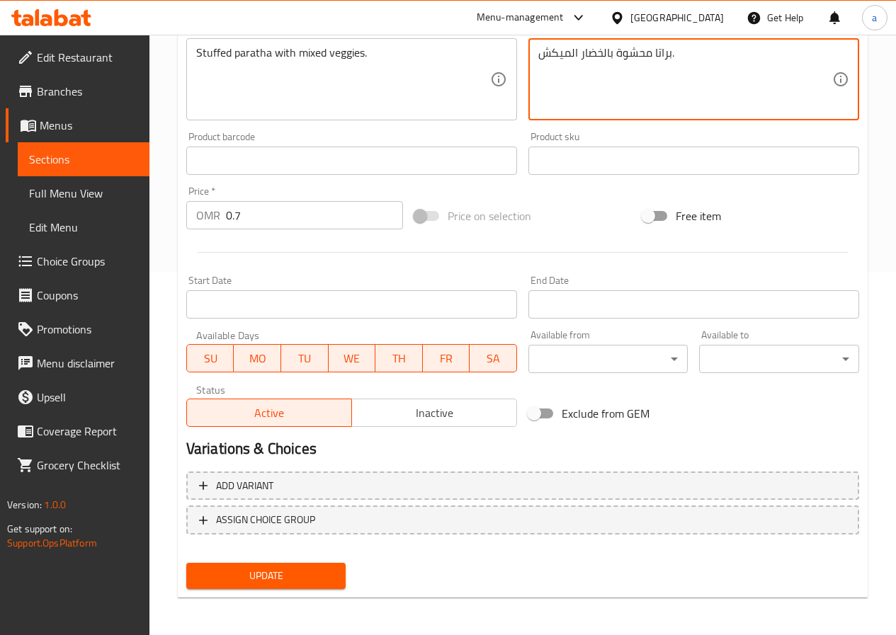
scroll to position [365, 0]
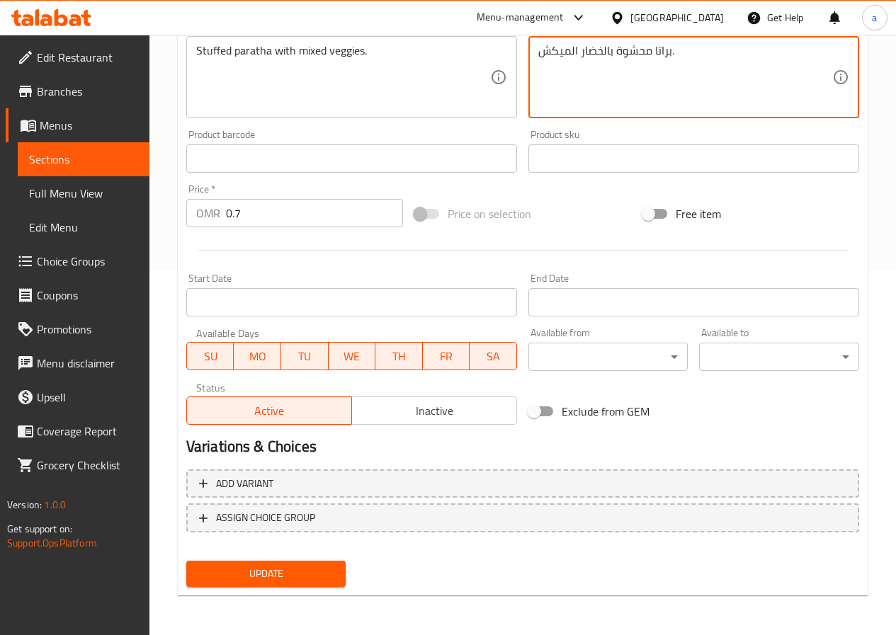
type textarea "براتا محشوة بالخضار الميكش."
click at [239, 576] on span "Update" at bounding box center [266, 574] width 137 height 18
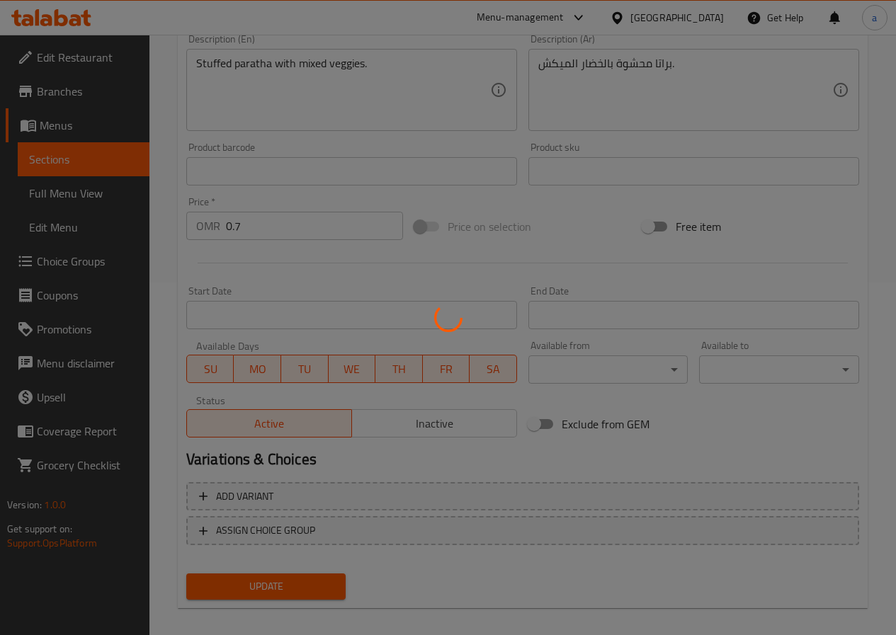
scroll to position [0, 0]
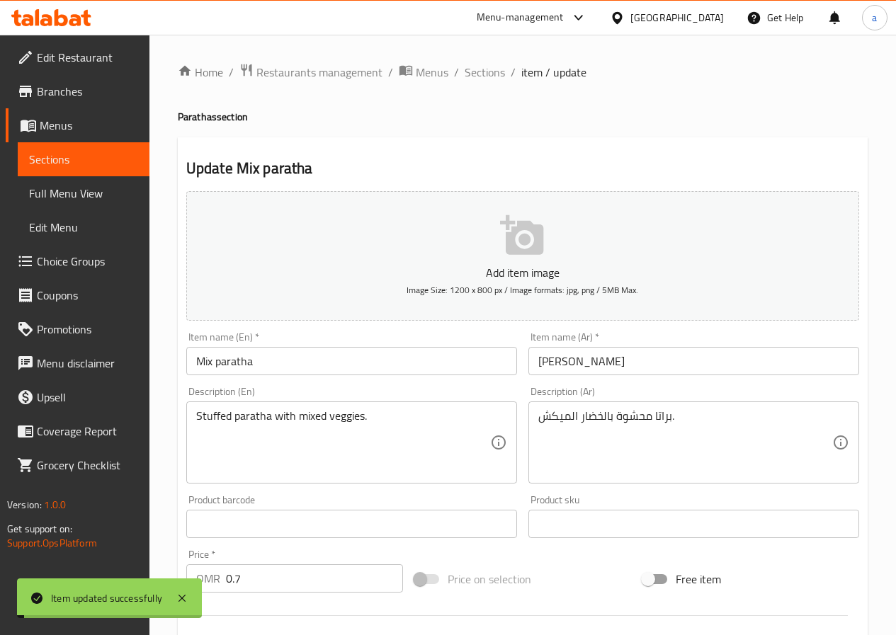
click at [495, 74] on span "Sections" at bounding box center [485, 72] width 40 height 17
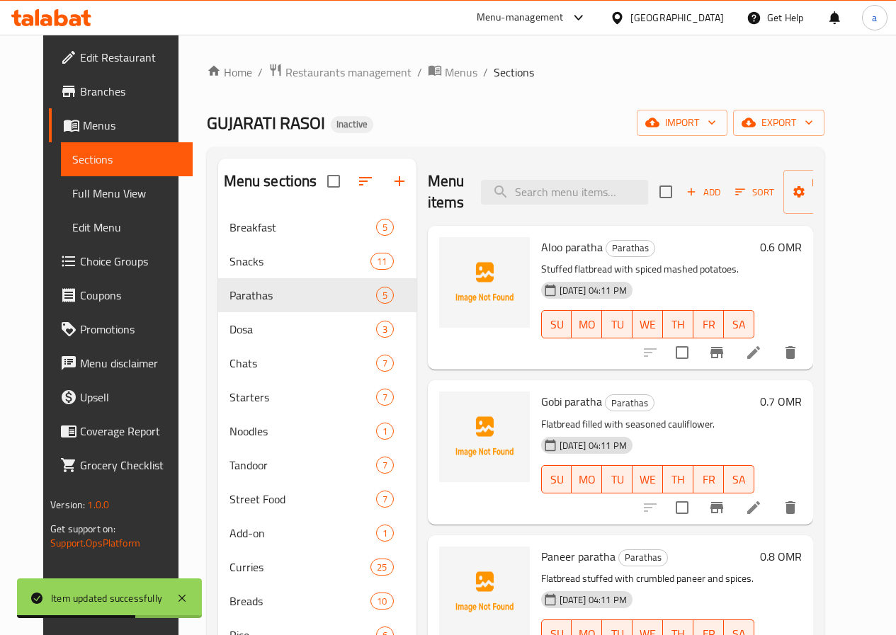
click at [762, 358] on icon at bounding box center [753, 352] width 17 height 17
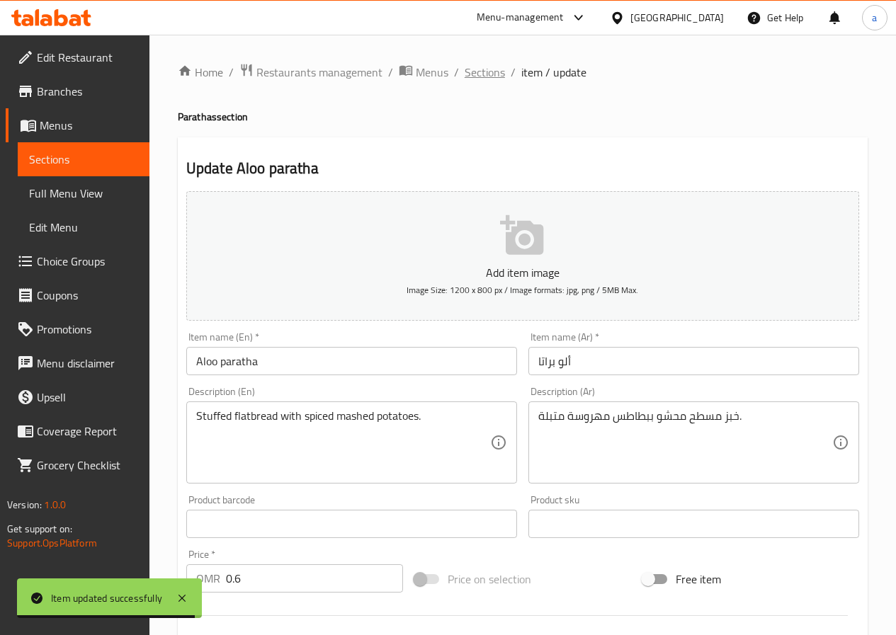
click at [477, 79] on span "Sections" at bounding box center [485, 72] width 40 height 17
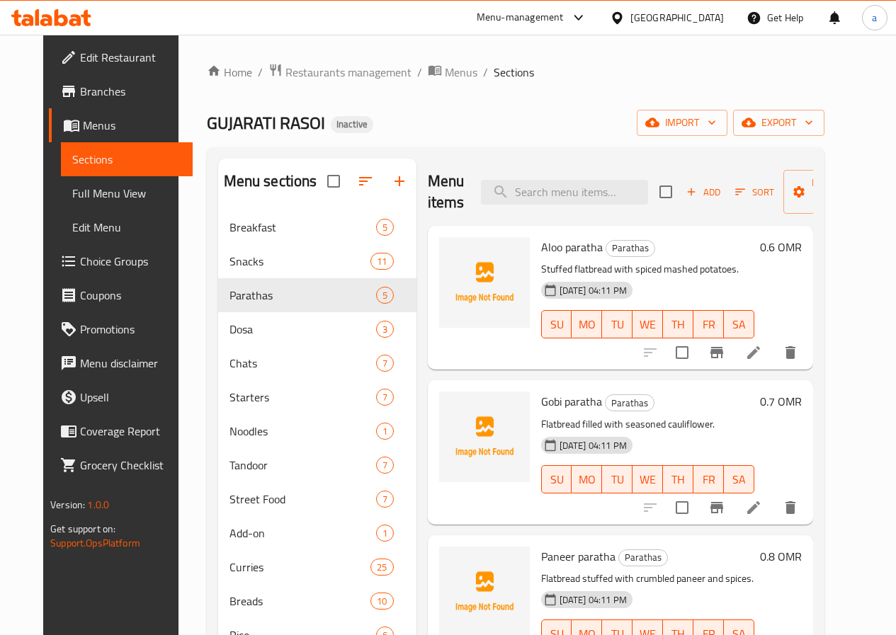
click at [773, 507] on li at bounding box center [754, 507] width 40 height 25
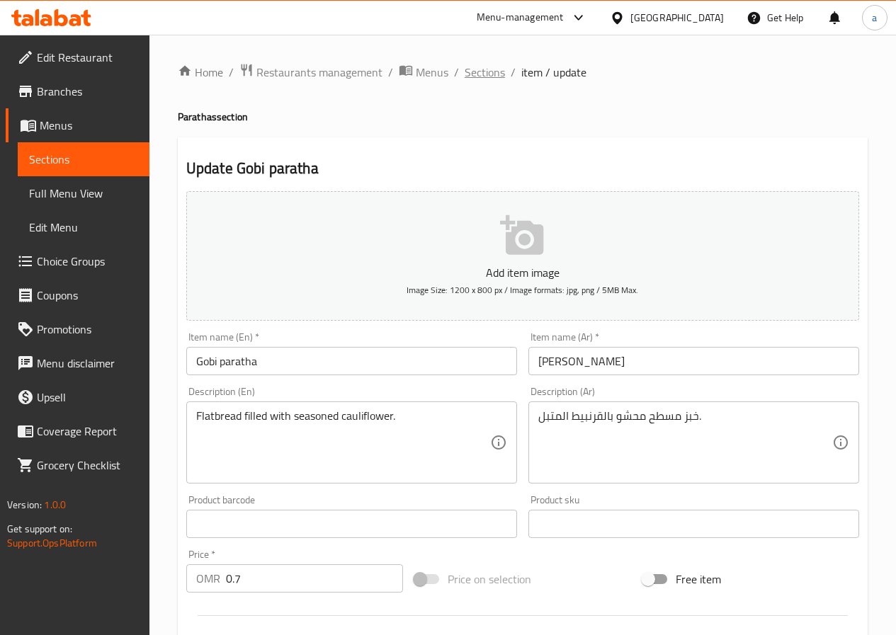
click at [494, 76] on span "Sections" at bounding box center [485, 72] width 40 height 17
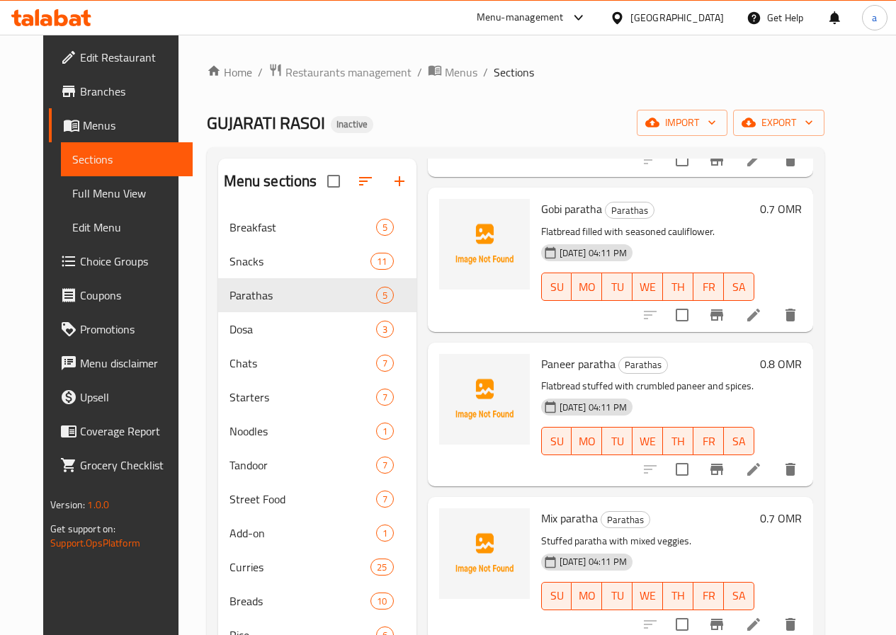
scroll to position [195, 0]
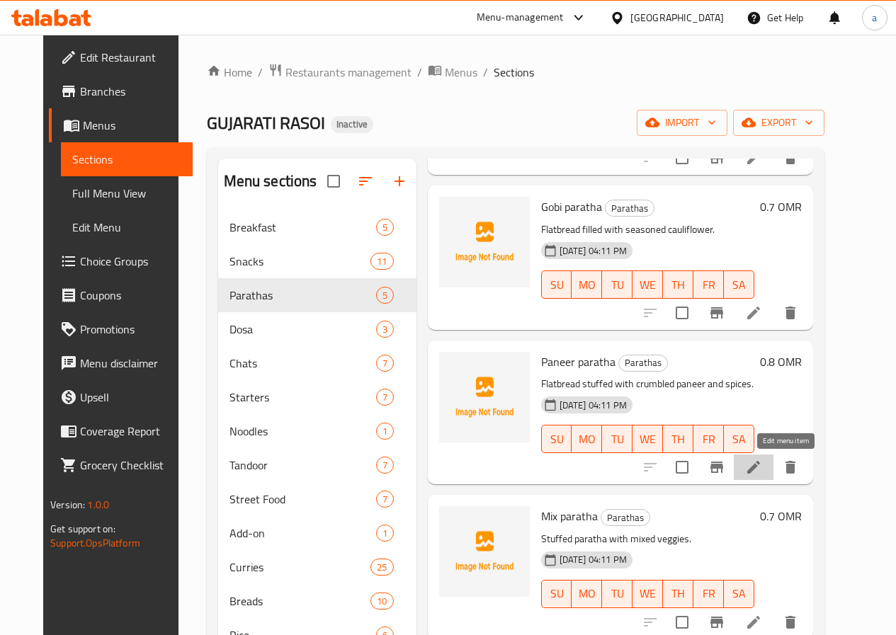
click at [762, 473] on icon at bounding box center [753, 467] width 17 height 17
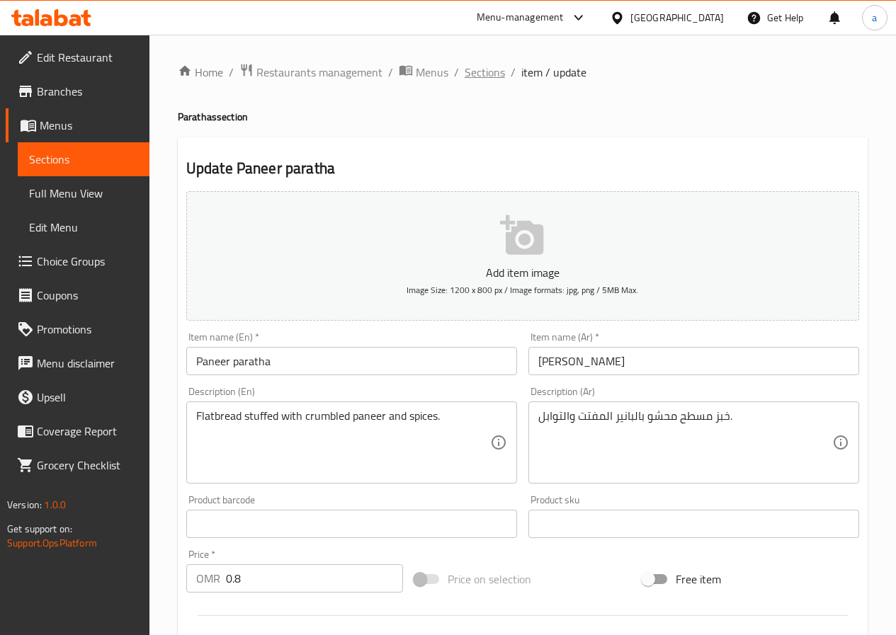
click at [493, 78] on span "Sections" at bounding box center [485, 72] width 40 height 17
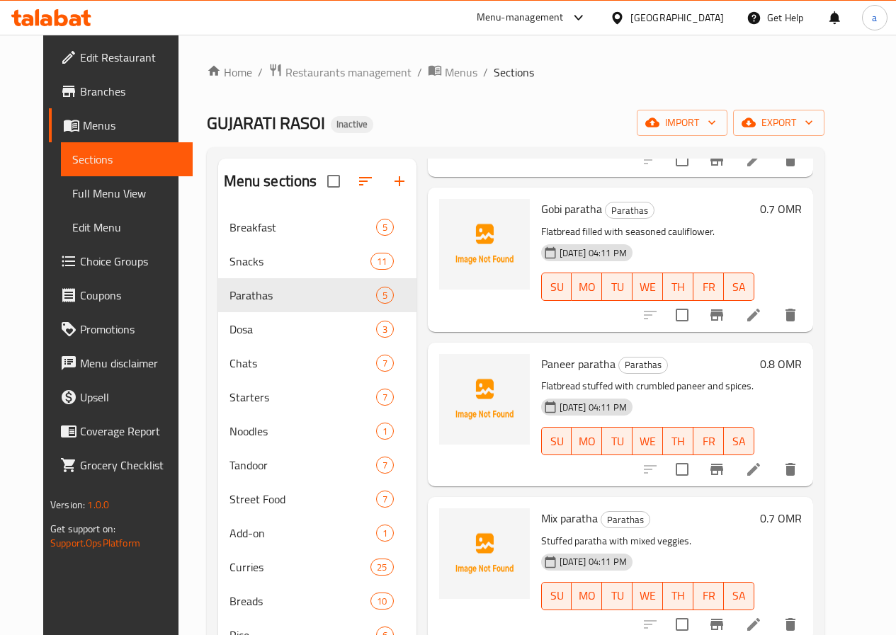
scroll to position [195, 0]
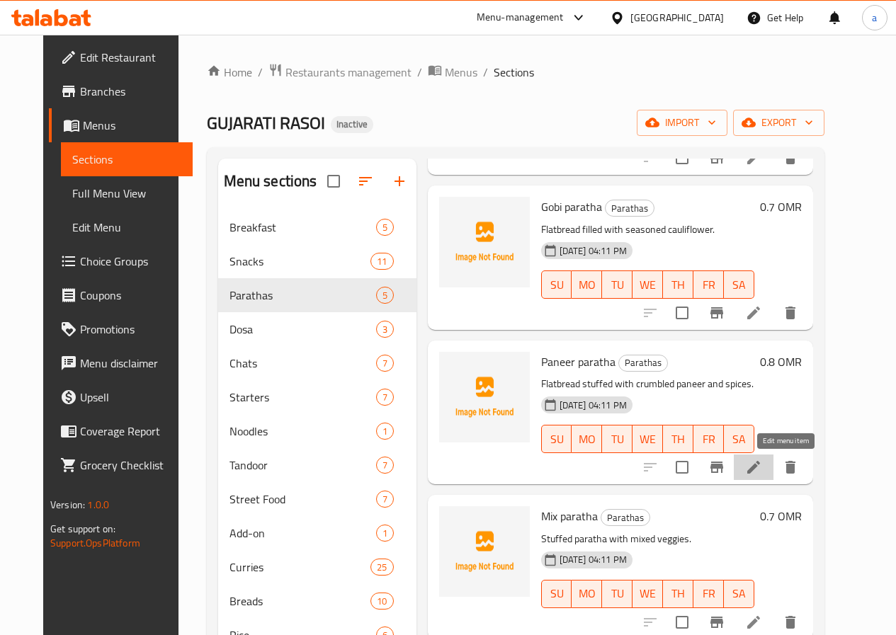
click at [762, 459] on icon at bounding box center [753, 467] width 17 height 17
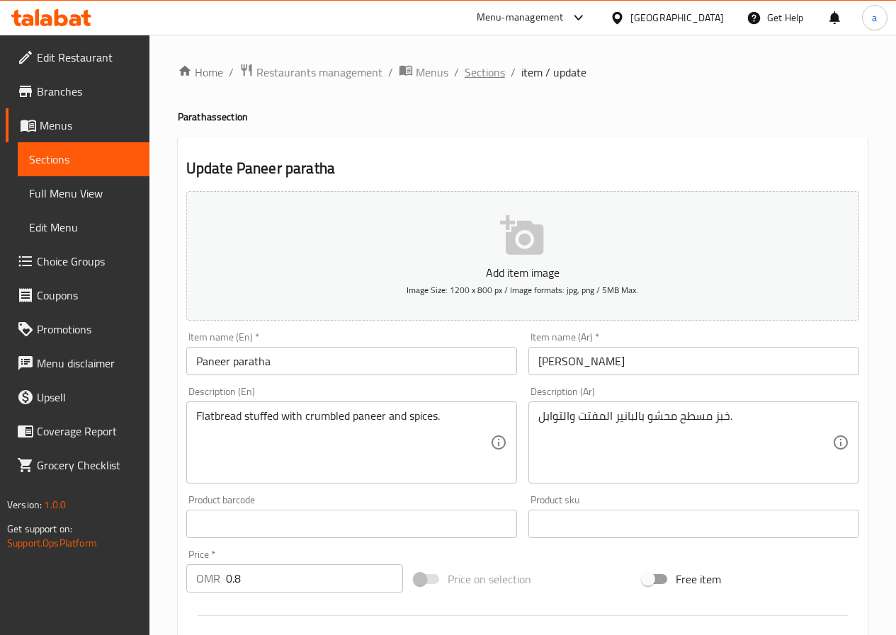
click at [488, 78] on span "Sections" at bounding box center [485, 72] width 40 height 17
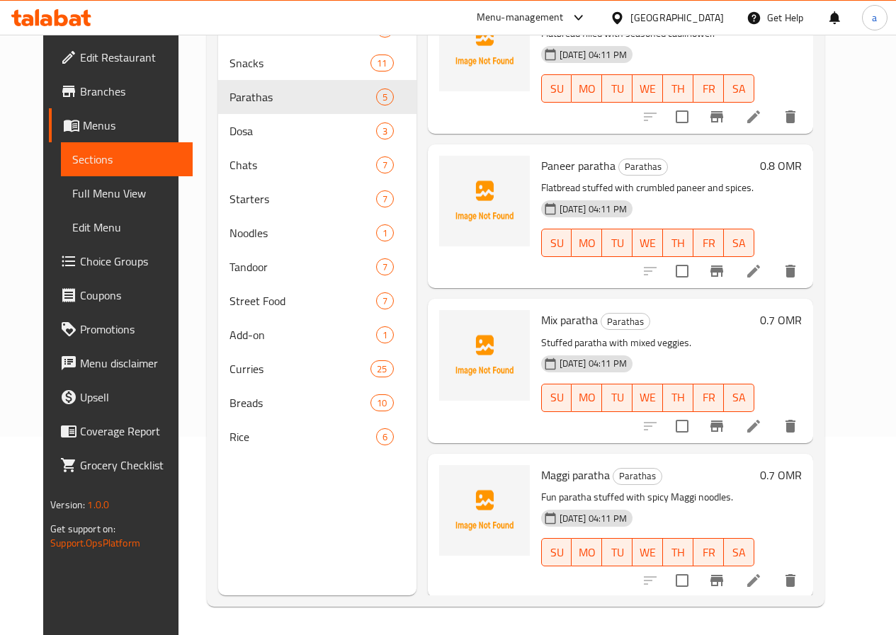
scroll to position [195, 0]
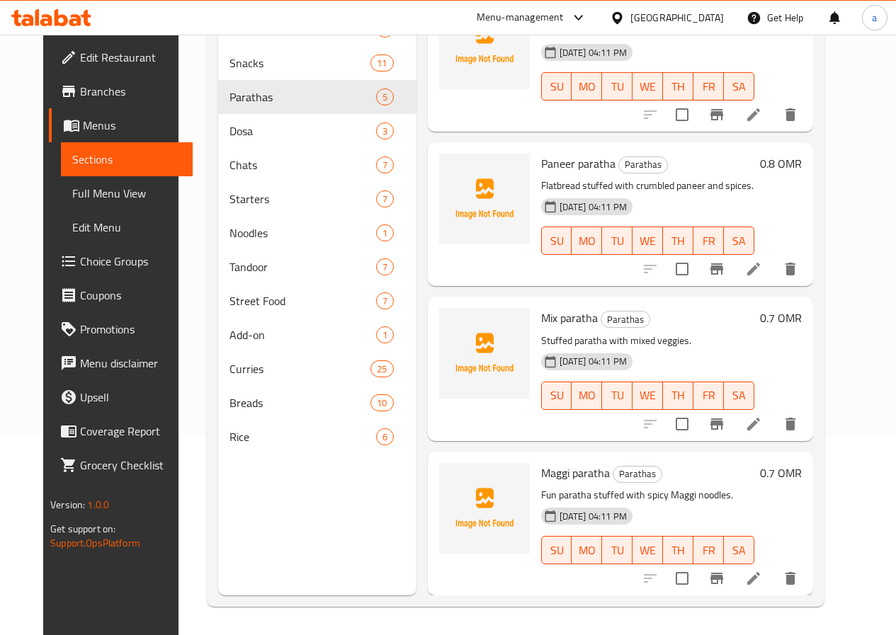
click at [762, 572] on icon at bounding box center [753, 578] width 17 height 17
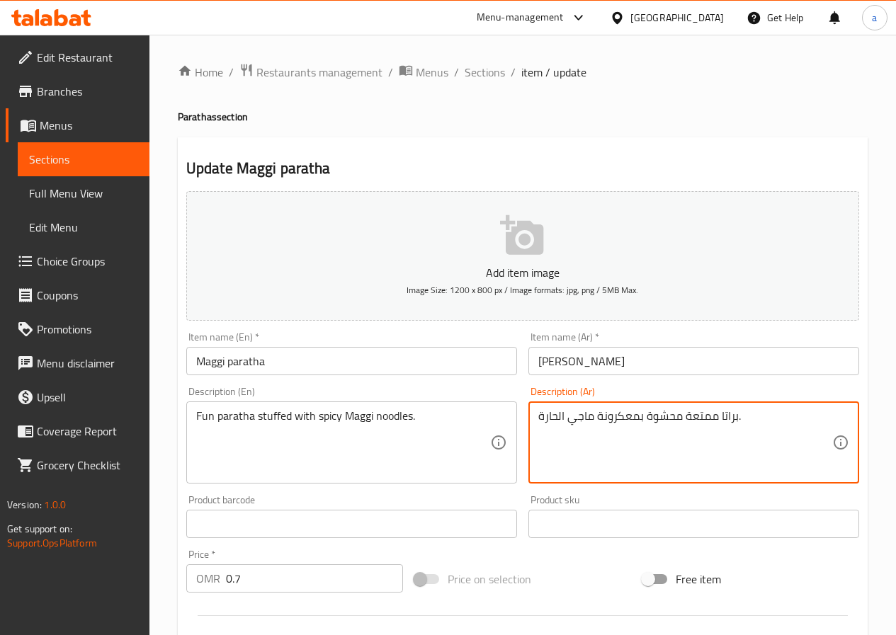
drag, startPoint x: 594, startPoint y: 416, endPoint x: 620, endPoint y: 422, distance: 26.3
click at [598, 422] on textarea "براتا ممتعة محشوة بمعكرونة ماجي الحارة." at bounding box center [685, 442] width 294 height 67
drag, startPoint x: 596, startPoint y: 416, endPoint x: 636, endPoint y: 417, distance: 40.4
click at [636, 417] on textarea "براتا ممتعة محشوة بمعكرونة ماجي الحارة." at bounding box center [685, 442] width 294 height 67
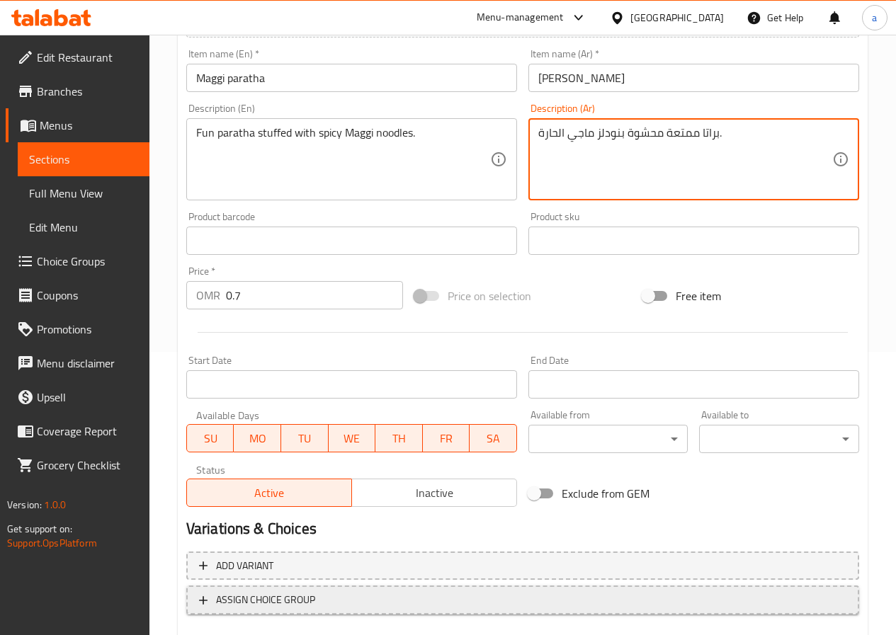
scroll to position [365, 0]
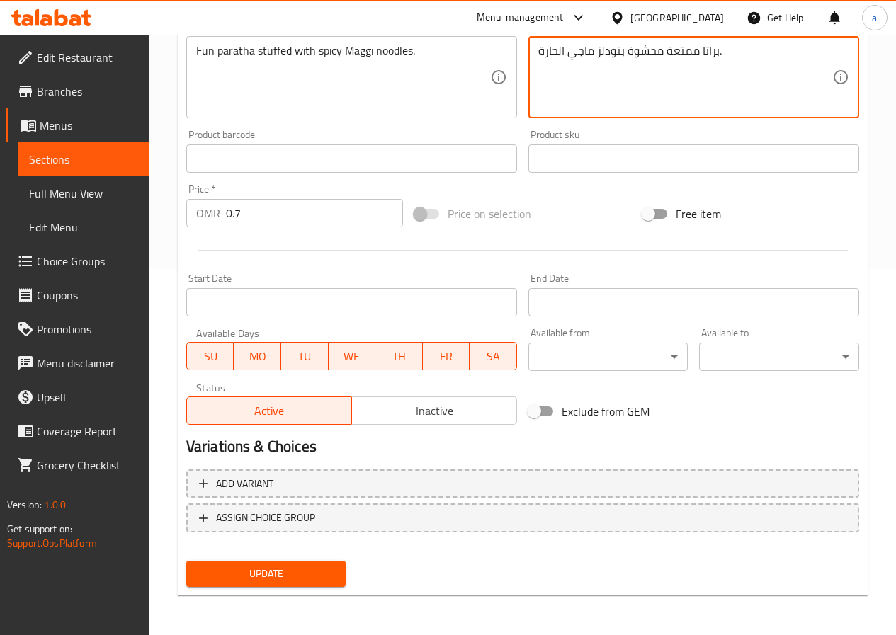
type textarea "براتا ممتعة محشوة بنودلز ماجي الحارة."
click at [278, 579] on span "Update" at bounding box center [266, 574] width 137 height 18
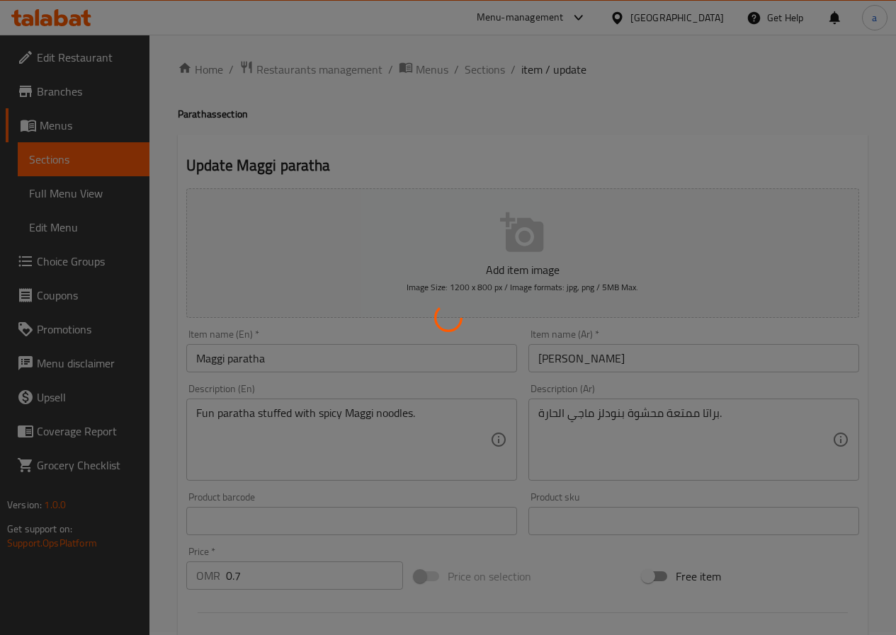
scroll to position [0, 0]
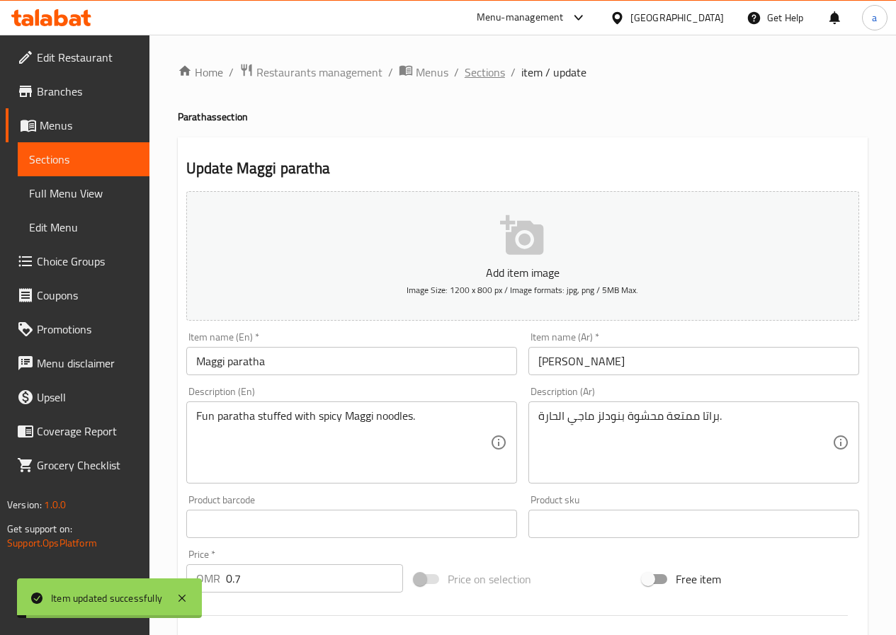
click at [478, 81] on span "Sections" at bounding box center [485, 72] width 40 height 17
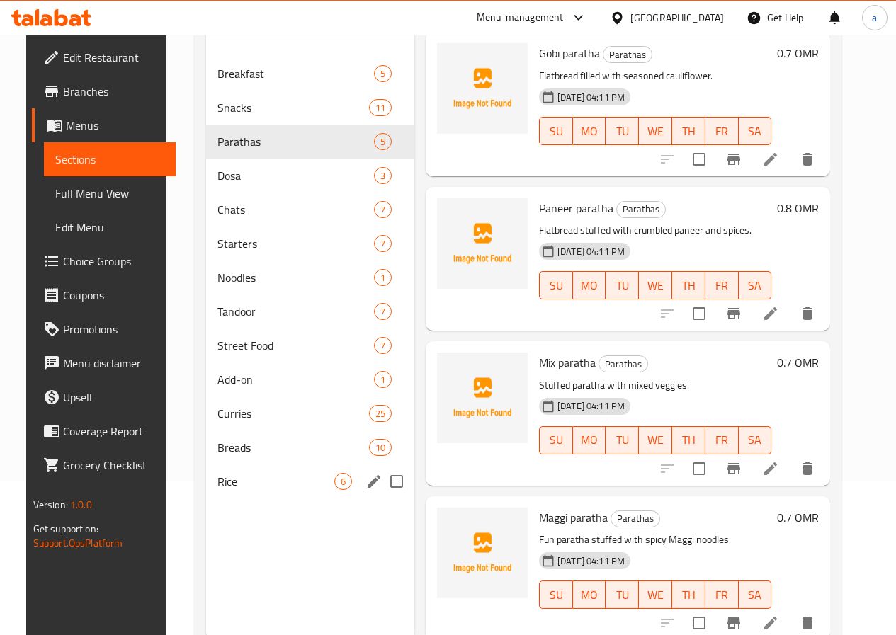
scroll to position [198, 0]
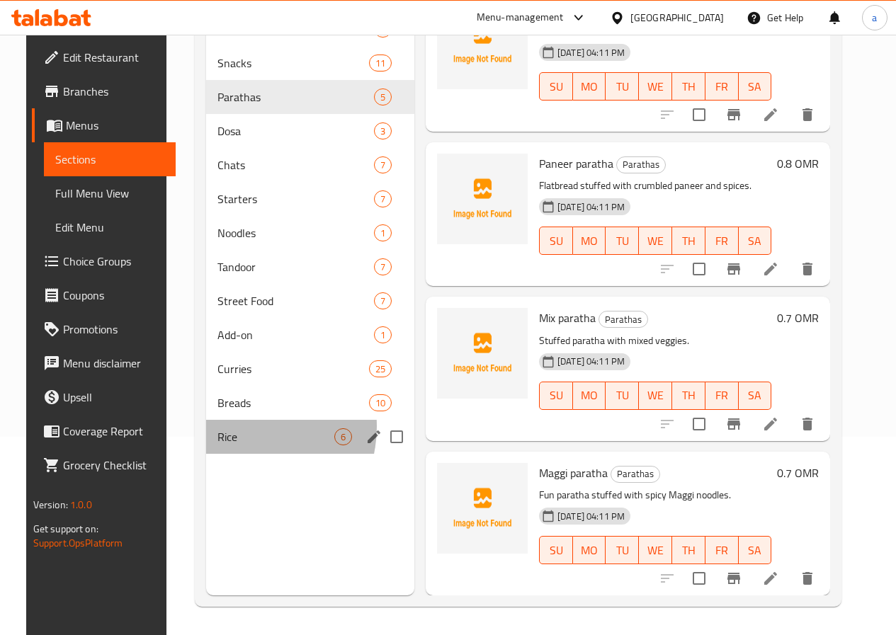
click at [221, 448] on div "Rice 6" at bounding box center [310, 437] width 208 height 34
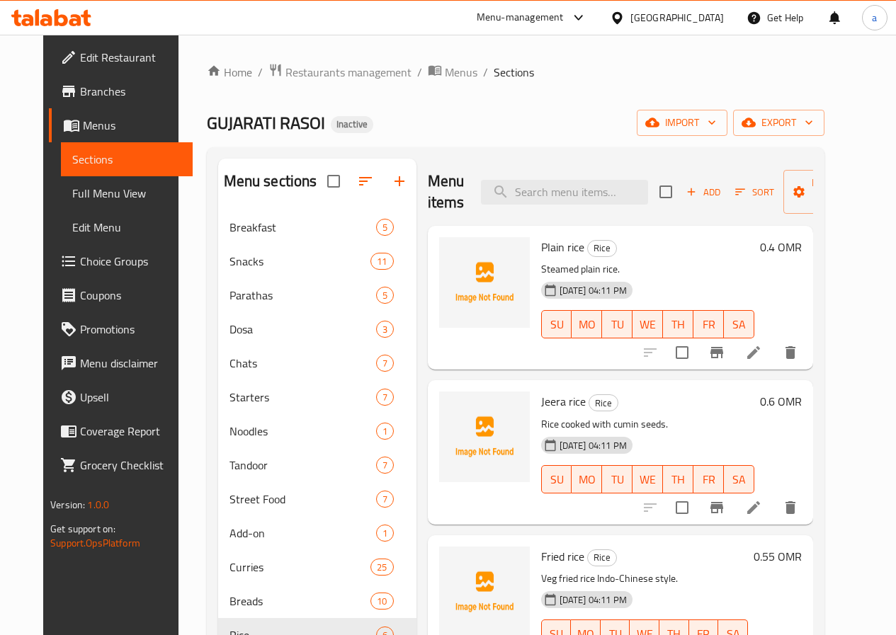
click at [762, 350] on icon at bounding box center [753, 352] width 17 height 17
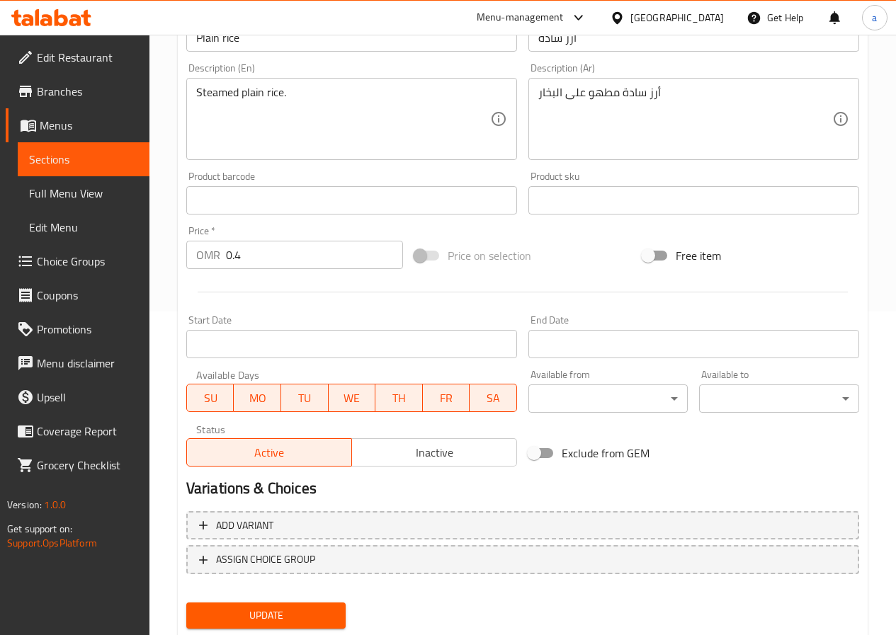
scroll to position [365, 0]
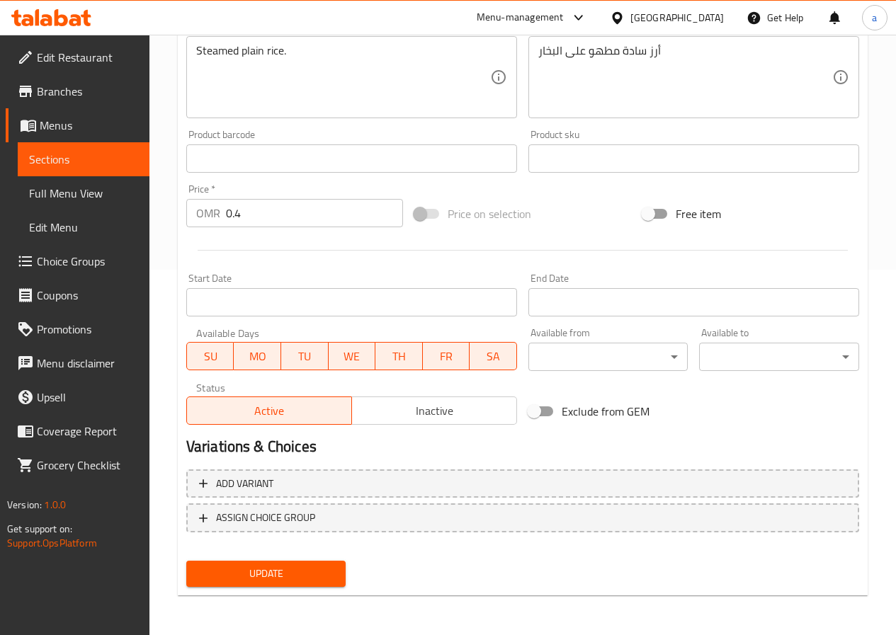
click at [241, 574] on span "Update" at bounding box center [266, 574] width 137 height 18
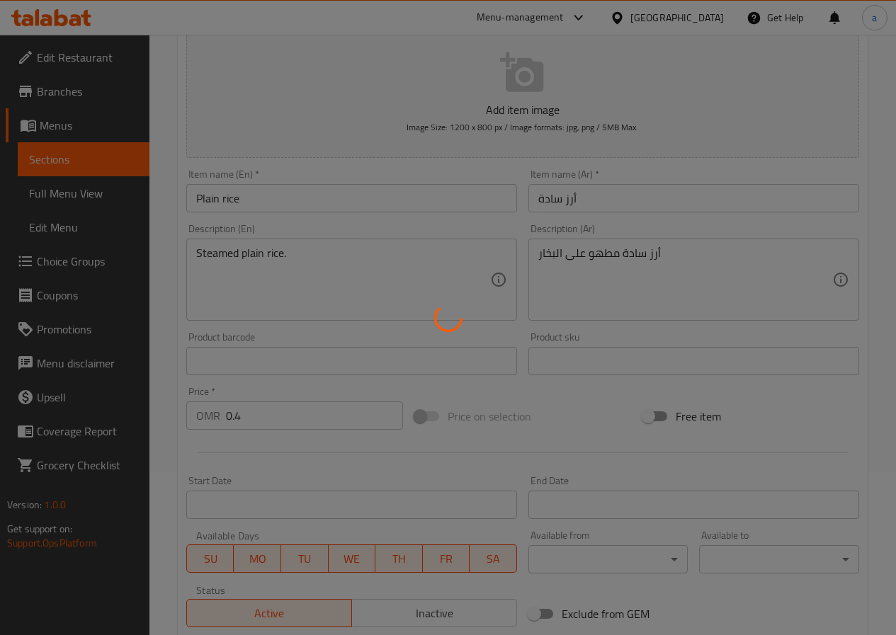
scroll to position [0, 0]
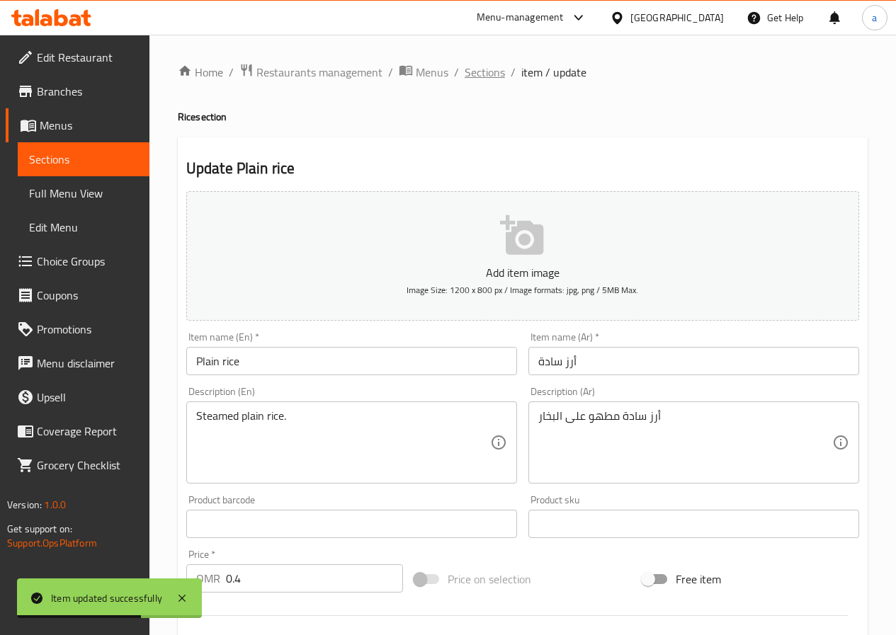
click at [476, 78] on span "Sections" at bounding box center [485, 72] width 40 height 17
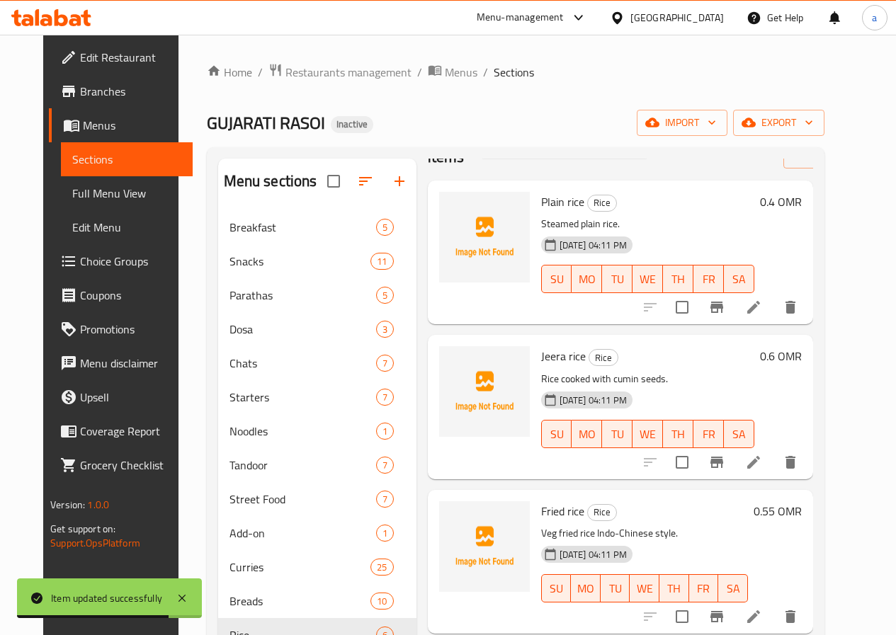
scroll to position [71, 0]
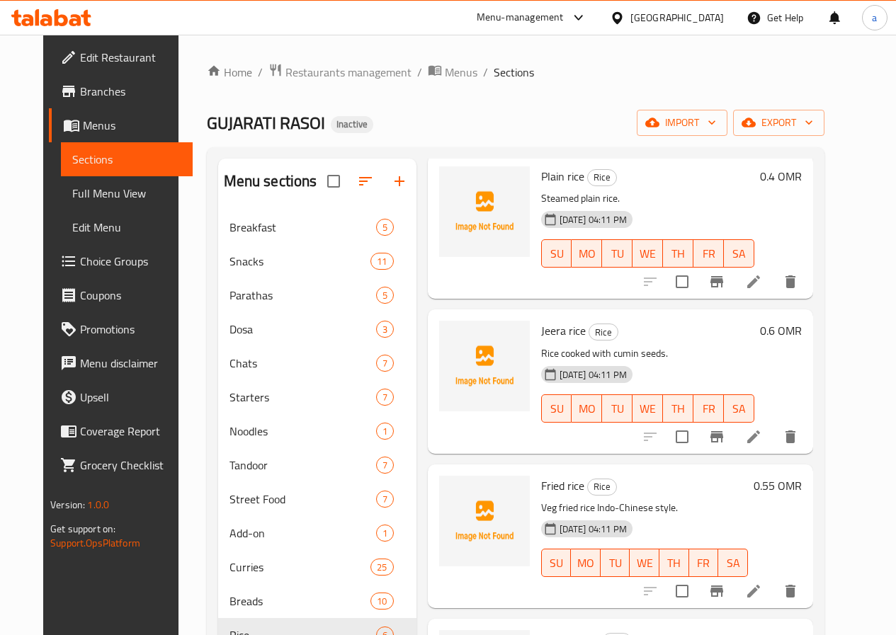
click at [762, 445] on icon at bounding box center [753, 436] width 17 height 17
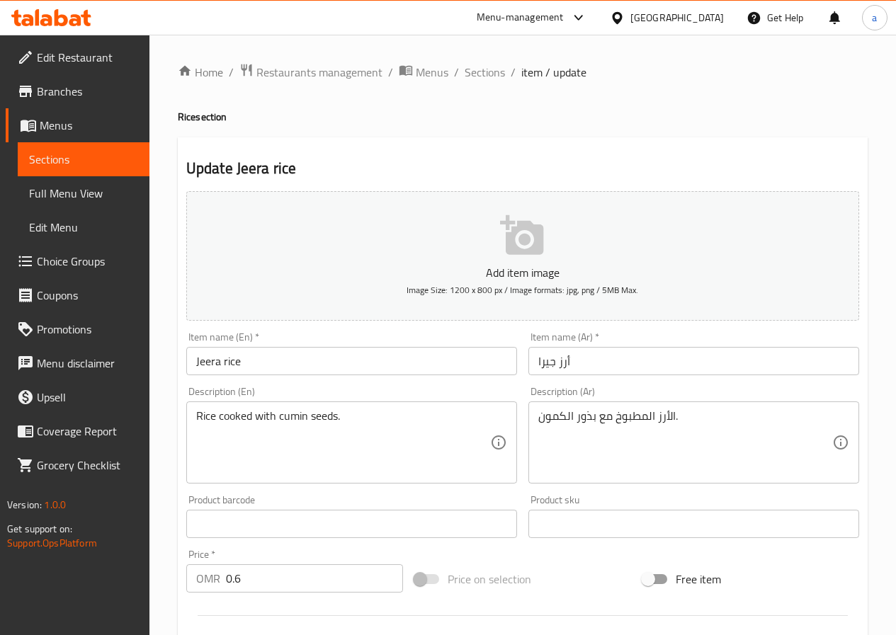
scroll to position [354, 0]
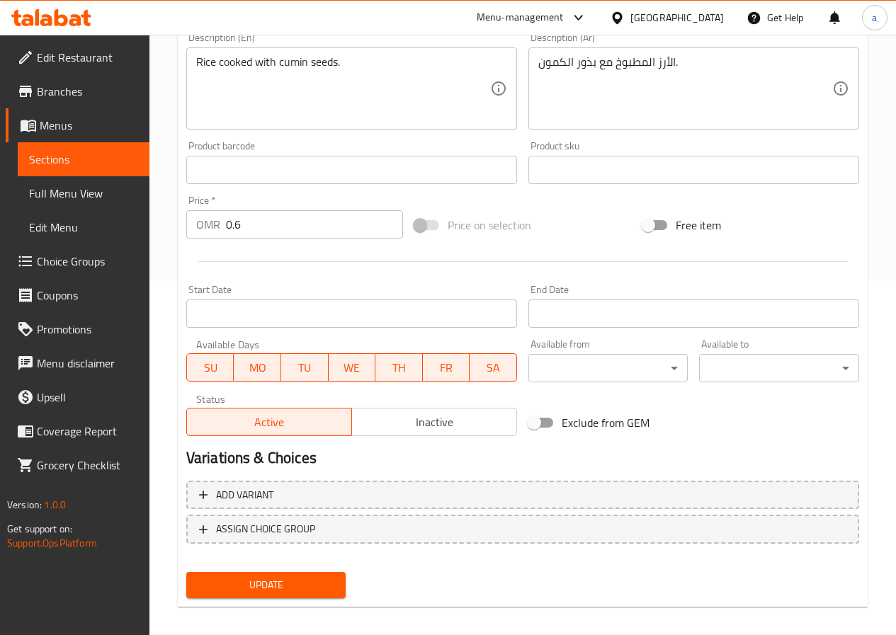
click at [298, 588] on span "Update" at bounding box center [266, 585] width 137 height 18
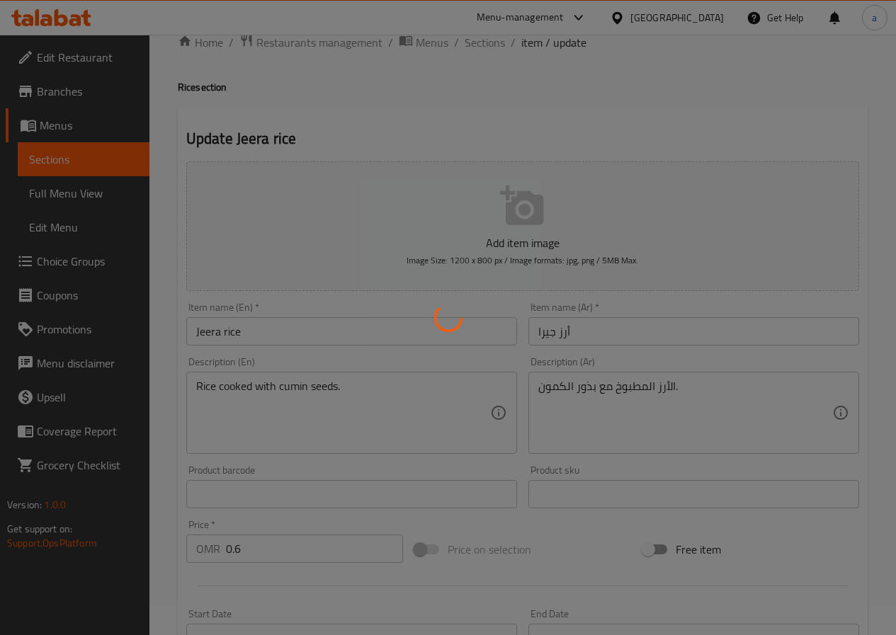
scroll to position [0, 0]
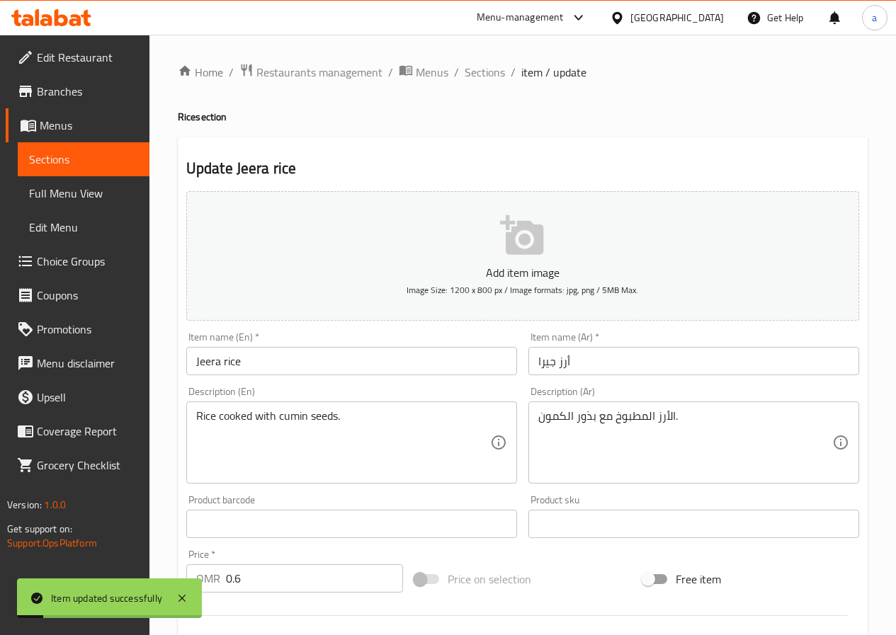
click at [467, 74] on span "Sections" at bounding box center [485, 72] width 40 height 17
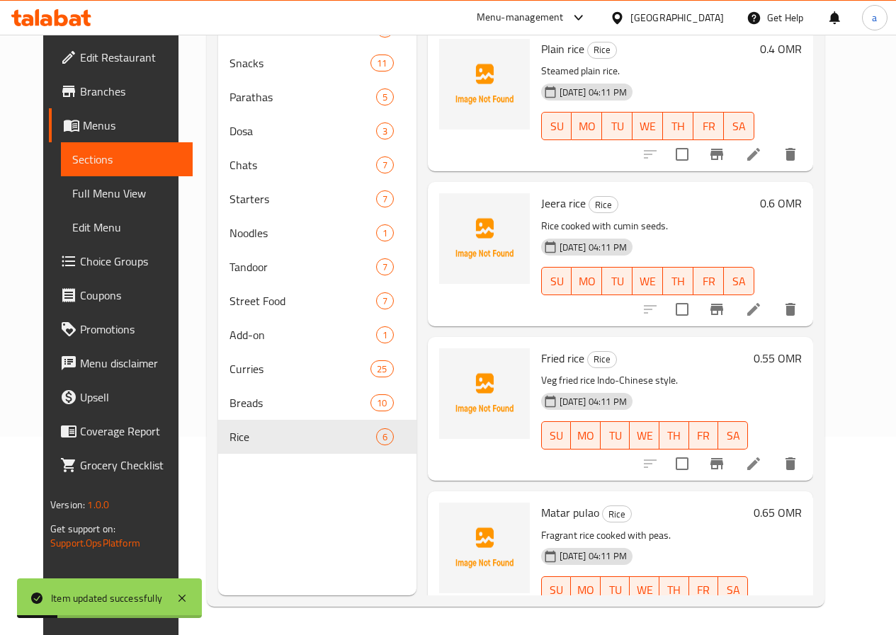
scroll to position [142, 0]
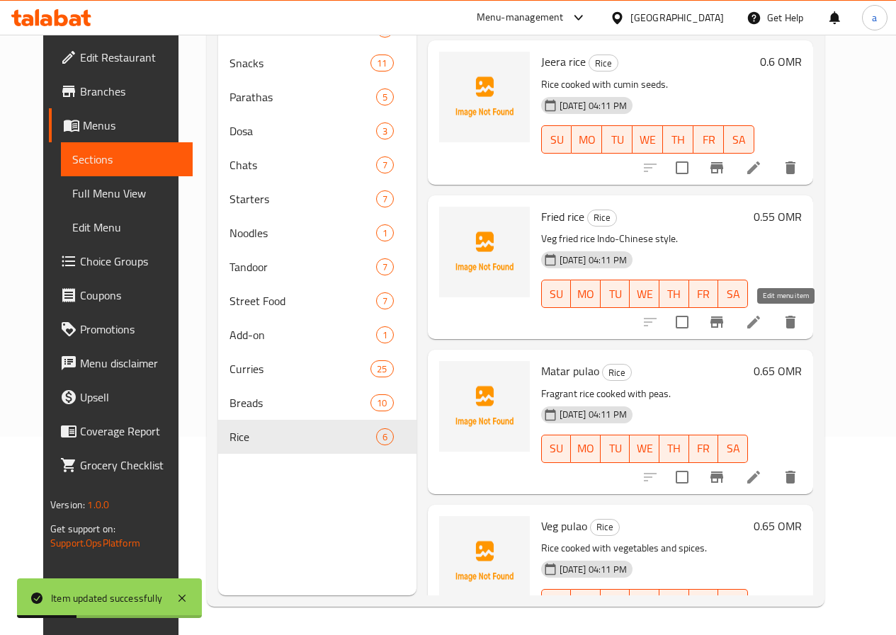
click at [762, 318] on icon at bounding box center [753, 322] width 17 height 17
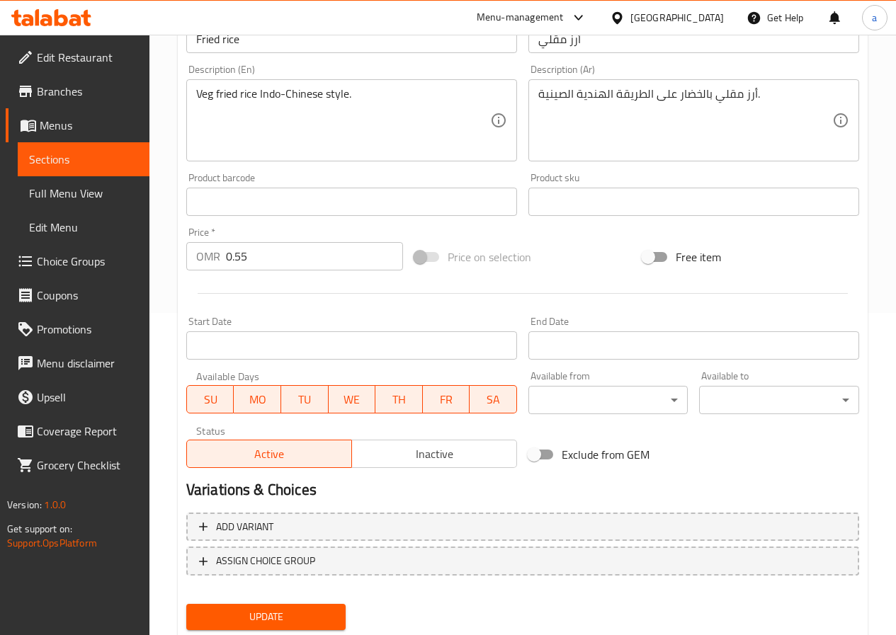
scroll to position [354, 0]
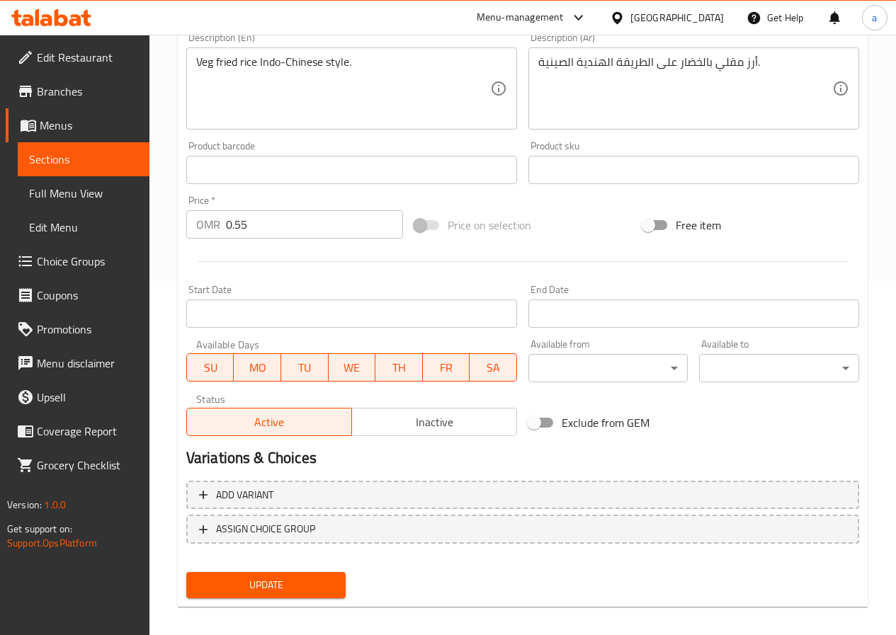
click at [271, 576] on span "Update" at bounding box center [266, 585] width 137 height 18
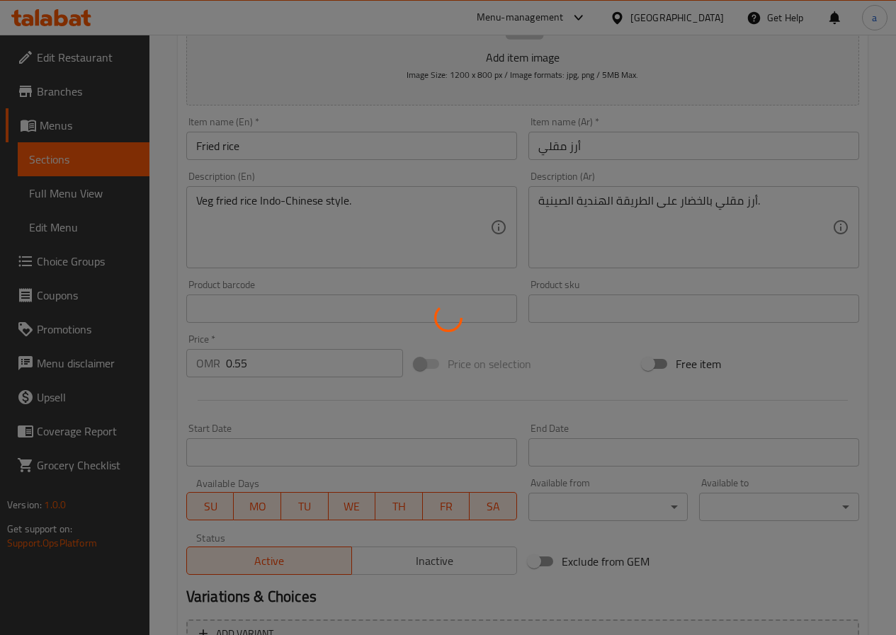
scroll to position [0, 0]
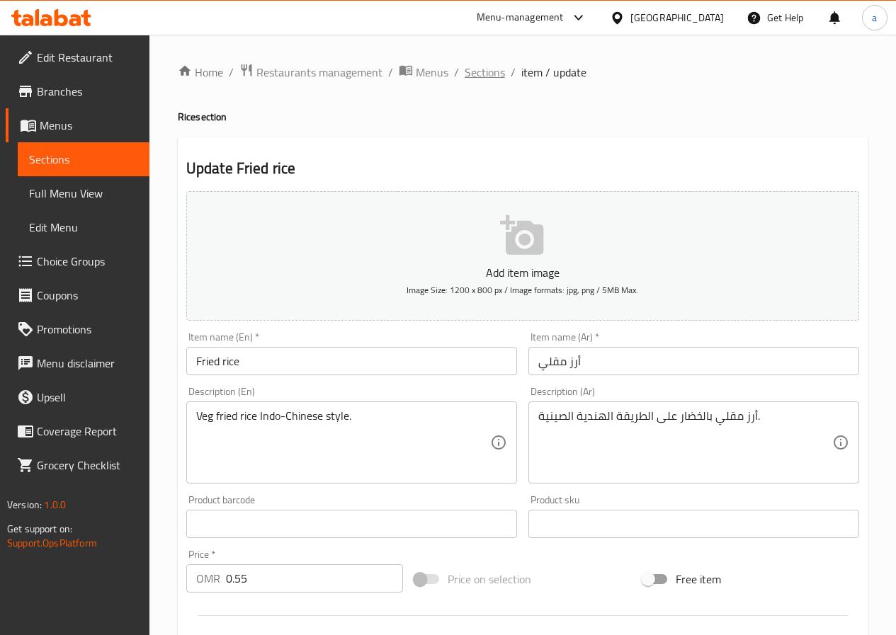
click at [494, 75] on span "Sections" at bounding box center [485, 72] width 40 height 17
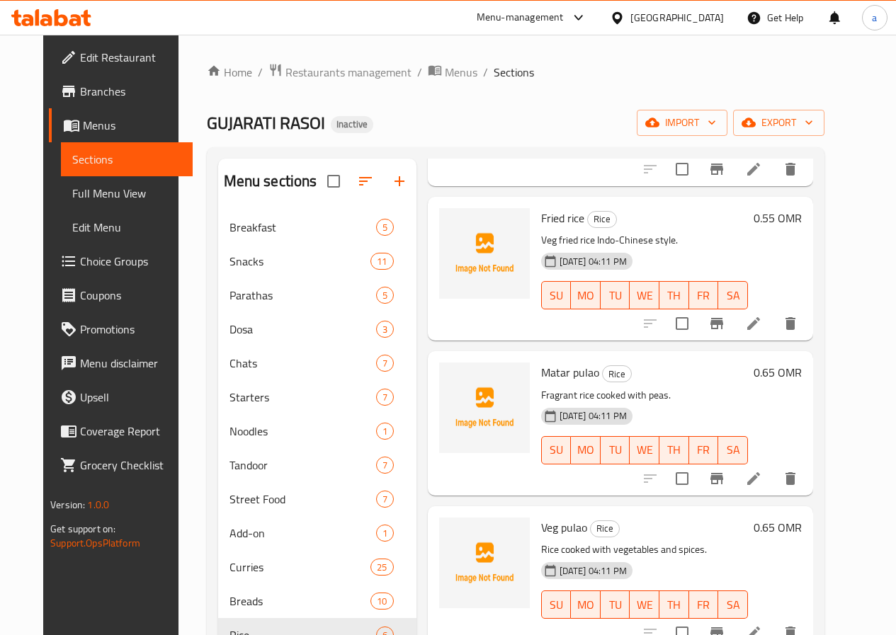
scroll to position [350, 0]
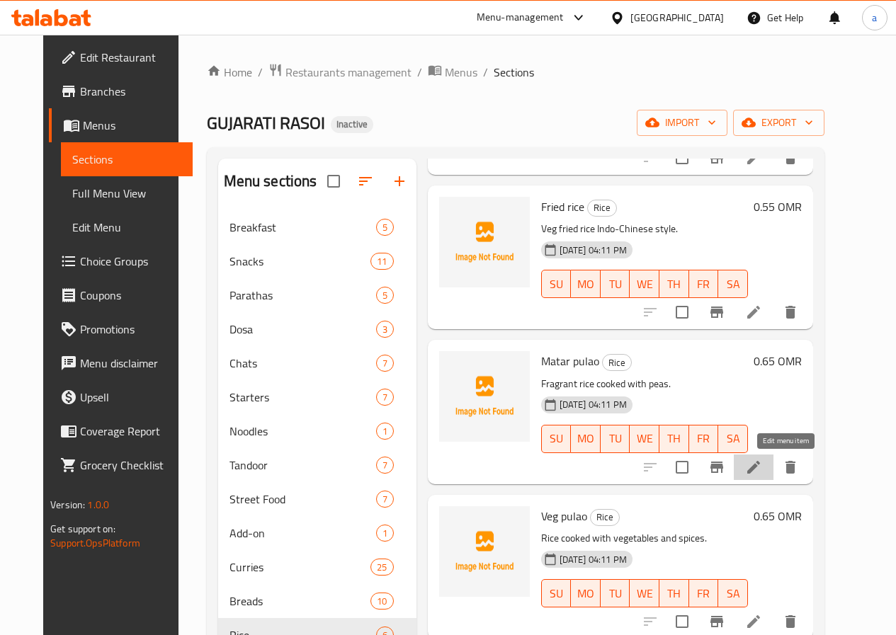
click at [762, 472] on icon at bounding box center [753, 467] width 17 height 17
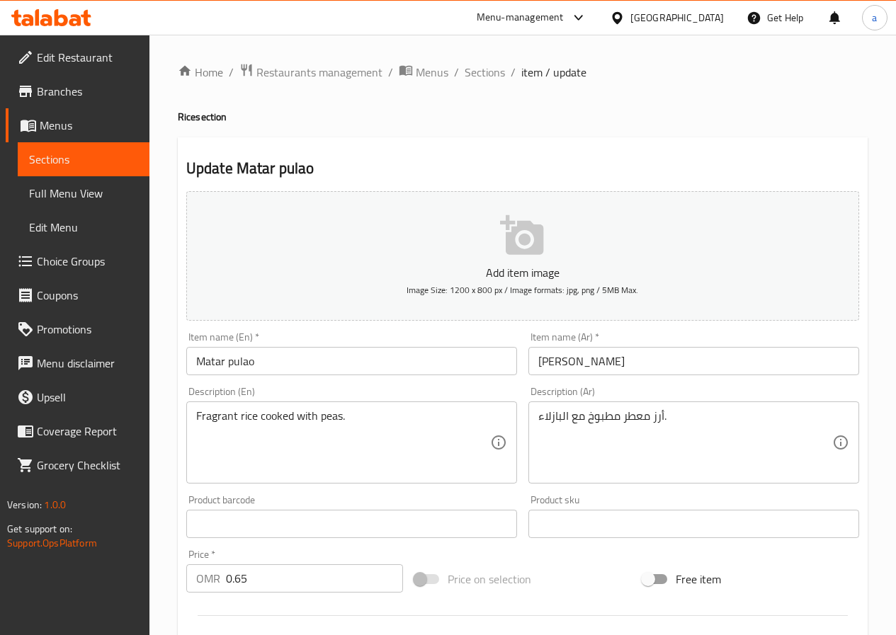
click at [203, 419] on textarea "Fragrant rice cooked with peas." at bounding box center [343, 442] width 294 height 67
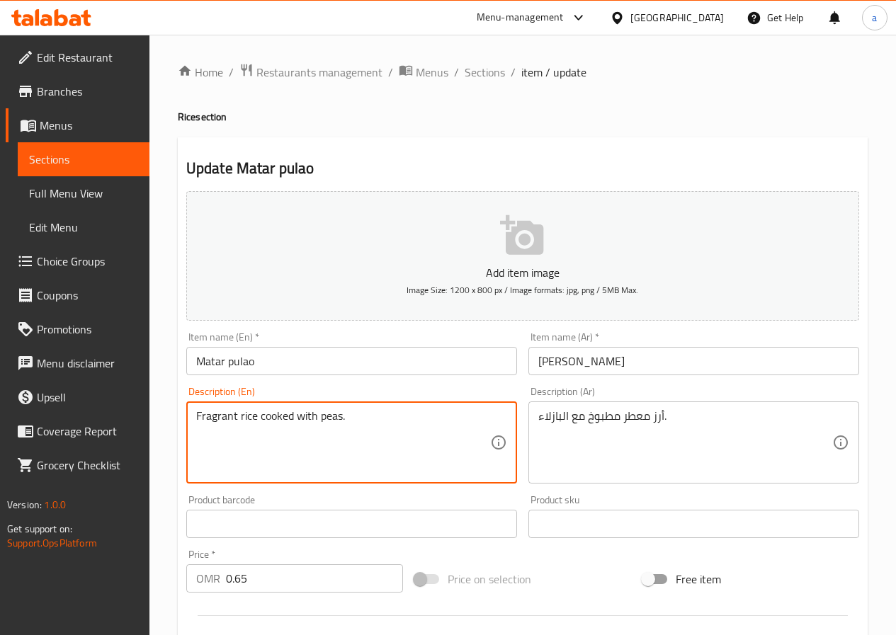
click at [203, 419] on textarea "Fragrant rice cooked with peas." at bounding box center [343, 442] width 294 height 67
drag, startPoint x: 198, startPoint y: 411, endPoint x: 235, endPoint y: 420, distance: 38.0
click at [235, 420] on textarea "Fragrant rice cooked with peas." at bounding box center [343, 442] width 294 height 67
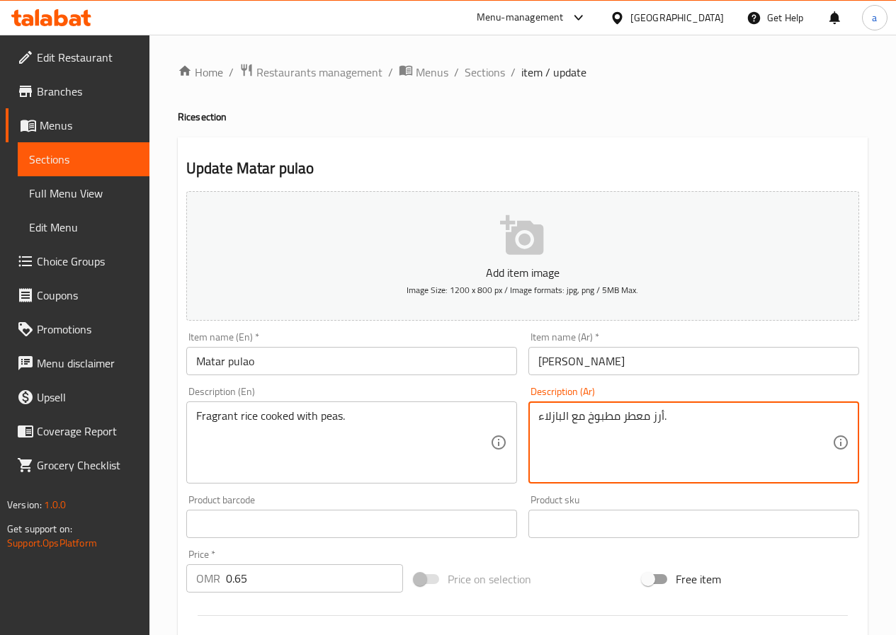
click at [635, 409] on textarea "أرز معطر مطبوخ مع البازلاء." at bounding box center [685, 442] width 294 height 67
click at [634, 415] on textarea "أرز معطر مطبوخ مع البازلاء." at bounding box center [685, 442] width 294 height 67
drag, startPoint x: 622, startPoint y: 418, endPoint x: 647, endPoint y: 422, distance: 25.7
click at [647, 422] on textarea "أرز معطر مطبوخ مع البازلاء." at bounding box center [685, 442] width 294 height 67
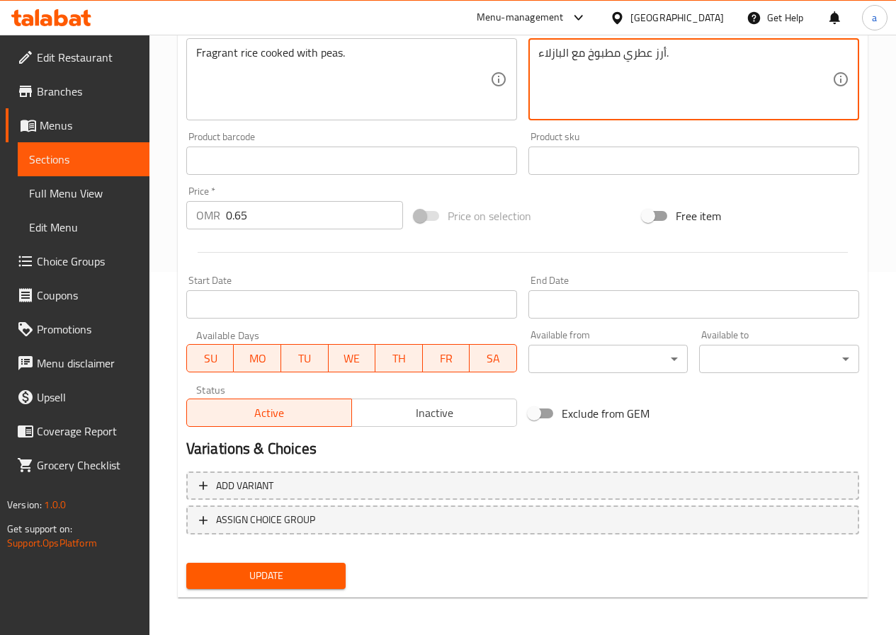
scroll to position [365, 0]
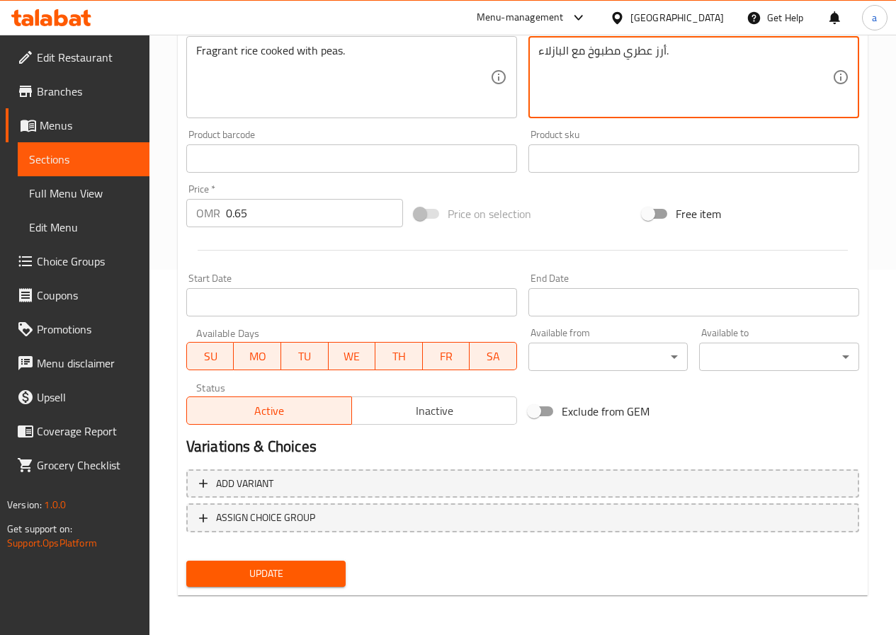
type textarea "أرز عطري مطبوخ مع البازلاء."
click at [276, 583] on button "Update" at bounding box center [266, 574] width 160 height 26
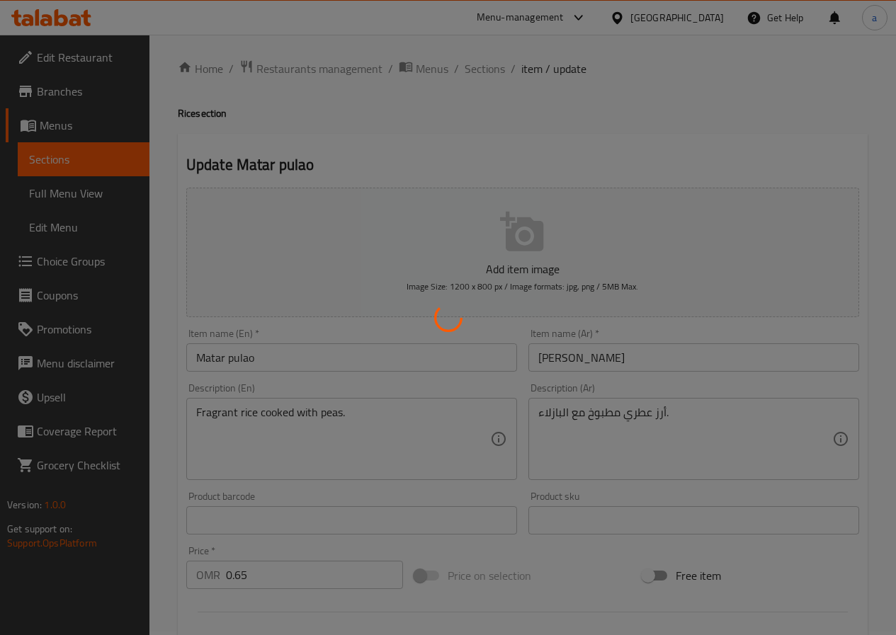
scroll to position [0, 0]
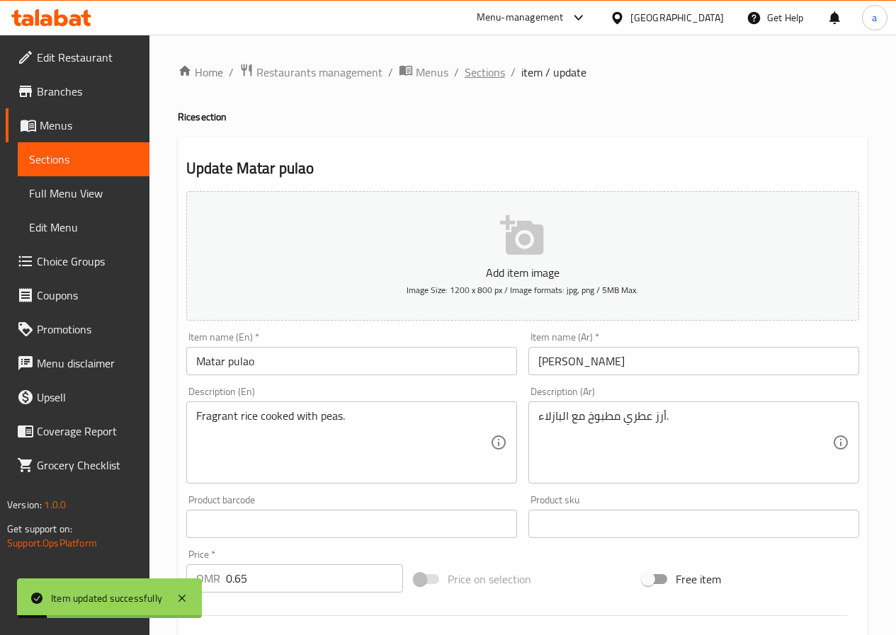
click at [501, 70] on span "Sections" at bounding box center [485, 72] width 40 height 17
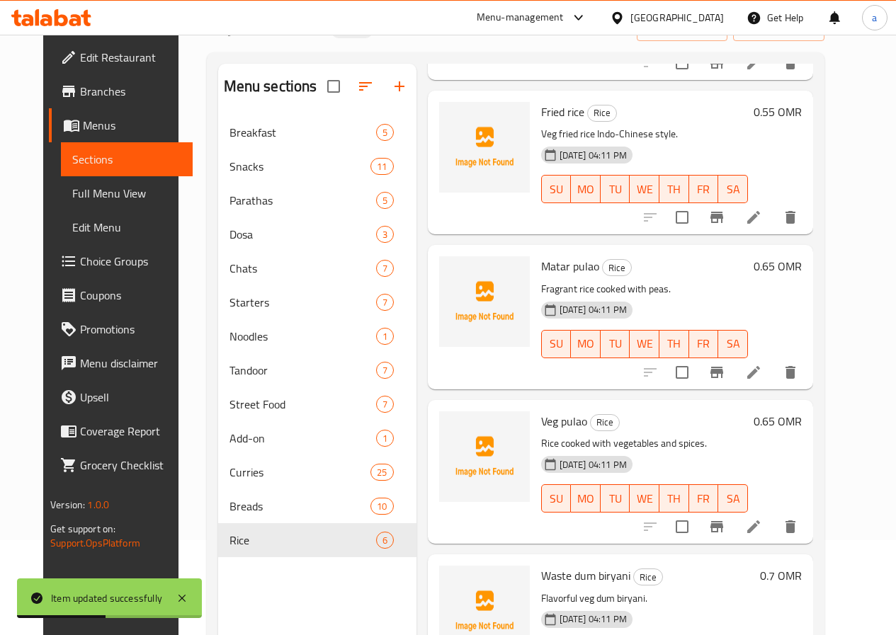
scroll to position [198, 0]
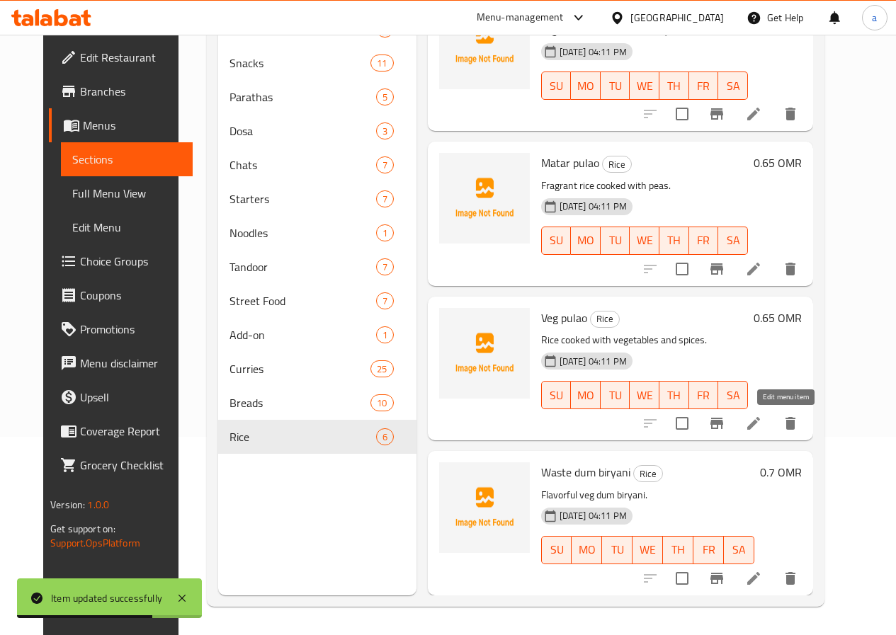
click at [762, 423] on icon at bounding box center [753, 423] width 17 height 17
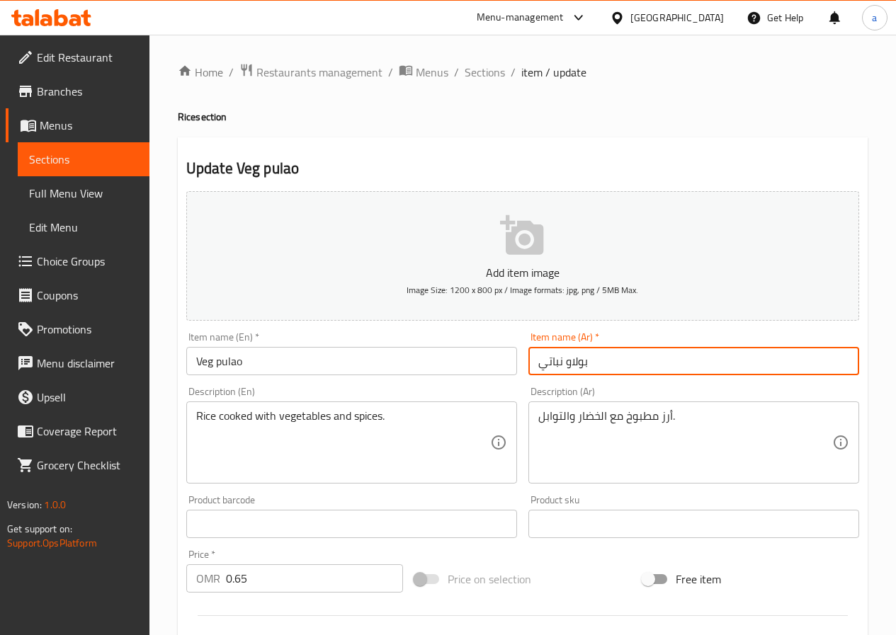
drag, startPoint x: 542, startPoint y: 364, endPoint x: 562, endPoint y: 365, distance: 19.8
click at [562, 365] on input "بولاو نباتي" at bounding box center [693, 361] width 331 height 28
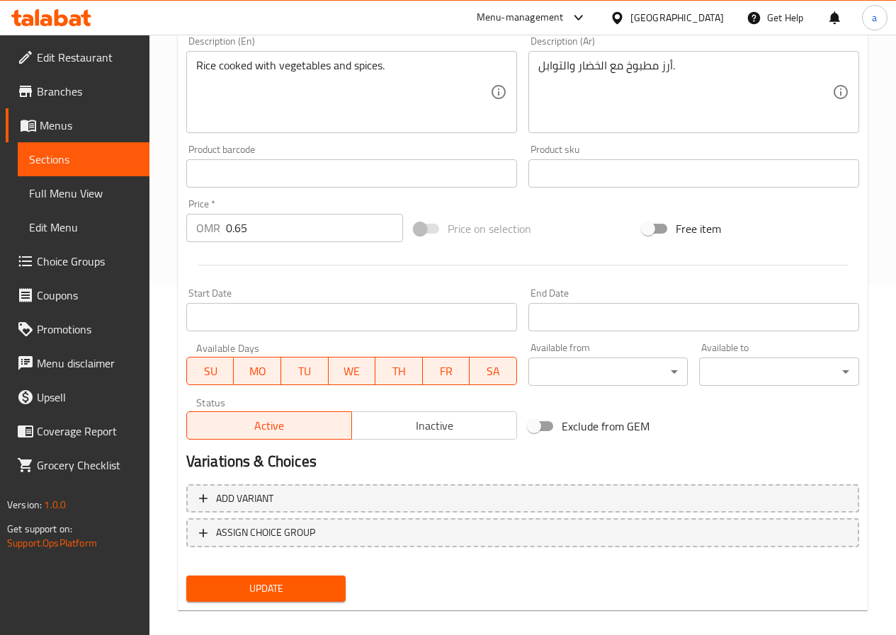
scroll to position [354, 0]
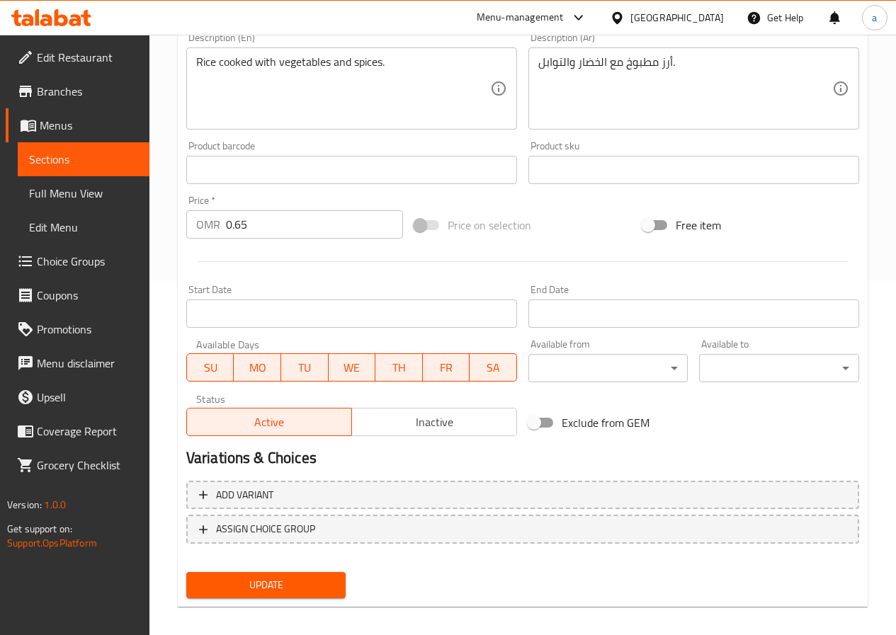
type input "فيج بولاو"
click at [287, 591] on span "Update" at bounding box center [266, 585] width 137 height 18
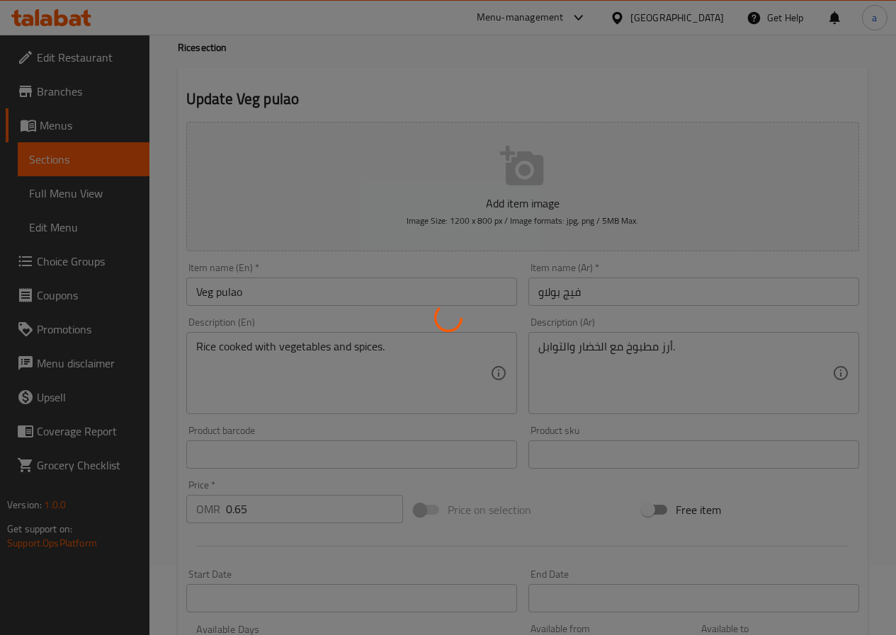
scroll to position [0, 0]
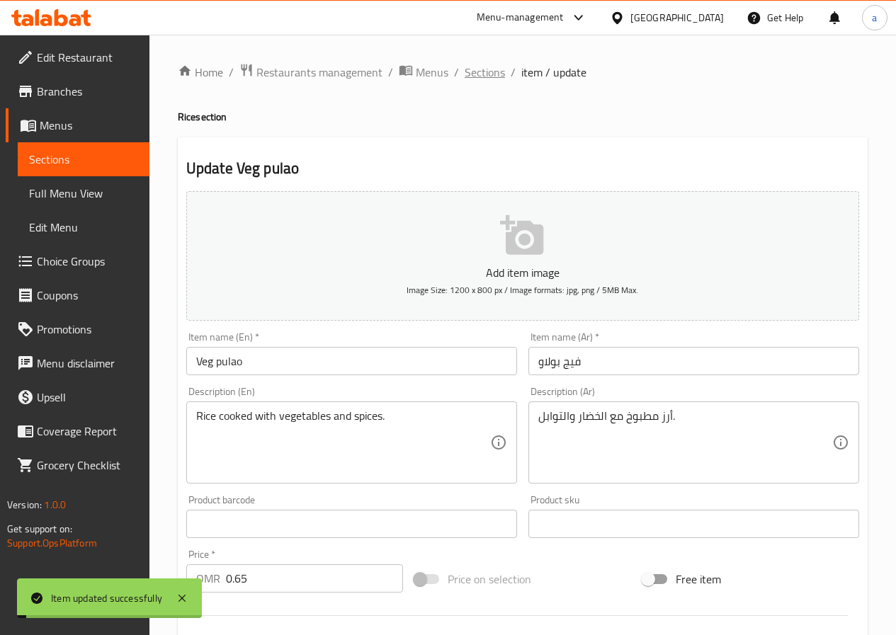
click at [488, 75] on span "Sections" at bounding box center [485, 72] width 40 height 17
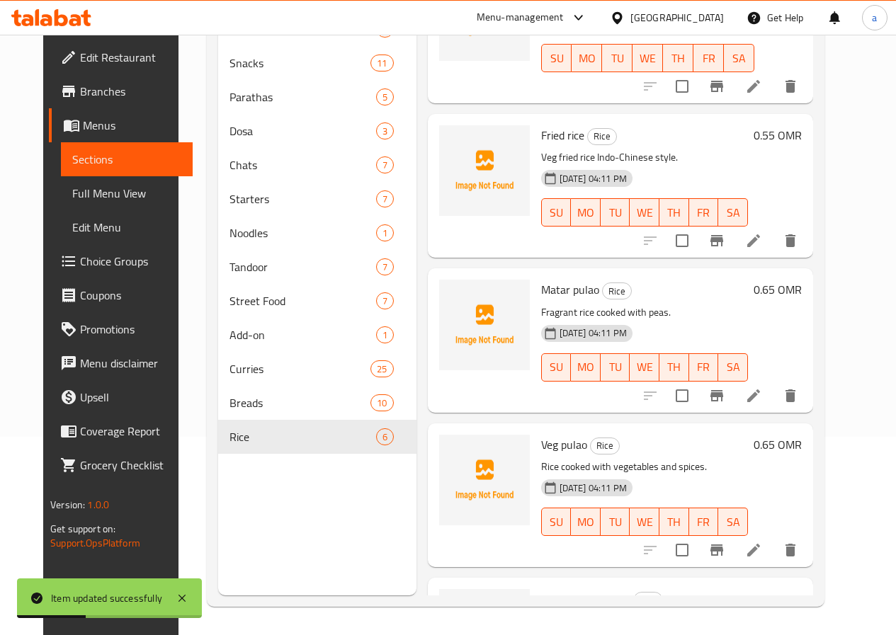
scroll to position [350, 0]
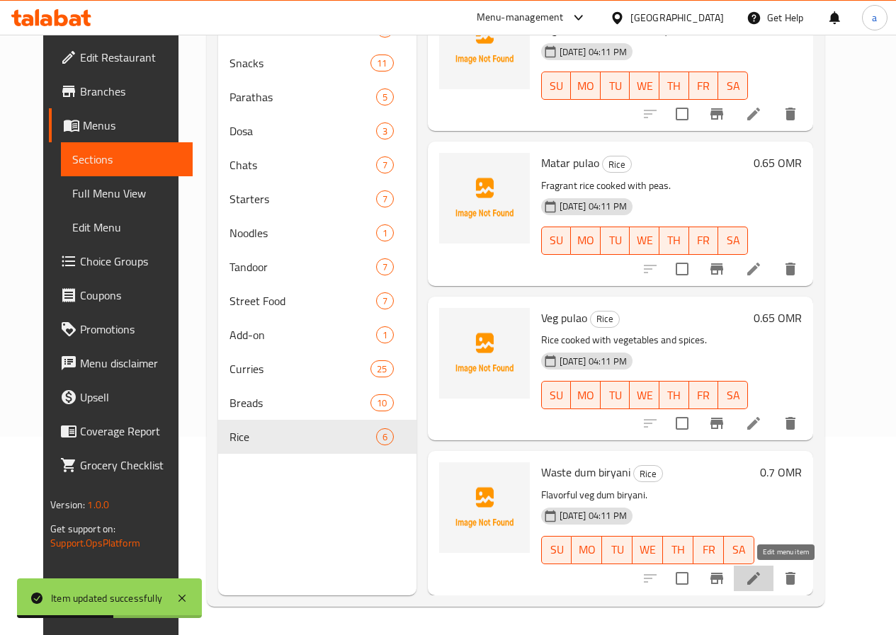
click at [762, 584] on icon at bounding box center [753, 578] width 17 height 17
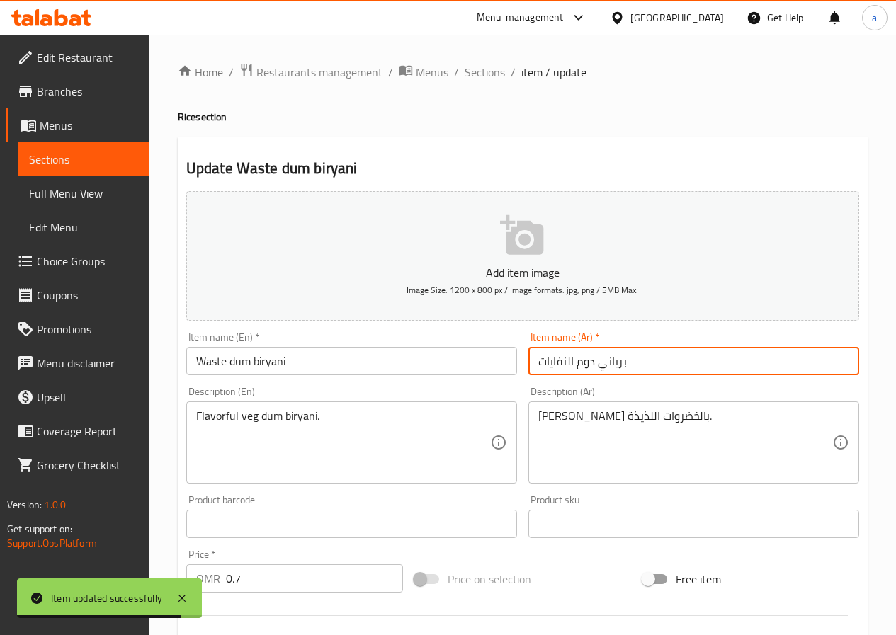
drag, startPoint x: 572, startPoint y: 360, endPoint x: 538, endPoint y: 360, distance: 34.0
click at [538, 360] on input "برياني دوم النفايات" at bounding box center [693, 361] width 331 height 28
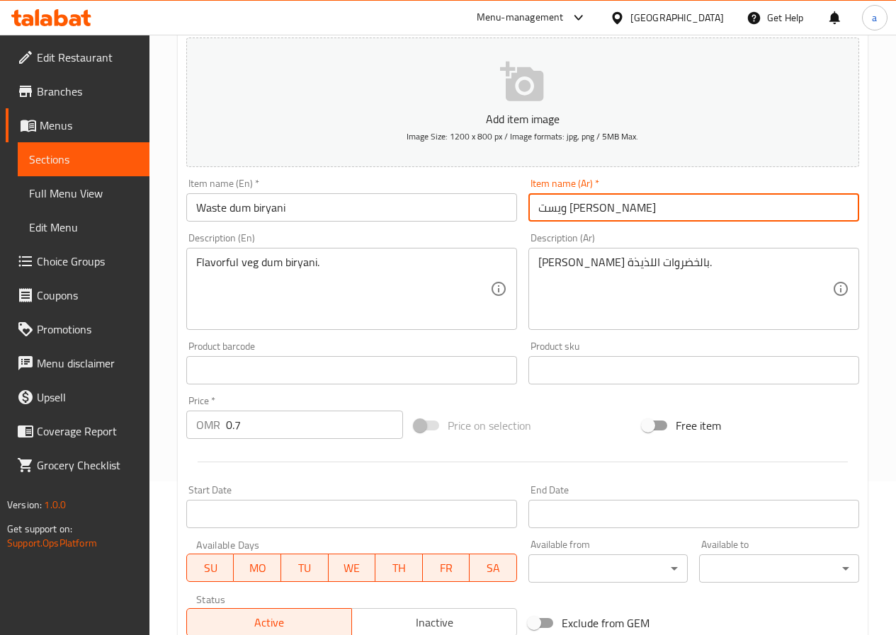
scroll to position [365, 0]
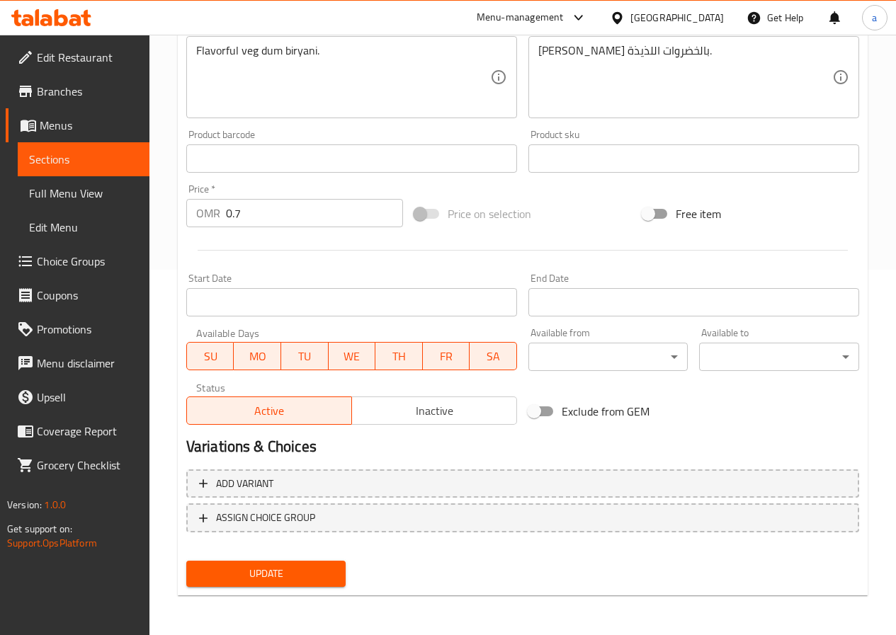
type input "ويست برياني دوم"
click at [253, 588] on div "Update" at bounding box center [266, 574] width 171 height 38
click at [256, 576] on span "Update" at bounding box center [266, 574] width 137 height 18
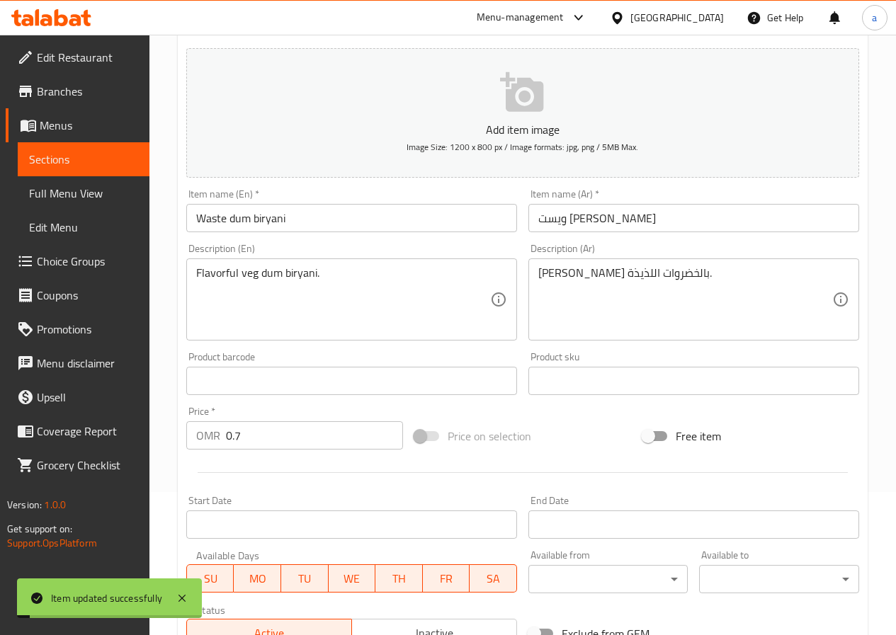
scroll to position [0, 0]
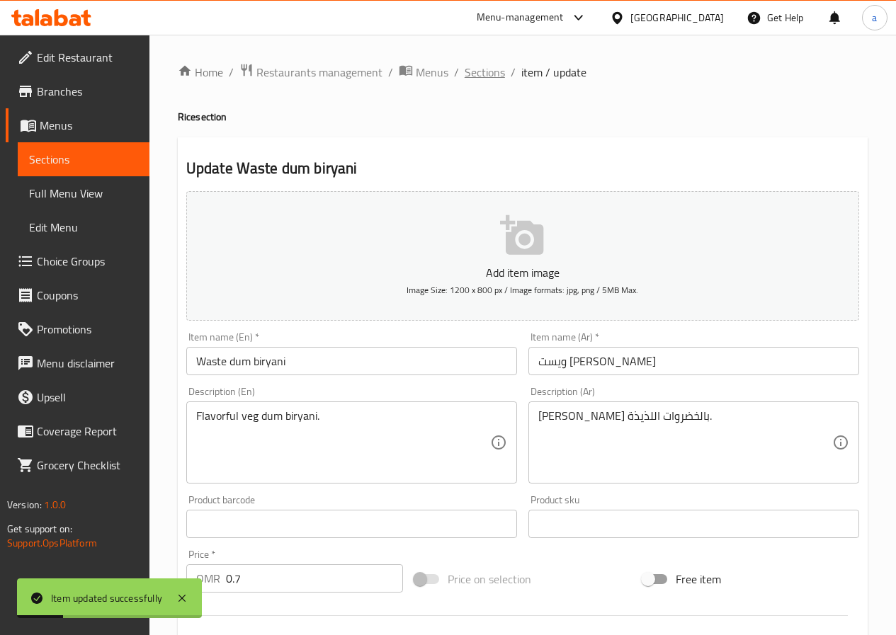
click at [489, 74] on span "Sections" at bounding box center [485, 72] width 40 height 17
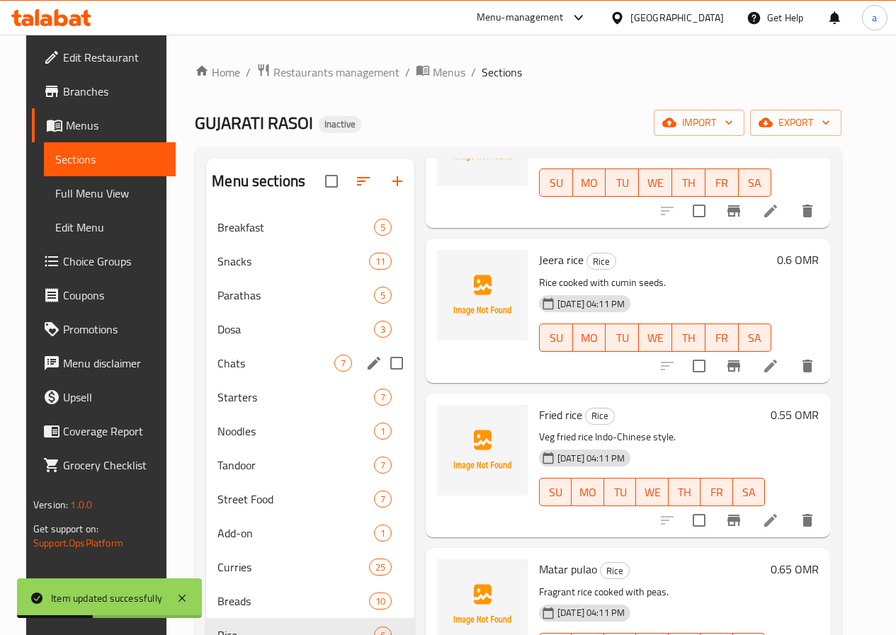
scroll to position [71, 0]
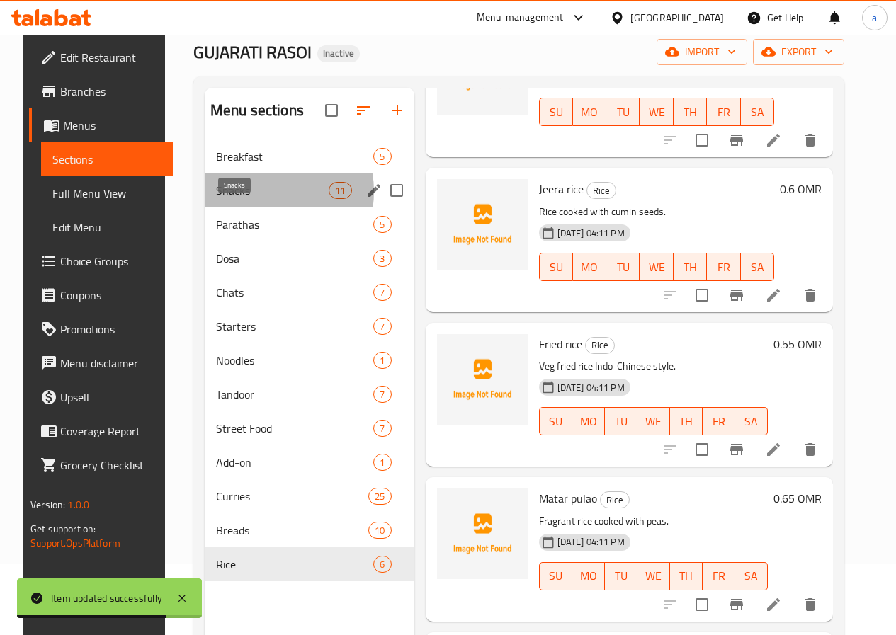
click at [249, 199] on span "Snacks" at bounding box center [272, 190] width 113 height 17
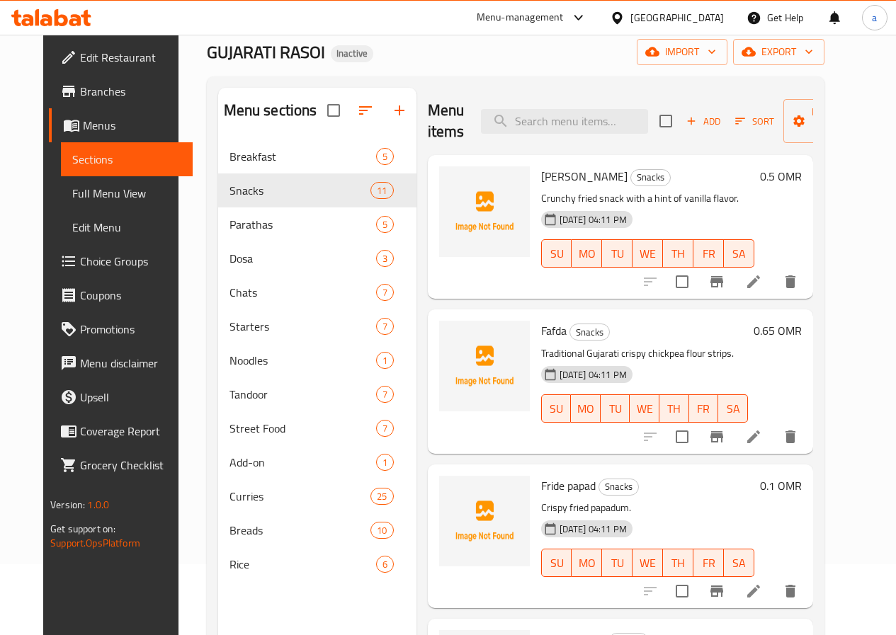
click at [773, 292] on li at bounding box center [754, 281] width 40 height 25
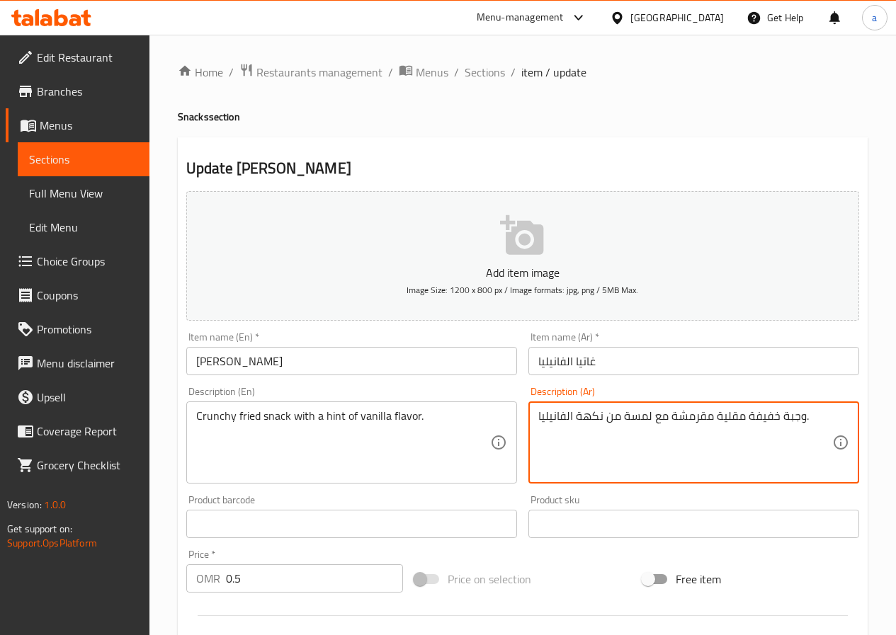
drag, startPoint x: 782, startPoint y: 416, endPoint x: 802, endPoint y: 416, distance: 20.5
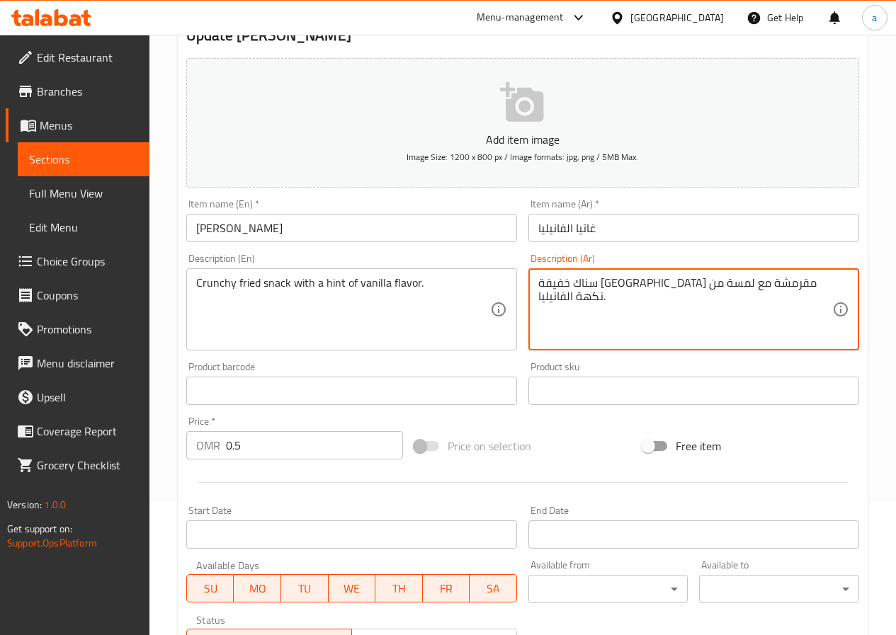
scroll to position [212, 0]
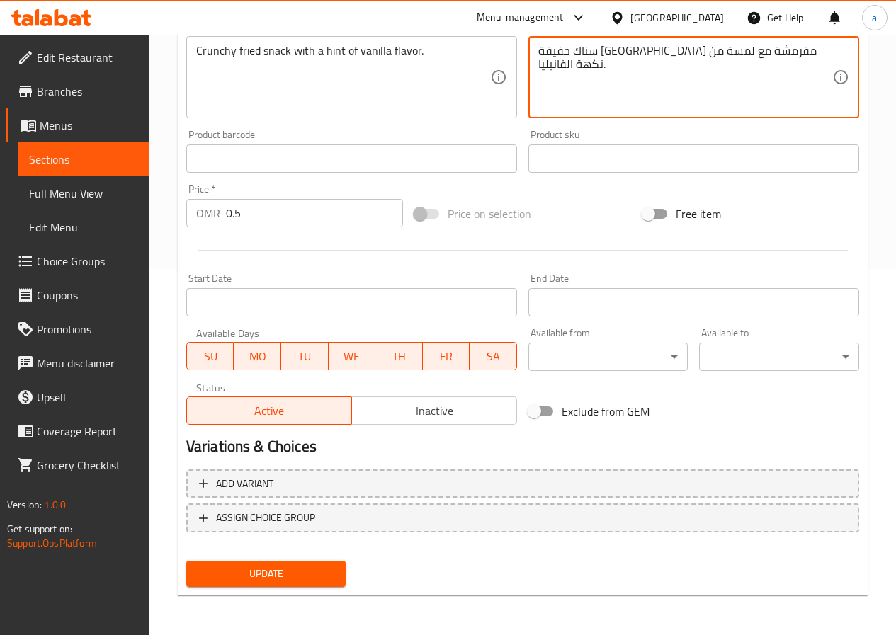
type textarea "سناك خفيفة مقلية مقرمشة مع لمسة من نكهة الفانيليا."
click at [309, 562] on button "Update" at bounding box center [266, 574] width 160 height 26
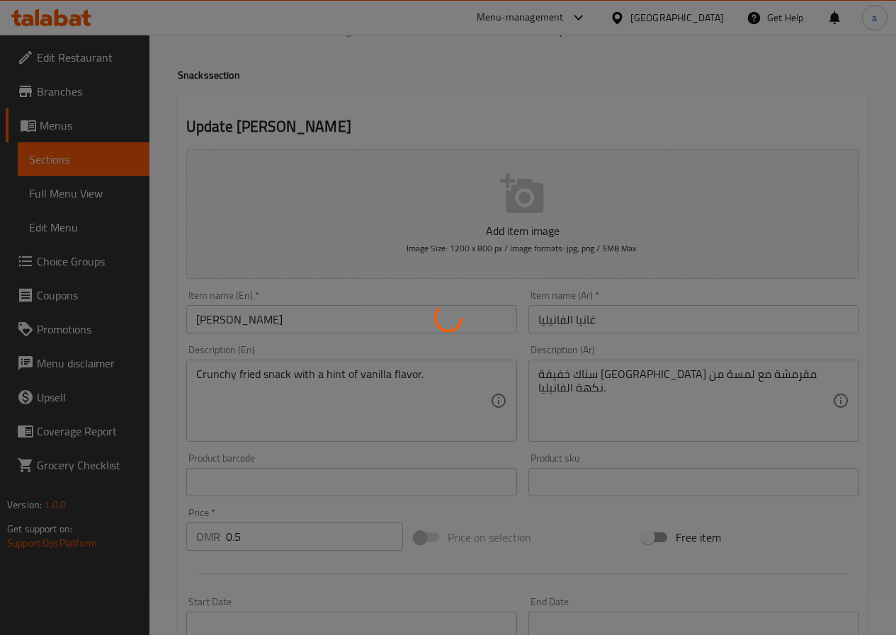
scroll to position [11, 0]
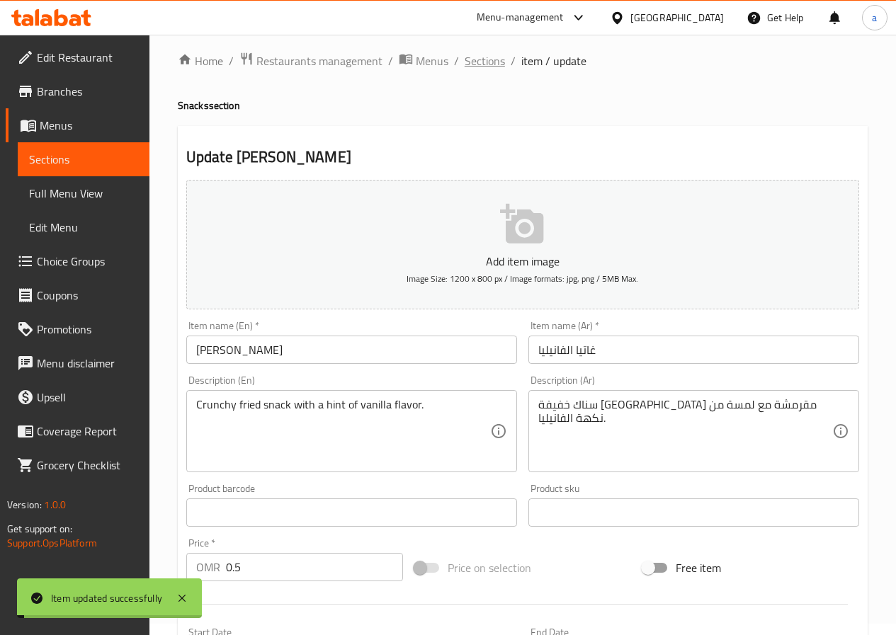
click at [467, 65] on span "Sections" at bounding box center [485, 60] width 40 height 17
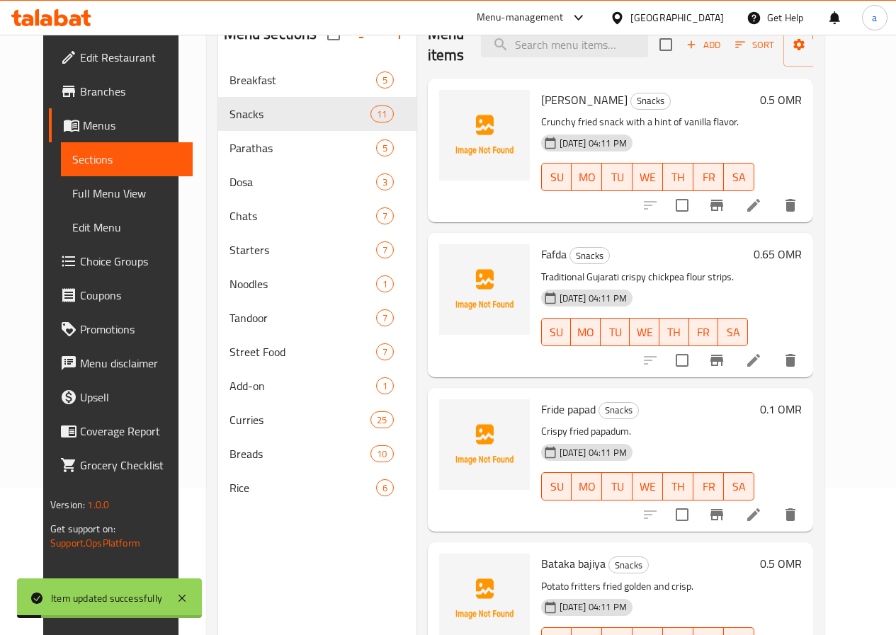
scroll to position [153, 0]
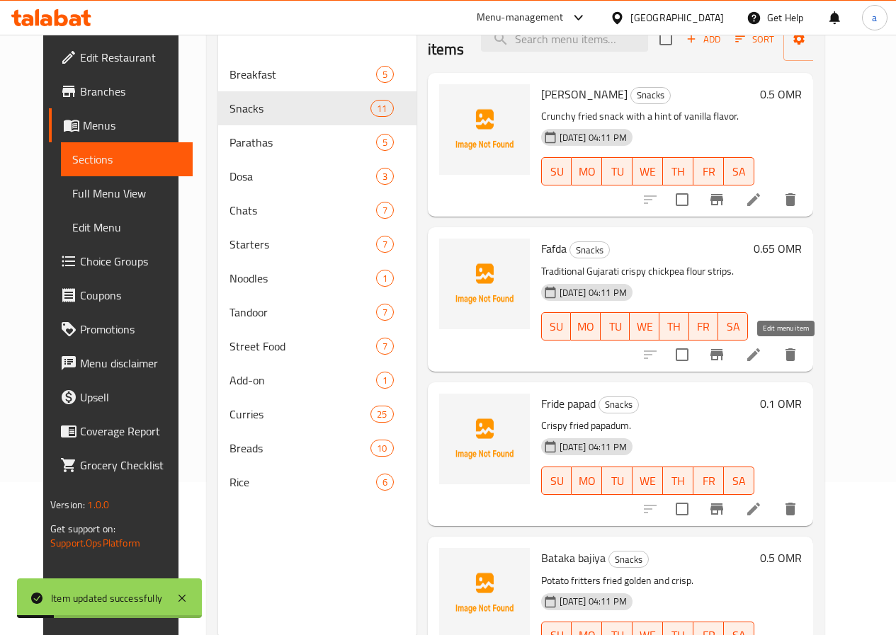
click at [762, 359] on icon at bounding box center [753, 354] width 17 height 17
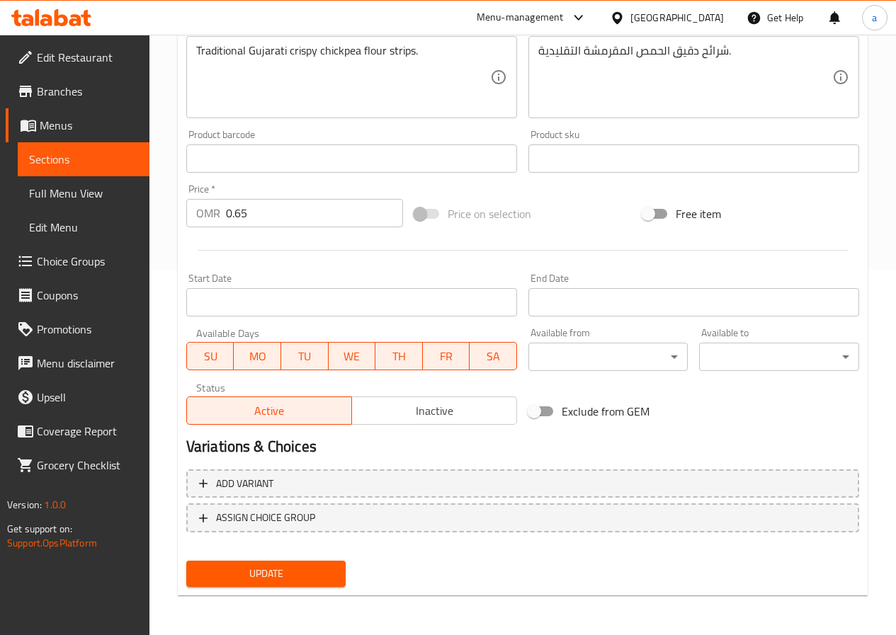
click at [261, 573] on span "Update" at bounding box center [266, 574] width 137 height 18
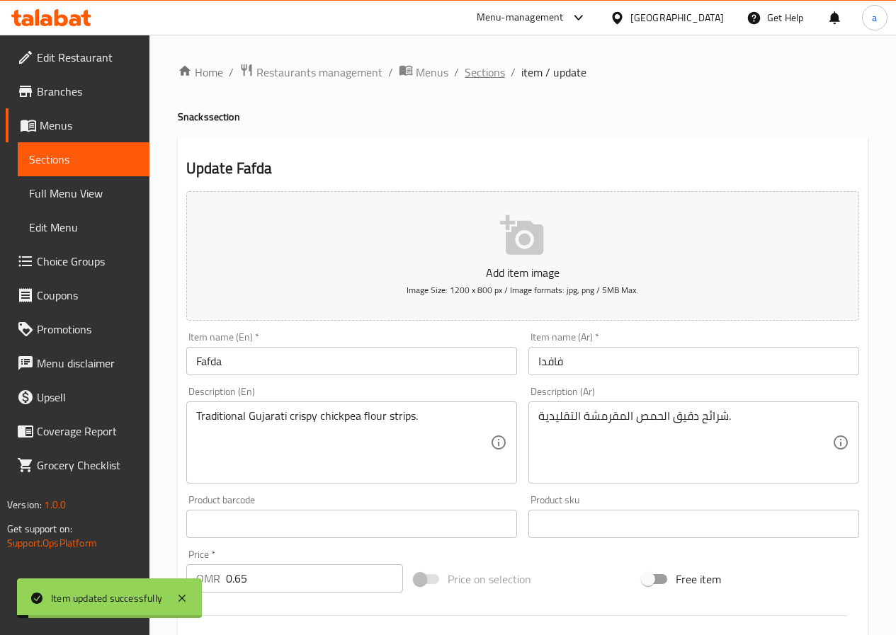
click at [483, 67] on span "Sections" at bounding box center [485, 72] width 40 height 17
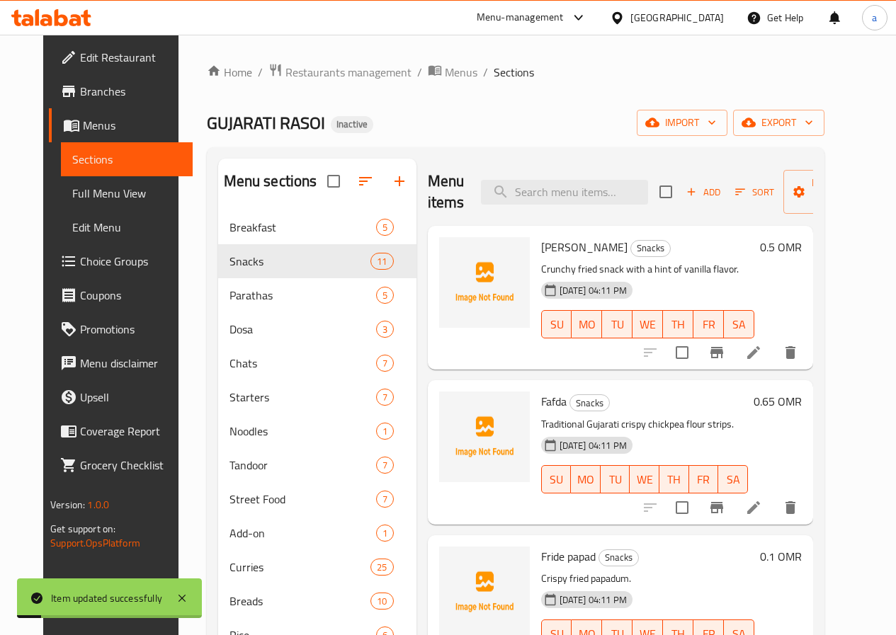
scroll to position [283, 0]
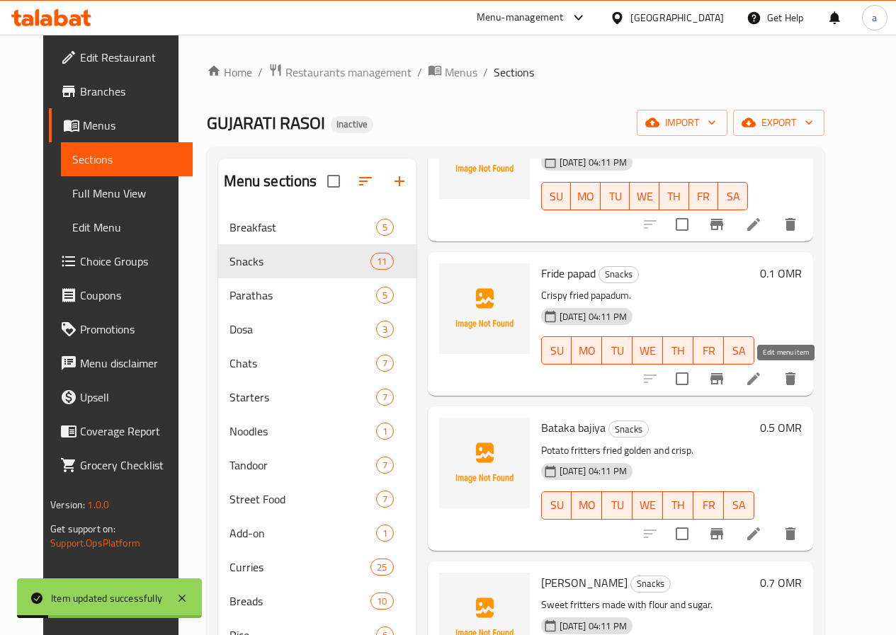
click at [762, 380] on icon at bounding box center [753, 378] width 17 height 17
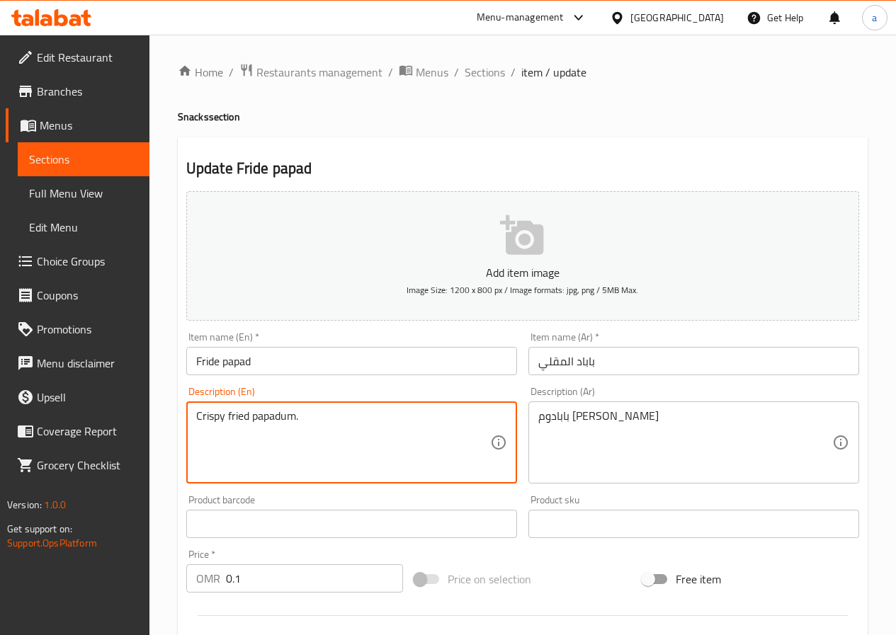
click at [280, 417] on textarea "Crispy fried papadum." at bounding box center [343, 442] width 294 height 67
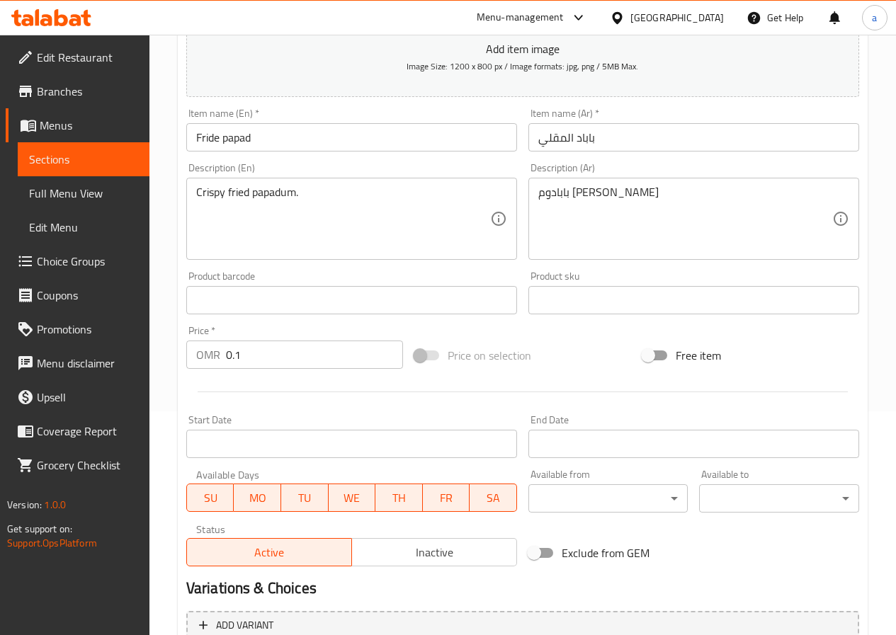
scroll to position [142, 0]
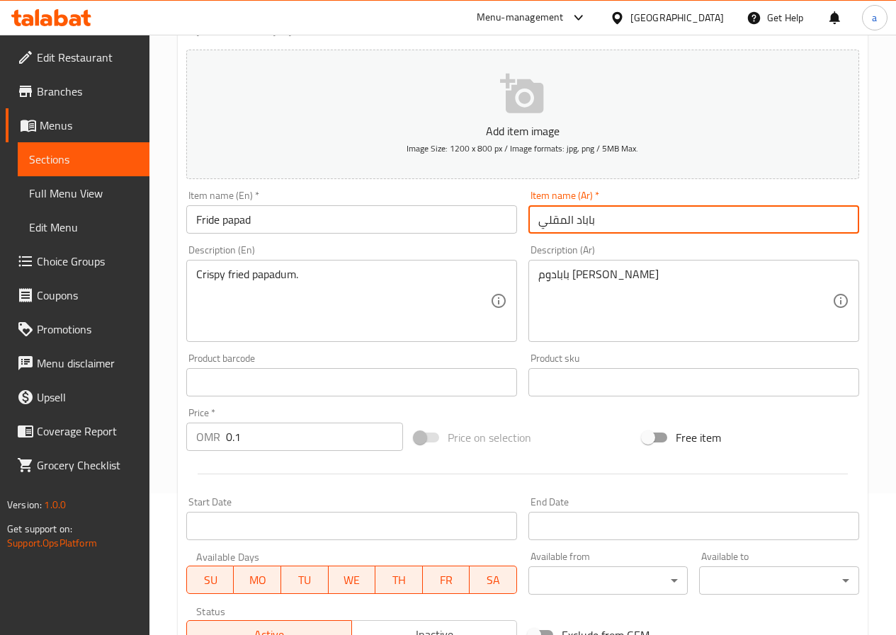
drag, startPoint x: 566, startPoint y: 219, endPoint x: 574, endPoint y: 220, distance: 7.8
click at [574, 220] on input "باباد المقلي" at bounding box center [693, 219] width 331 height 28
type input "باباد مقلي"
click at [207, 216] on input "Fride papad" at bounding box center [351, 219] width 331 height 28
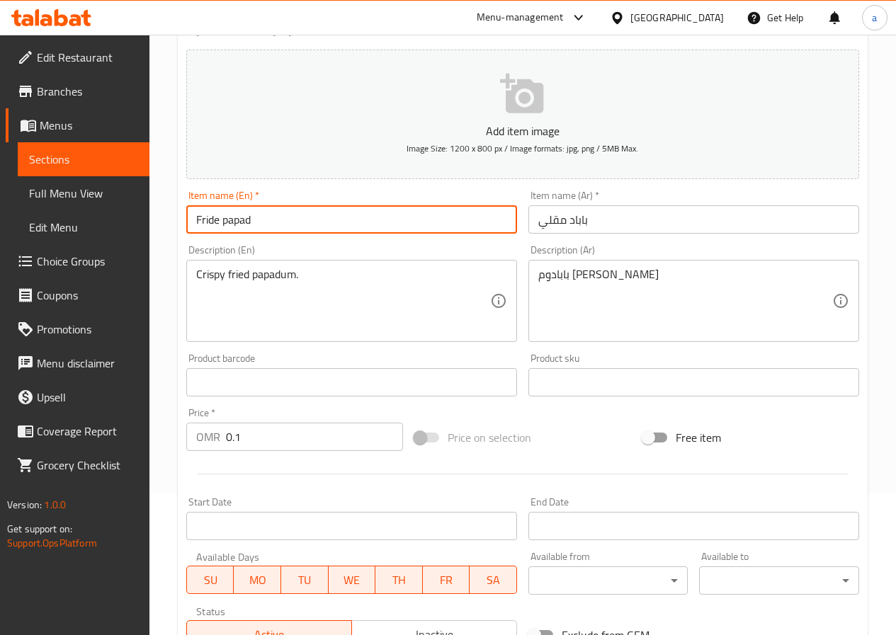
drag, startPoint x: 214, startPoint y: 221, endPoint x: 292, endPoint y: 194, distance: 83.1
click at [292, 194] on div "Item name (En)   * Fride papad Item name (En) *" at bounding box center [351, 211] width 331 height 43
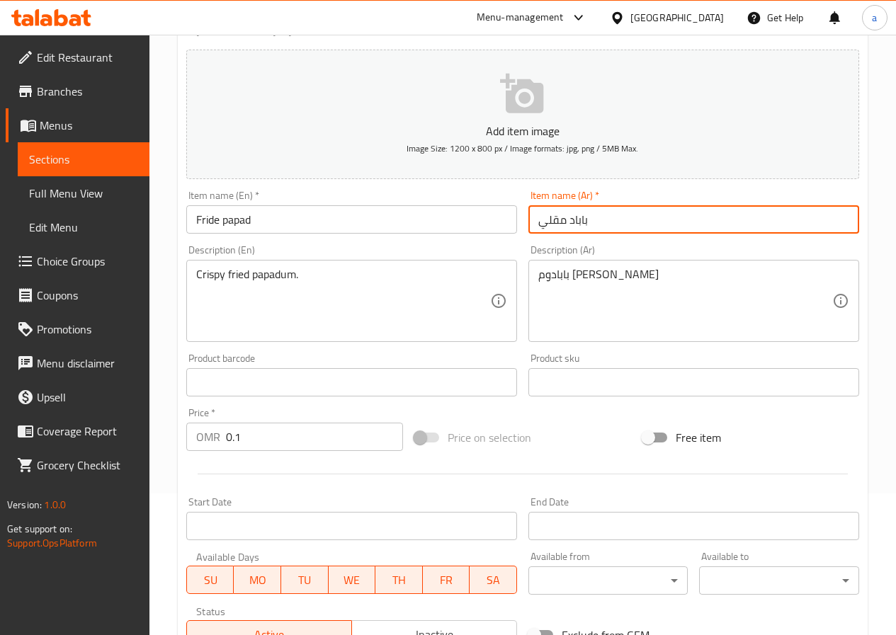
drag, startPoint x: 538, startPoint y: 217, endPoint x: 566, endPoint y: 222, distance: 28.1
click at [566, 222] on input "باباد مقلي" at bounding box center [693, 219] width 331 height 28
click at [203, 223] on input "Fride papad" at bounding box center [351, 219] width 331 height 28
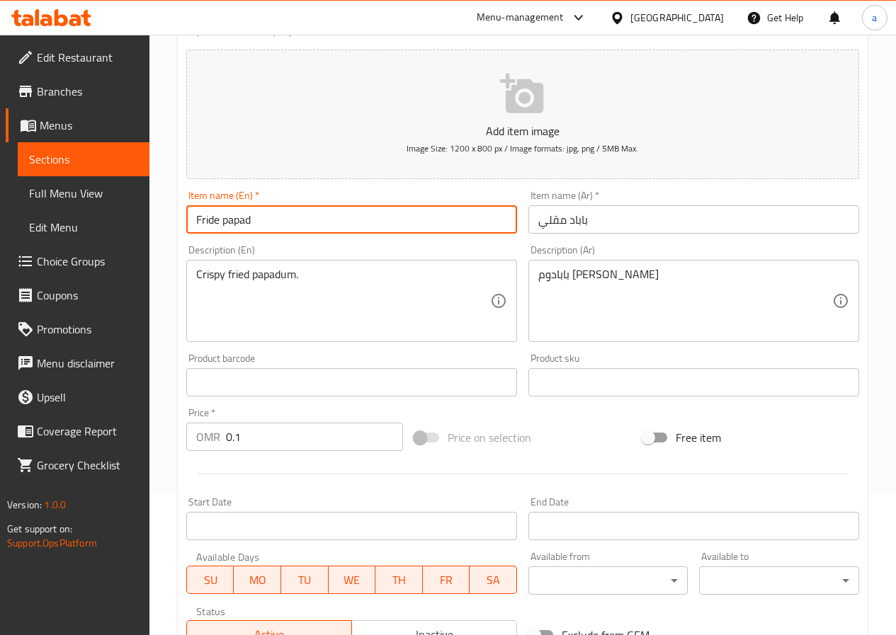
drag, startPoint x: 203, startPoint y: 223, endPoint x: 212, endPoint y: 222, distance: 9.3
click at [212, 222] on input "Fride papad" at bounding box center [351, 219] width 331 height 28
type input "Fried papad"
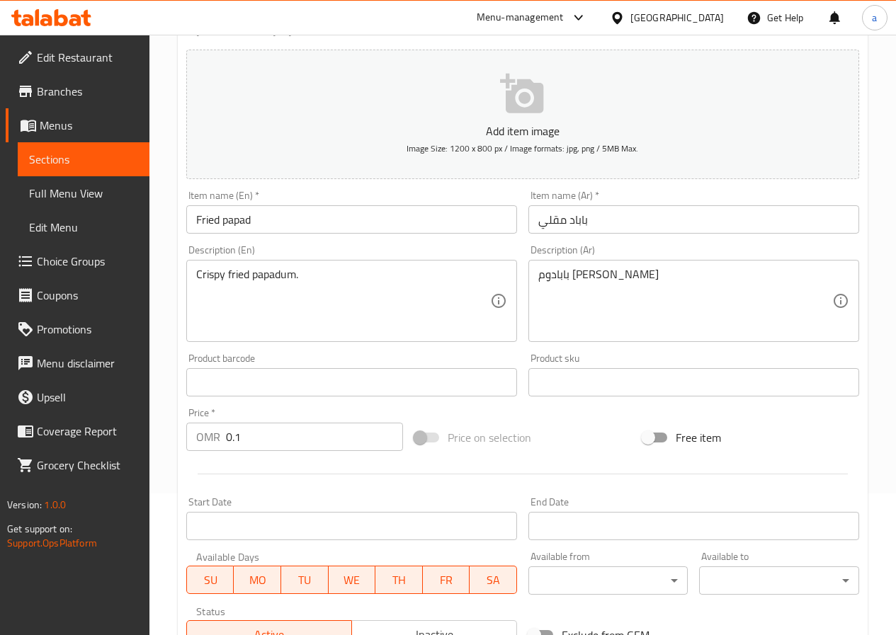
drag, startPoint x: 277, startPoint y: 284, endPoint x: 181, endPoint y: 315, distance: 101.2
click at [181, 315] on div "Description (En) Crispy fried papadum. Description (En)" at bounding box center [352, 293] width 342 height 108
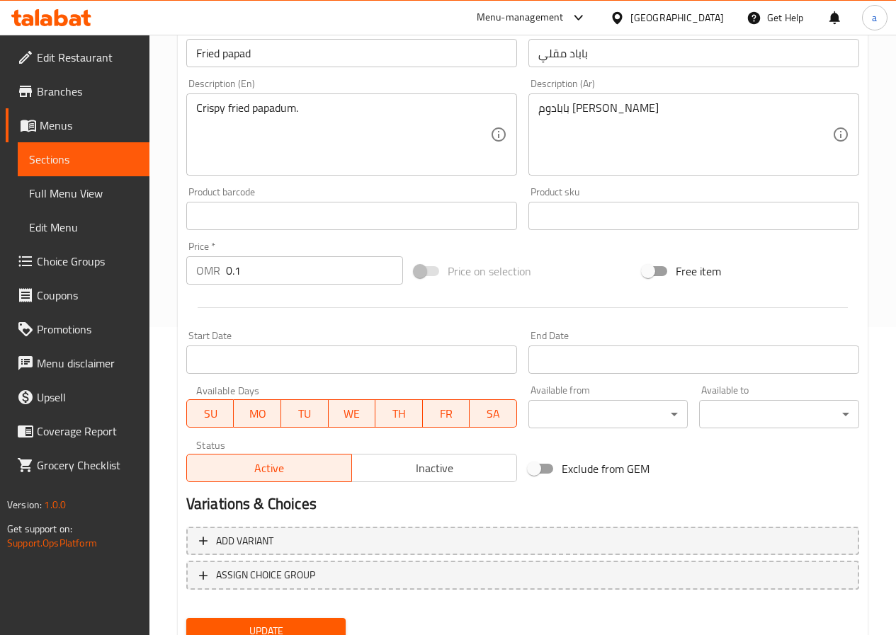
scroll to position [365, 0]
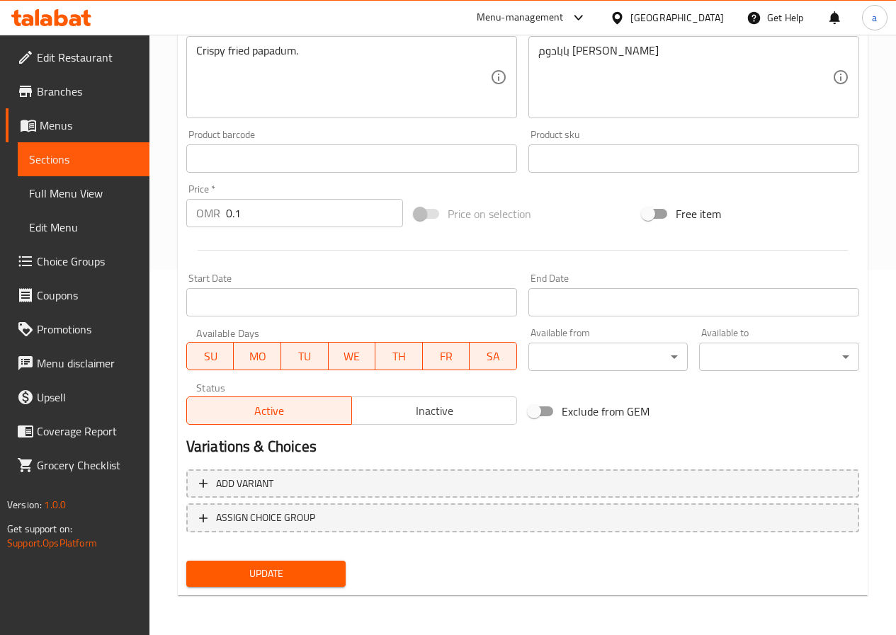
click at [305, 564] on button "Update" at bounding box center [266, 574] width 160 height 26
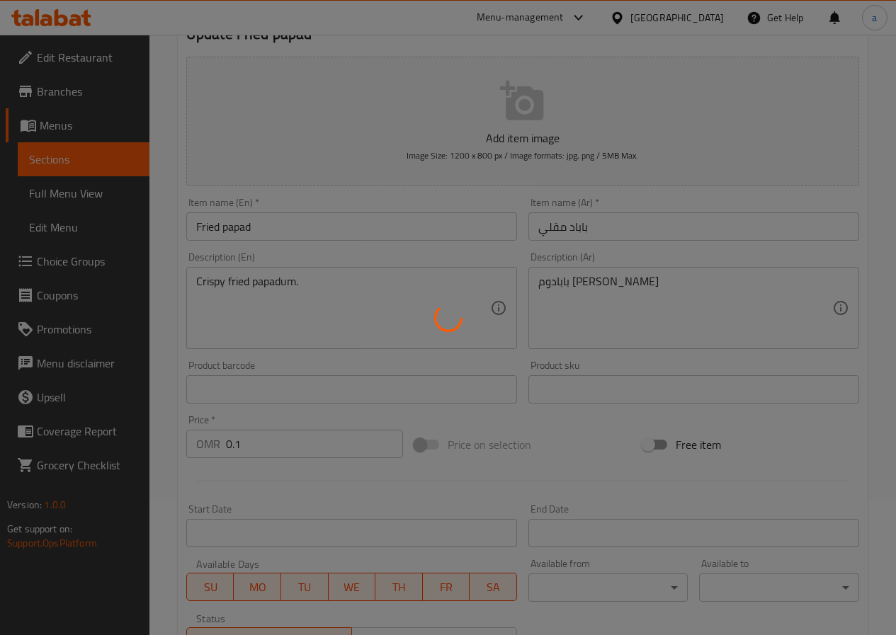
scroll to position [0, 0]
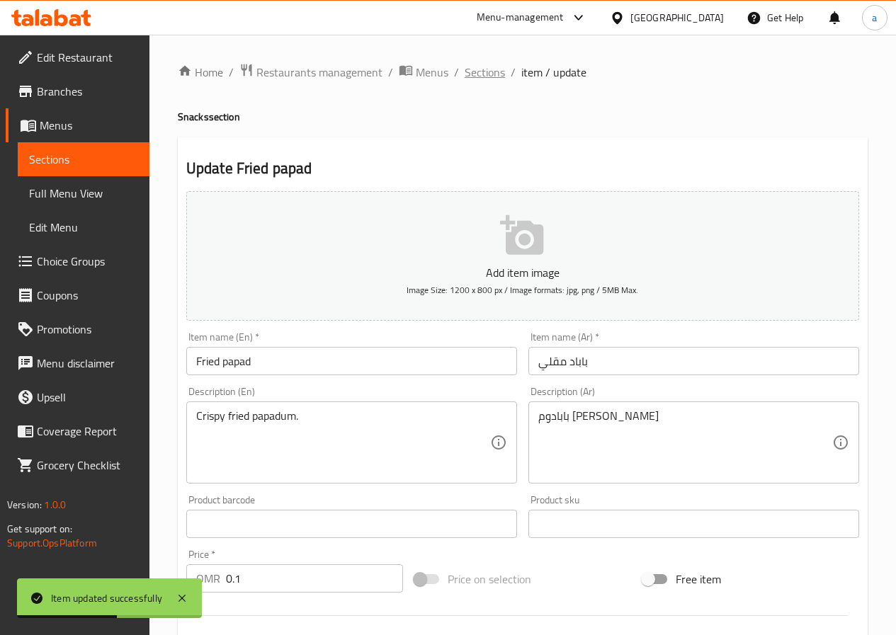
click at [481, 80] on span "Sections" at bounding box center [485, 72] width 40 height 17
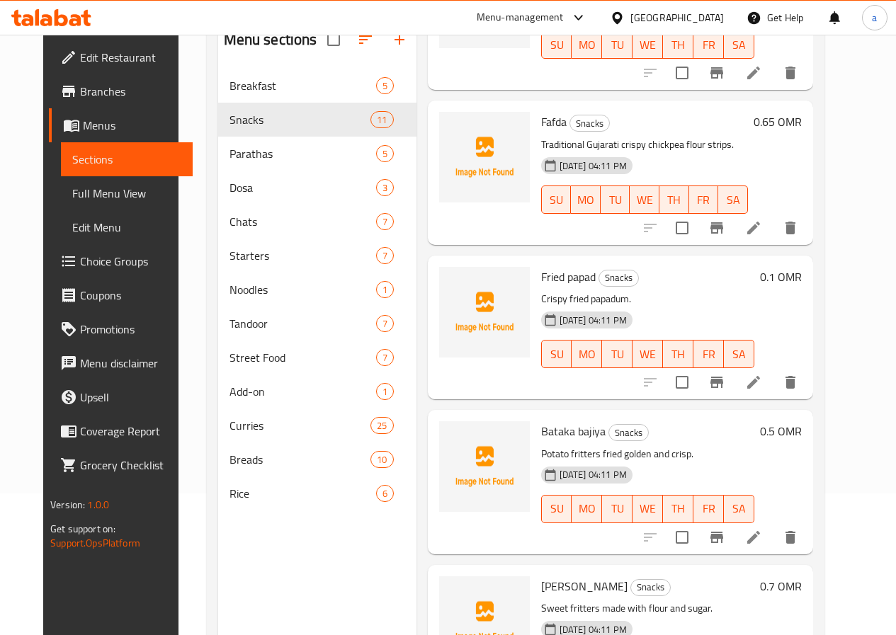
scroll to position [142, 0]
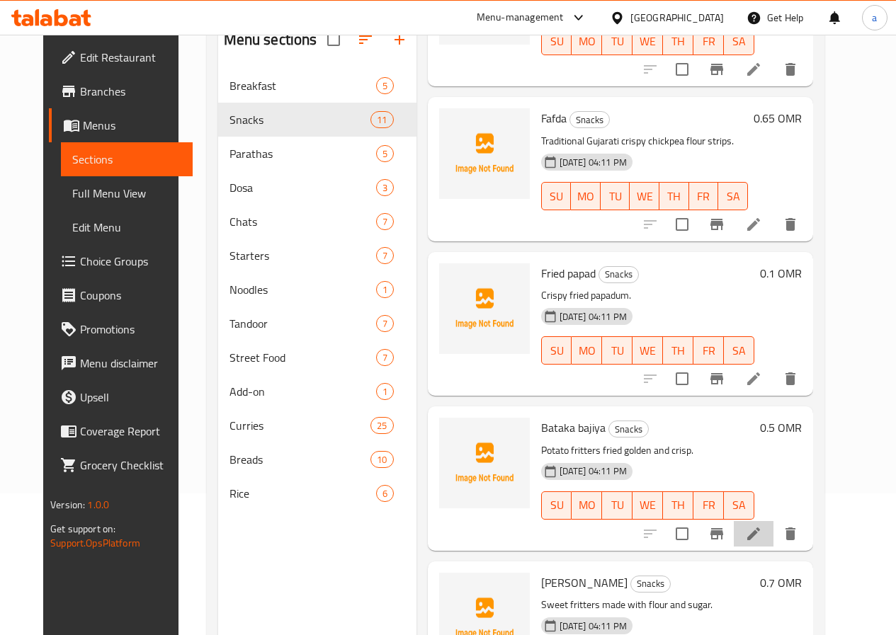
click at [773, 535] on li at bounding box center [754, 533] width 40 height 25
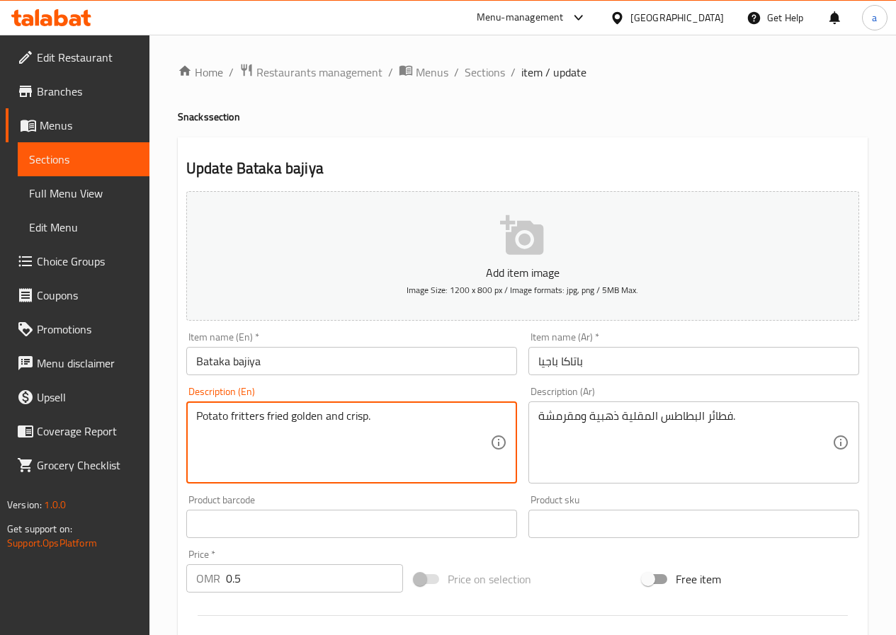
click at [257, 415] on textarea "Potato fritters fried golden and crisp." at bounding box center [343, 442] width 294 height 67
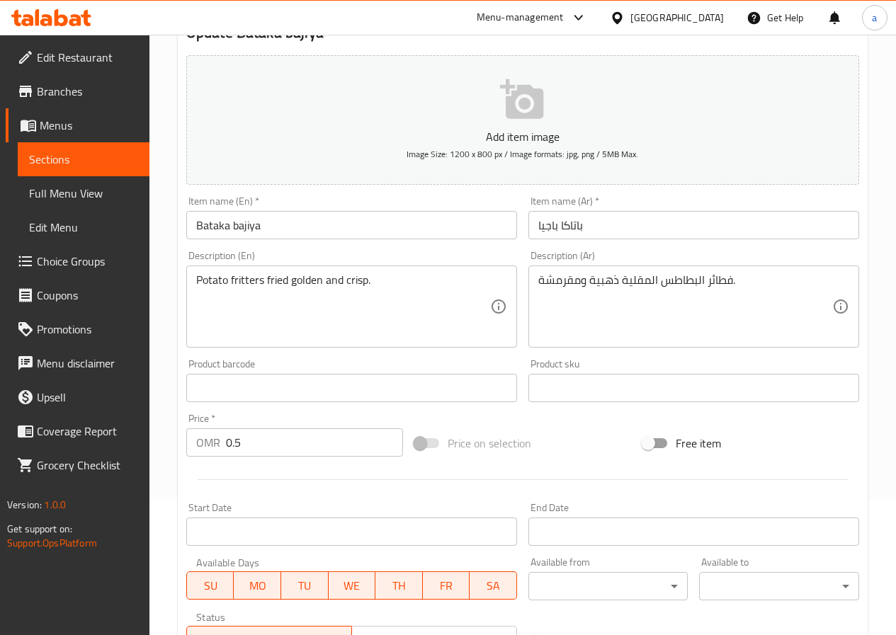
scroll to position [354, 0]
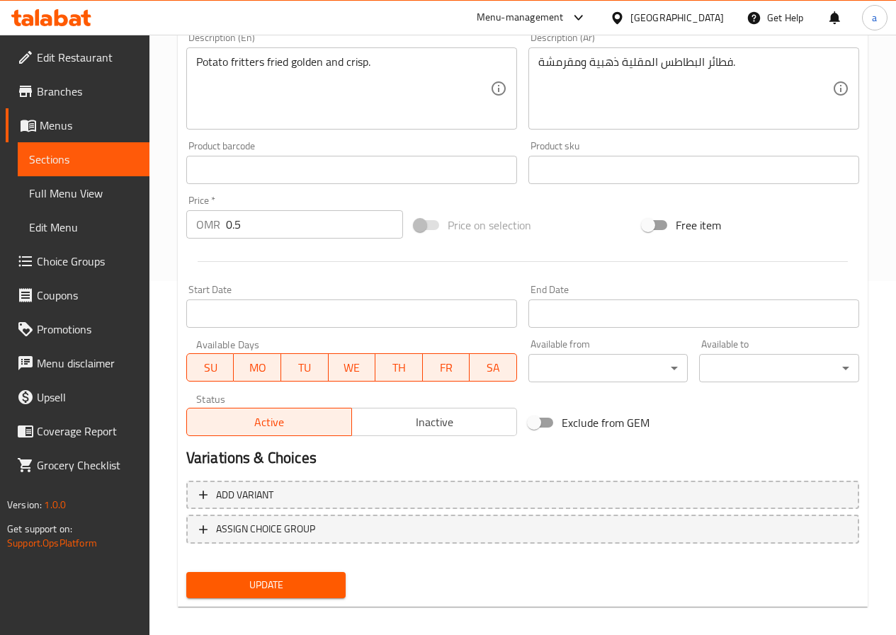
drag, startPoint x: 314, startPoint y: 578, endPoint x: 314, endPoint y: 532, distance: 45.3
click at [314, 578] on span "Update" at bounding box center [266, 585] width 137 height 18
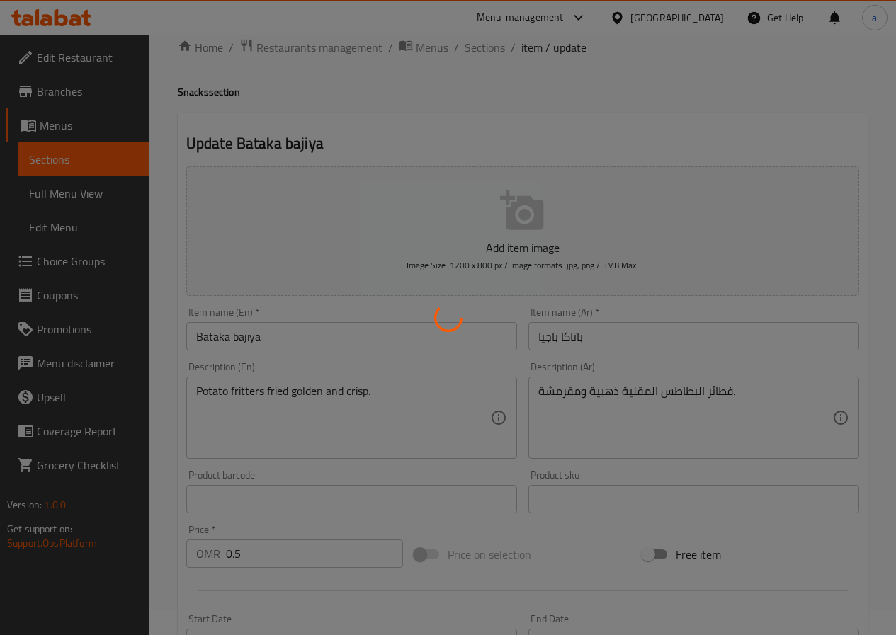
scroll to position [0, 0]
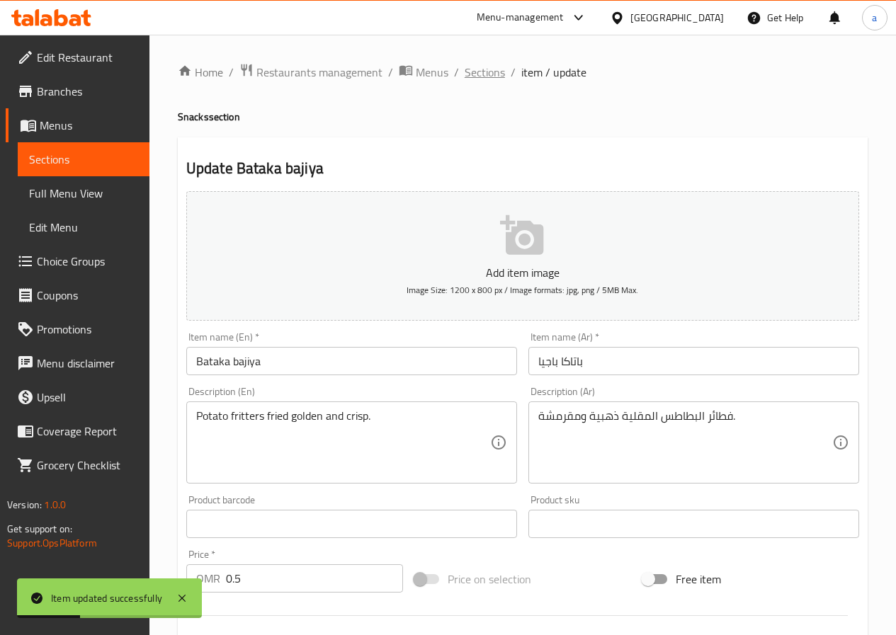
click at [491, 66] on span "Sections" at bounding box center [485, 72] width 40 height 17
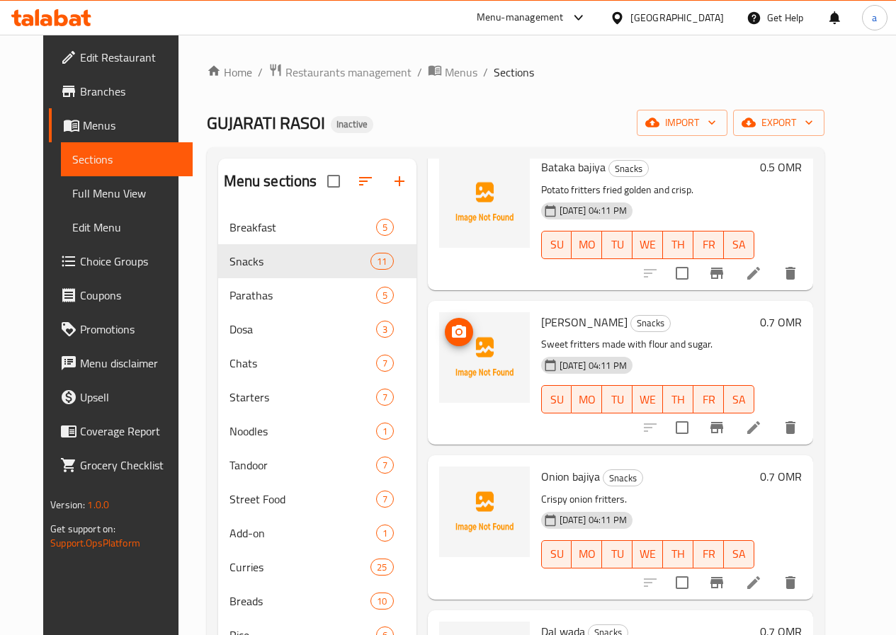
scroll to position [566, 0]
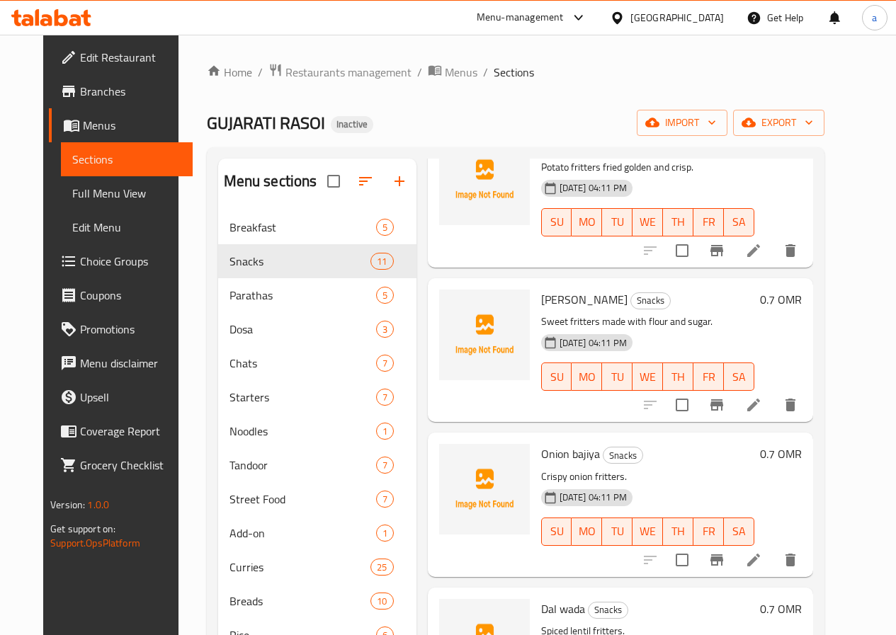
click at [773, 408] on li at bounding box center [754, 404] width 40 height 25
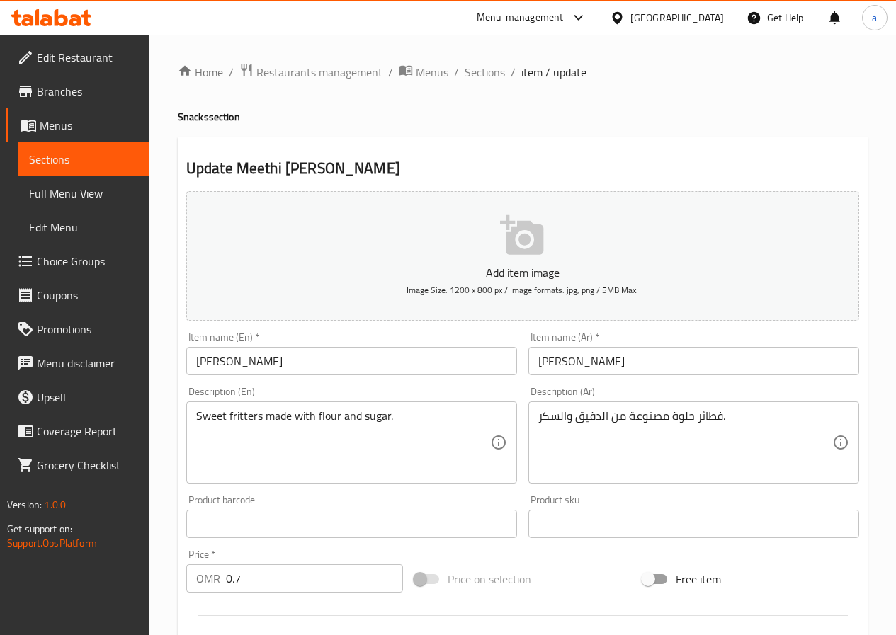
click at [557, 369] on input "ميثي باجيه" at bounding box center [693, 361] width 331 height 28
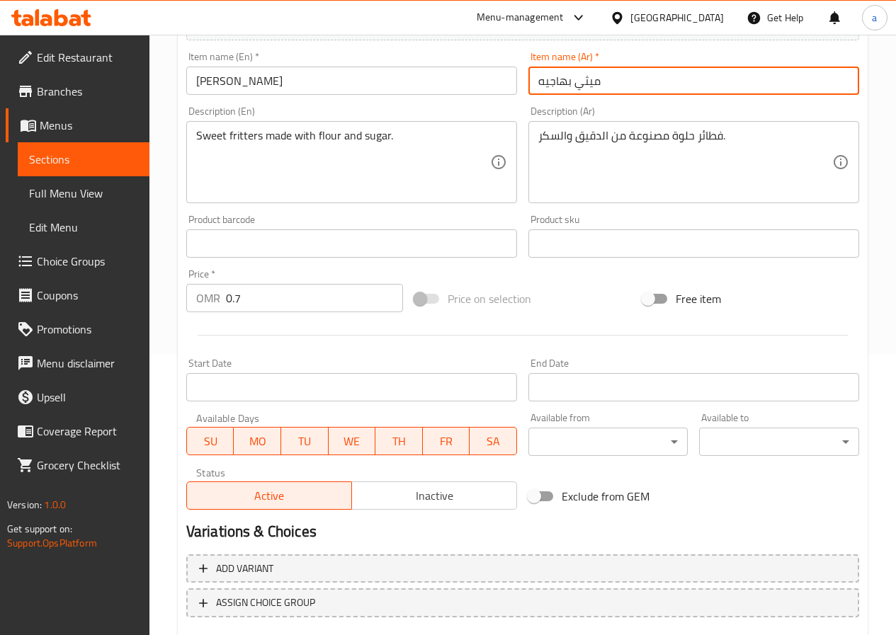
scroll to position [365, 0]
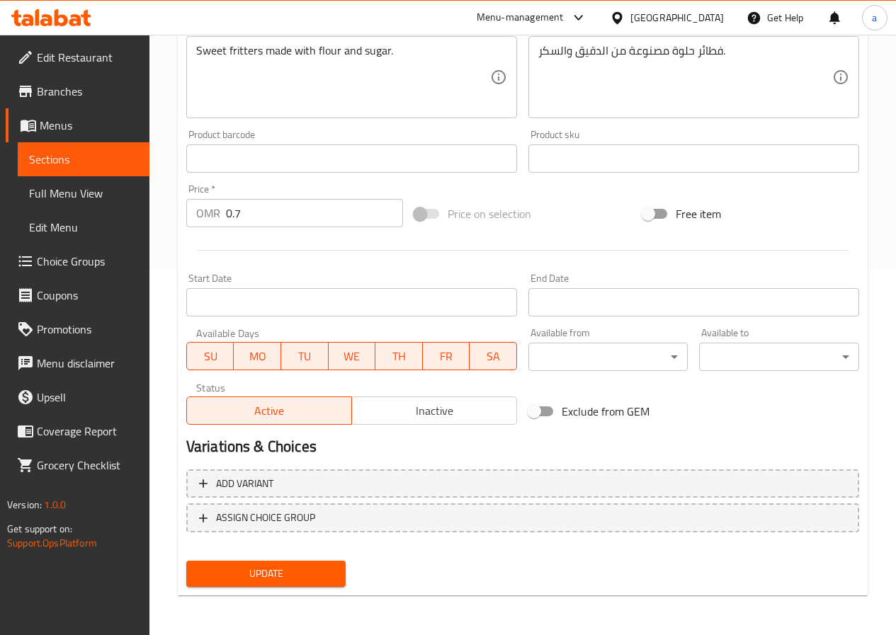
type input "ميثي بهاجيه"
click at [285, 569] on span "Update" at bounding box center [266, 574] width 137 height 18
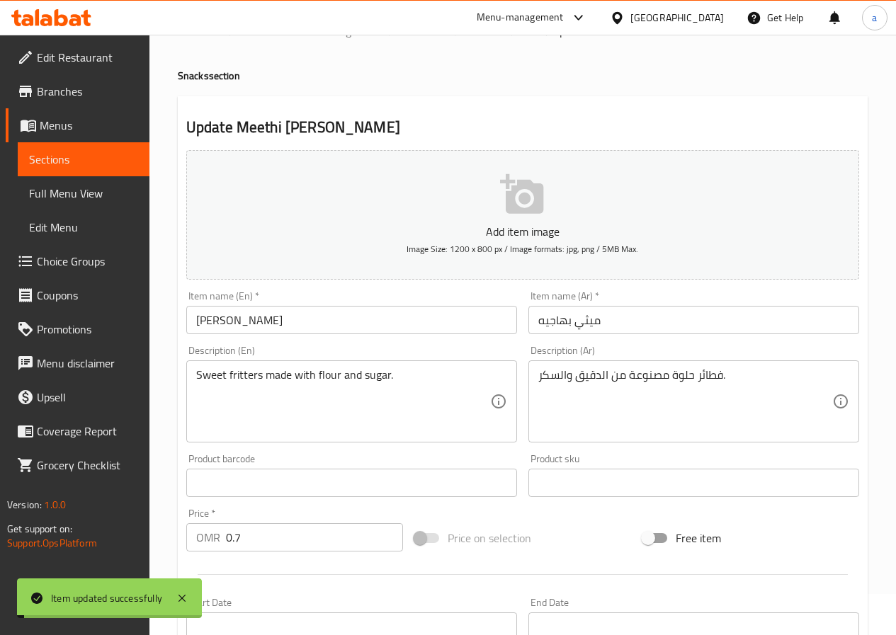
scroll to position [0, 0]
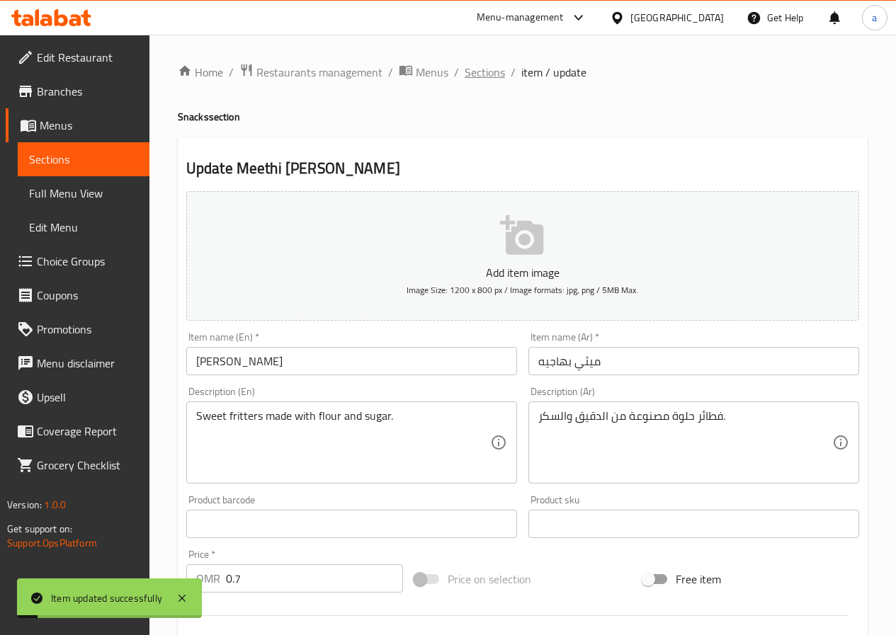
click at [482, 79] on span "Sections" at bounding box center [485, 72] width 40 height 17
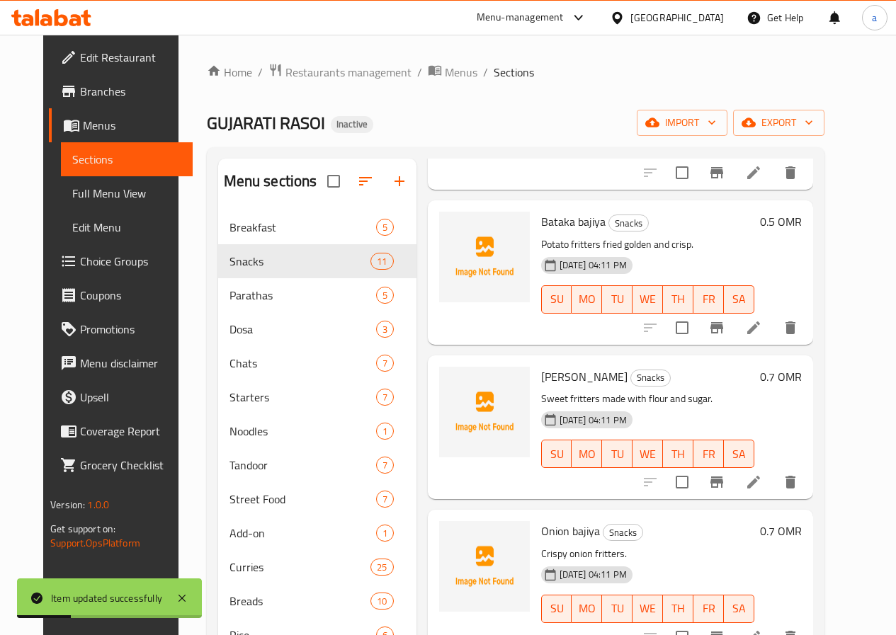
scroll to position [496, 0]
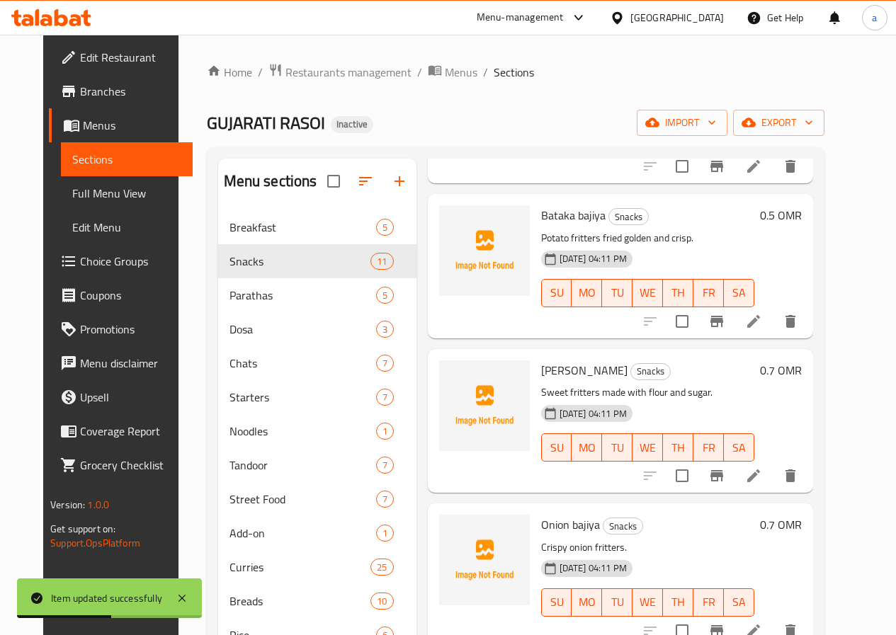
click at [760, 320] on icon at bounding box center [753, 321] width 13 height 13
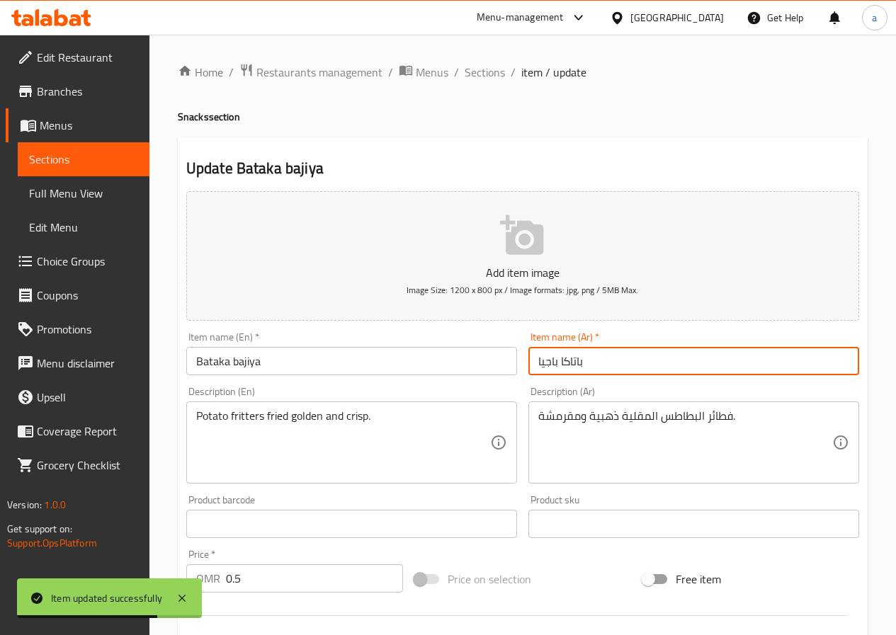
click at [555, 365] on input "باتاكا باجيا" at bounding box center [693, 361] width 331 height 28
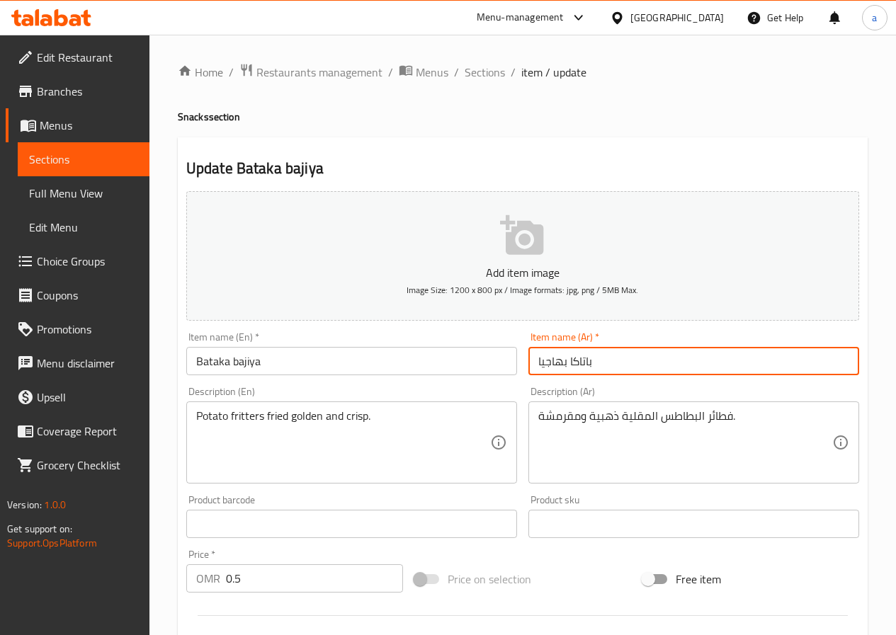
click at [551, 360] on input "باتاكا بهاجيا" at bounding box center [693, 361] width 331 height 28
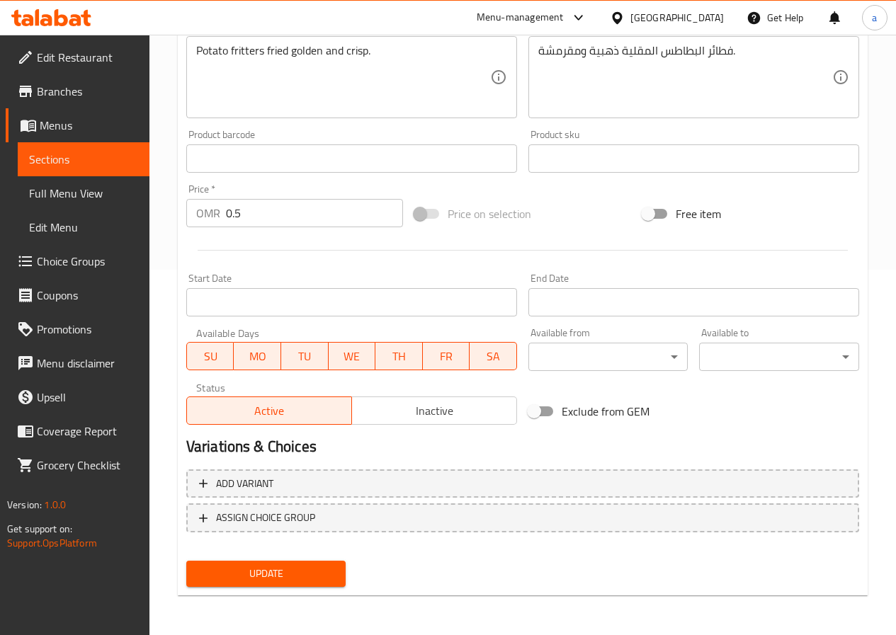
type input "باتاكا بهاجيا"
click at [283, 563] on button "Update" at bounding box center [266, 574] width 160 height 26
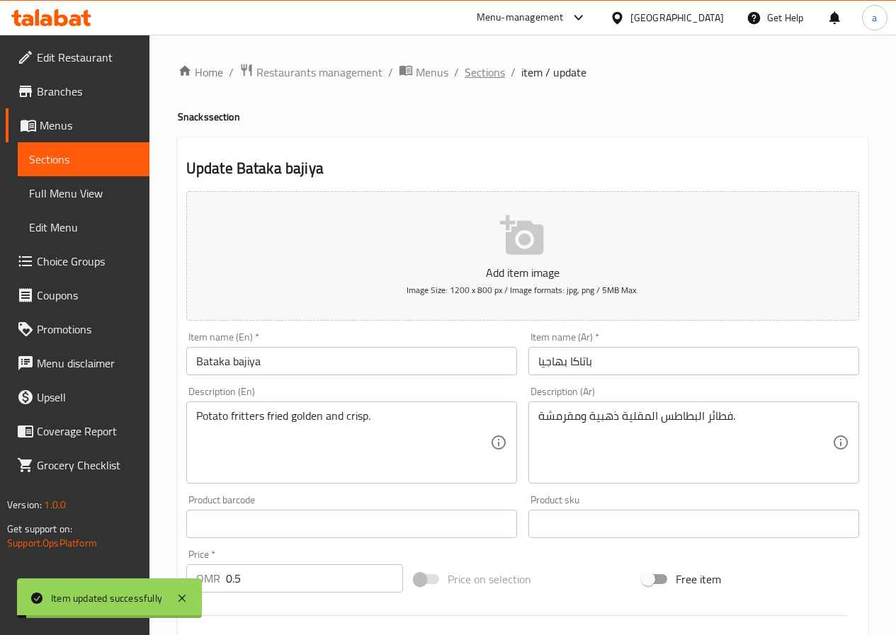
click at [500, 80] on span "Sections" at bounding box center [485, 72] width 40 height 17
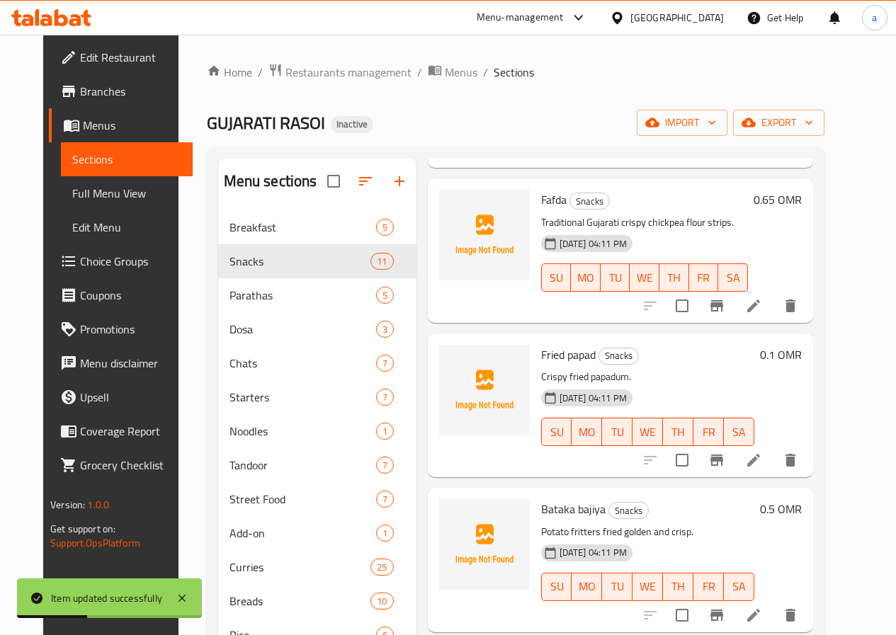
scroll to position [425, 0]
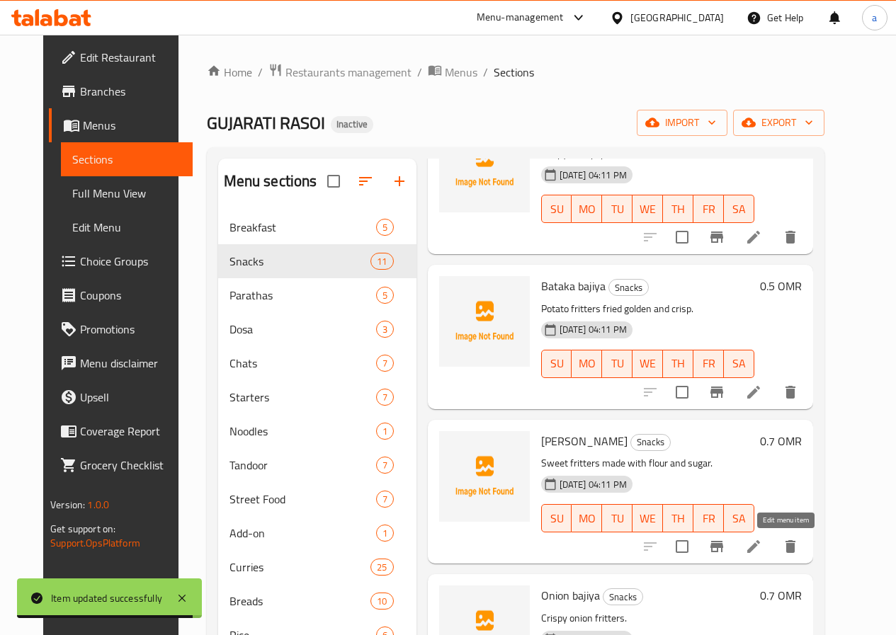
click at [762, 550] on icon at bounding box center [753, 546] width 17 height 17
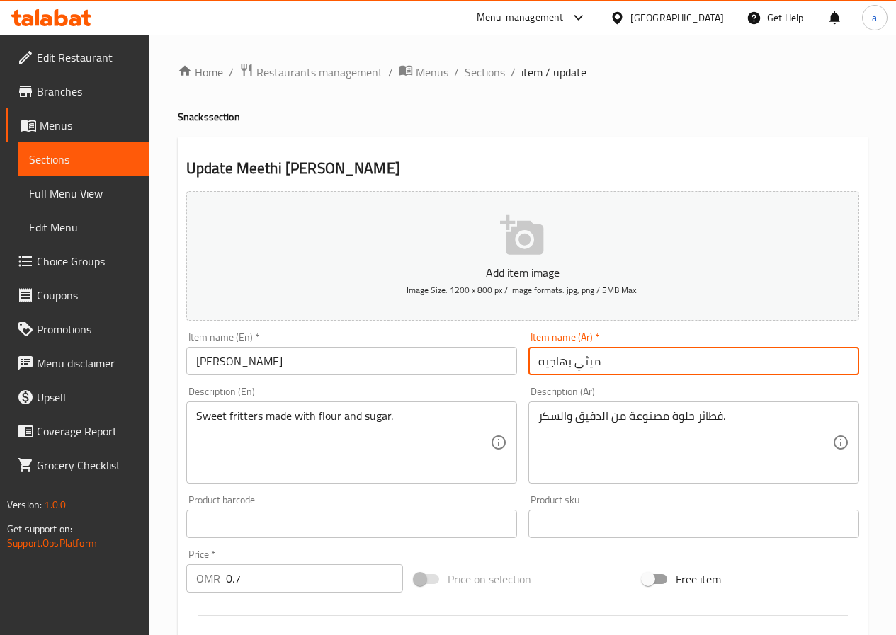
click at [547, 365] on input "ميثي بهاجيه" at bounding box center [693, 361] width 331 height 28
paste input "ا"
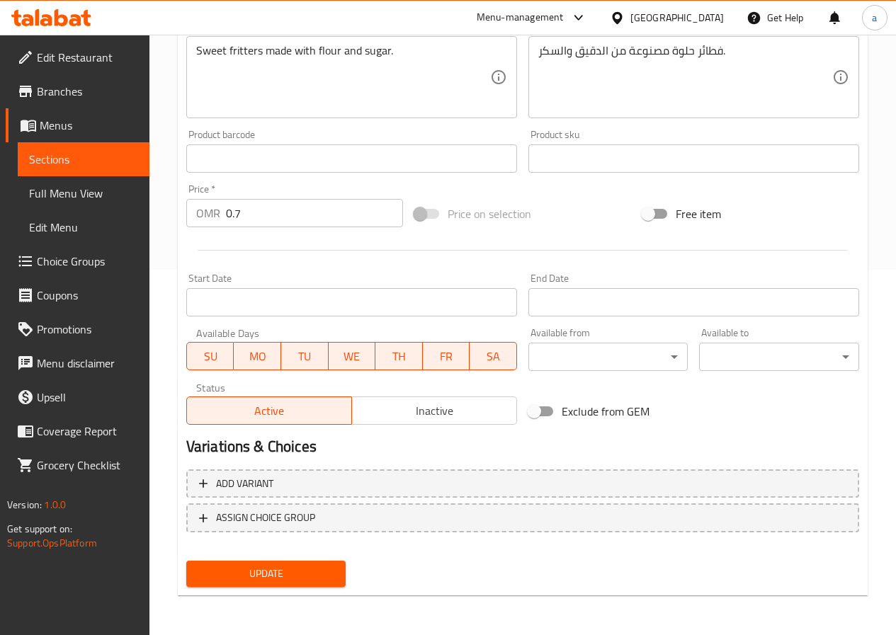
type input "ميثي بهاجيا"
click at [265, 583] on span "Update" at bounding box center [266, 574] width 137 height 18
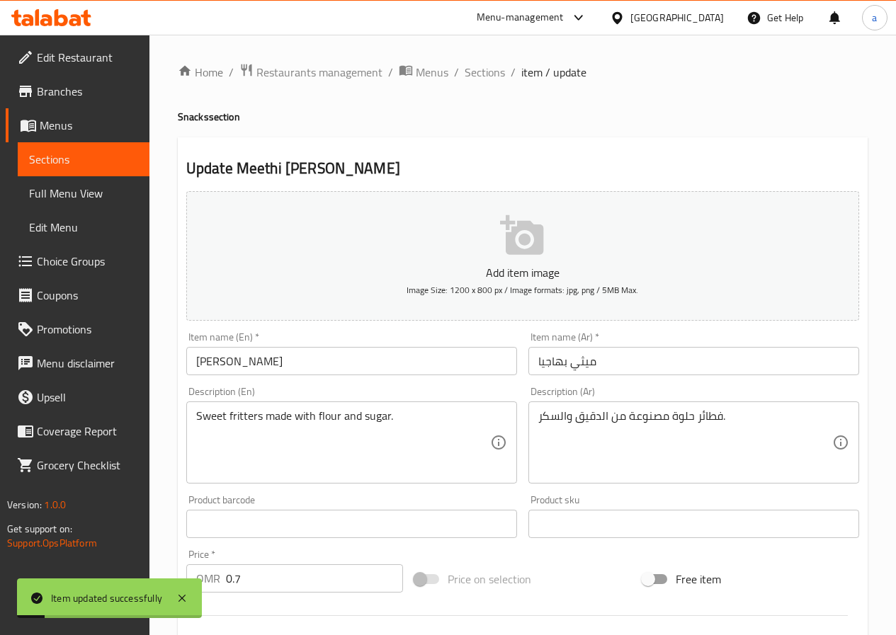
click at [491, 73] on span "Sections" at bounding box center [485, 72] width 40 height 17
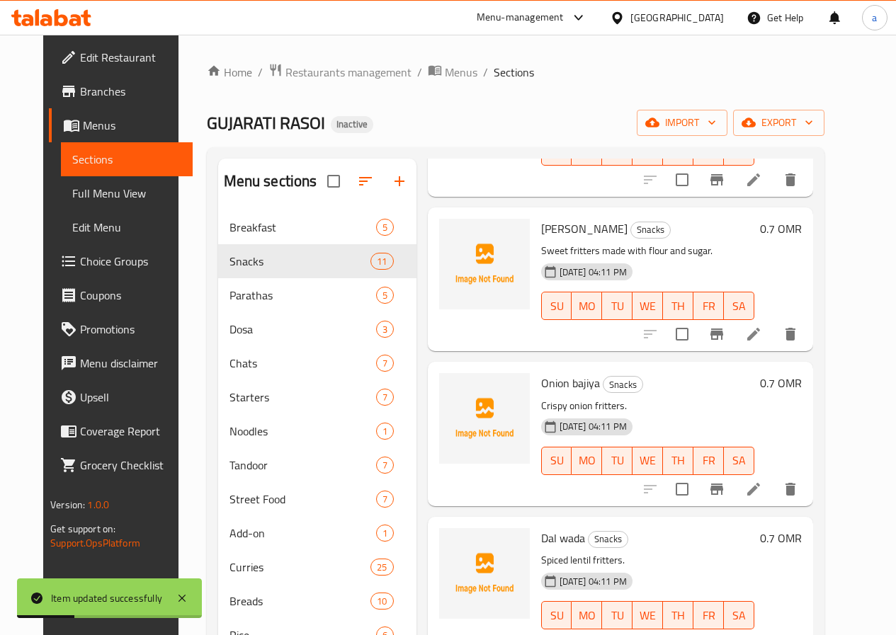
scroll to position [708, 0]
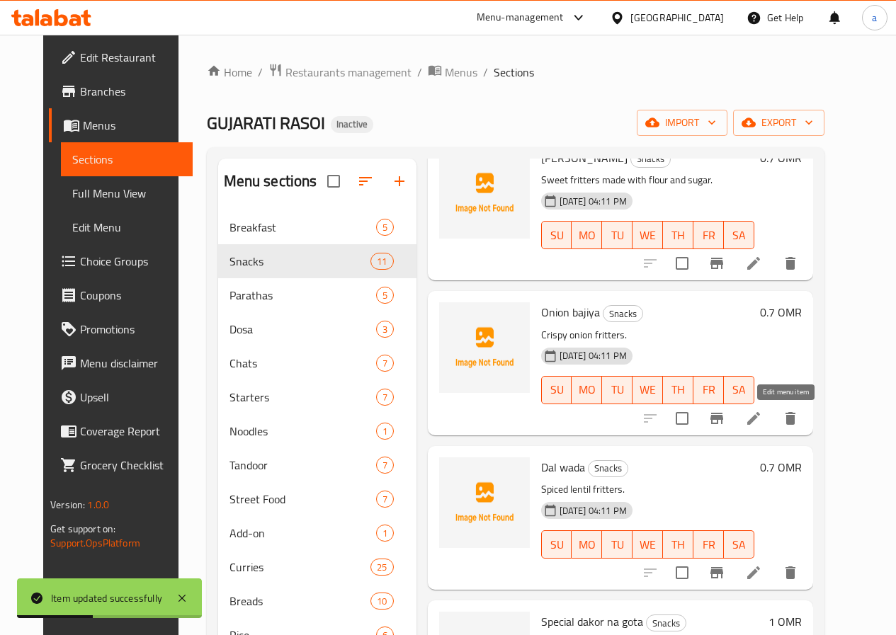
click at [762, 423] on icon at bounding box center [753, 418] width 17 height 17
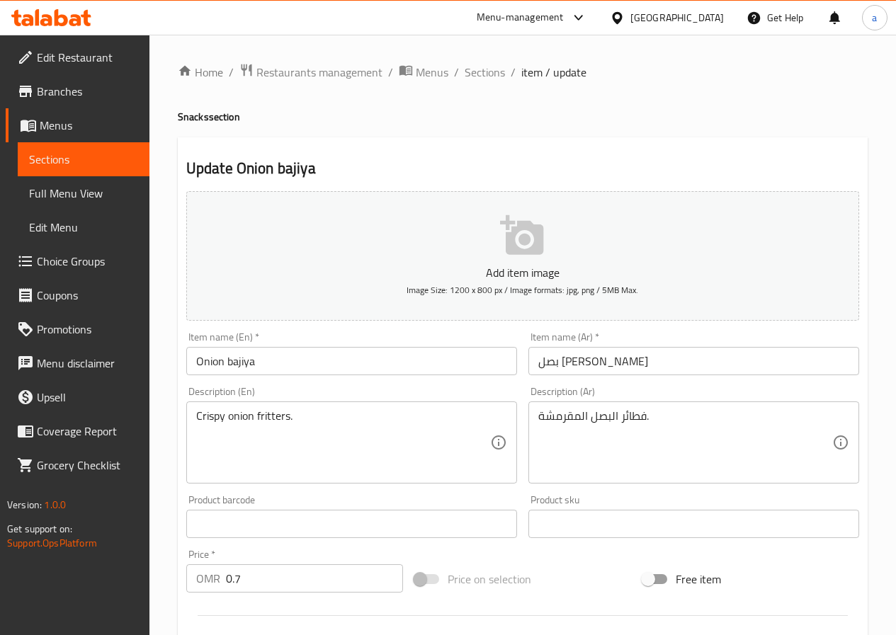
click at [557, 360] on input "بصل باجي" at bounding box center [693, 361] width 331 height 28
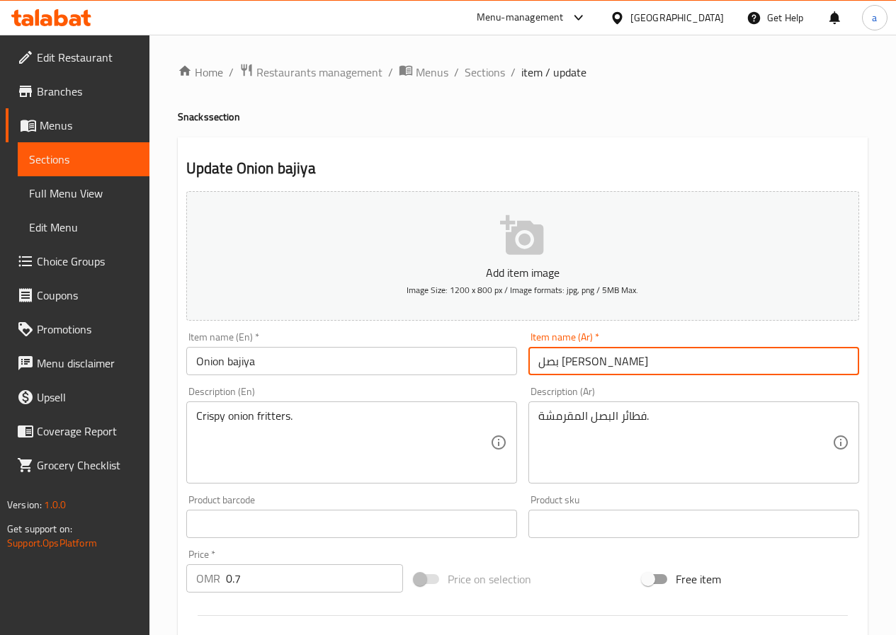
click at [557, 360] on input "بصل باجي" at bounding box center [693, 361] width 331 height 28
paste input "bajiya"
click at [537, 361] on input "بصل باجي" at bounding box center [693, 361] width 331 height 28
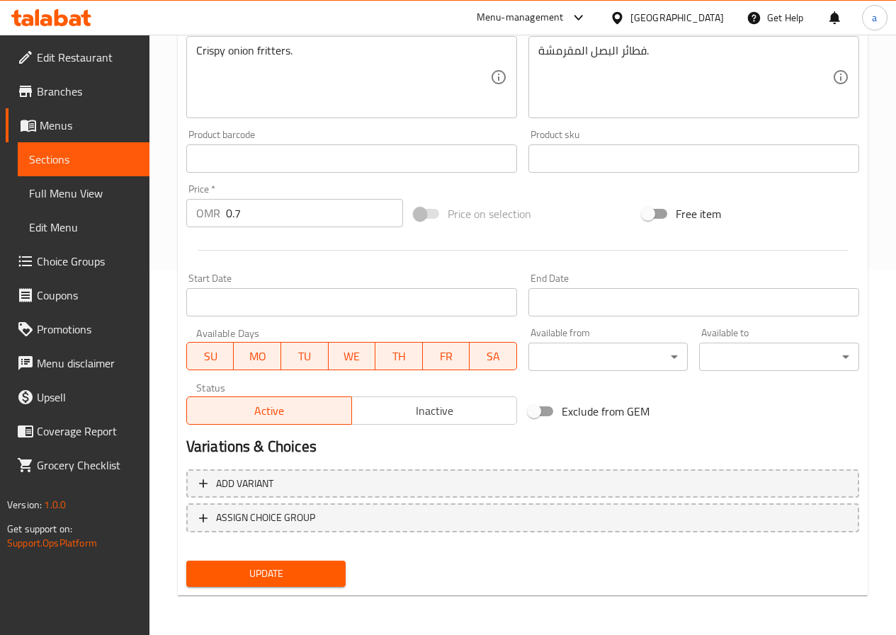
type input "بصل باجيا"
click at [276, 572] on span "Update" at bounding box center [266, 574] width 137 height 18
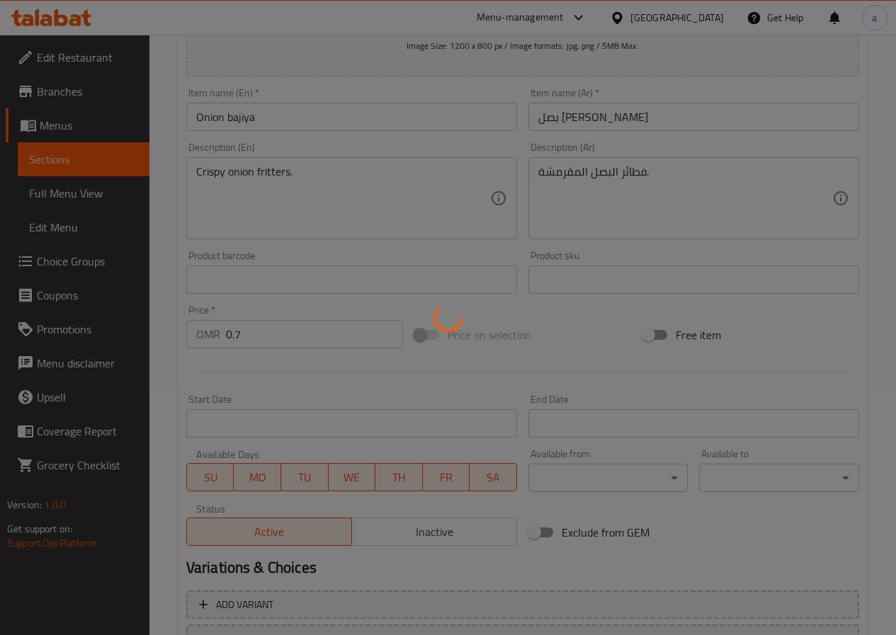
scroll to position [11, 0]
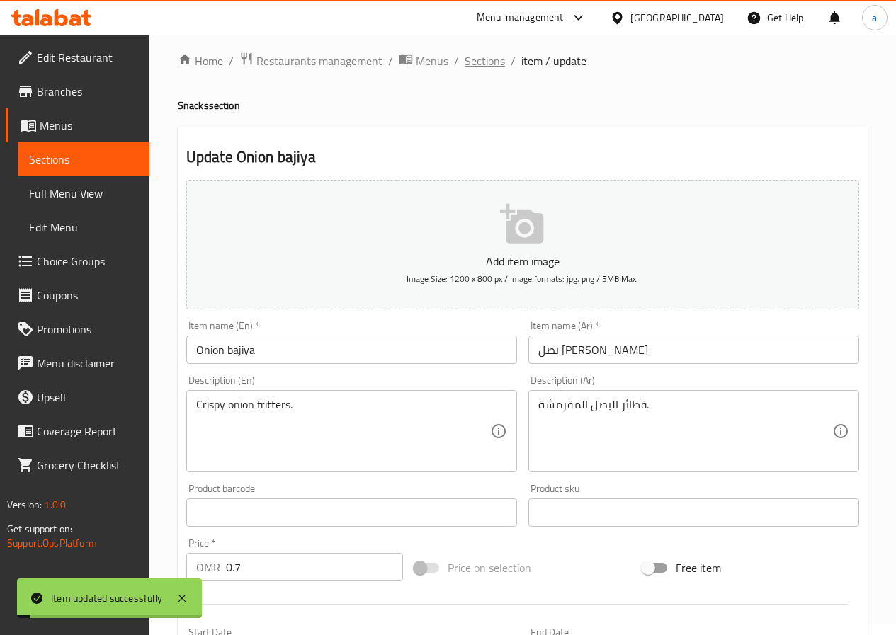
click at [483, 56] on span "Sections" at bounding box center [485, 60] width 40 height 17
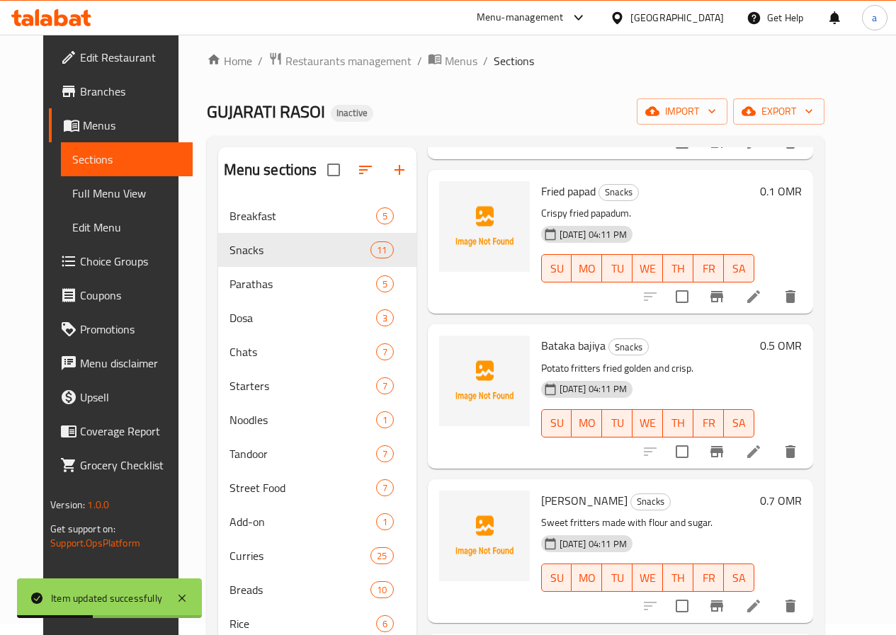
scroll to position [566, 0]
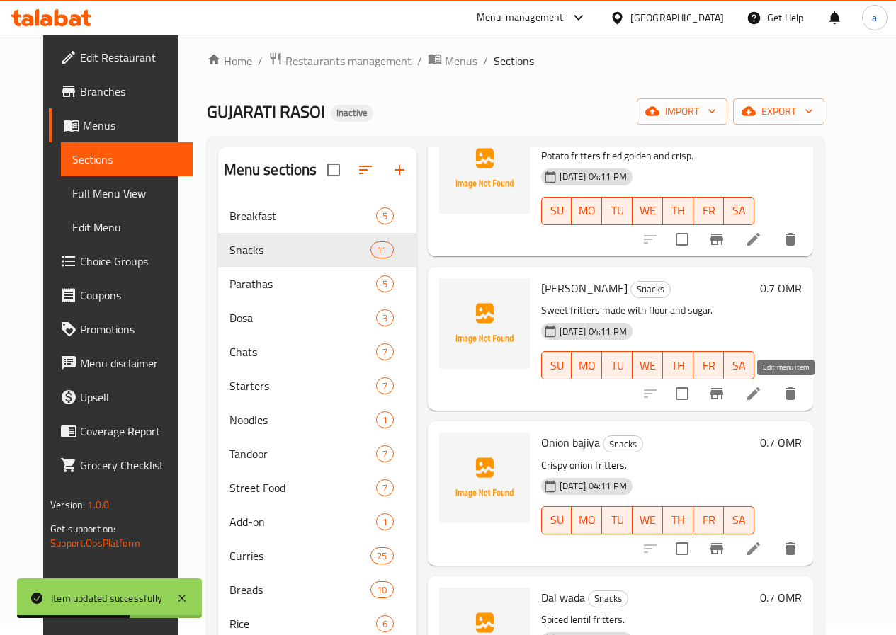
click at [762, 401] on icon at bounding box center [753, 393] width 17 height 17
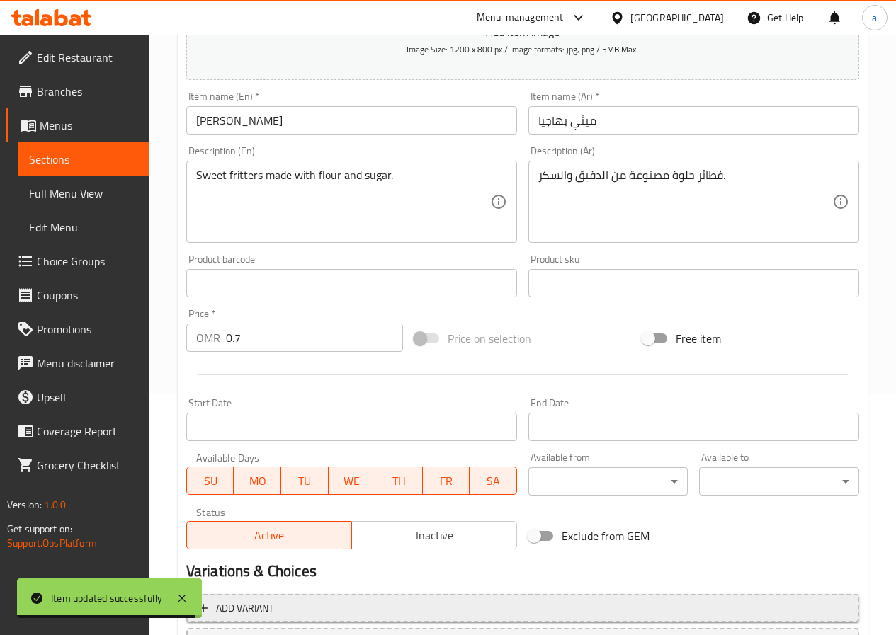
scroll to position [365, 0]
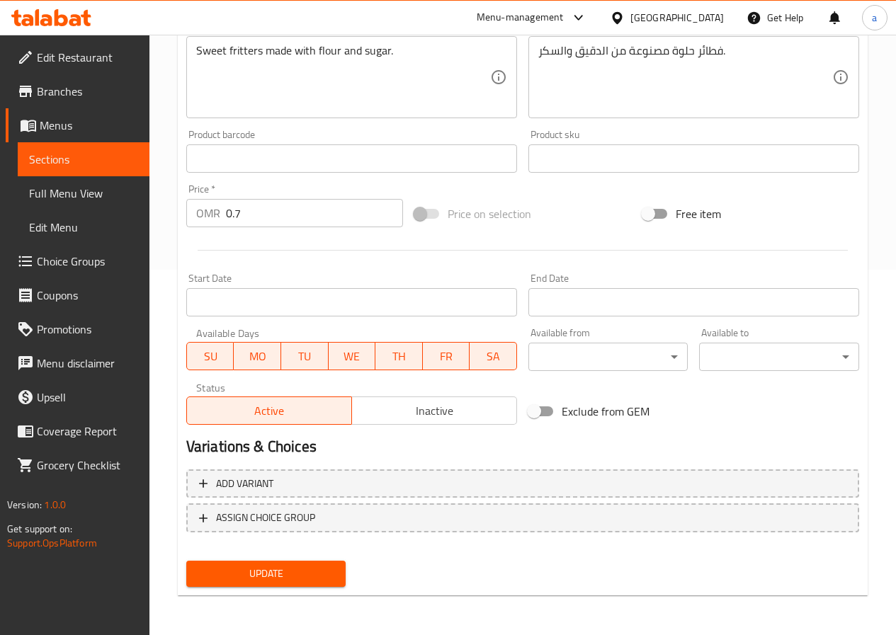
click at [277, 568] on span "Update" at bounding box center [266, 574] width 137 height 18
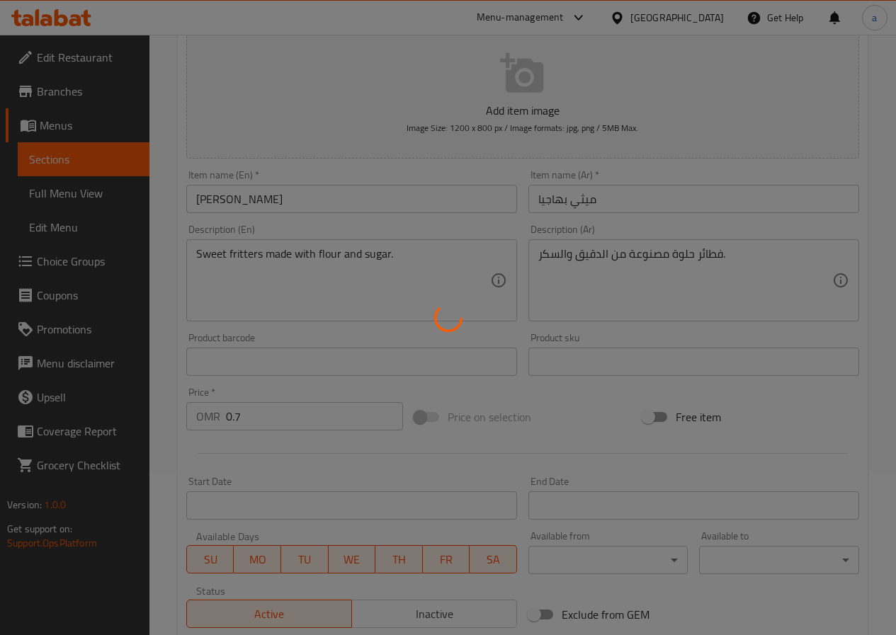
scroll to position [0, 0]
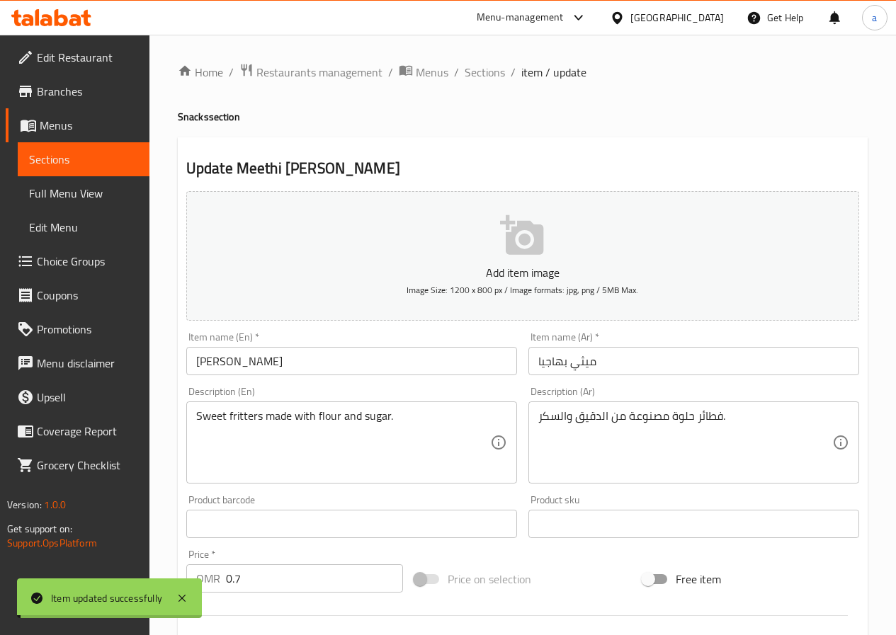
click at [479, 69] on span "Sections" at bounding box center [485, 72] width 40 height 17
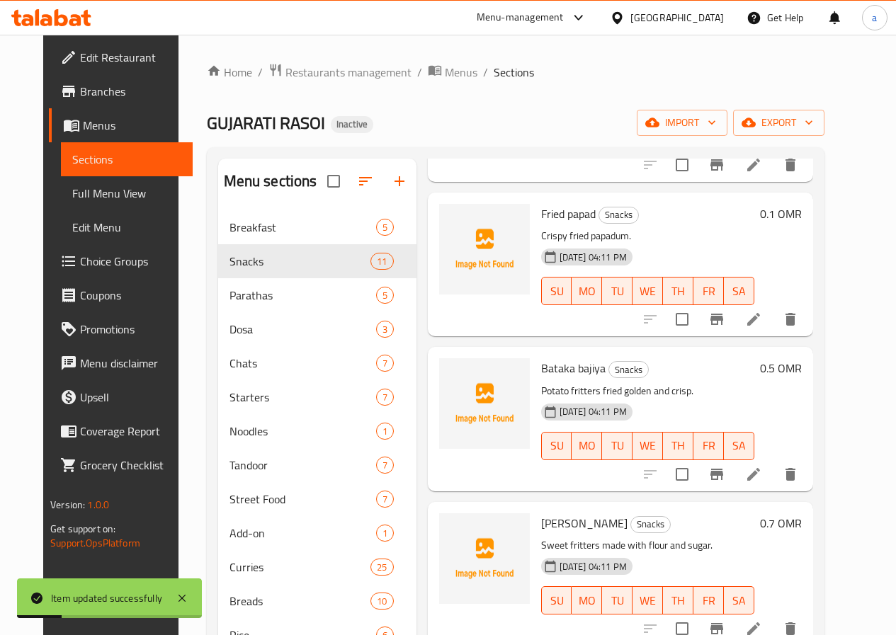
scroll to position [425, 0]
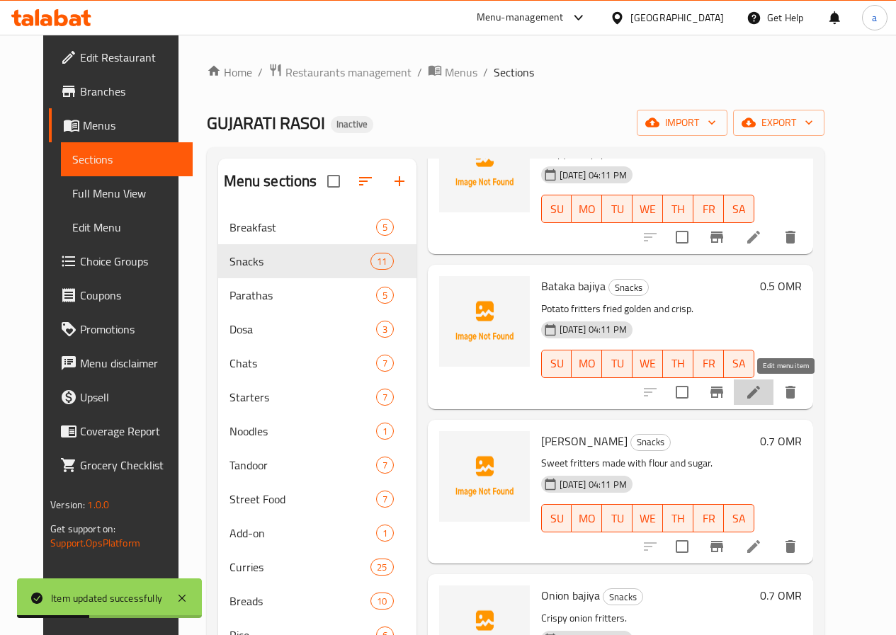
click at [760, 394] on icon at bounding box center [753, 392] width 13 height 13
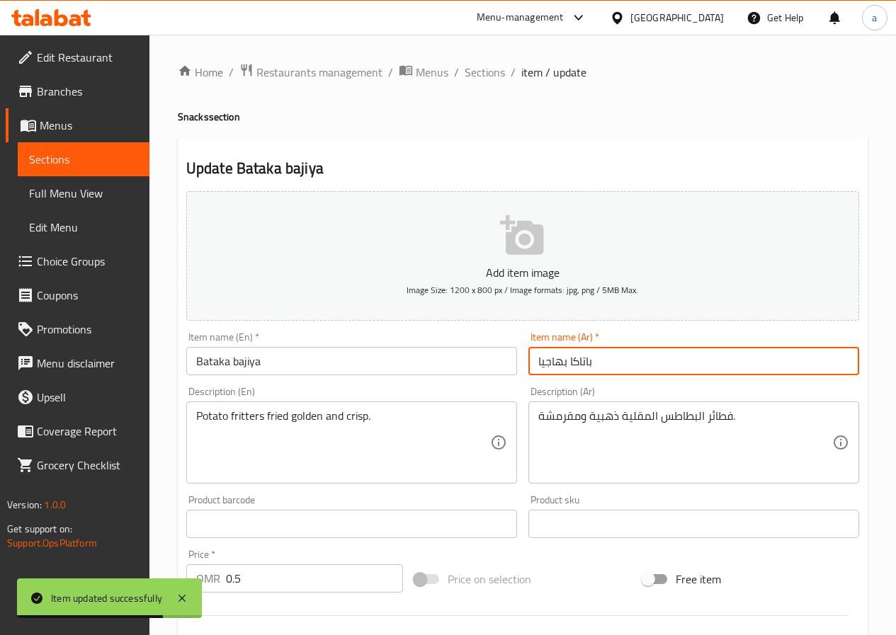
click at [562, 360] on input "باتاكا بهاجيا" at bounding box center [693, 361] width 331 height 28
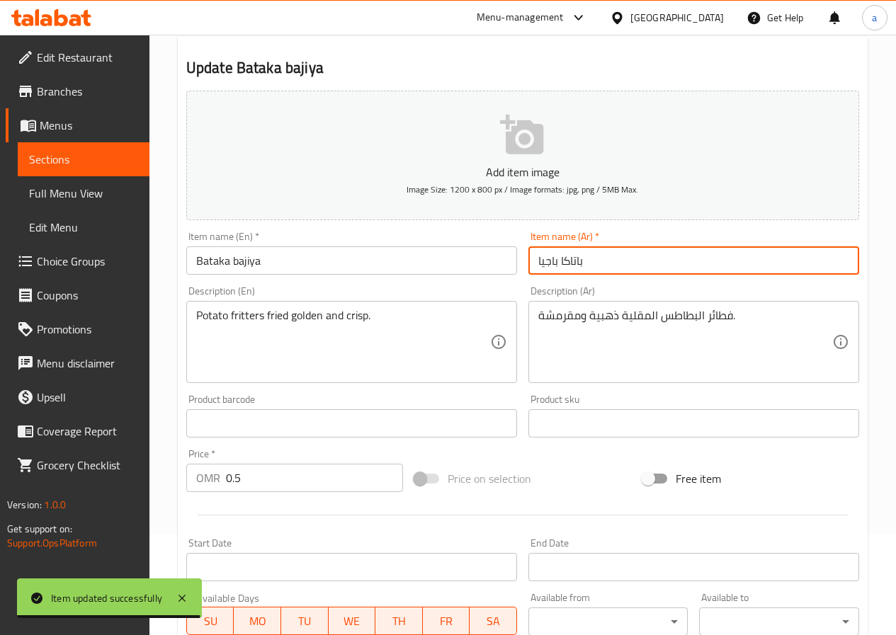
scroll to position [365, 0]
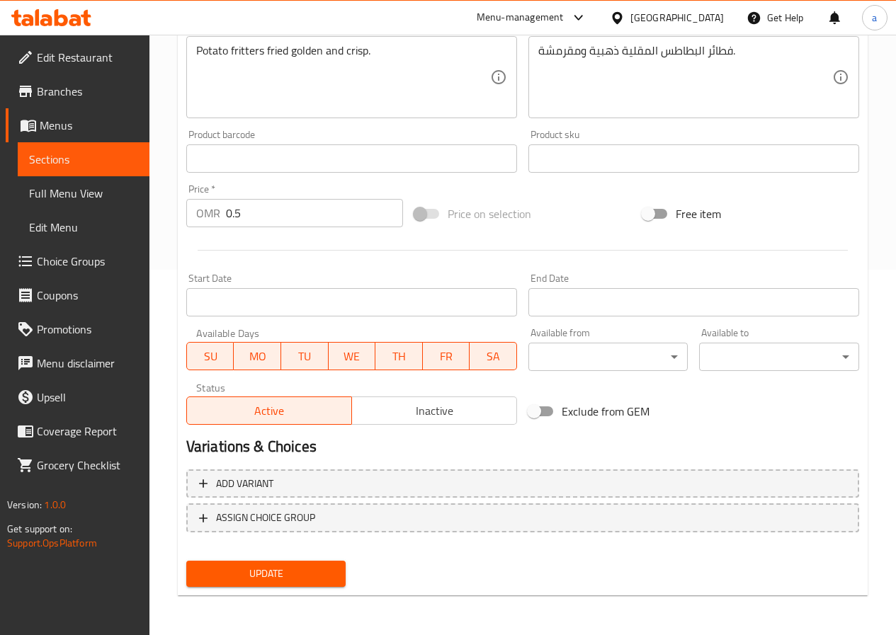
type input "باتاكا باجيا"
click at [282, 579] on span "Update" at bounding box center [266, 574] width 137 height 18
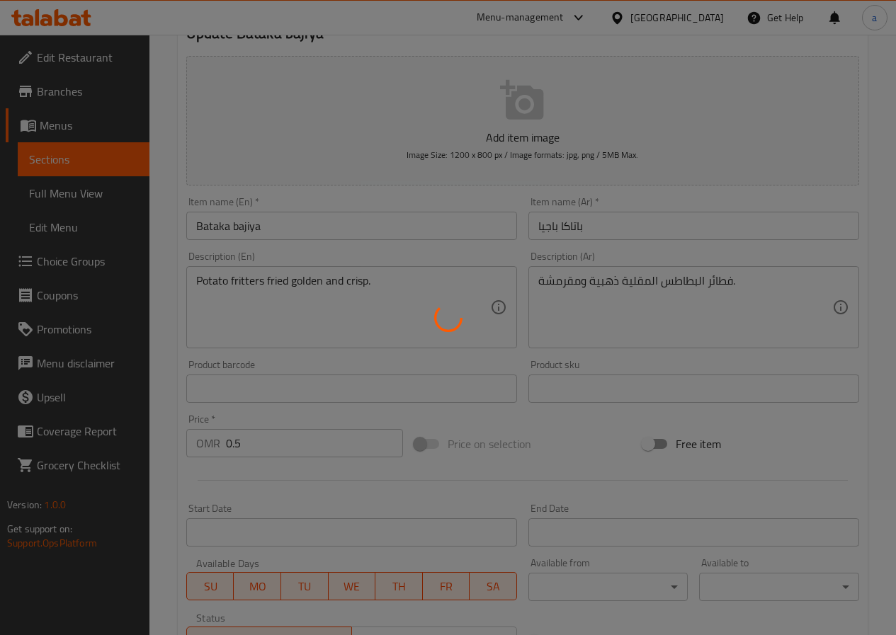
scroll to position [0, 0]
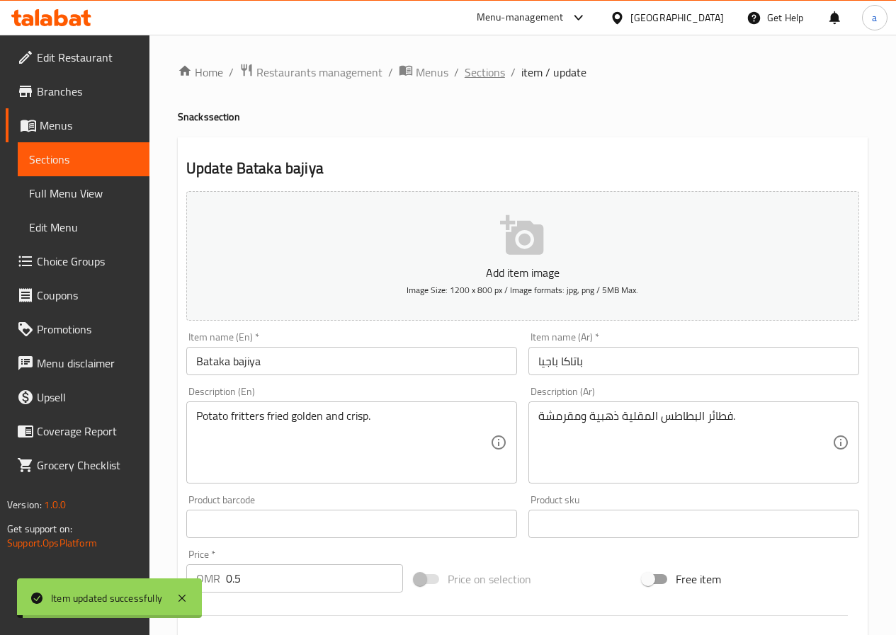
click at [470, 66] on span "Sections" at bounding box center [485, 72] width 40 height 17
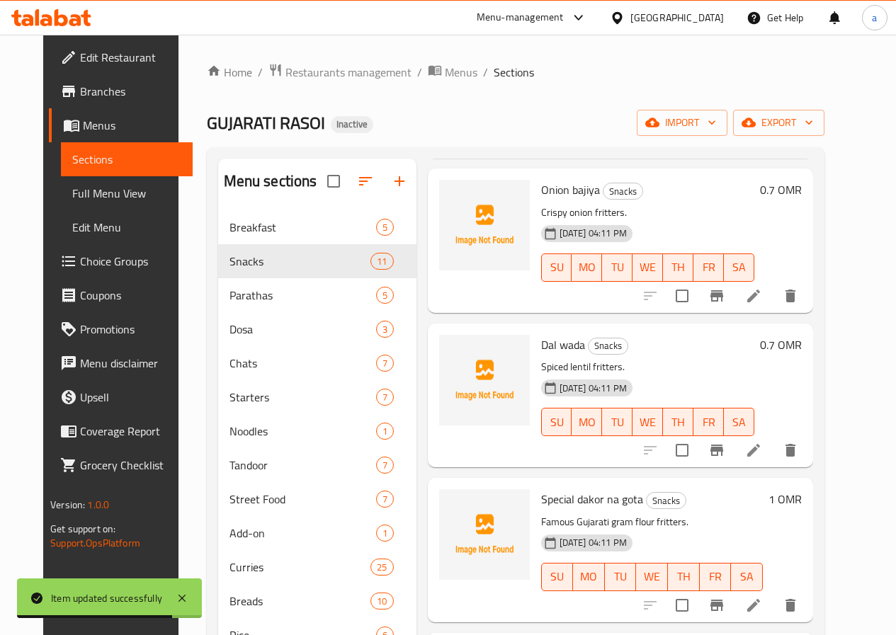
scroll to position [850, 0]
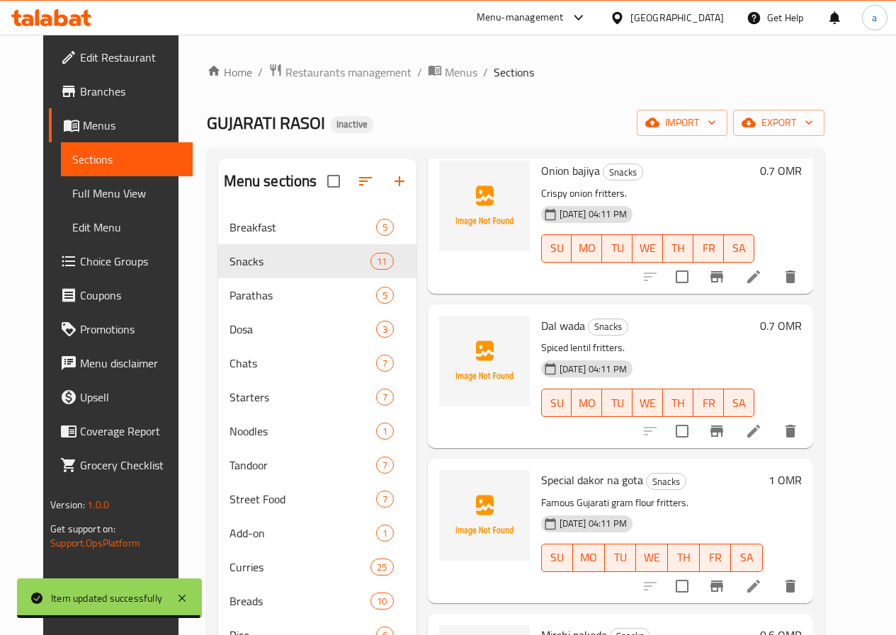
click at [773, 421] on li at bounding box center [754, 430] width 40 height 25
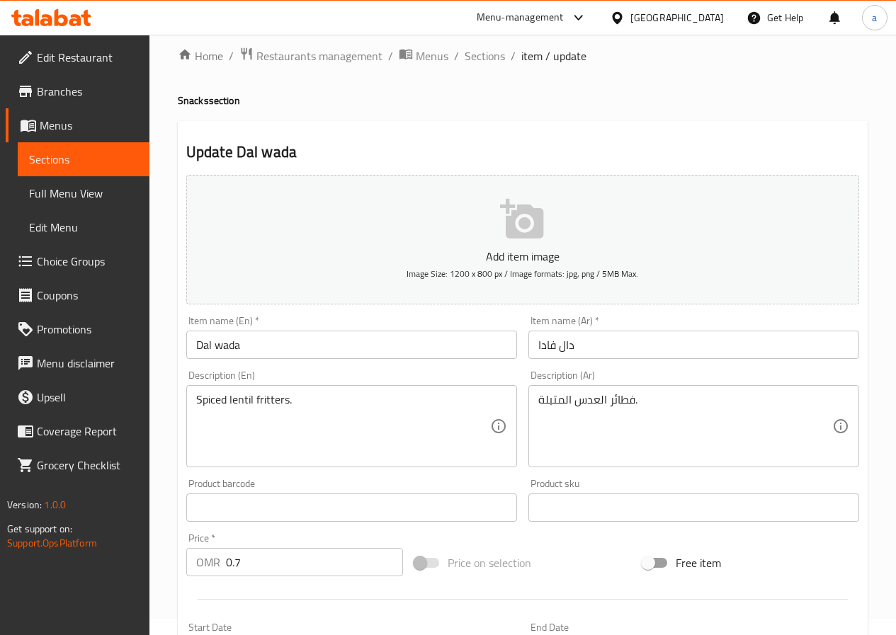
scroll to position [71, 0]
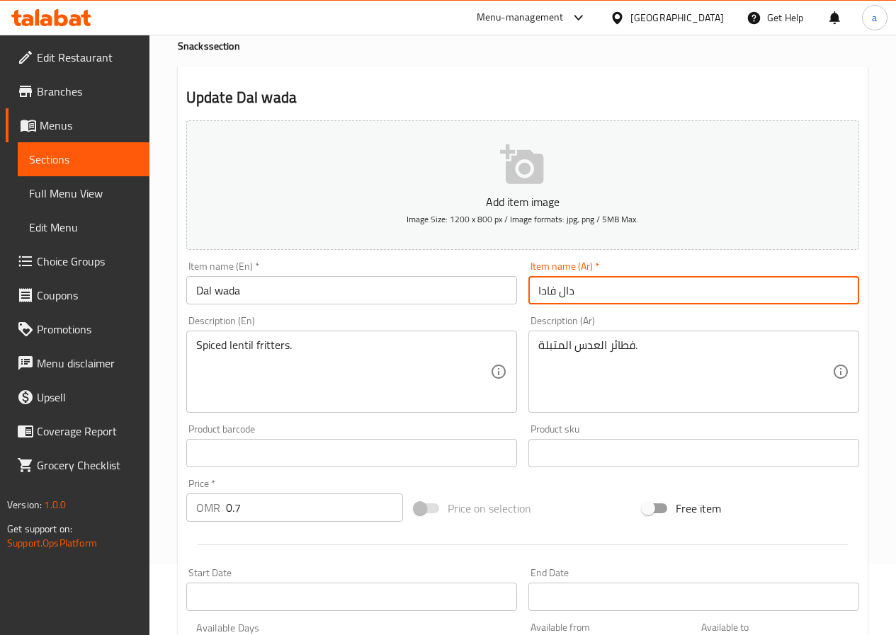
click at [554, 293] on input "دال فادا" at bounding box center [693, 290] width 331 height 28
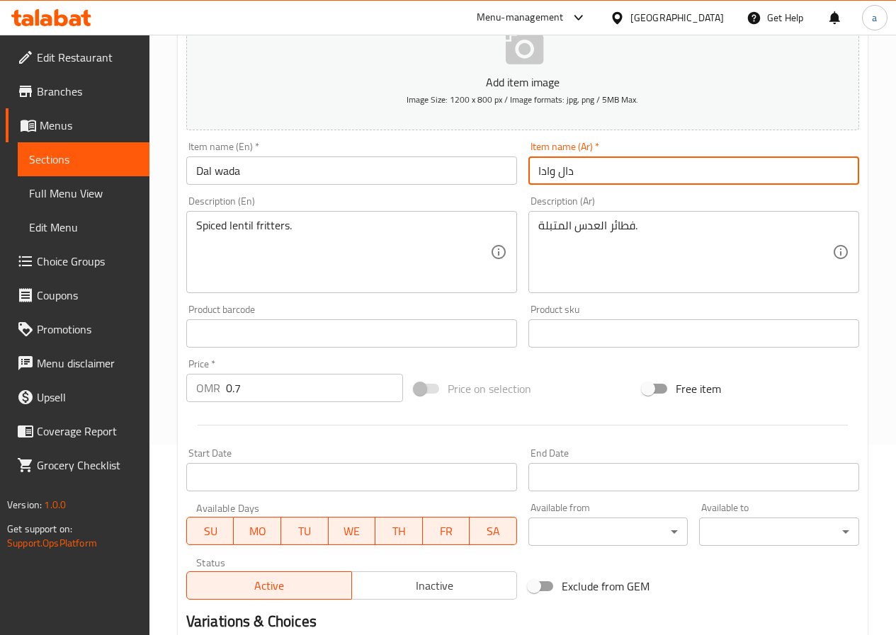
scroll to position [365, 0]
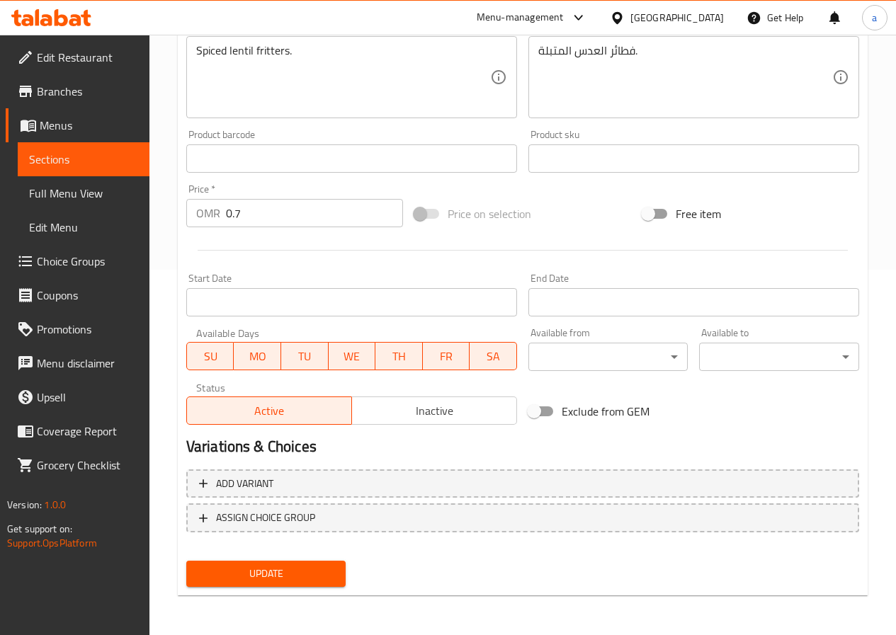
type input "دال وادا"
click at [229, 581] on span "Update" at bounding box center [266, 574] width 137 height 18
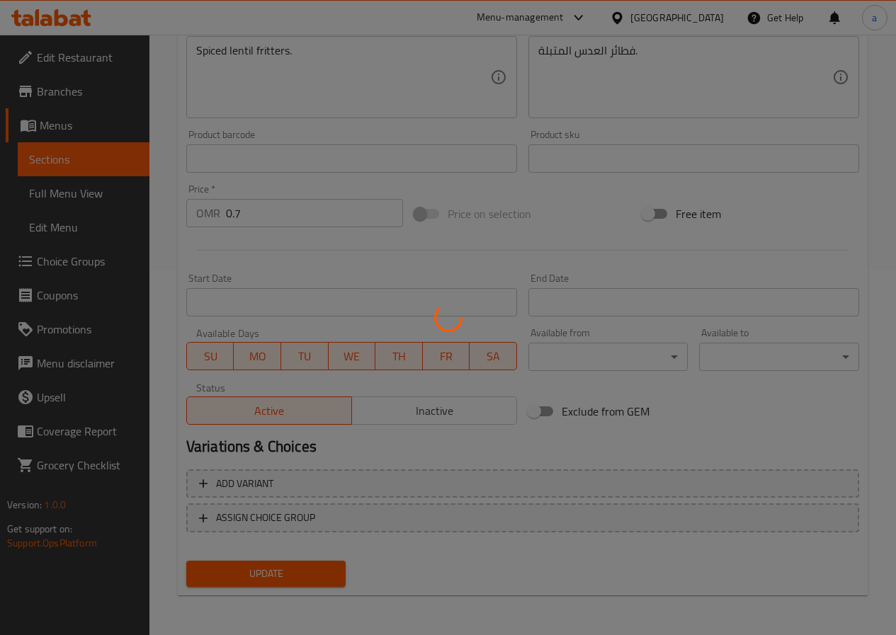
scroll to position [0, 0]
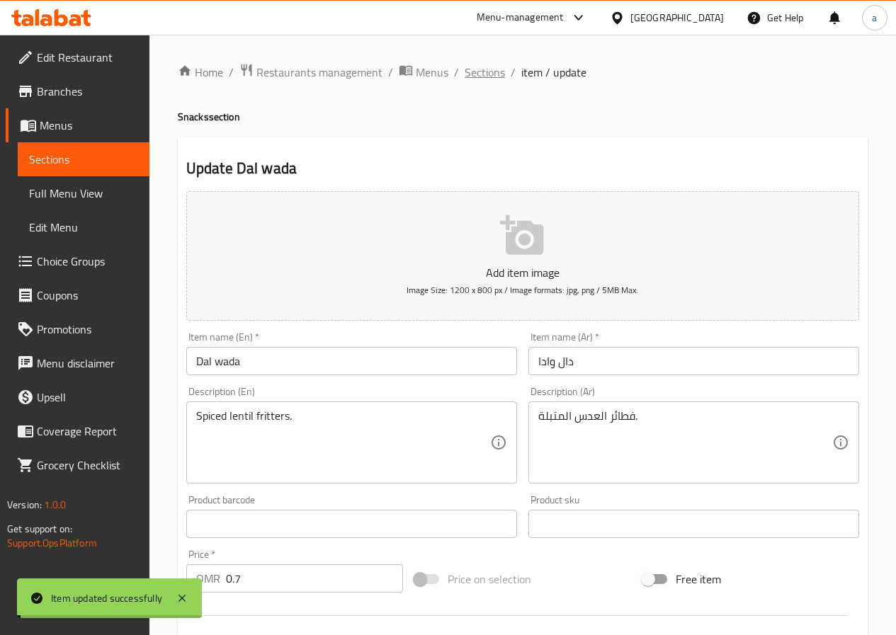
click at [485, 76] on span "Sections" at bounding box center [485, 72] width 40 height 17
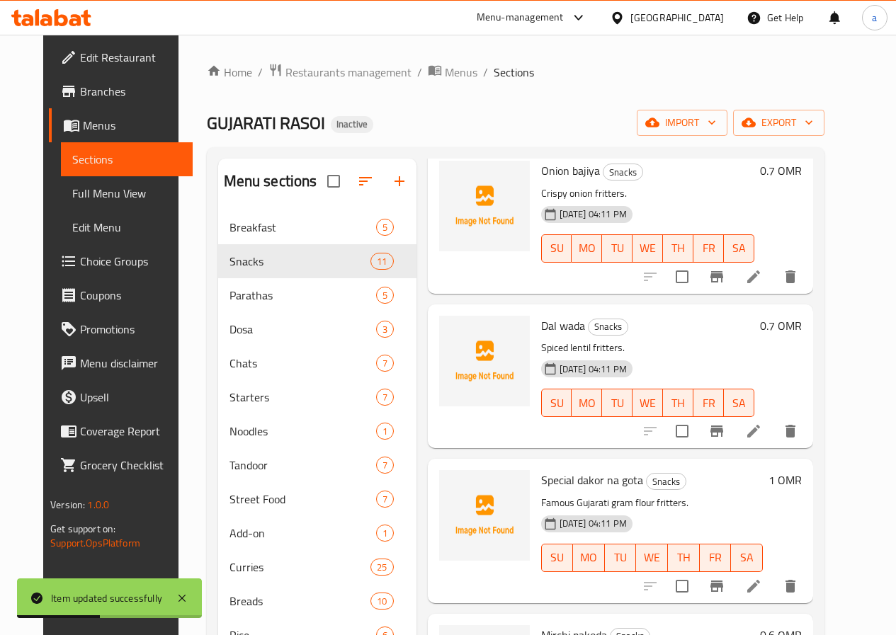
scroll to position [1062, 0]
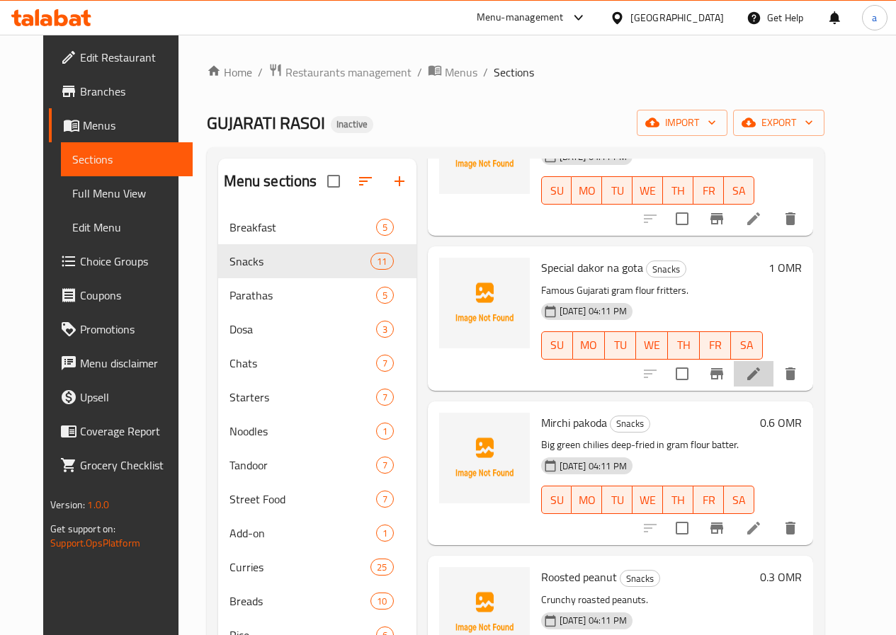
click at [773, 370] on li at bounding box center [754, 373] width 40 height 25
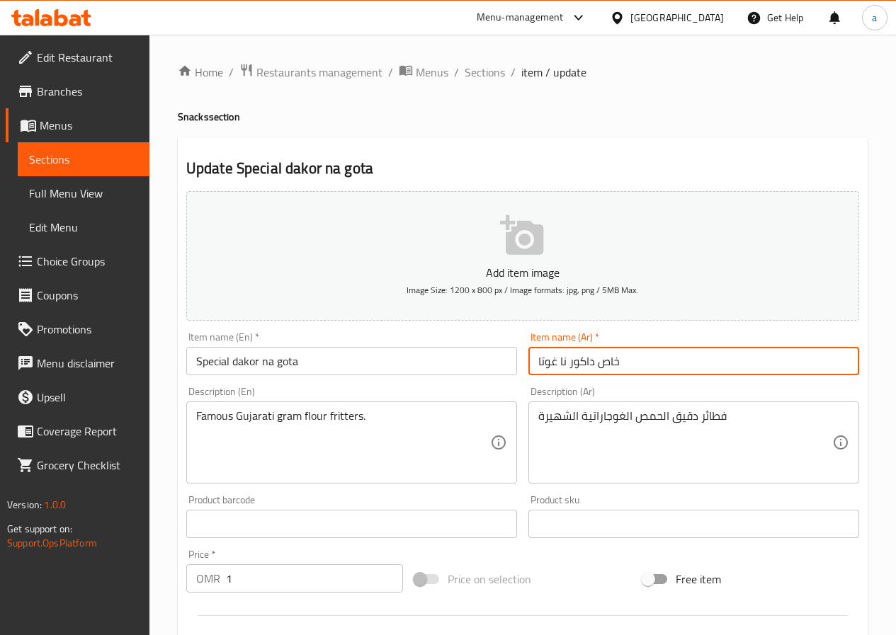
drag, startPoint x: 600, startPoint y: 366, endPoint x: 618, endPoint y: 367, distance: 17.7
click at [618, 367] on input "خاص داكور نا غوتا" at bounding box center [693, 361] width 331 height 28
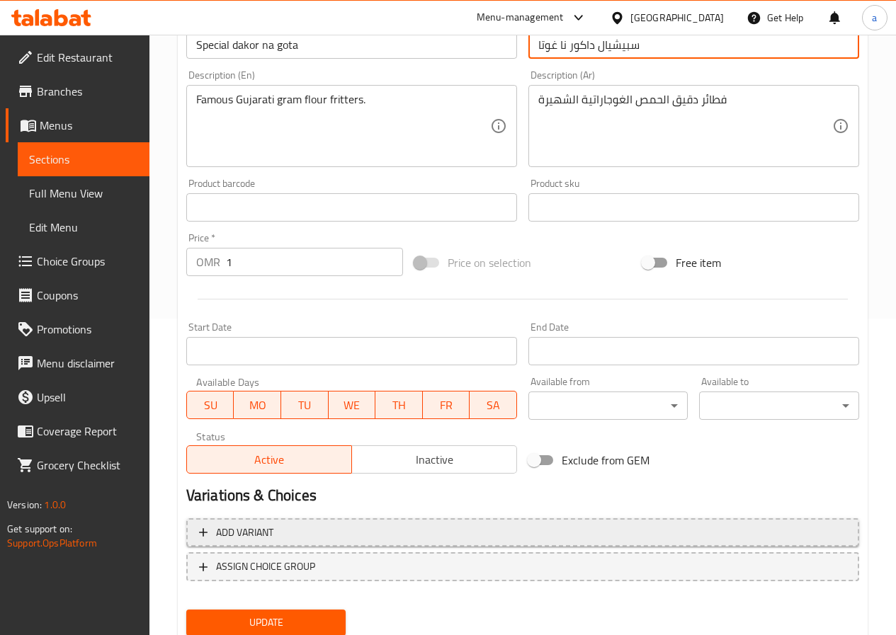
scroll to position [365, 0]
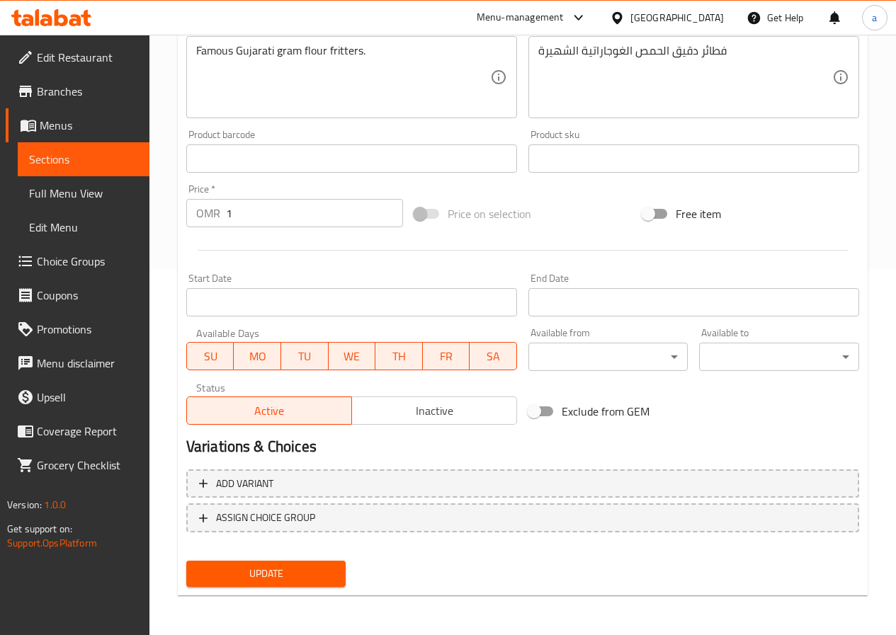
type input "سبيشيال داكور نا غوتا"
click at [291, 571] on span "Update" at bounding box center [266, 574] width 137 height 18
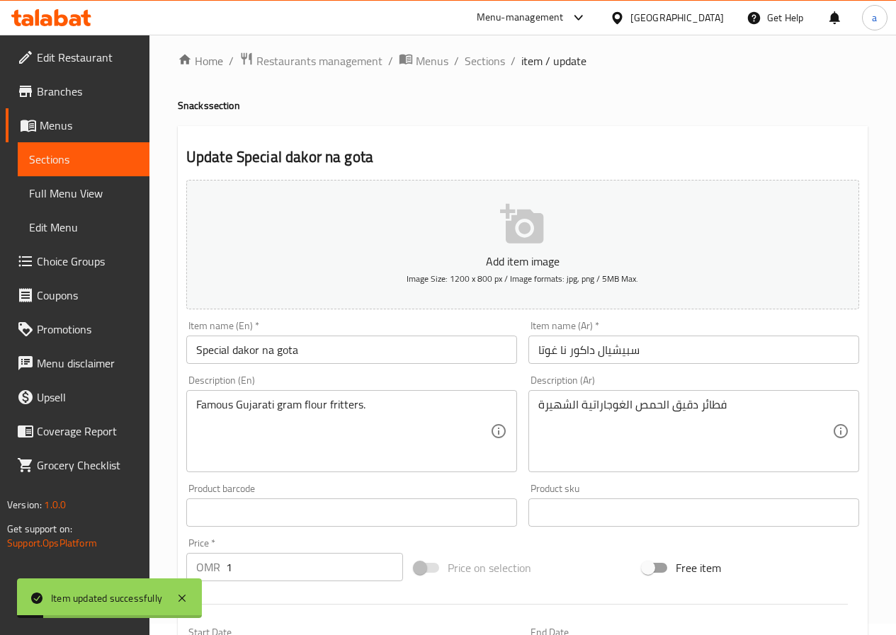
scroll to position [0, 0]
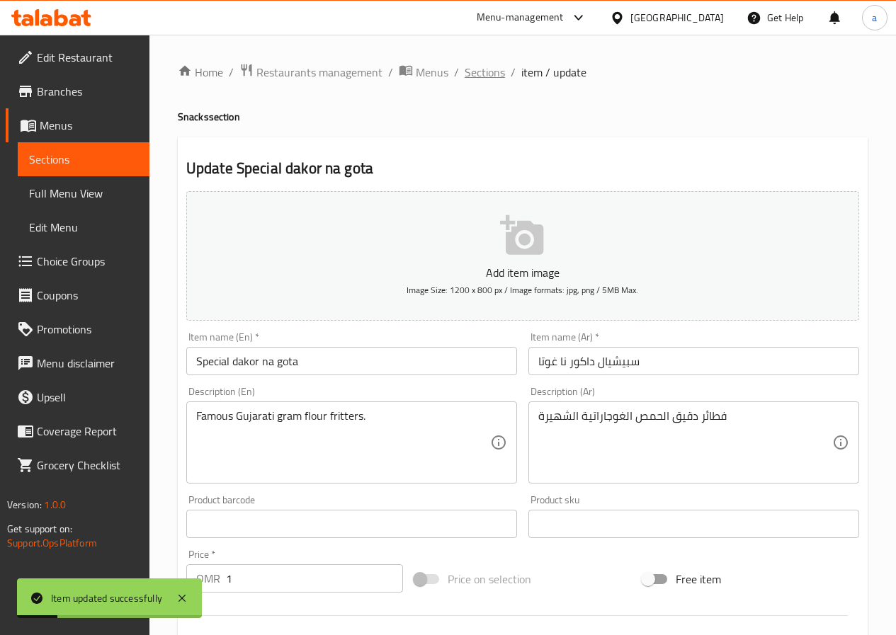
click at [478, 75] on span "Sections" at bounding box center [485, 72] width 40 height 17
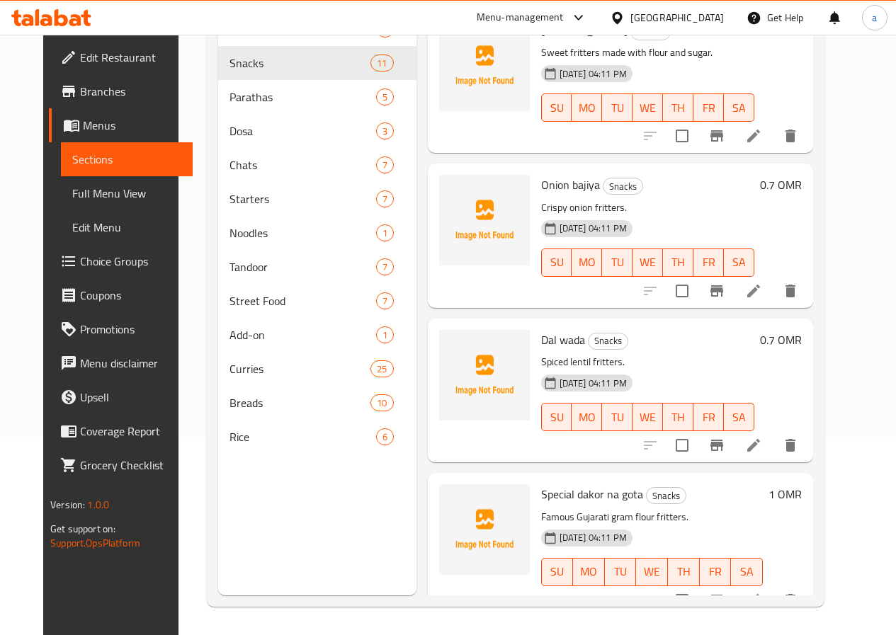
scroll to position [1062, 0]
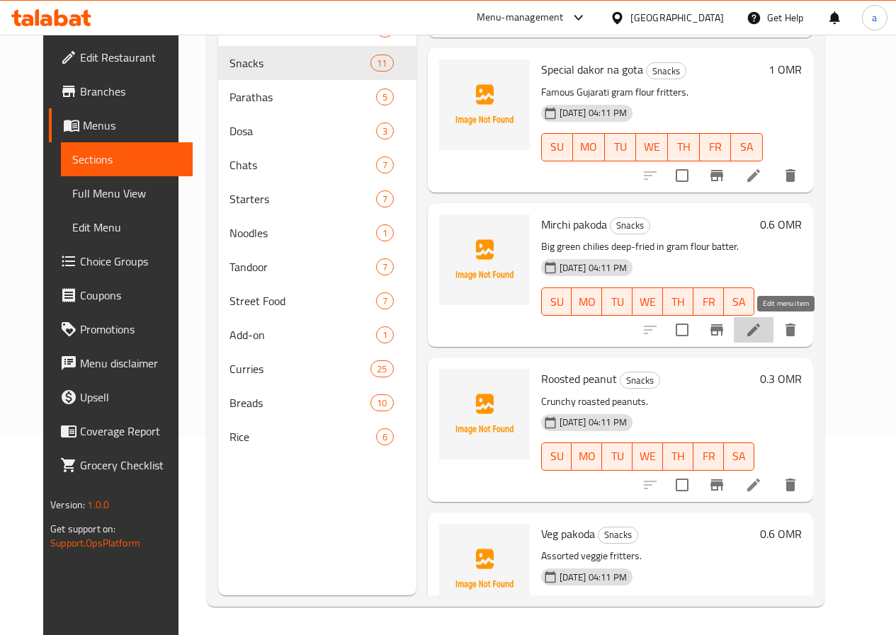
click at [762, 338] on icon at bounding box center [753, 329] width 17 height 17
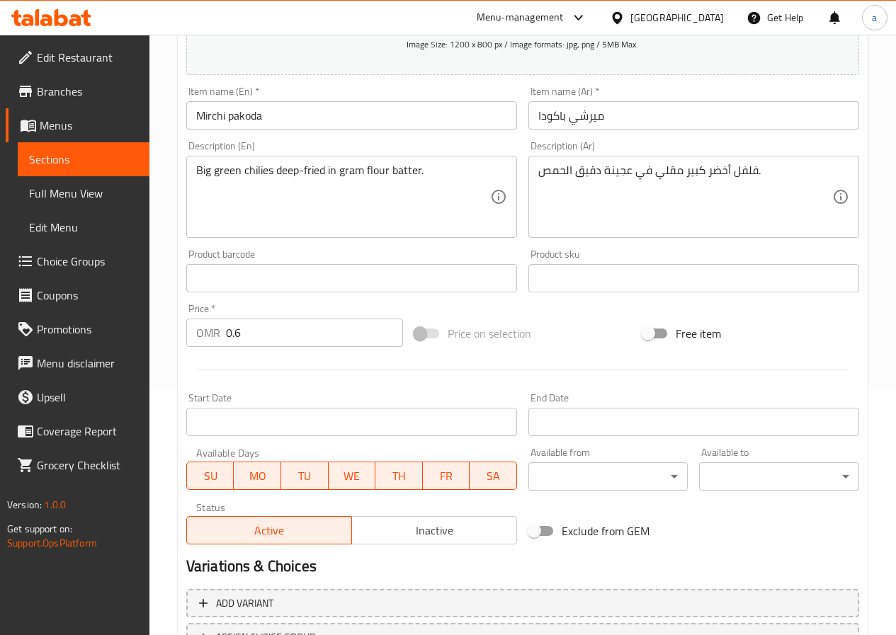
scroll to position [365, 0]
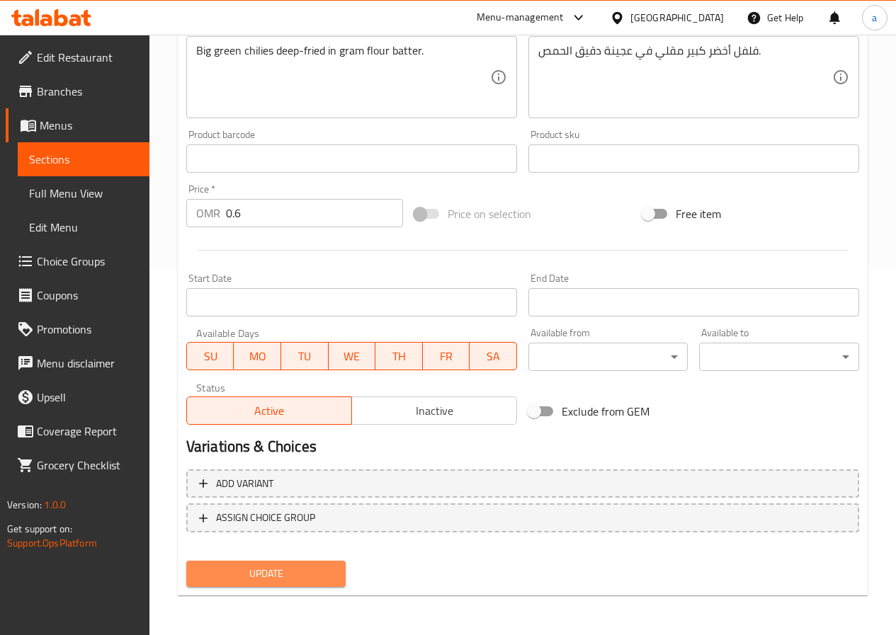
click at [339, 565] on button "Update" at bounding box center [266, 574] width 160 height 26
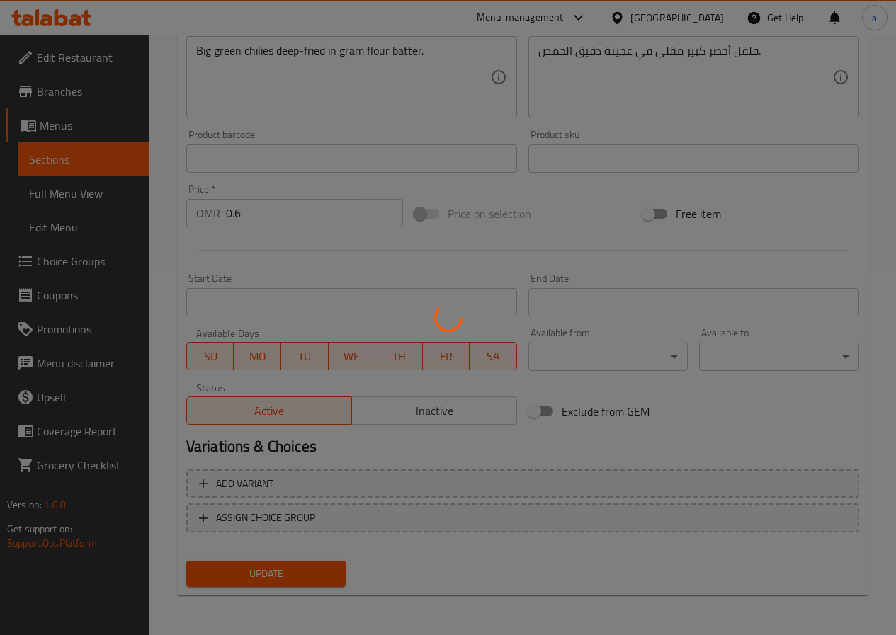
scroll to position [0, 0]
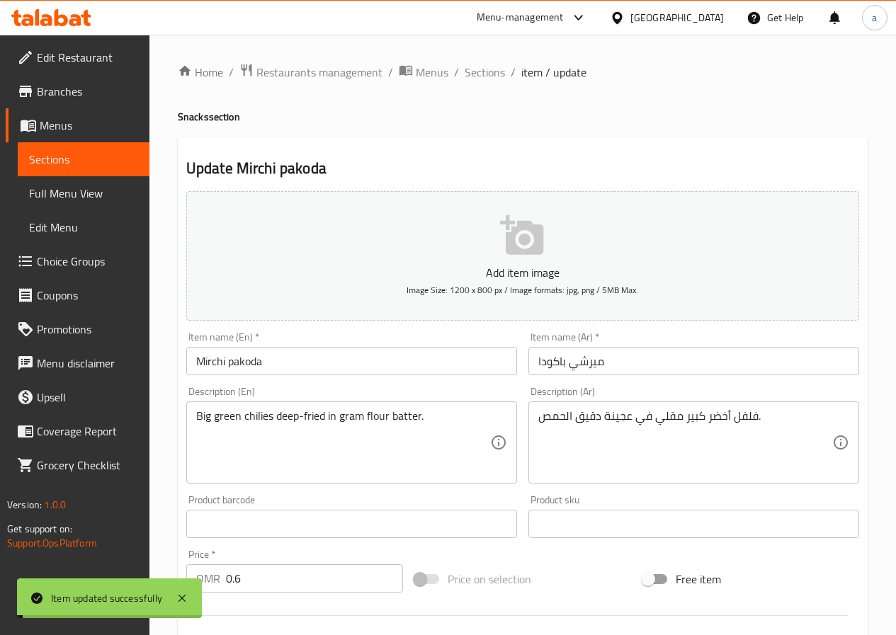
click at [493, 76] on span "Sections" at bounding box center [485, 72] width 40 height 17
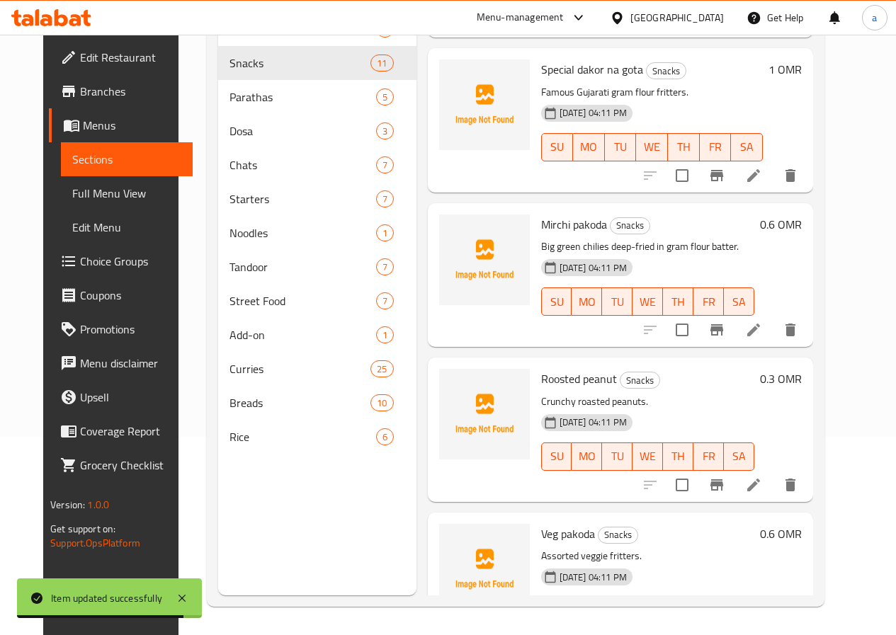
scroll to position [1123, 0]
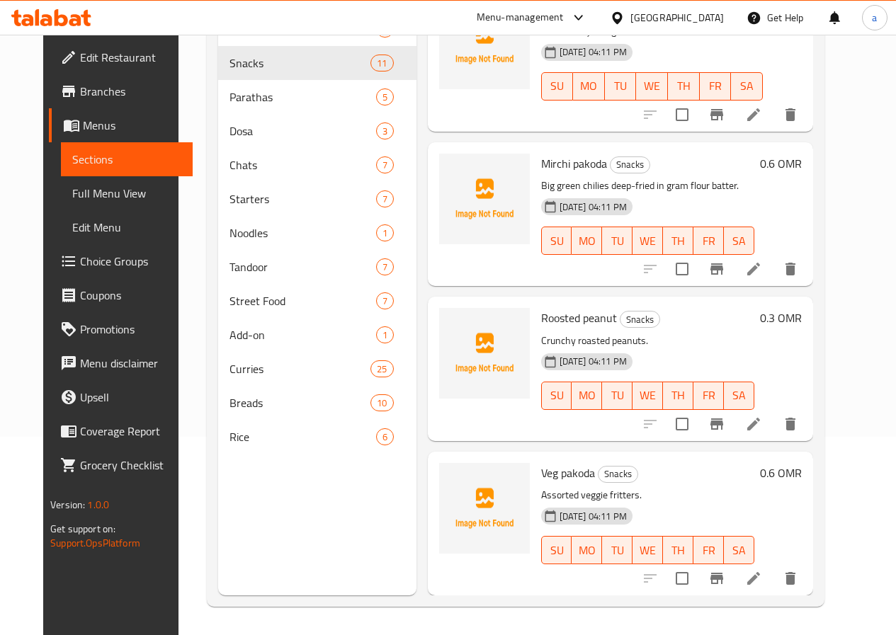
click at [762, 428] on icon at bounding box center [753, 424] width 17 height 17
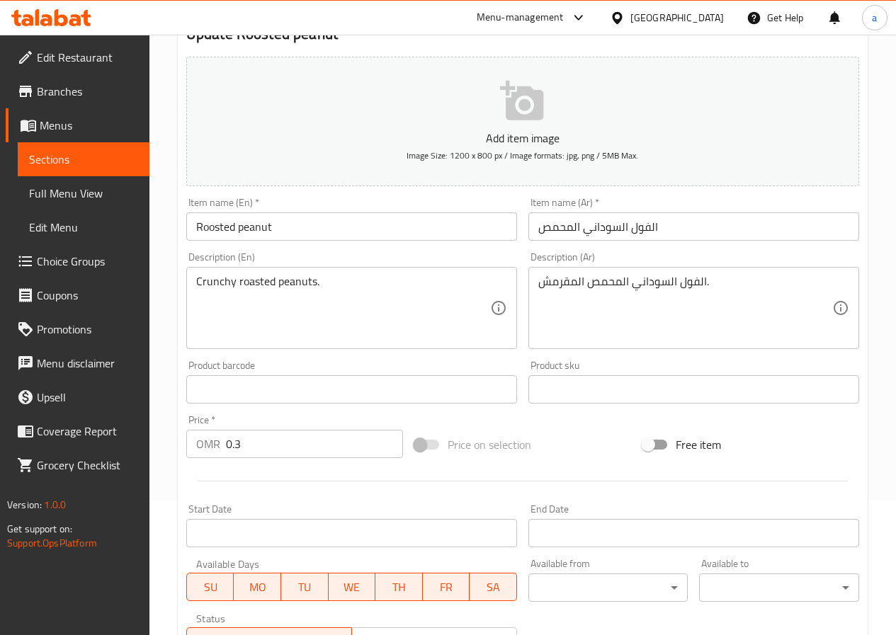
scroll to position [82, 0]
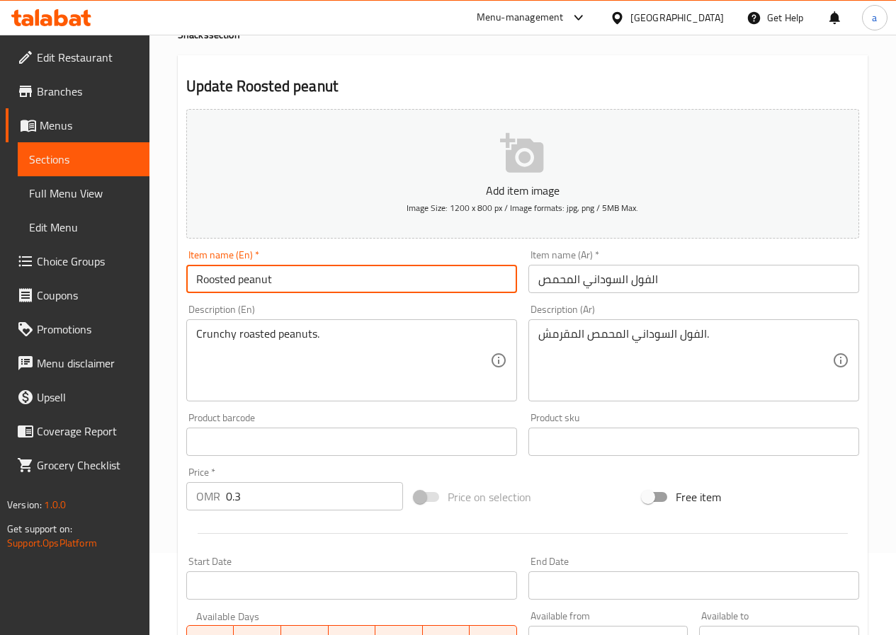
click at [214, 281] on input "Roosted peanut" at bounding box center [351, 279] width 331 height 28
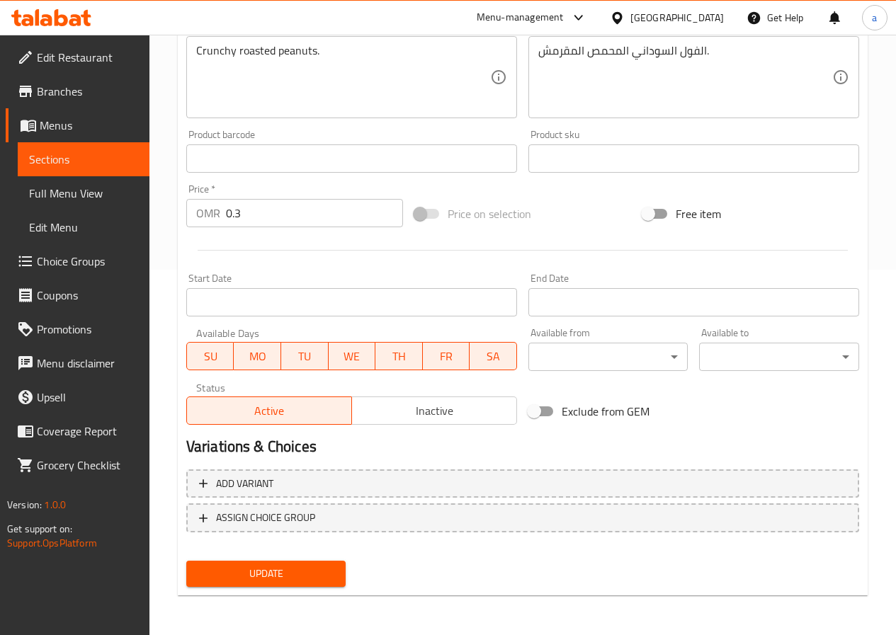
type input "Roasted peanut"
click at [263, 564] on button "Update" at bounding box center [266, 574] width 160 height 26
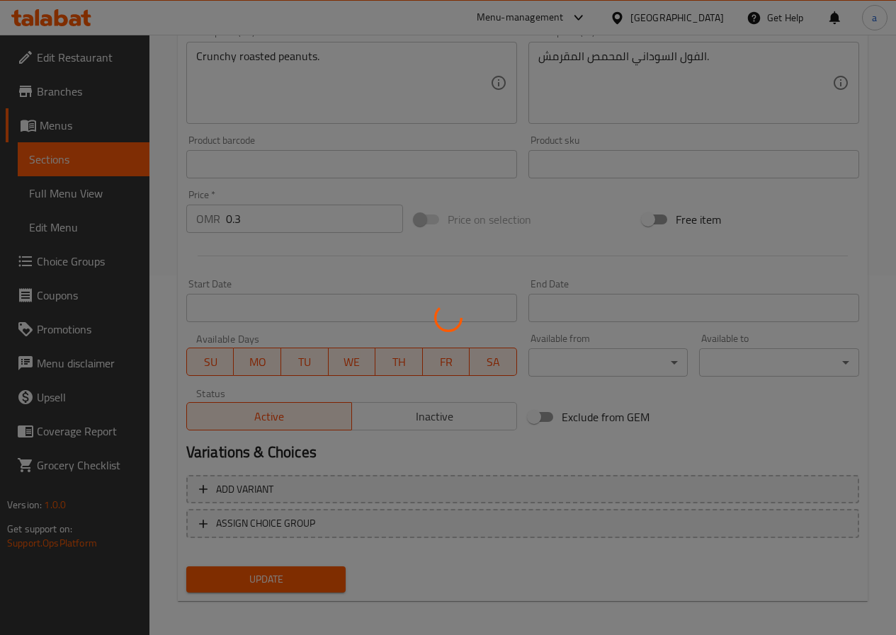
scroll to position [0, 0]
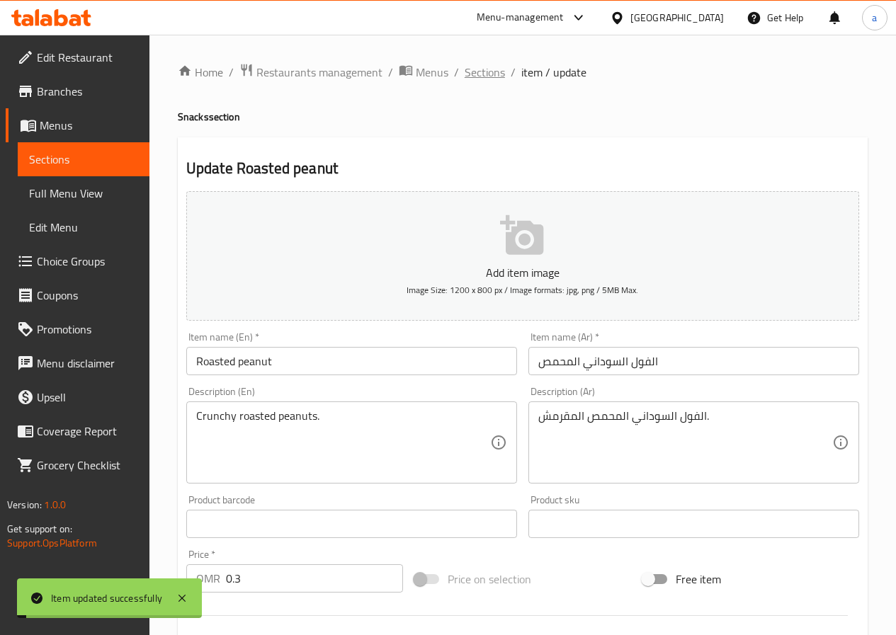
click at [472, 74] on span "Sections" at bounding box center [485, 72] width 40 height 17
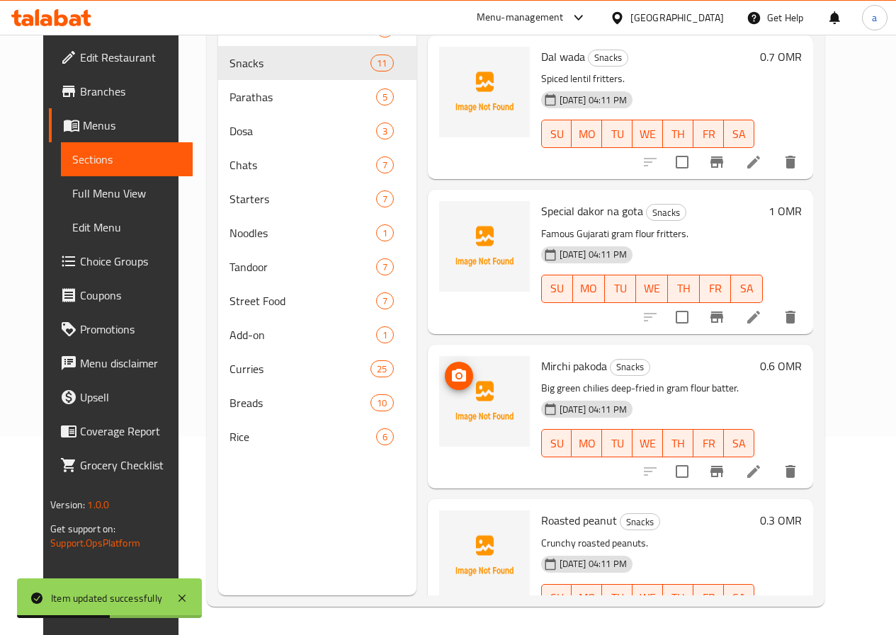
scroll to position [1123, 0]
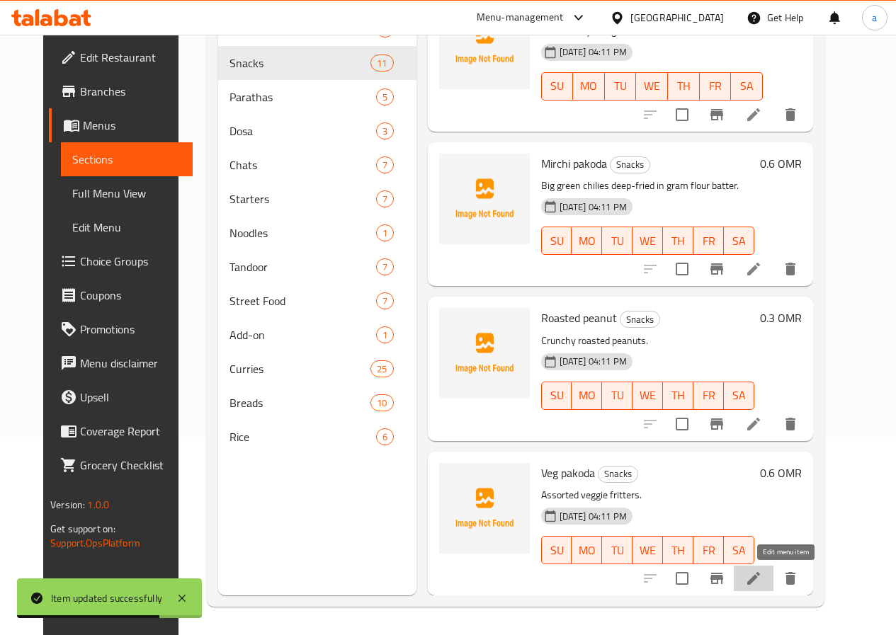
click at [762, 583] on icon at bounding box center [753, 578] width 17 height 17
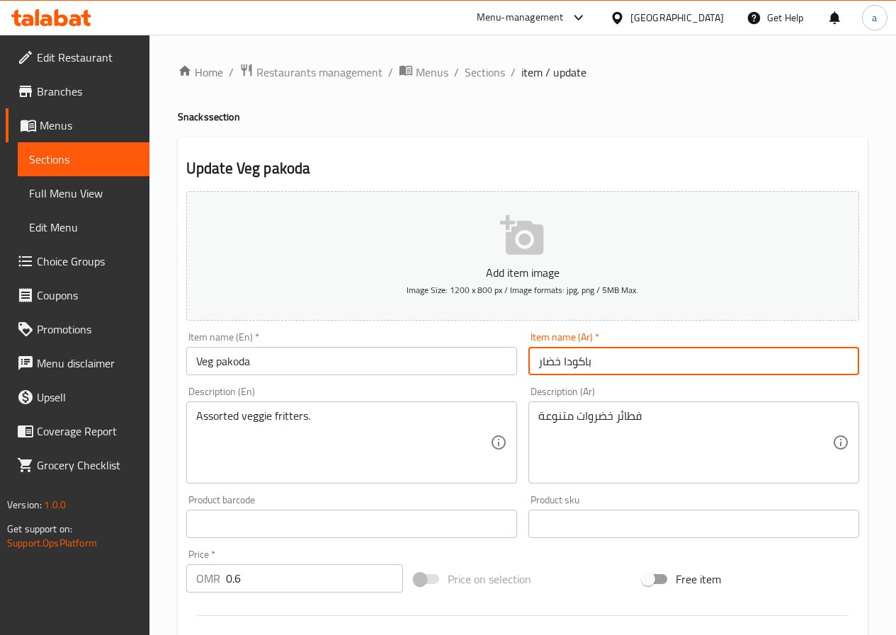
click at [542, 363] on input "باكودا خضار" at bounding box center [693, 361] width 331 height 28
drag, startPoint x: 539, startPoint y: 362, endPoint x: 562, endPoint y: 365, distance: 23.6
click at [562, 365] on input "باكودا خضار" at bounding box center [693, 361] width 331 height 28
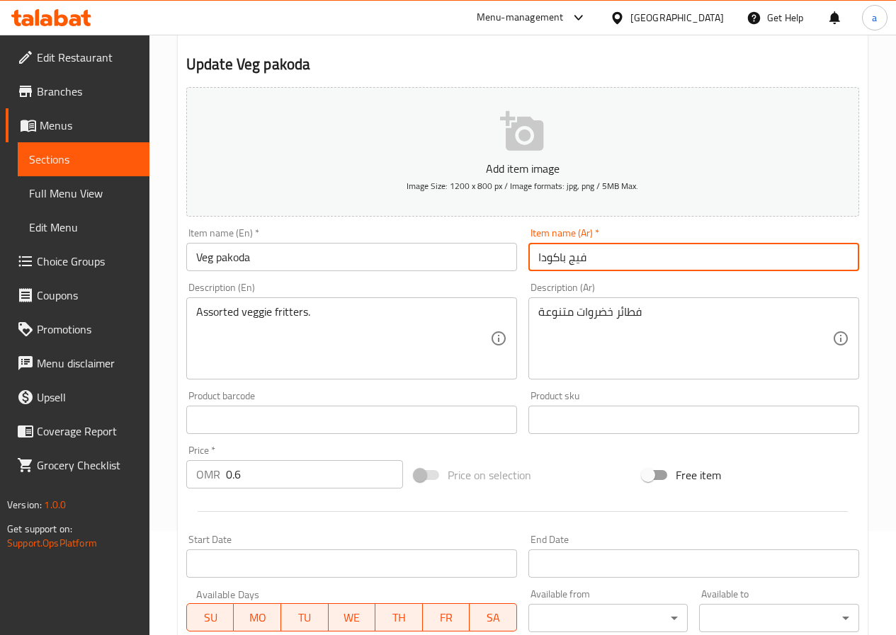
scroll to position [354, 0]
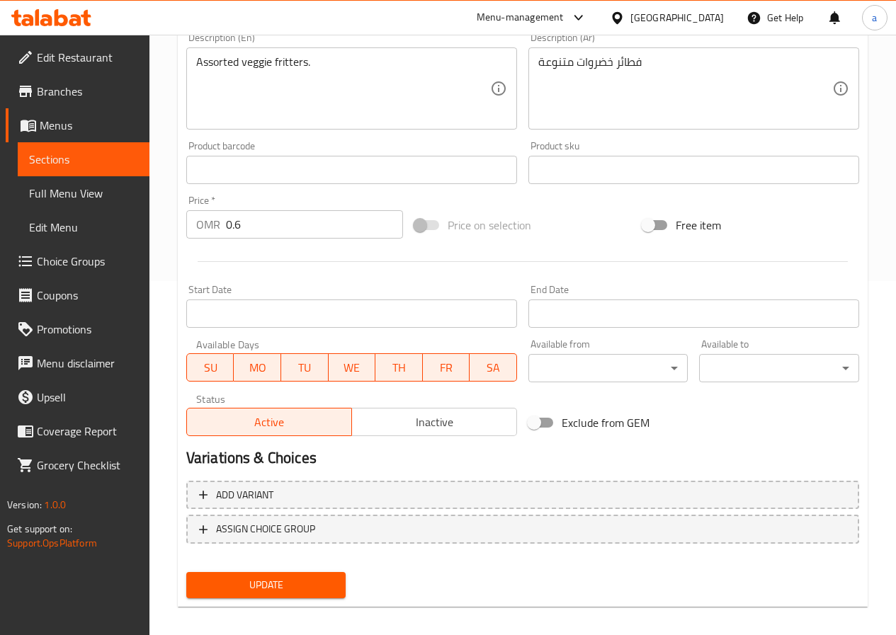
type input "فيج باكودا"
click at [292, 581] on span "Update" at bounding box center [266, 585] width 137 height 18
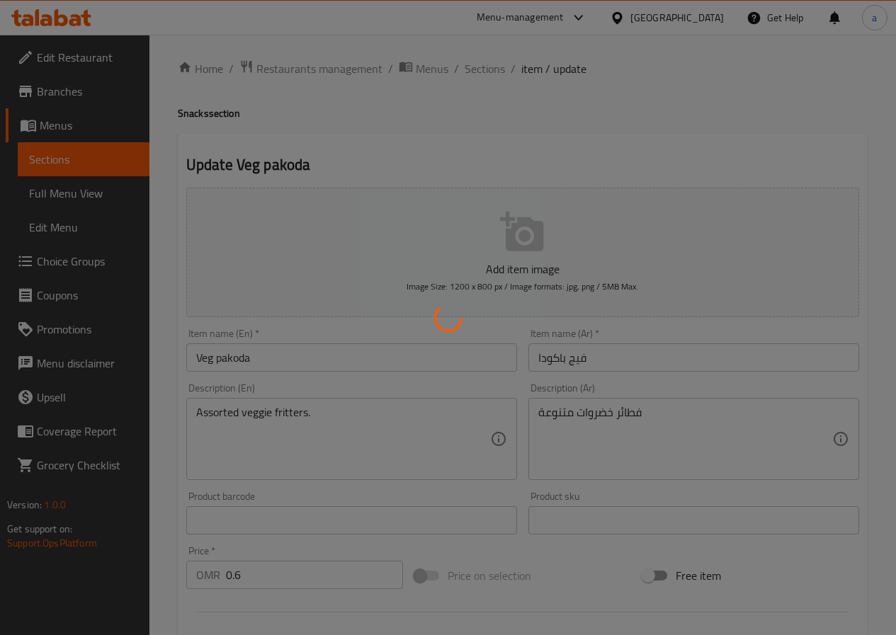
scroll to position [0, 0]
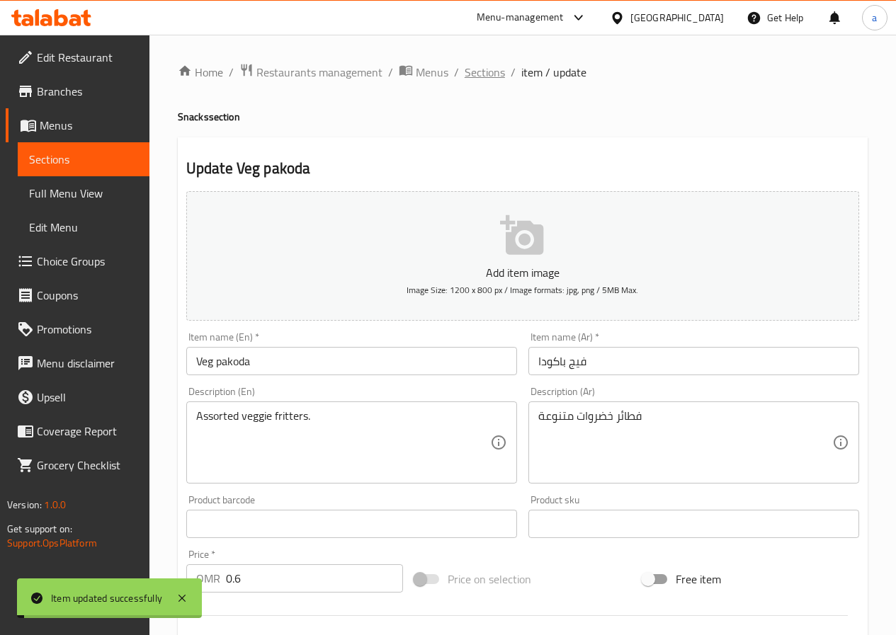
click at [477, 74] on span "Sections" at bounding box center [485, 72] width 40 height 17
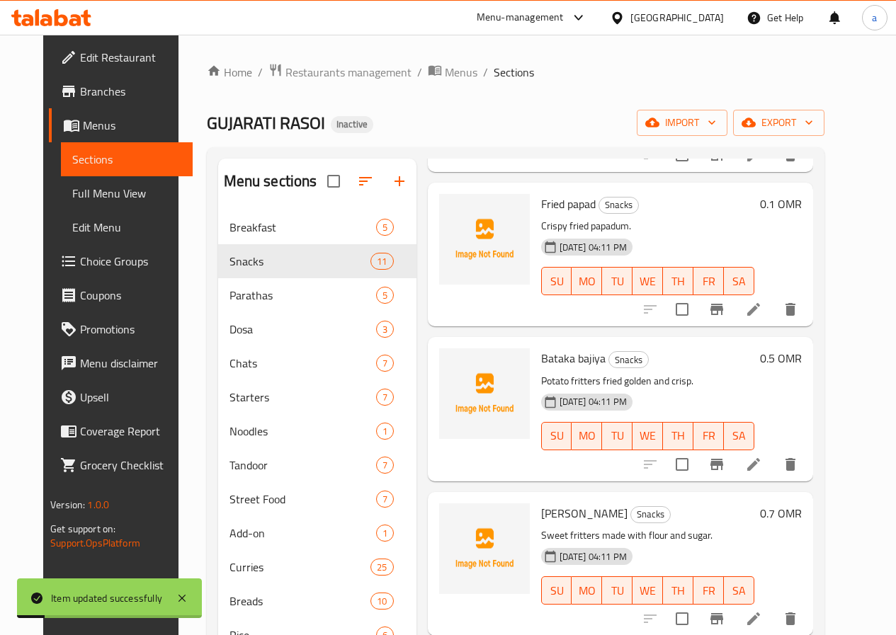
scroll to position [354, 0]
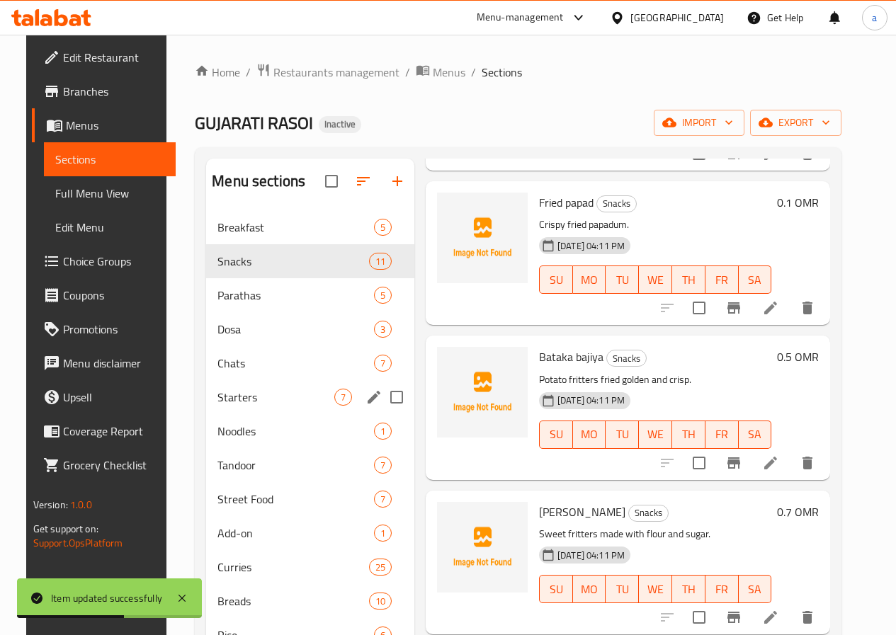
click at [214, 414] on div "Starters 7" at bounding box center [310, 397] width 208 height 34
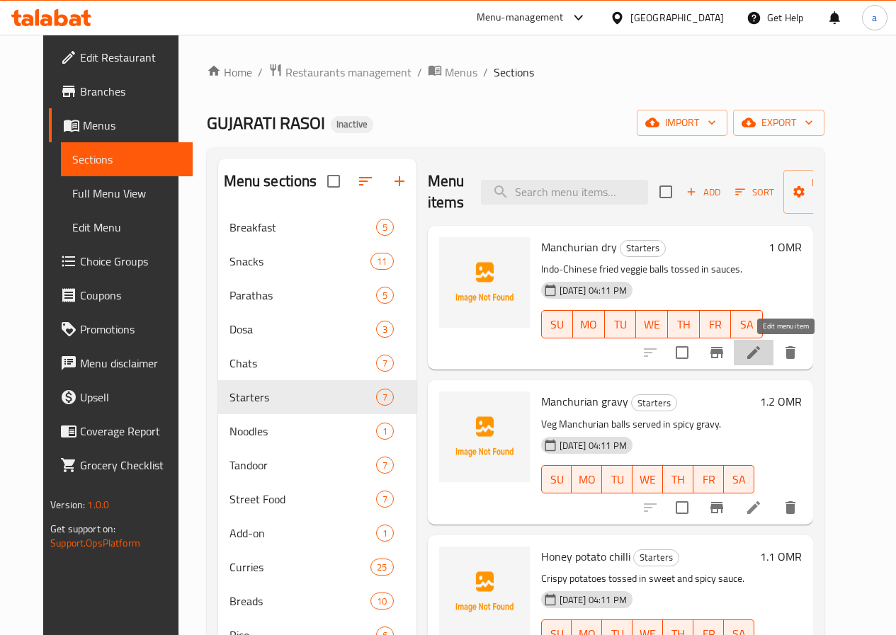
click at [760, 354] on icon at bounding box center [753, 352] width 13 height 13
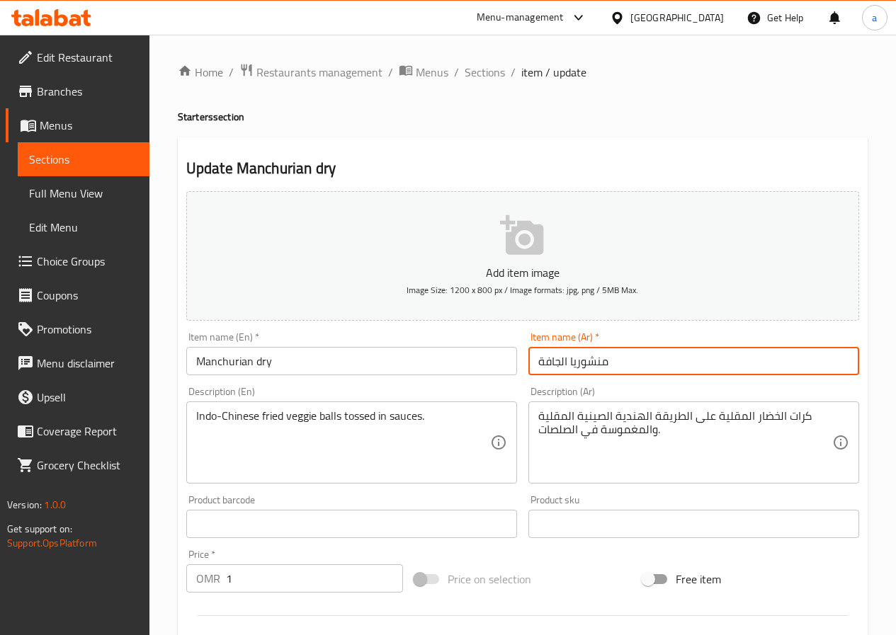
click at [569, 362] on input "منشوريا الجافة" at bounding box center [693, 361] width 331 height 28
click at [564, 357] on input "منشوريان الجاف" at bounding box center [693, 361] width 331 height 28
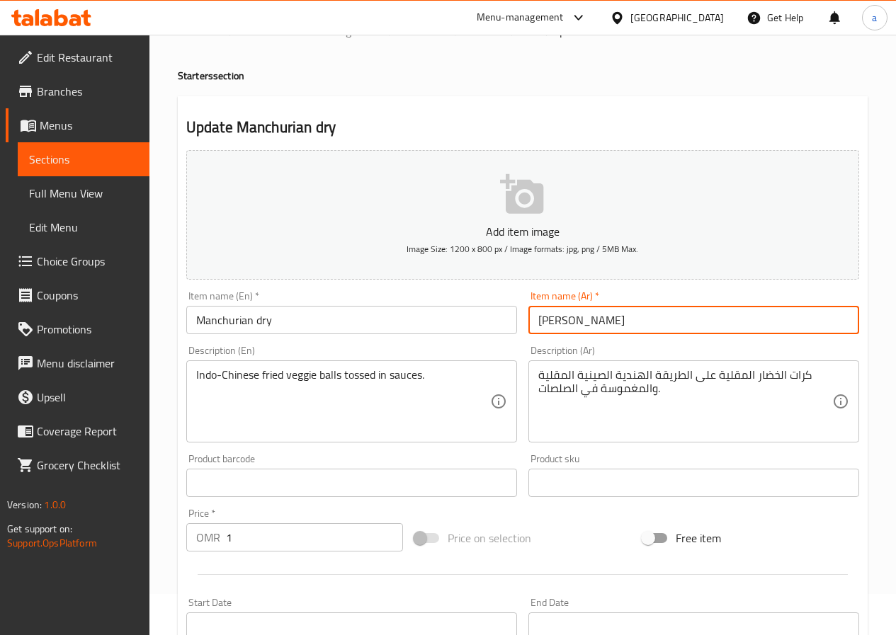
scroll to position [365, 0]
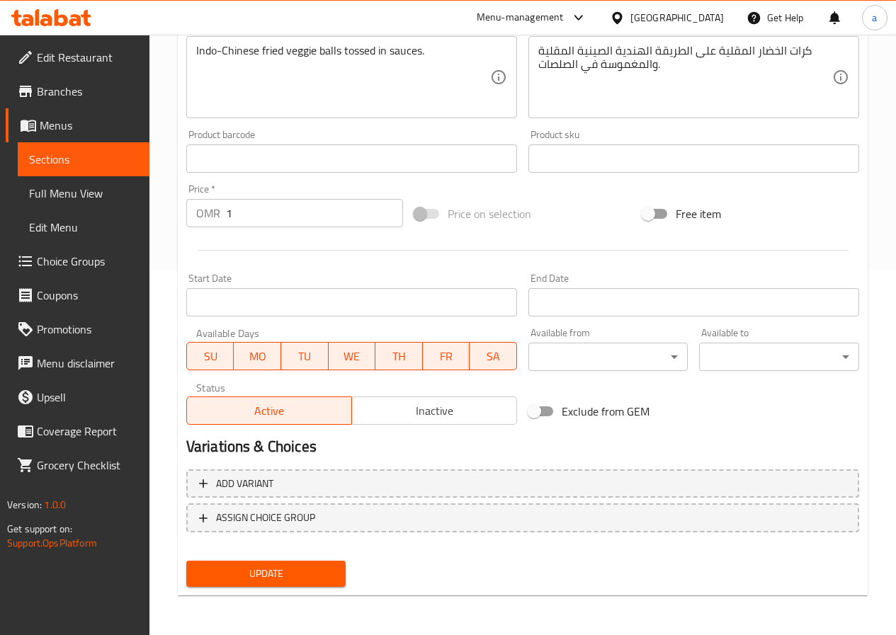
type input "منشوريان جاف"
click at [291, 567] on span "Update" at bounding box center [266, 574] width 137 height 18
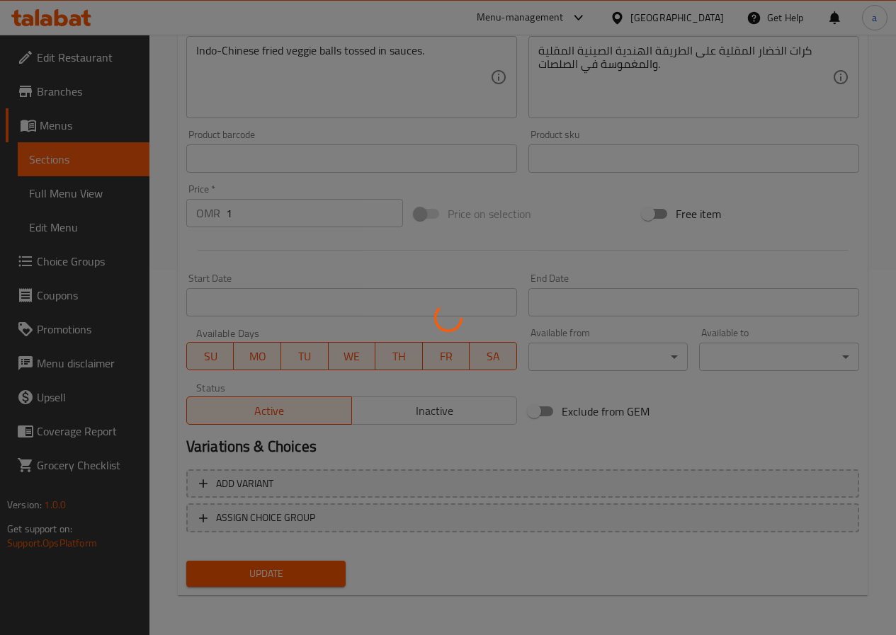
scroll to position [11, 0]
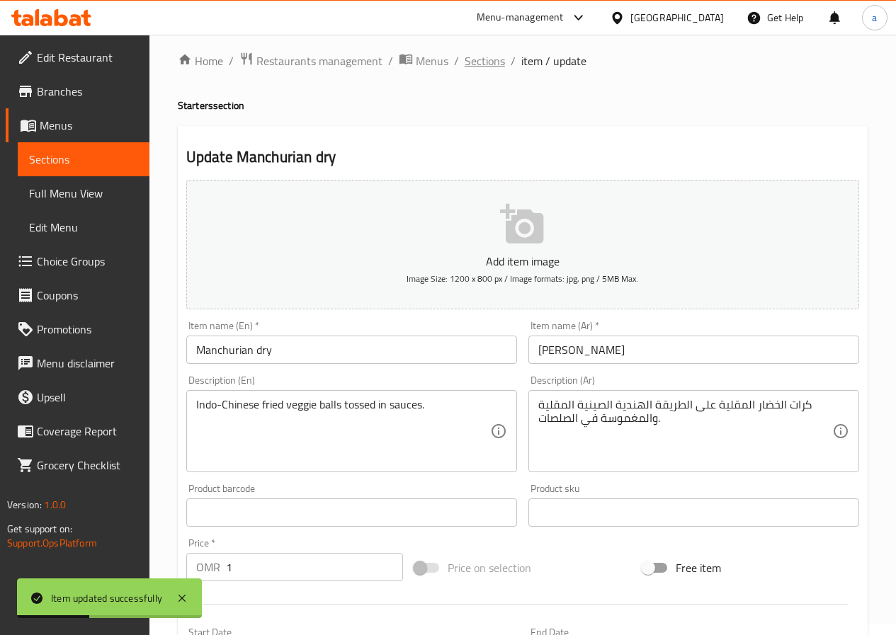
click at [493, 63] on span "Sections" at bounding box center [485, 60] width 40 height 17
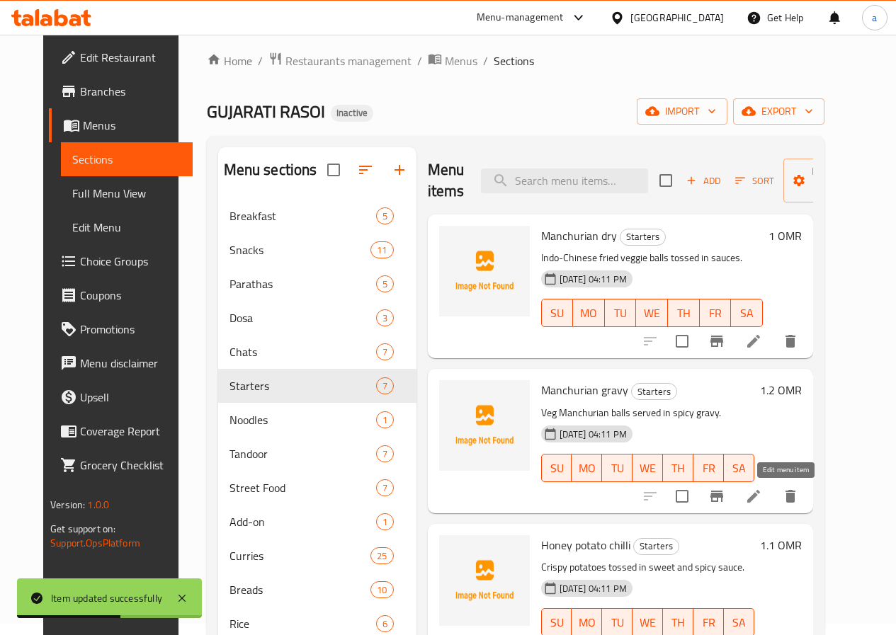
click at [762, 499] on icon at bounding box center [753, 496] width 17 height 17
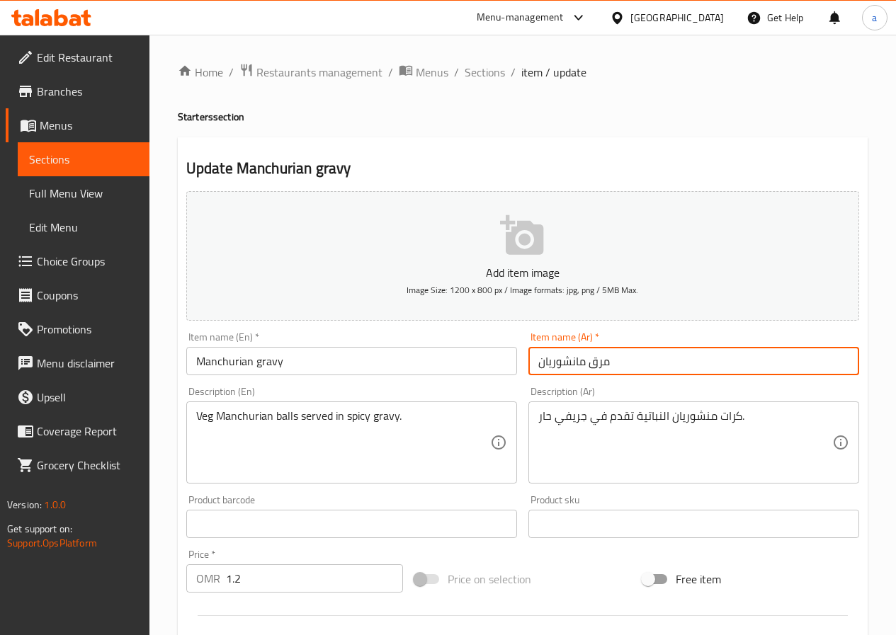
drag, startPoint x: 588, startPoint y: 363, endPoint x: 610, endPoint y: 365, distance: 21.3
click at [610, 365] on input "مرق مانشوريان" at bounding box center [693, 361] width 331 height 28
drag, startPoint x: 619, startPoint y: 361, endPoint x: 587, endPoint y: 361, distance: 31.9
click at [587, 361] on input "صلصة مانشوريان" at bounding box center [693, 361] width 331 height 28
paste input "صلصة"
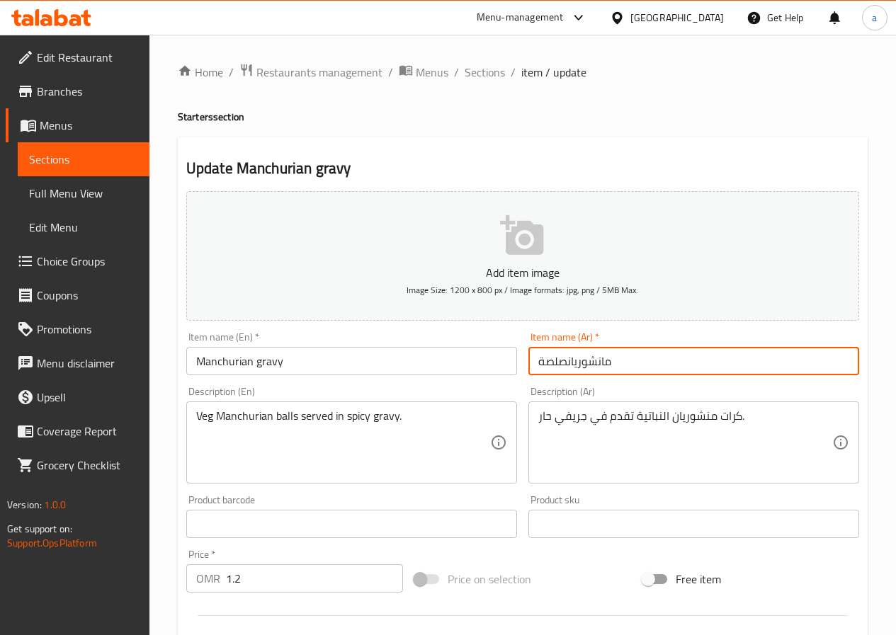
click at [566, 361] on input "مانشوريانصلصة" at bounding box center [693, 361] width 331 height 28
type input "مانشوريان صلصة"
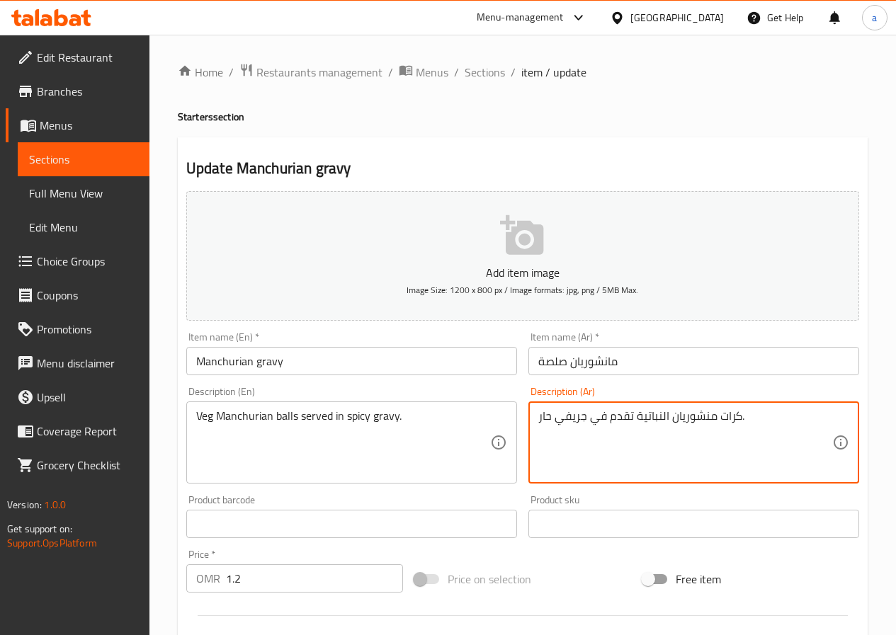
drag, startPoint x: 555, startPoint y: 419, endPoint x: 584, endPoint y: 422, distance: 29.2
click at [538, 418] on textarea "كرات منشوريان النباتية تقدم في صلصة حار." at bounding box center [685, 442] width 294 height 67
click at [747, 423] on textarea "كرات منشوريان النباتية تقدم في صلصة حار." at bounding box center [685, 442] width 294 height 67
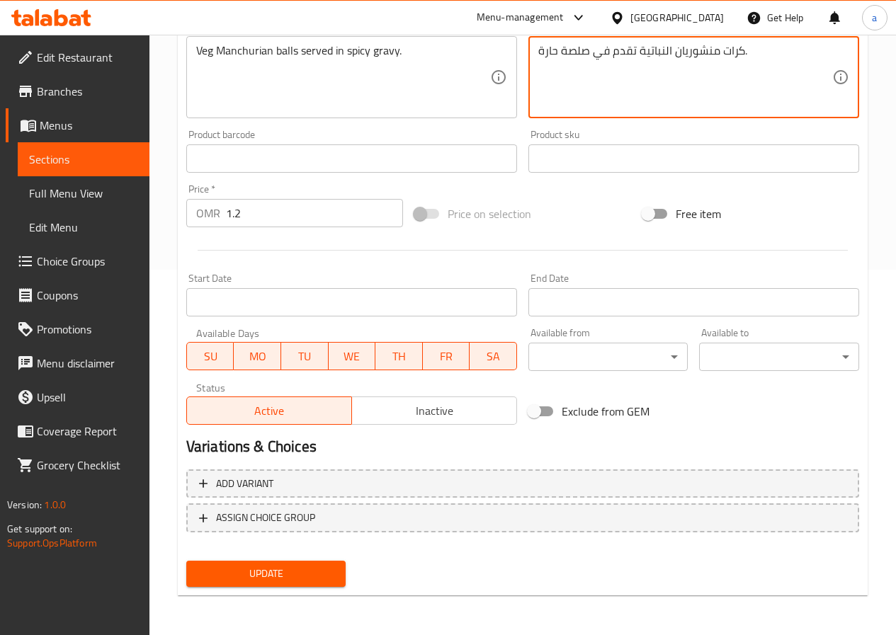
type textarea "كرات منشوريان النباتية تقدم في صلصة حارة."
click at [288, 567] on span "Update" at bounding box center [266, 574] width 137 height 18
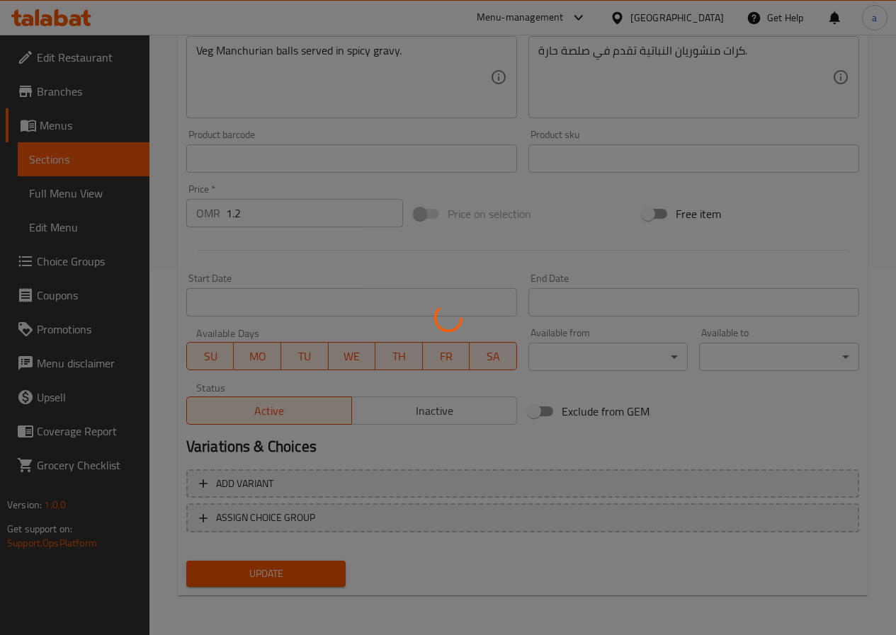
scroll to position [11, 0]
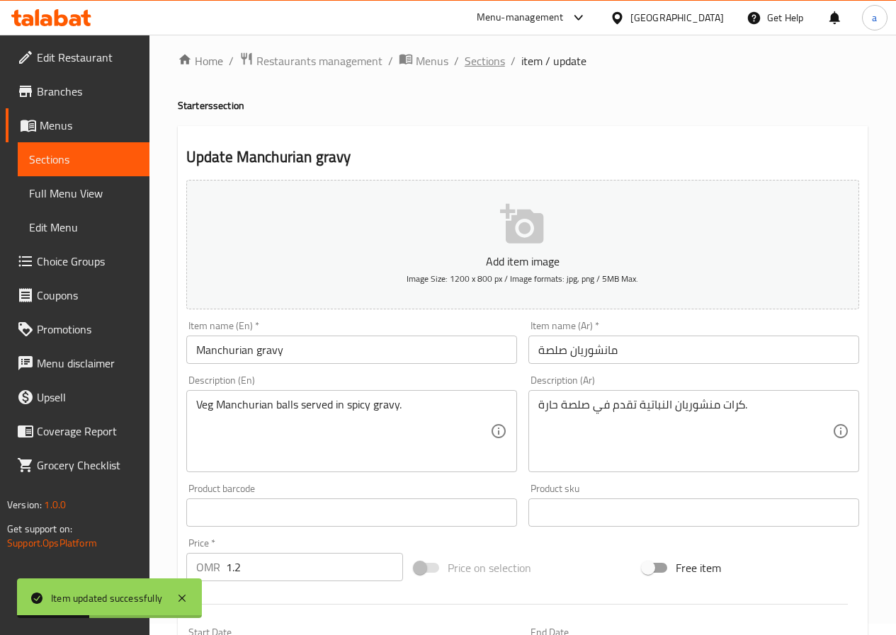
click at [477, 60] on span "Sections" at bounding box center [485, 60] width 40 height 17
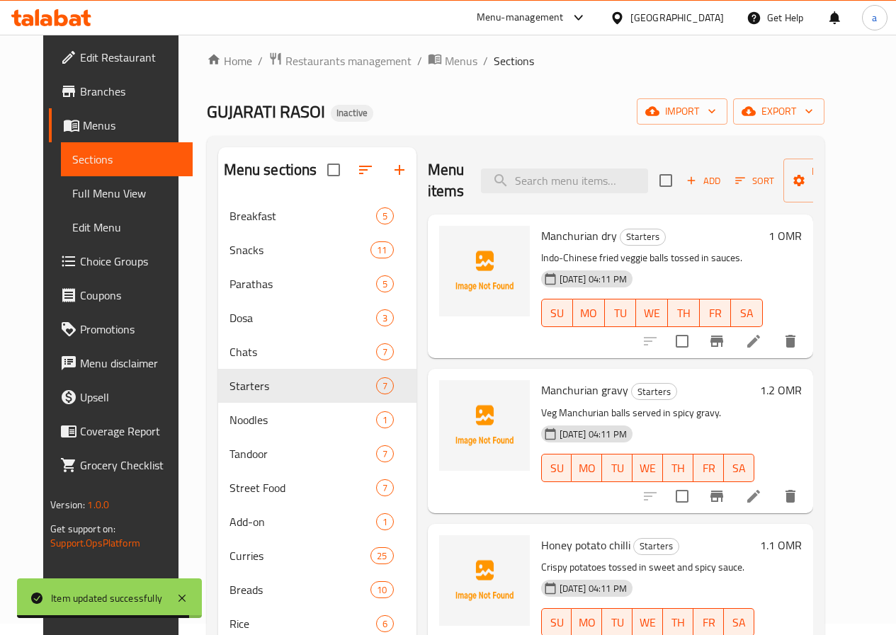
click at [762, 493] on icon at bounding box center [753, 496] width 17 height 17
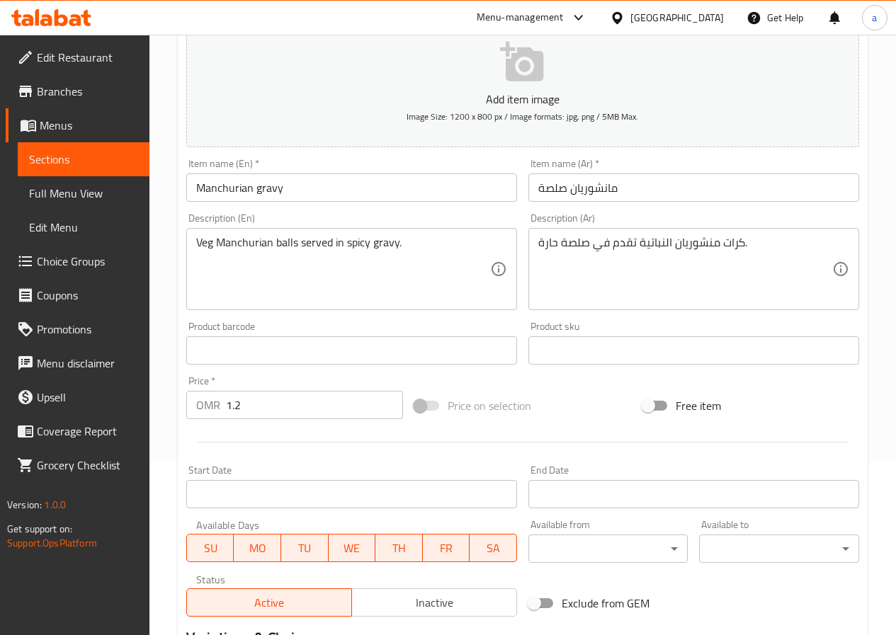
scroll to position [354, 0]
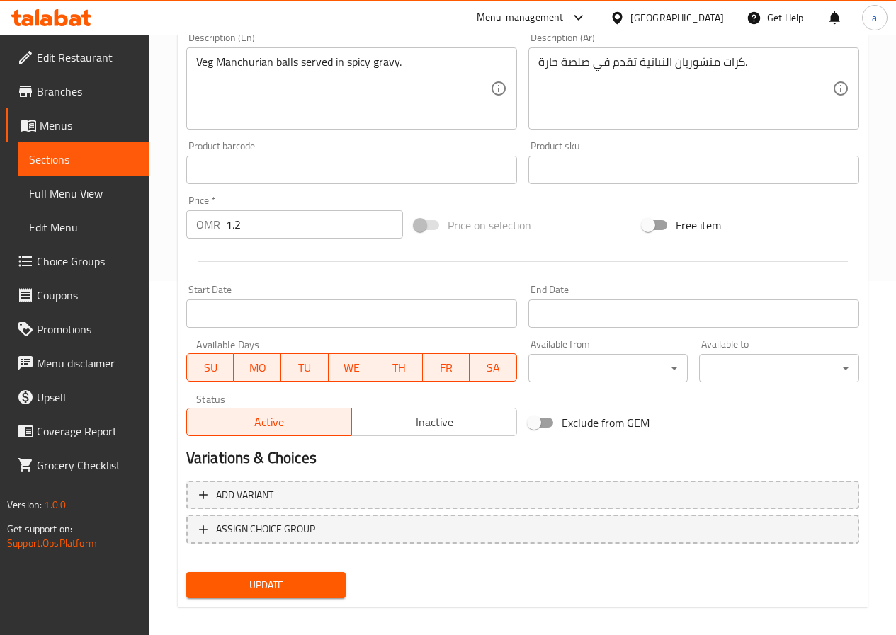
click at [283, 592] on span "Update" at bounding box center [266, 585] width 137 height 18
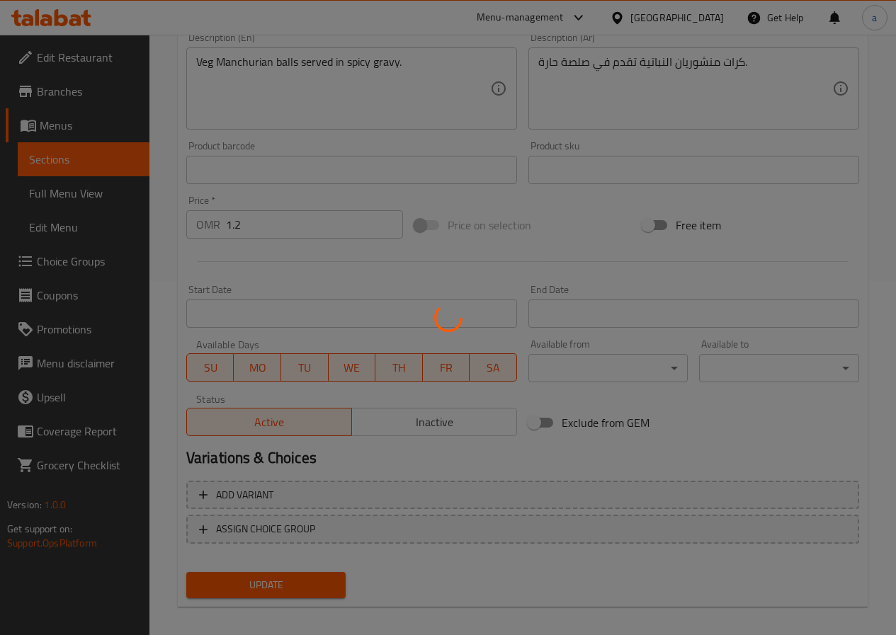
scroll to position [0, 0]
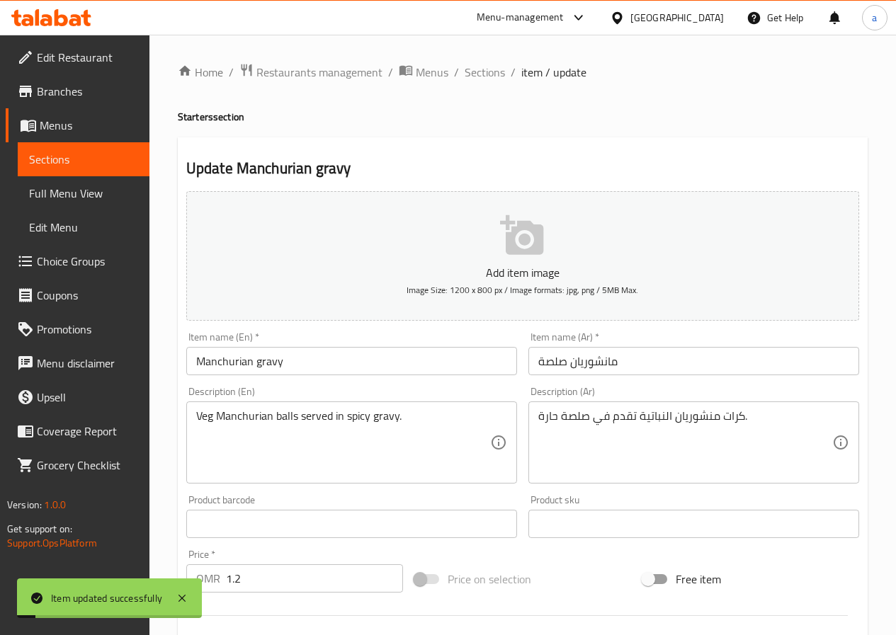
click at [527, 72] on span "item / update" at bounding box center [553, 72] width 65 height 17
click at [497, 72] on span "Sections" at bounding box center [485, 72] width 40 height 17
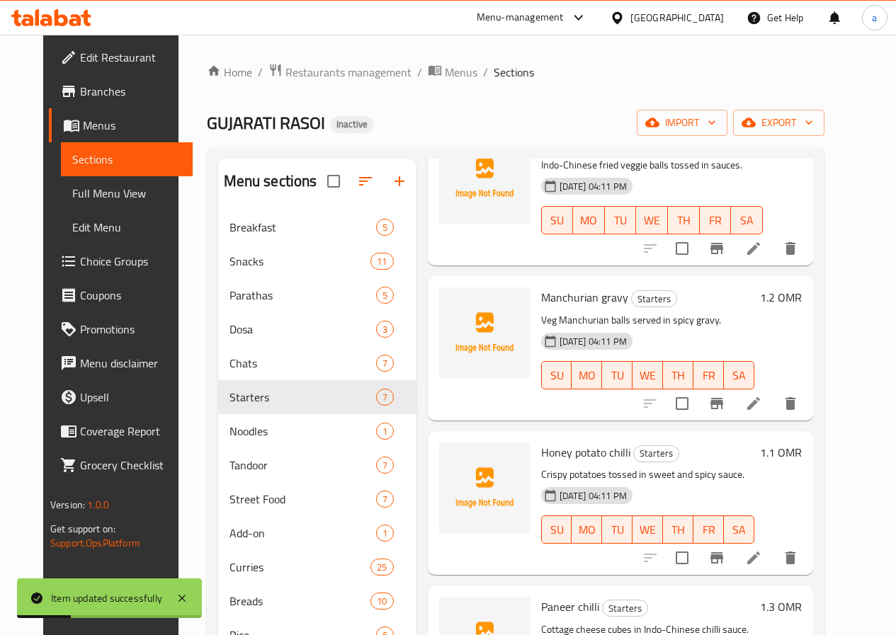
scroll to position [283, 0]
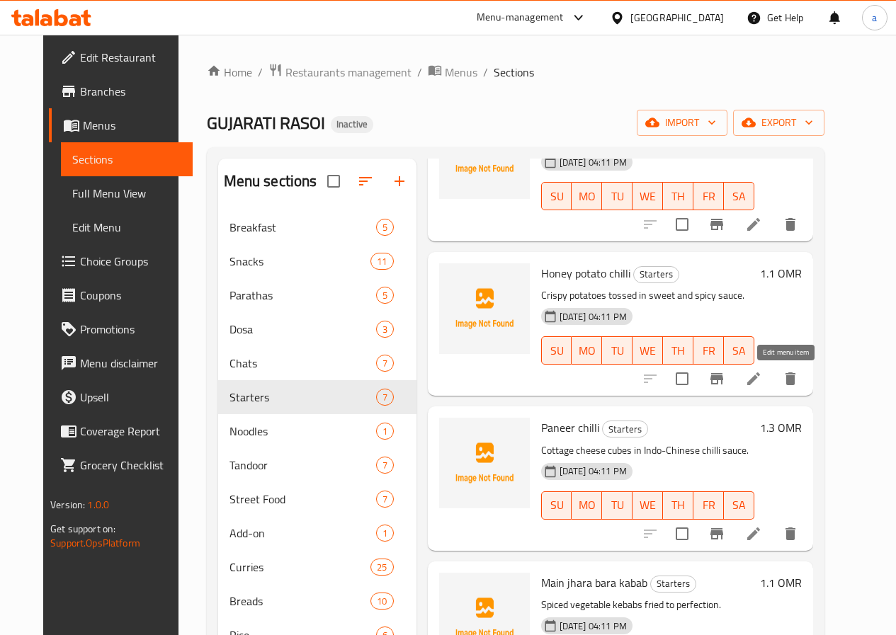
click at [762, 380] on icon at bounding box center [753, 378] width 17 height 17
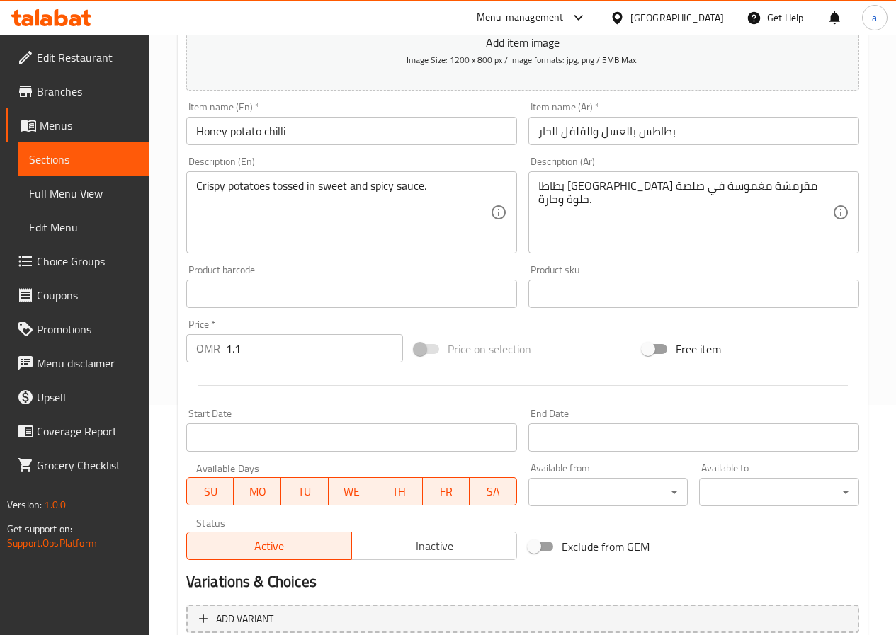
scroll to position [365, 0]
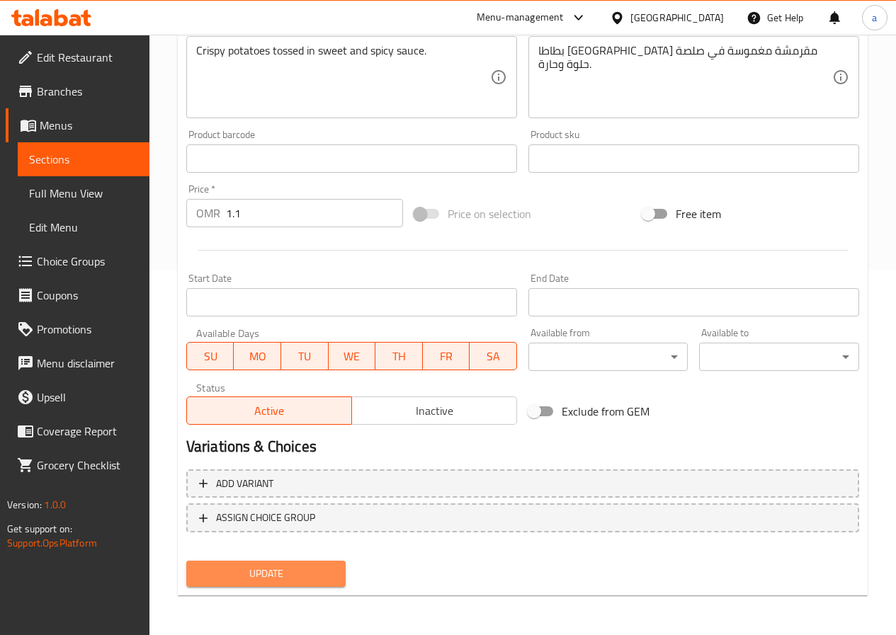
click at [251, 569] on span "Update" at bounding box center [266, 574] width 137 height 18
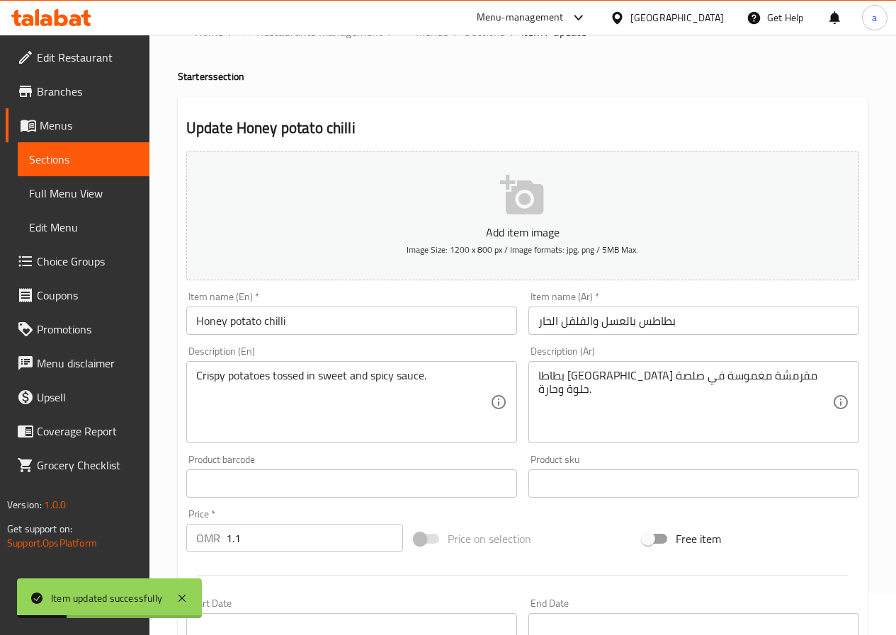
scroll to position [0, 0]
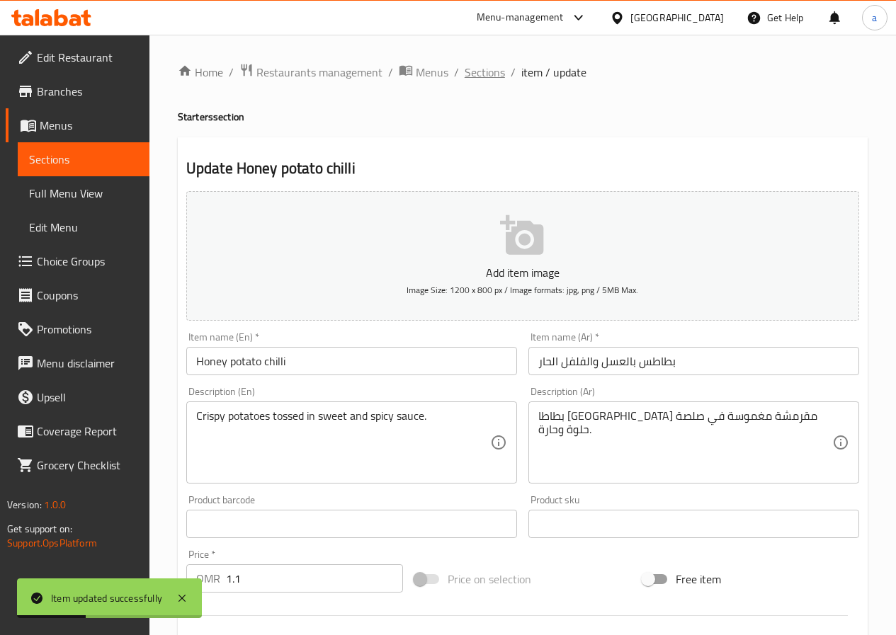
click at [491, 64] on span "Sections" at bounding box center [485, 72] width 40 height 17
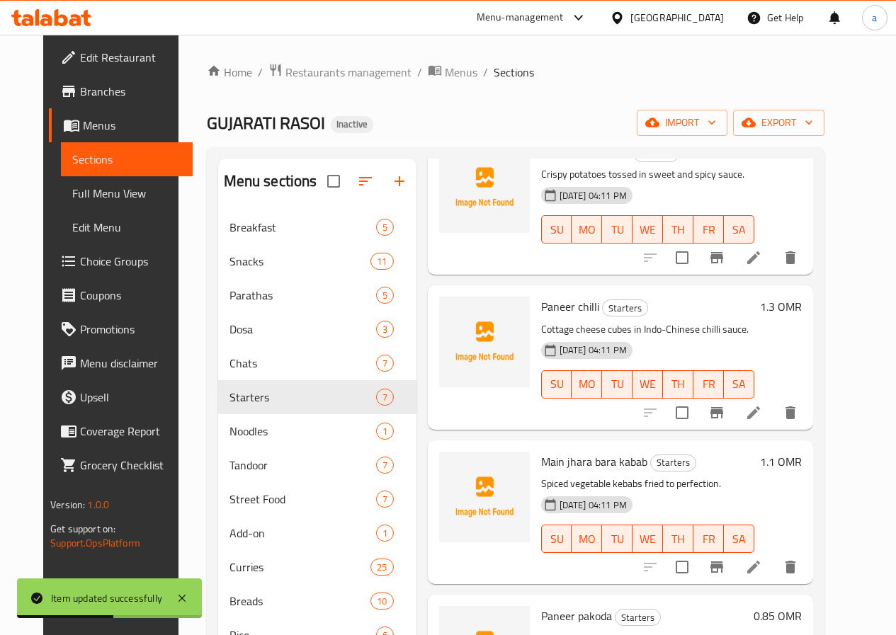
scroll to position [425, 0]
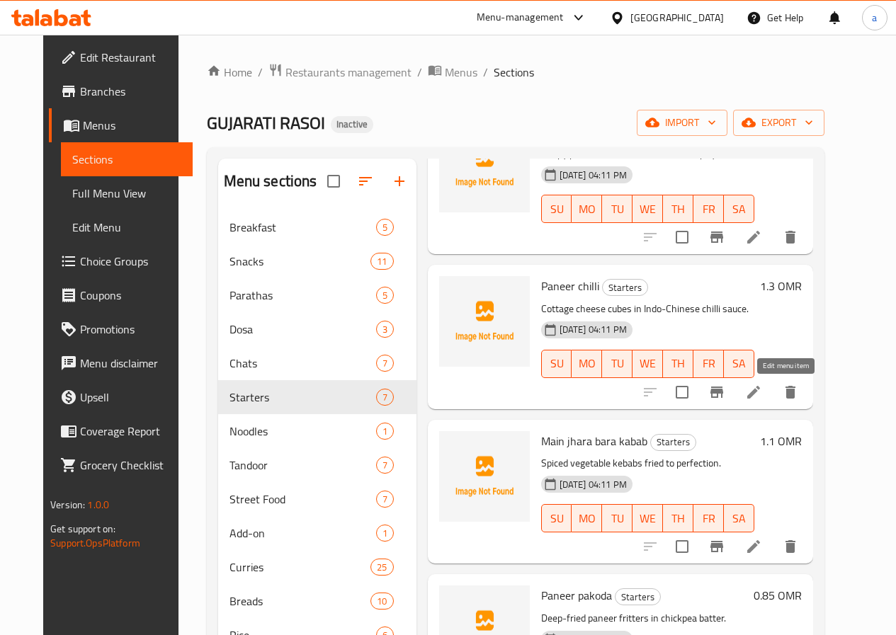
click at [762, 392] on icon at bounding box center [753, 392] width 17 height 17
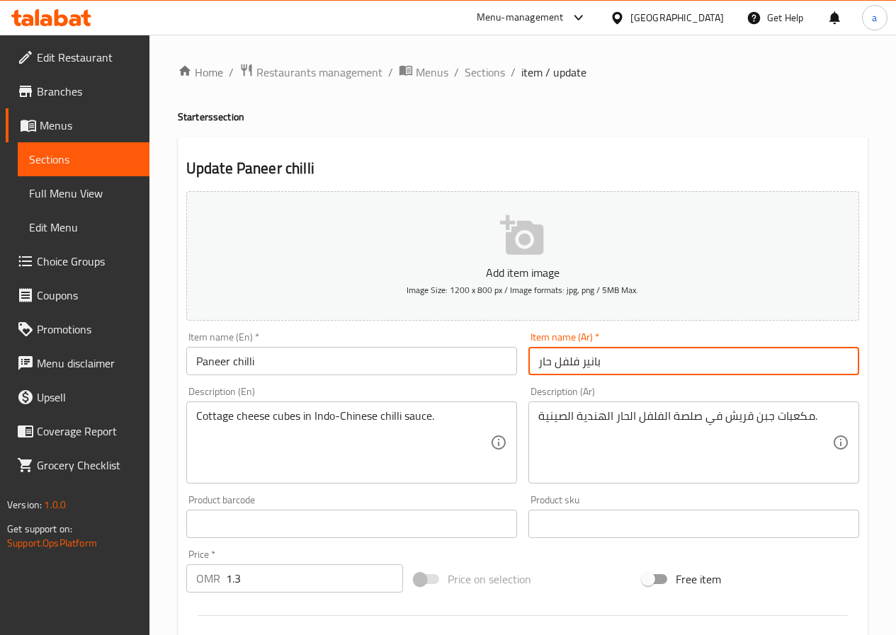
drag, startPoint x: 539, startPoint y: 363, endPoint x: 576, endPoint y: 365, distance: 37.6
click at [576, 365] on input "بانير فلفل حار" at bounding box center [693, 361] width 331 height 28
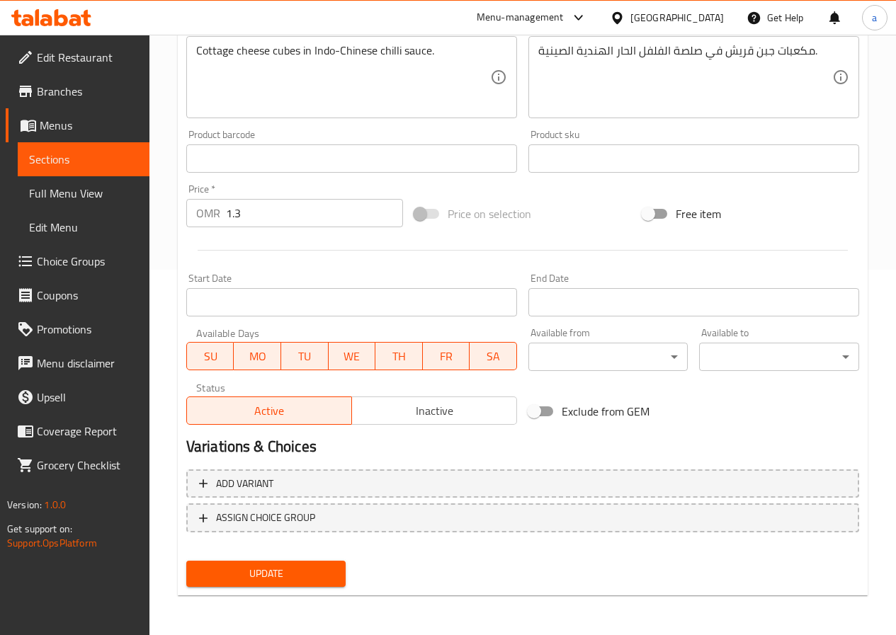
type input "بانير تشيلي"
click at [279, 575] on span "Update" at bounding box center [266, 574] width 137 height 18
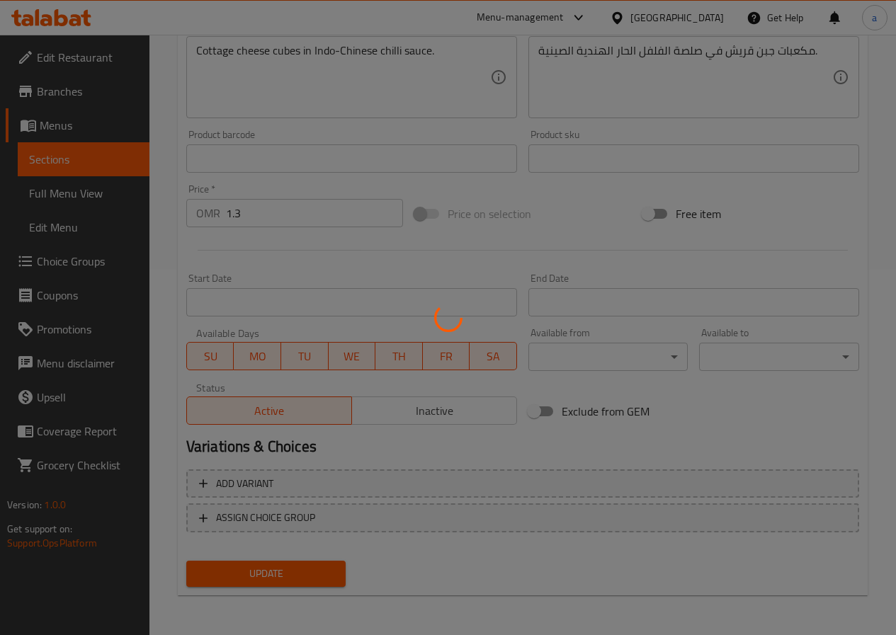
scroll to position [0, 0]
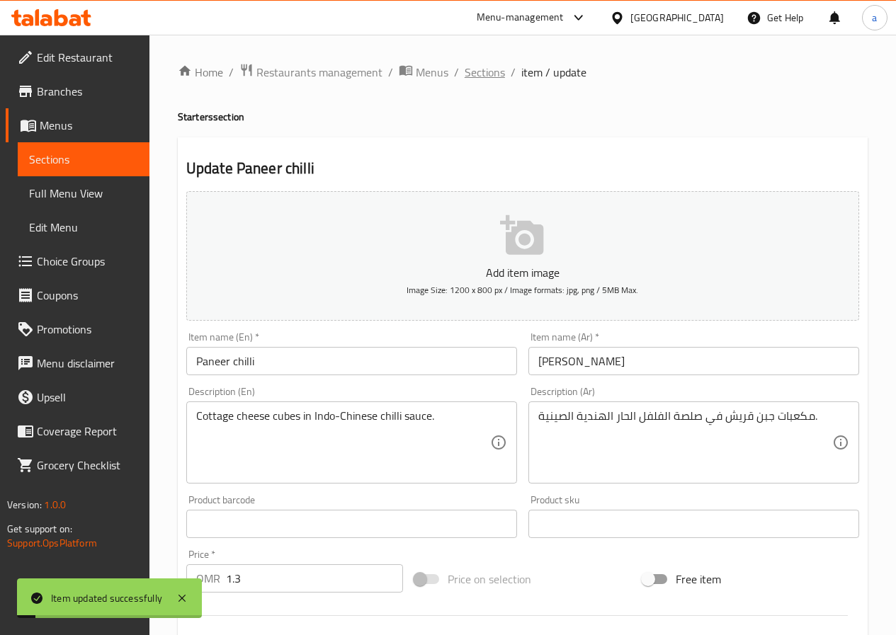
click at [484, 64] on span "Sections" at bounding box center [485, 72] width 40 height 17
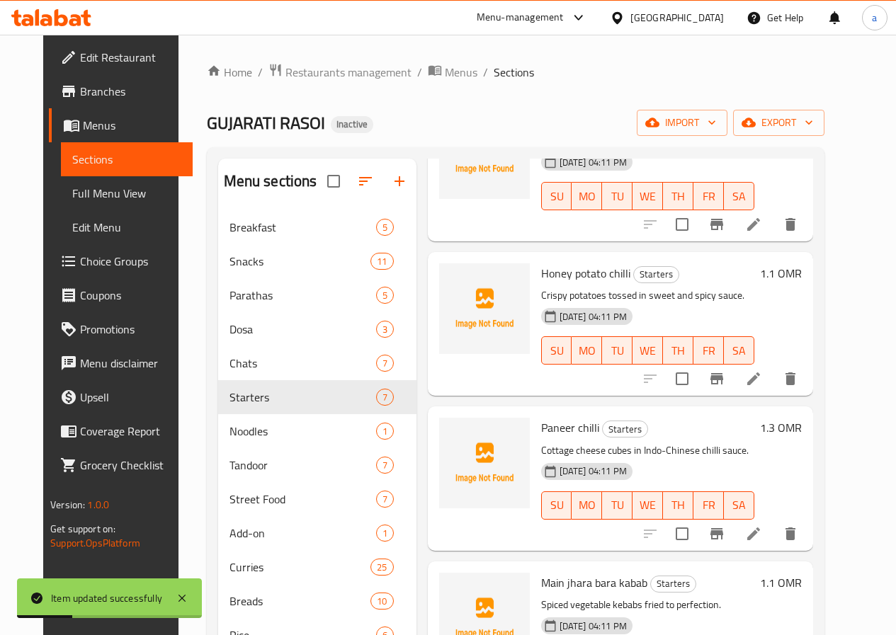
scroll to position [496, 0]
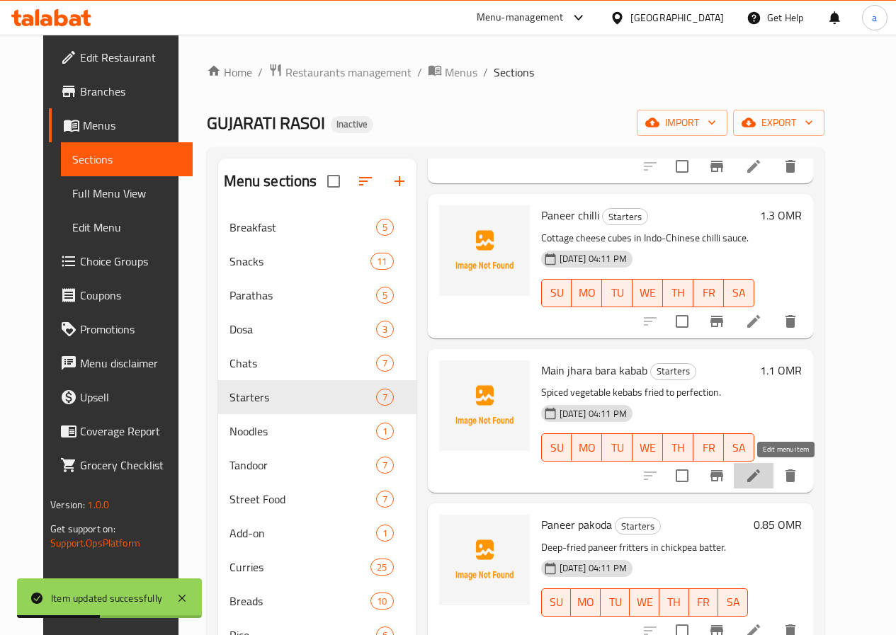
click at [760, 478] on icon at bounding box center [753, 475] width 13 height 13
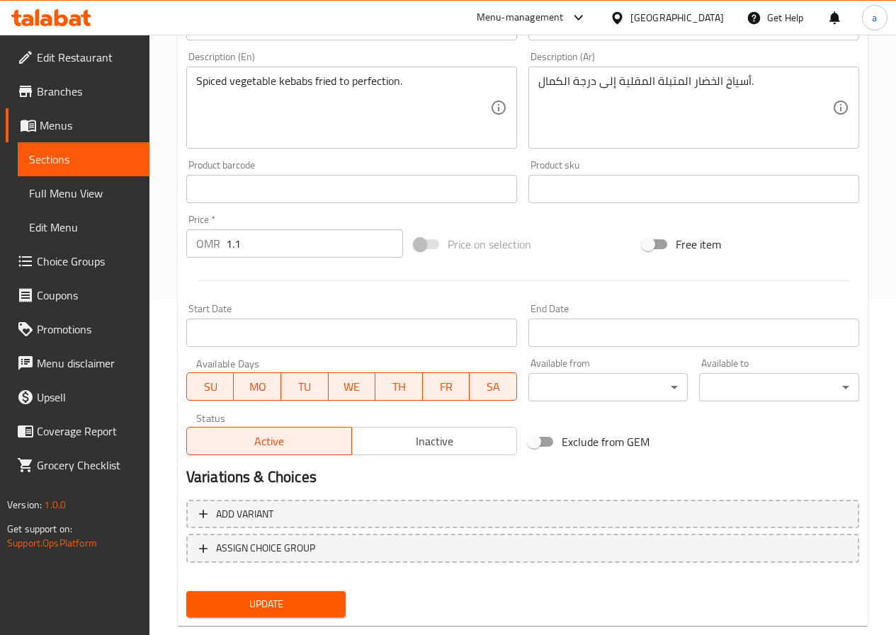
scroll to position [354, 0]
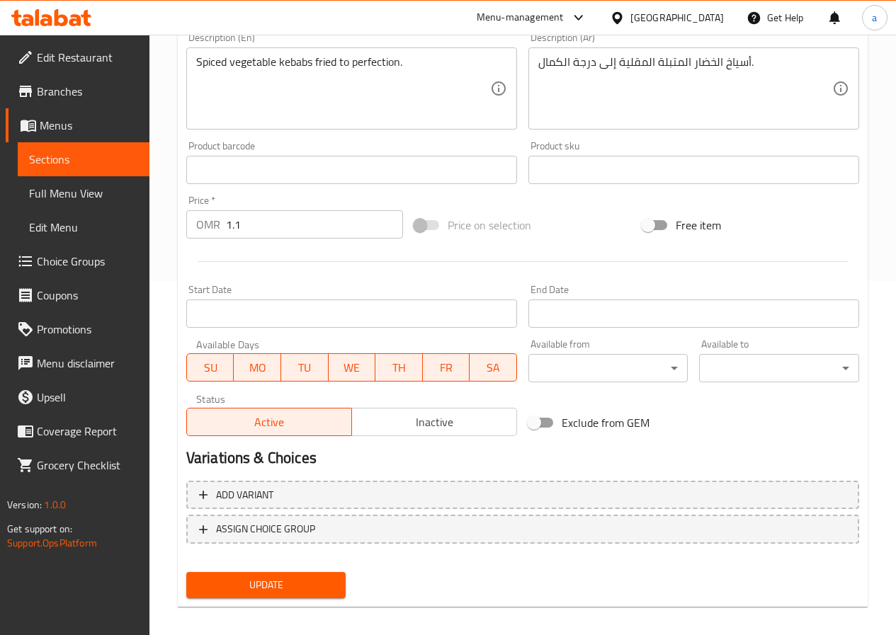
click at [278, 580] on span "Update" at bounding box center [266, 585] width 137 height 18
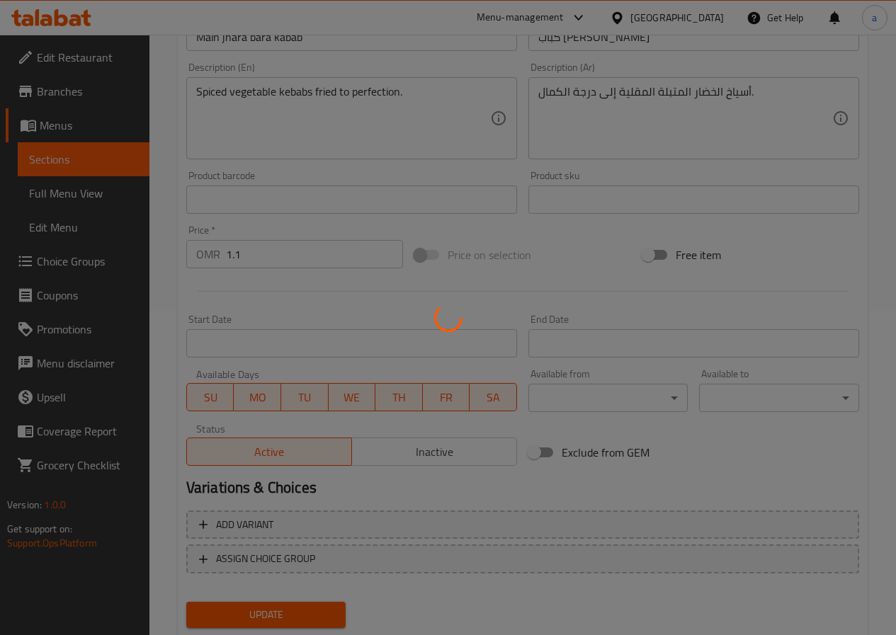
scroll to position [0, 0]
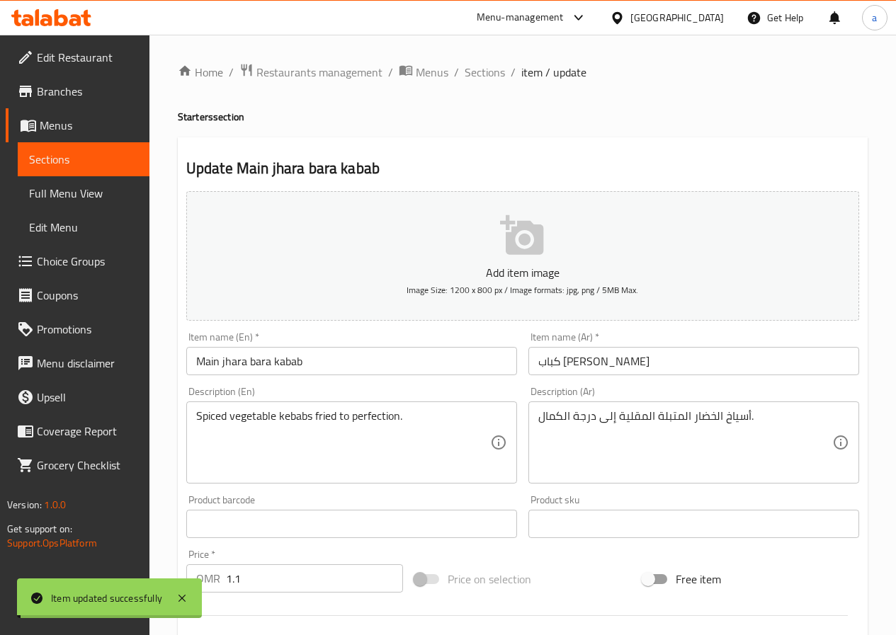
click at [474, 67] on span "Sections" at bounding box center [485, 72] width 40 height 17
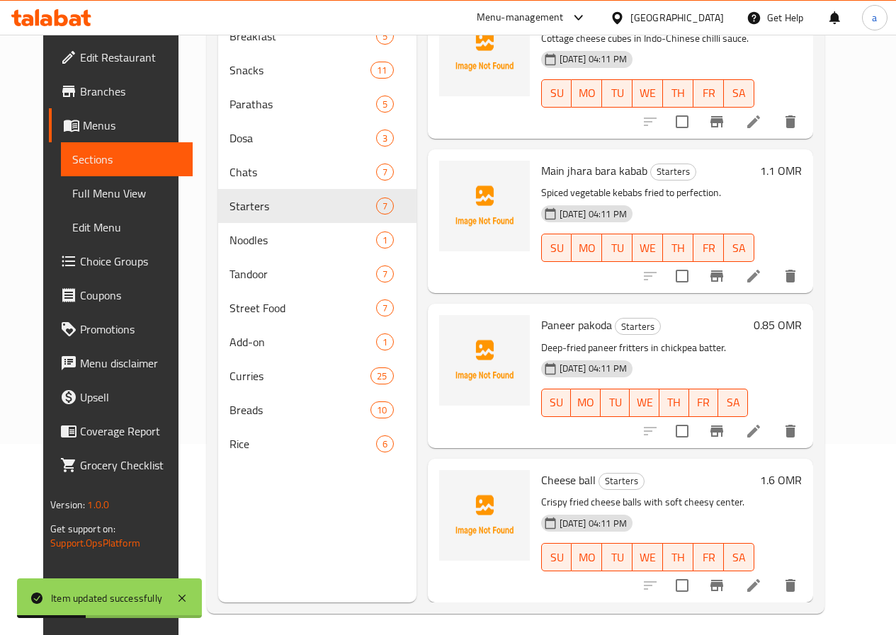
scroll to position [198, 0]
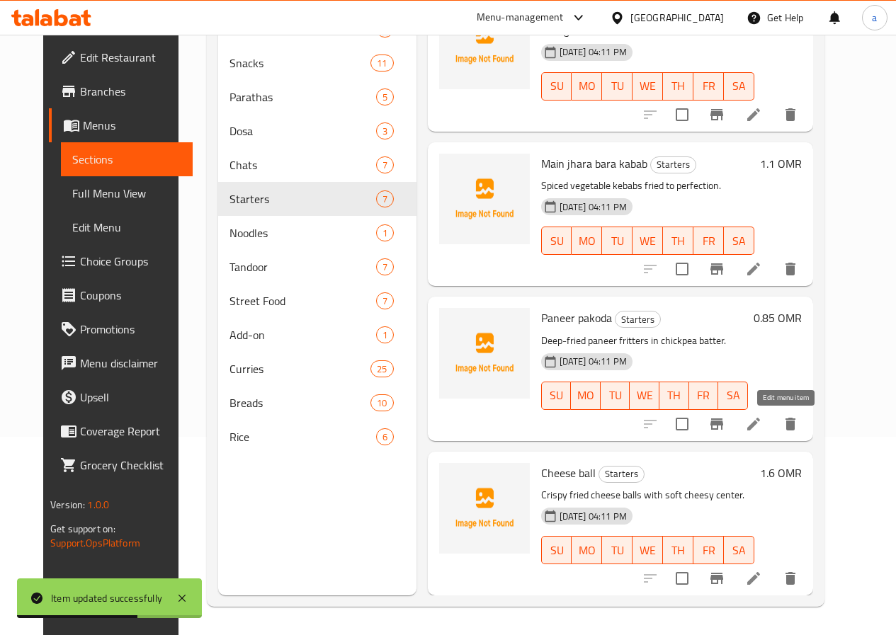
click at [760, 422] on icon at bounding box center [753, 424] width 13 height 13
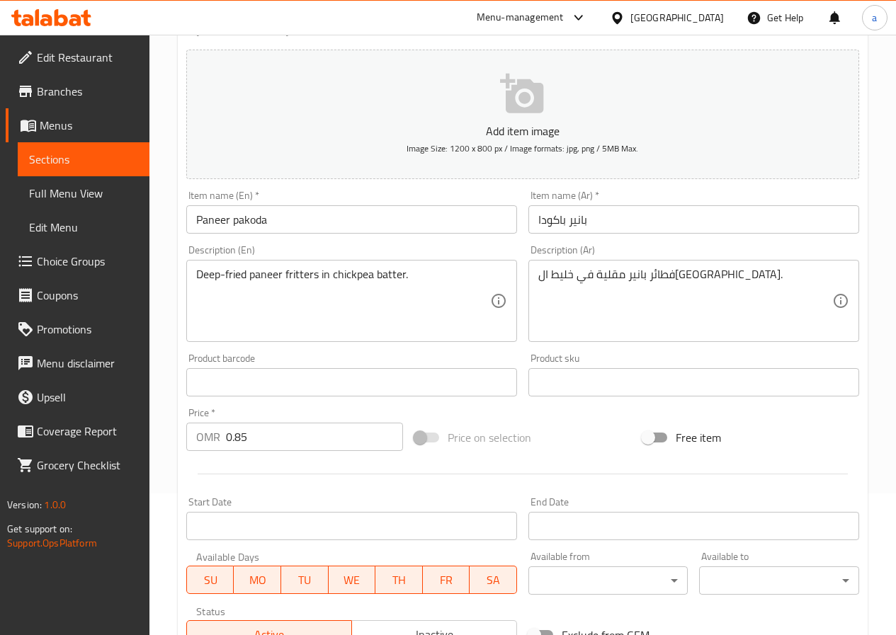
scroll to position [365, 0]
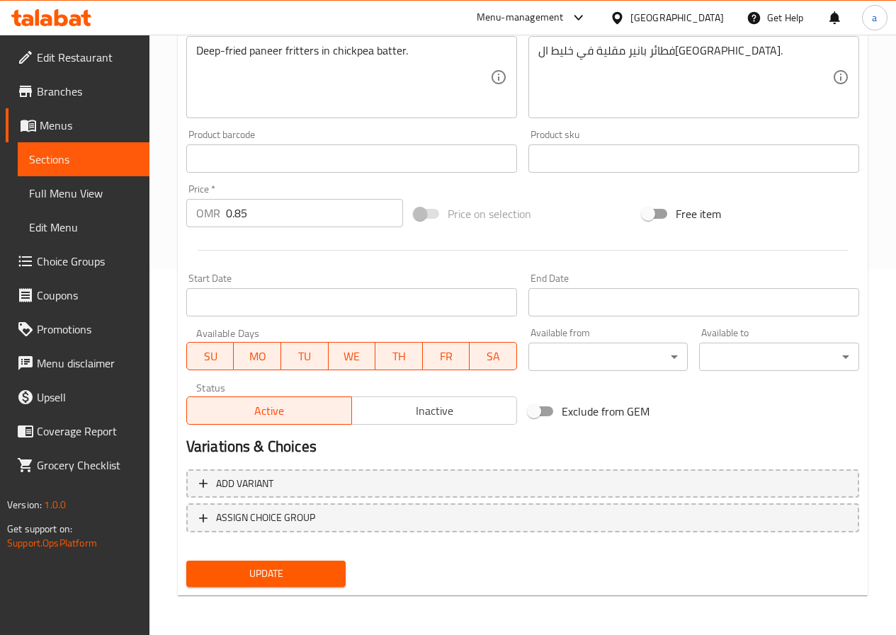
click at [285, 566] on span "Update" at bounding box center [266, 574] width 137 height 18
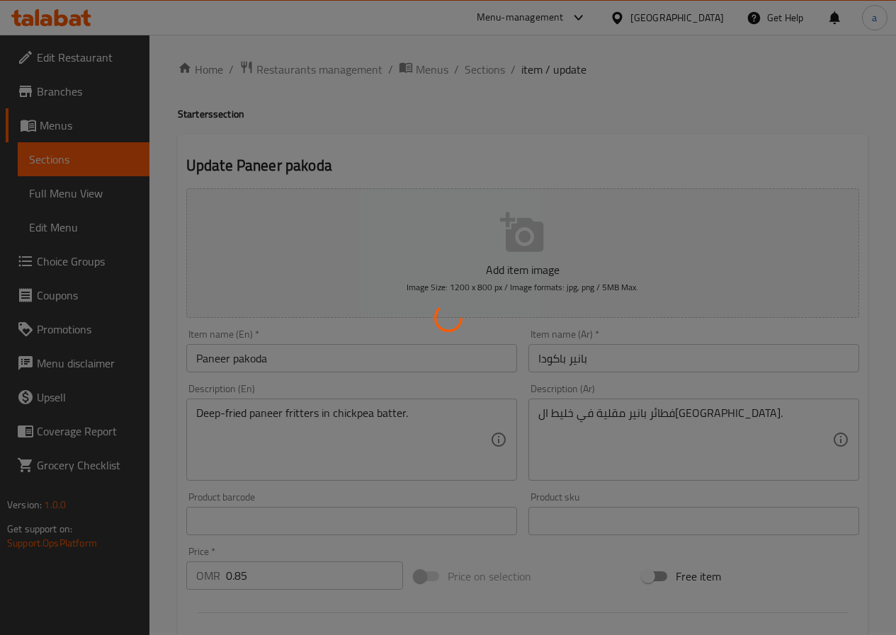
scroll to position [0, 0]
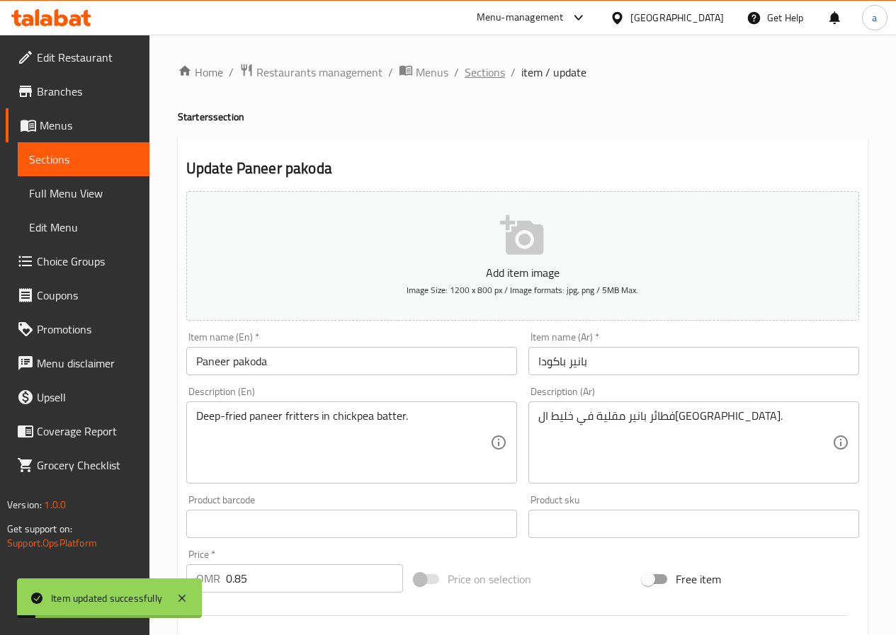
click at [490, 79] on span "Sections" at bounding box center [485, 72] width 40 height 17
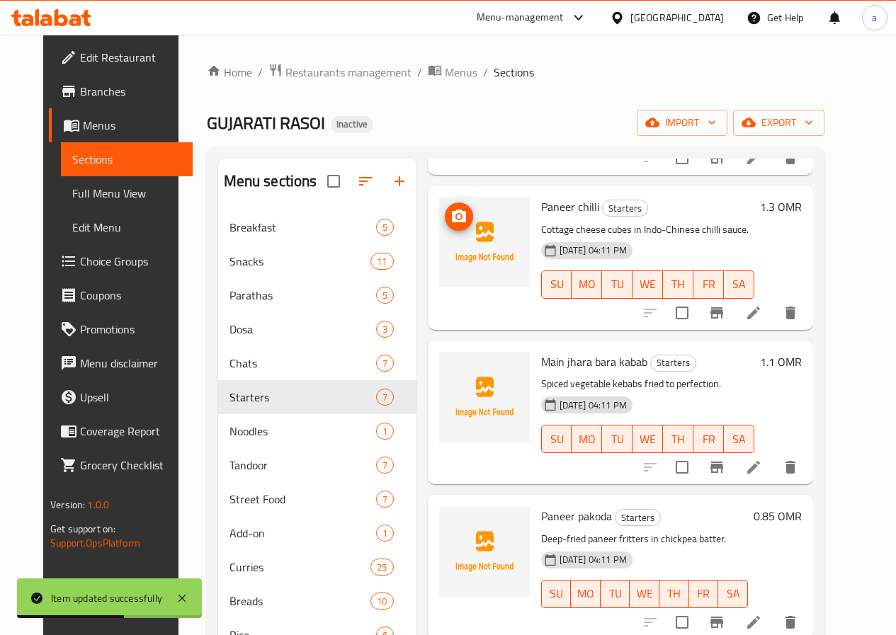
scroll to position [198, 0]
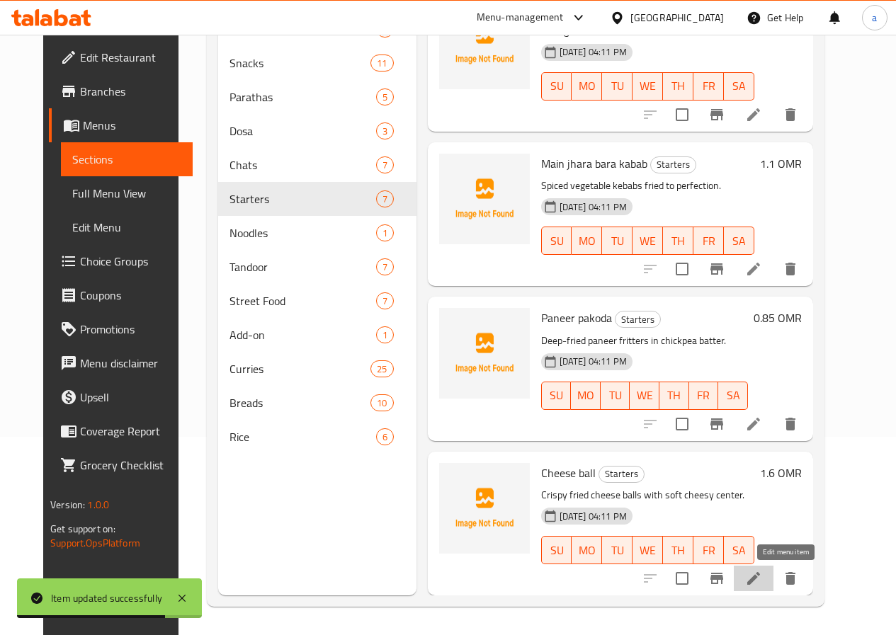
click at [762, 578] on icon at bounding box center [753, 578] width 17 height 17
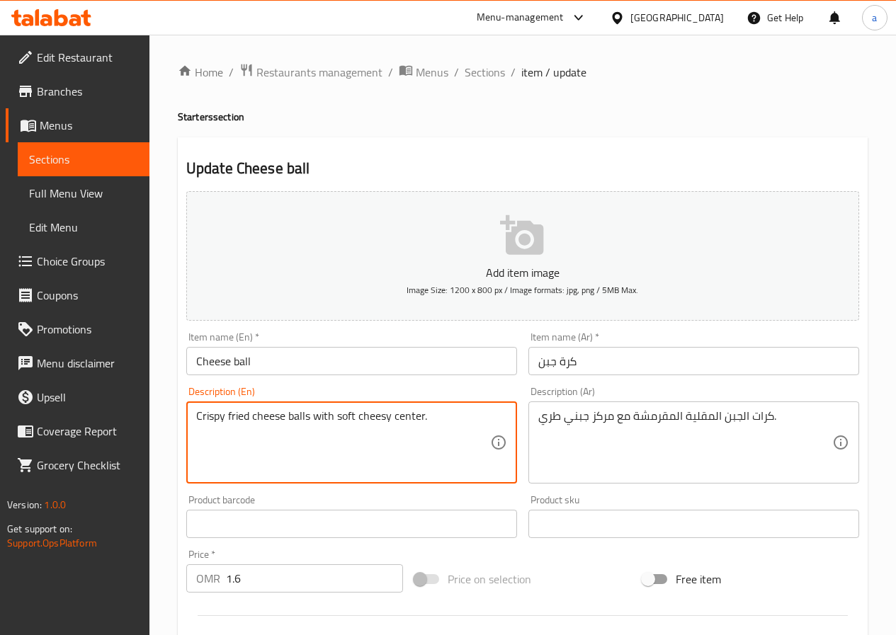
drag, startPoint x: 197, startPoint y: 416, endPoint x: 448, endPoint y: 412, distance: 250.7
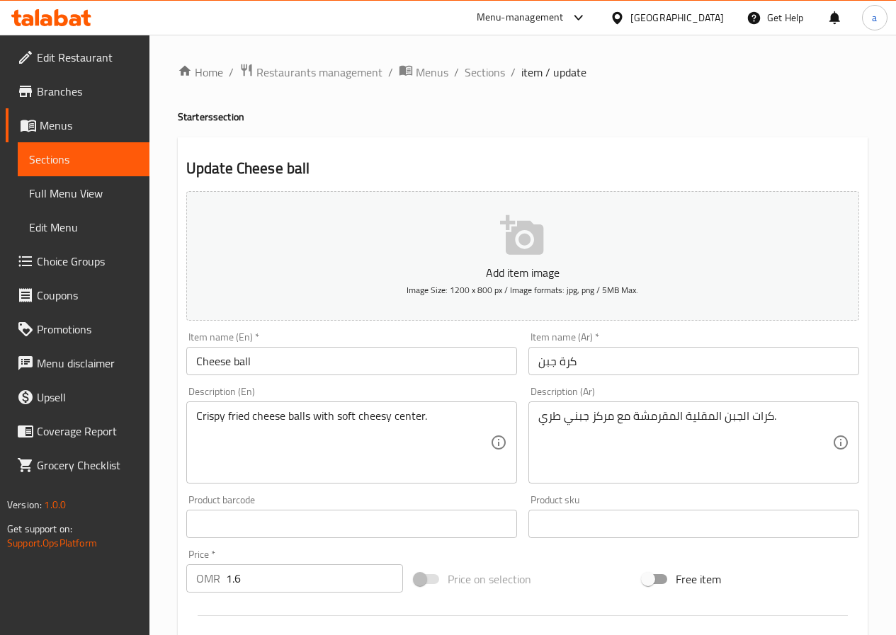
click at [345, 422] on textarea "Crispy fried cheese balls with soft cheesy center." at bounding box center [343, 442] width 294 height 67
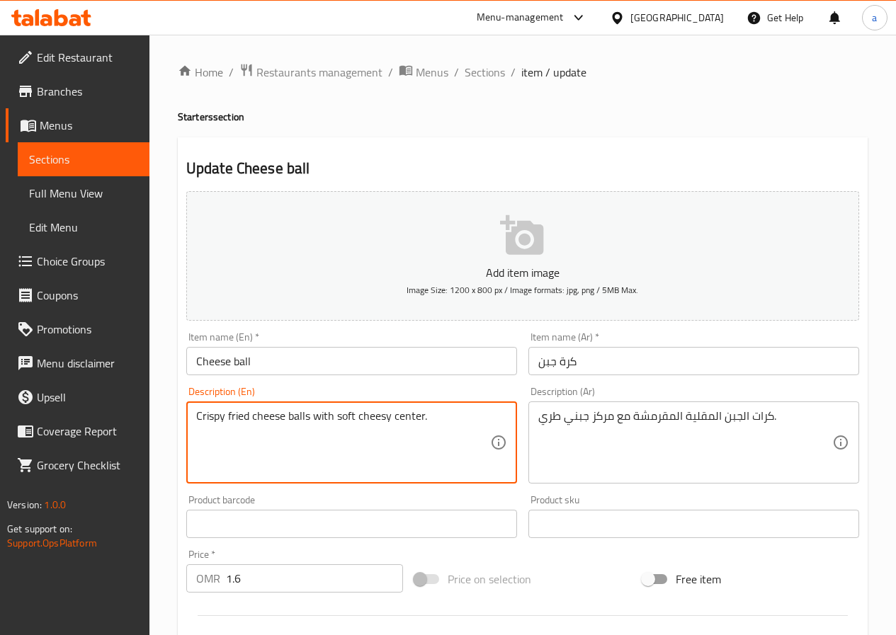
click at [379, 421] on textarea "Crispy fried cheese balls with soft cheesy center." at bounding box center [343, 442] width 294 height 67
drag, startPoint x: 424, startPoint y: 416, endPoint x: 391, endPoint y: 448, distance: 46.1
click at [391, 448] on textarea "Crispy fried cheese balls with soft cheesy center." at bounding box center [343, 442] width 294 height 67
click at [437, 438] on textarea "Crispy fried cheese balls with soft cheesy center." at bounding box center [343, 442] width 294 height 67
drag, startPoint x: 421, startPoint y: 415, endPoint x: 402, endPoint y: 435, distance: 27.5
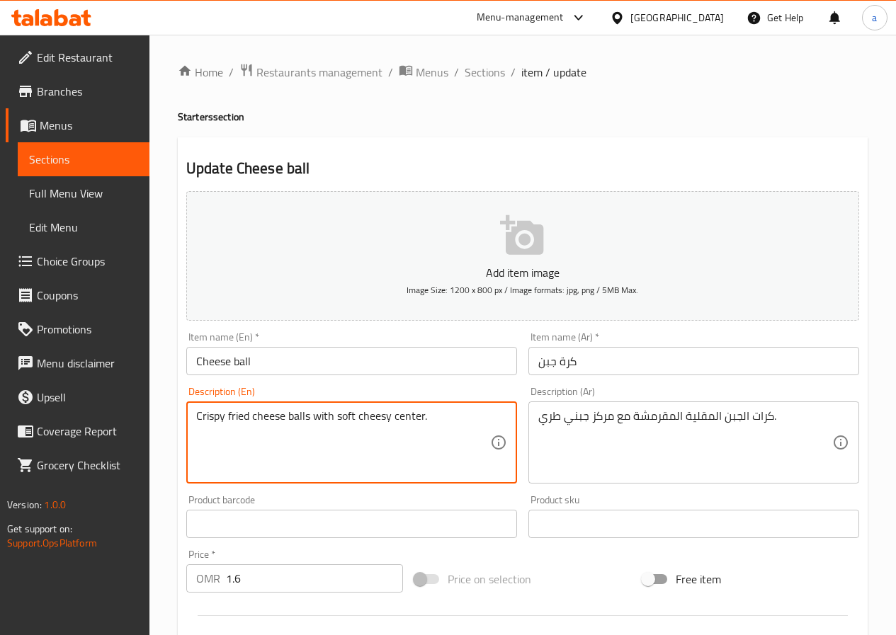
click at [402, 435] on textarea "Crispy fried cheese balls with soft cheesy center." at bounding box center [343, 442] width 294 height 67
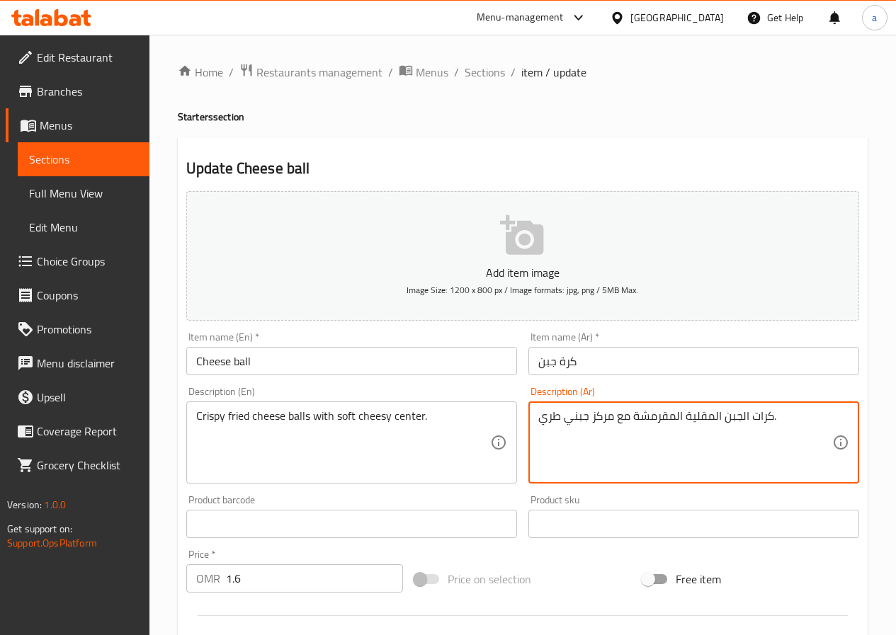
drag, startPoint x: 591, startPoint y: 418, endPoint x: 615, endPoint y: 417, distance: 24.8
click at [560, 421] on textarea "كرات الجبن المقلية المقرمشة مع مركز جبني طري." at bounding box center [685, 442] width 294 height 67
drag, startPoint x: 563, startPoint y: 420, endPoint x: 613, endPoint y: 421, distance: 50.3
click at [613, 421] on textarea "كرات الجبن المقلية المقرمشة مع مركز جبني طري." at bounding box center [685, 442] width 294 height 67
click at [663, 458] on textarea "كرات الجبن المقلية المقرمشة مع مركز جبني طري." at bounding box center [685, 442] width 294 height 67
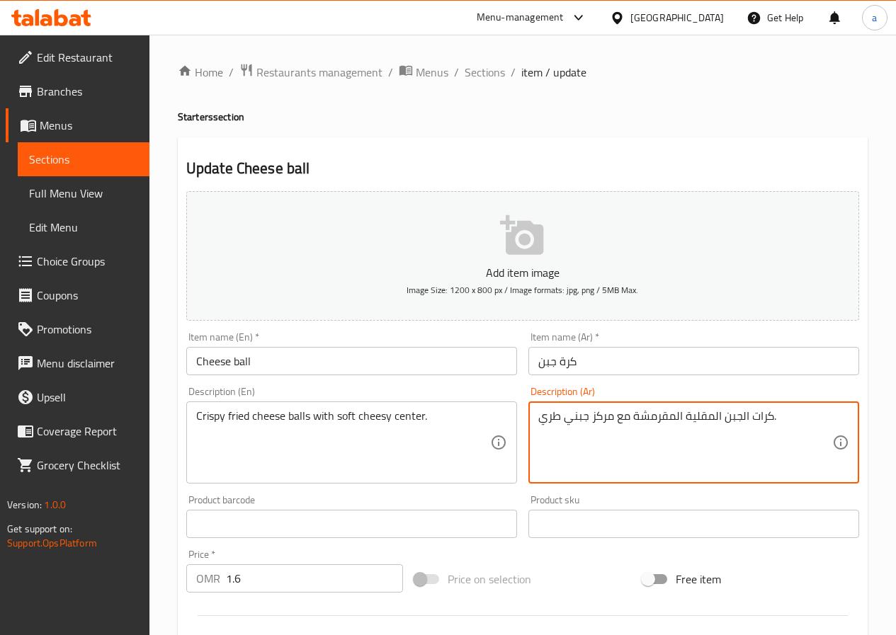
drag, startPoint x: 564, startPoint y: 420, endPoint x: 612, endPoint y: 426, distance: 47.9
click at [612, 426] on textarea "كرات الجبن المقلية المقرمشة مع مركز جبني طري." at bounding box center [685, 442] width 294 height 67
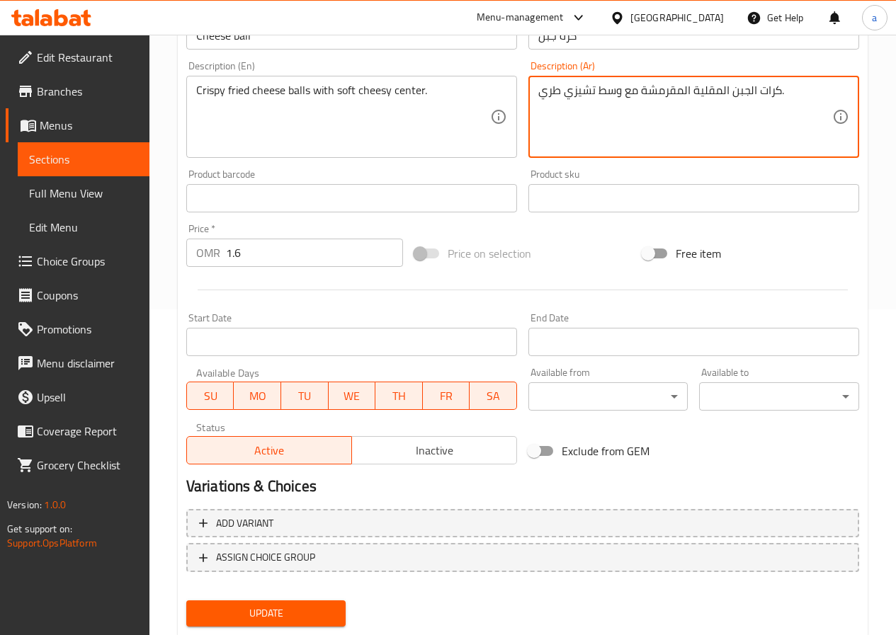
scroll to position [365, 0]
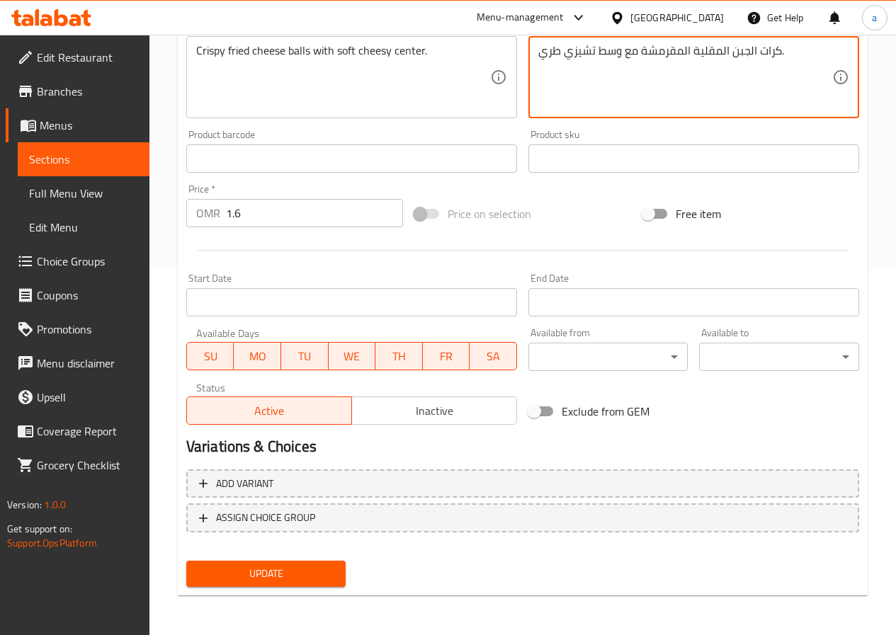
type textarea "كرات الجبن المقلية المقرمشة مع وسط تشيزي طري."
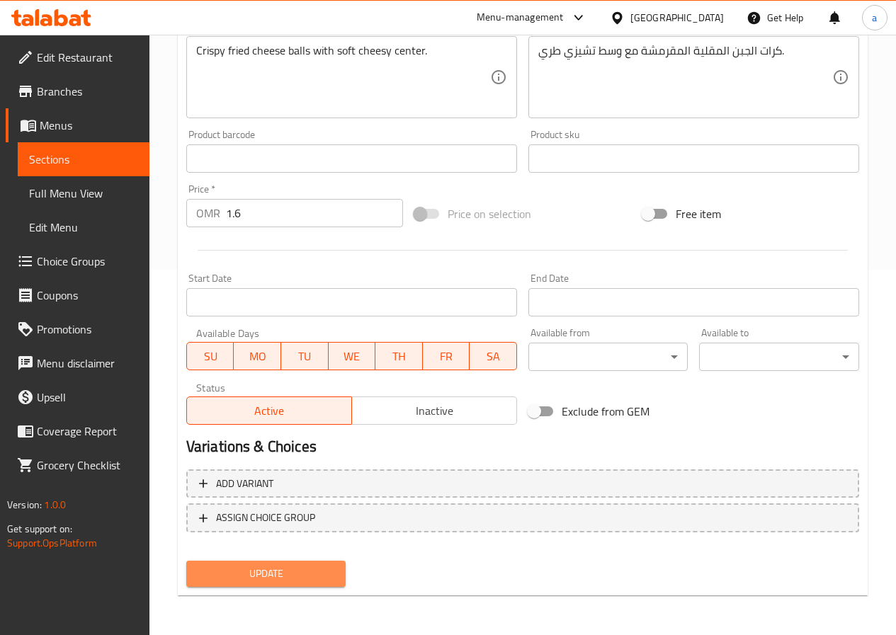
click at [254, 578] on span "Update" at bounding box center [266, 574] width 137 height 18
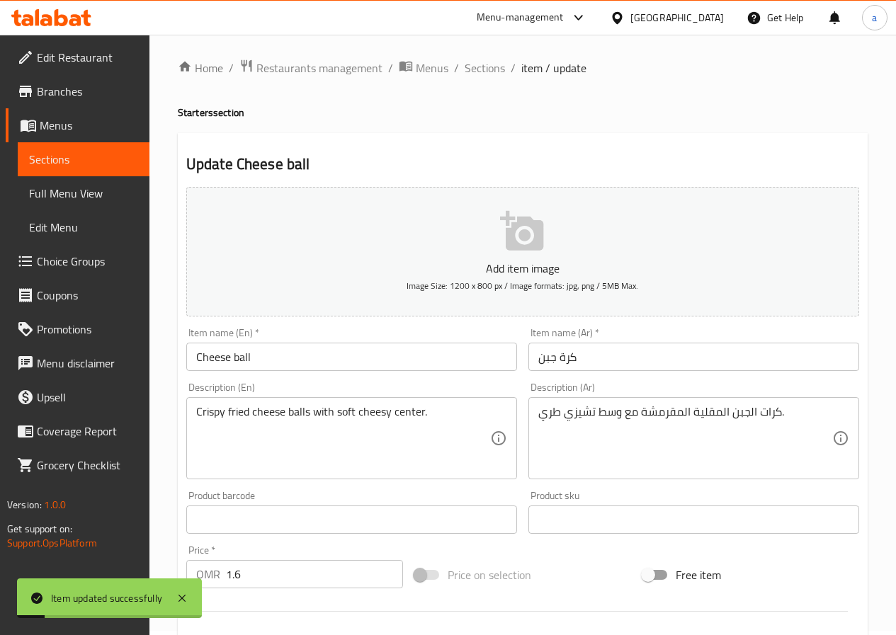
scroll to position [0, 0]
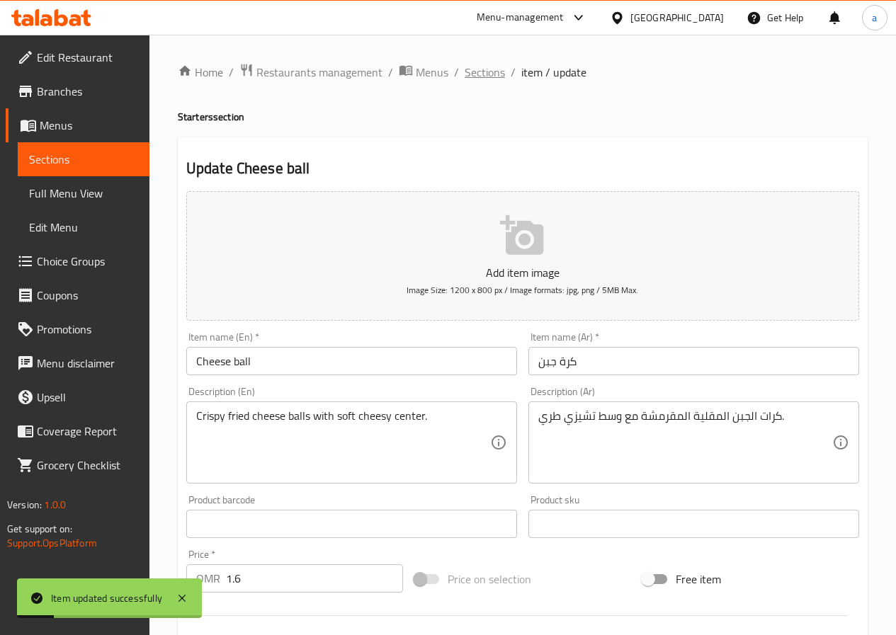
click at [483, 71] on span "Sections" at bounding box center [485, 72] width 40 height 17
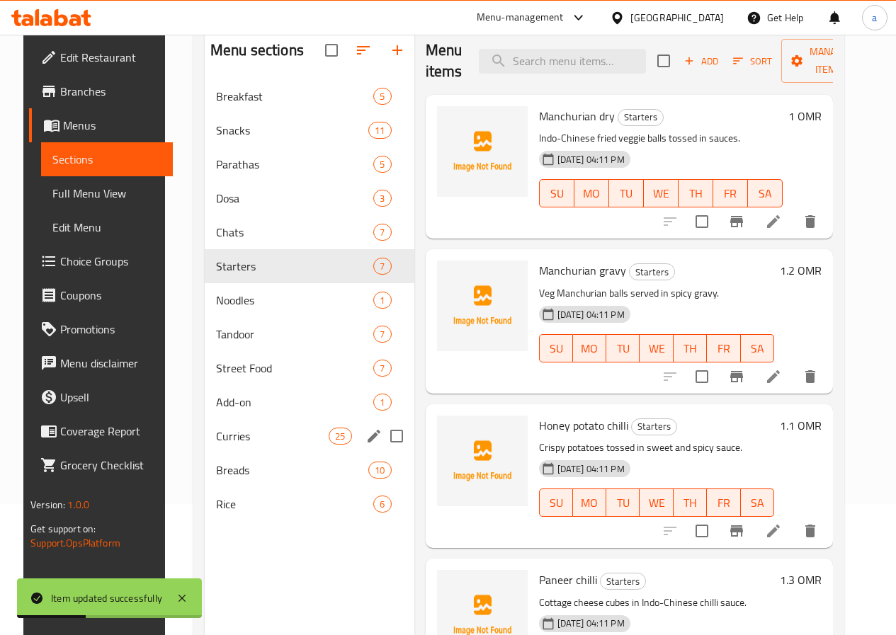
scroll to position [142, 0]
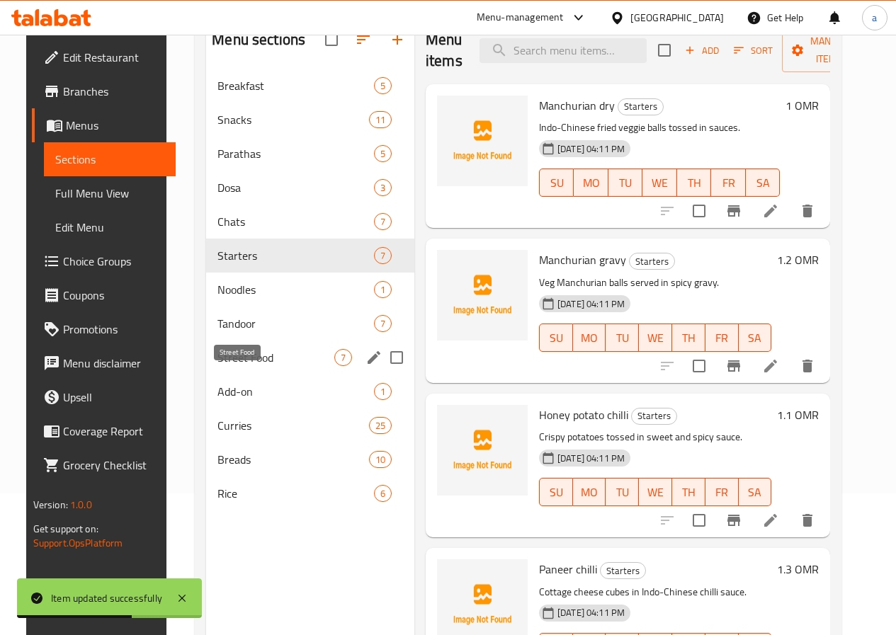
click at [224, 366] on span "Street Food" at bounding box center [275, 357] width 117 height 17
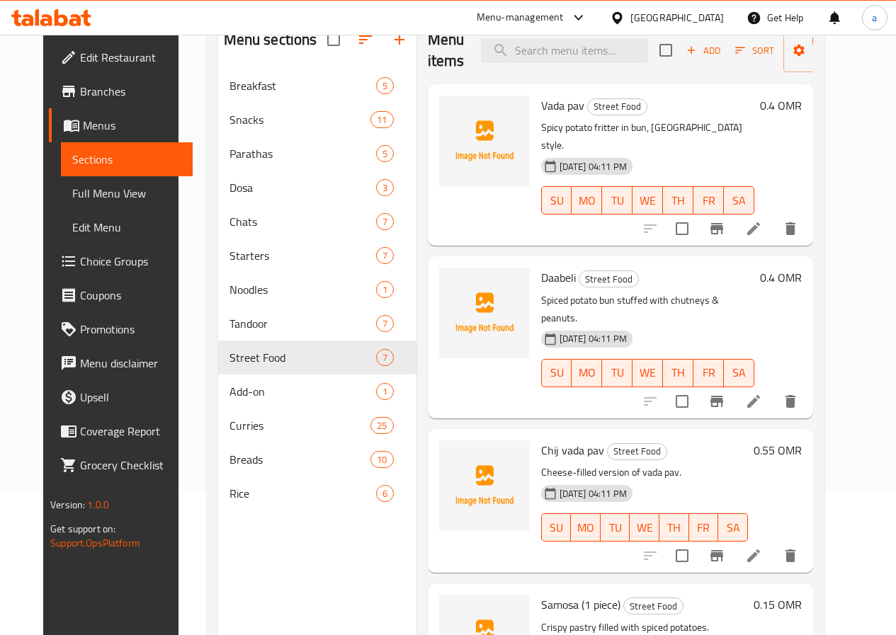
click at [760, 222] on icon at bounding box center [753, 228] width 13 height 13
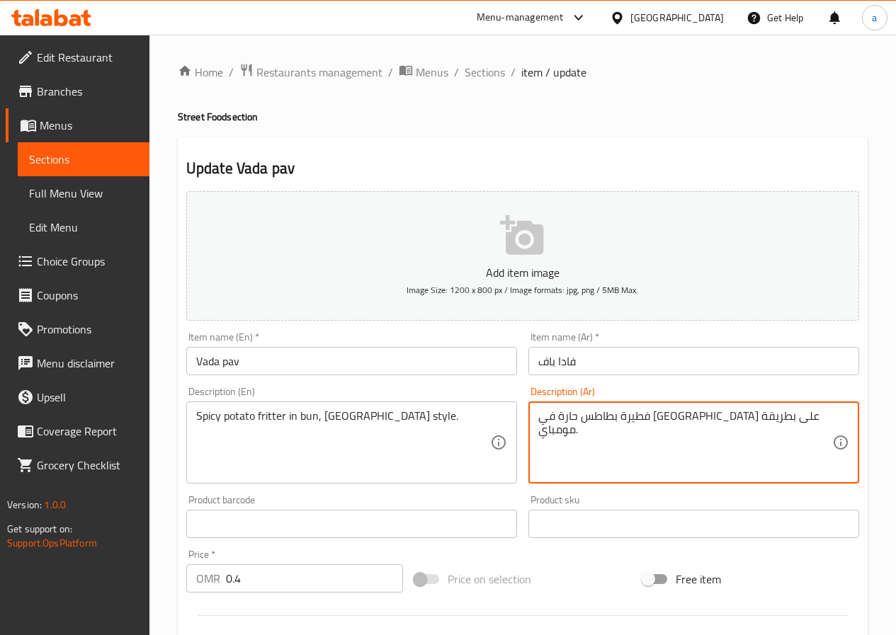
drag, startPoint x: 629, startPoint y: 421, endPoint x: 619, endPoint y: 418, distance: 10.3
click at [619, 418] on textarea "فطيرة بطاطس حارة في كيزر على بطريقة مومباي." at bounding box center [685, 442] width 294 height 67
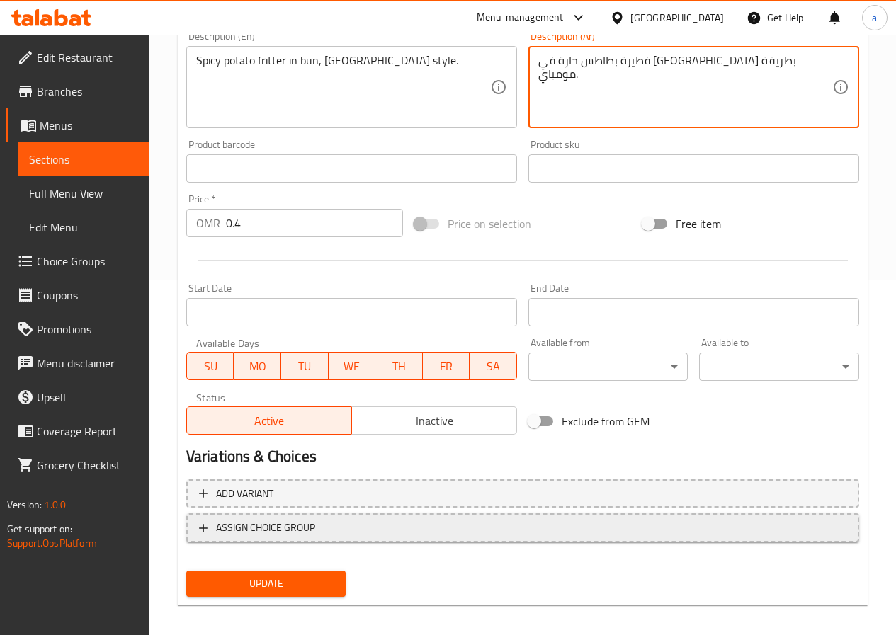
scroll to position [365, 0]
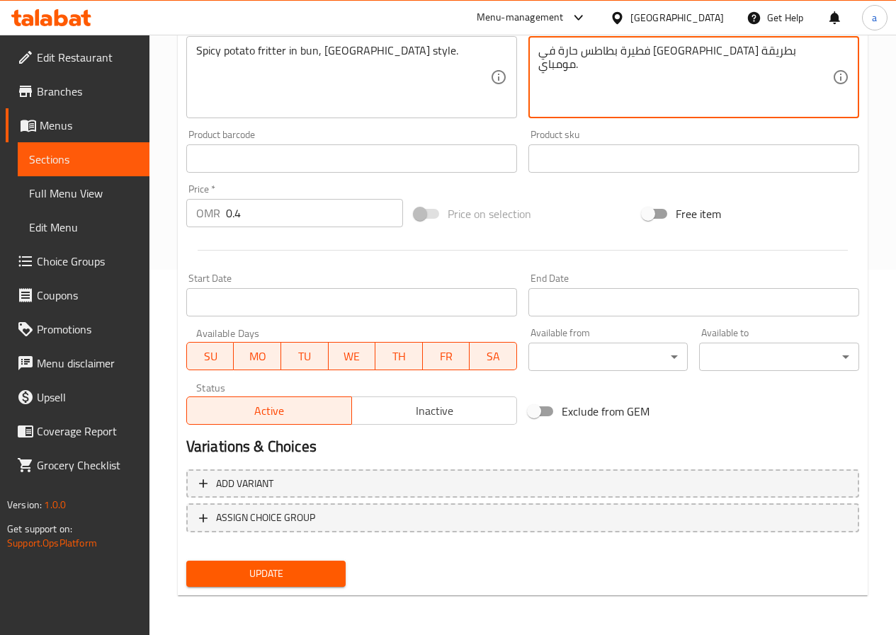
type textarea "فطيرة بطاطس حارة في كيزر بطريقة مومباي."
click at [316, 557] on div "Update" at bounding box center [266, 574] width 171 height 38
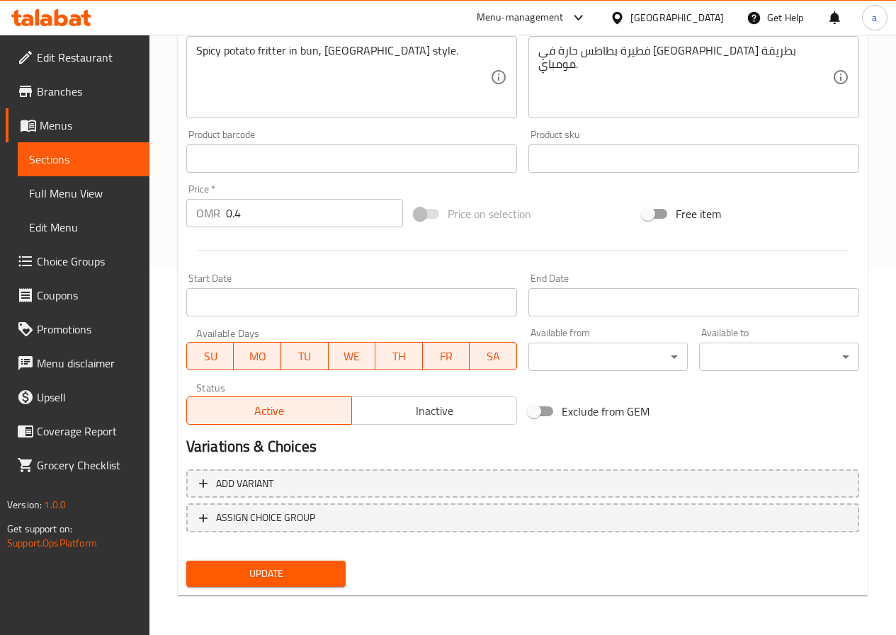
click at [316, 562] on button "Update" at bounding box center [266, 574] width 160 height 26
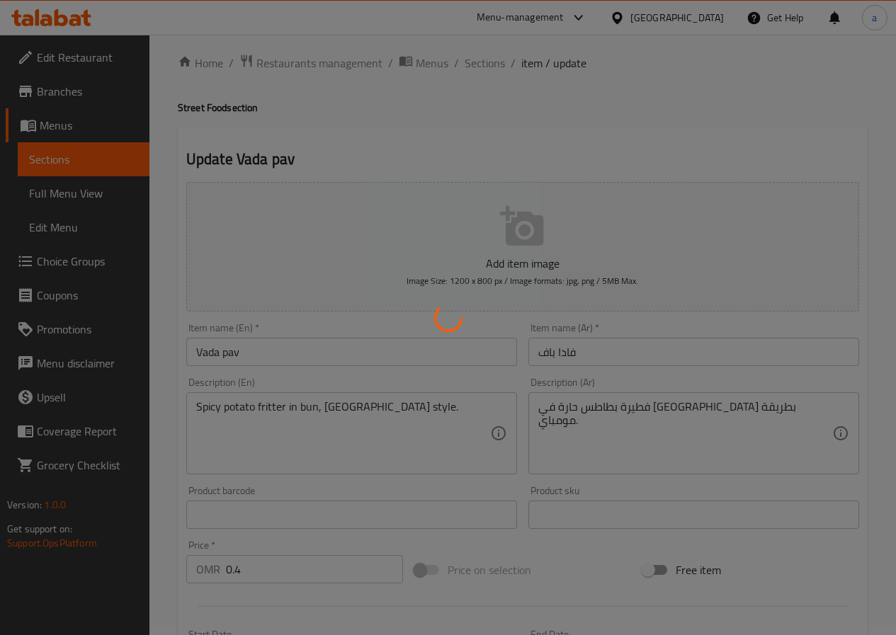
scroll to position [0, 0]
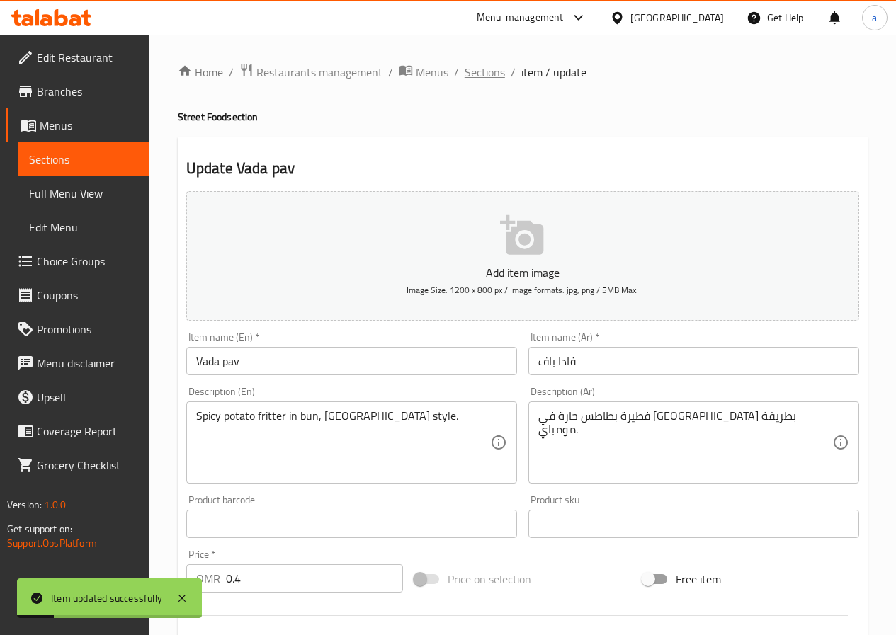
click at [468, 72] on span "Sections" at bounding box center [485, 72] width 40 height 17
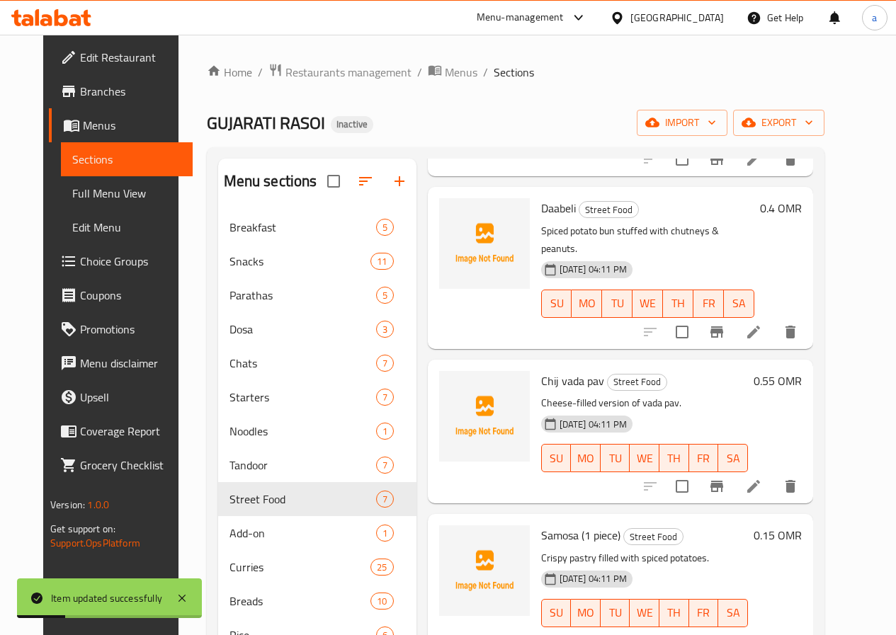
scroll to position [212, 0]
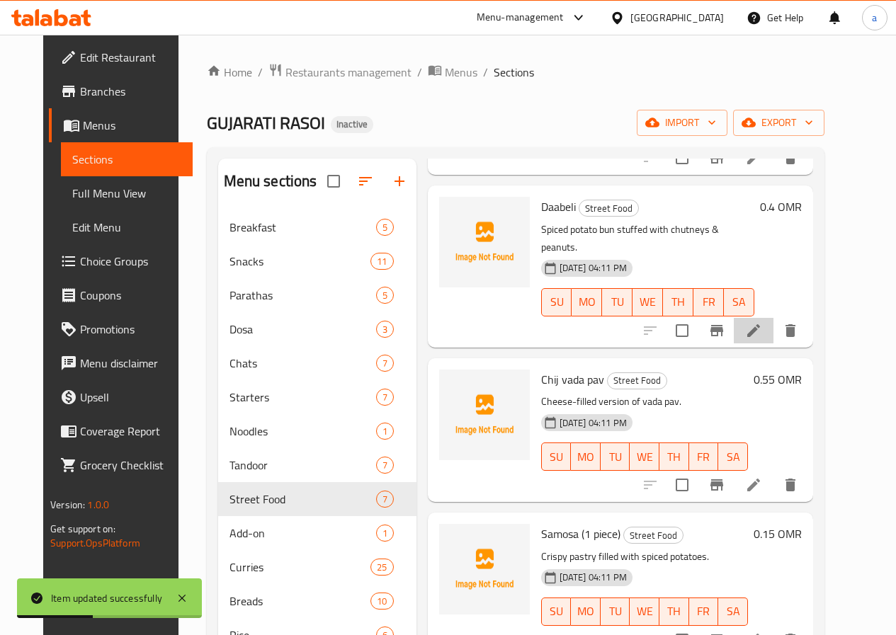
click at [773, 318] on li at bounding box center [754, 330] width 40 height 25
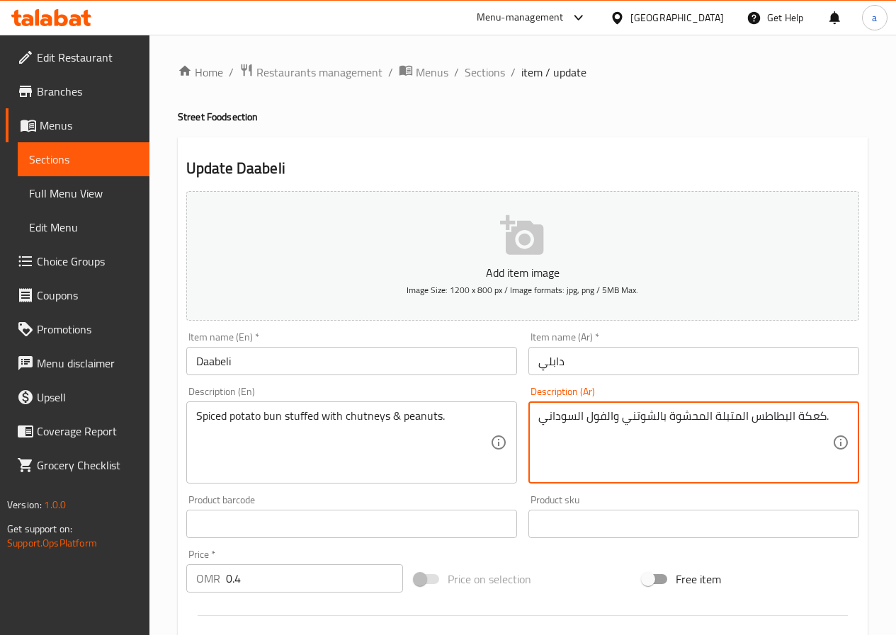
drag, startPoint x: 794, startPoint y: 416, endPoint x: 822, endPoint y: 418, distance: 27.8
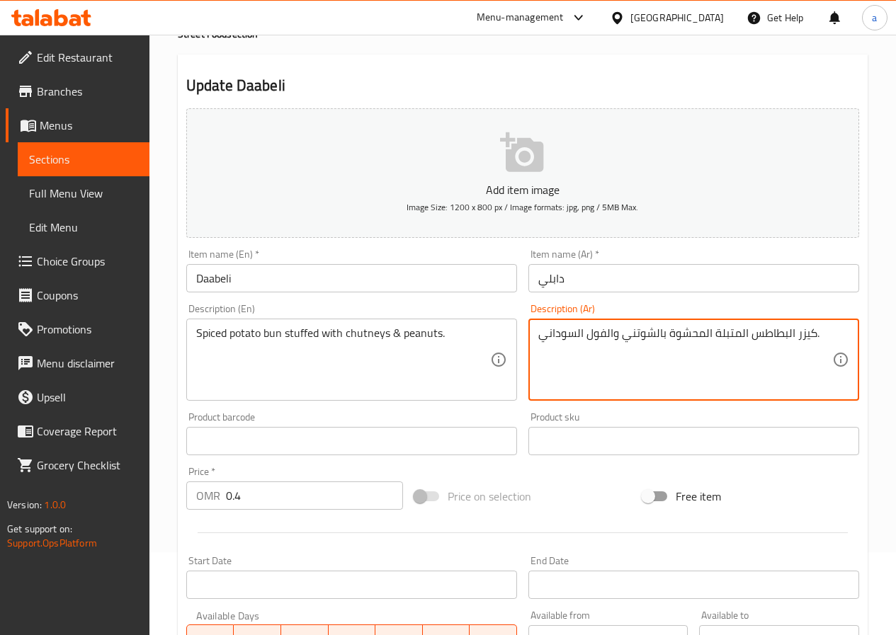
scroll to position [354, 0]
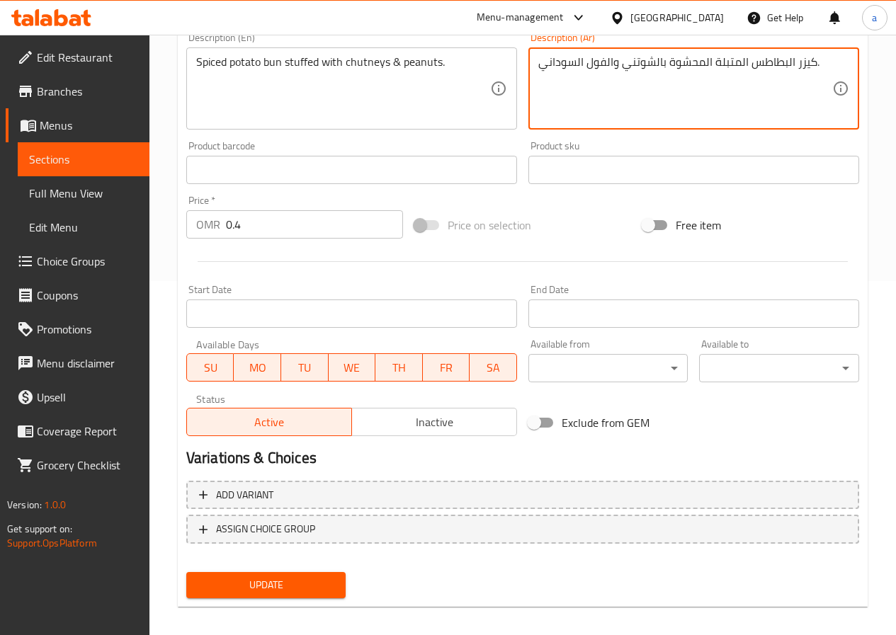
type textarea "كيزر البطاطس المتبلة المحشوة بالشوتني والفول السوداني."
click at [263, 589] on span "Update" at bounding box center [266, 585] width 137 height 18
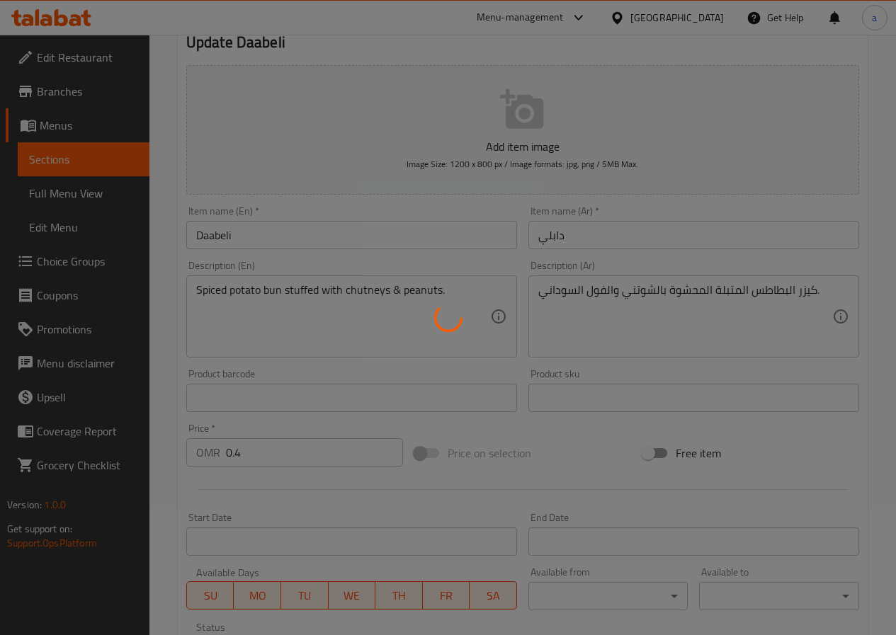
scroll to position [0, 0]
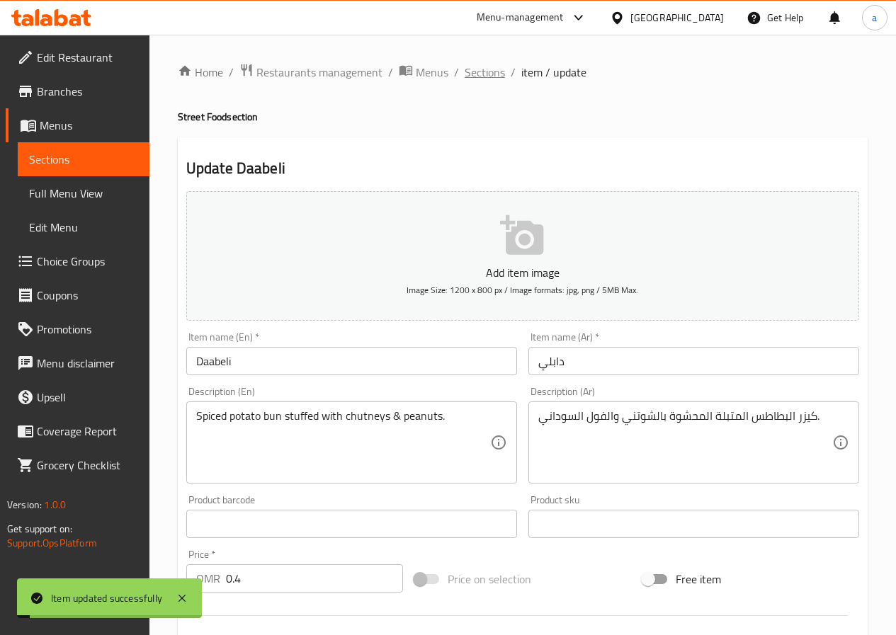
click at [473, 75] on span "Sections" at bounding box center [485, 72] width 40 height 17
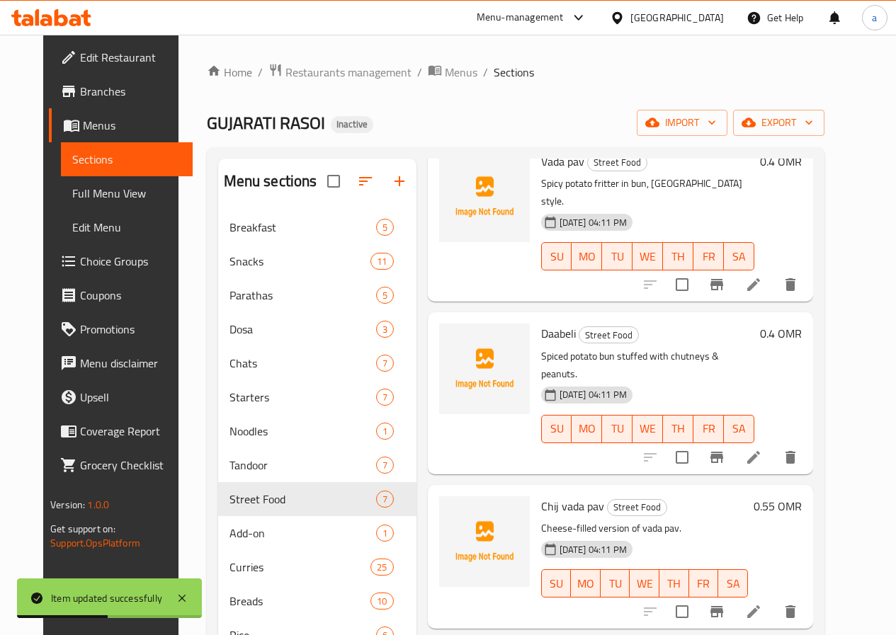
scroll to position [354, 0]
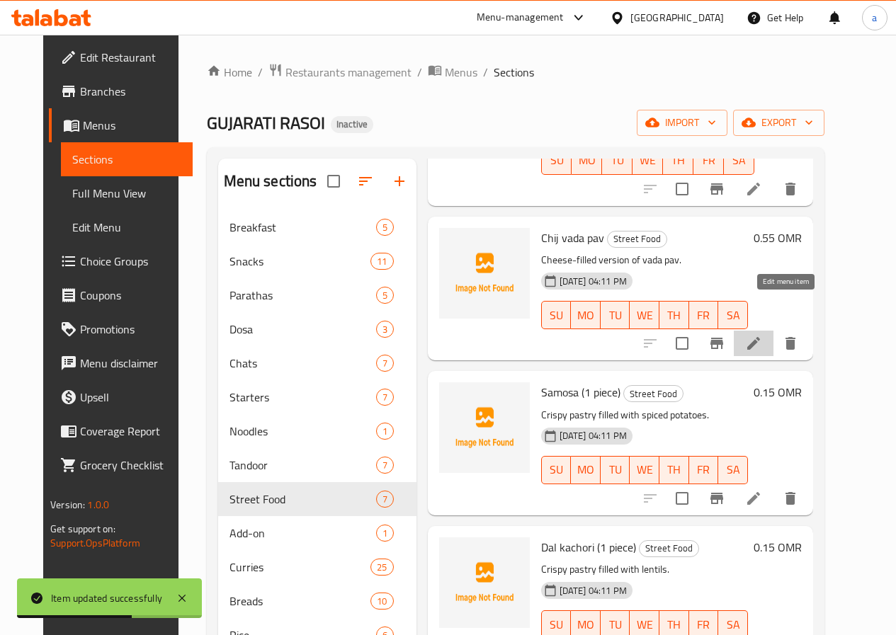
click at [762, 335] on icon at bounding box center [753, 343] width 17 height 17
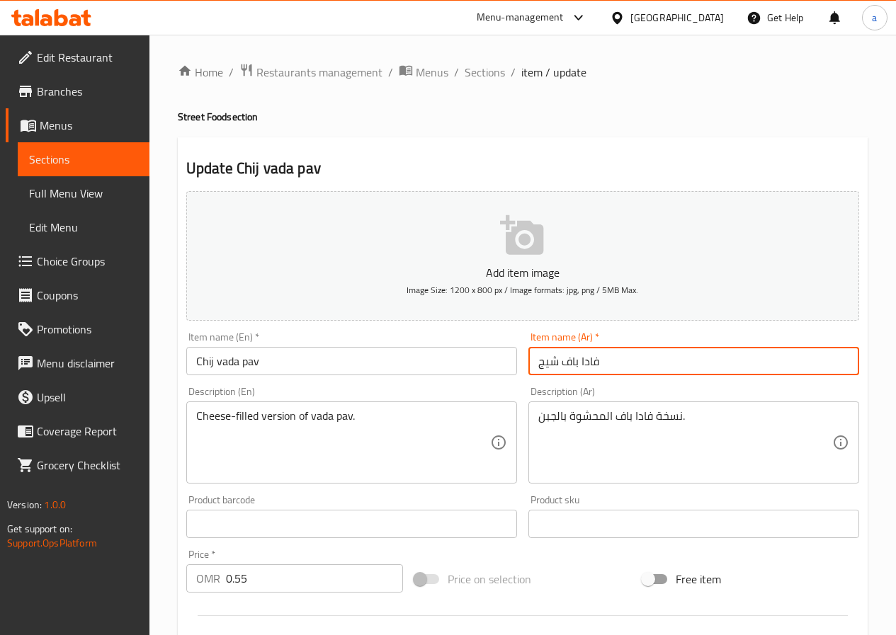
drag, startPoint x: 598, startPoint y: 362, endPoint x: 465, endPoint y: 349, distance: 133.7
click at [465, 349] on div "Add item image Image Size: 1200 x 800 px / Image formats: jpg, png / 5MB Max. I…" at bounding box center [523, 491] width 684 height 610
type input "شيج فادا باف"
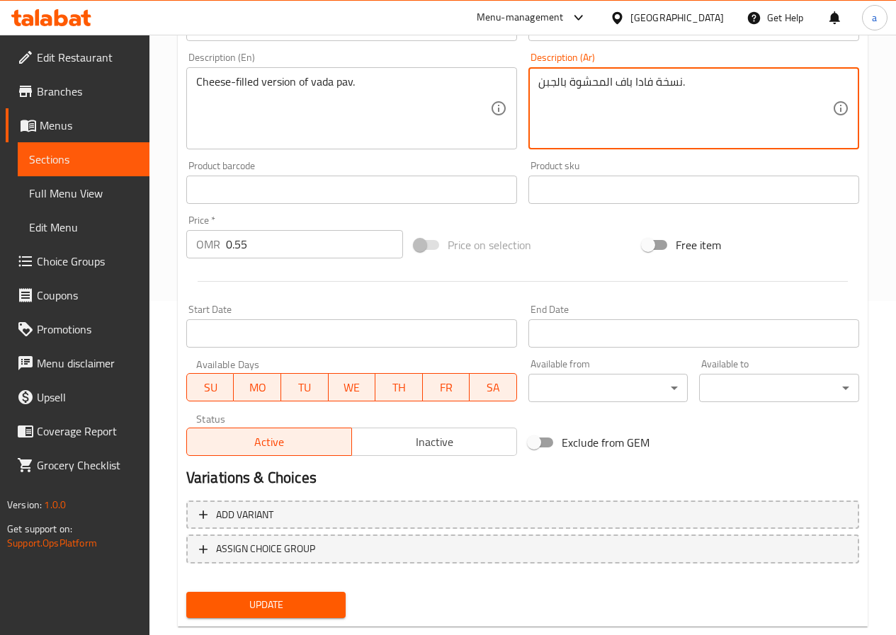
scroll to position [365, 0]
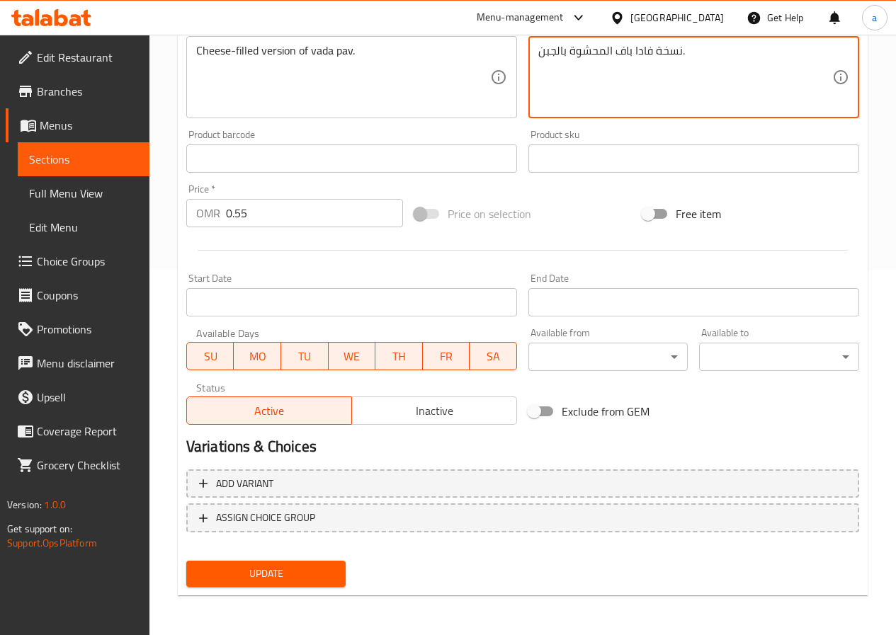
click at [270, 581] on span "Update" at bounding box center [266, 574] width 137 height 18
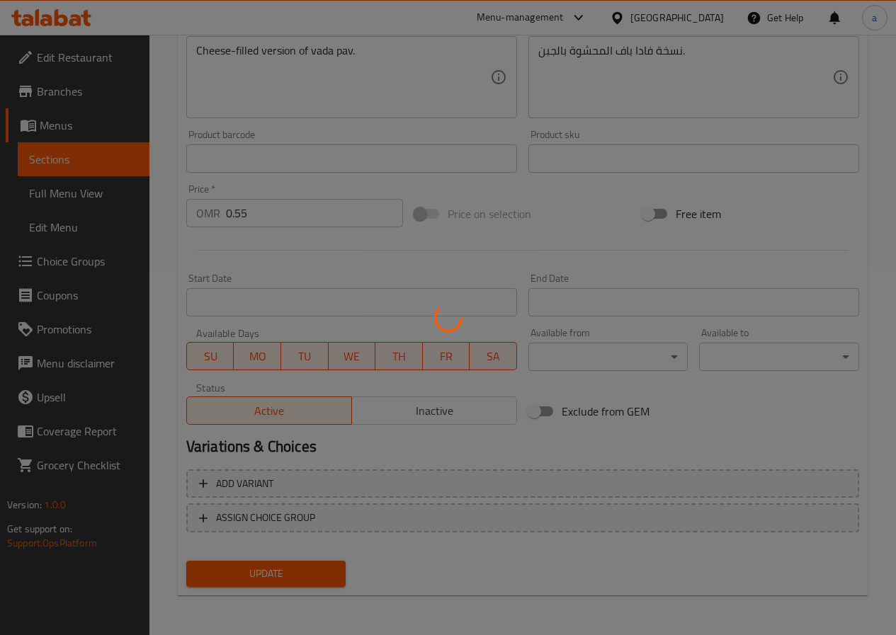
scroll to position [0, 0]
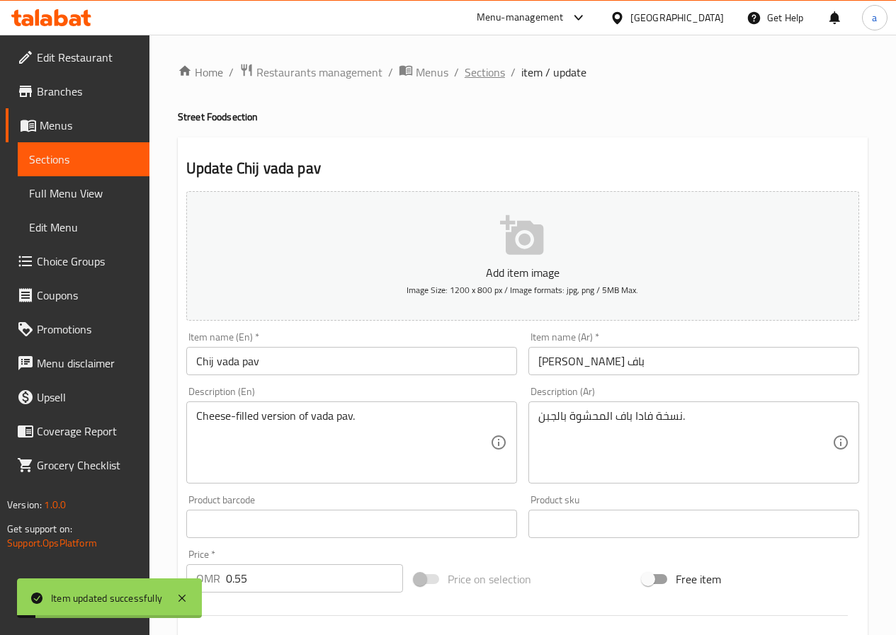
click at [488, 69] on span "Sections" at bounding box center [485, 72] width 40 height 17
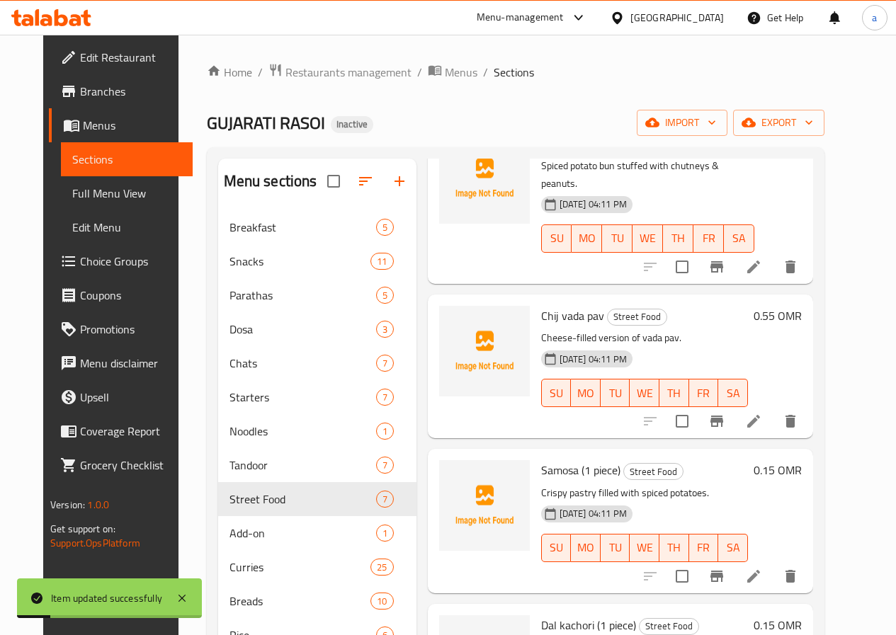
scroll to position [354, 0]
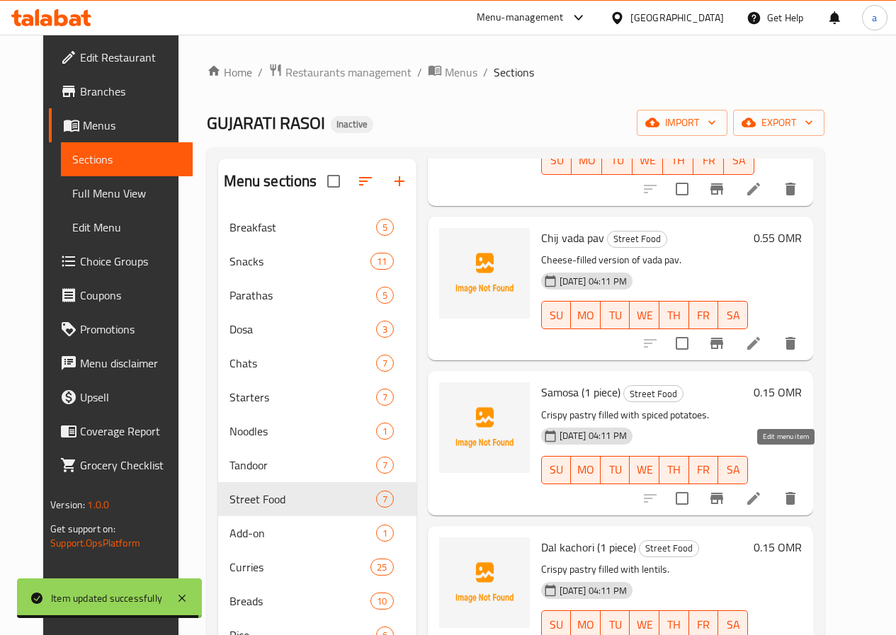
click at [760, 492] on icon at bounding box center [753, 498] width 13 height 13
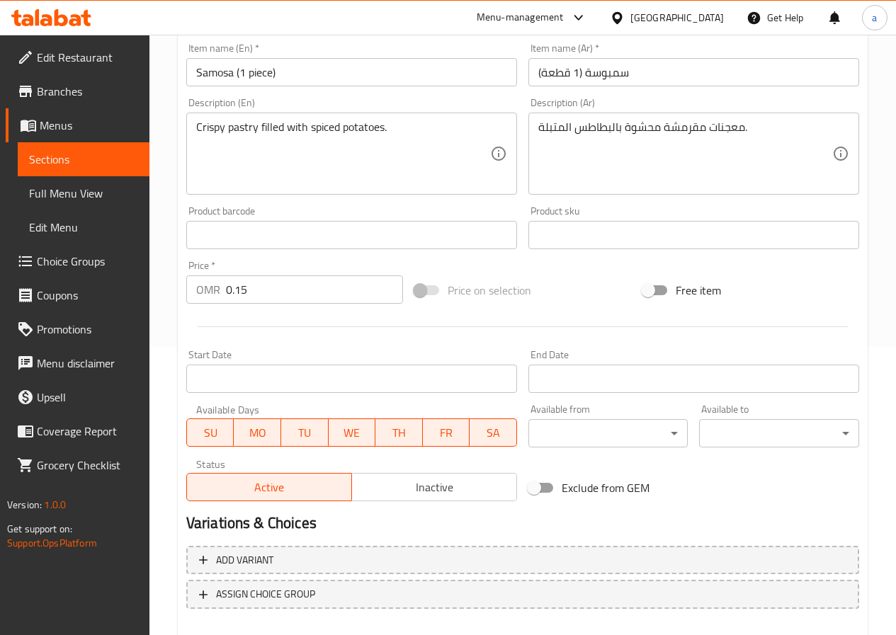
scroll to position [365, 0]
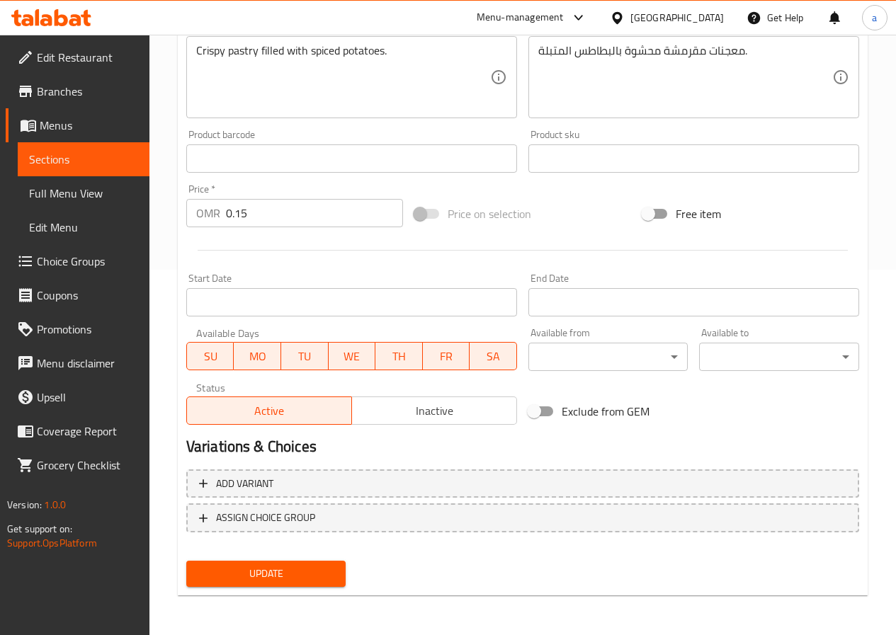
click at [285, 594] on div "Update Samosa (1 piece) Add item image Image Size: 1200 x 800 px / Image format…" at bounding box center [523, 184] width 690 height 824
click at [285, 578] on span "Update" at bounding box center [266, 574] width 137 height 18
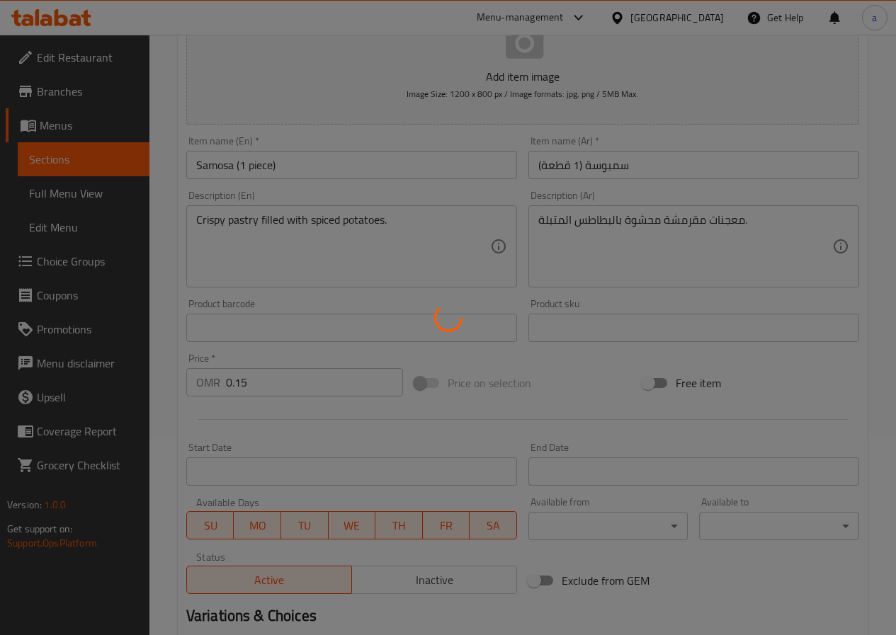
scroll to position [0, 0]
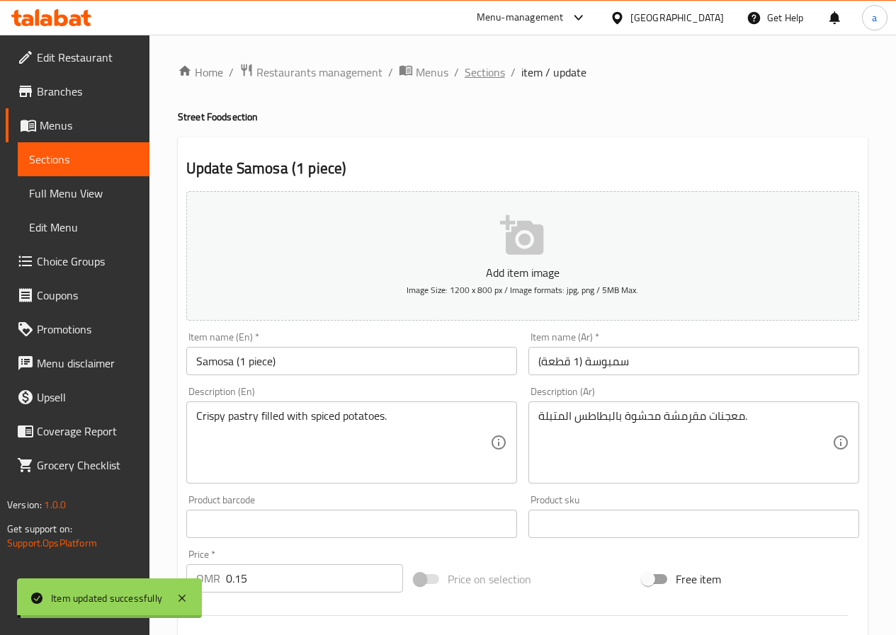
click at [493, 72] on span "Sections" at bounding box center [485, 72] width 40 height 17
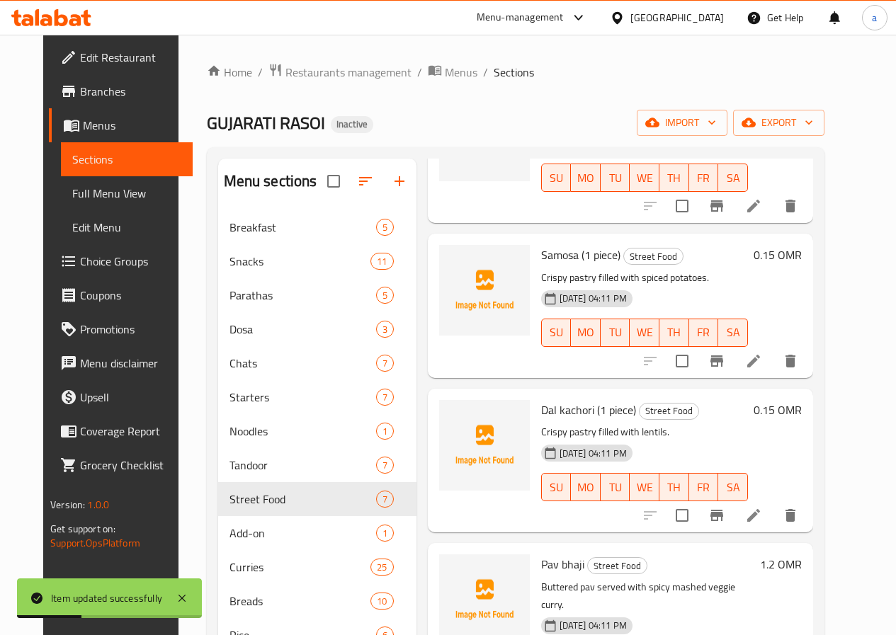
scroll to position [496, 0]
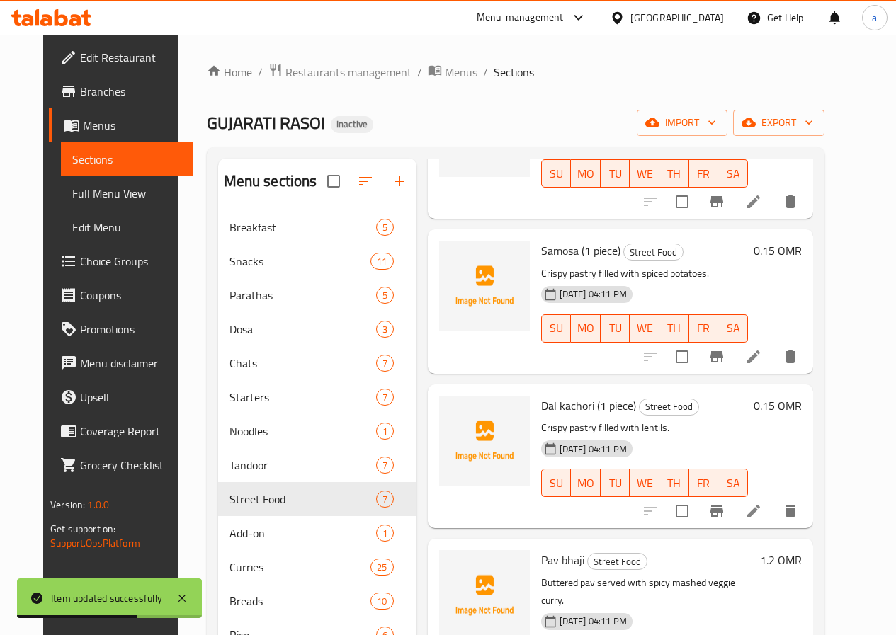
click at [773, 499] on li at bounding box center [754, 511] width 40 height 25
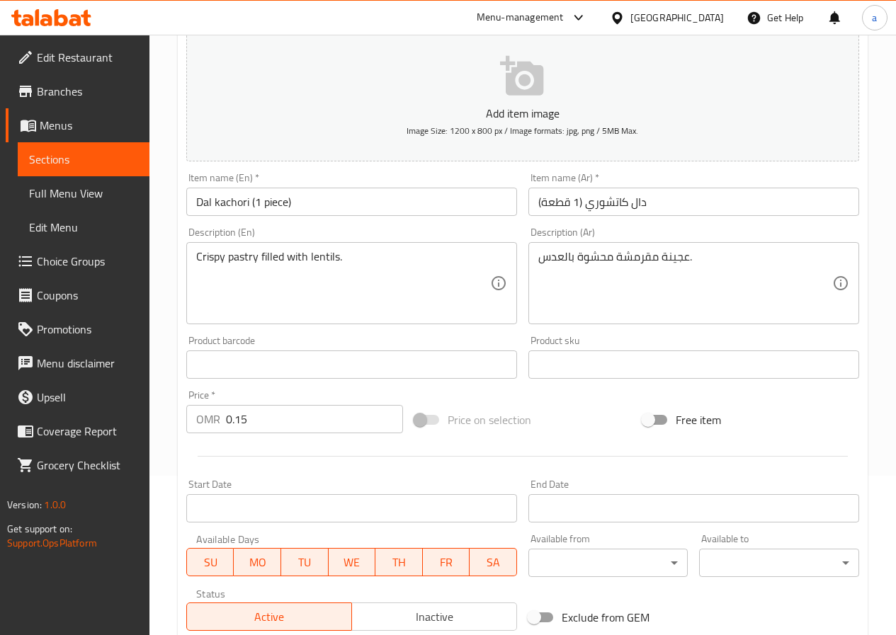
scroll to position [365, 0]
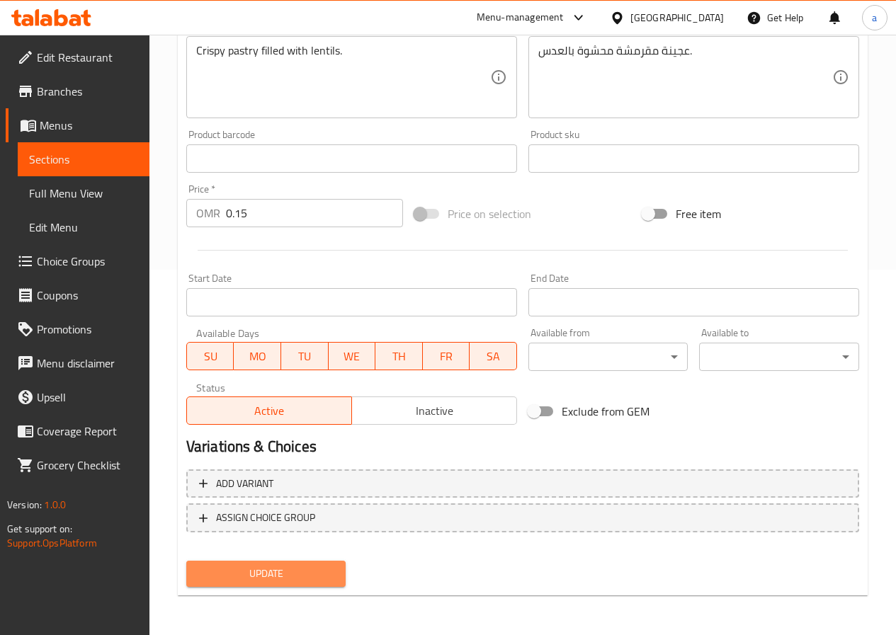
click at [262, 569] on span "Update" at bounding box center [266, 574] width 137 height 18
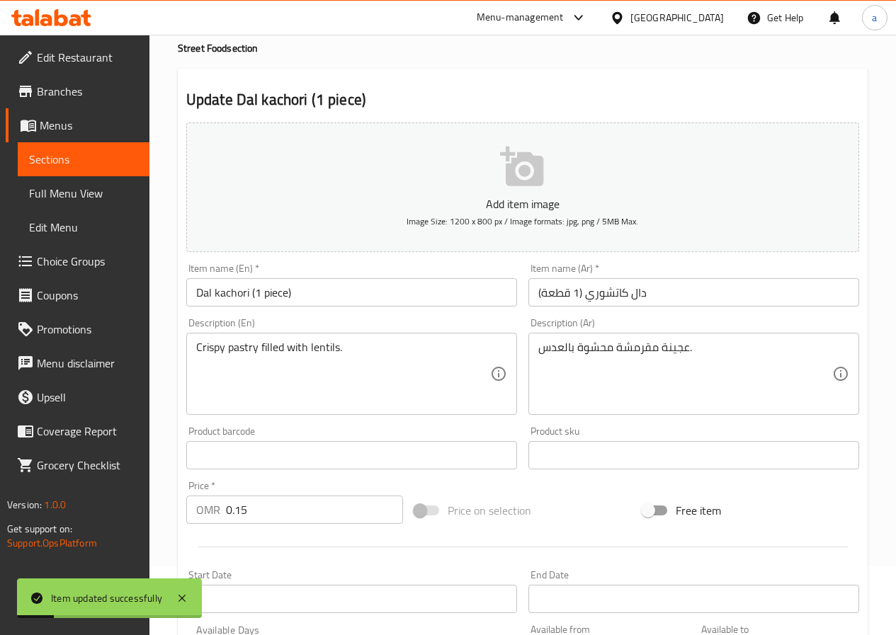
scroll to position [0, 0]
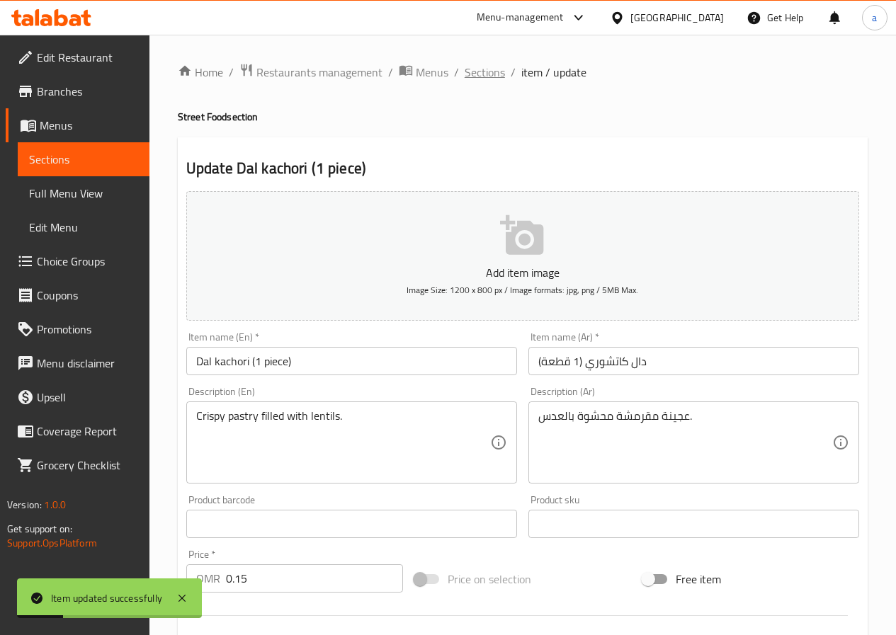
click at [469, 70] on span "Sections" at bounding box center [485, 72] width 40 height 17
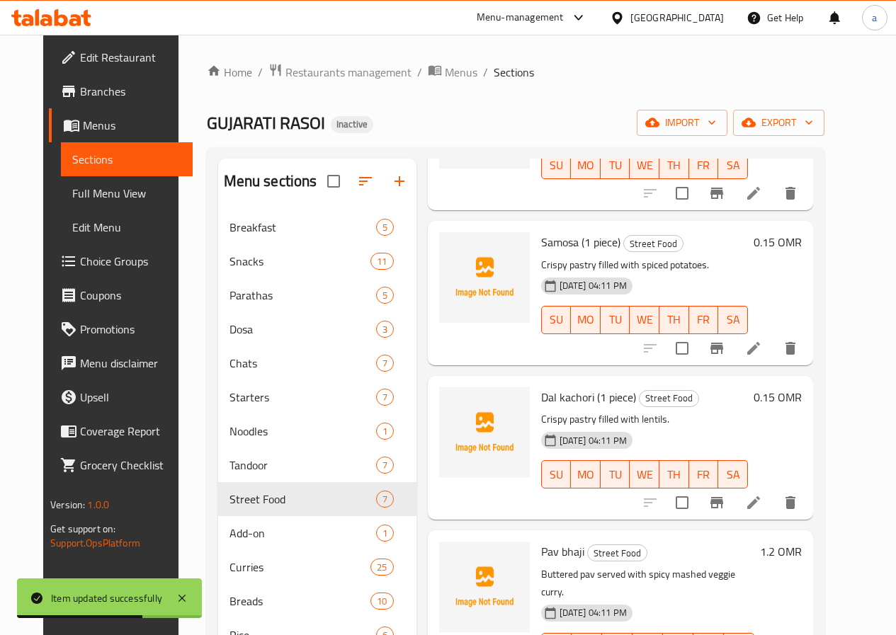
scroll to position [198, 0]
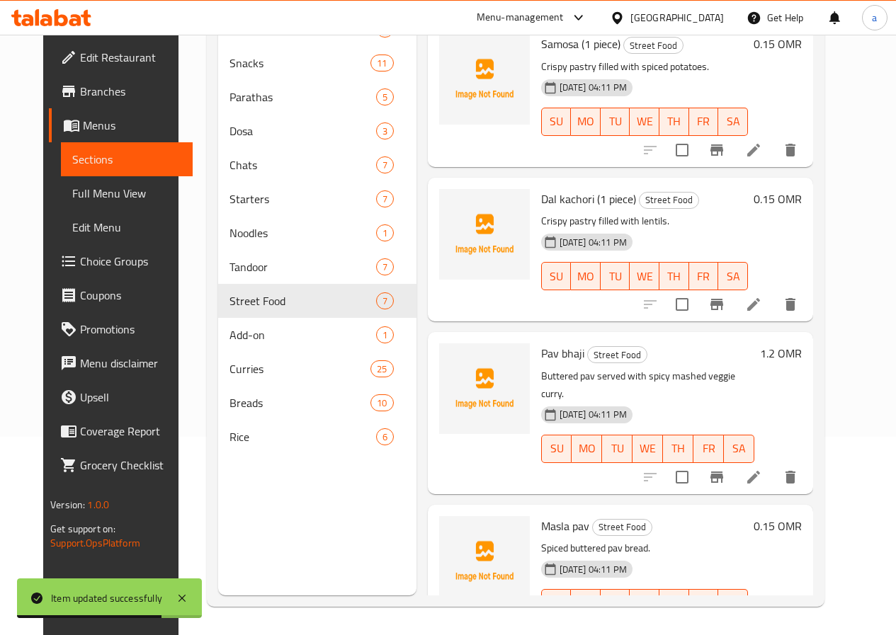
click at [762, 469] on icon at bounding box center [753, 477] width 17 height 17
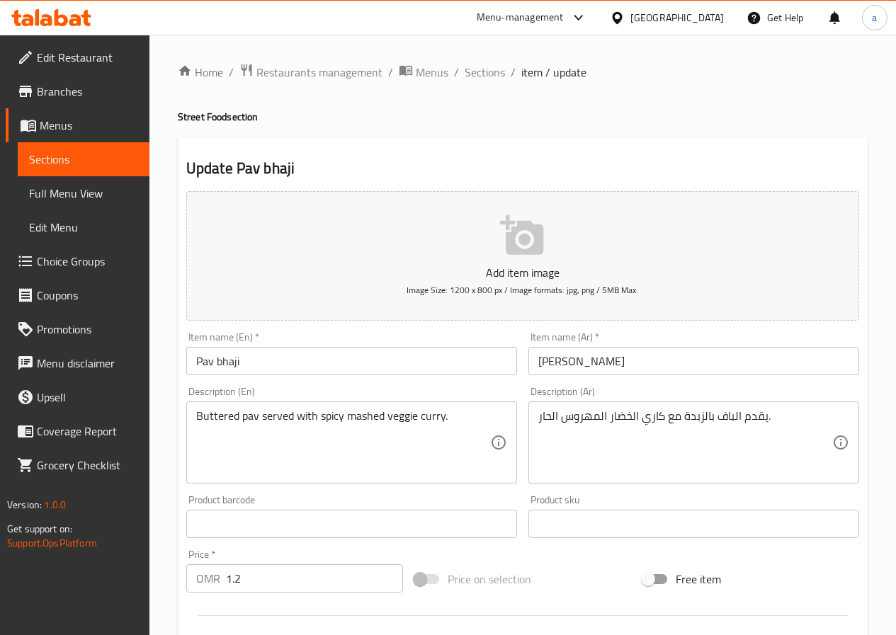
click at [557, 361] on input "باف باجي" at bounding box center [693, 361] width 331 height 28
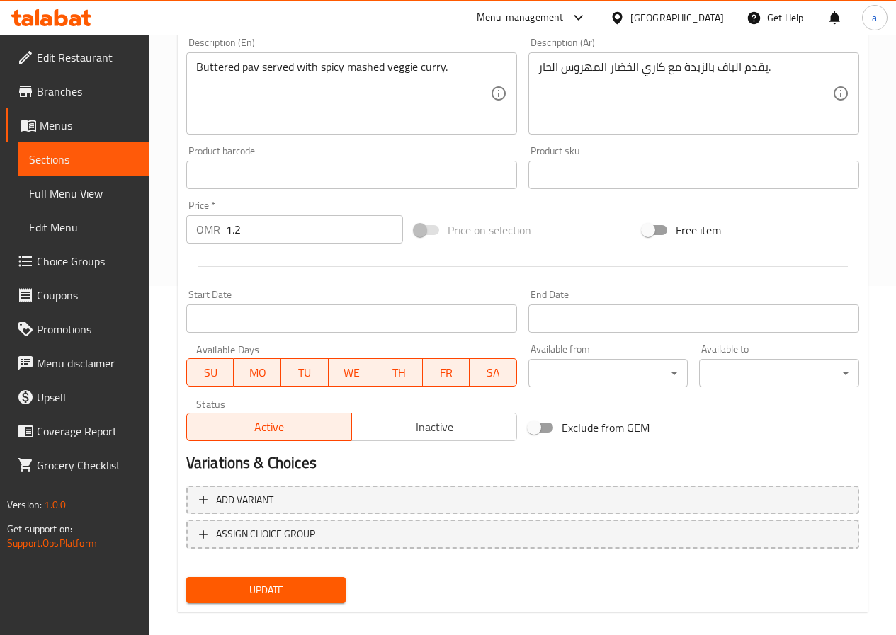
scroll to position [365, 0]
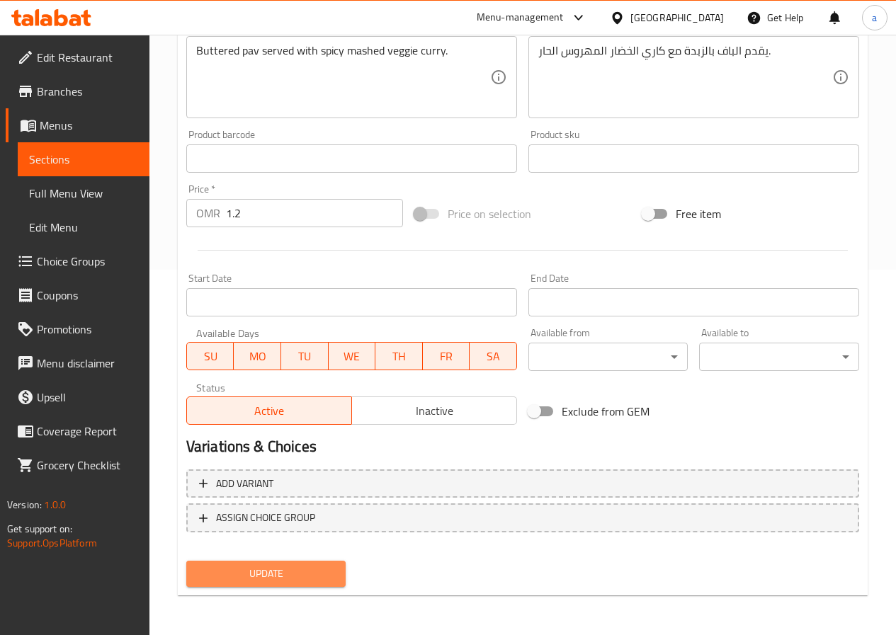
click at [344, 574] on button "Update" at bounding box center [266, 574] width 160 height 26
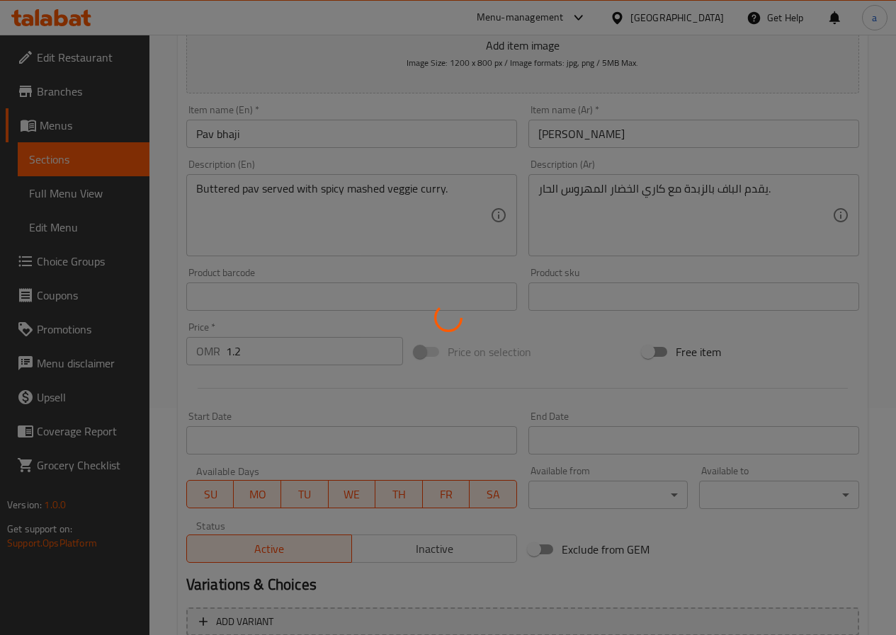
scroll to position [0, 0]
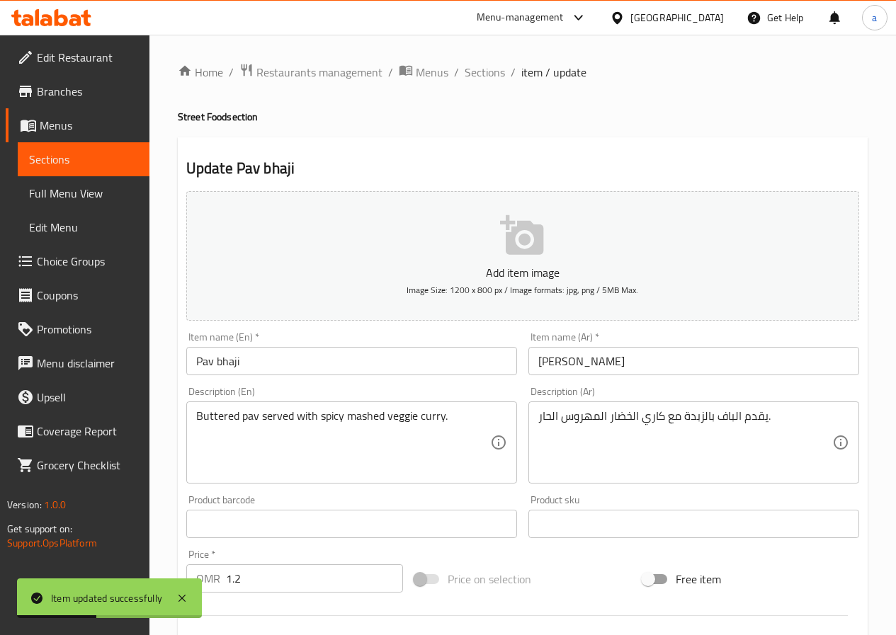
click at [554, 356] on input "باف باجي" at bounding box center [693, 361] width 331 height 28
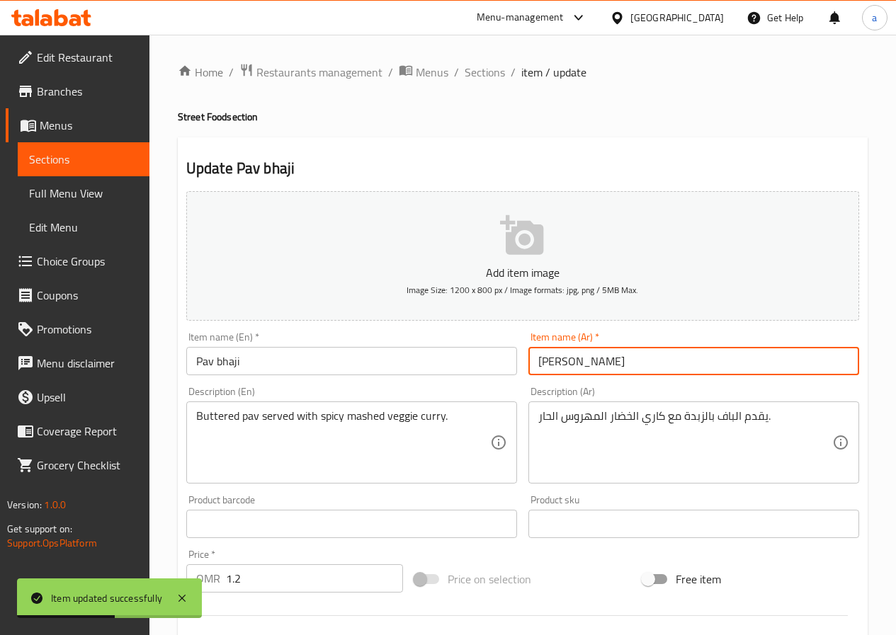
click at [556, 365] on input "باف باجي" at bounding box center [693, 361] width 331 height 28
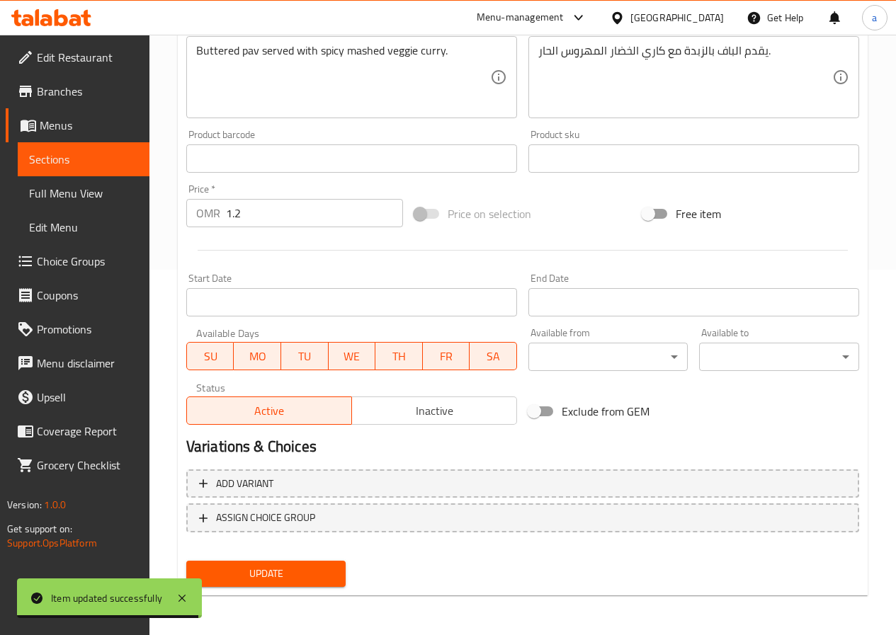
type input "باف بهاجي"
click at [266, 569] on span "Update" at bounding box center [266, 574] width 137 height 18
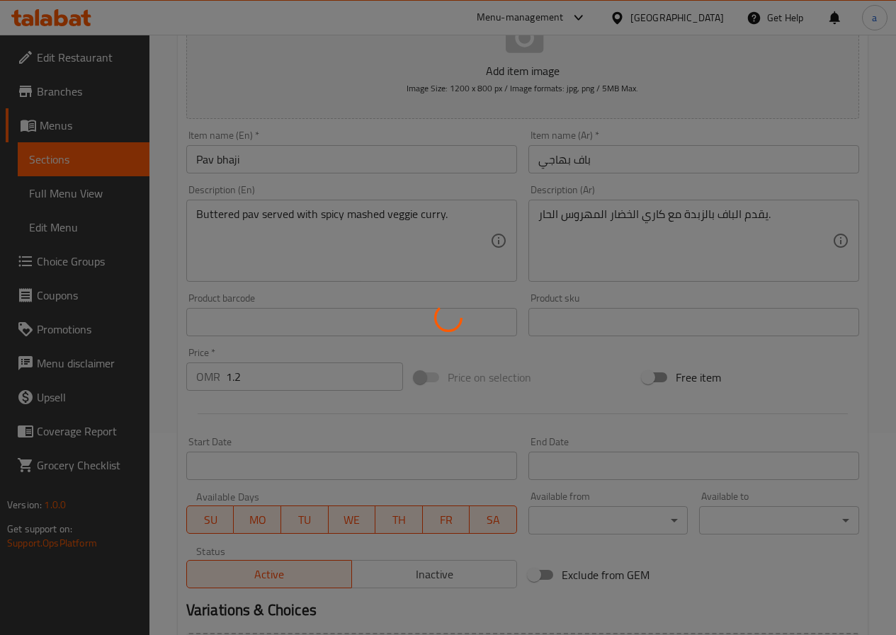
scroll to position [11, 0]
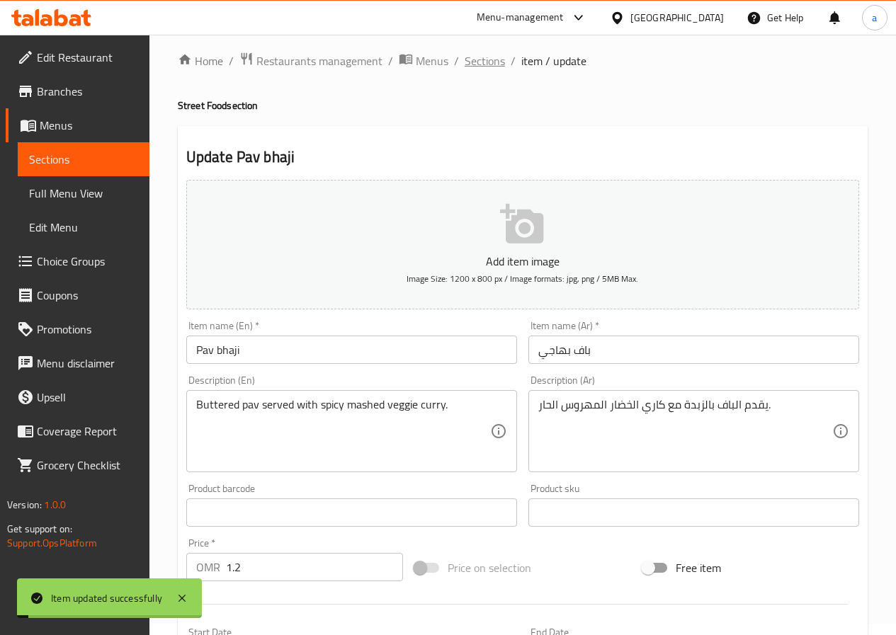
click at [487, 57] on span "Sections" at bounding box center [485, 60] width 40 height 17
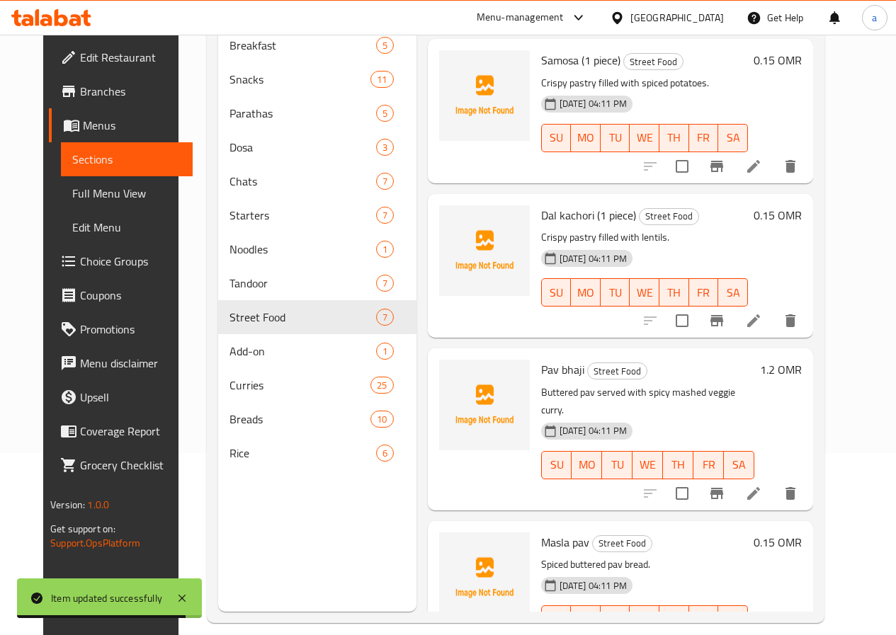
scroll to position [198, 0]
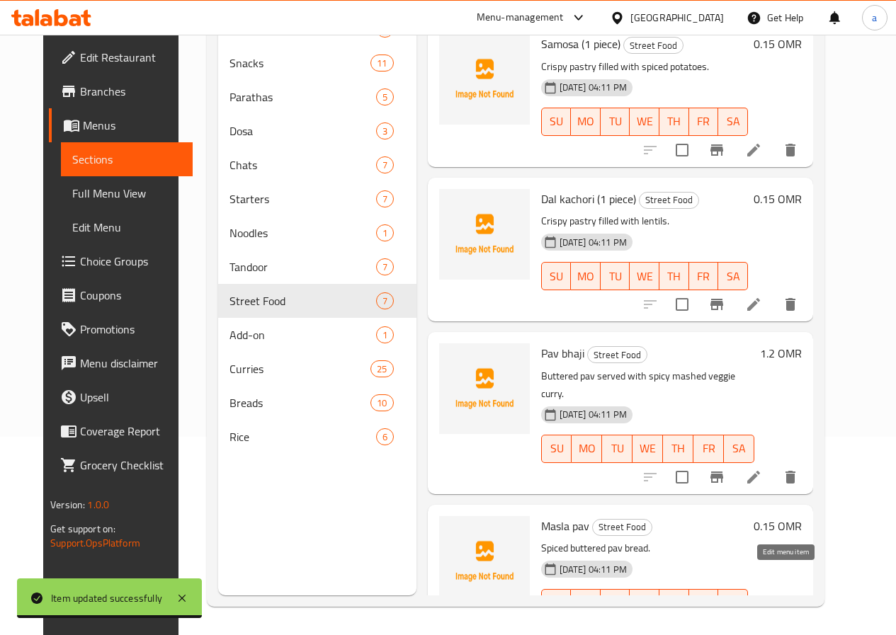
click at [760, 625] on icon at bounding box center [753, 631] width 13 height 13
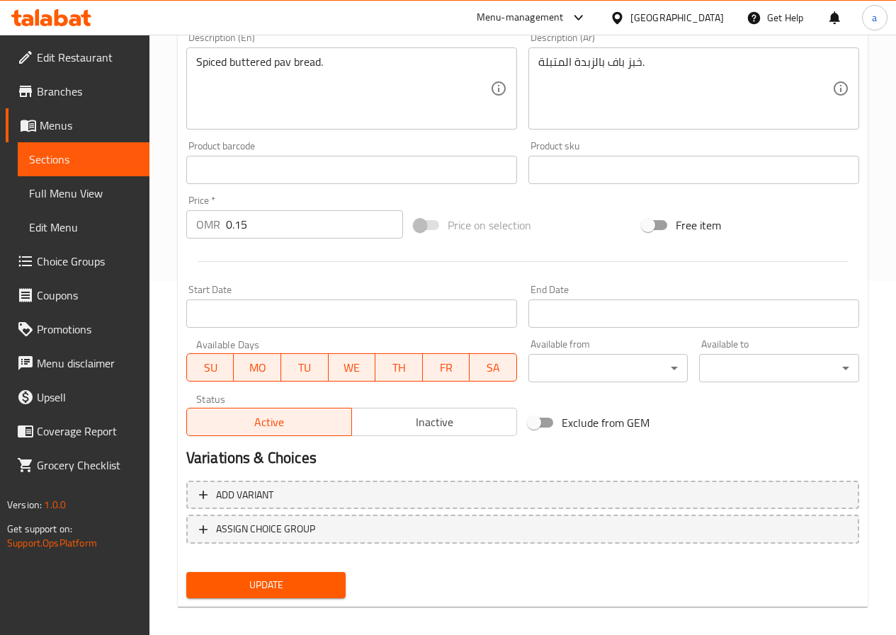
click at [273, 588] on span "Update" at bounding box center [266, 585] width 137 height 18
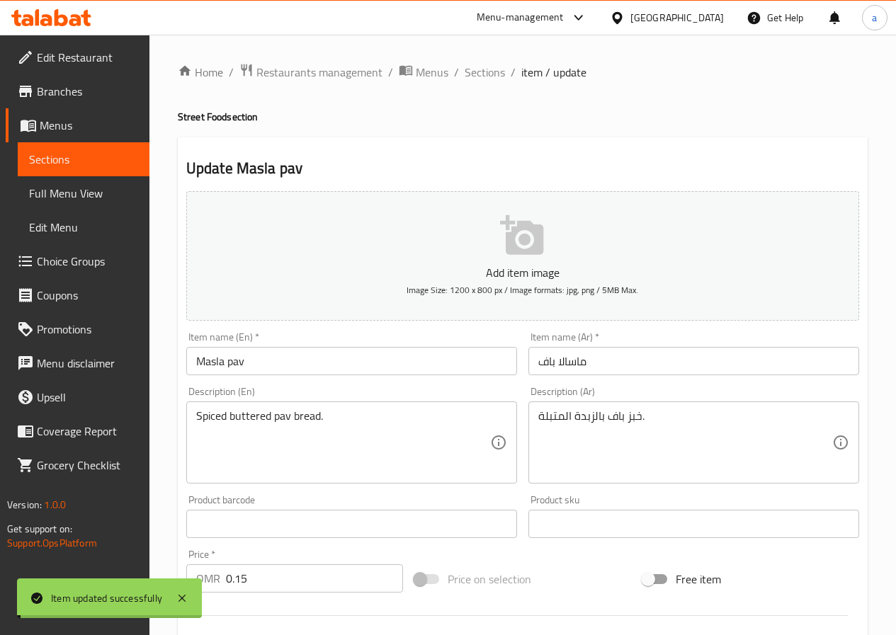
click at [479, 75] on span "Sections" at bounding box center [485, 72] width 40 height 17
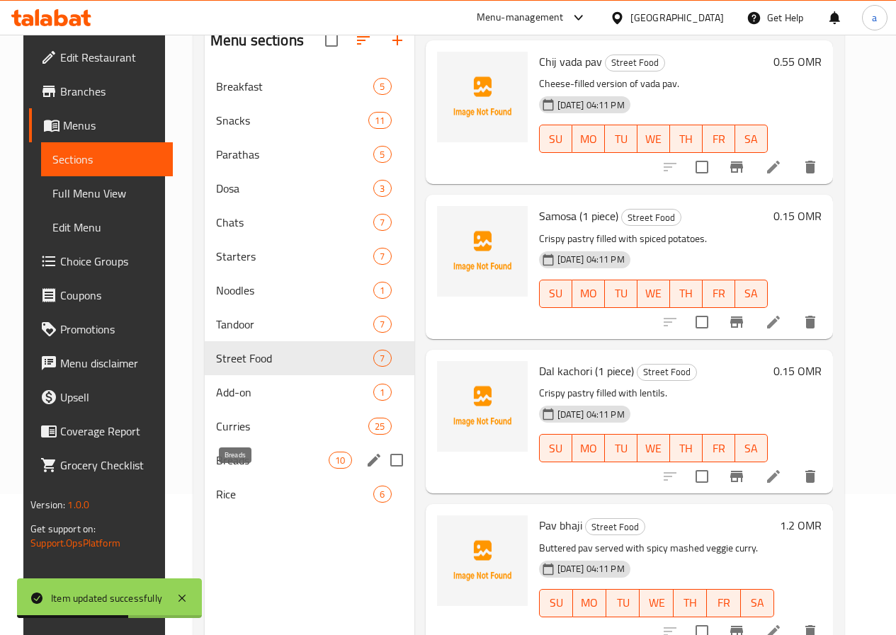
scroll to position [142, 0]
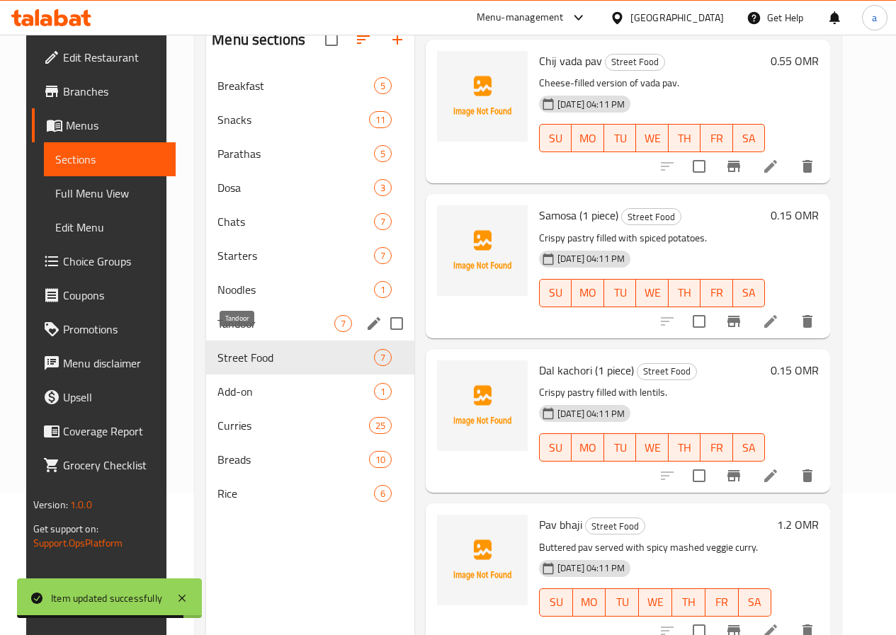
click at [231, 332] on span "Tandoor" at bounding box center [275, 323] width 117 height 17
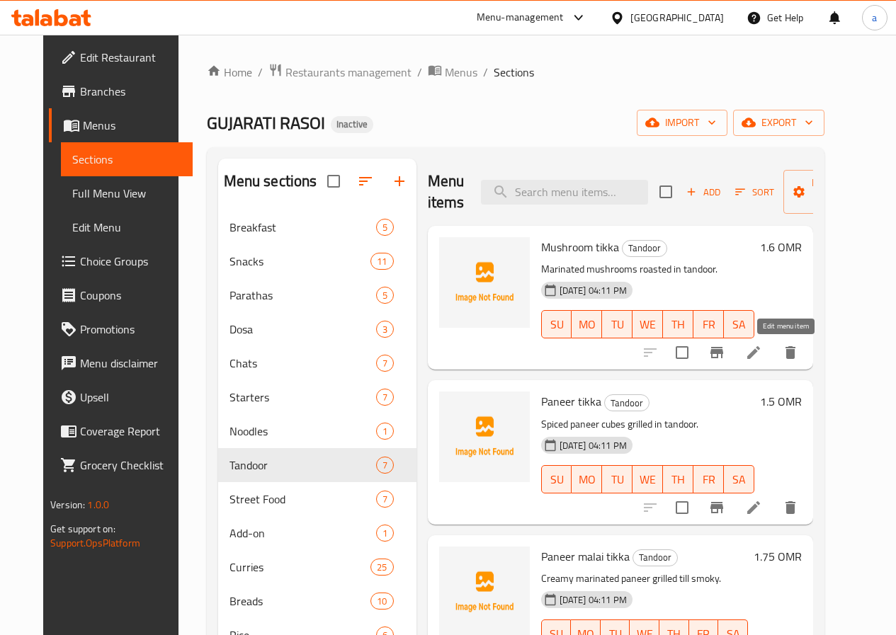
click at [762, 360] on icon at bounding box center [753, 352] width 17 height 17
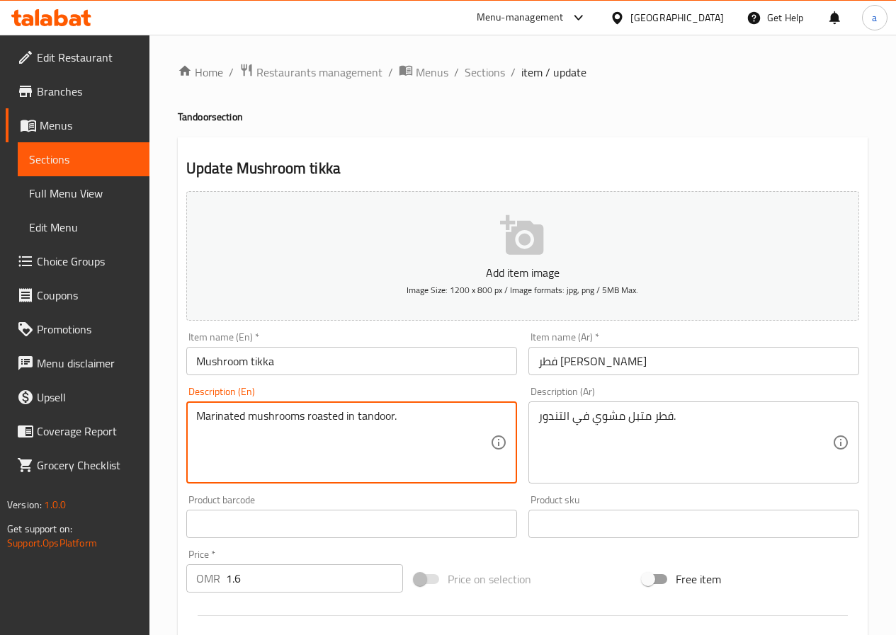
click at [368, 418] on textarea "Marinated mushrooms roasted in tandoor." at bounding box center [343, 442] width 294 height 67
click at [338, 455] on textarea "Marinated mushrooms roasted in tandoor." at bounding box center [343, 442] width 294 height 67
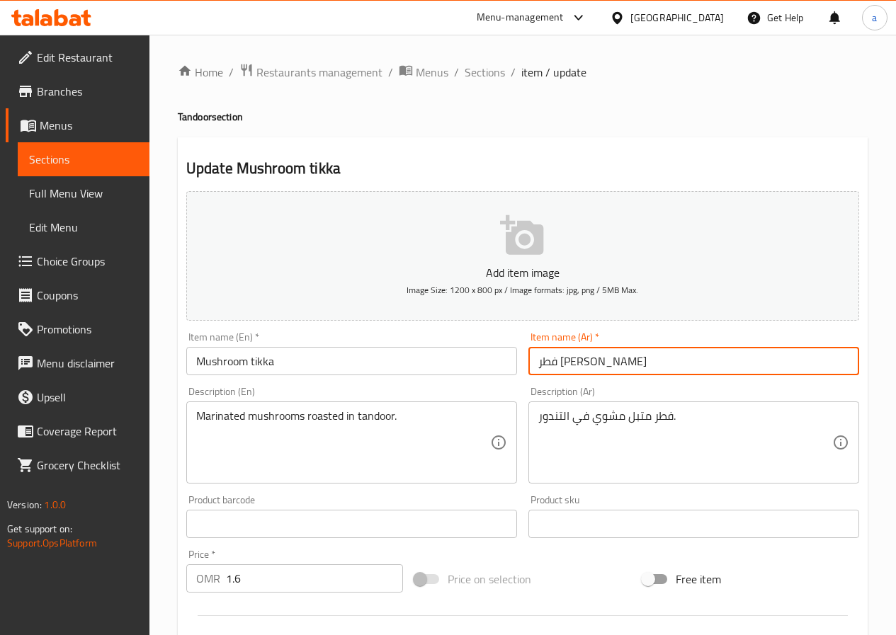
drag, startPoint x: 562, startPoint y: 364, endPoint x: 576, endPoint y: 363, distance: 14.2
click at [576, 363] on input "فطر تيكا" at bounding box center [693, 361] width 331 height 28
click at [562, 365] on input "فطر تيكا" at bounding box center [693, 361] width 331 height 28
drag, startPoint x: 560, startPoint y: 365, endPoint x: 580, endPoint y: 366, distance: 19.9
click at [580, 366] on input "فطر تيكا" at bounding box center [693, 361] width 331 height 28
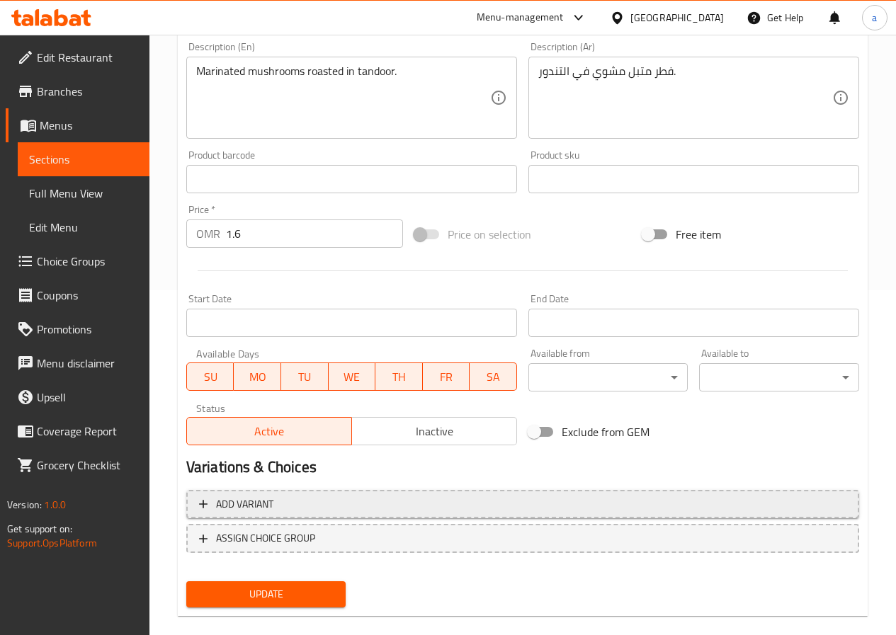
scroll to position [365, 0]
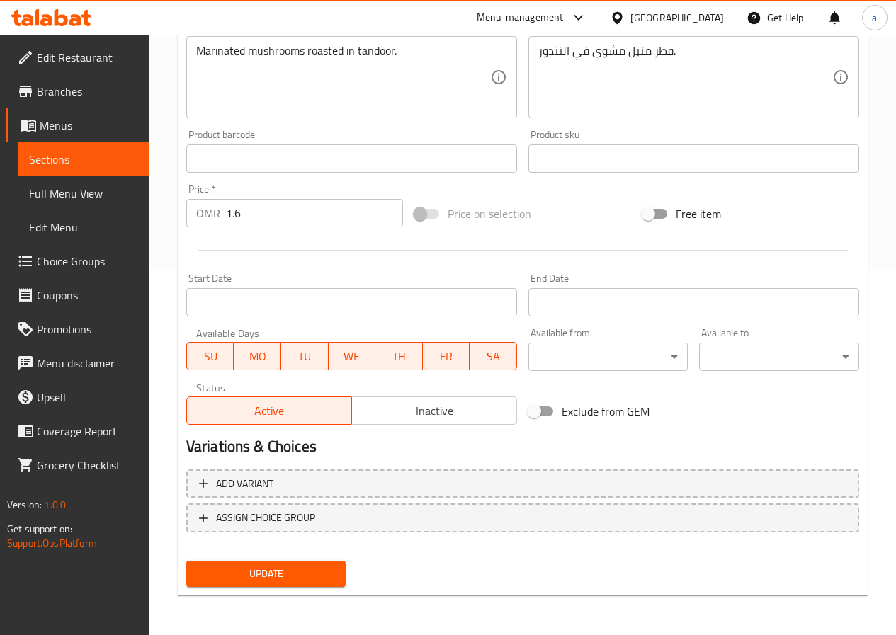
type input "مشروم تيكا"
click at [264, 574] on span "Update" at bounding box center [266, 574] width 137 height 18
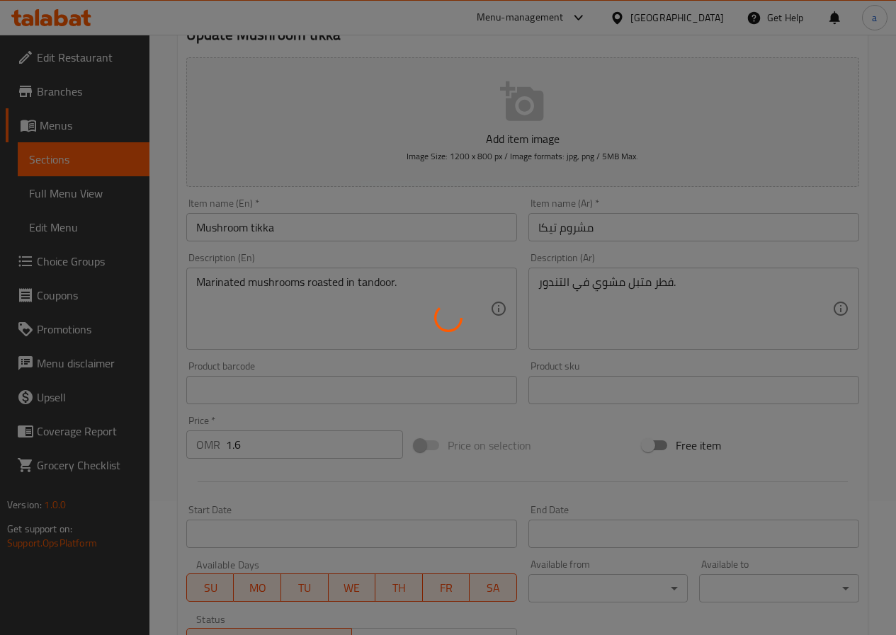
scroll to position [11, 0]
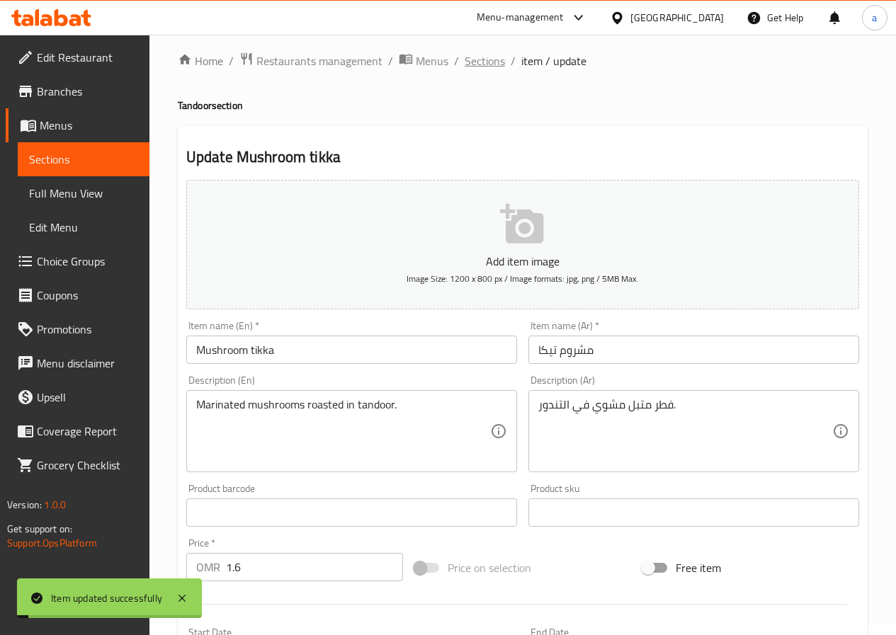
click at [489, 62] on span "Sections" at bounding box center [485, 60] width 40 height 17
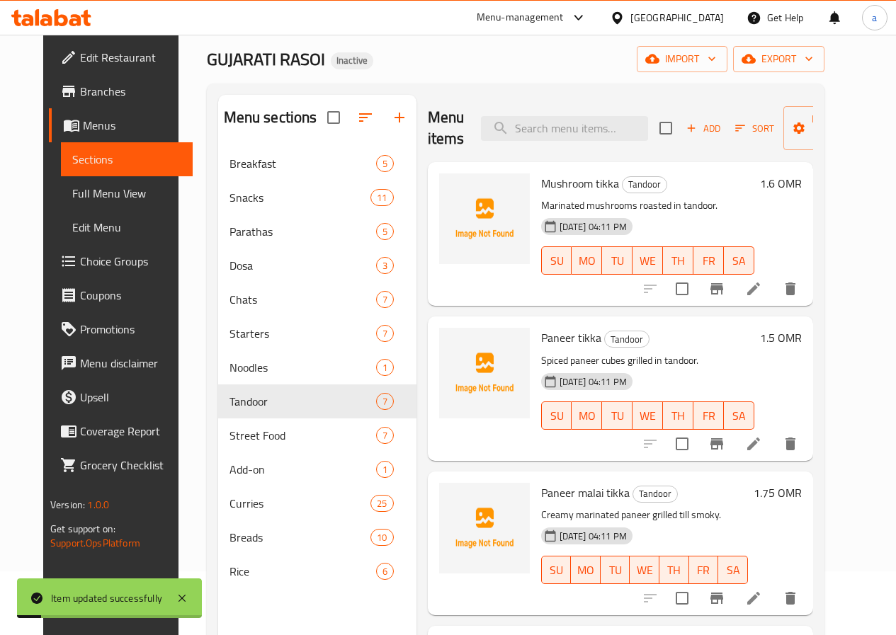
scroll to position [153, 0]
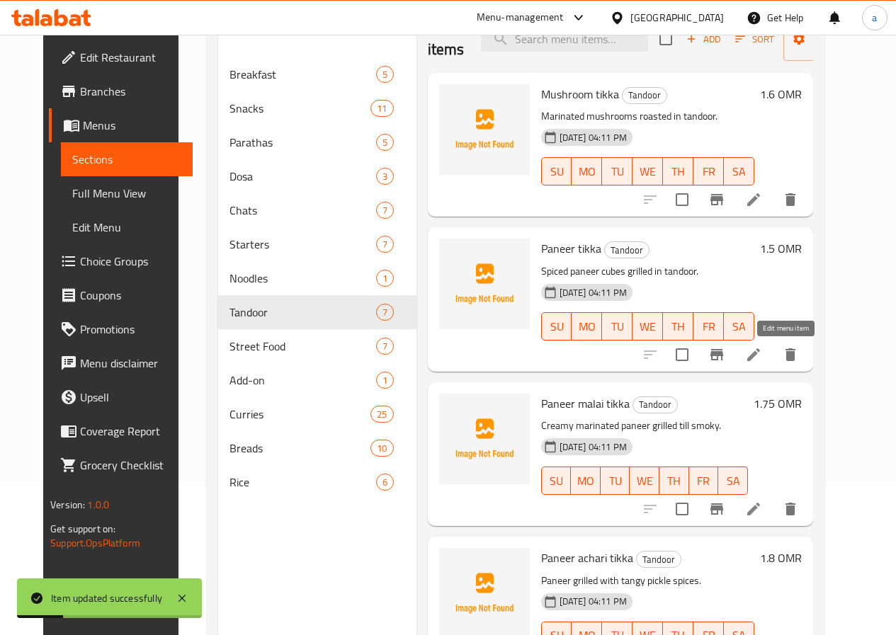
click at [762, 346] on icon at bounding box center [753, 354] width 17 height 17
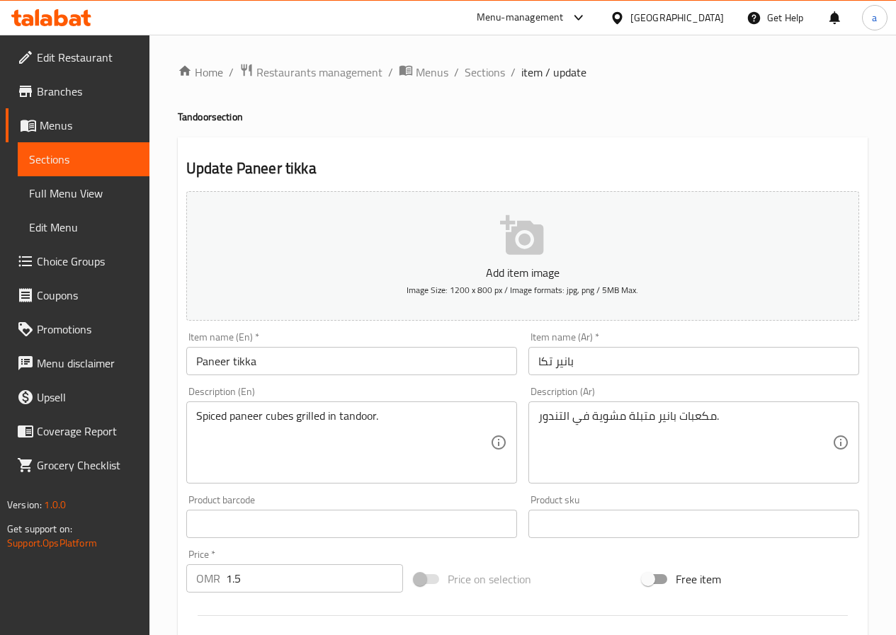
click at [545, 363] on input "بانير تكا" at bounding box center [693, 361] width 331 height 28
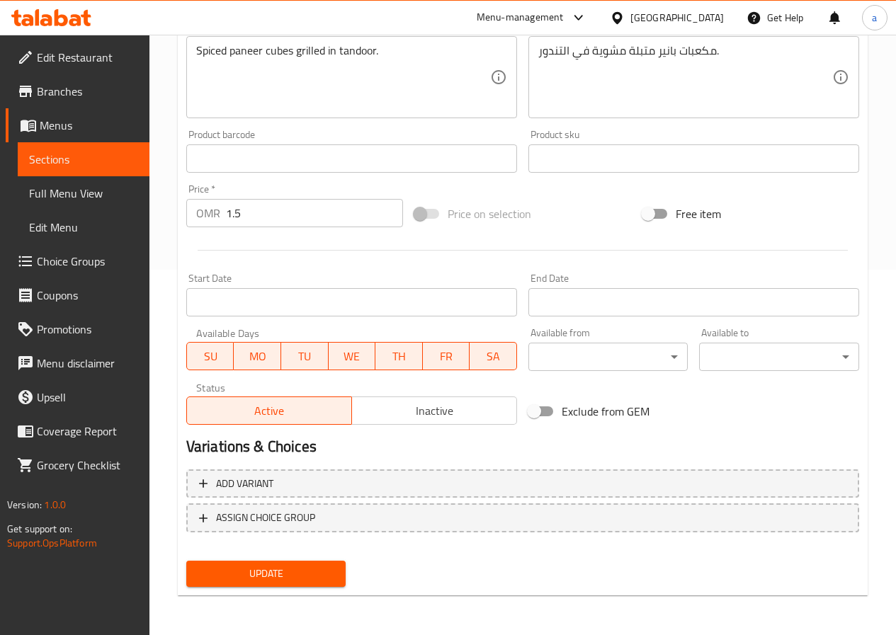
type input "بانير تيكا"
click at [266, 569] on span "Update" at bounding box center [266, 574] width 137 height 18
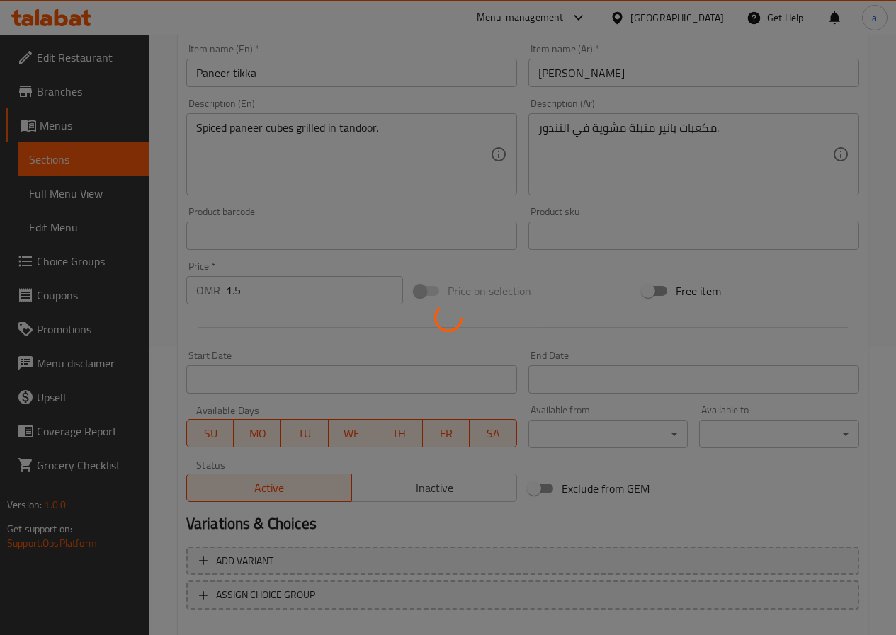
scroll to position [11, 0]
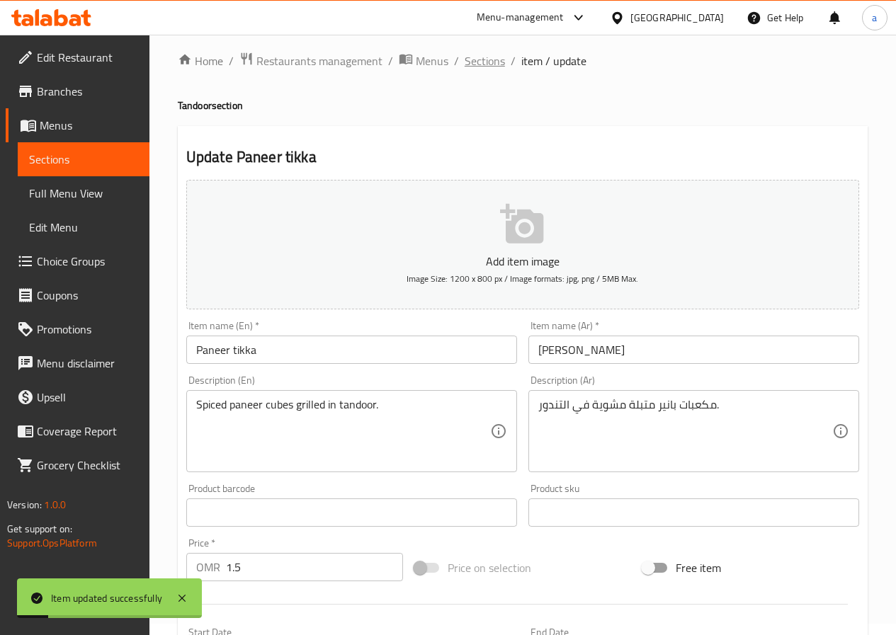
click at [482, 68] on span "Sections" at bounding box center [485, 60] width 40 height 17
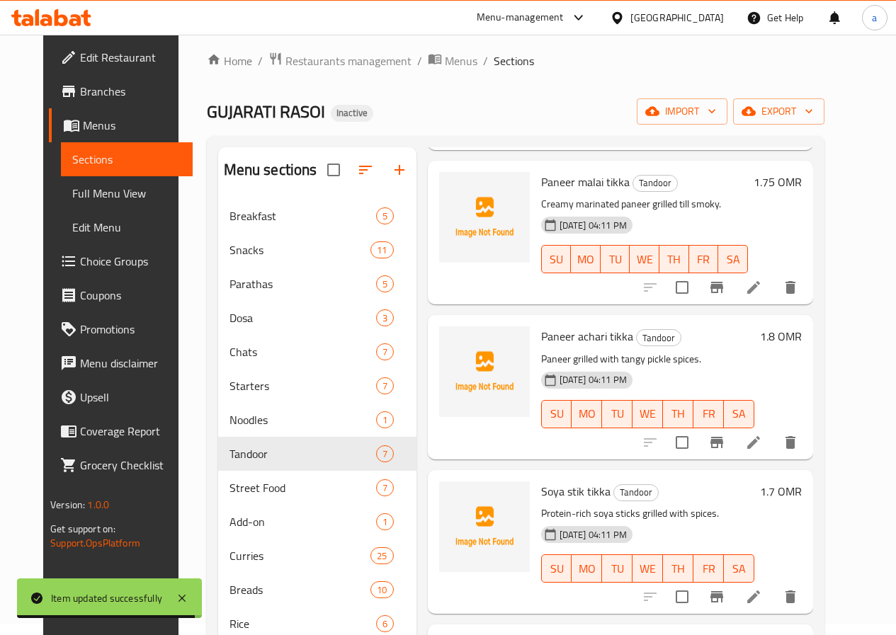
scroll to position [283, 0]
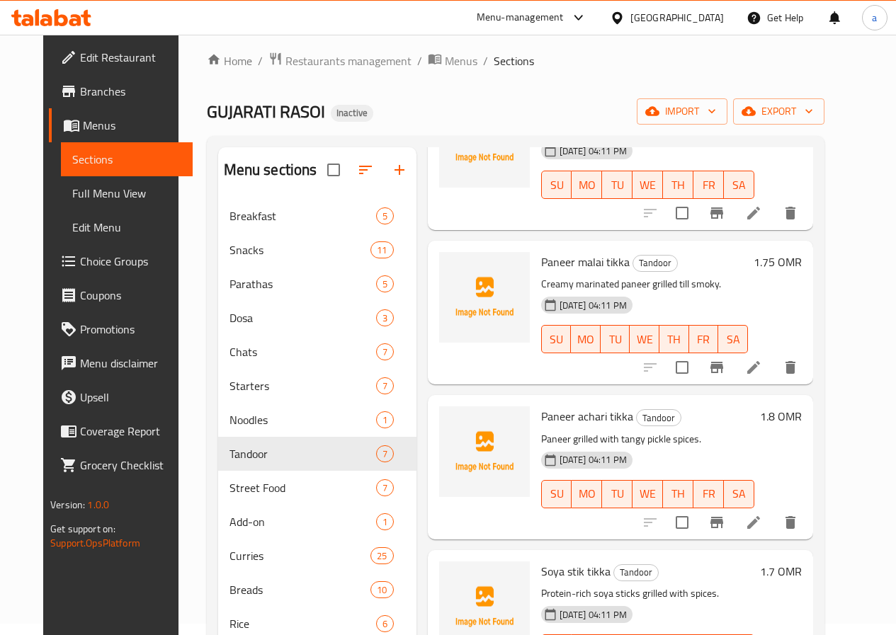
click at [760, 362] on icon at bounding box center [753, 367] width 13 height 13
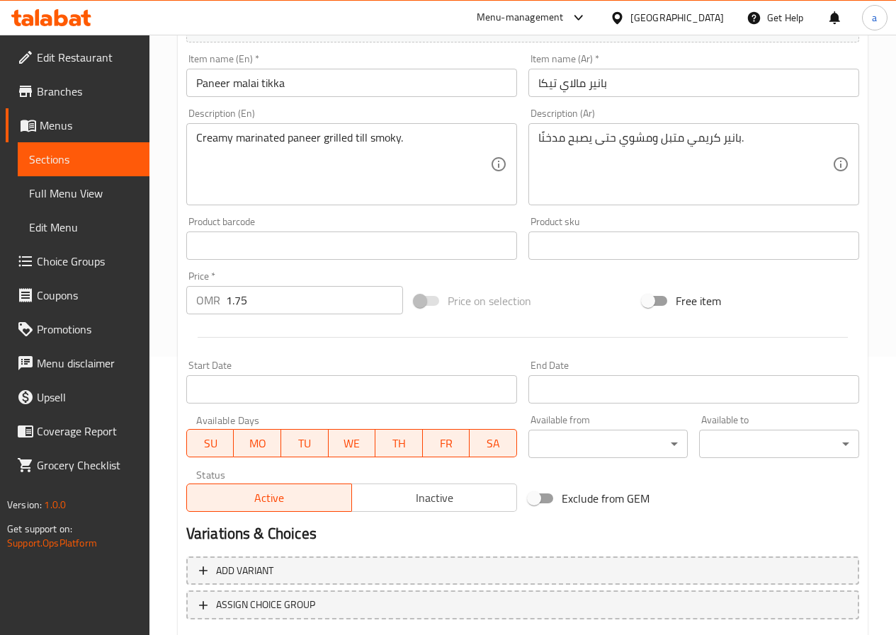
scroll to position [365, 0]
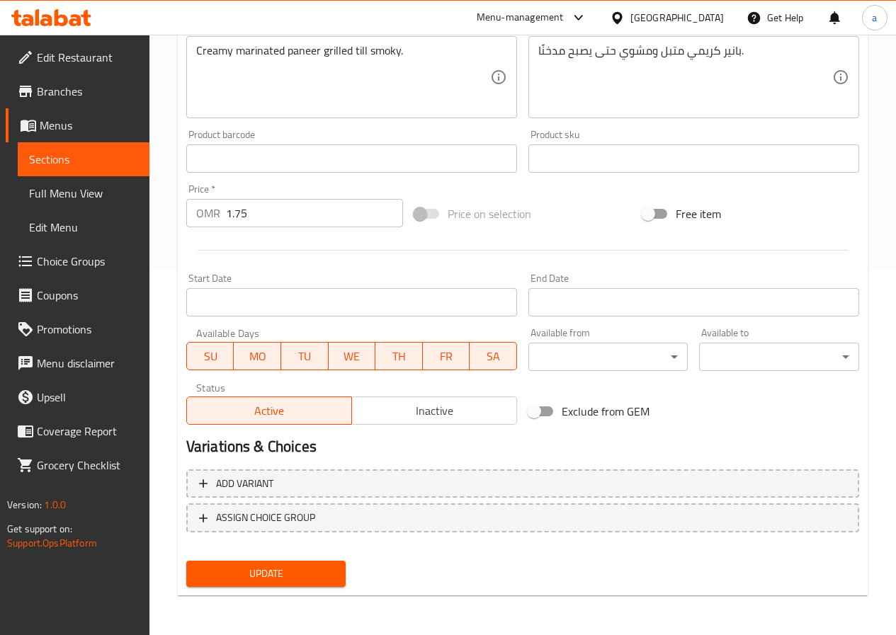
click at [251, 579] on span "Update" at bounding box center [266, 574] width 137 height 18
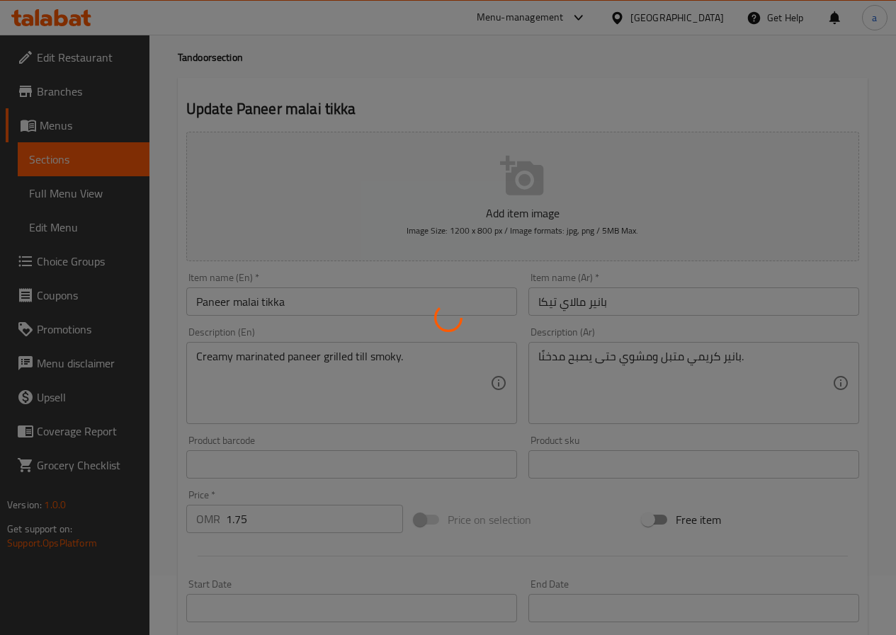
scroll to position [0, 0]
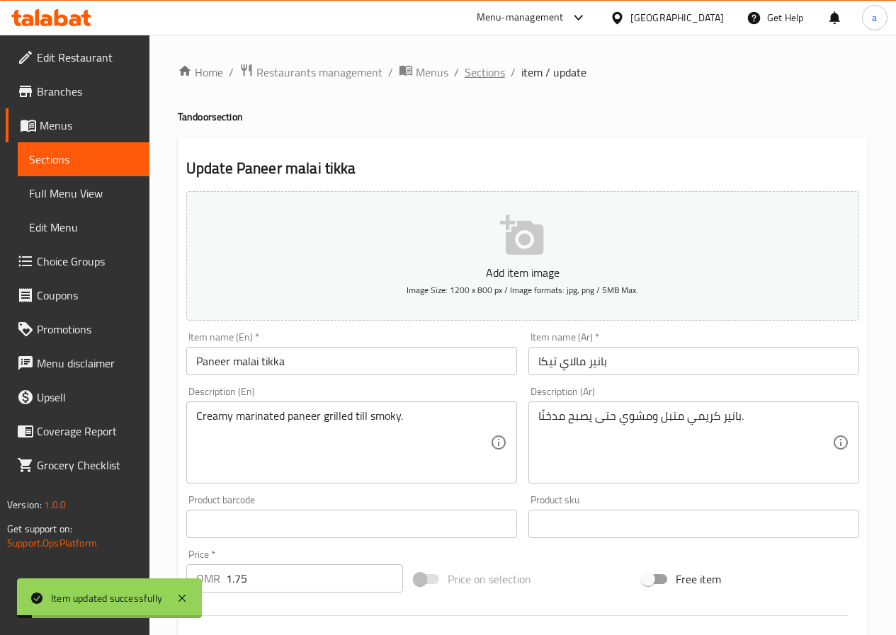
click at [474, 81] on span "Sections" at bounding box center [485, 72] width 40 height 17
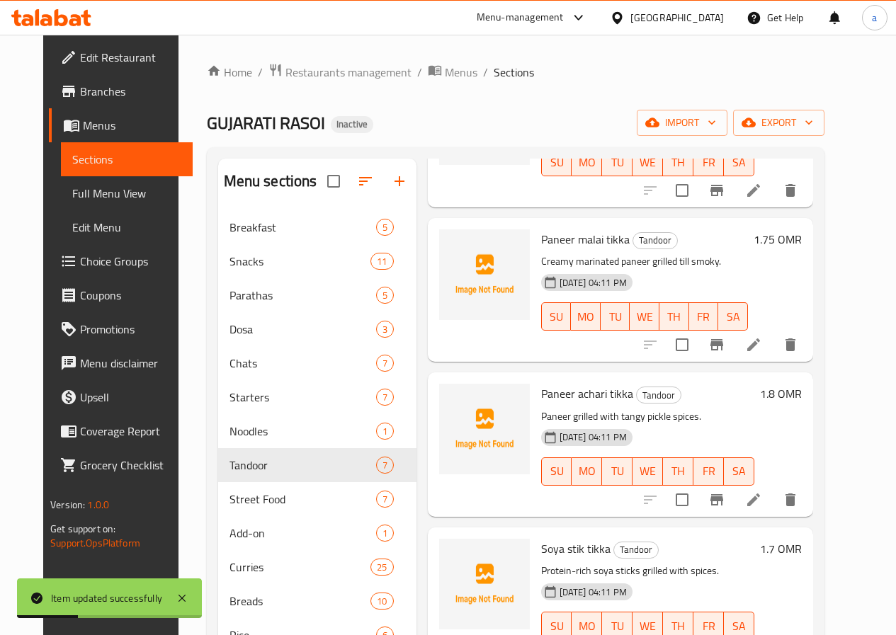
scroll to position [354, 0]
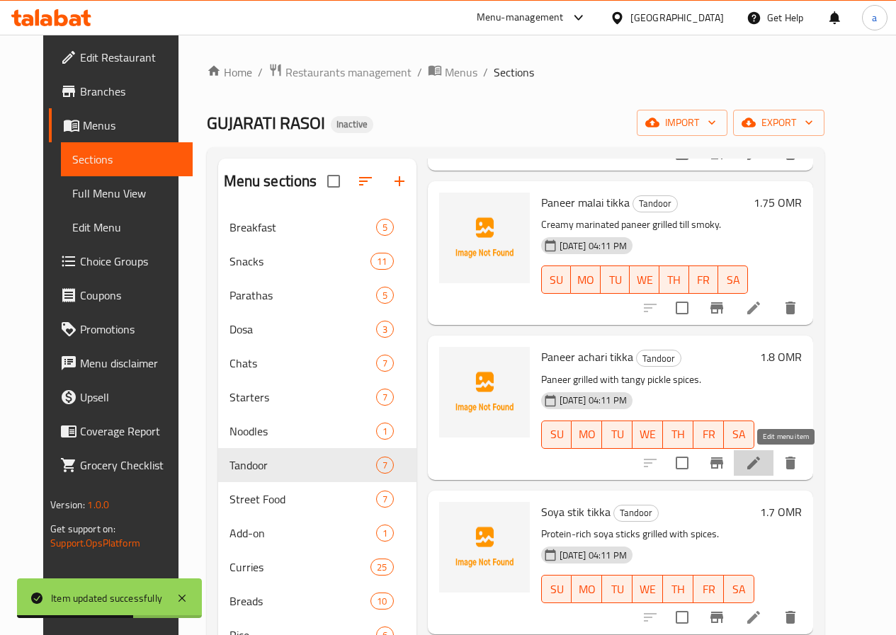
click at [762, 458] on icon at bounding box center [753, 463] width 17 height 17
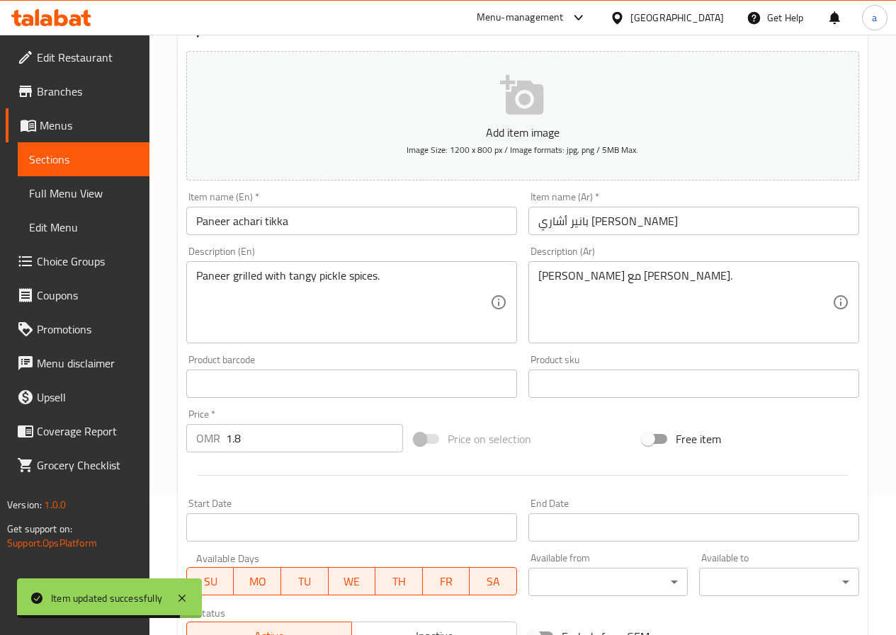
scroll to position [142, 0]
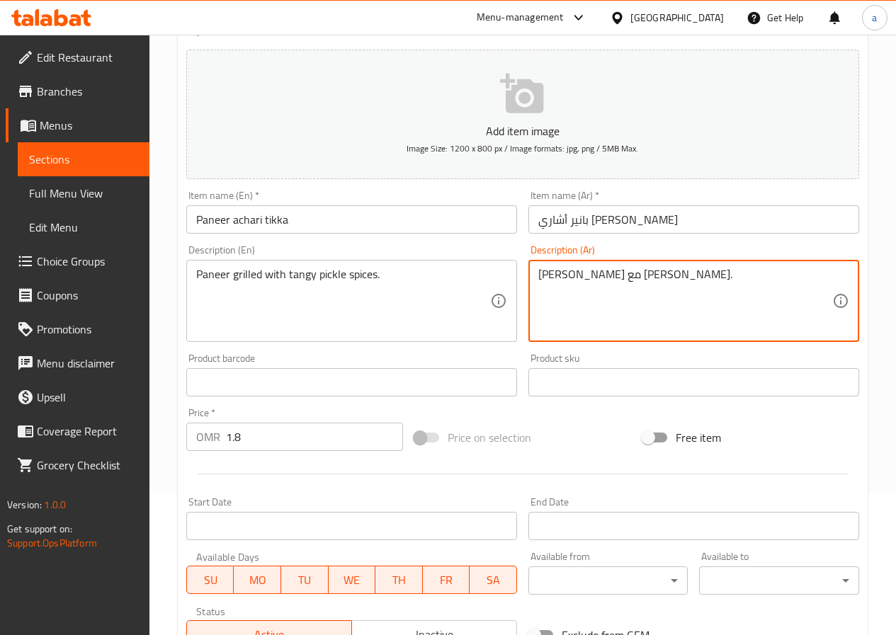
drag, startPoint x: 540, startPoint y: 276, endPoint x: 565, endPoint y: 278, distance: 24.9
click at [535, 274] on div "بانير مشوي مع توابل مخلل منعش. Description (Ar)" at bounding box center [693, 301] width 331 height 82
click at [569, 275] on textarea "بانير مشوي مع توابل مخلل منعش." at bounding box center [685, 301] width 294 height 67
click at [594, 275] on textarea "بانير مشوي مع توابل مخلل منعش." at bounding box center [685, 301] width 294 height 67
click at [597, 277] on textarea "بانير مشوي مع توابل مخلل منعش." at bounding box center [685, 301] width 294 height 67
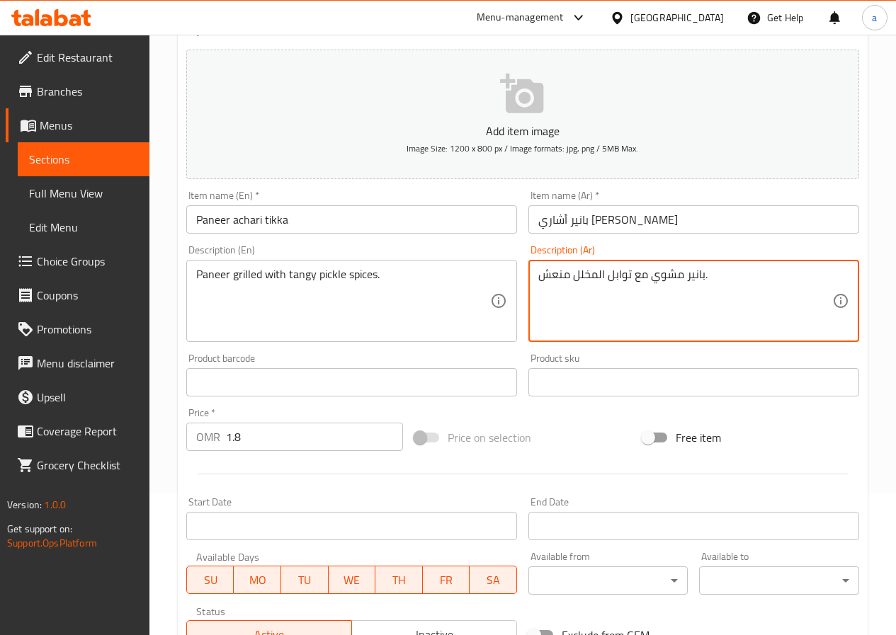
click at [543, 278] on textarea "بانير مشوي مع توابل المخلل منعش." at bounding box center [685, 301] width 294 height 67
click at [551, 273] on textarea "بانير مشوي مع توابل المخلل منعش." at bounding box center [685, 301] width 294 height 67
click at [571, 273] on textarea "بانير مشوي مع توابل المخلل منعشة." at bounding box center [685, 301] width 294 height 67
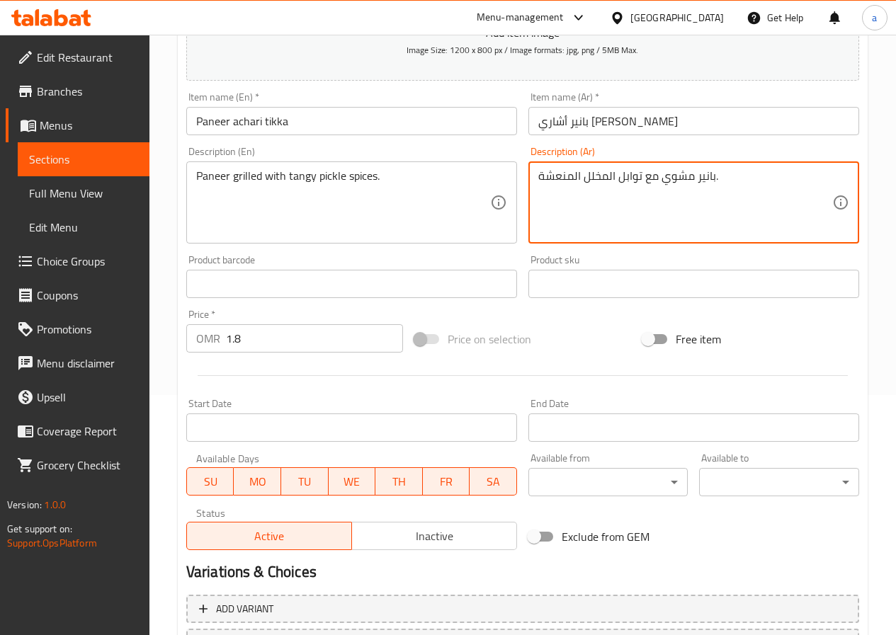
scroll to position [365, 0]
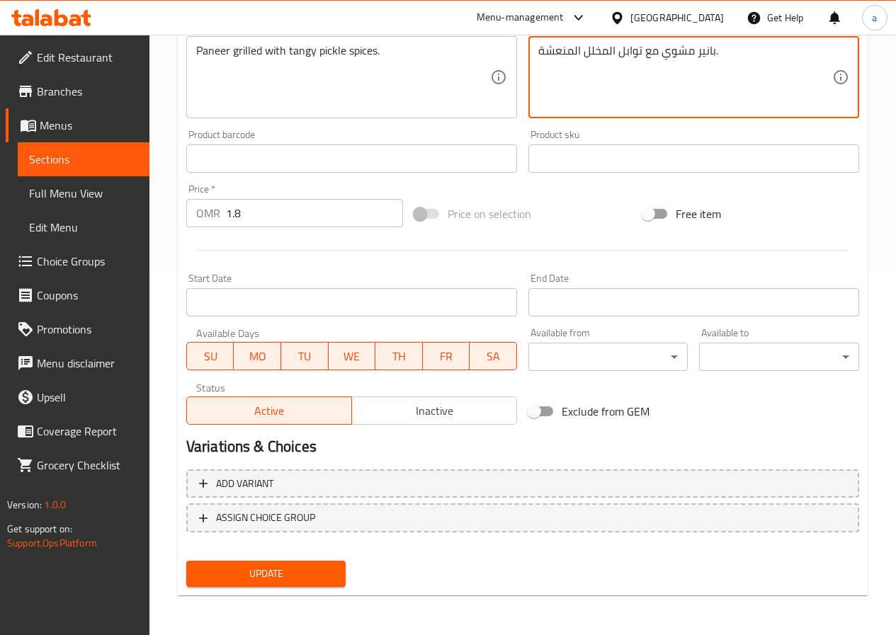
type textarea "بانير مشوي مع توابل المخلل المنعشة."
click at [268, 580] on span "Update" at bounding box center [266, 574] width 137 height 18
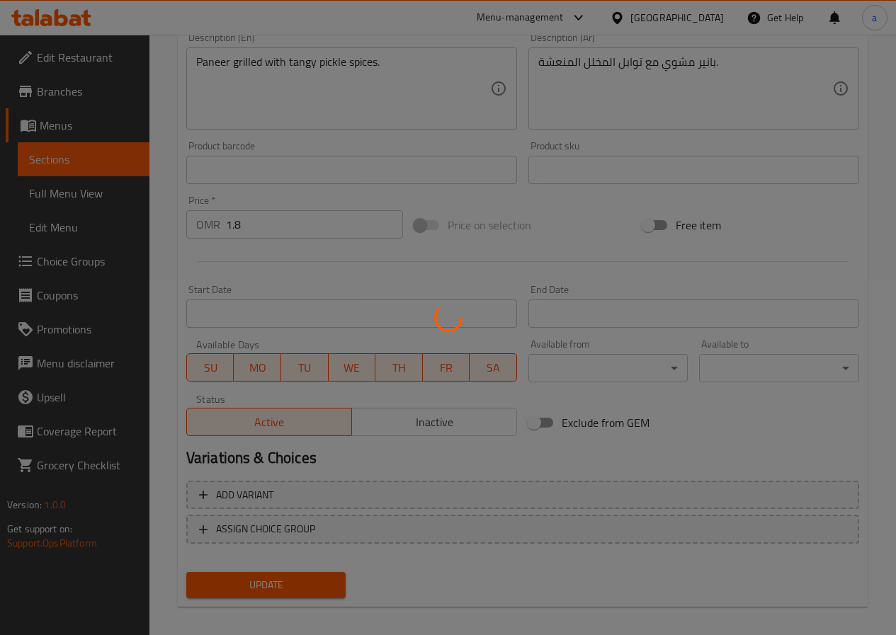
scroll to position [11, 0]
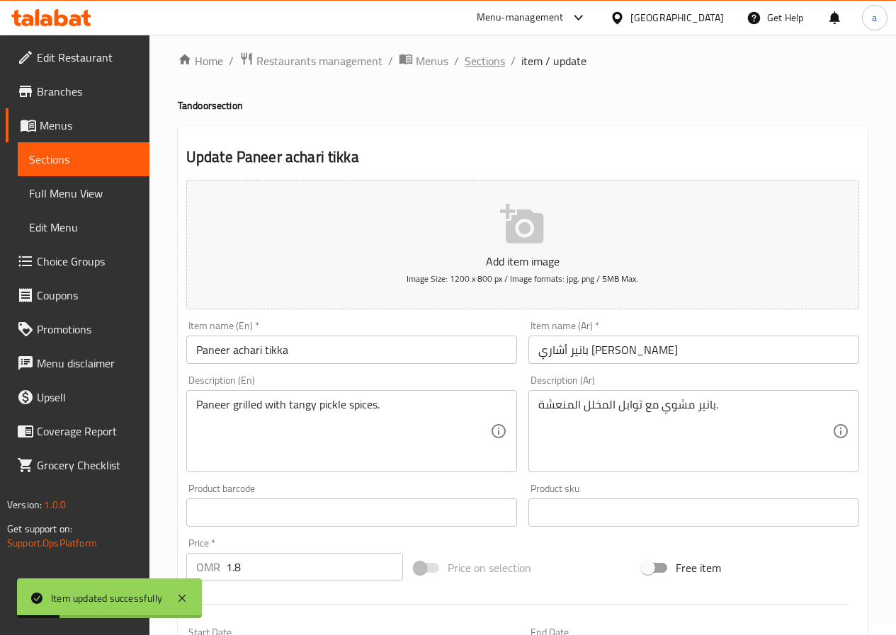
click at [494, 53] on span "Sections" at bounding box center [485, 60] width 40 height 17
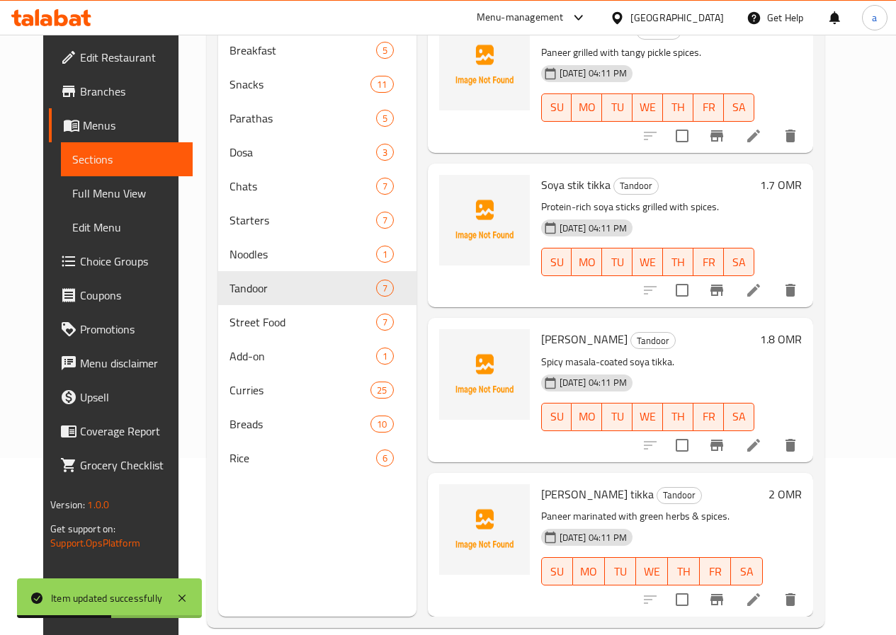
scroll to position [198, 0]
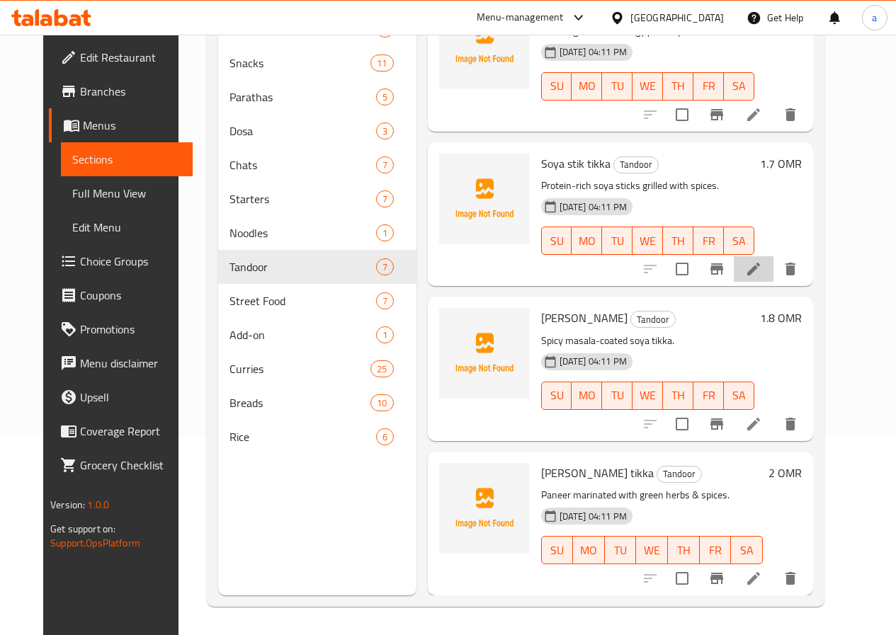
click at [762, 274] on icon at bounding box center [753, 269] width 17 height 17
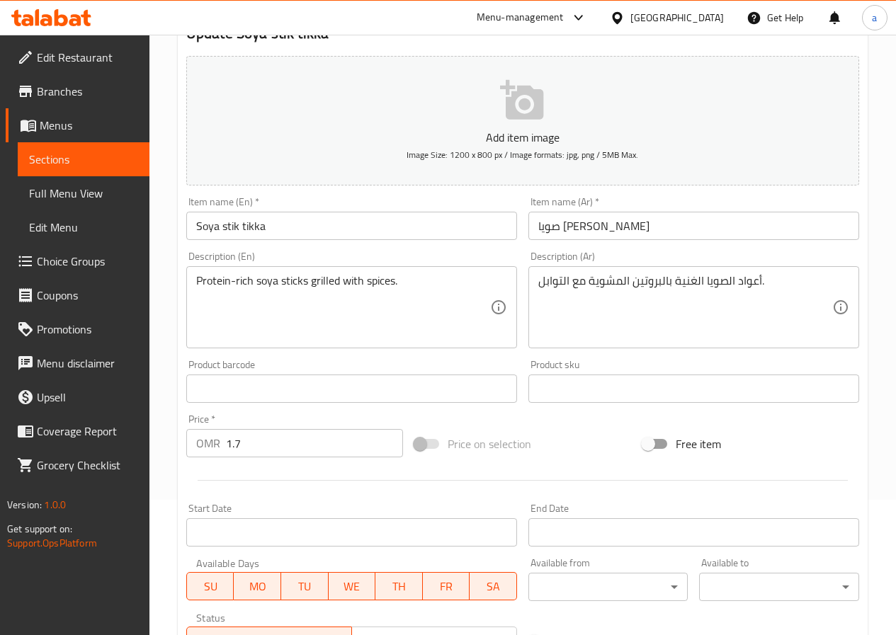
scroll to position [354, 0]
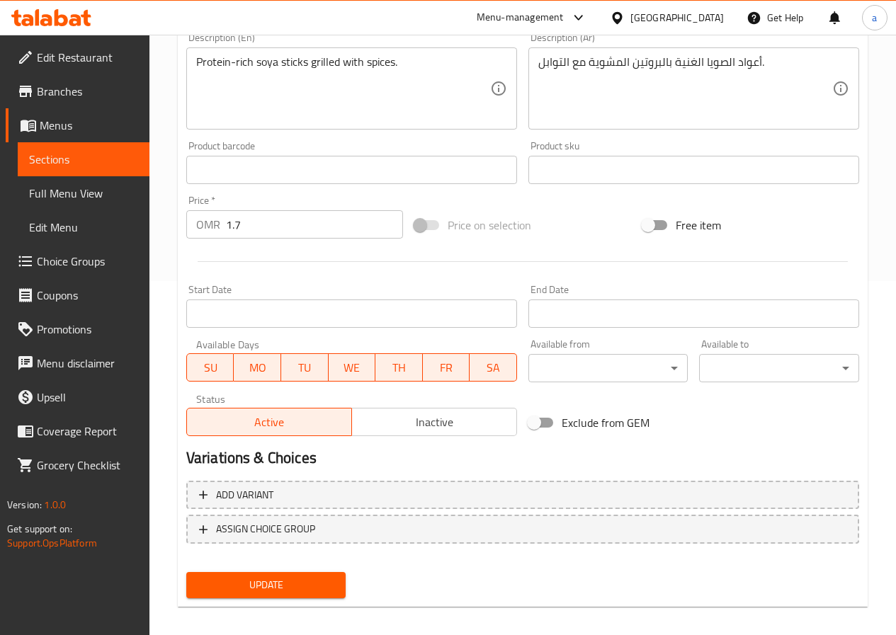
click at [318, 598] on button "Update" at bounding box center [266, 585] width 160 height 26
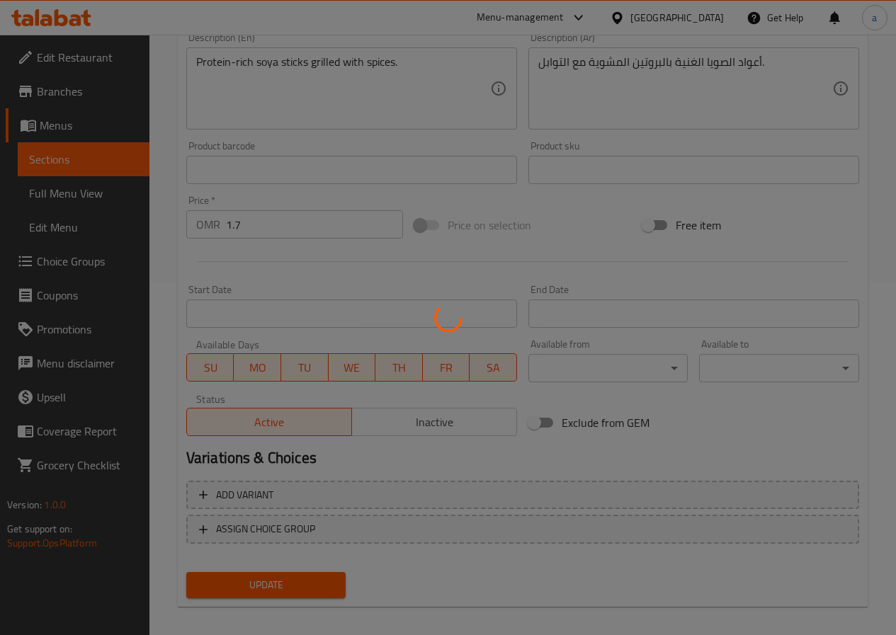
scroll to position [0, 0]
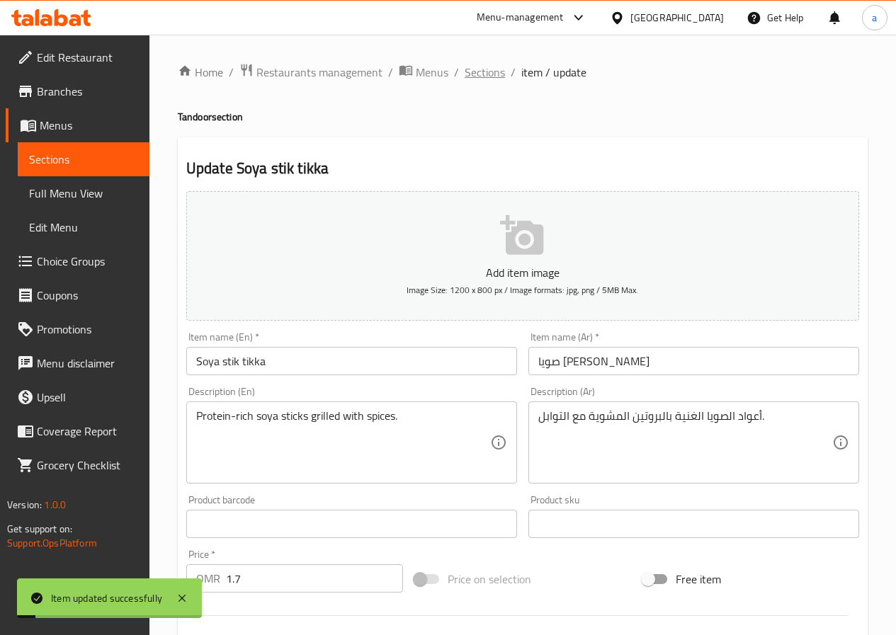
click at [496, 74] on span "Sections" at bounding box center [485, 72] width 40 height 17
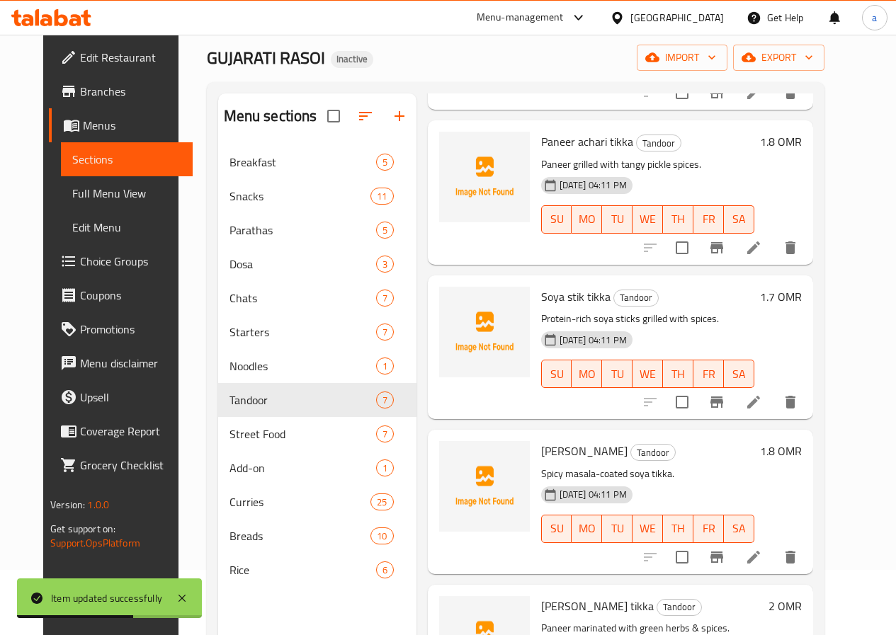
scroll to position [198, 0]
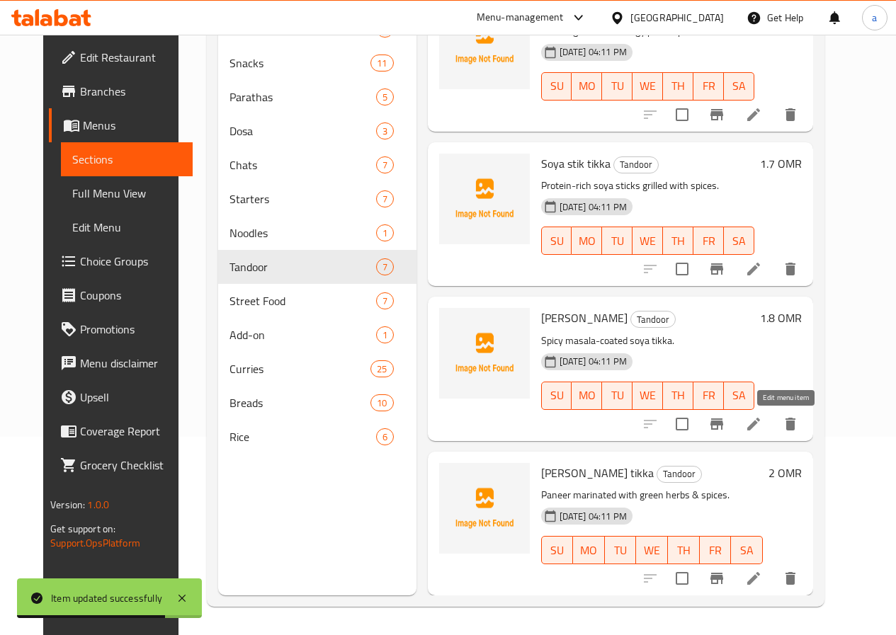
click at [762, 420] on icon at bounding box center [753, 424] width 17 height 17
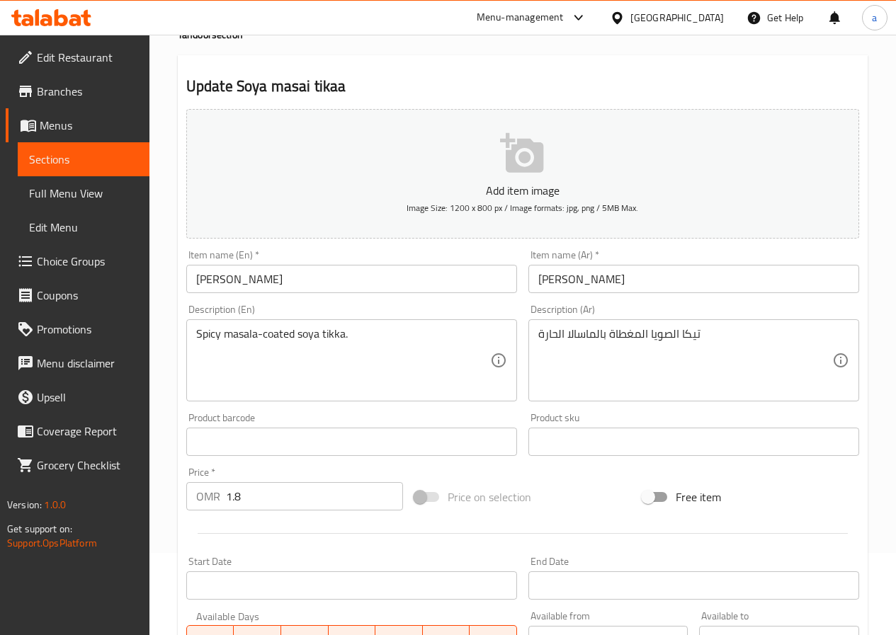
scroll to position [365, 0]
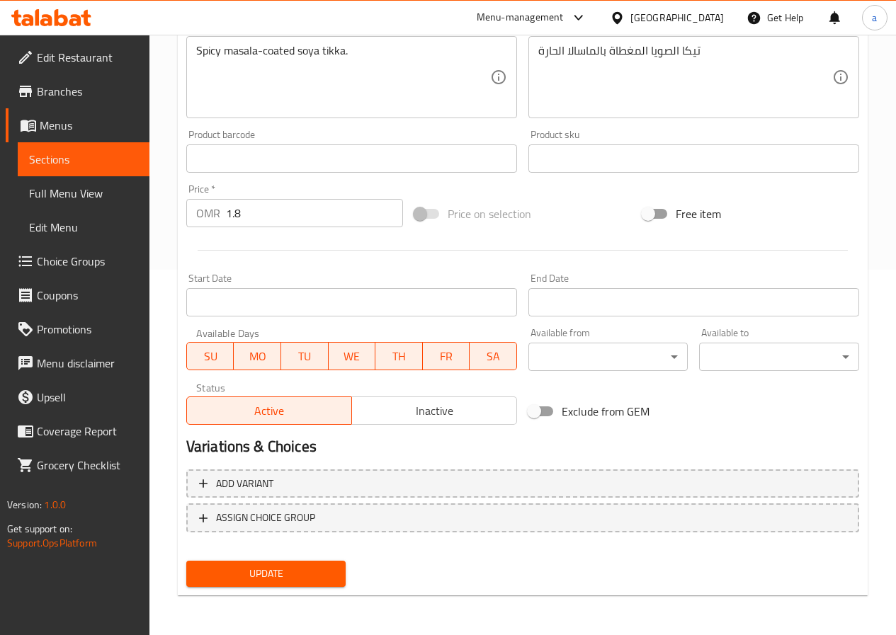
click at [295, 579] on span "Update" at bounding box center [266, 574] width 137 height 18
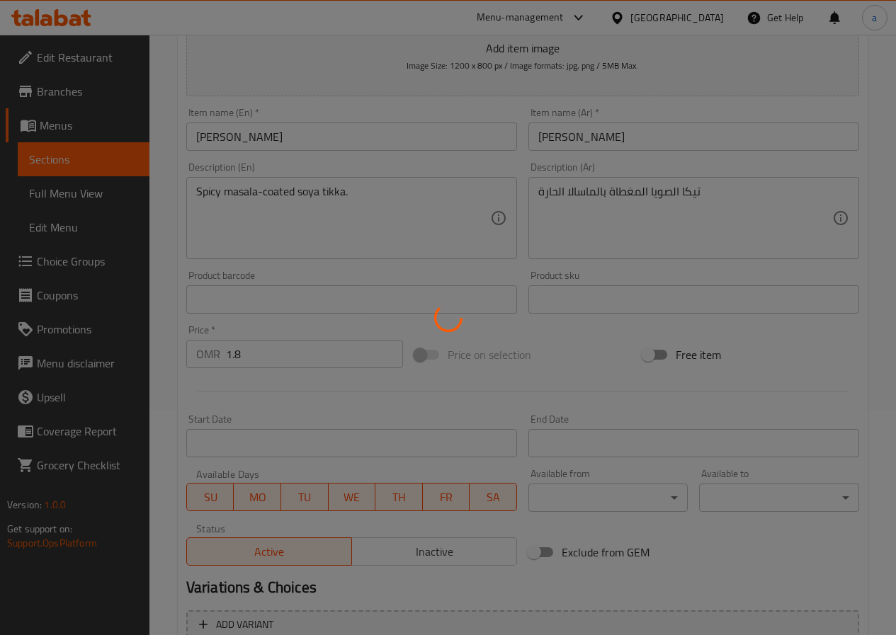
scroll to position [11, 0]
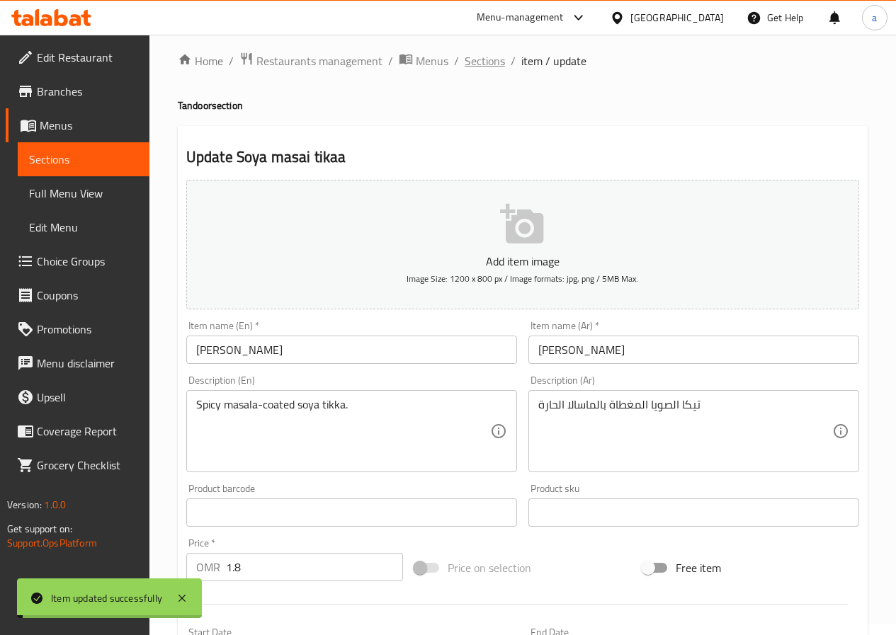
click at [493, 60] on span "Sections" at bounding box center [485, 60] width 40 height 17
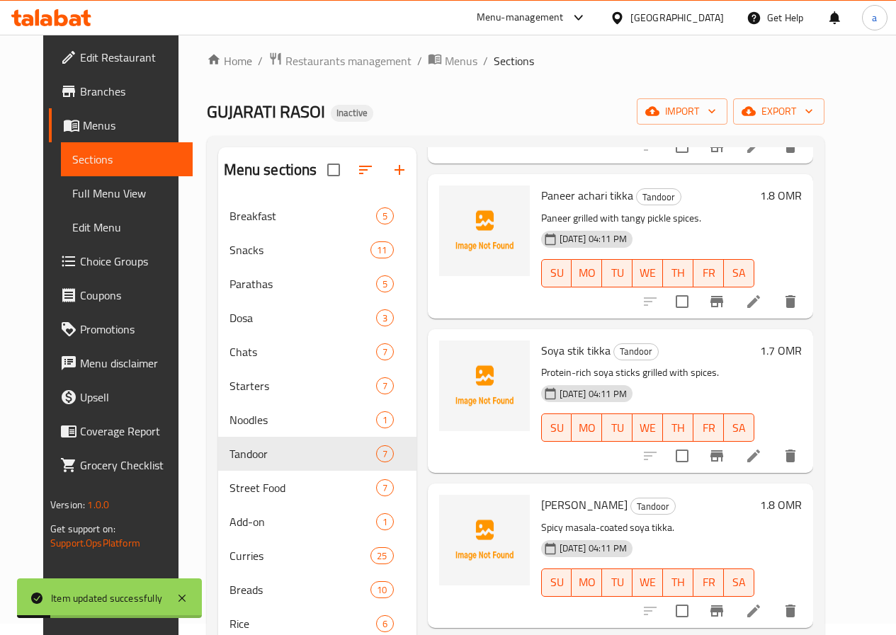
scroll to position [198, 0]
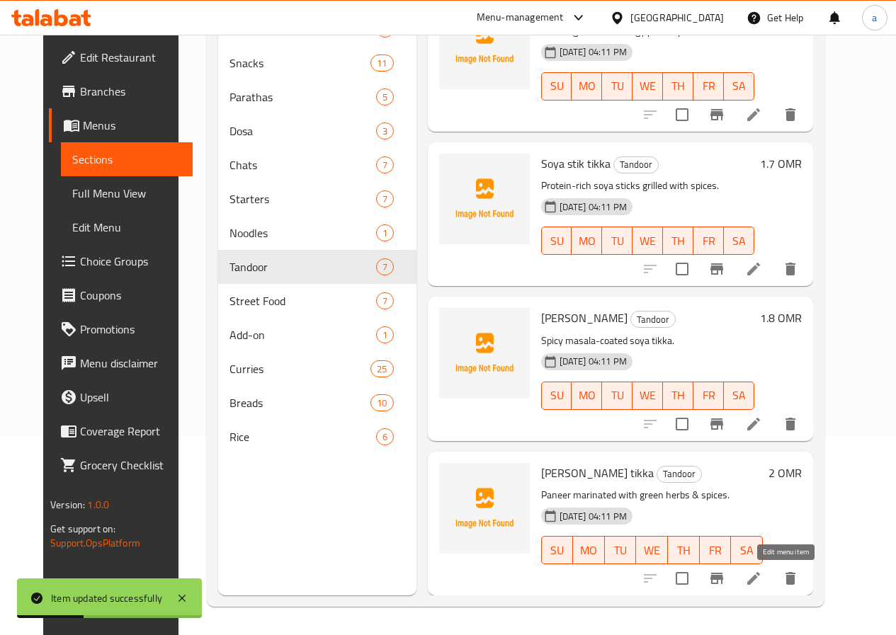
click at [760, 580] on icon at bounding box center [753, 578] width 13 height 13
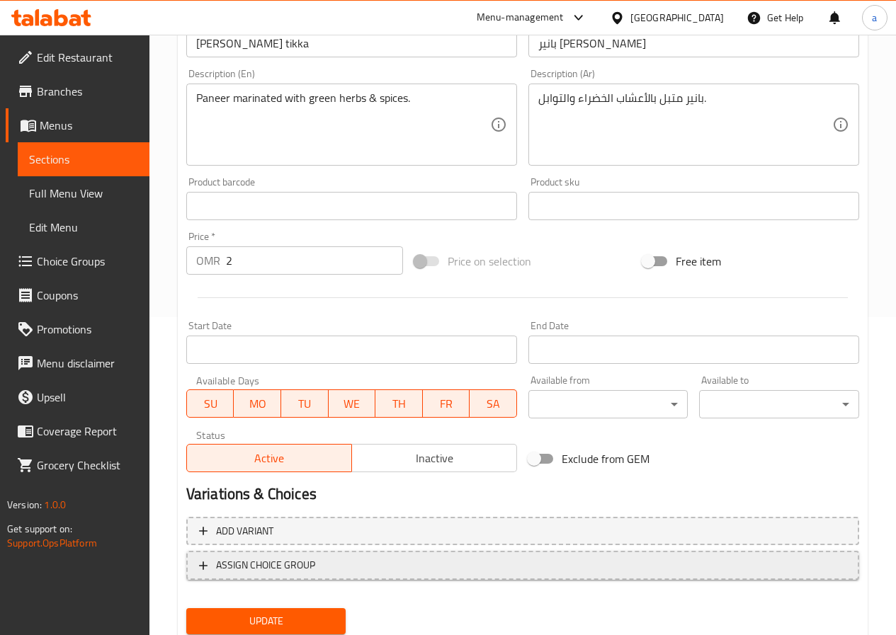
scroll to position [365, 0]
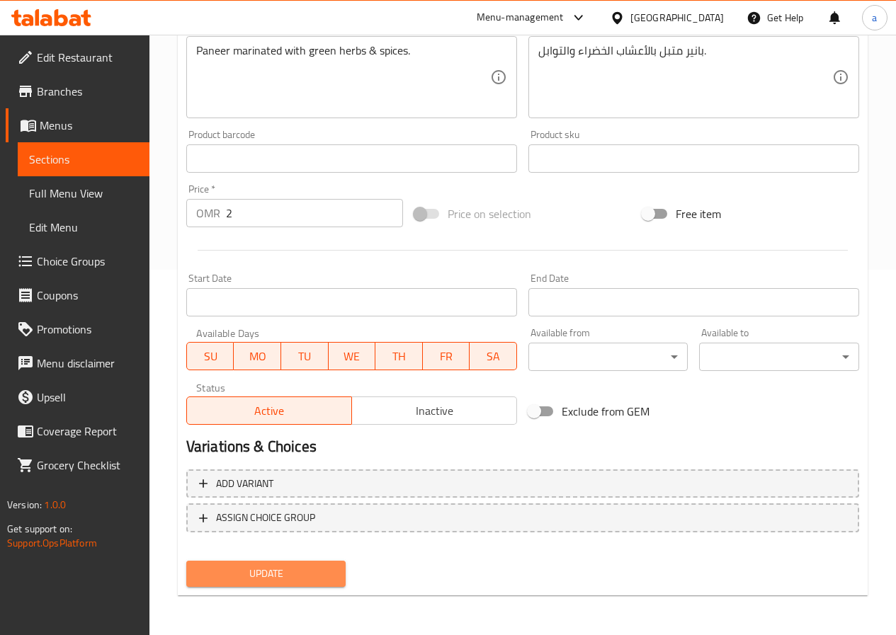
click at [320, 564] on button "Update" at bounding box center [266, 574] width 160 height 26
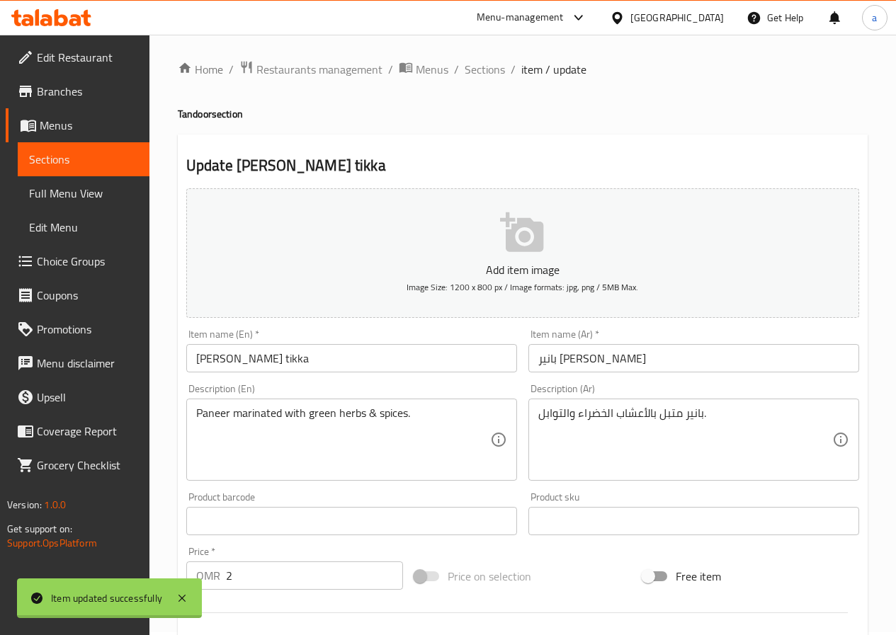
scroll to position [0, 0]
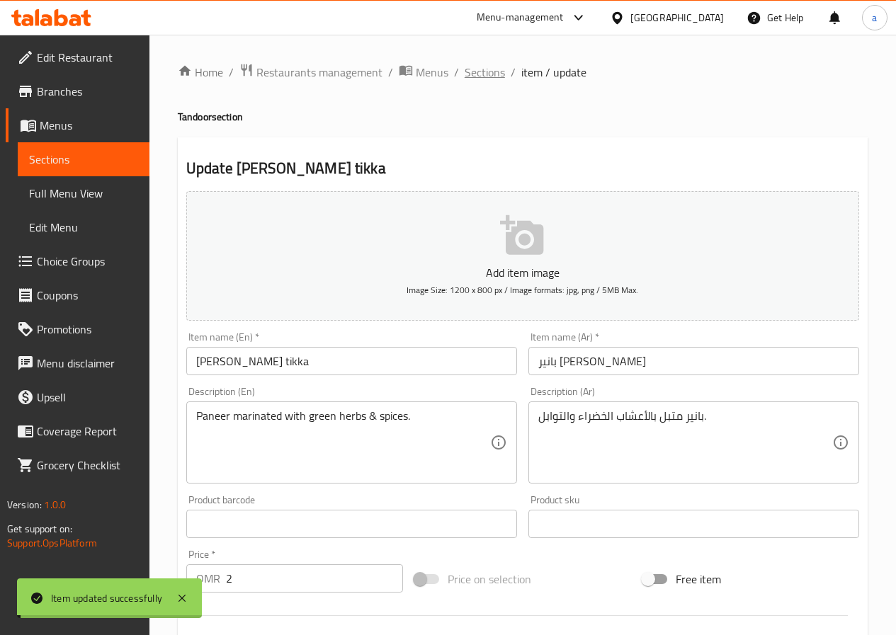
click at [473, 73] on span "Sections" at bounding box center [485, 72] width 40 height 17
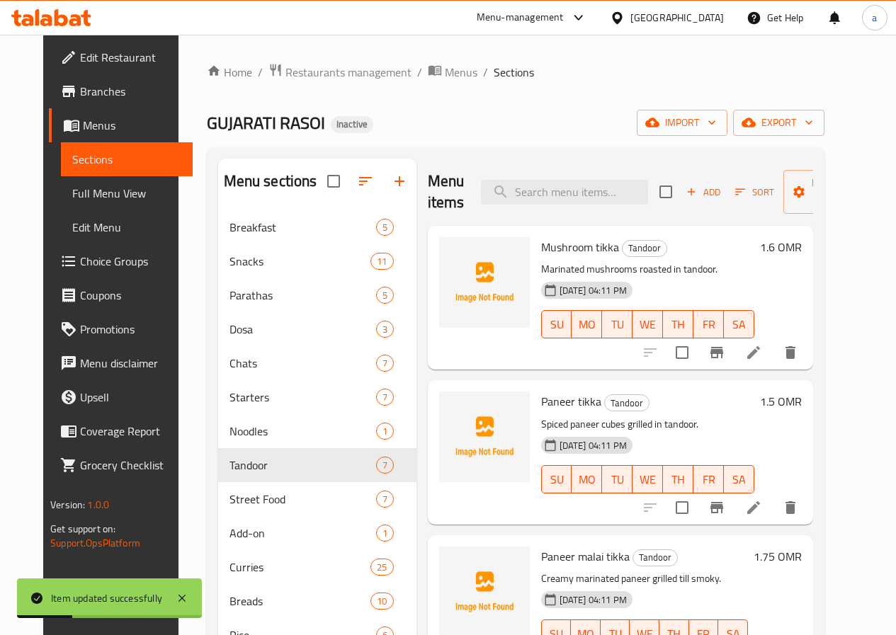
click at [78, 193] on span "Full Menu View" at bounding box center [126, 193] width 109 height 17
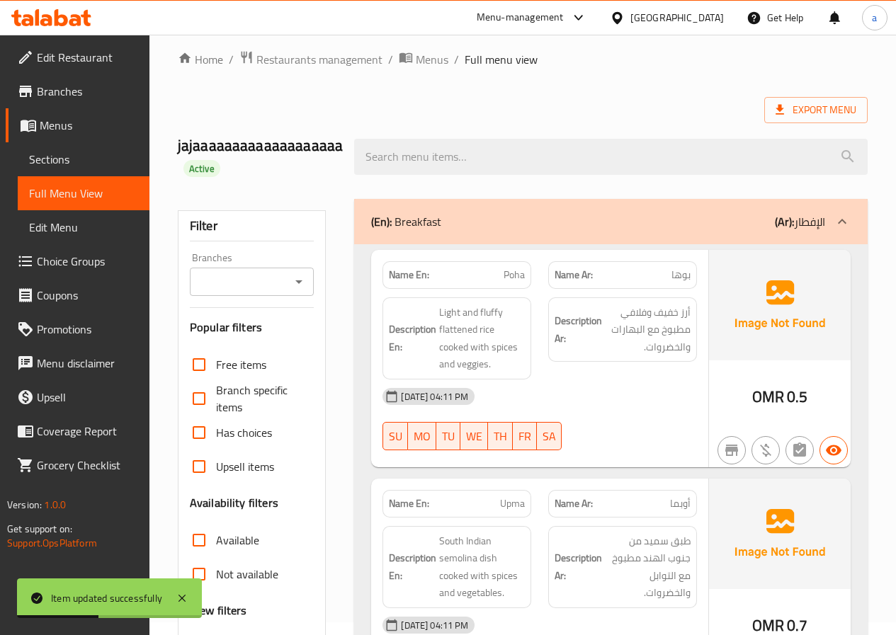
scroll to position [283, 0]
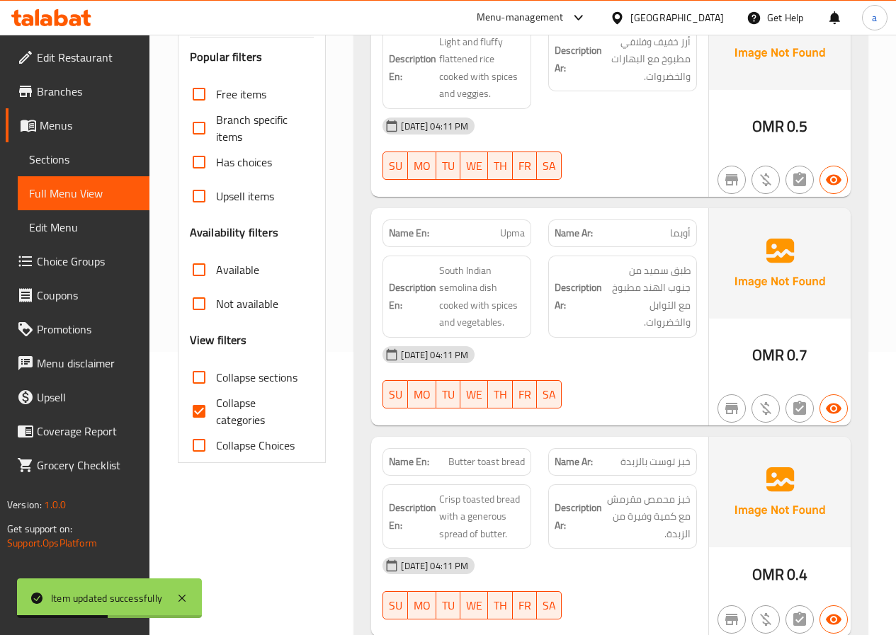
click at [226, 412] on span "Collapse categories" at bounding box center [259, 411] width 87 height 34
click at [216, 412] on input "Collapse categories" at bounding box center [199, 411] width 34 height 34
checkbox input "false"
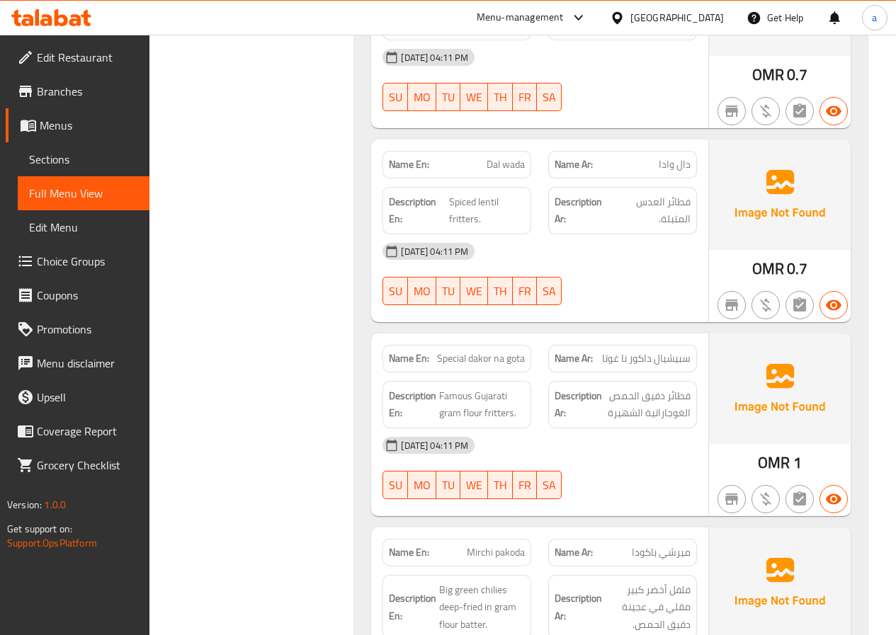
scroll to position [2549, 0]
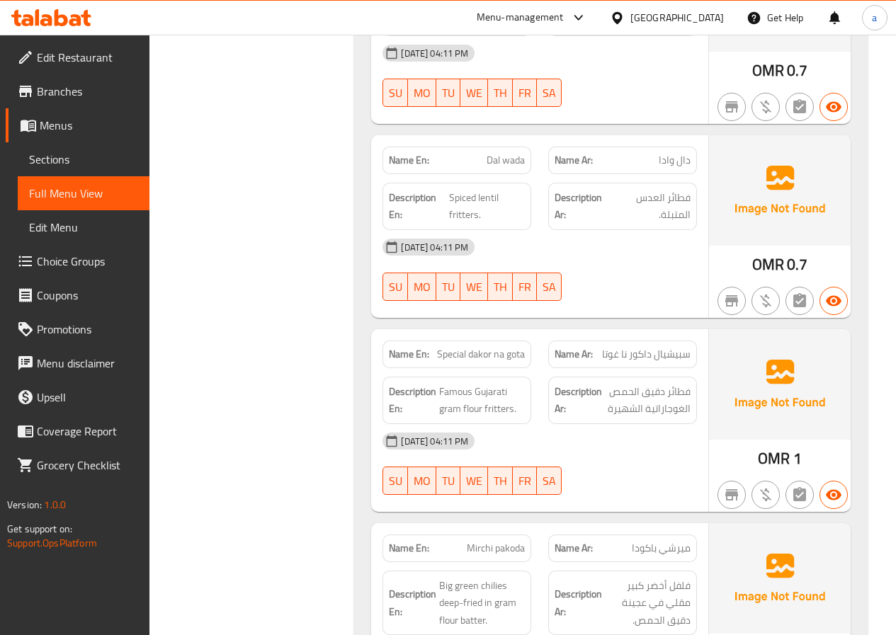
click at [57, 227] on span "Edit Menu" at bounding box center [83, 227] width 109 height 17
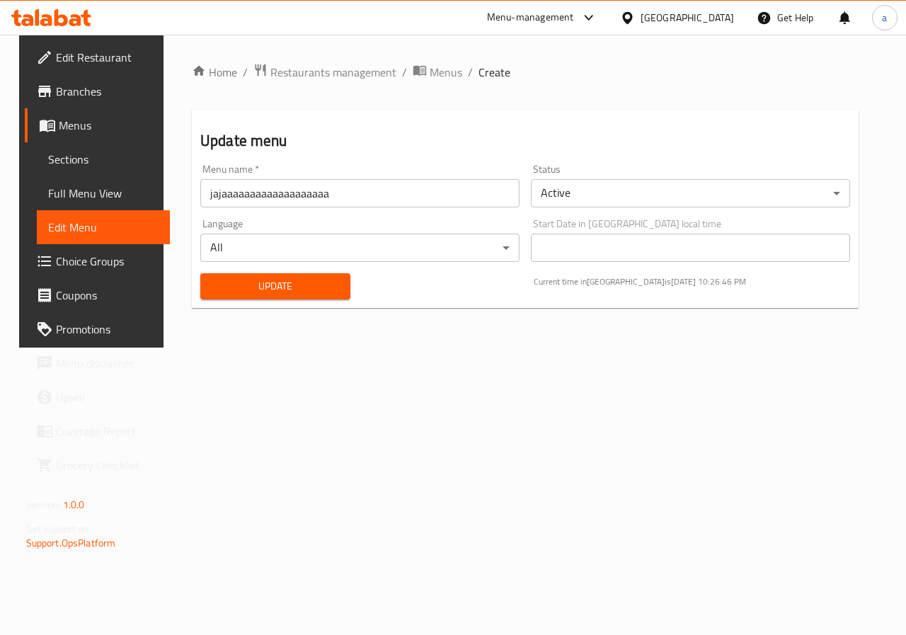
click at [71, 189] on span "Full Menu View" at bounding box center [103, 193] width 111 height 17
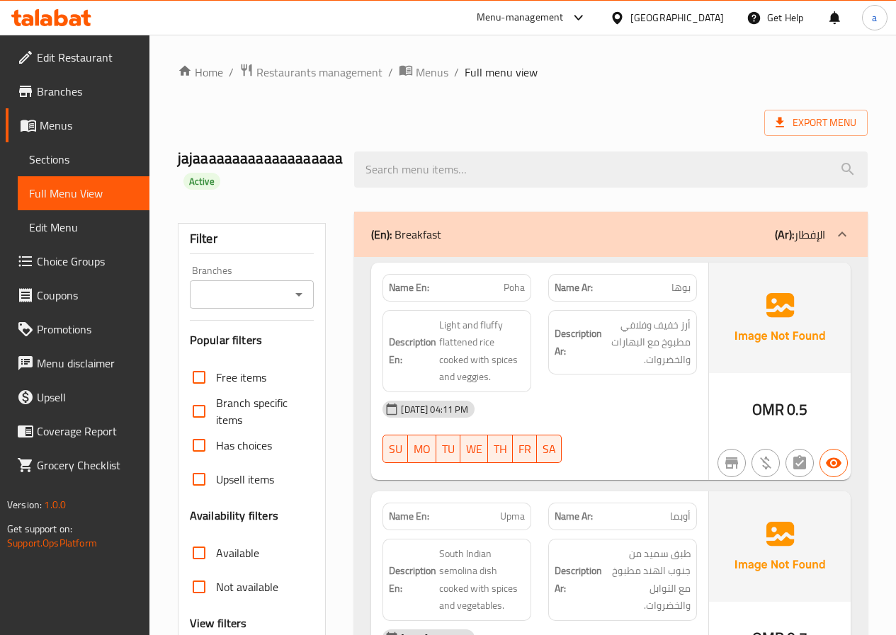
click at [43, 154] on span "Sections" at bounding box center [83, 159] width 109 height 17
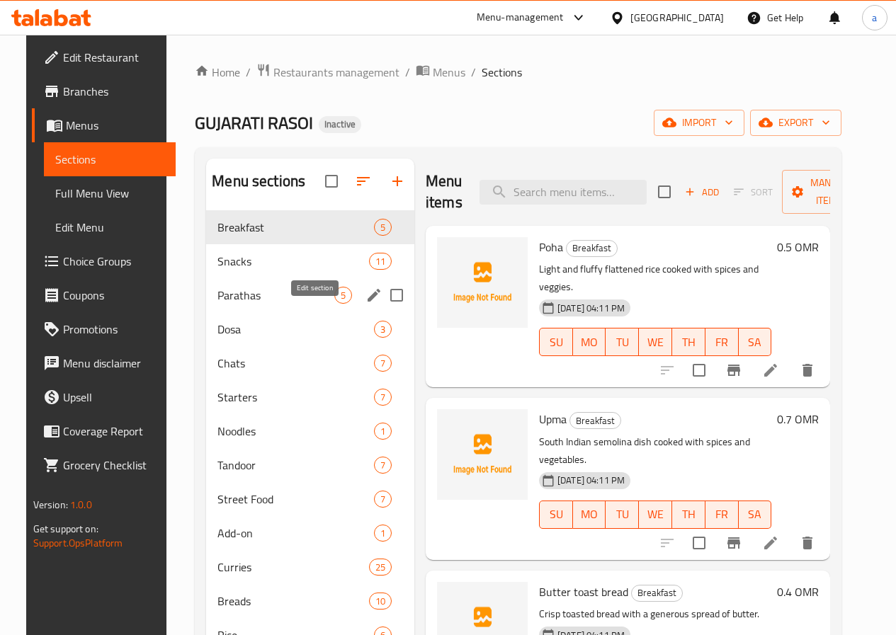
click at [365, 304] on icon "edit" at bounding box center [373, 295] width 17 height 17
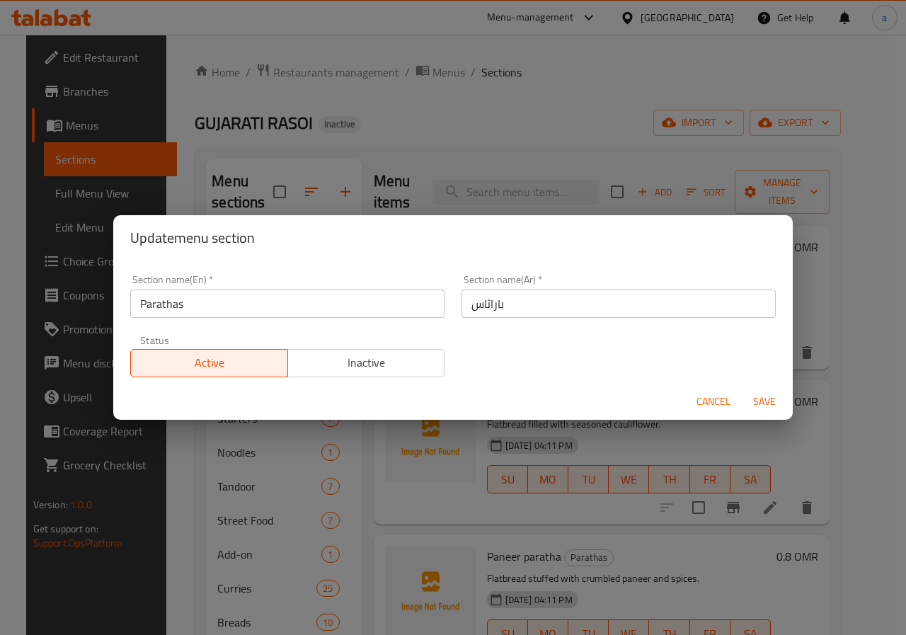
click at [765, 398] on span "Save" at bounding box center [765, 402] width 34 height 18
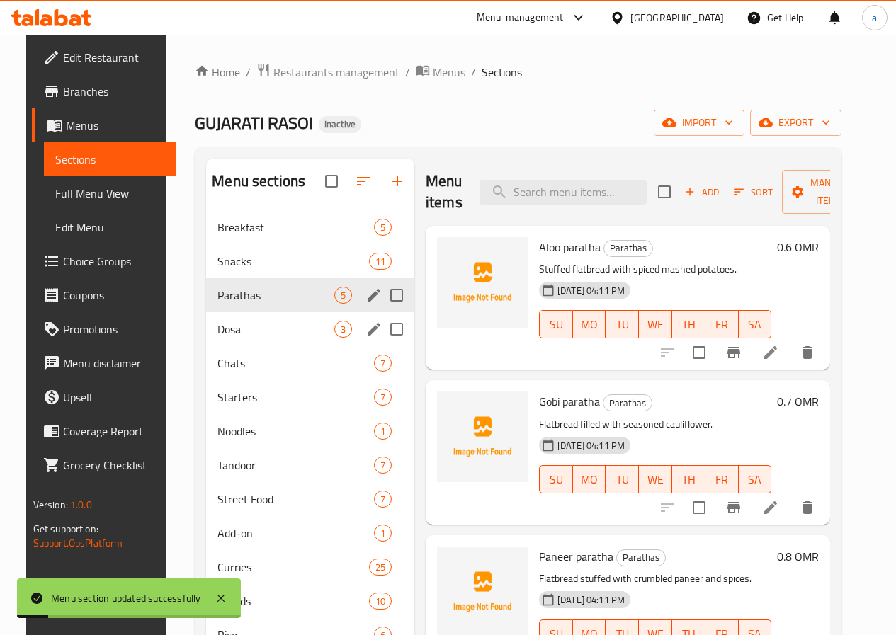
click at [368, 336] on icon "edit" at bounding box center [374, 329] width 13 height 13
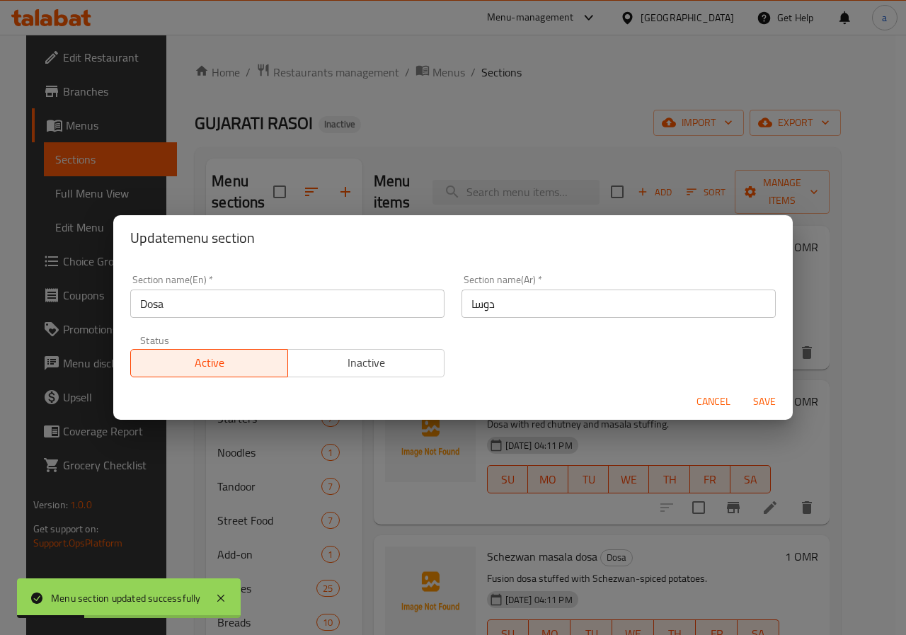
click at [755, 398] on span "Save" at bounding box center [765, 402] width 34 height 18
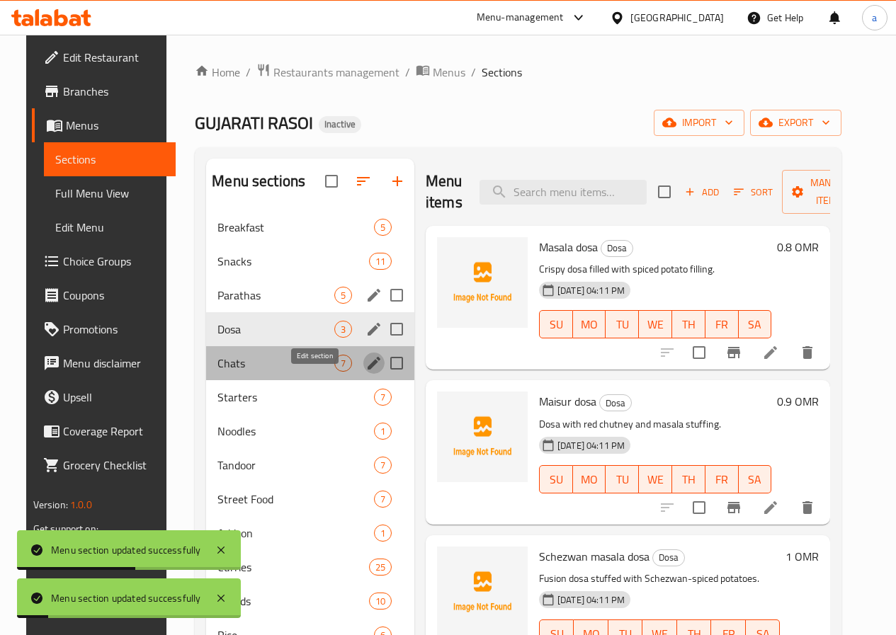
click at [368, 370] on icon "edit" at bounding box center [374, 363] width 13 height 13
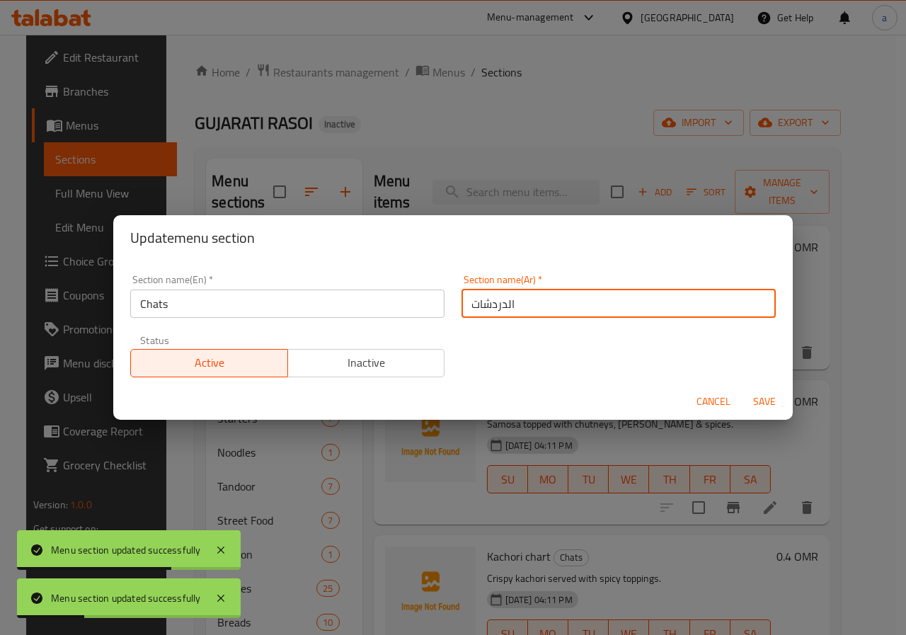
drag, startPoint x: 522, startPoint y: 307, endPoint x: 447, endPoint y: 307, distance: 75.1
click at [453, 307] on div "Section name(Ar)   * الدردشات Section name(Ar) *" at bounding box center [618, 296] width 331 height 60
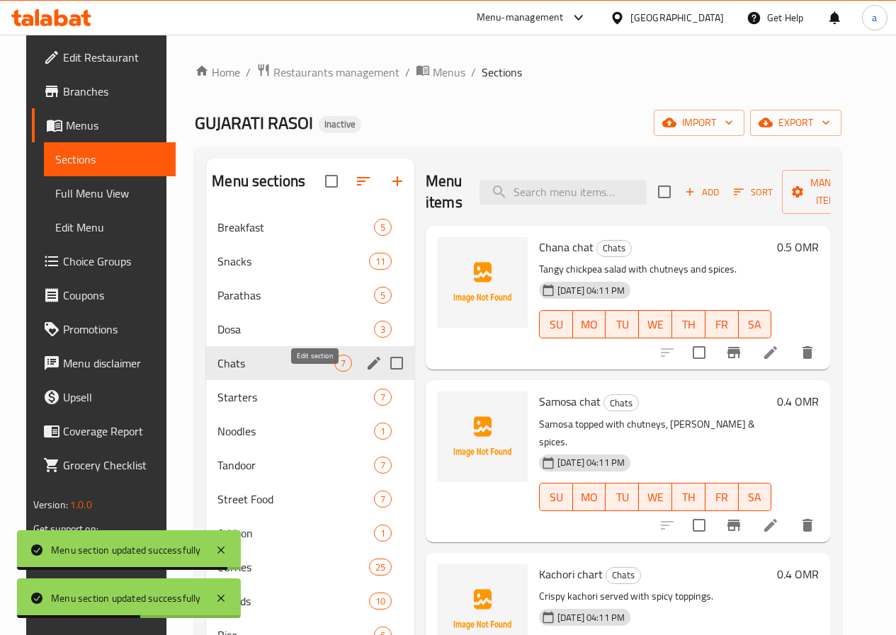
click at [365, 372] on icon "edit" at bounding box center [373, 363] width 17 height 17
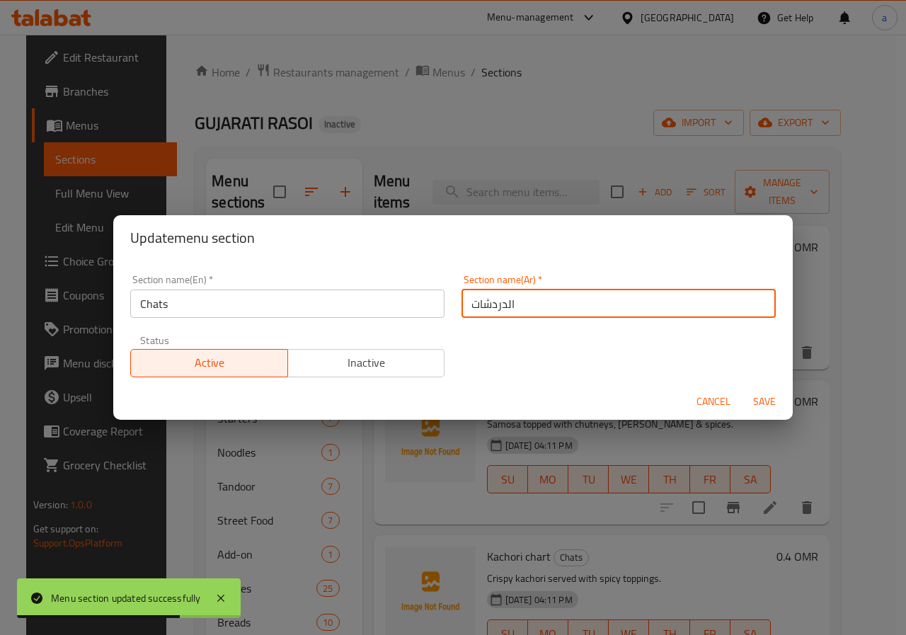
drag, startPoint x: 515, startPoint y: 300, endPoint x: 469, endPoint y: 302, distance: 46.8
click at [469, 302] on input "الدردشات" at bounding box center [619, 304] width 314 height 28
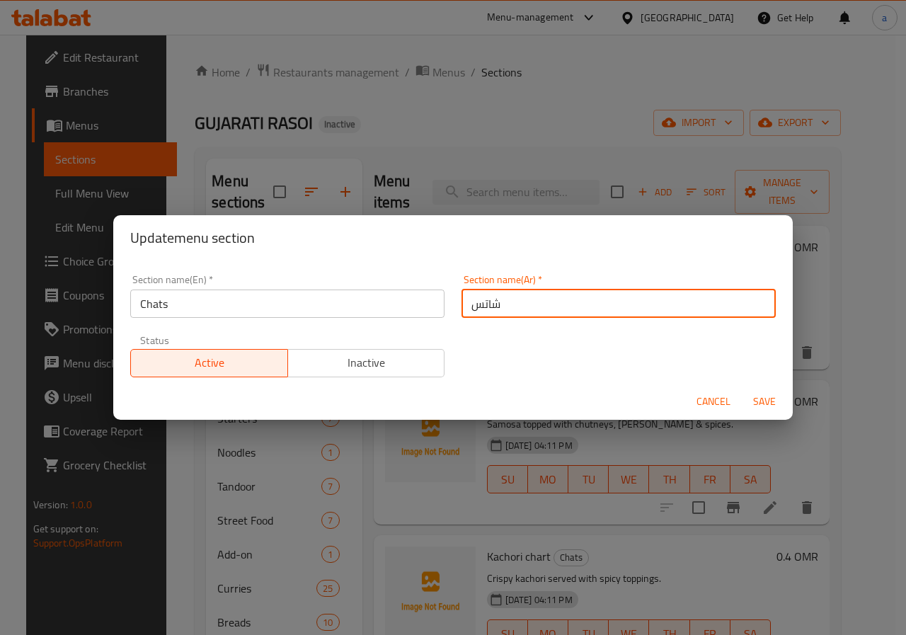
type input "شاتس"
click at [766, 406] on span "Save" at bounding box center [765, 402] width 34 height 18
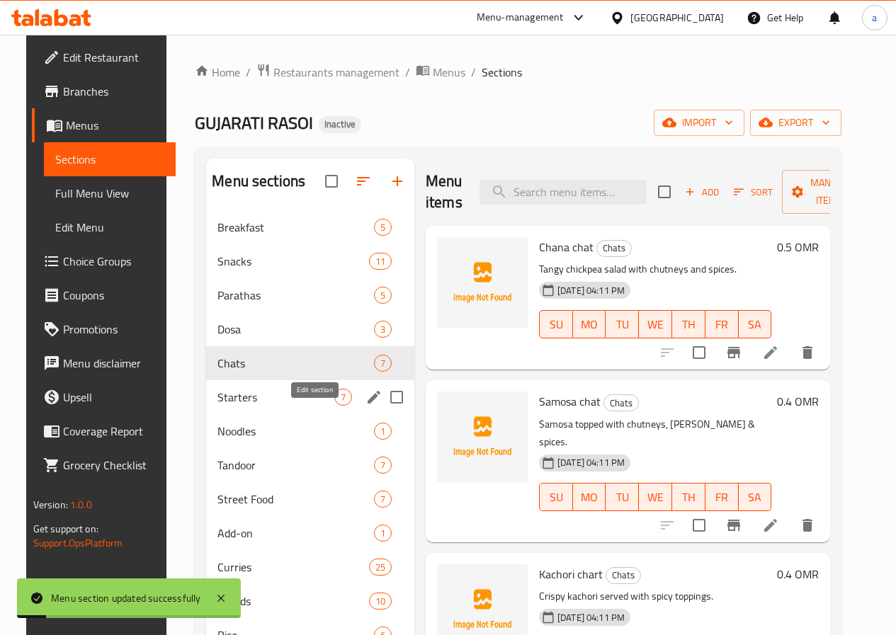
click at [368, 404] on icon "edit" at bounding box center [374, 397] width 13 height 13
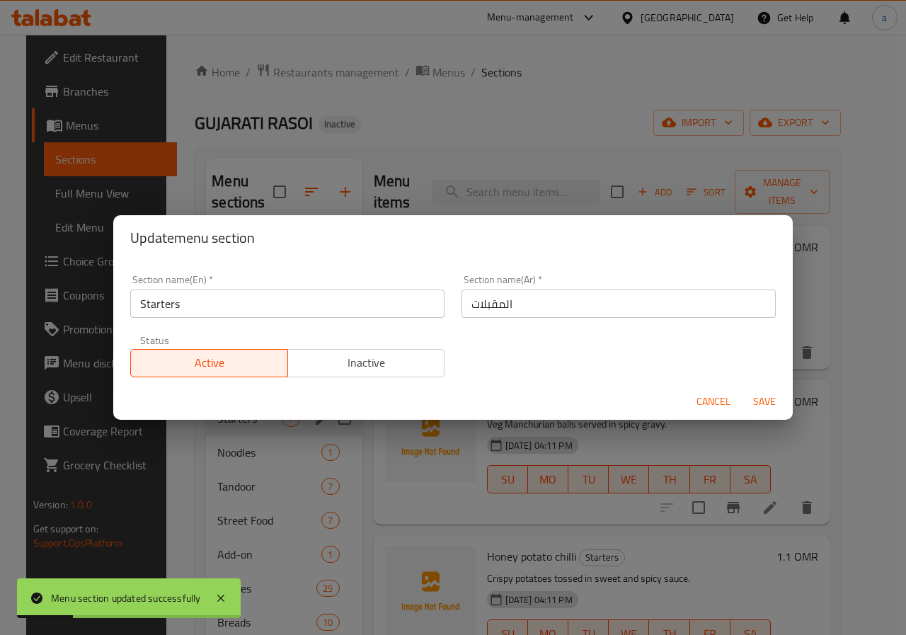
click at [770, 402] on span "Save" at bounding box center [765, 402] width 34 height 18
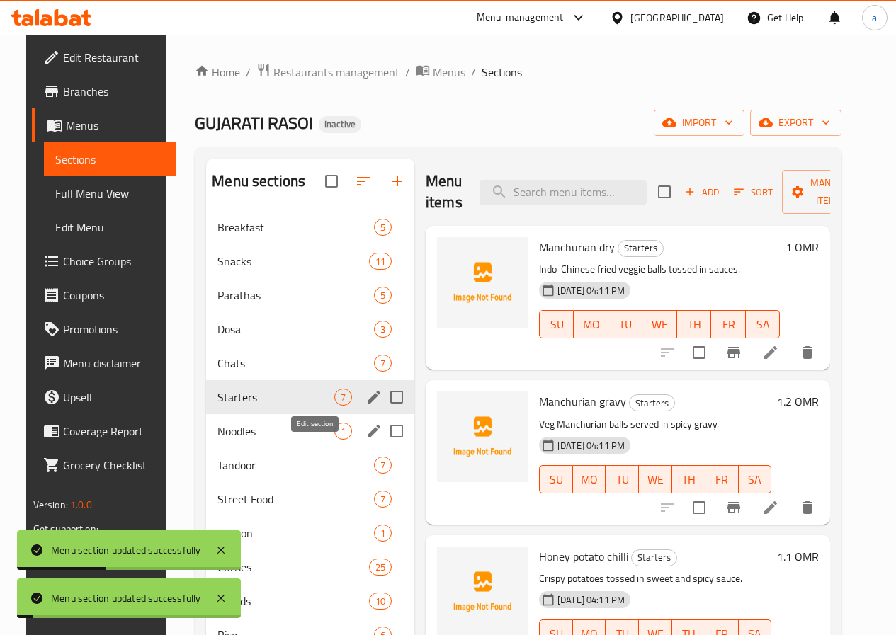
click at [365, 440] on icon "edit" at bounding box center [373, 431] width 17 height 17
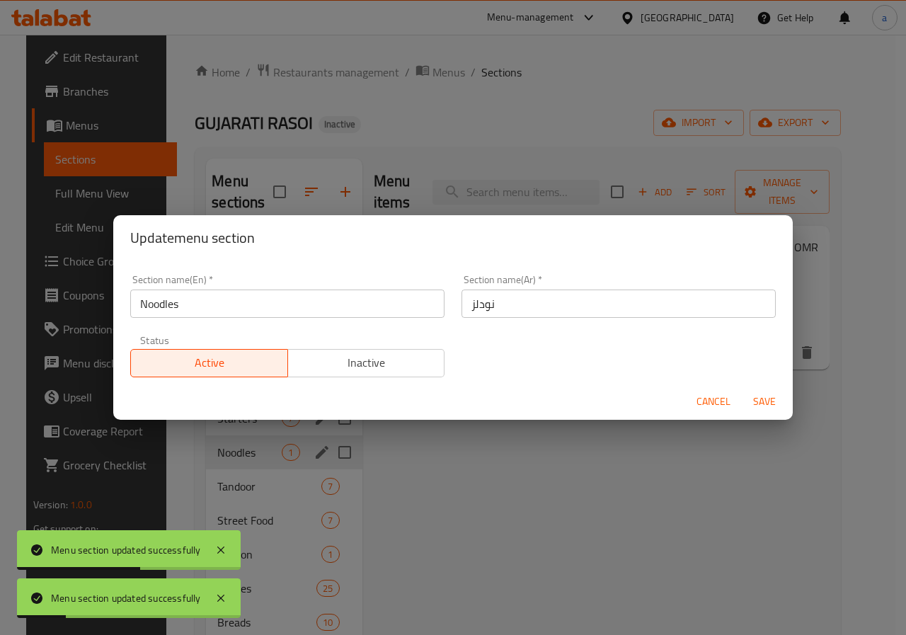
click at [770, 404] on span "Save" at bounding box center [765, 402] width 34 height 18
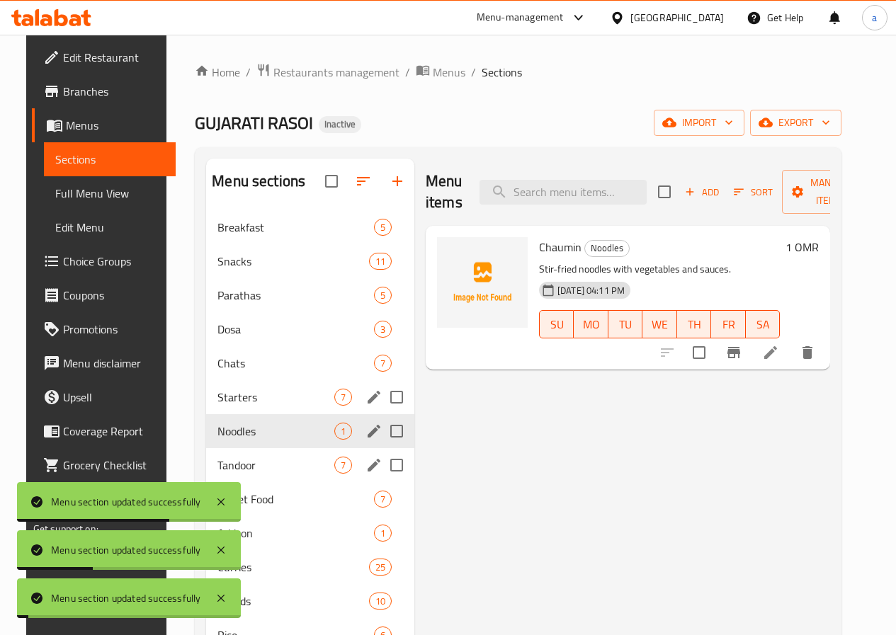
click at [365, 474] on icon "edit" at bounding box center [373, 465] width 17 height 17
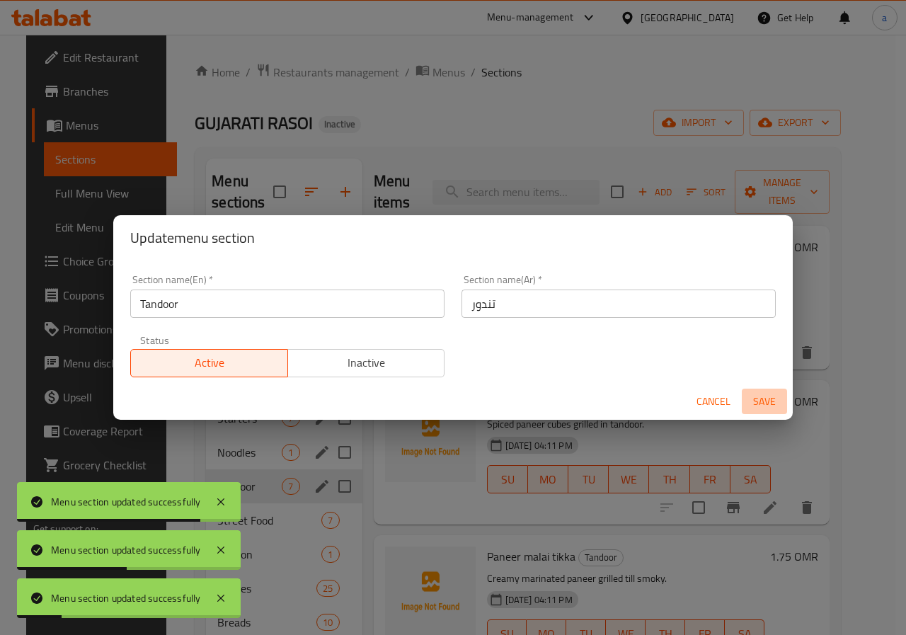
click at [762, 406] on span "Save" at bounding box center [765, 402] width 34 height 18
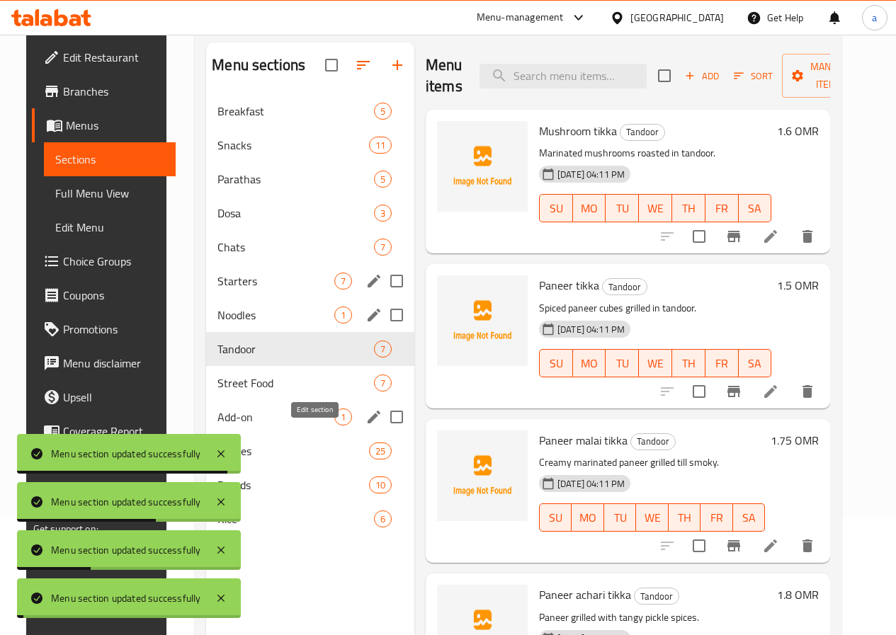
scroll to position [142, 0]
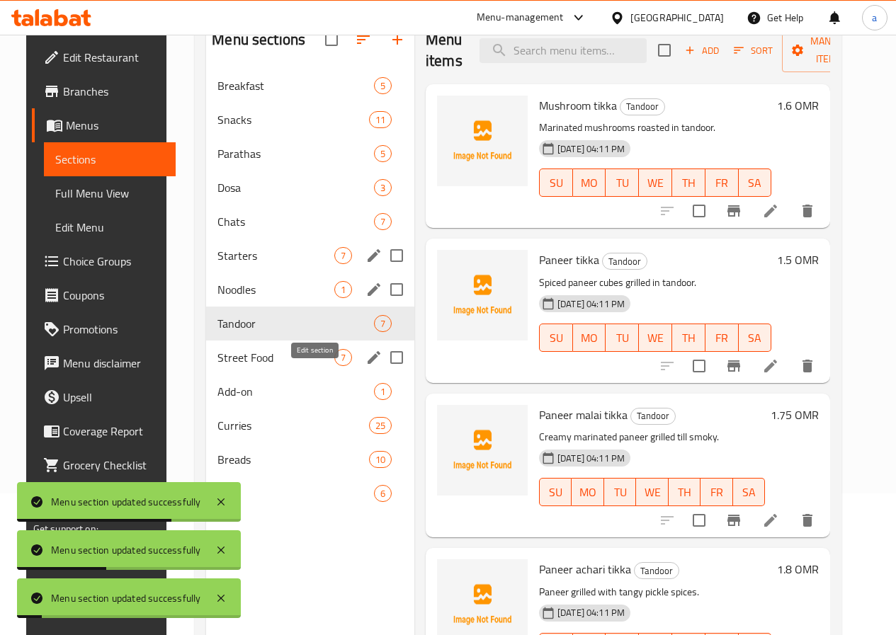
click at [365, 366] on icon "edit" at bounding box center [373, 357] width 17 height 17
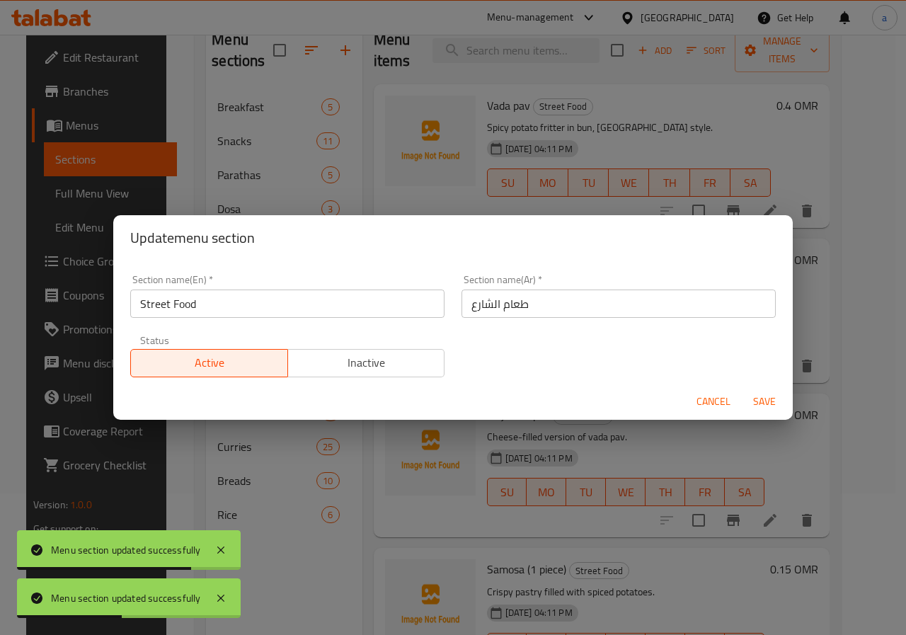
click at [762, 397] on span "Save" at bounding box center [765, 402] width 34 height 18
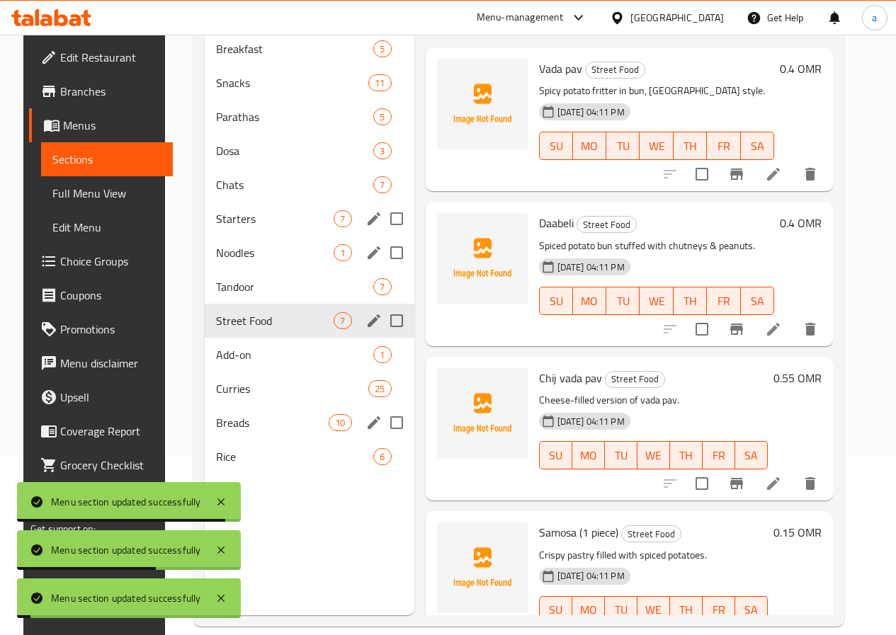
scroll to position [198, 0]
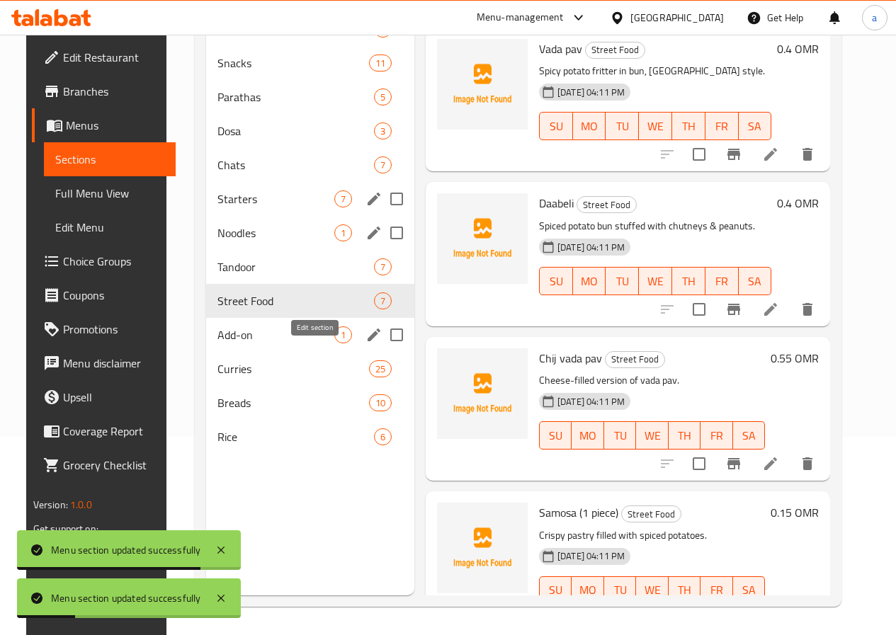
click at [368, 341] on icon "edit" at bounding box center [374, 335] width 13 height 13
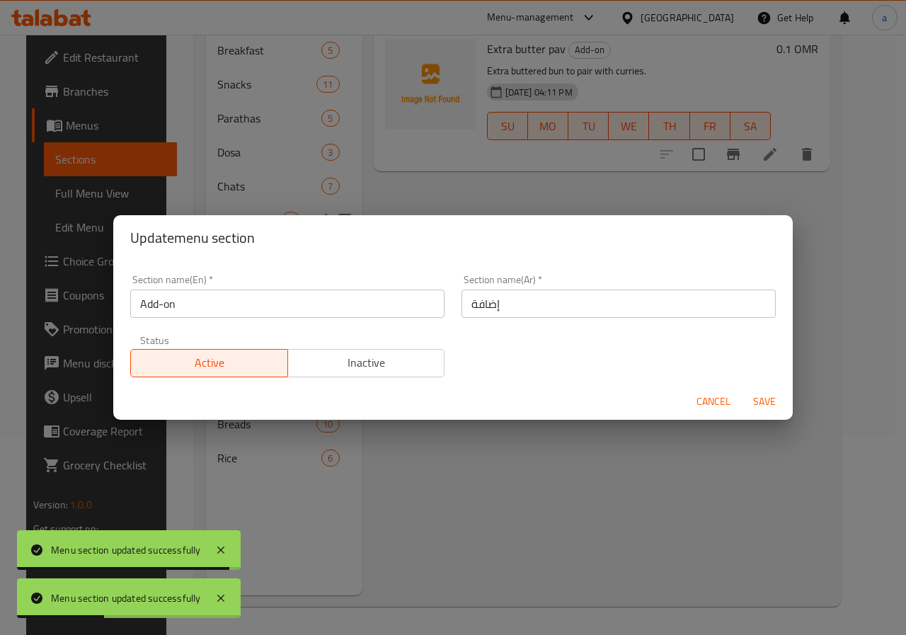
click at [769, 404] on span "Save" at bounding box center [765, 402] width 34 height 18
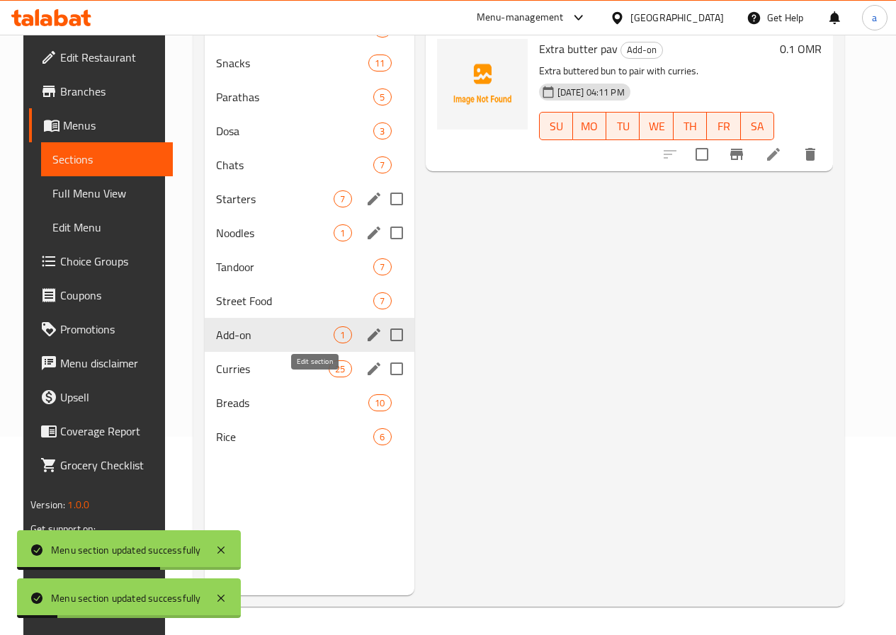
click at [368, 375] on icon "edit" at bounding box center [374, 369] width 13 height 13
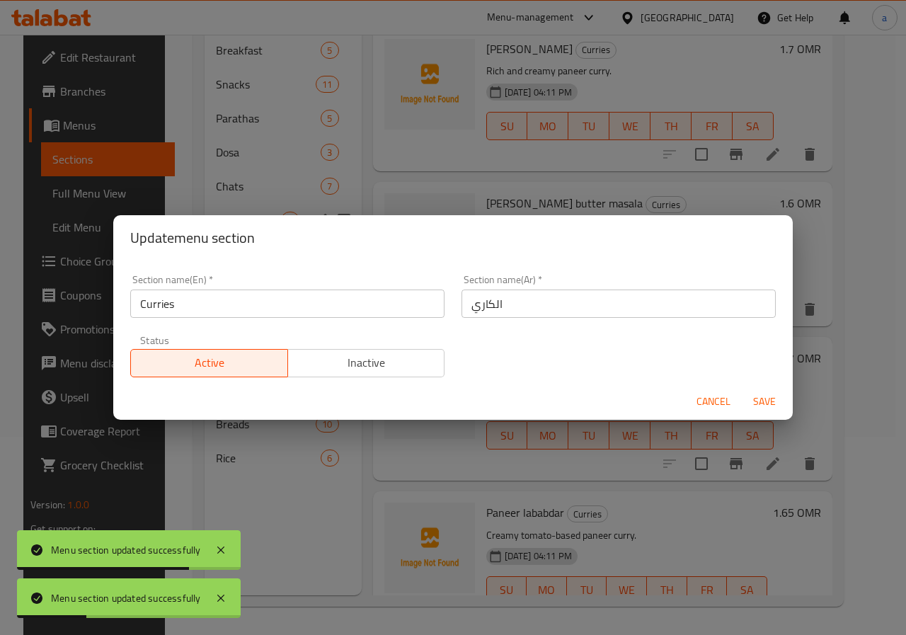
click at [770, 401] on span "Save" at bounding box center [765, 402] width 34 height 18
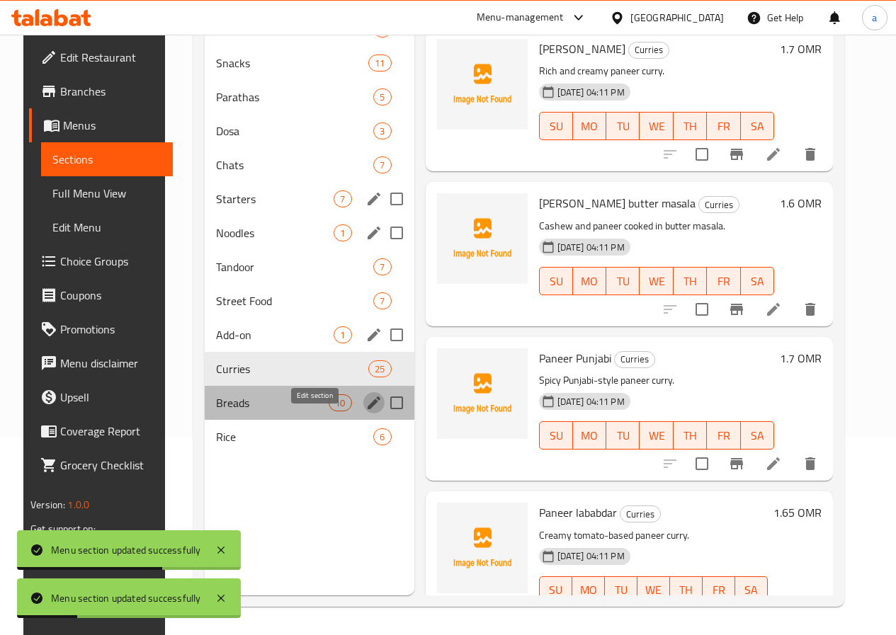
click at [368, 409] on icon "edit" at bounding box center [374, 403] width 13 height 13
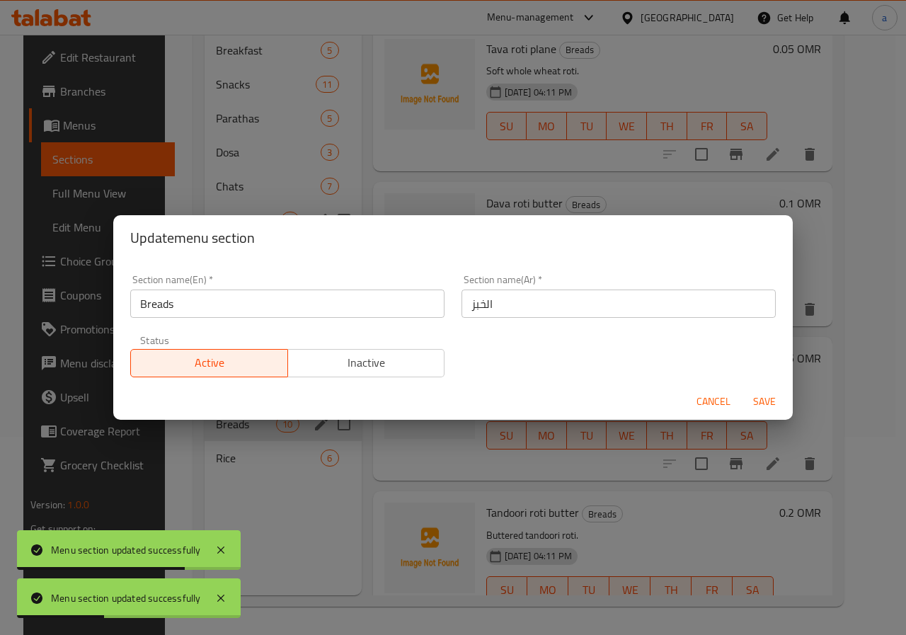
click at [768, 399] on span "Save" at bounding box center [765, 402] width 34 height 18
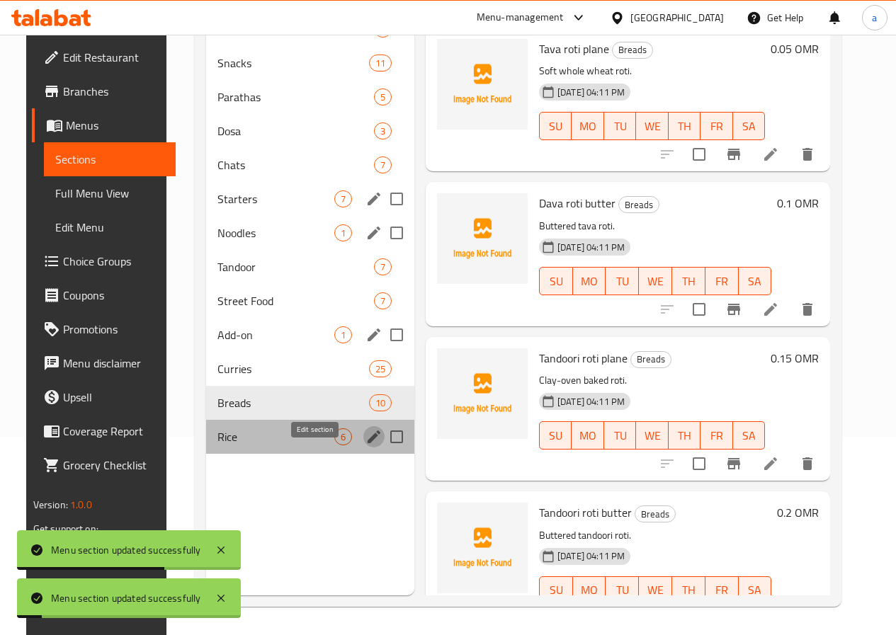
click at [365, 445] on icon "edit" at bounding box center [373, 436] width 17 height 17
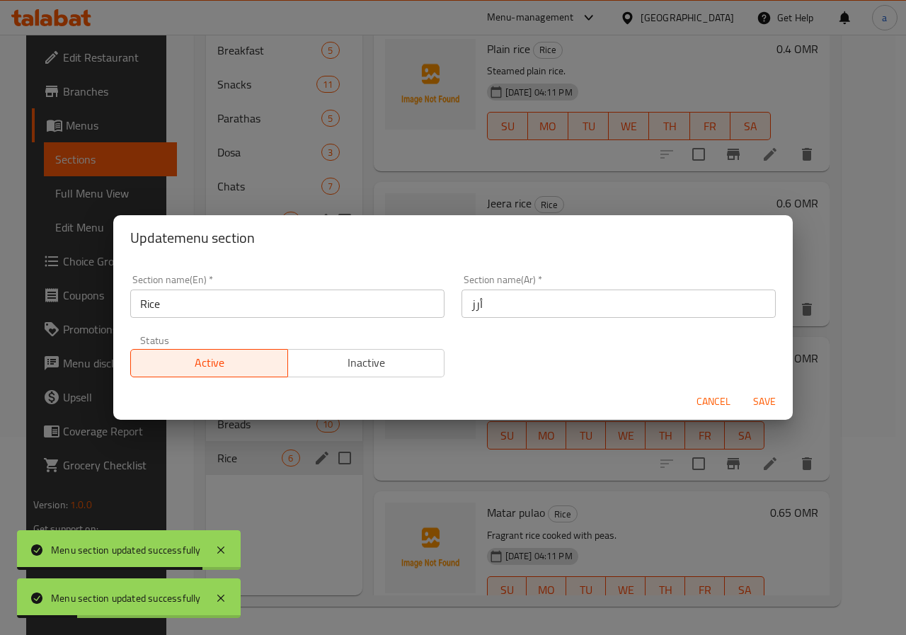
click at [754, 402] on span "Save" at bounding box center [765, 402] width 34 height 18
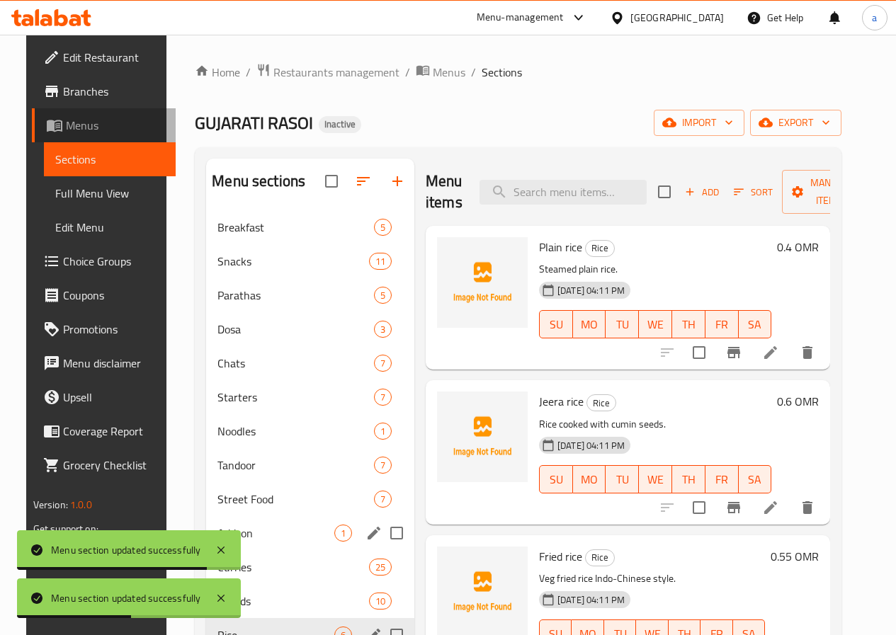
click at [66, 121] on span "Menus" at bounding box center [115, 125] width 98 height 17
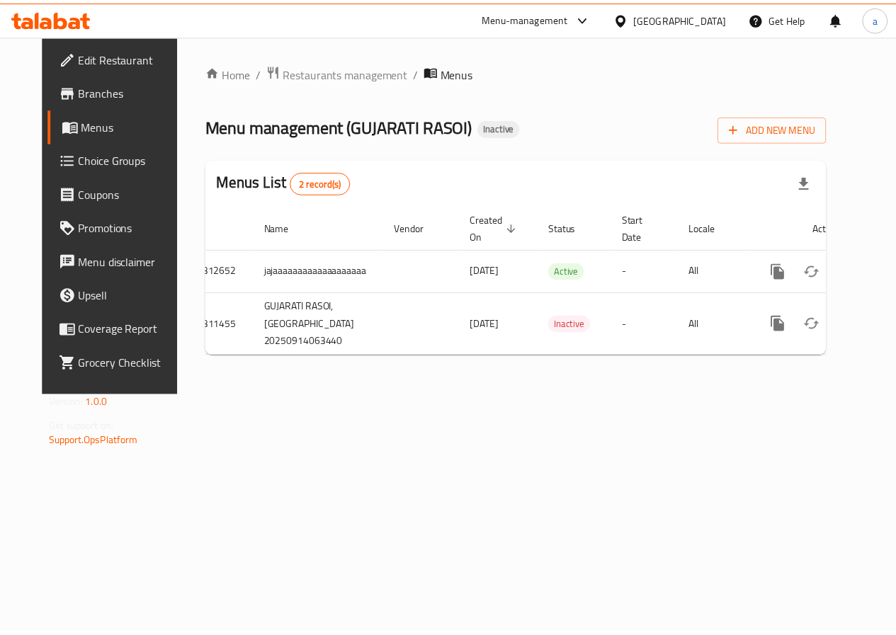
scroll to position [0, 30]
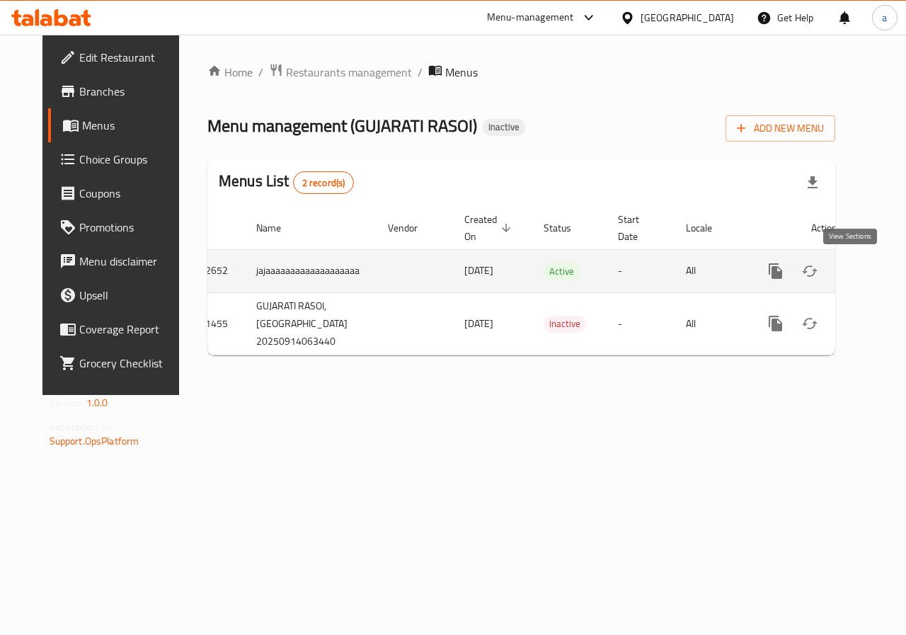
click at [870, 273] on icon "enhanced table" at bounding box center [878, 271] width 17 height 17
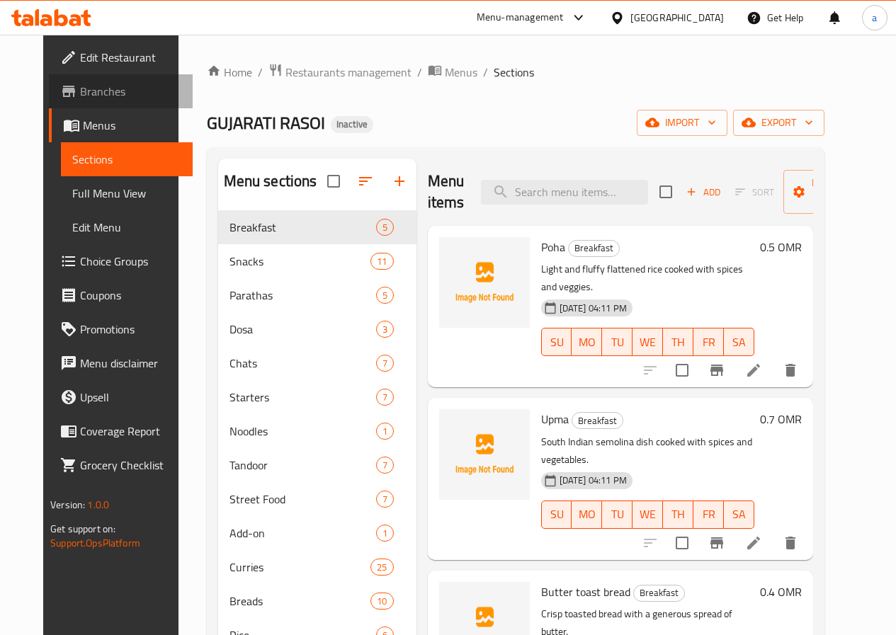
click at [92, 99] on span "Branches" at bounding box center [130, 91] width 101 height 17
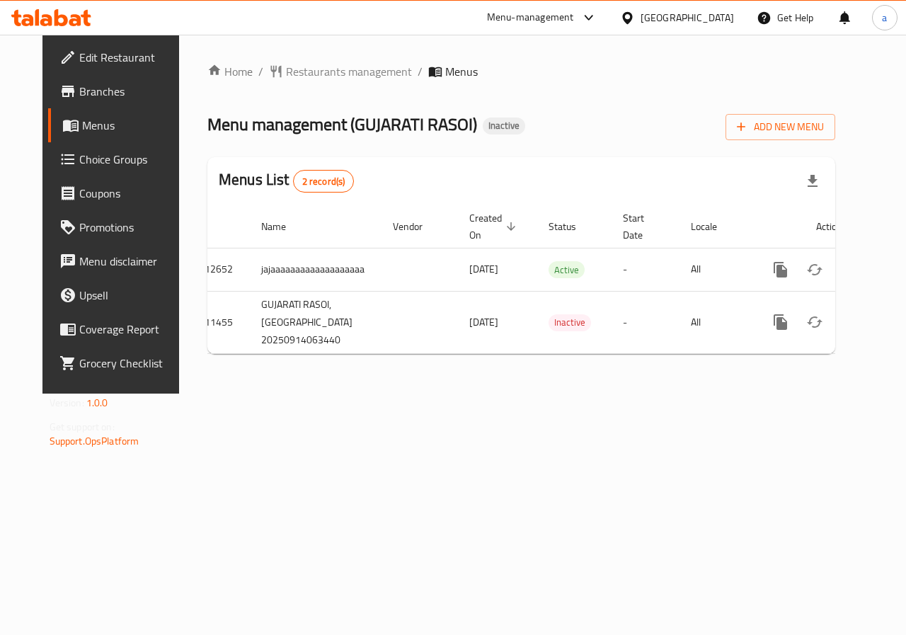
scroll to position [0, 30]
click at [79, 55] on span "Edit Restaurant" at bounding box center [130, 57] width 103 height 17
